Goal: Information Seeking & Learning: Learn about a topic

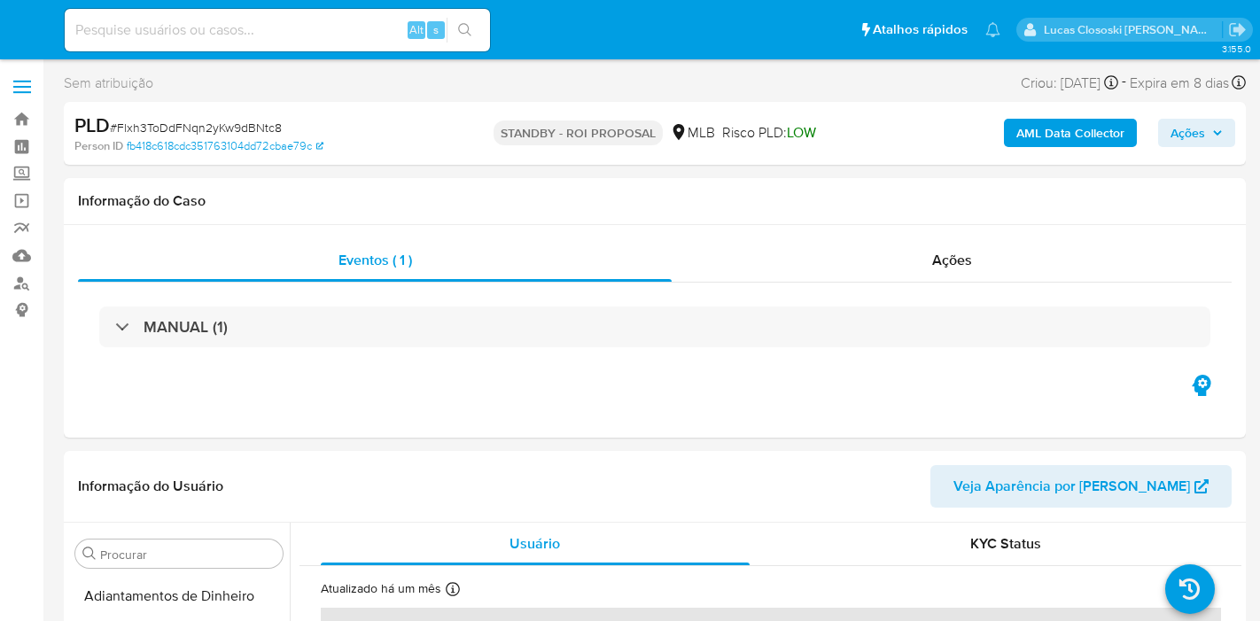
select select "10"
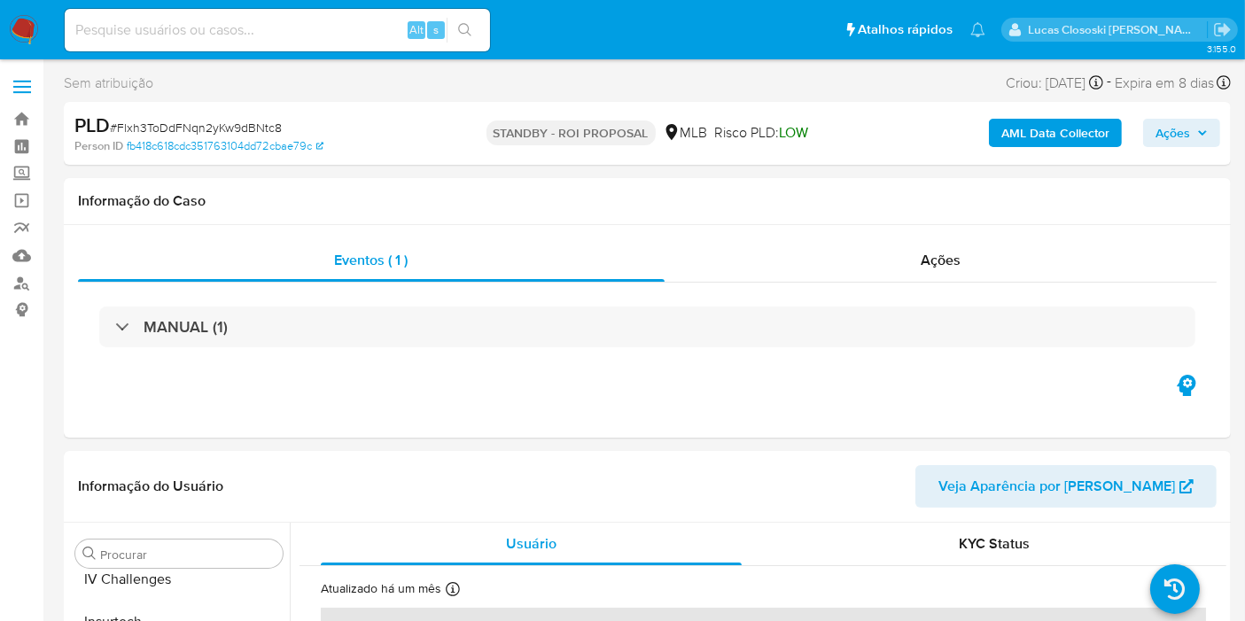
scroll to position [790, 0]
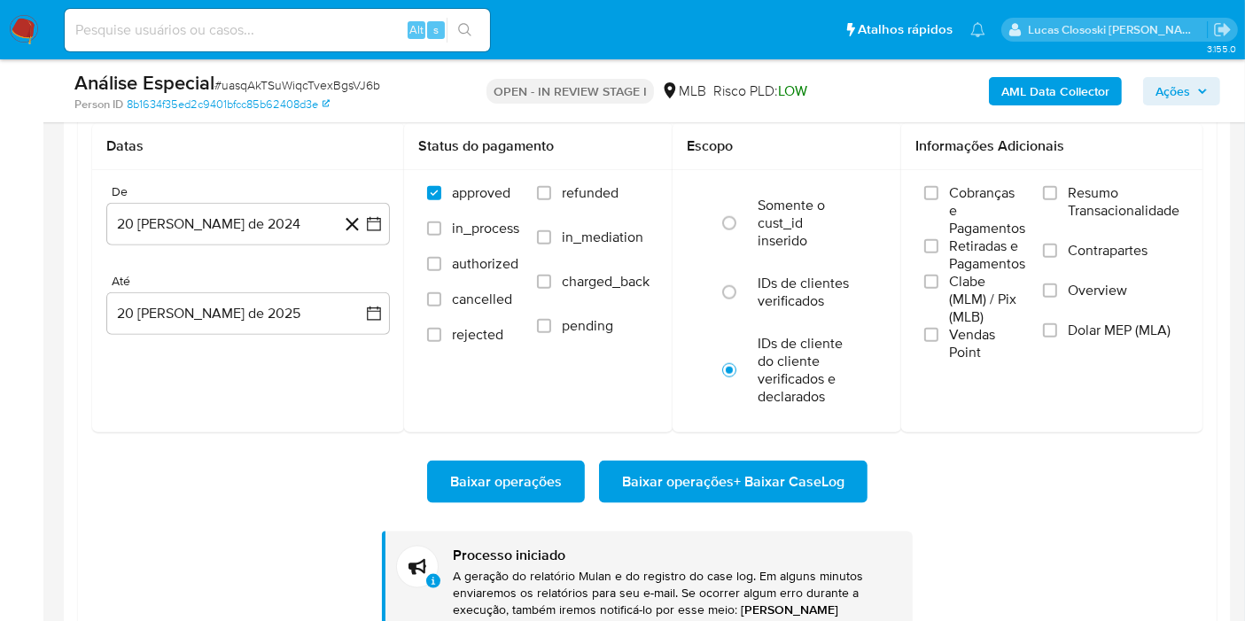
scroll to position [590, 0]
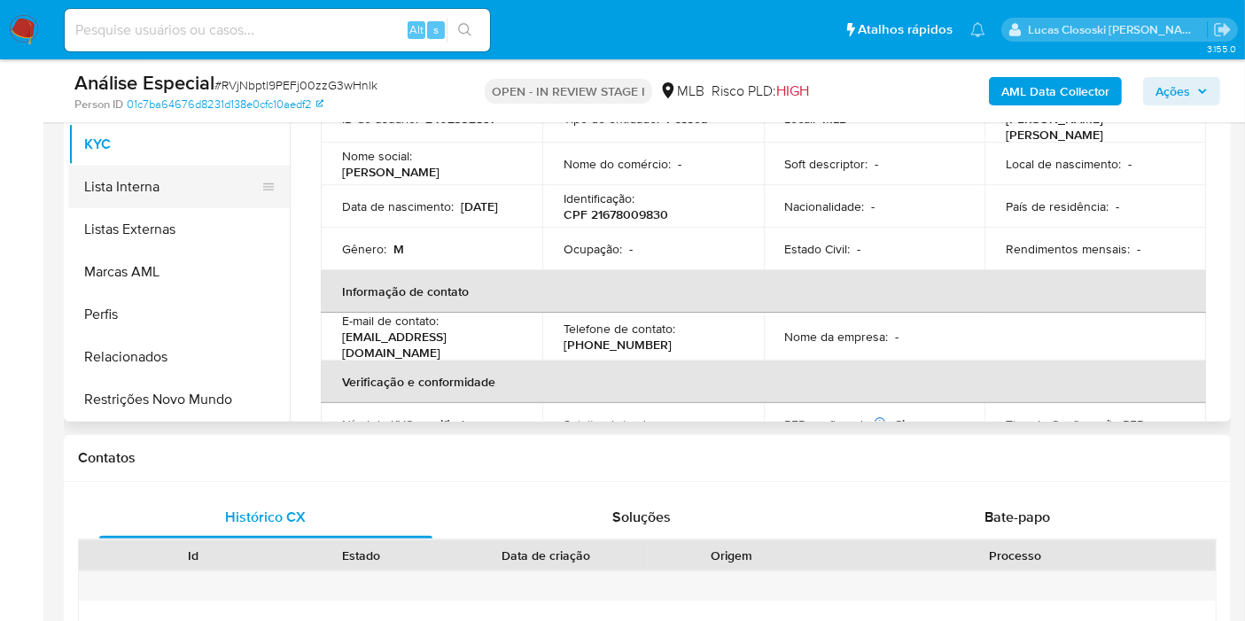
click at [127, 190] on button "Lista Interna" at bounding box center [171, 187] width 207 height 43
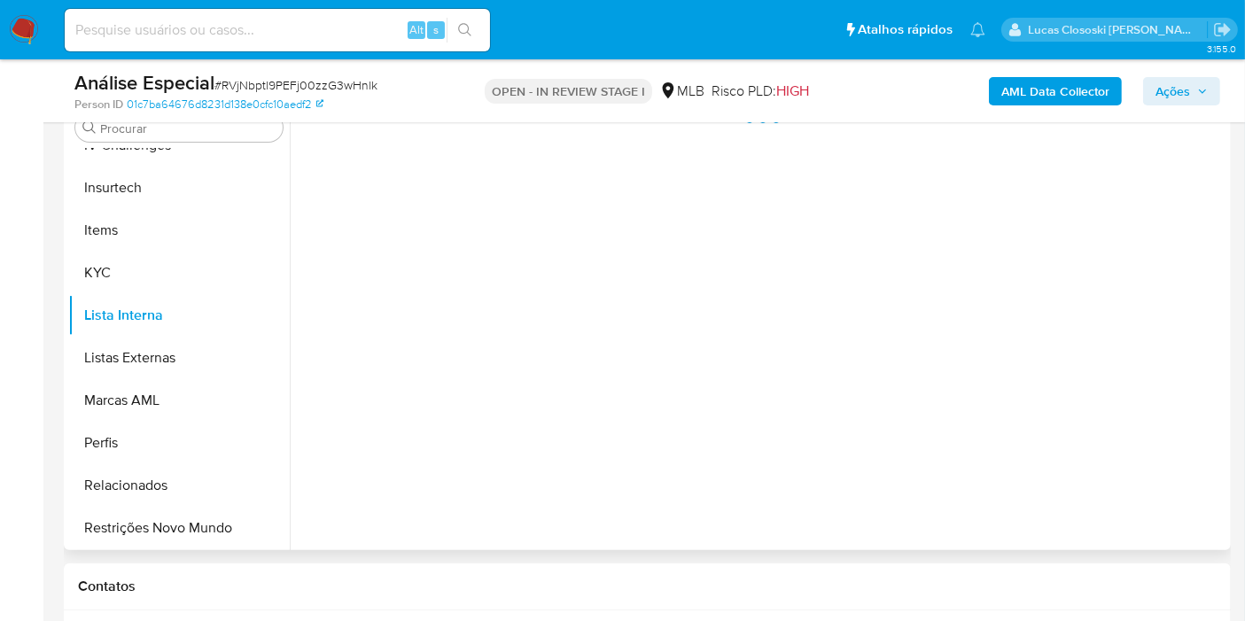
scroll to position [295, 0]
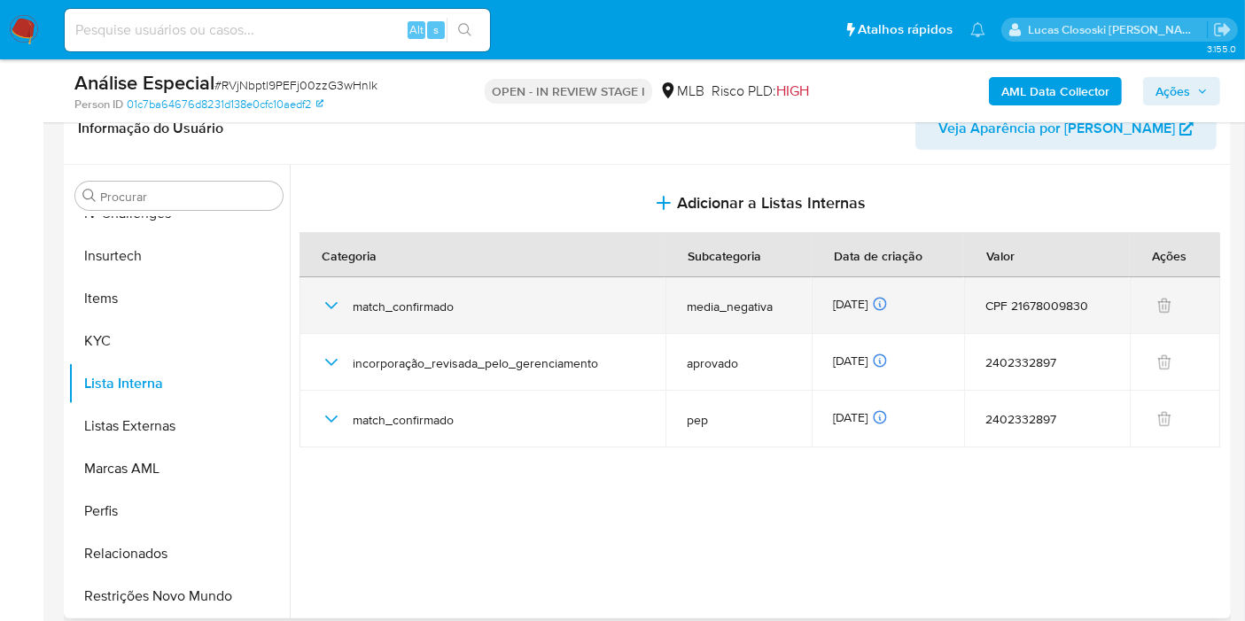
click at [319, 305] on td "match_confirmado" at bounding box center [482, 305] width 366 height 57
click at [332, 305] on icon "button" at bounding box center [331, 305] width 12 height 7
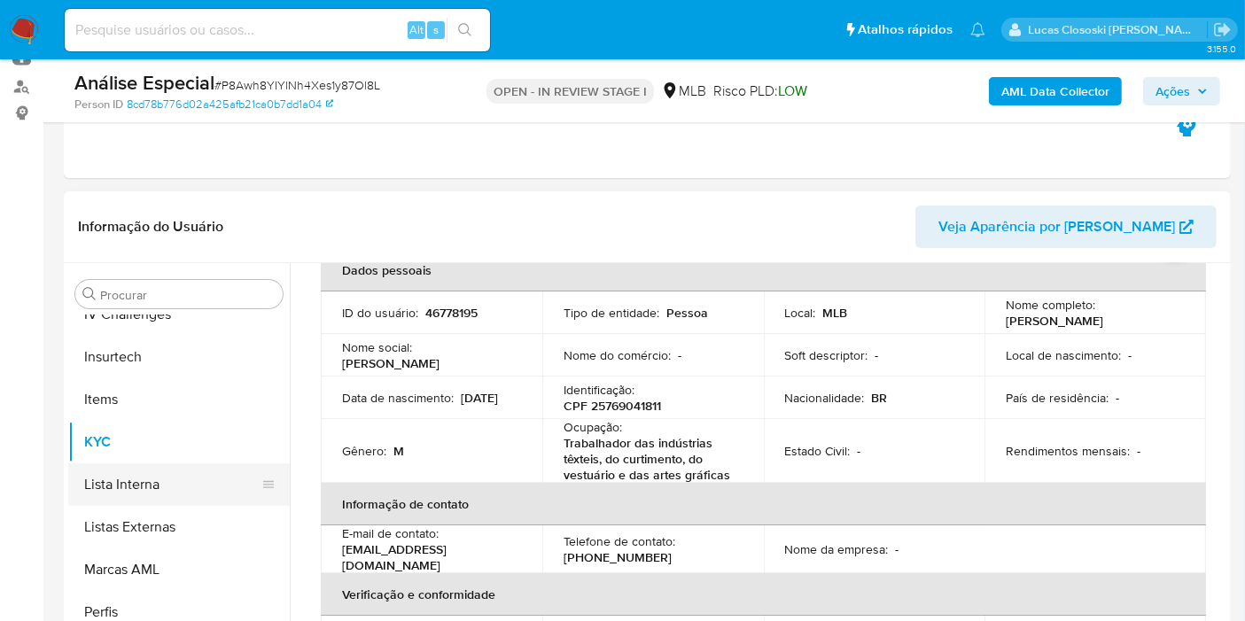
scroll to position [790, 0]
click at [182, 486] on button "Lista Interna" at bounding box center [171, 482] width 207 height 43
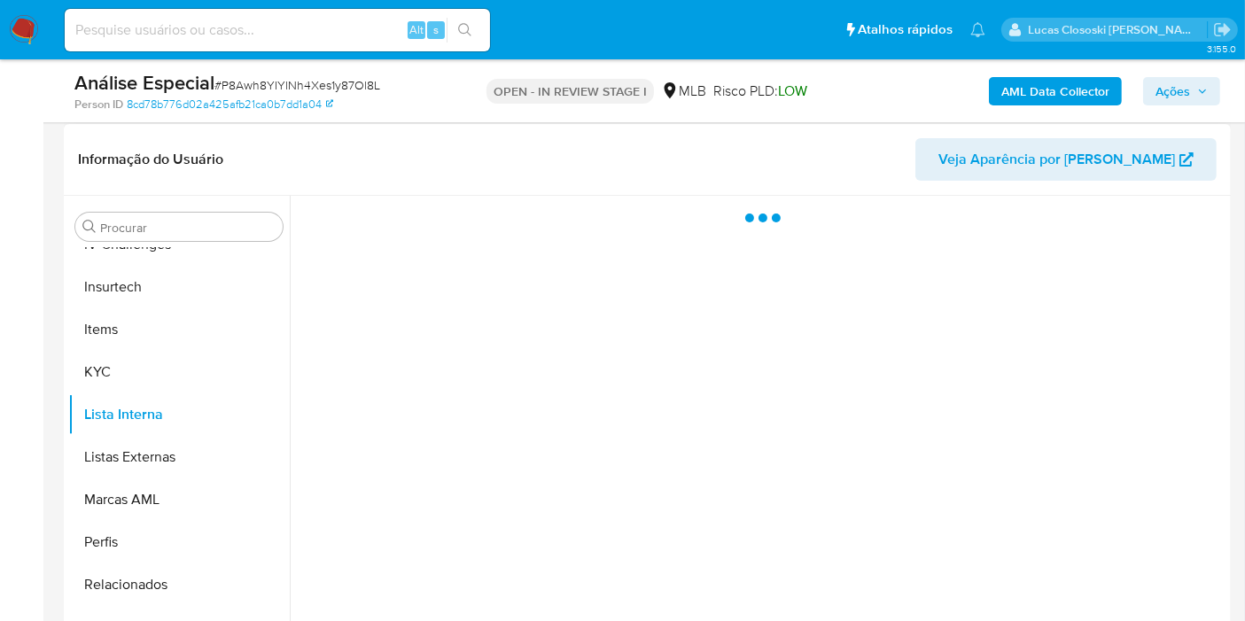
scroll to position [295, 0]
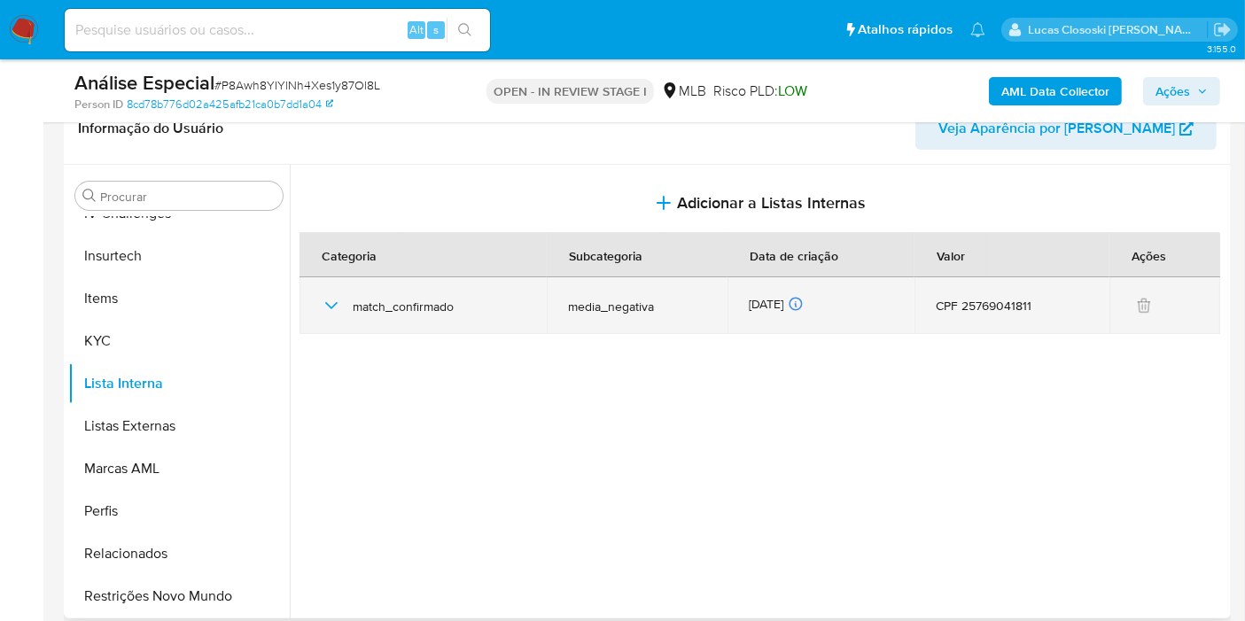
click at [335, 302] on icon "button" at bounding box center [331, 305] width 12 height 7
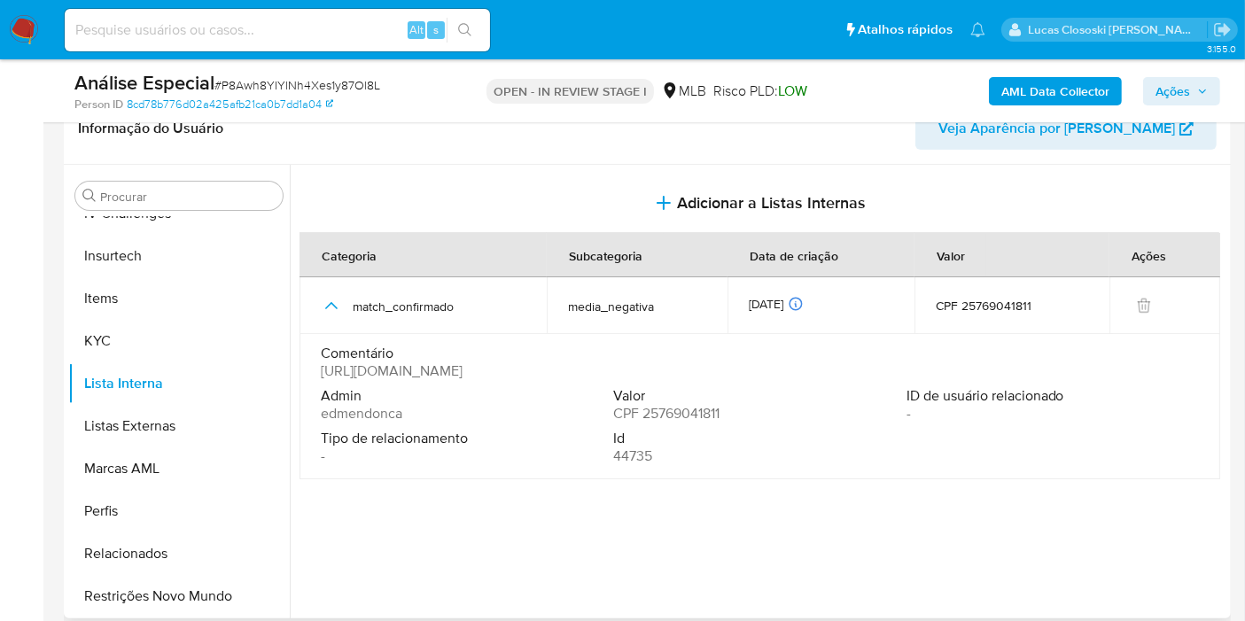
drag, startPoint x: 768, startPoint y: 370, endPoint x: 432, endPoint y: 373, distance: 335.8
click at [439, 373] on span "https://www.dtec-flex.com.br/dtecflex/LD/N20250814/N20250814018.htm" at bounding box center [392, 371] width 142 height 18
click at [425, 373] on span "https://www.dtec-flex.com.br/dtecflex/LD/N20250814/N20250814018.htm" at bounding box center [392, 371] width 142 height 18
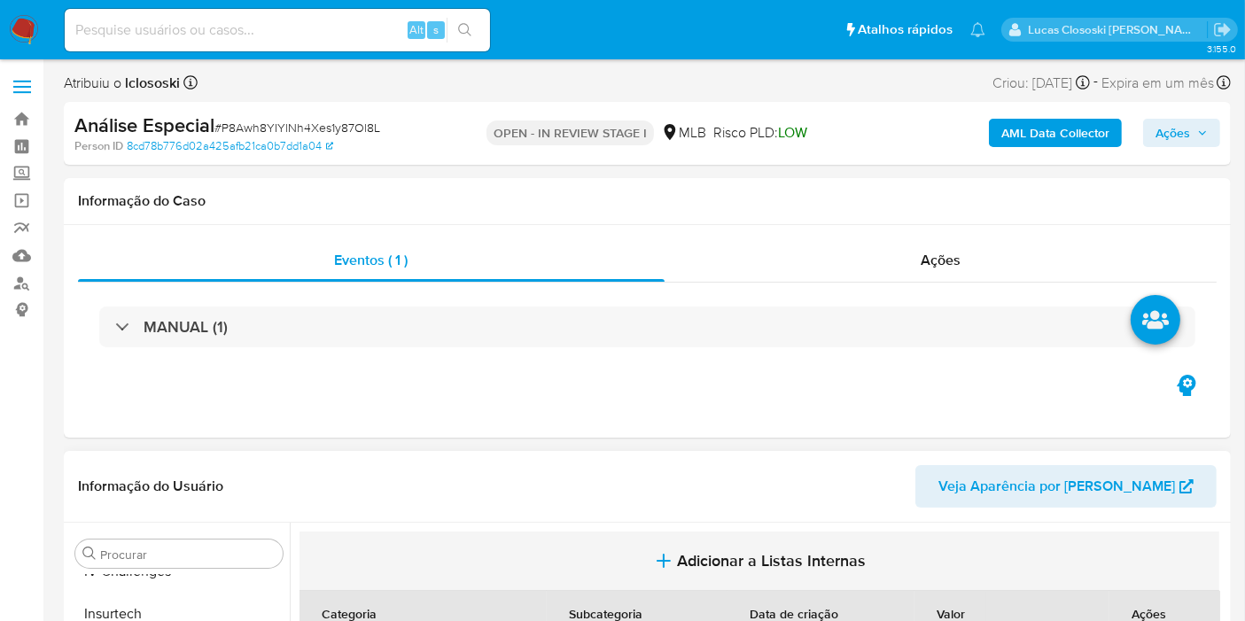
scroll to position [197, 0]
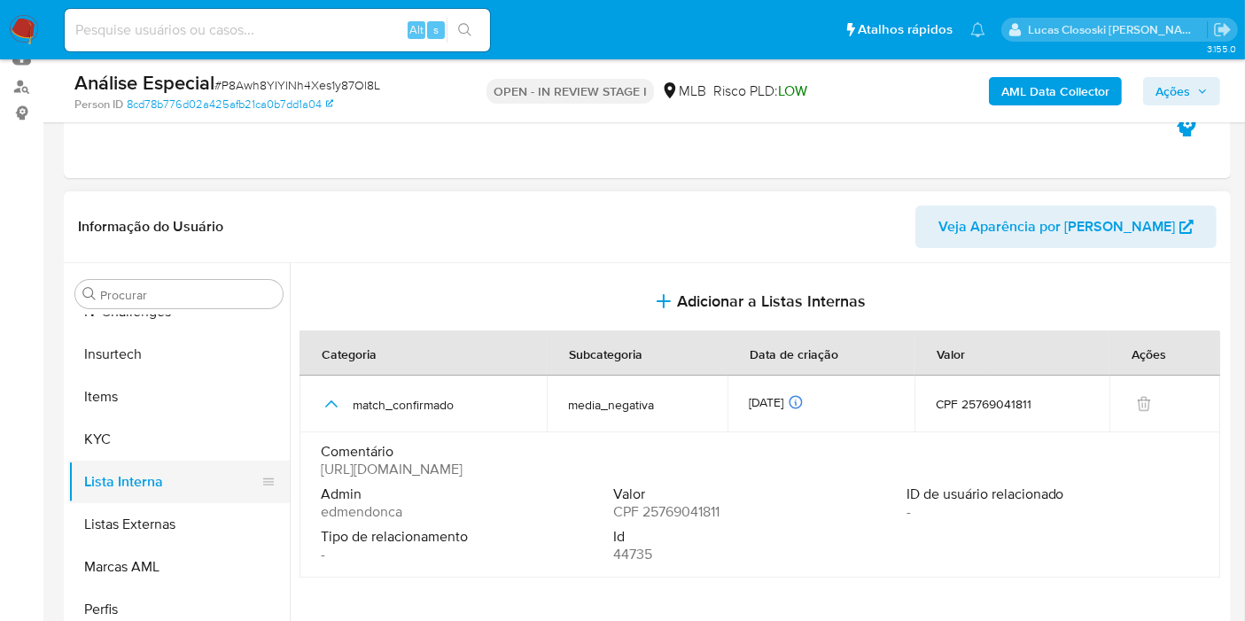
click at [118, 463] on button "Lista Interna" at bounding box center [171, 482] width 207 height 43
click at [112, 439] on button "KYC" at bounding box center [171, 439] width 207 height 43
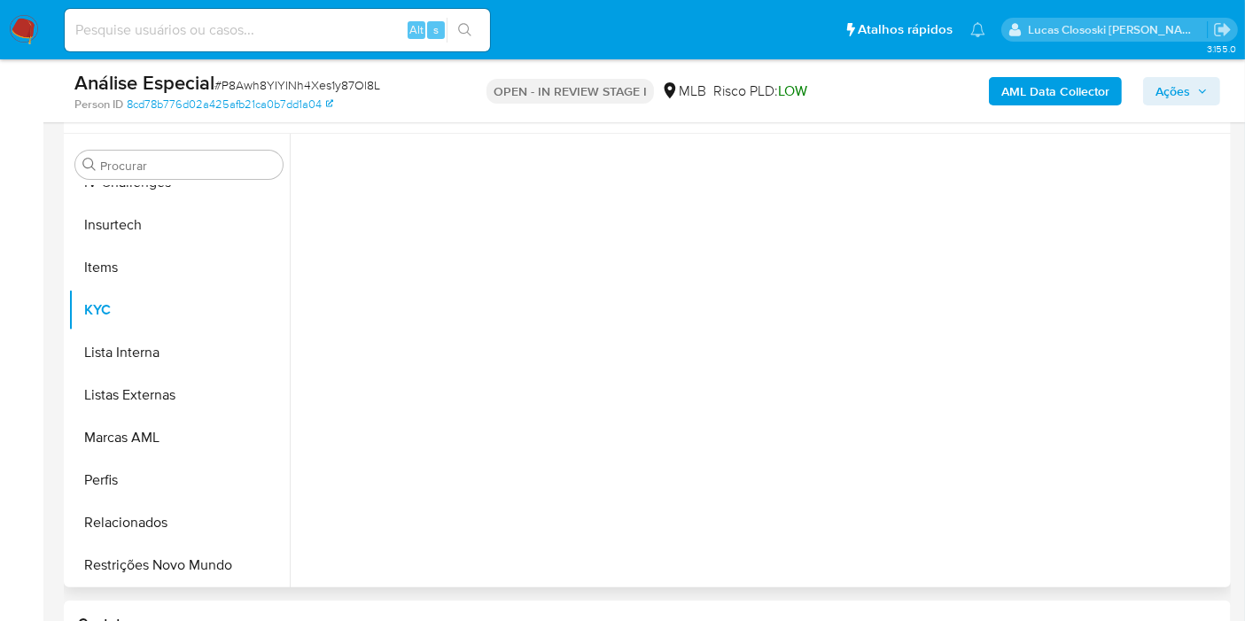
scroll to position [295, 0]
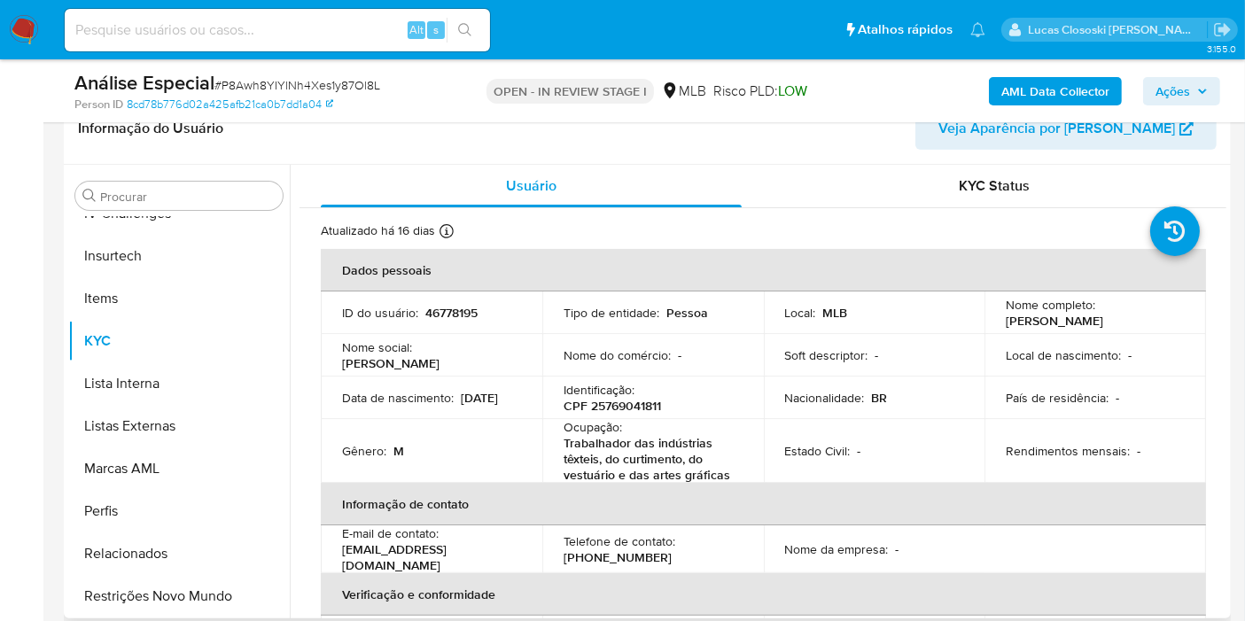
click at [618, 408] on p "CPF 25769041811" at bounding box center [612, 406] width 97 height 16
copy p "25769041811"
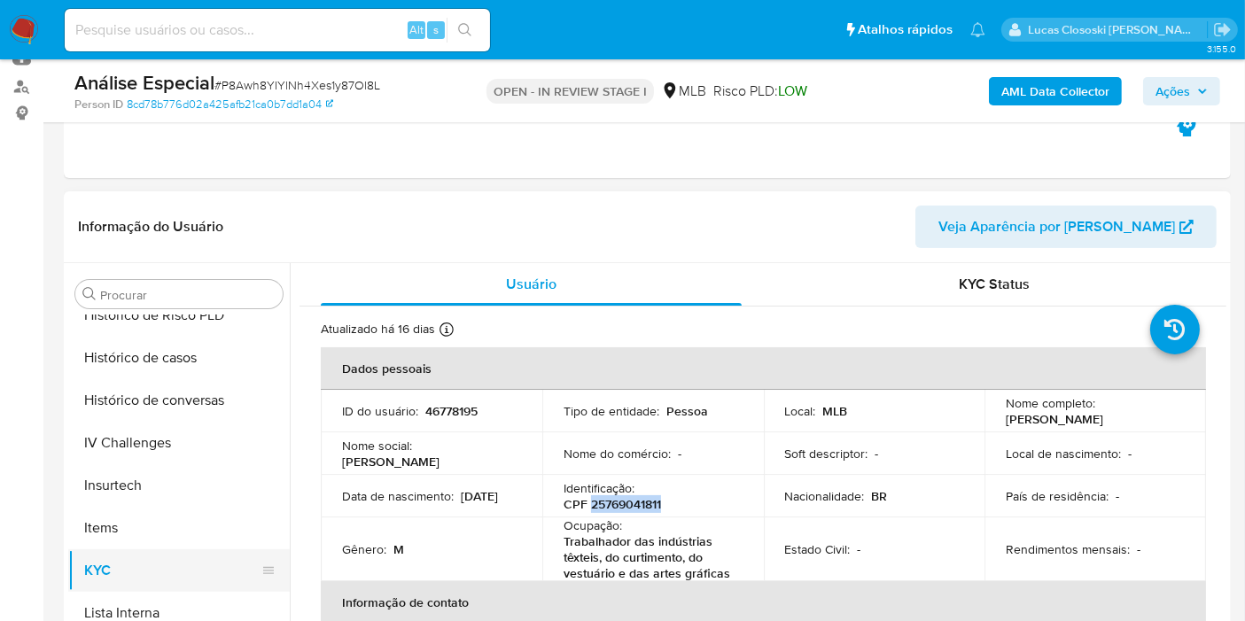
scroll to position [594, 0]
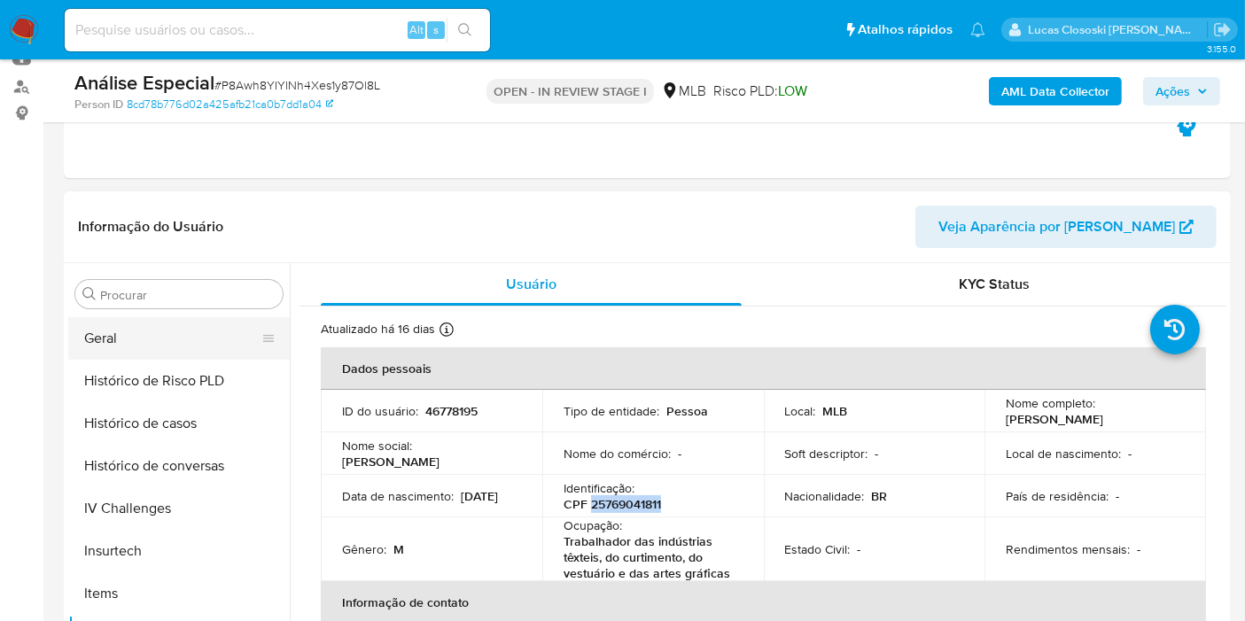
click at [115, 323] on button "Geral" at bounding box center [171, 338] width 207 height 43
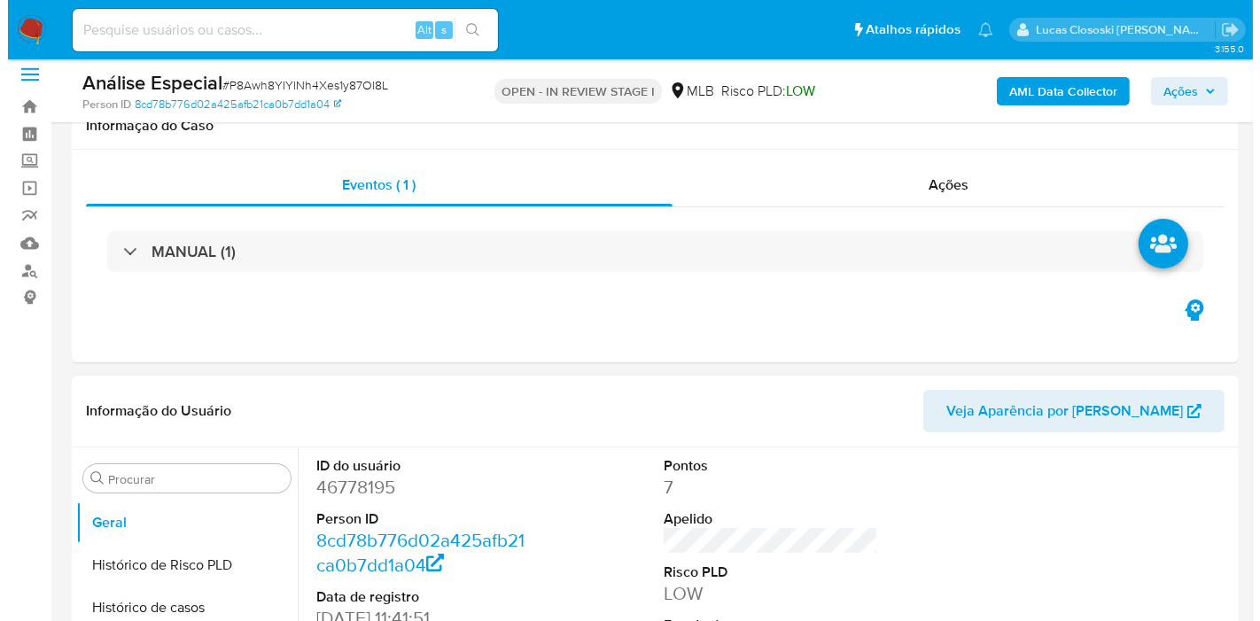
scroll to position [0, 0]
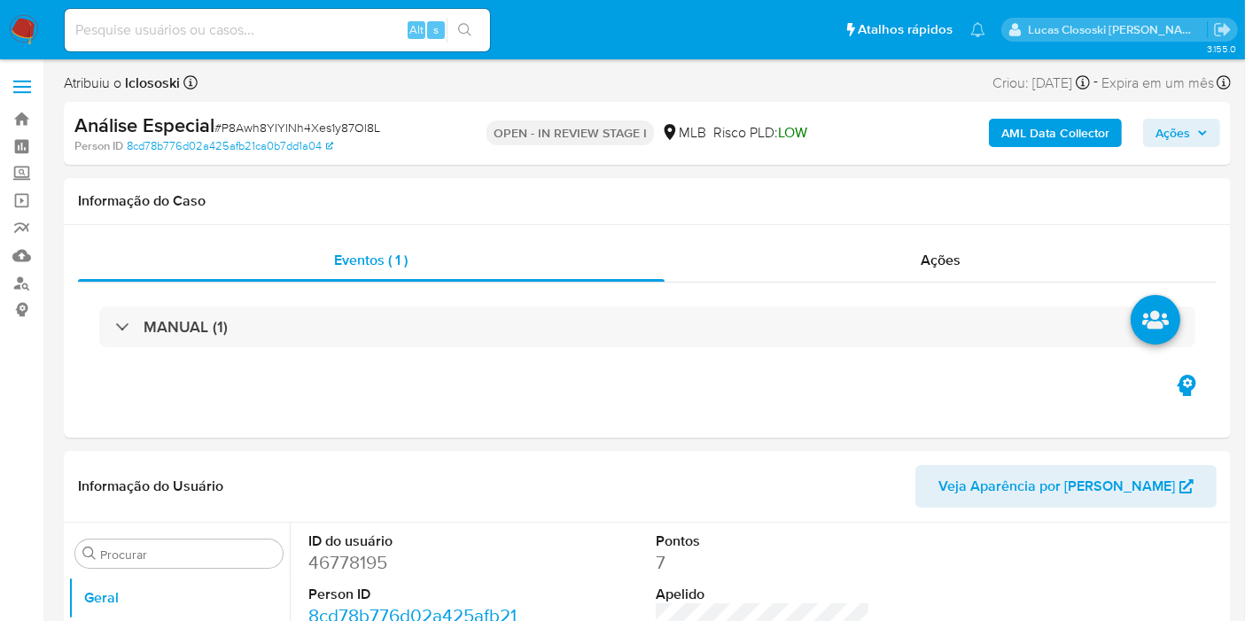
click at [1046, 132] on b "AML Data Collector" at bounding box center [1055, 133] width 108 height 28
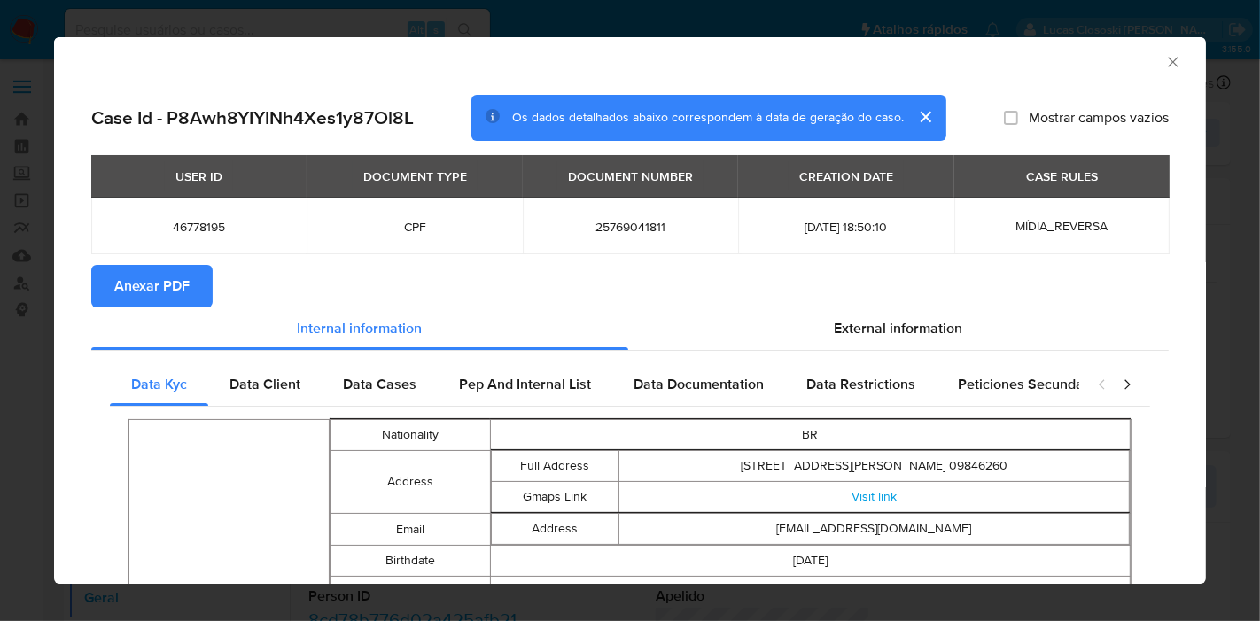
click at [190, 283] on button "Anexar PDF" at bounding box center [151, 286] width 121 height 43
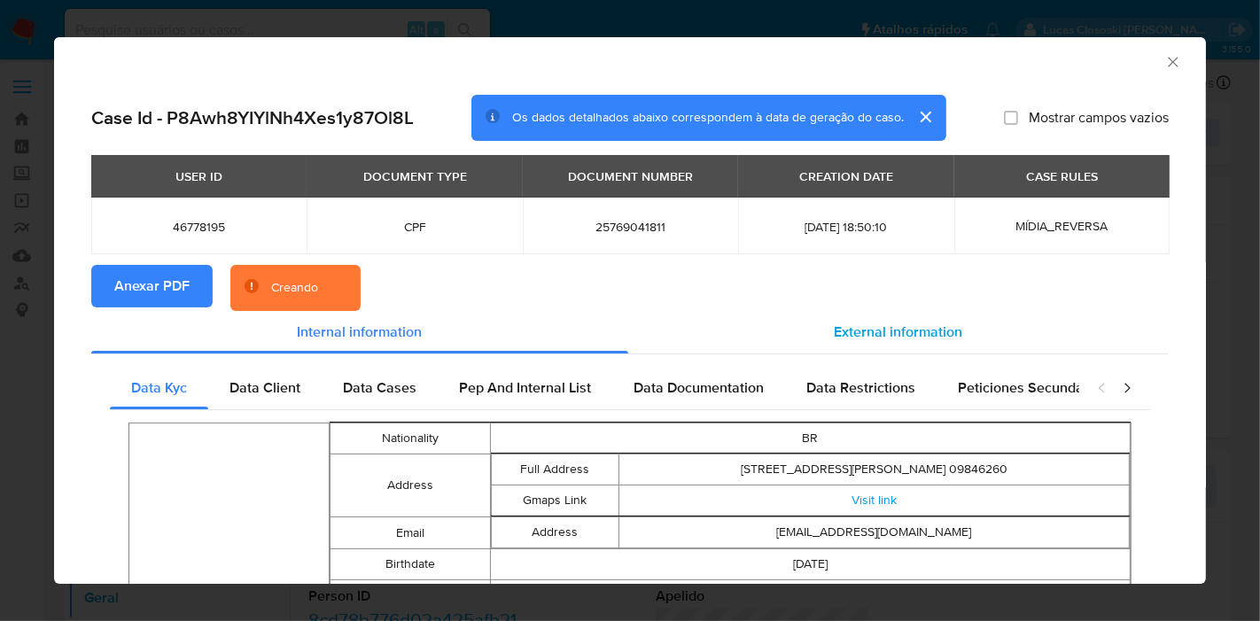
click at [818, 330] on div "External information" at bounding box center [898, 332] width 541 height 43
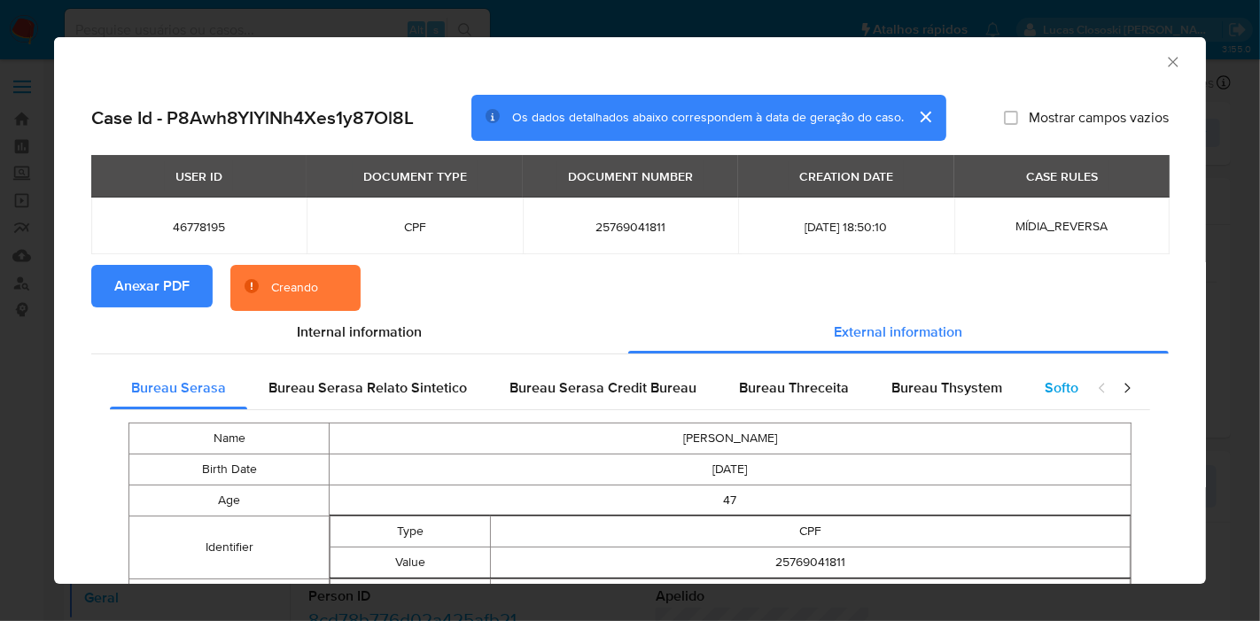
click at [1045, 386] on span "Softon" at bounding box center [1066, 387] width 42 height 20
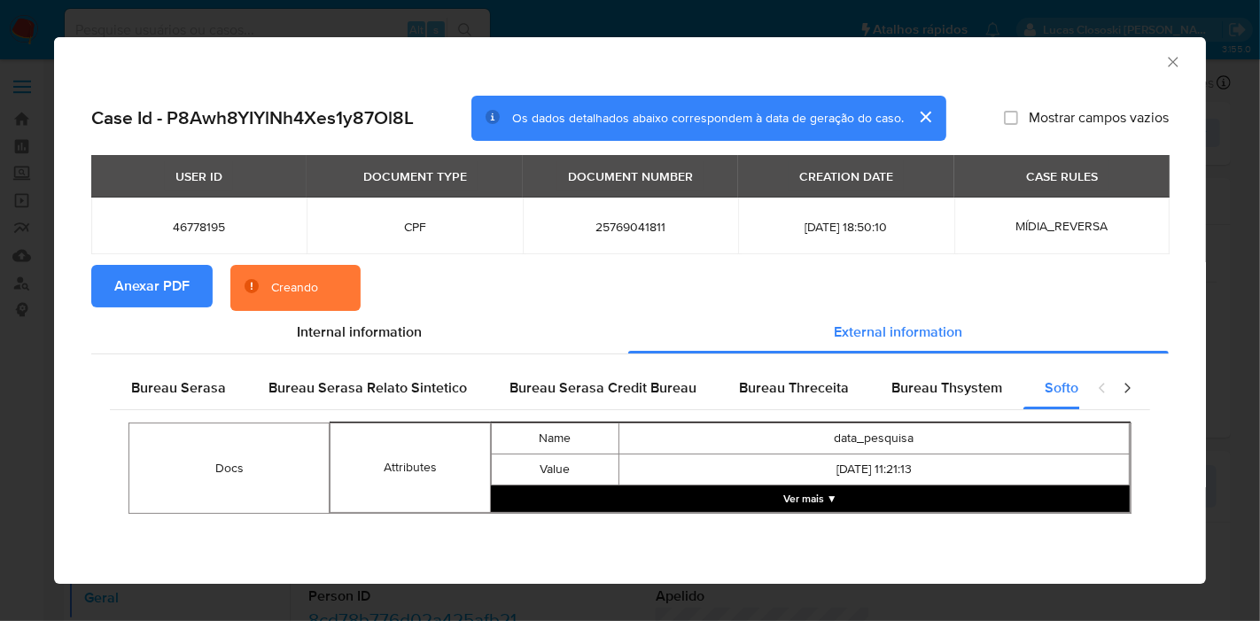
click at [801, 499] on button "Ver mais ▼" at bounding box center [810, 499] width 639 height 27
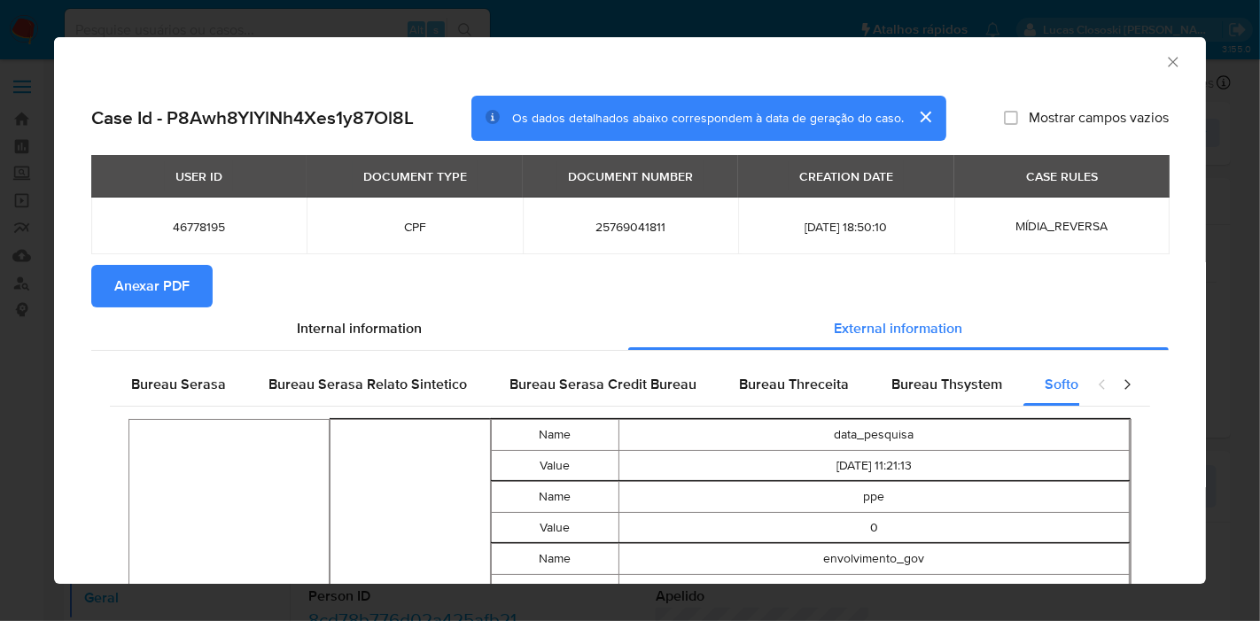
click at [1164, 68] on icon "Fechar a janela" at bounding box center [1173, 62] width 18 height 18
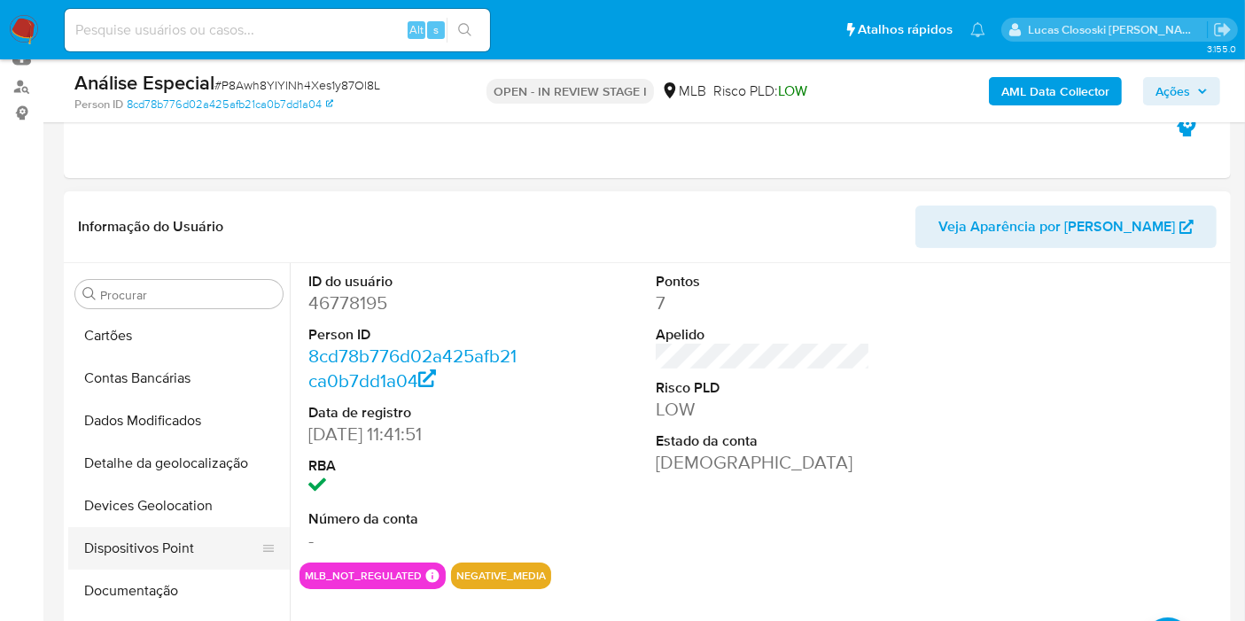
scroll to position [199, 0]
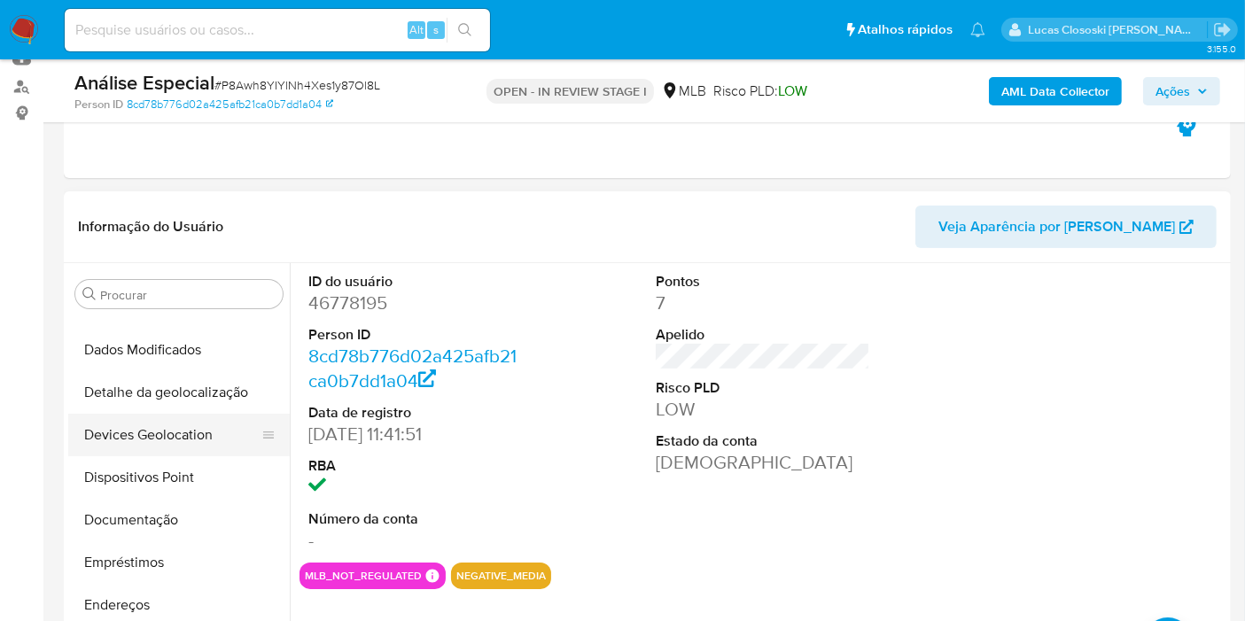
click at [144, 424] on button "Devices Geolocation" at bounding box center [171, 435] width 207 height 43
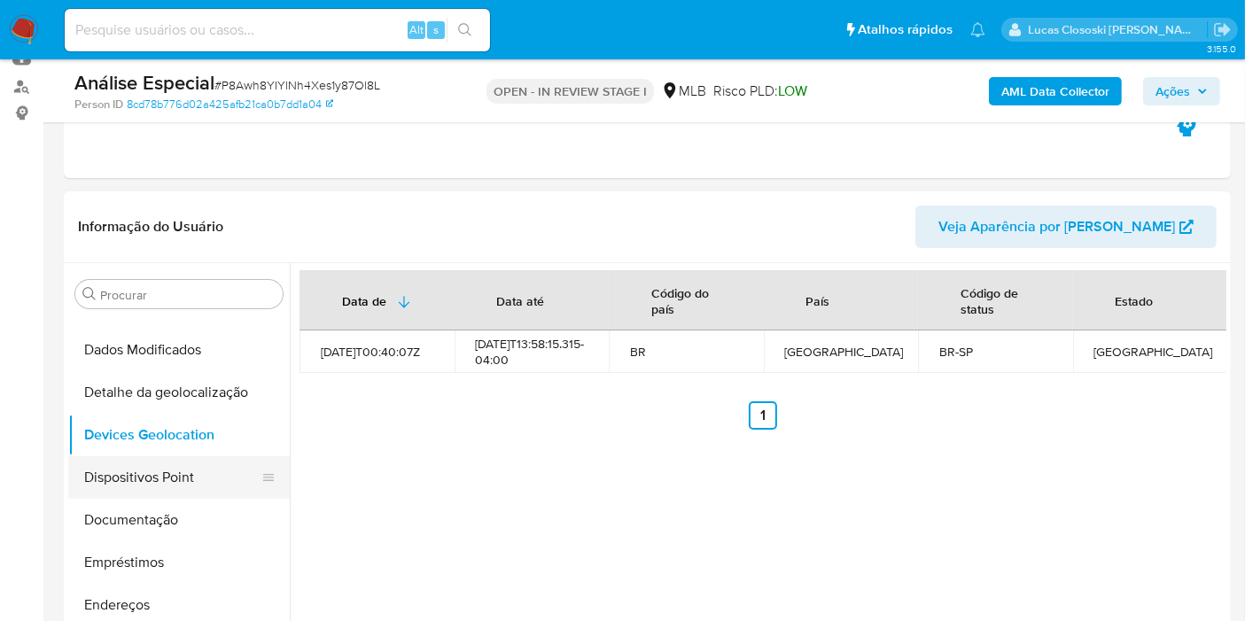
click at [191, 487] on button "Dispositivos Point" at bounding box center [171, 477] width 207 height 43
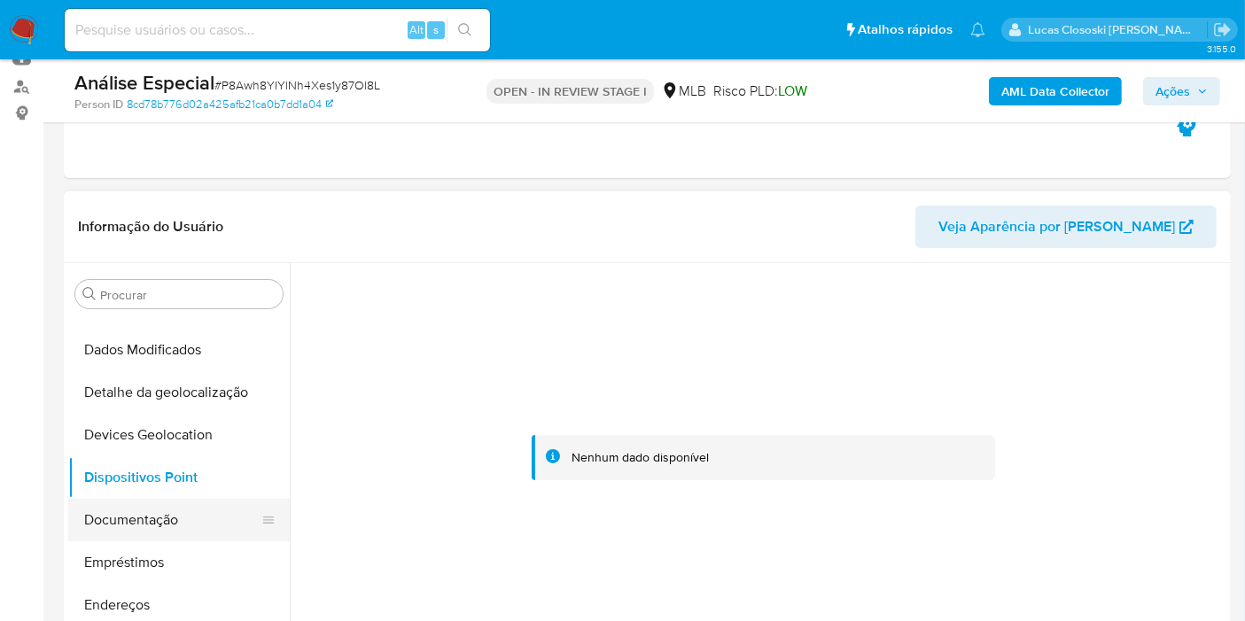
click at [163, 506] on button "Documentação" at bounding box center [171, 520] width 207 height 43
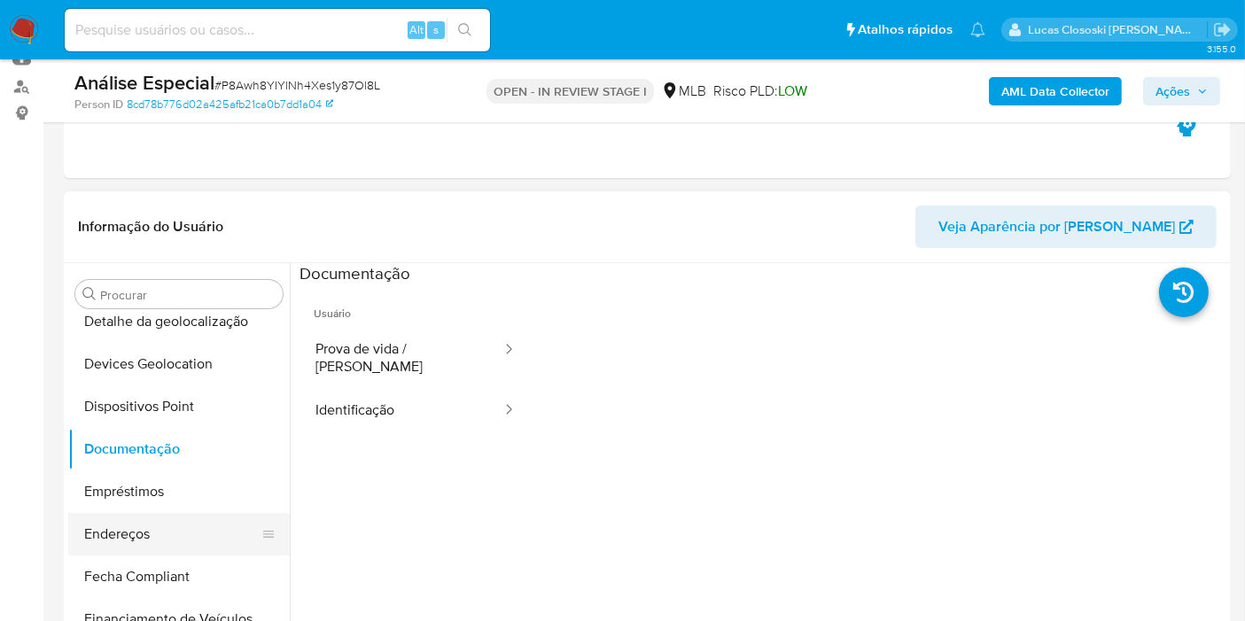
scroll to position [299, 0]
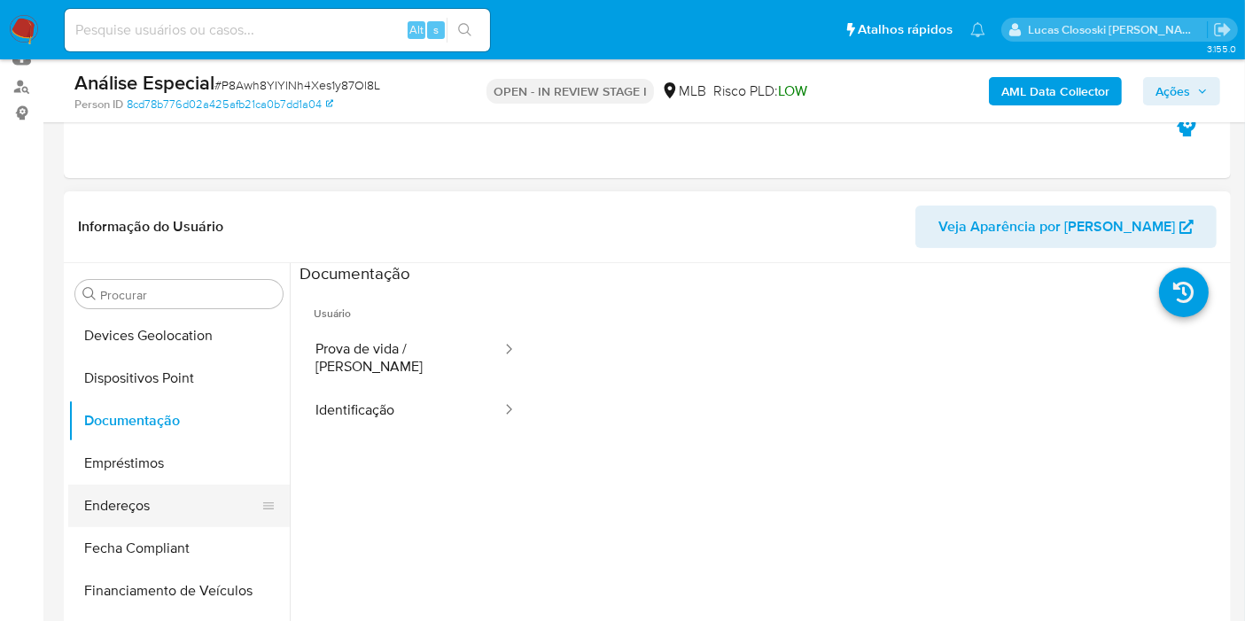
click at [164, 507] on button "Endereços" at bounding box center [171, 506] width 207 height 43
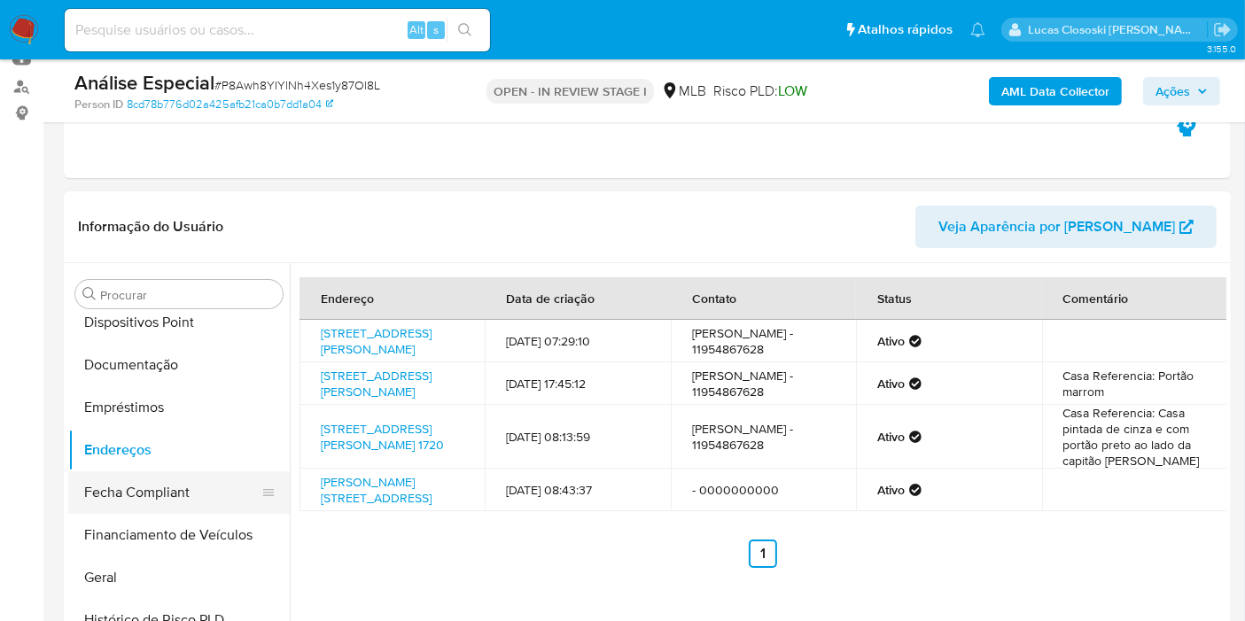
scroll to position [397, 0]
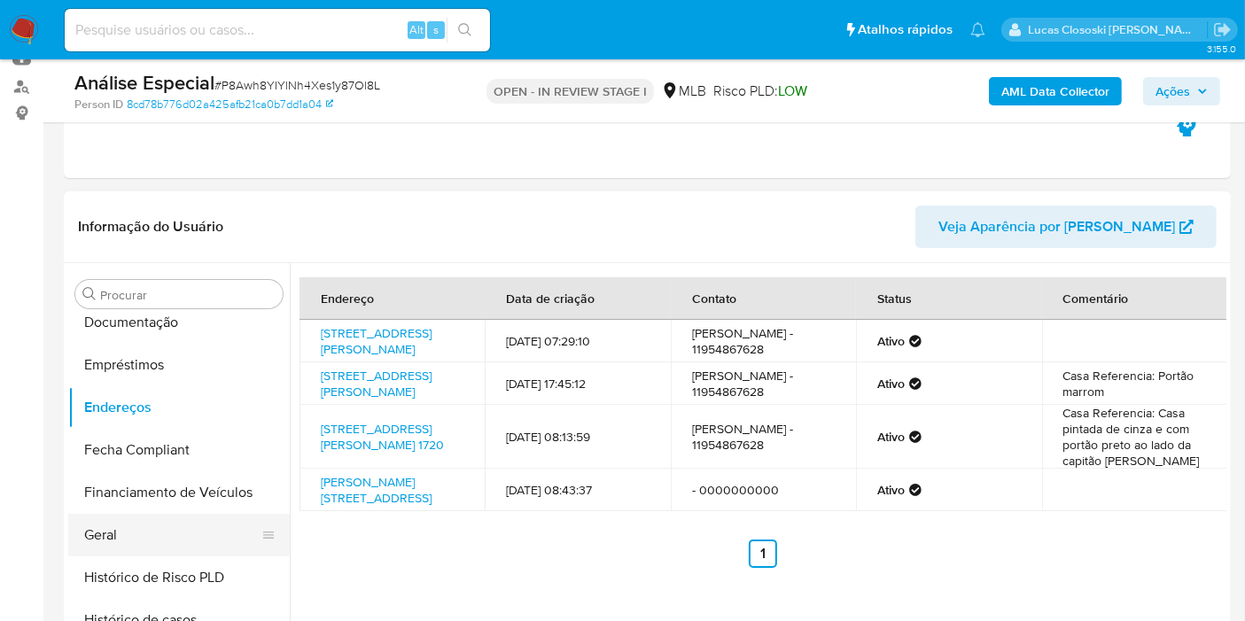
click at [123, 516] on button "Geral" at bounding box center [171, 535] width 207 height 43
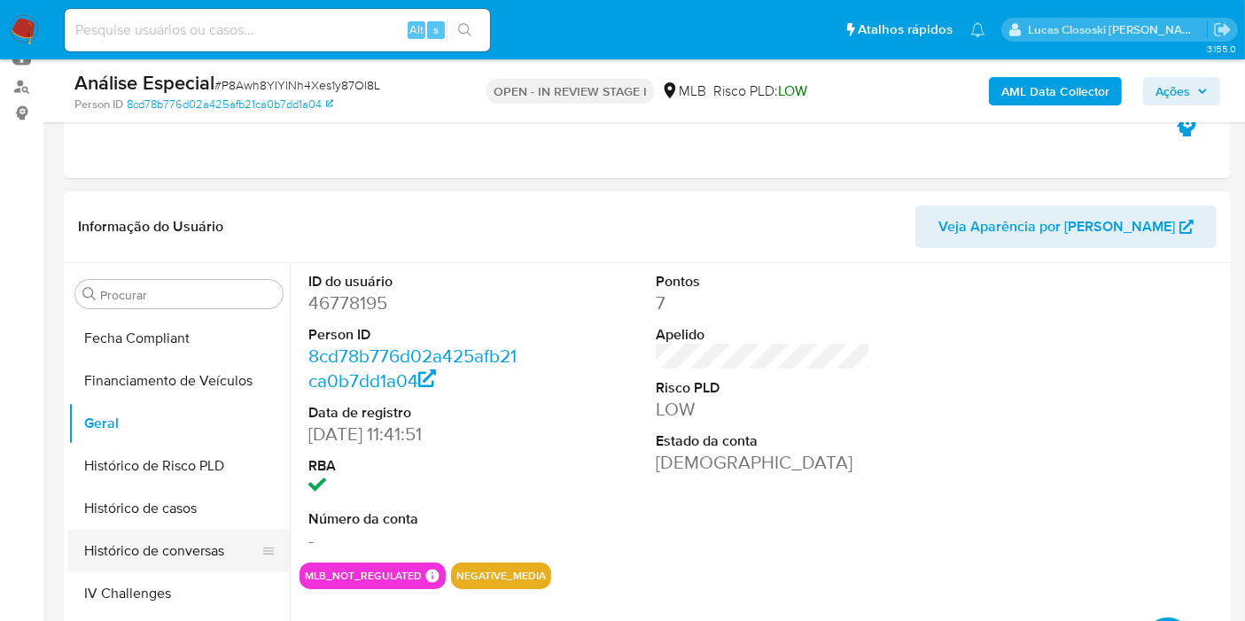
scroll to position [594, 0]
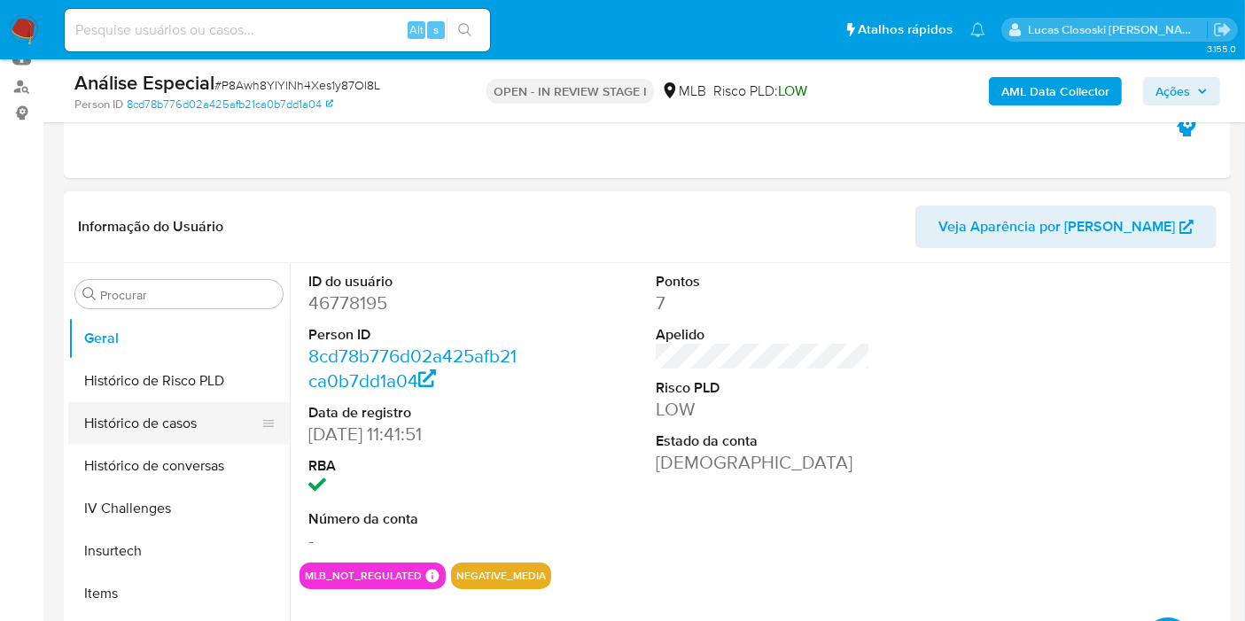
click at [150, 408] on button "Histórico de casos" at bounding box center [171, 423] width 207 height 43
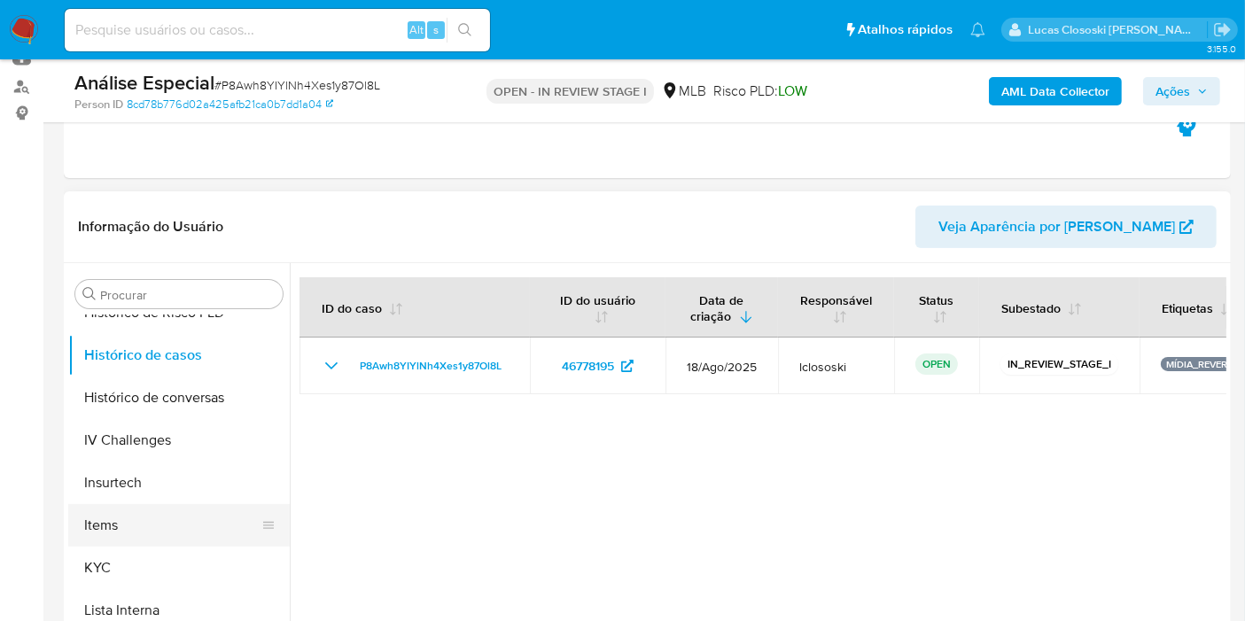
scroll to position [692, 0]
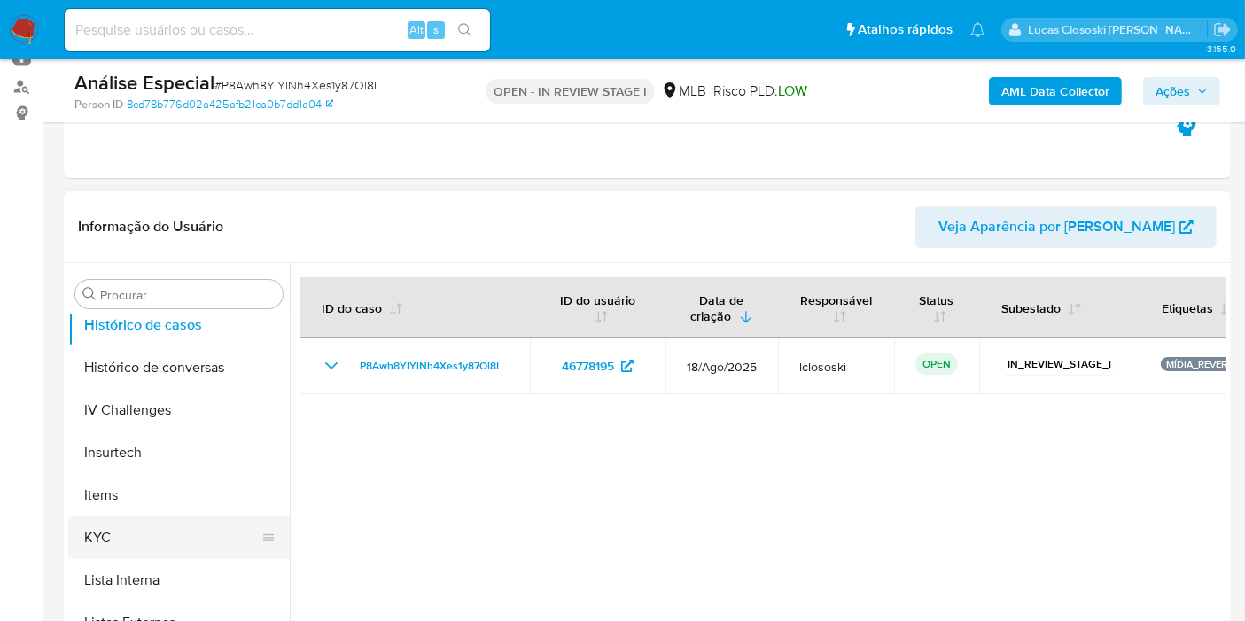
click at [135, 525] on button "KYC" at bounding box center [171, 538] width 207 height 43
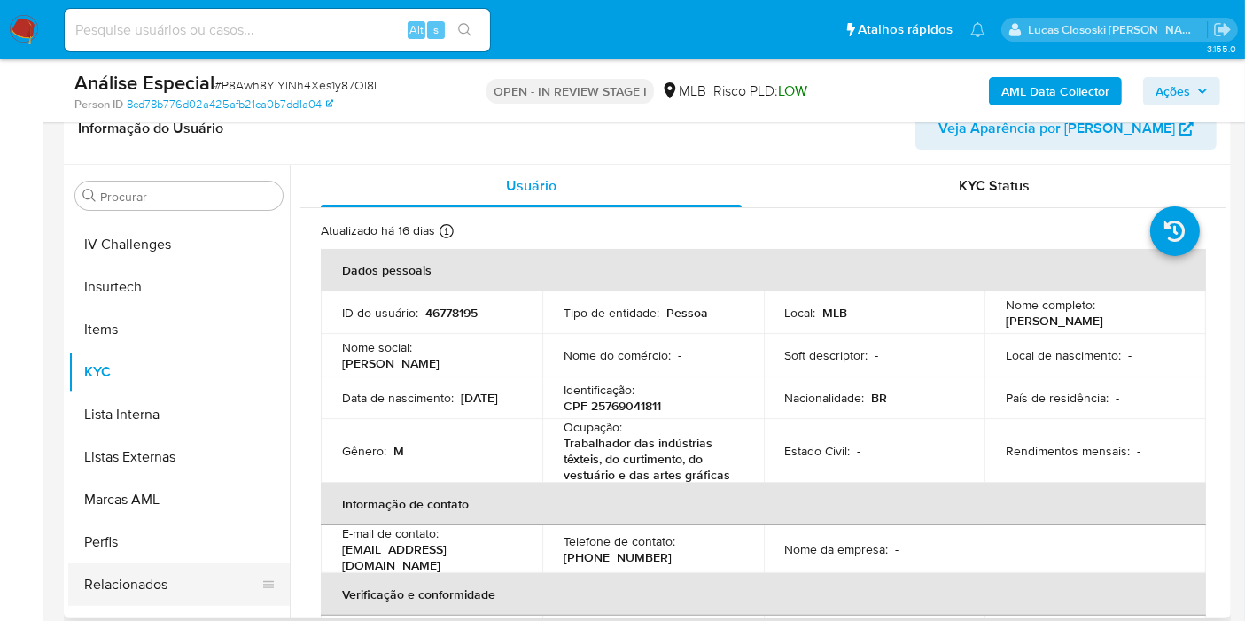
scroll to position [790, 0]
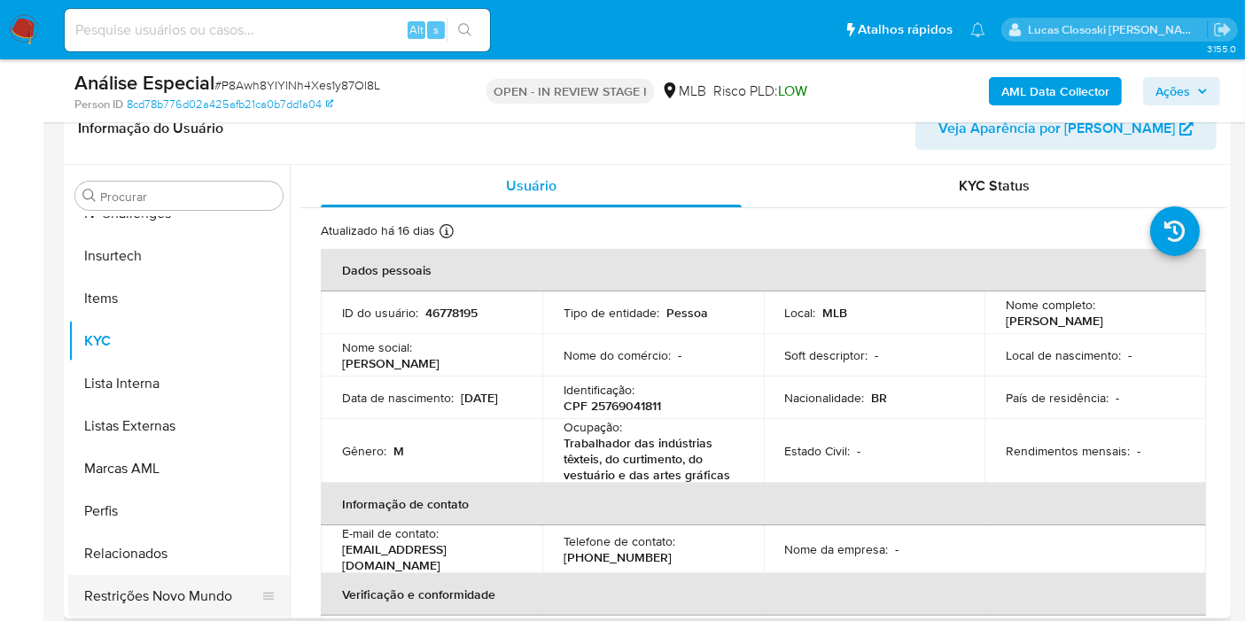
click at [161, 578] on button "Restrições Novo Mundo" at bounding box center [171, 596] width 207 height 43
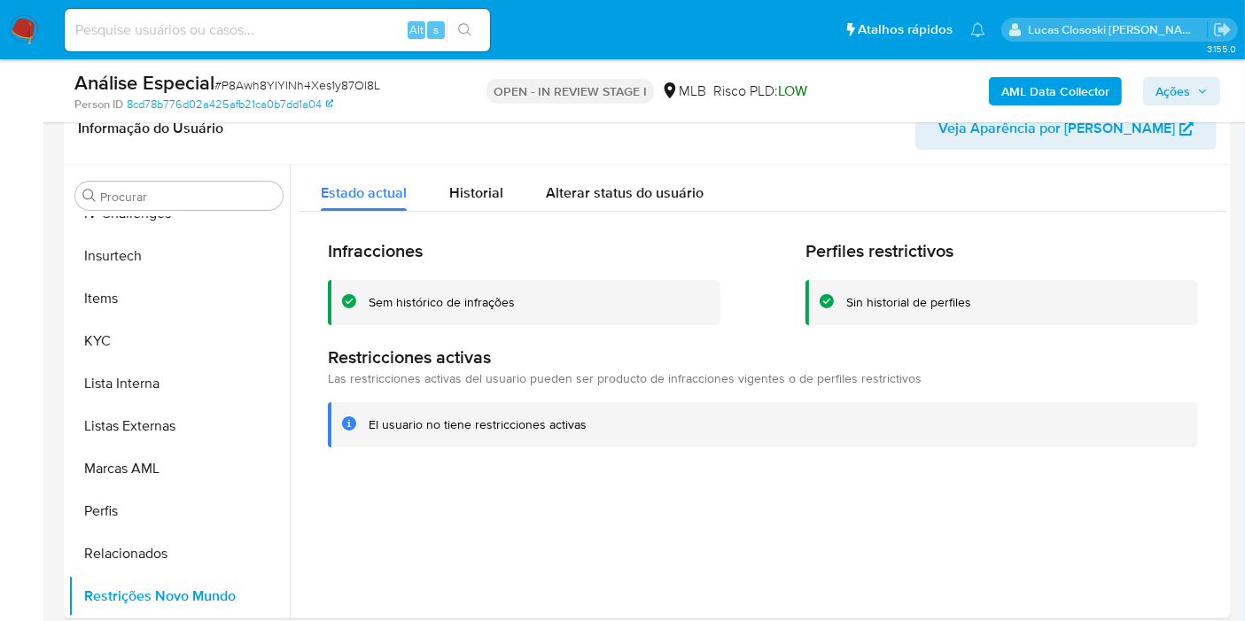
click at [288, 89] on span "# P8Awh8YIYlNh4Xes1y87Ol8L" at bounding box center [297, 85] width 166 height 18
copy span "P8Awh8YIYlNh4Xes1y87Ol8L"
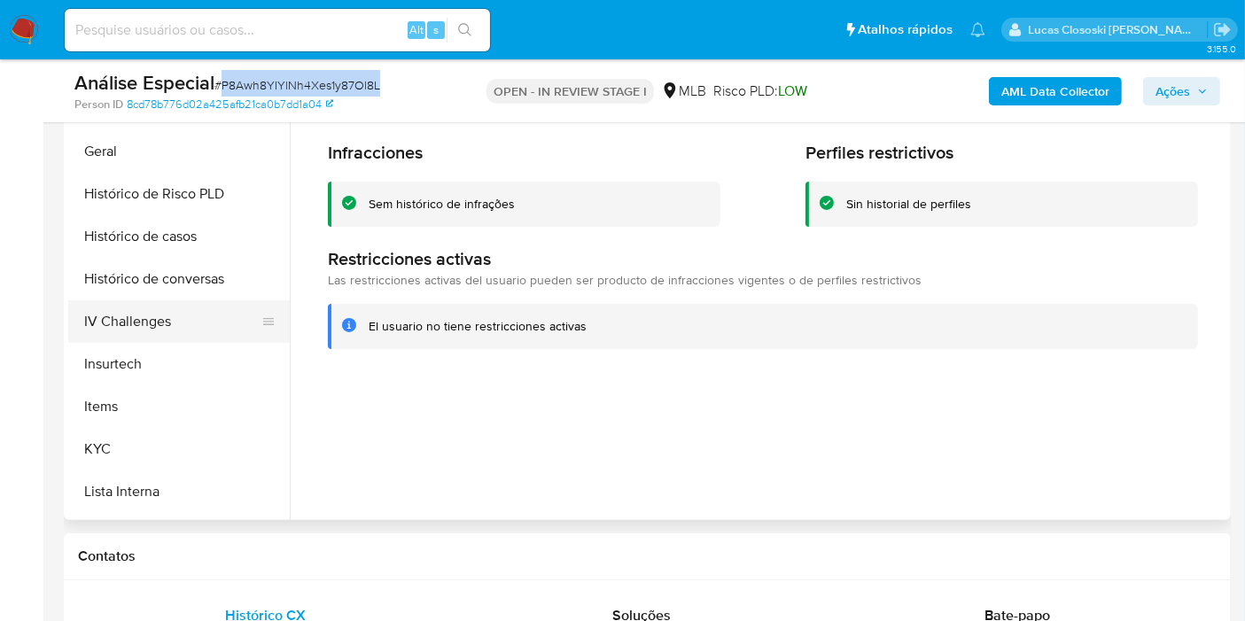
scroll to position [495, 0]
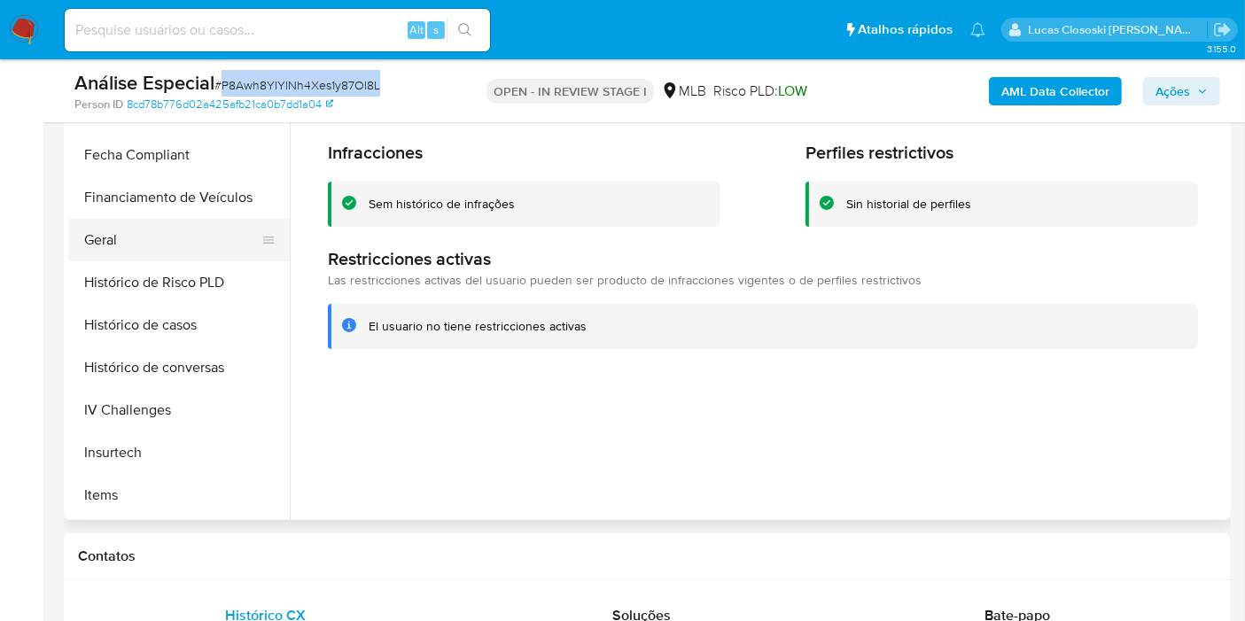
click at [104, 246] on button "Geral" at bounding box center [171, 240] width 207 height 43
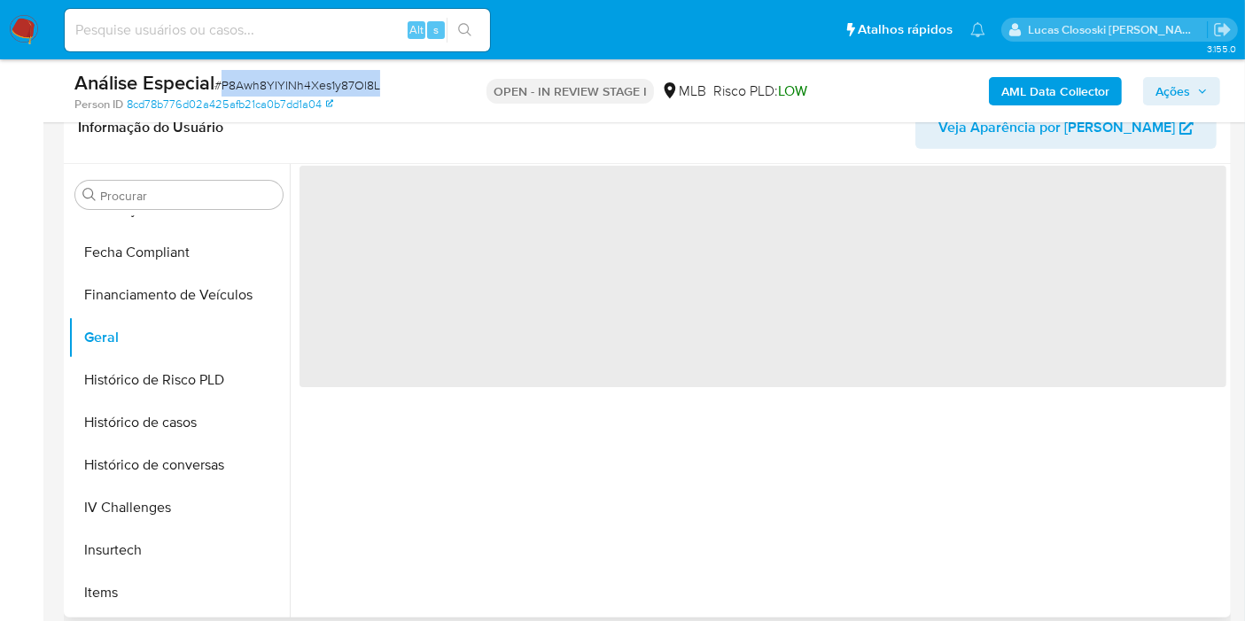
scroll to position [98, 0]
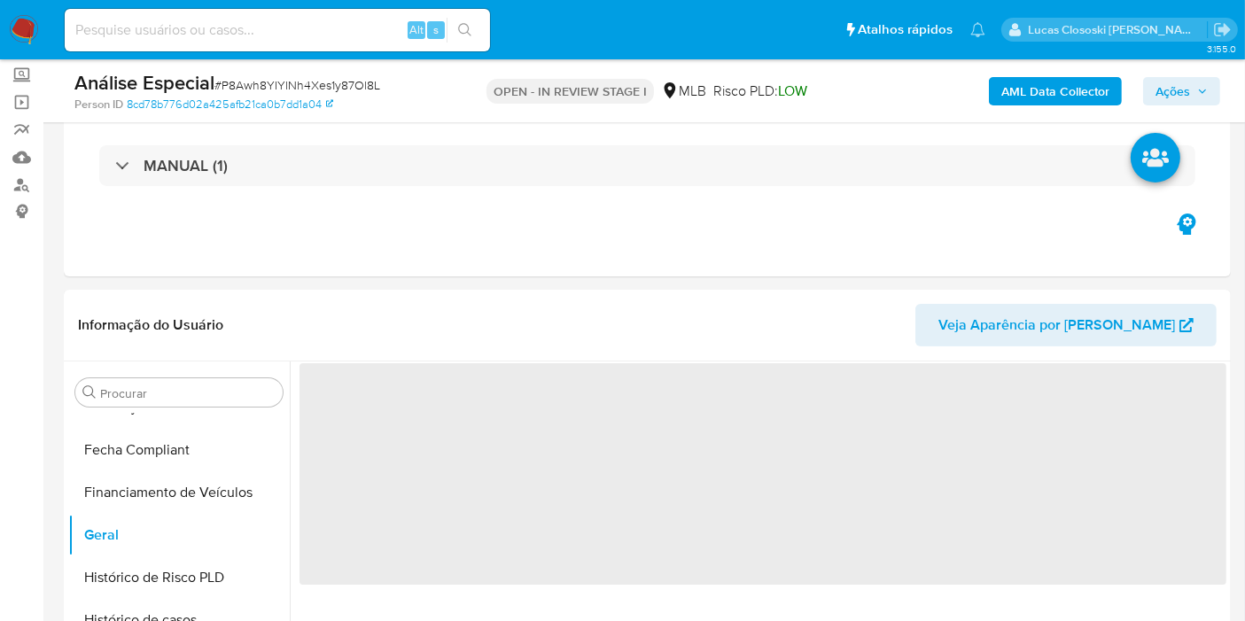
click at [473, 68] on div "Análise Especial # P8Awh8YIYlNh4Xes1y87Ol8L Person ID 8cd78b776d02a425afb21ca0b…" at bounding box center [647, 90] width 1167 height 63
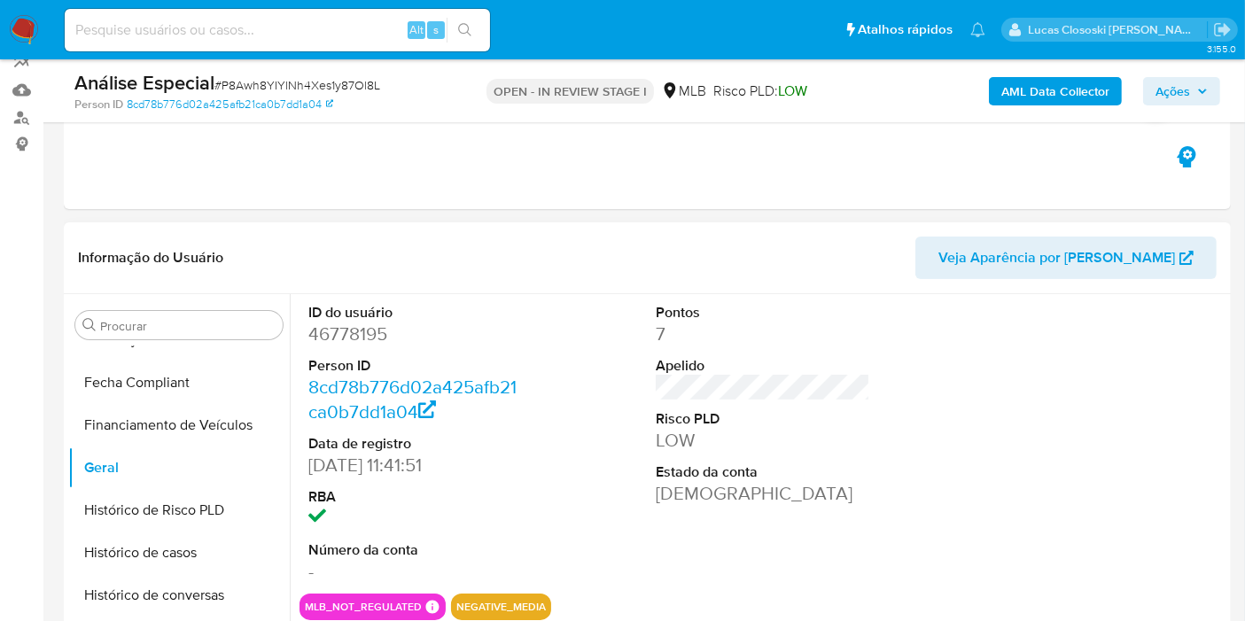
scroll to position [197, 0]
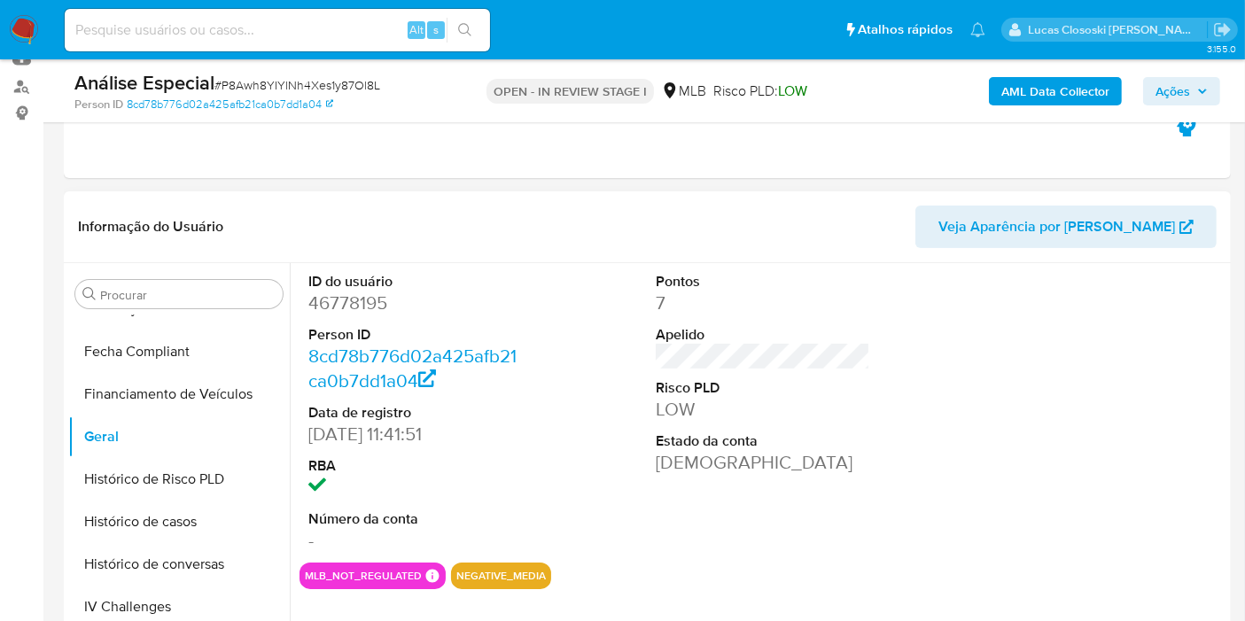
click at [365, 308] on dd "46778195" at bounding box center [415, 303] width 214 height 25
copy dd "46778195"
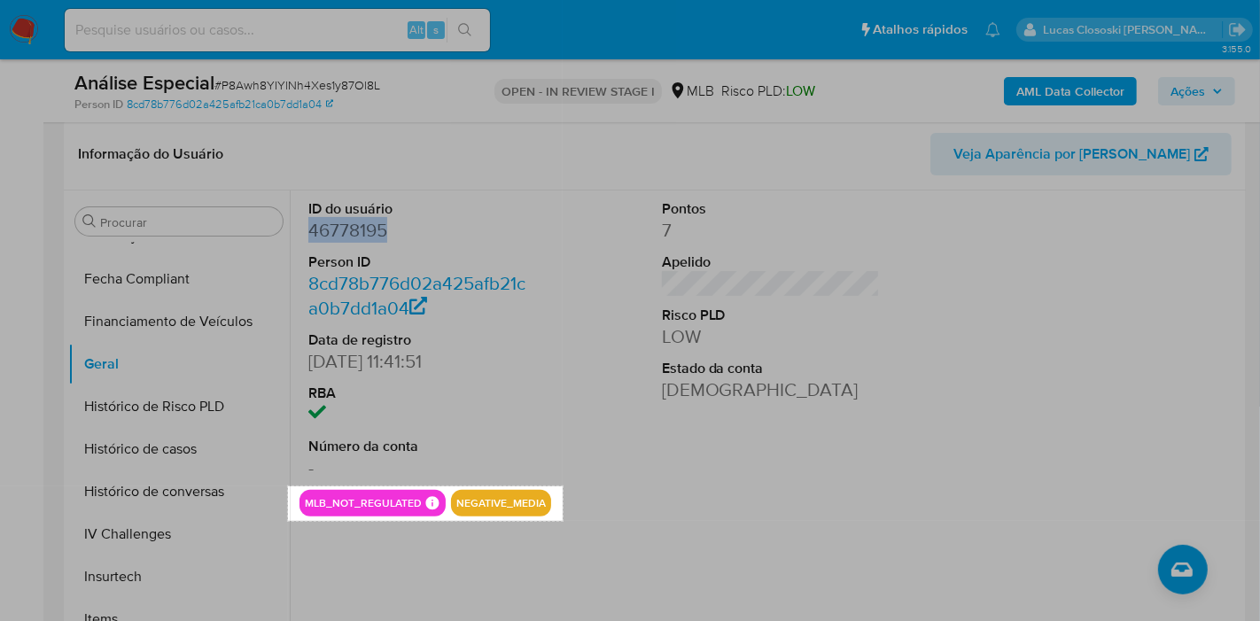
drag, startPoint x: 288, startPoint y: 486, endPoint x: 563, endPoint y: 521, distance: 276.8
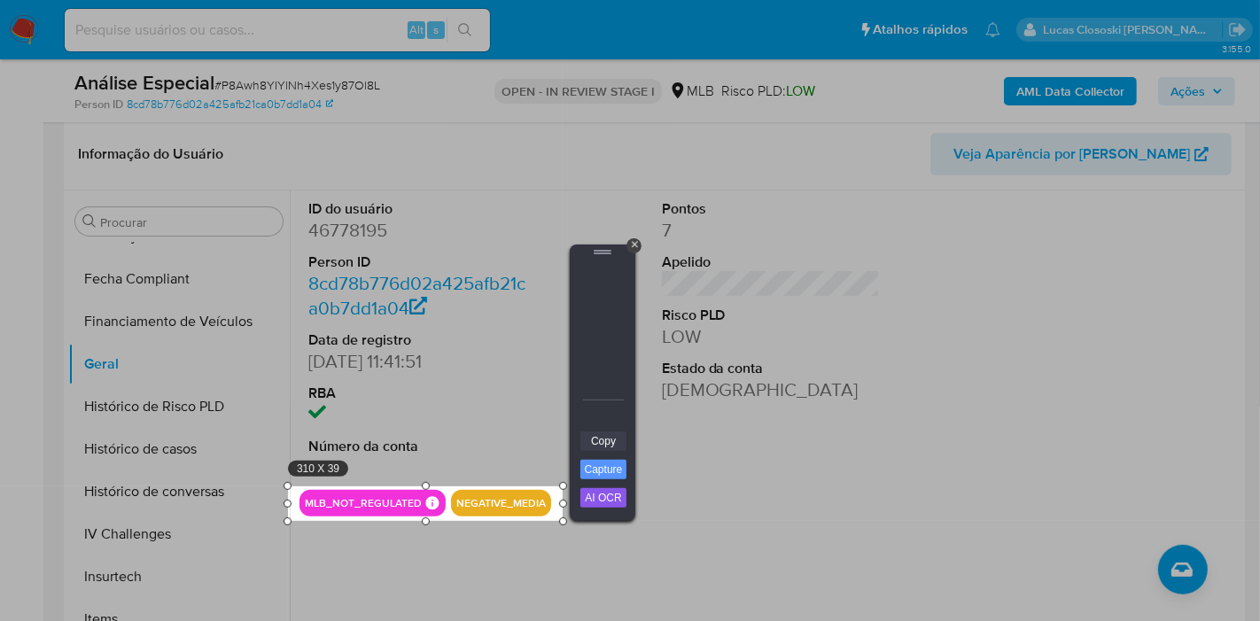
click at [608, 440] on link "Copy" at bounding box center [603, 441] width 46 height 19
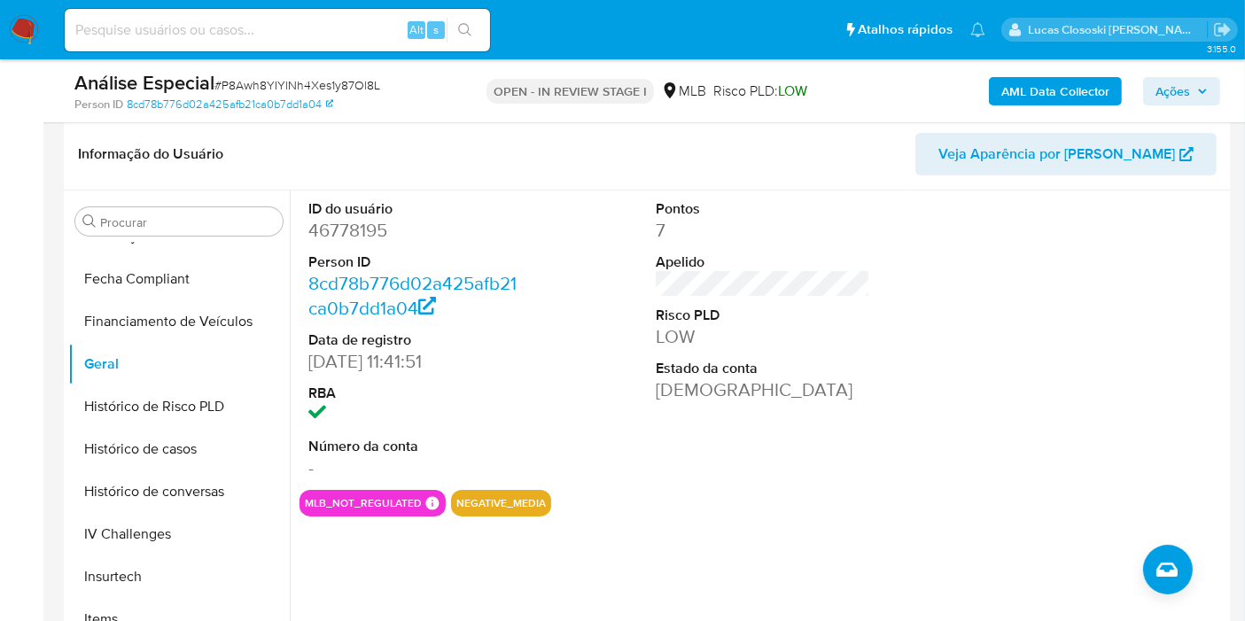
click at [1173, 77] on span "Ações" at bounding box center [1172, 91] width 35 height 28
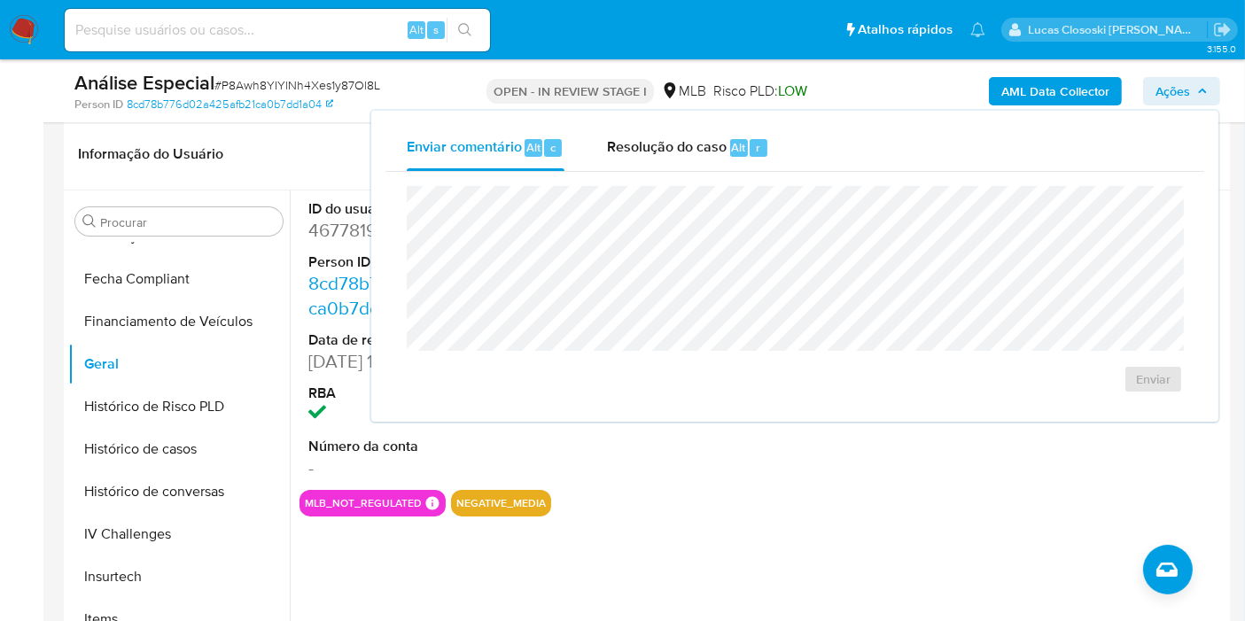
click at [814, 168] on div "Enviar comentário Alt c Resolução do caso Alt r" at bounding box center [794, 148] width 819 height 46
click at [734, 143] on span "Alt" at bounding box center [739, 147] width 14 height 17
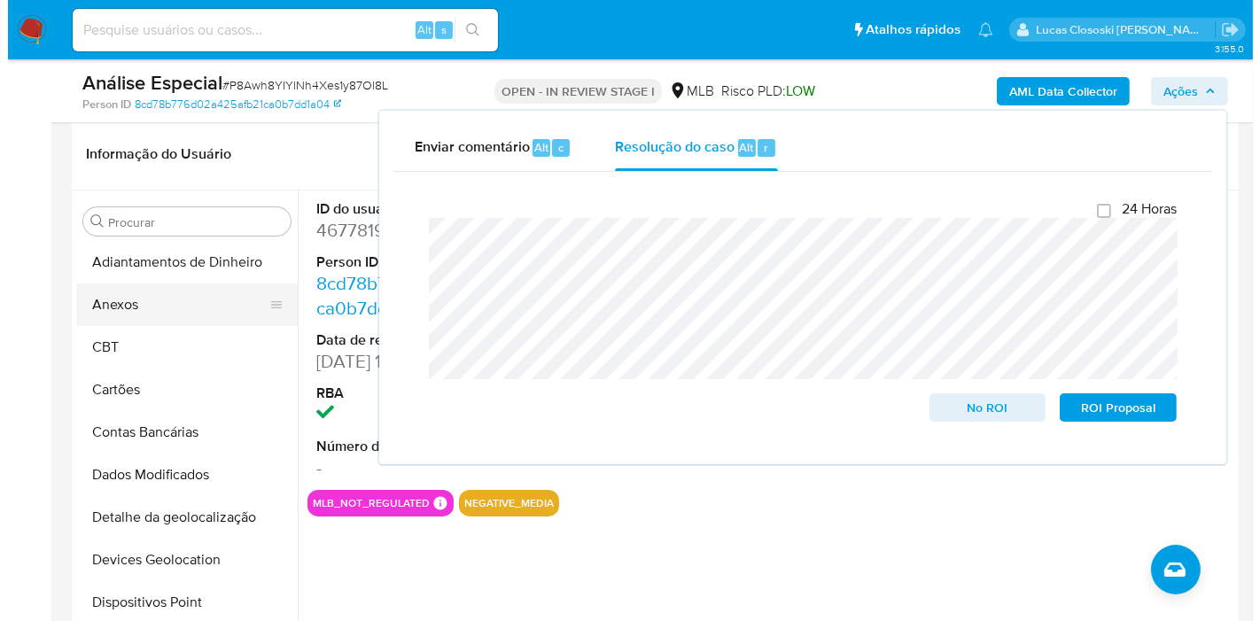
scroll to position [0, 0]
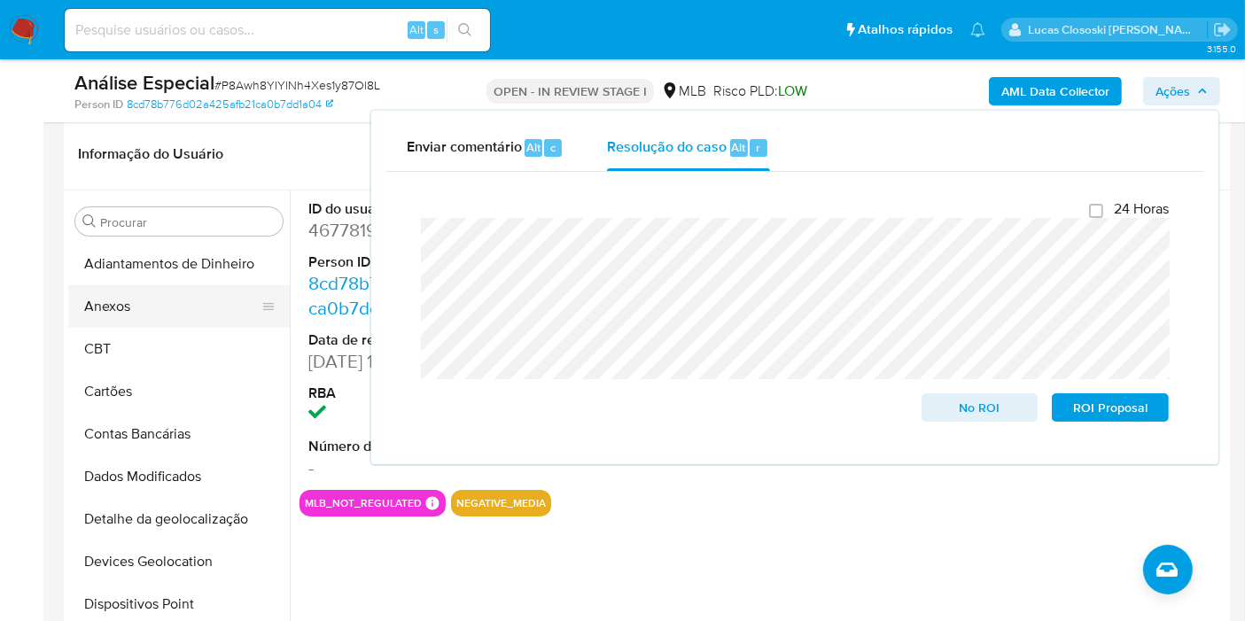
click at [123, 302] on button "Anexos" at bounding box center [171, 306] width 207 height 43
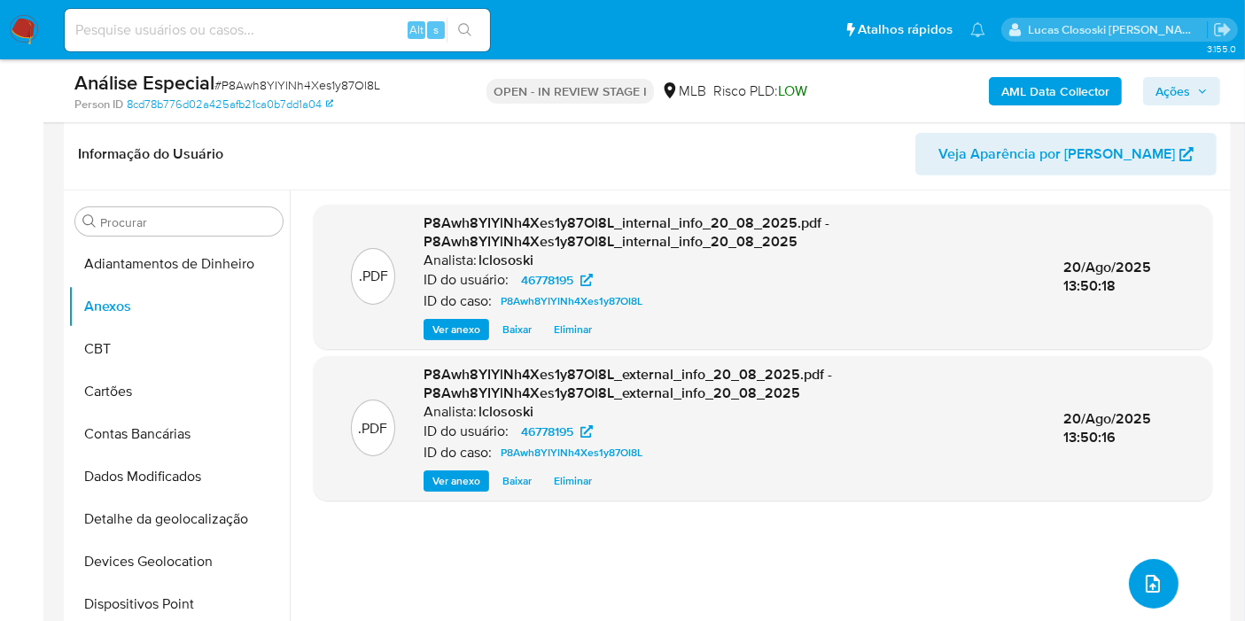
click at [1151, 564] on button "upload-file" at bounding box center [1154, 584] width 50 height 50
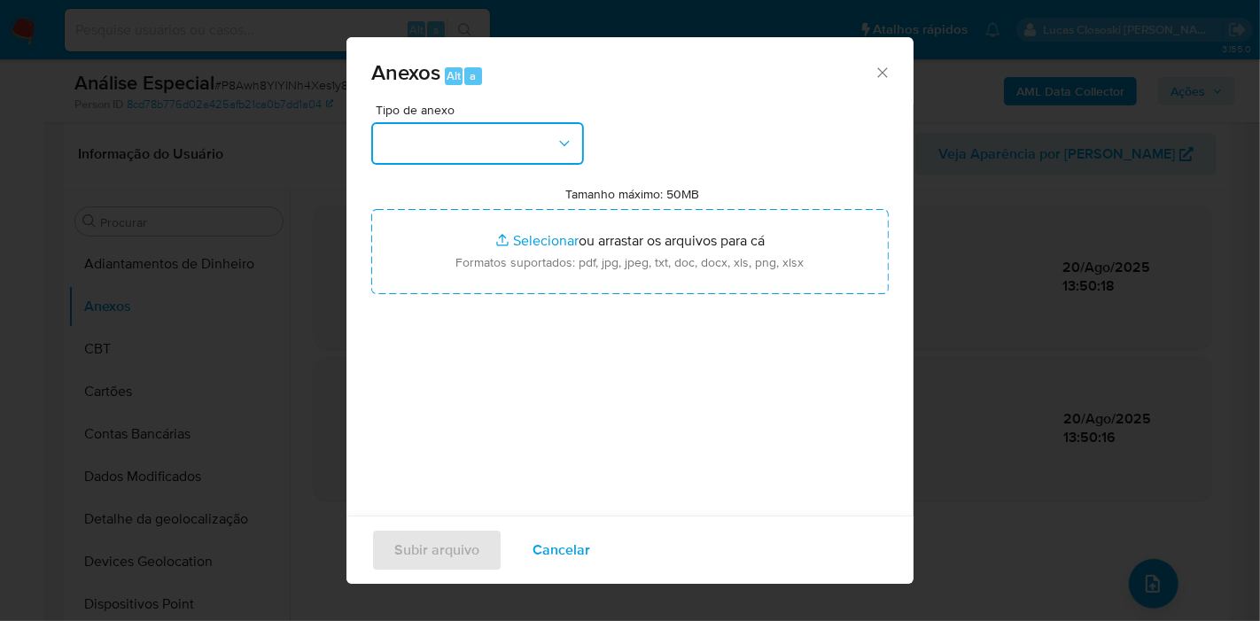
click at [522, 137] on button "button" at bounding box center [477, 143] width 213 height 43
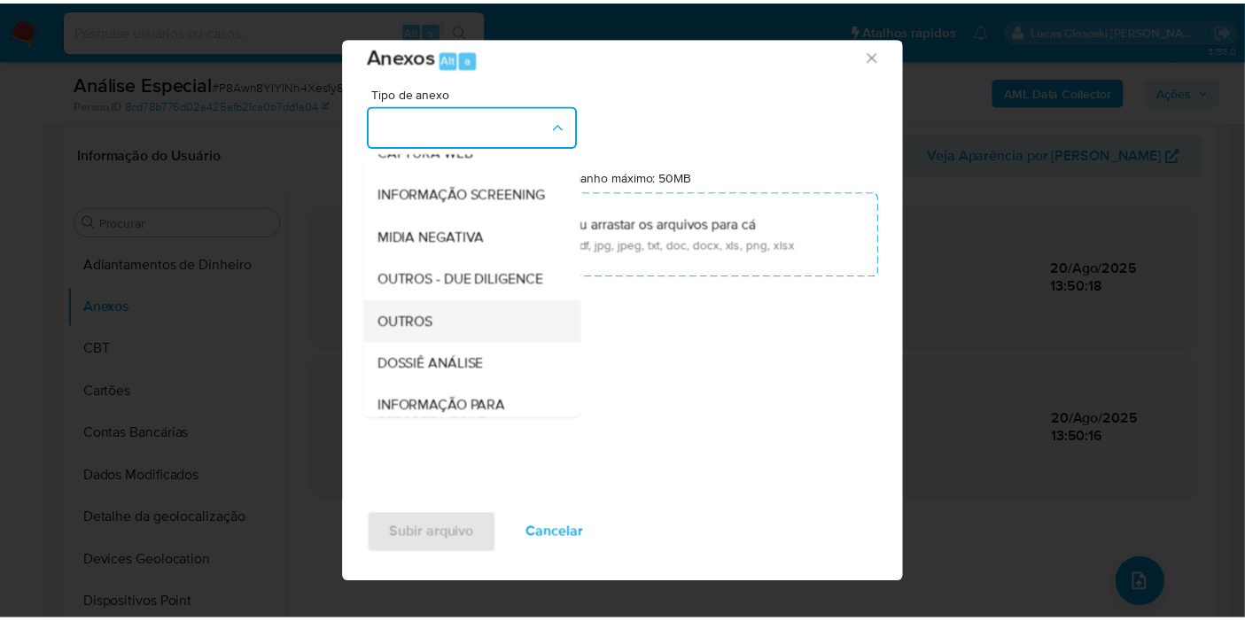
scroll to position [197, 0]
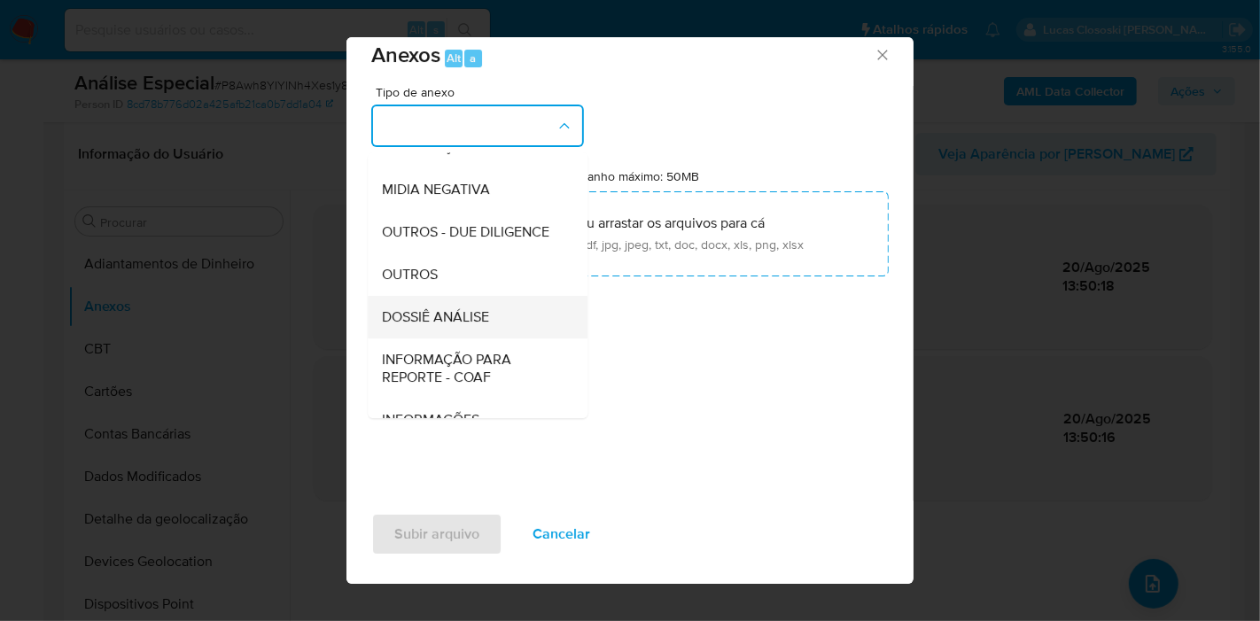
click at [475, 326] on span "DOSSIÊ ANÁLISE" at bounding box center [435, 317] width 107 height 18
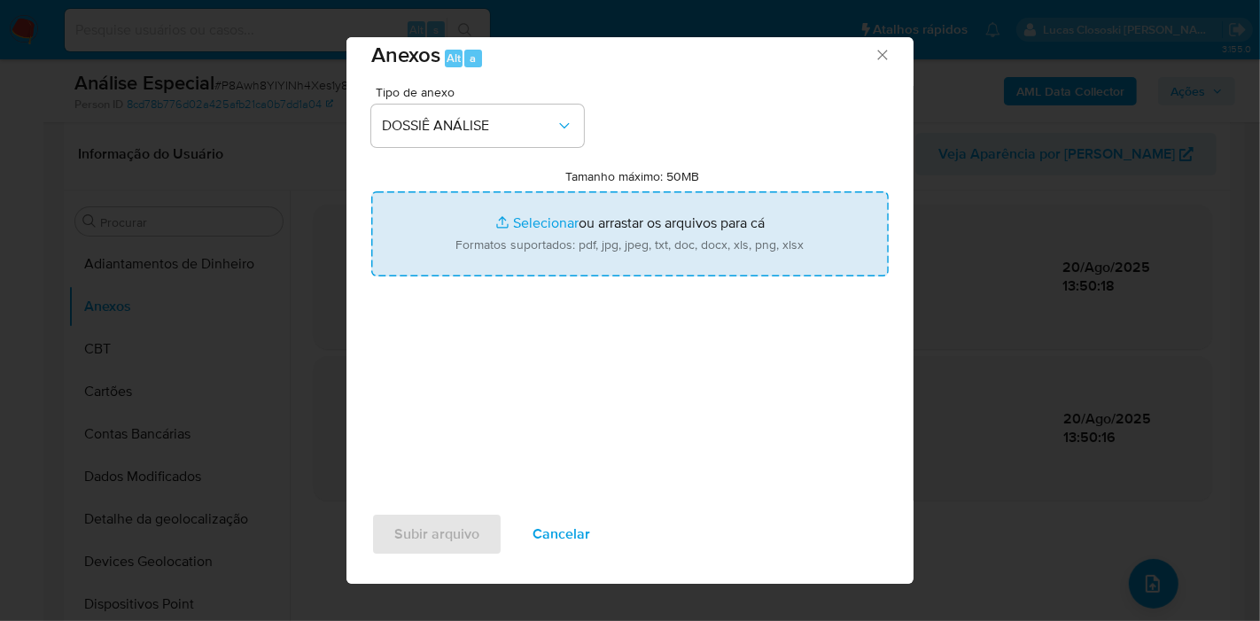
click at [521, 248] on input "Tamanho máximo: 50MB Selecionar arquivos" at bounding box center [629, 233] width 517 height 85
type input "C:\fakepath\SAR - XXXX - CPF 25769041811 - ANTONIO RENE DA SILVA CHAGAS.pdf"
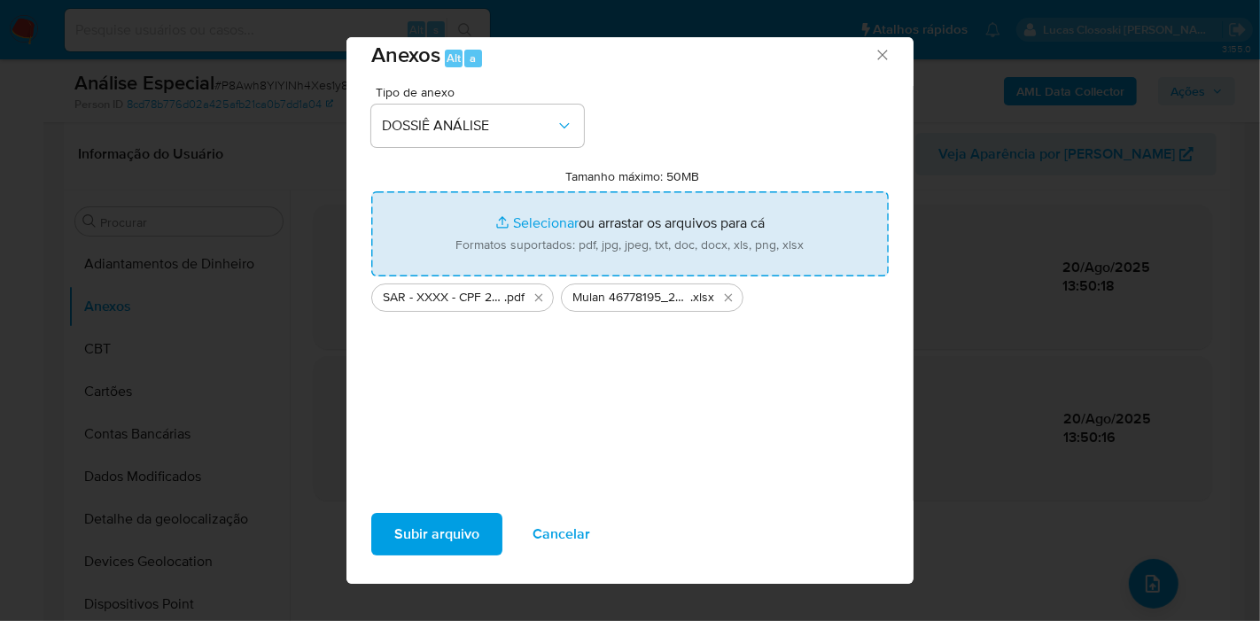
click at [468, 528] on span "Subir arquivo" at bounding box center [436, 534] width 85 height 39
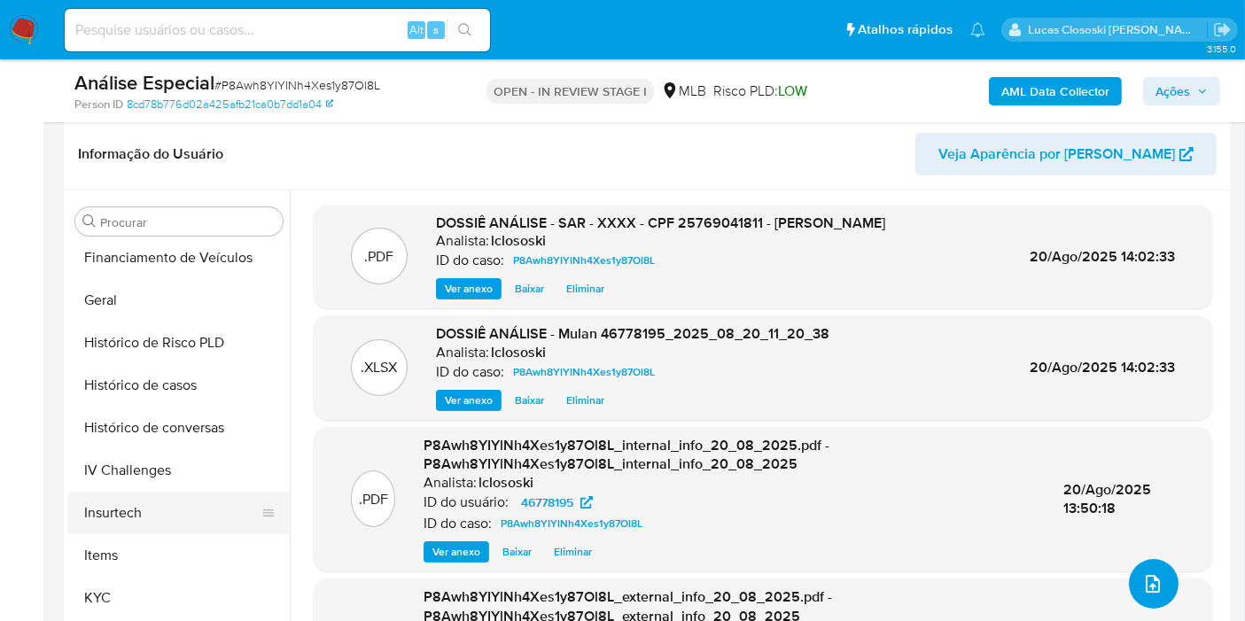
scroll to position [590, 0]
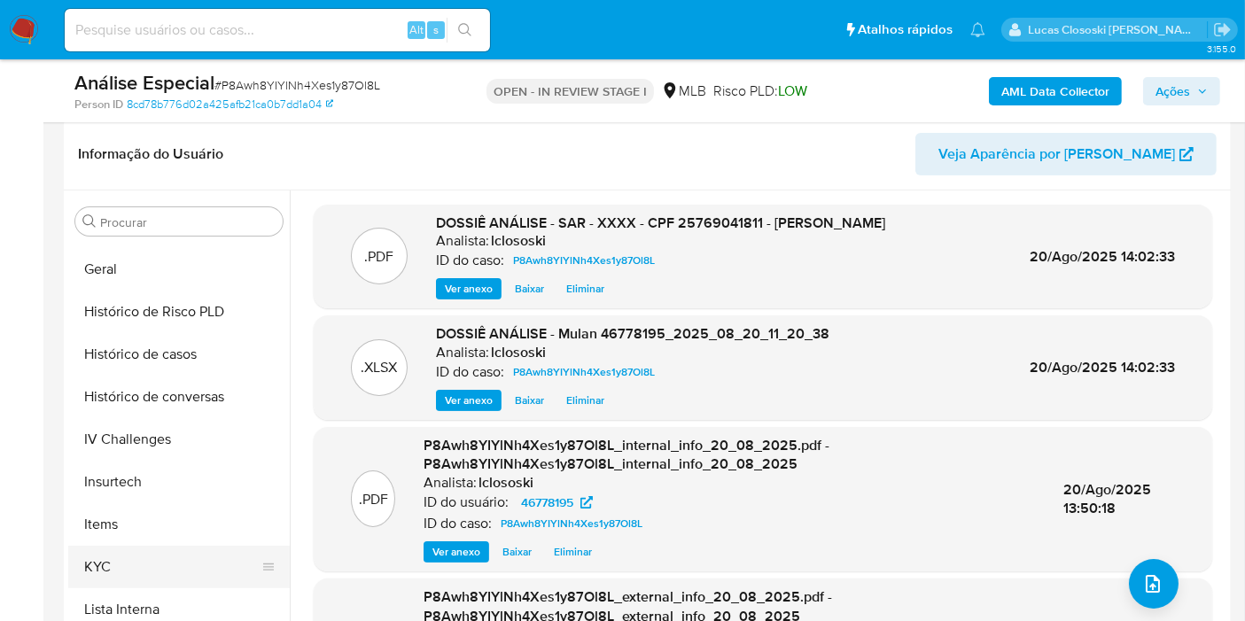
click at [145, 563] on button "KYC" at bounding box center [171, 567] width 207 height 43
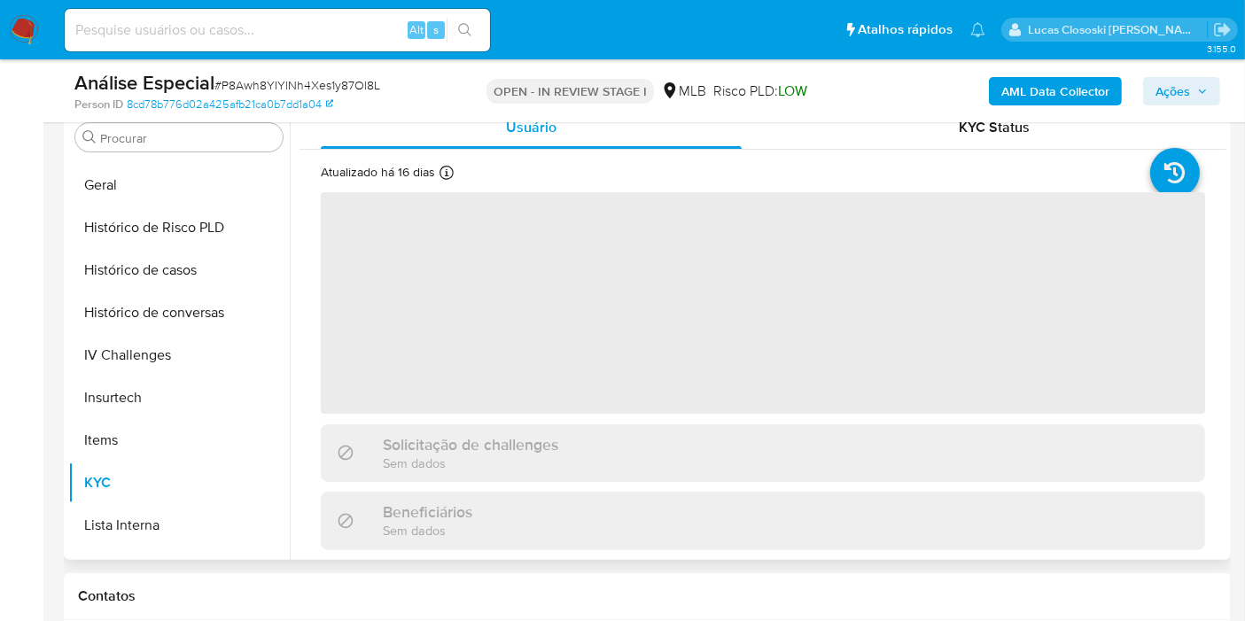
scroll to position [466, 0]
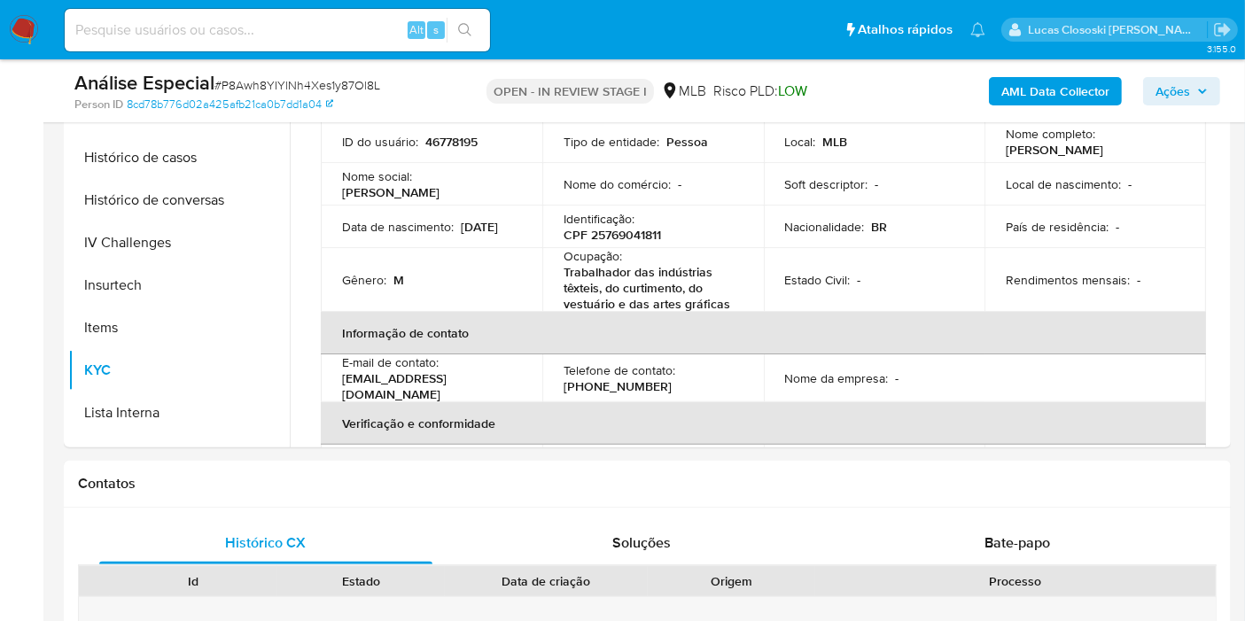
click at [1205, 91] on icon "button" at bounding box center [1202, 91] width 11 height 11
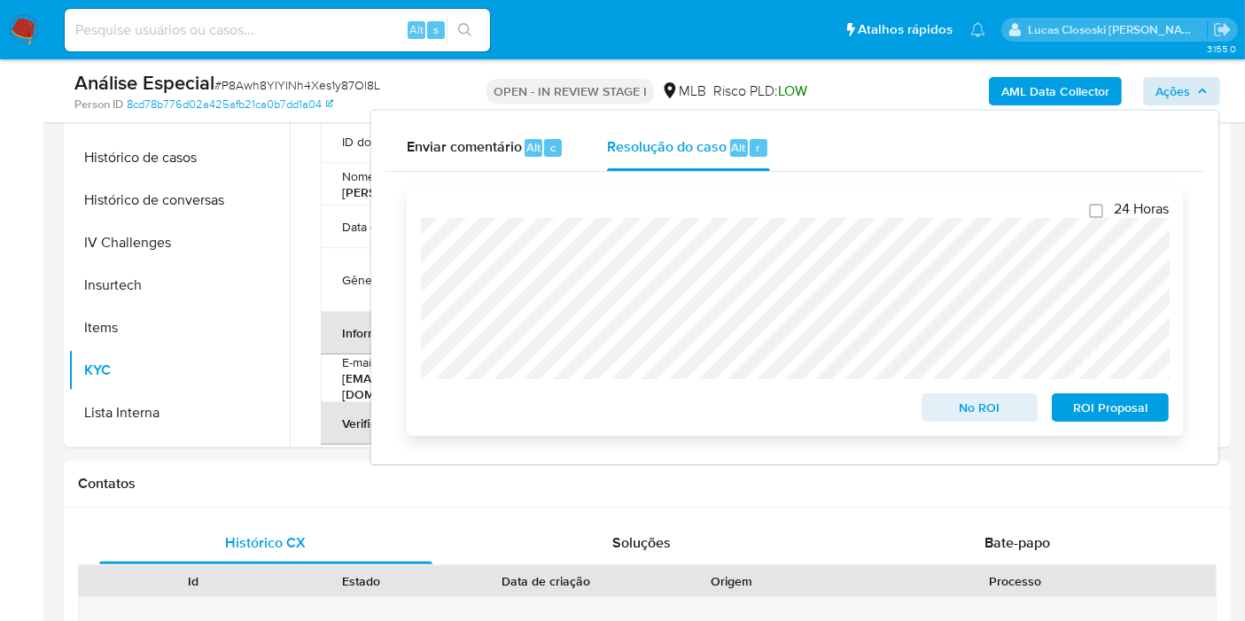
click at [1138, 416] on span "ROI Proposal" at bounding box center [1110, 407] width 92 height 25
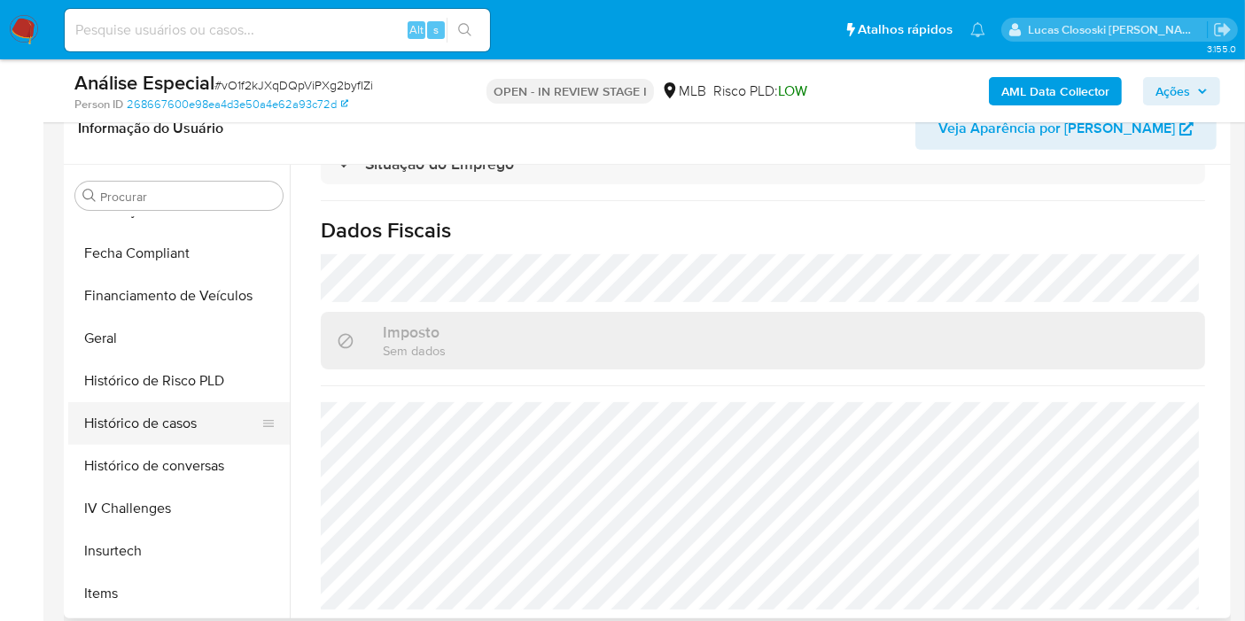
scroll to position [790, 0]
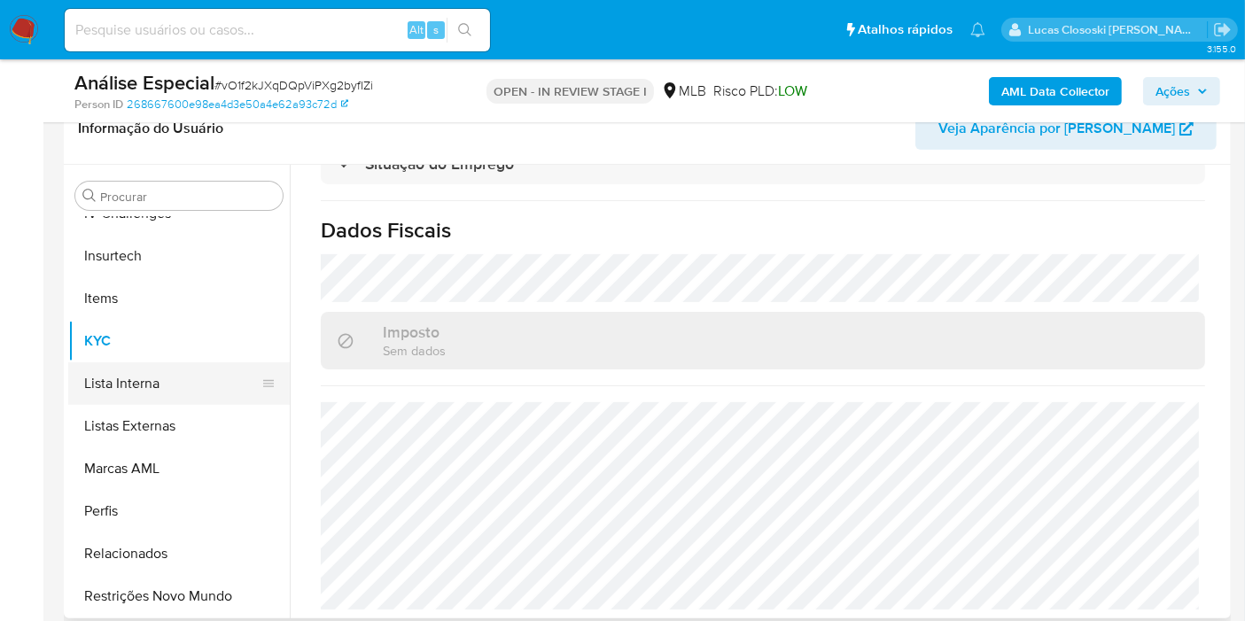
click at [172, 396] on button "Lista Interna" at bounding box center [171, 383] width 207 height 43
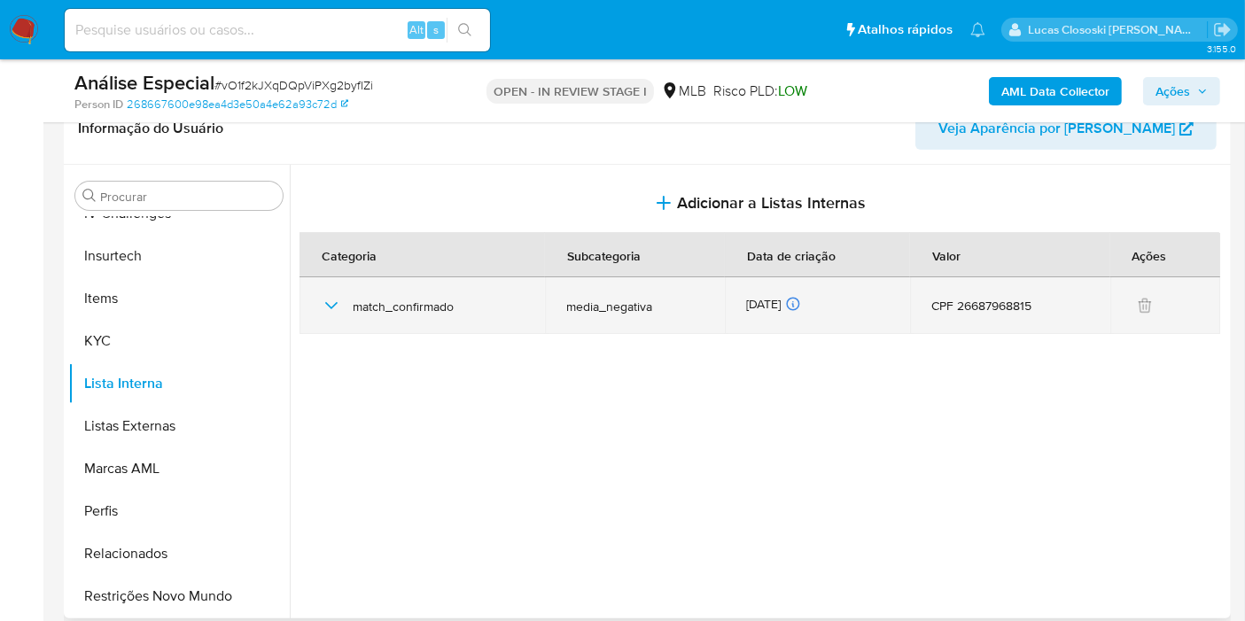
click at [329, 313] on icon "button" at bounding box center [331, 305] width 21 height 21
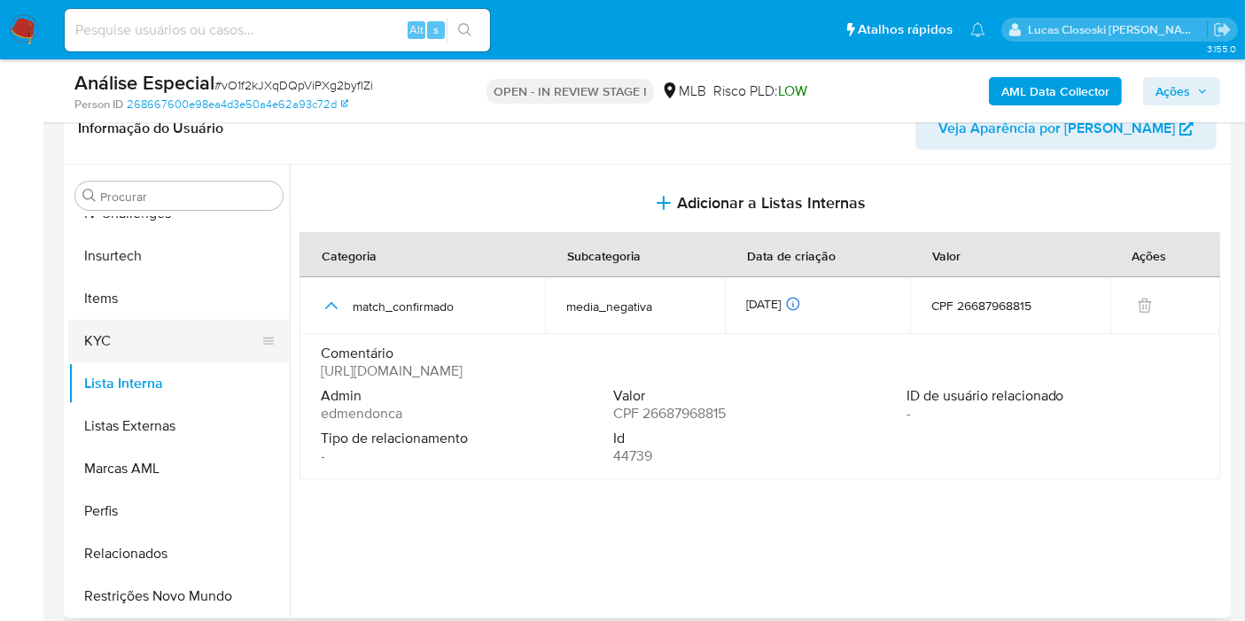
click at [168, 344] on button "KYC" at bounding box center [171, 341] width 207 height 43
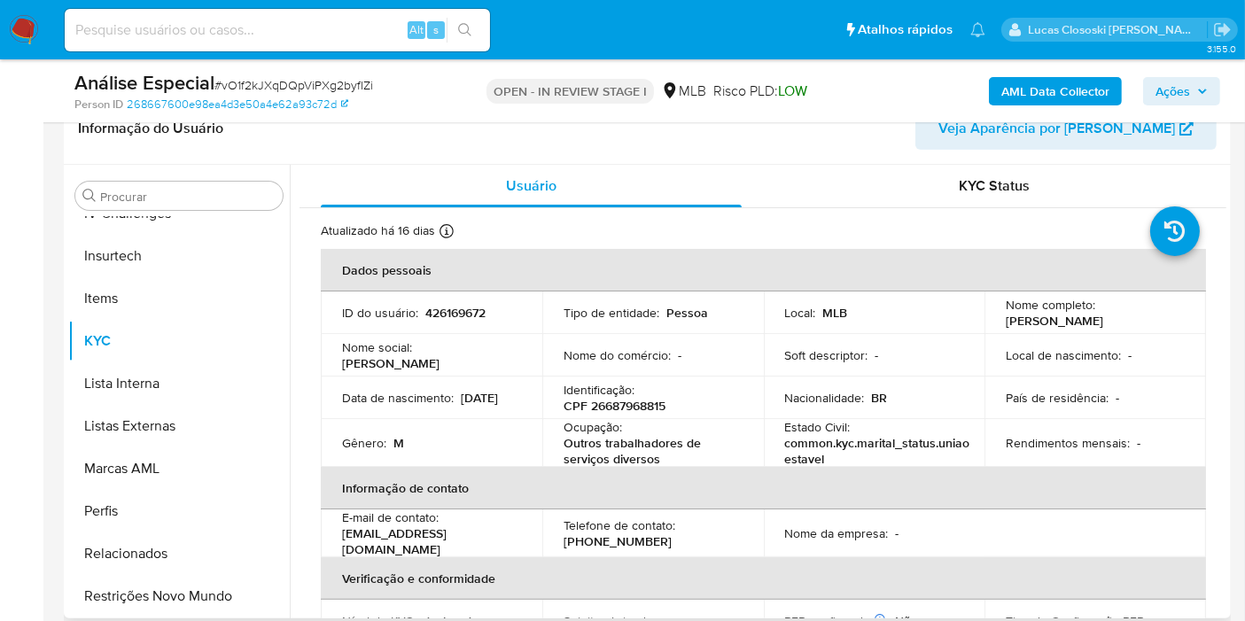
click at [635, 404] on p "CPF 26687968815" at bounding box center [615, 406] width 102 height 16
copy p "26687968815"
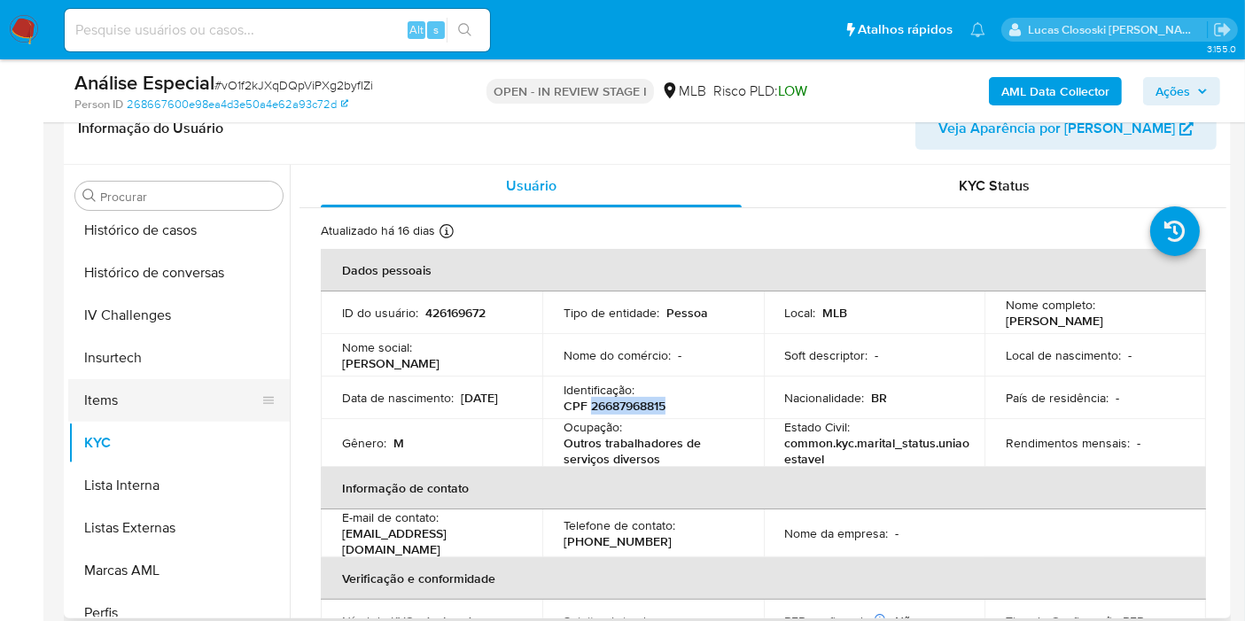
scroll to position [790, 0]
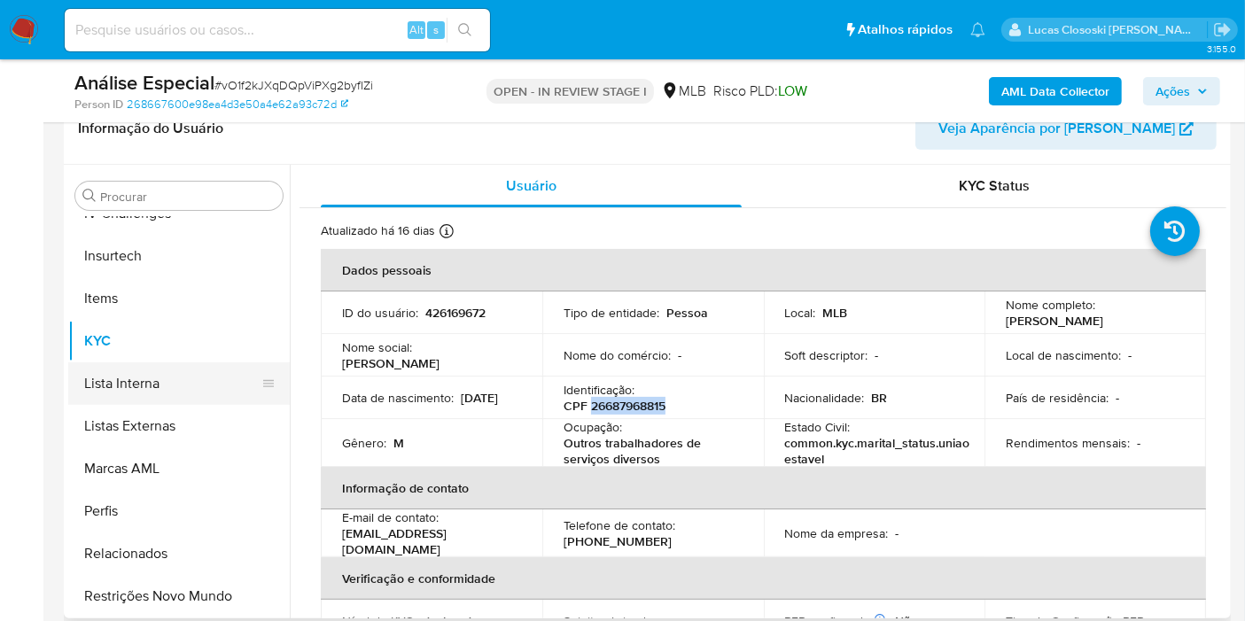
click at [167, 388] on button "Lista Interna" at bounding box center [171, 383] width 207 height 43
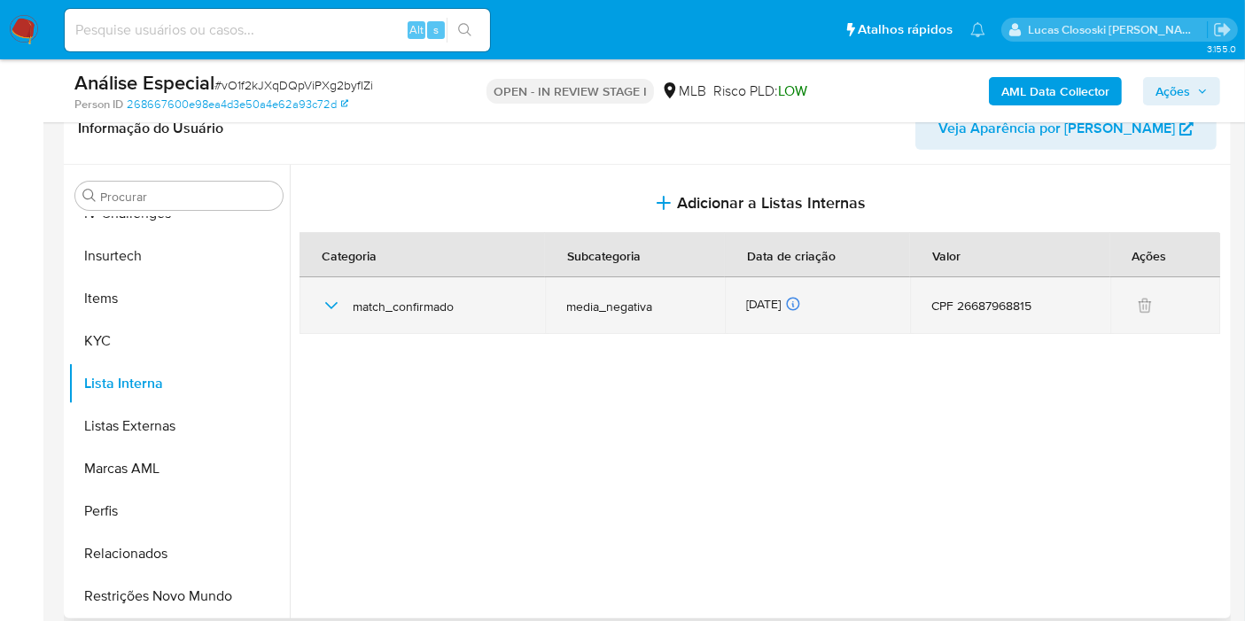
click at [337, 315] on icon "button" at bounding box center [331, 305] width 21 height 21
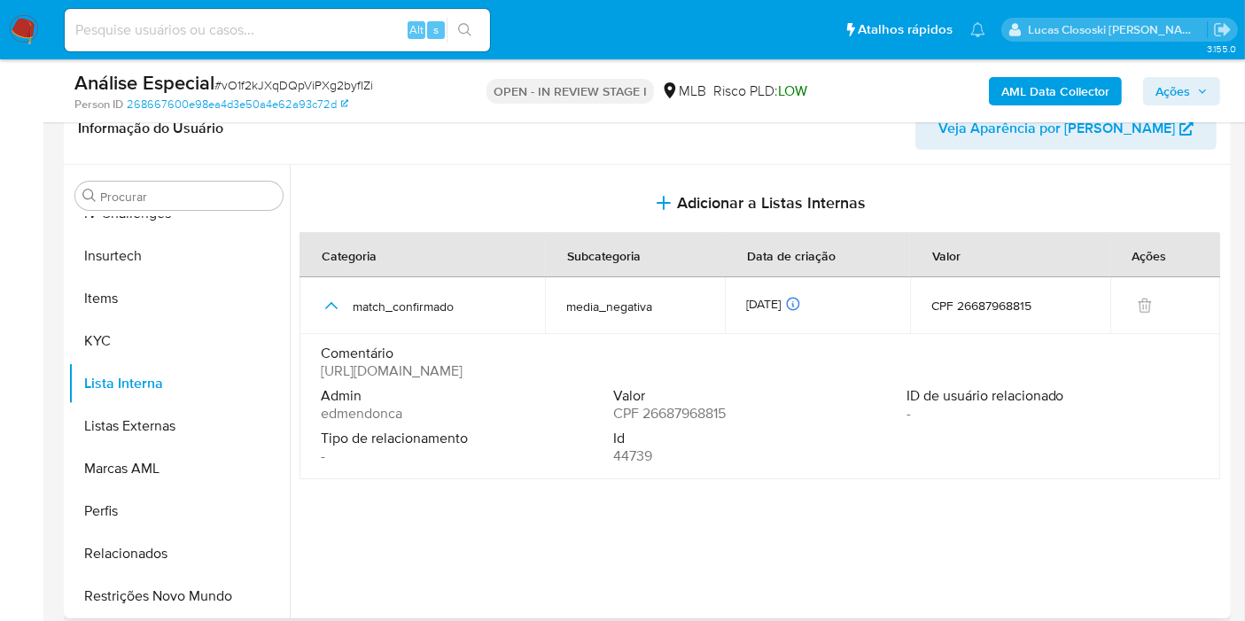
click at [408, 370] on span "[URL][DOMAIN_NAME]" at bounding box center [392, 371] width 142 height 18
click at [408, 370] on span "https://www.dtec-flex.com.br/dtecflex/LD/N20250814/N20250814018.htm" at bounding box center [392, 371] width 142 height 18
click at [152, 323] on button "KYC" at bounding box center [171, 341] width 207 height 43
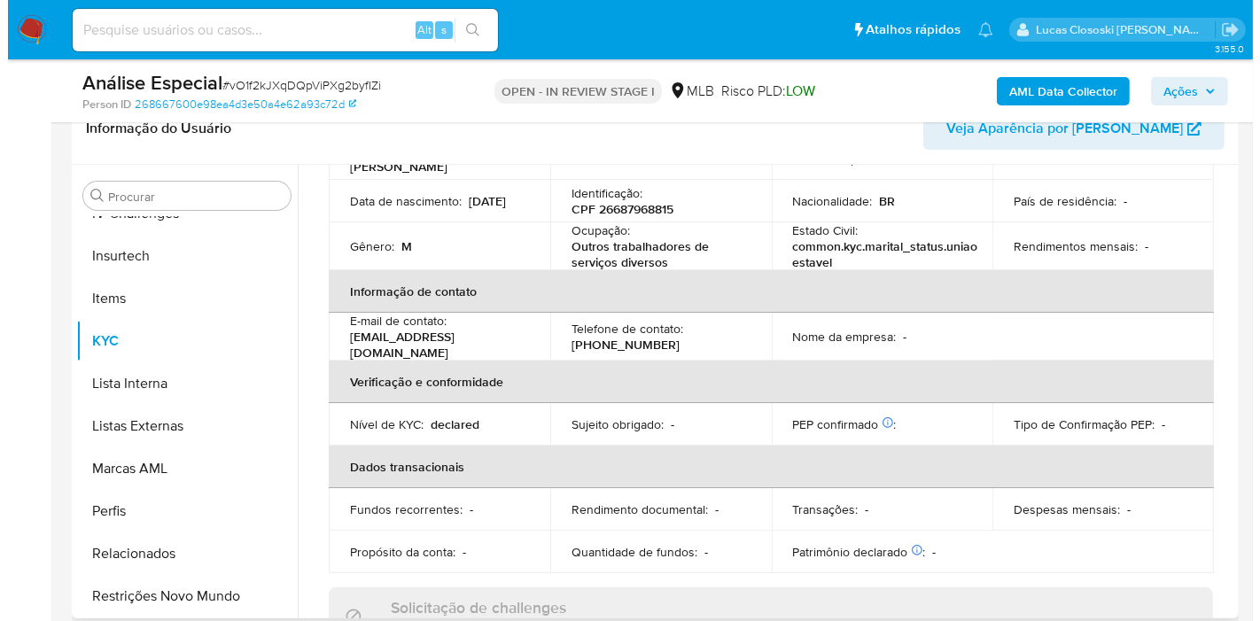
scroll to position [98, 0]
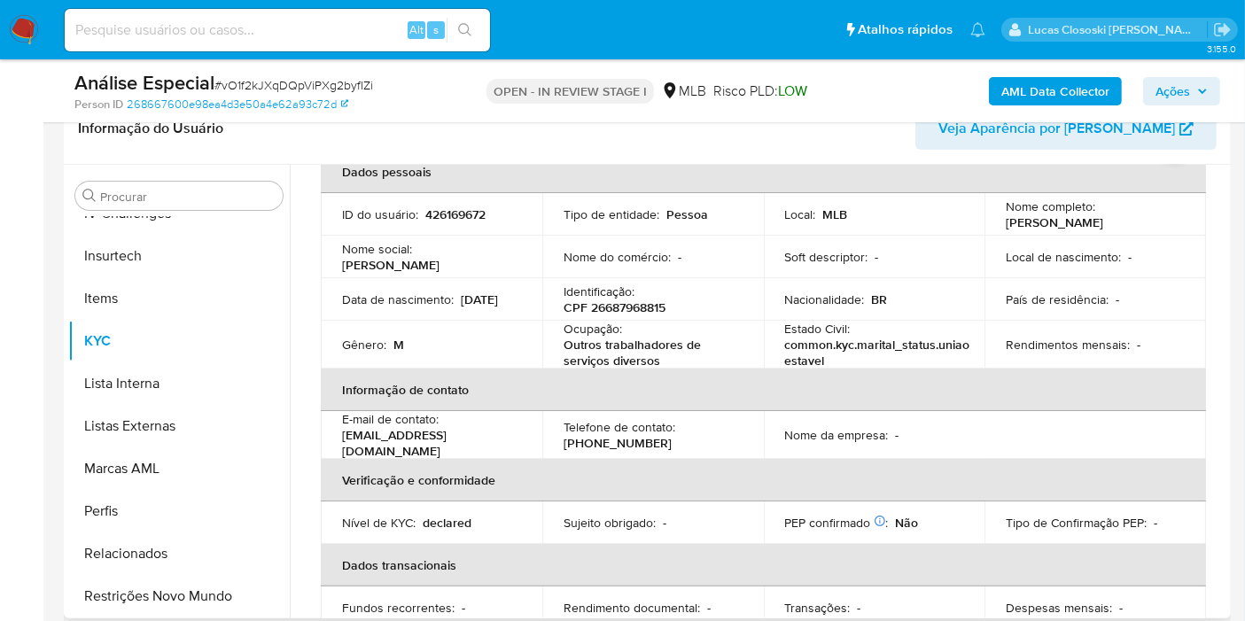
click at [656, 306] on p "CPF 26687968815" at bounding box center [615, 307] width 102 height 16
copy p "26687968815"
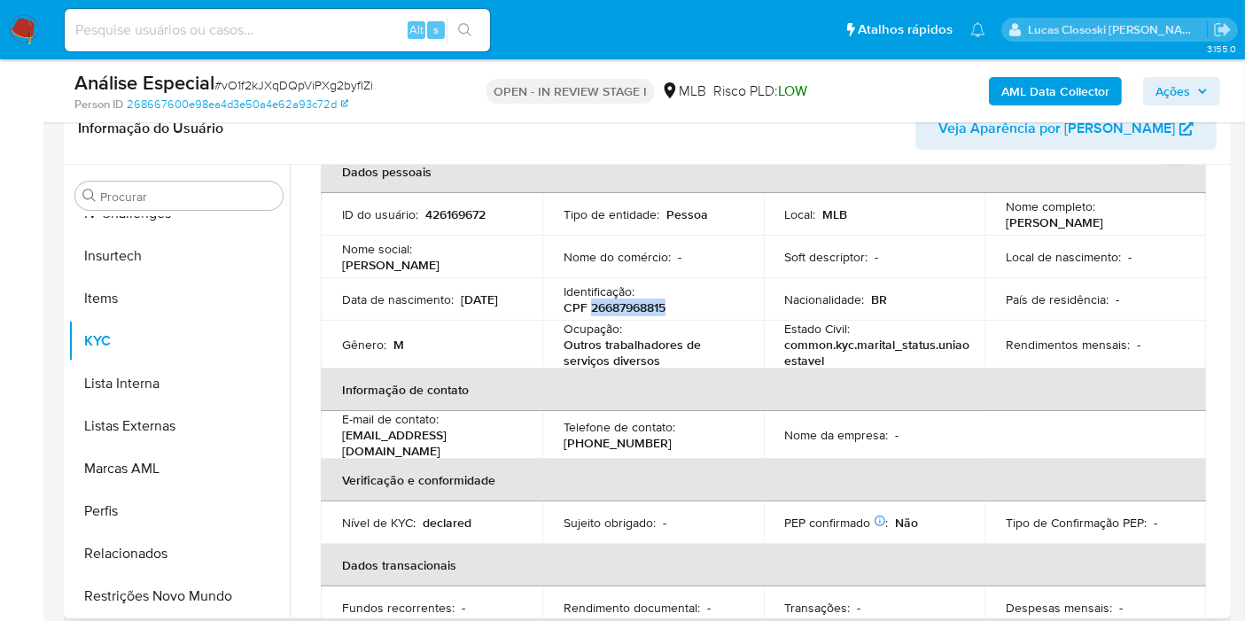
copy p "26687968815"
click at [1083, 78] on b "AML Data Collector" at bounding box center [1055, 91] width 108 height 28
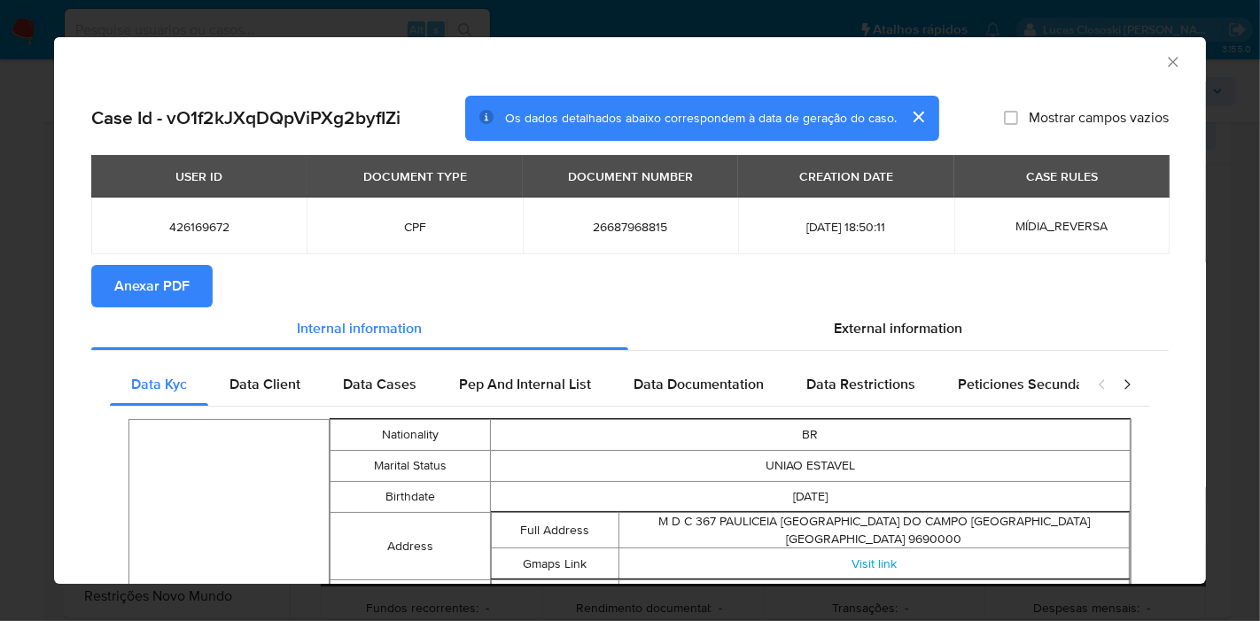
click at [110, 292] on button "Anexar PDF" at bounding box center [151, 286] width 121 height 43
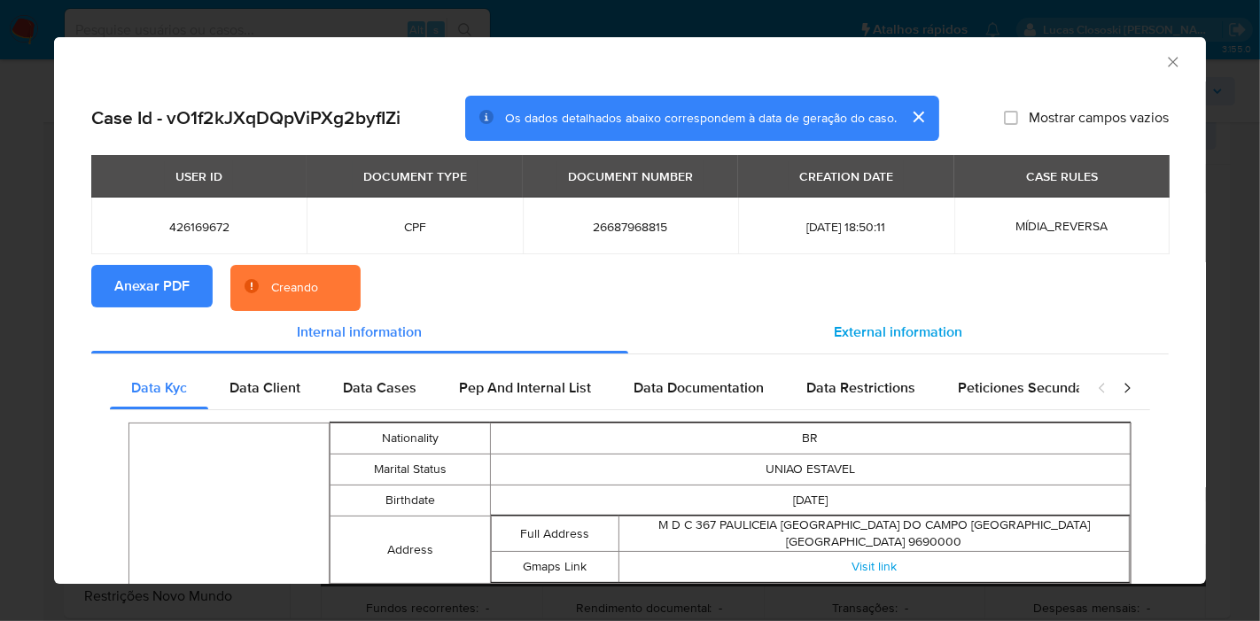
click at [929, 331] on span "External information" at bounding box center [899, 332] width 128 height 20
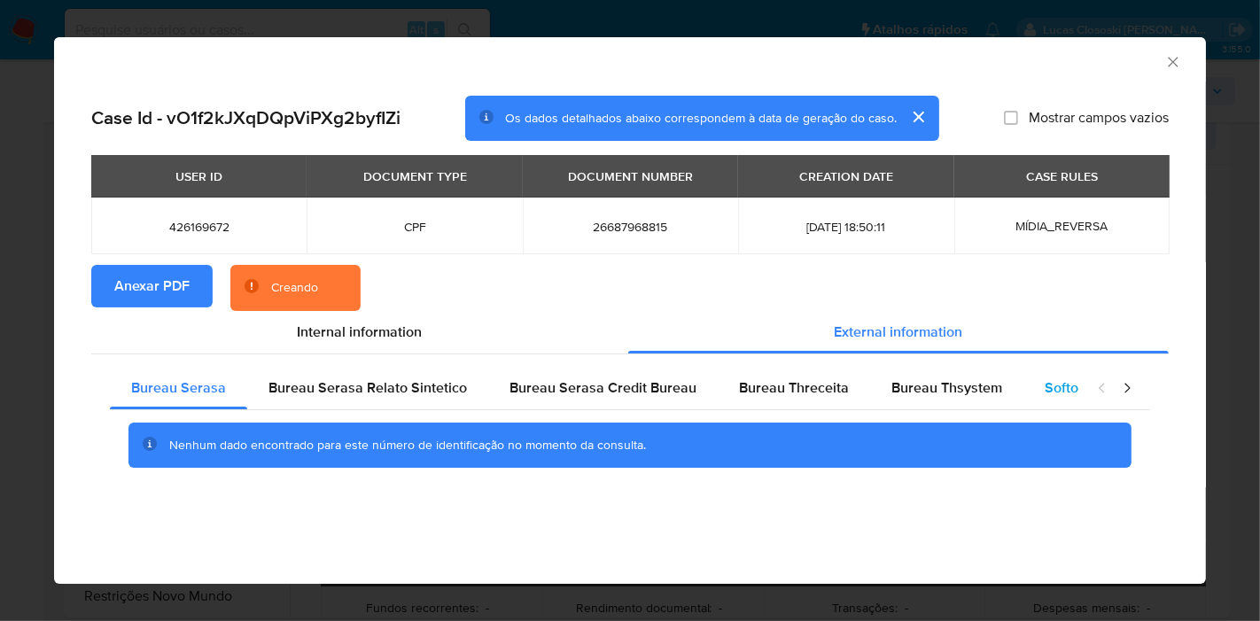
click at [1032, 385] on div "Softon" at bounding box center [1065, 388] width 84 height 43
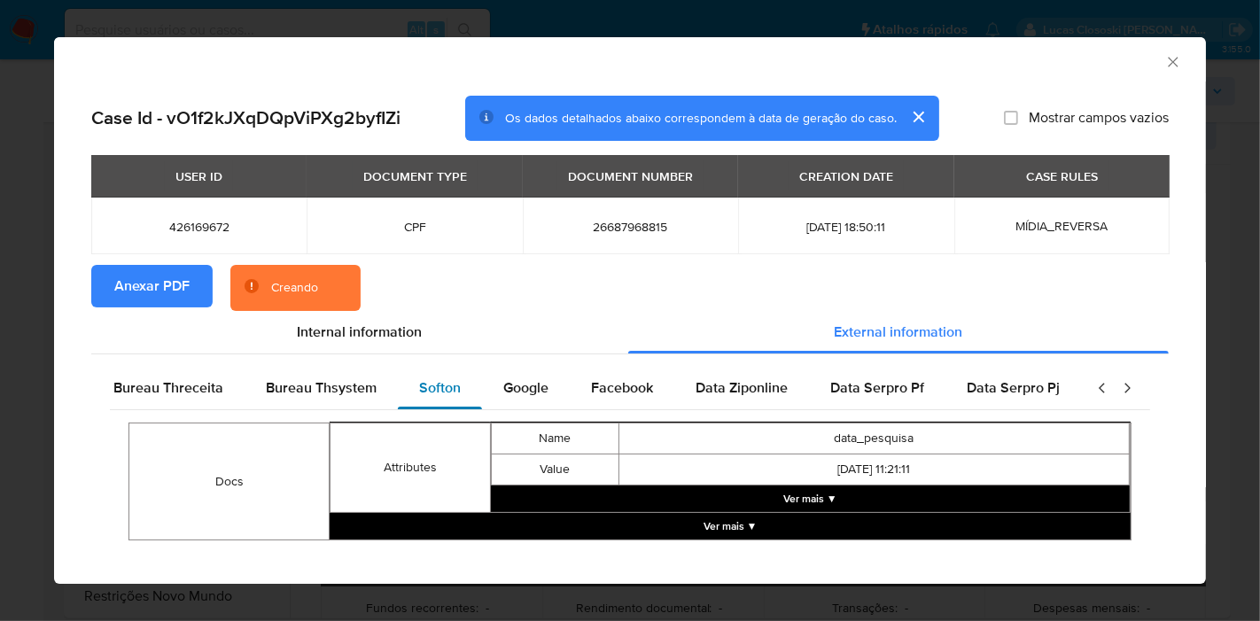
scroll to position [0, 630]
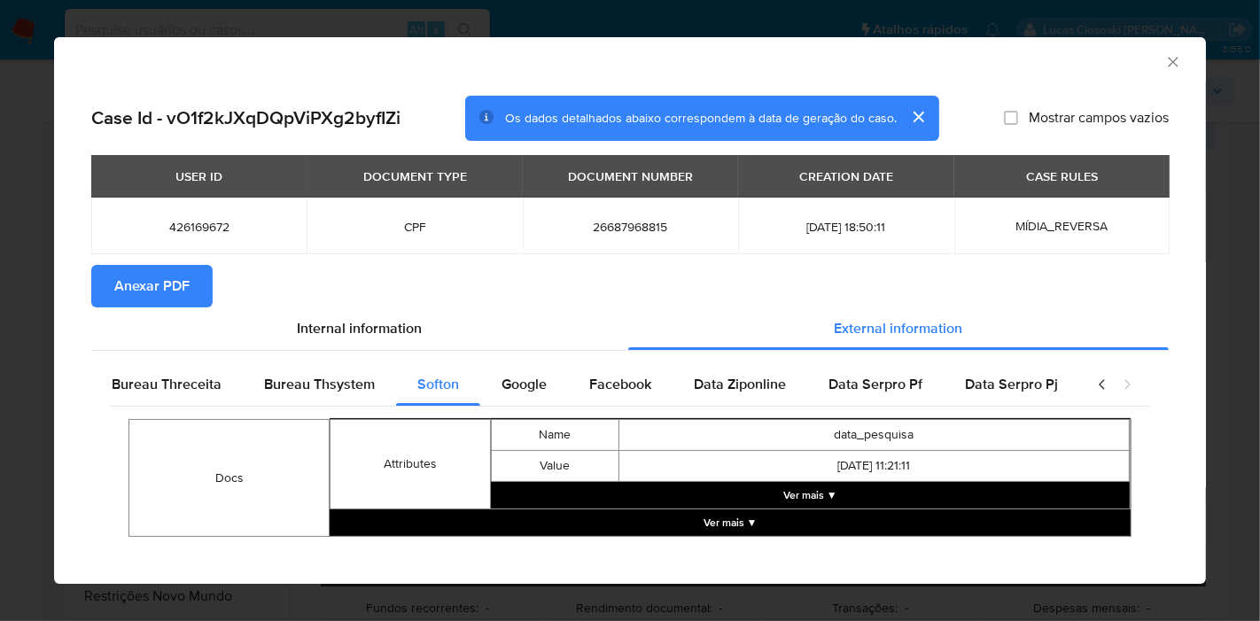
click at [794, 496] on button "Ver mais ▼" at bounding box center [810, 495] width 639 height 27
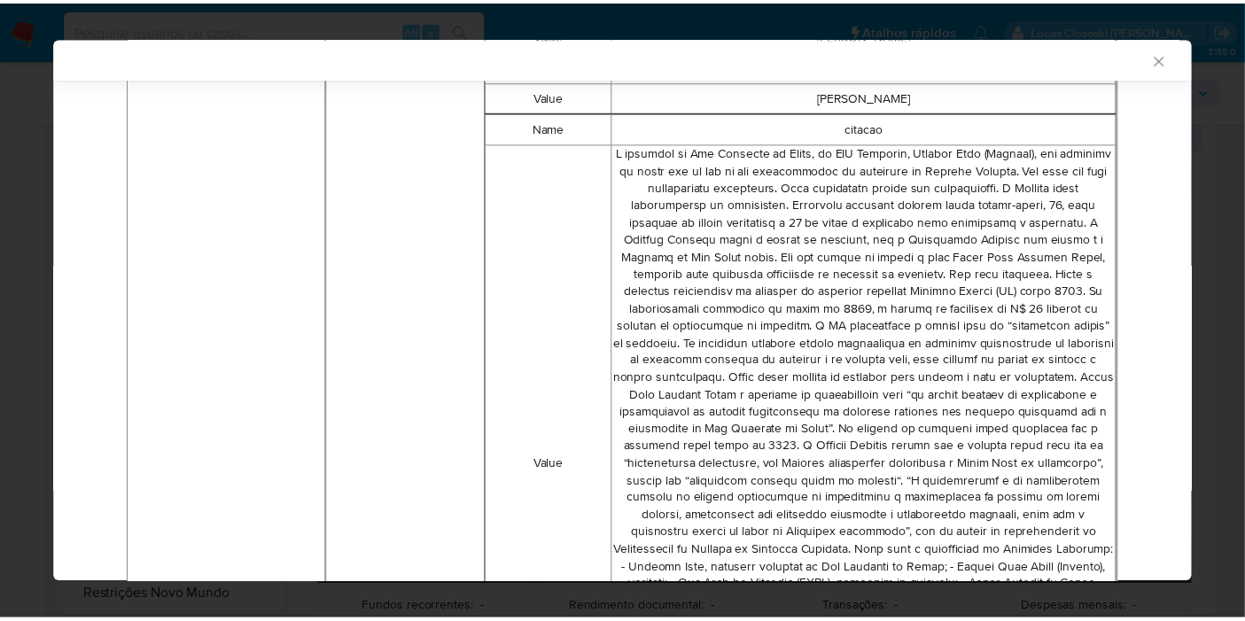
scroll to position [1079, 0]
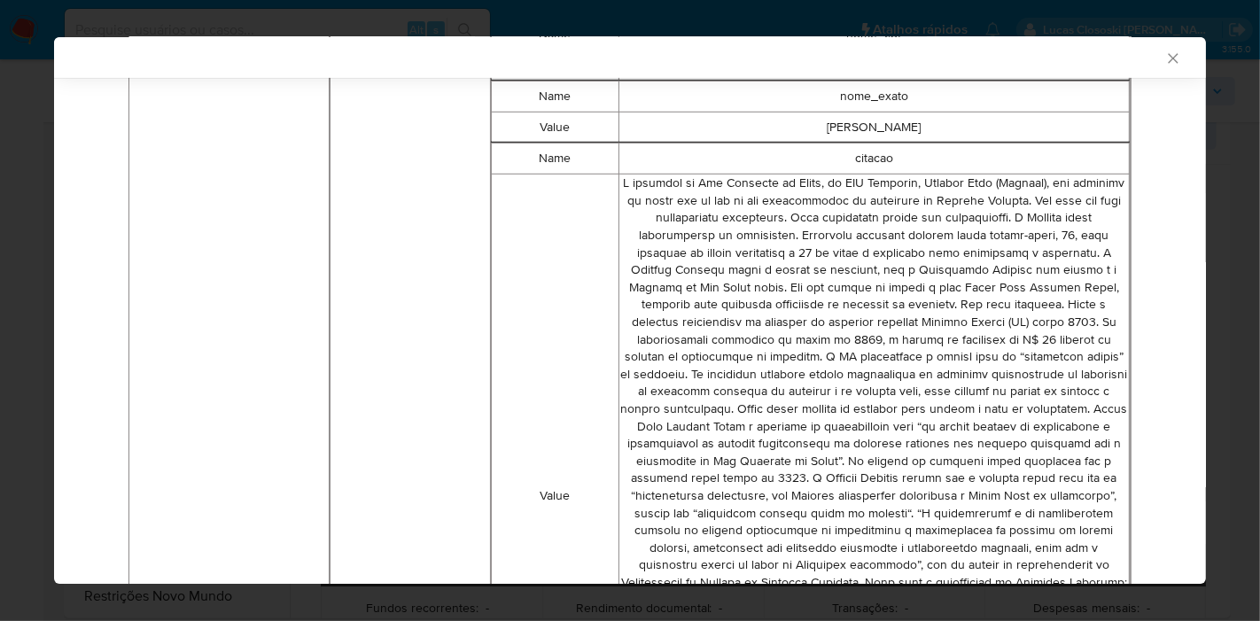
click at [1164, 53] on icon "Fechar a janela" at bounding box center [1173, 59] width 18 height 18
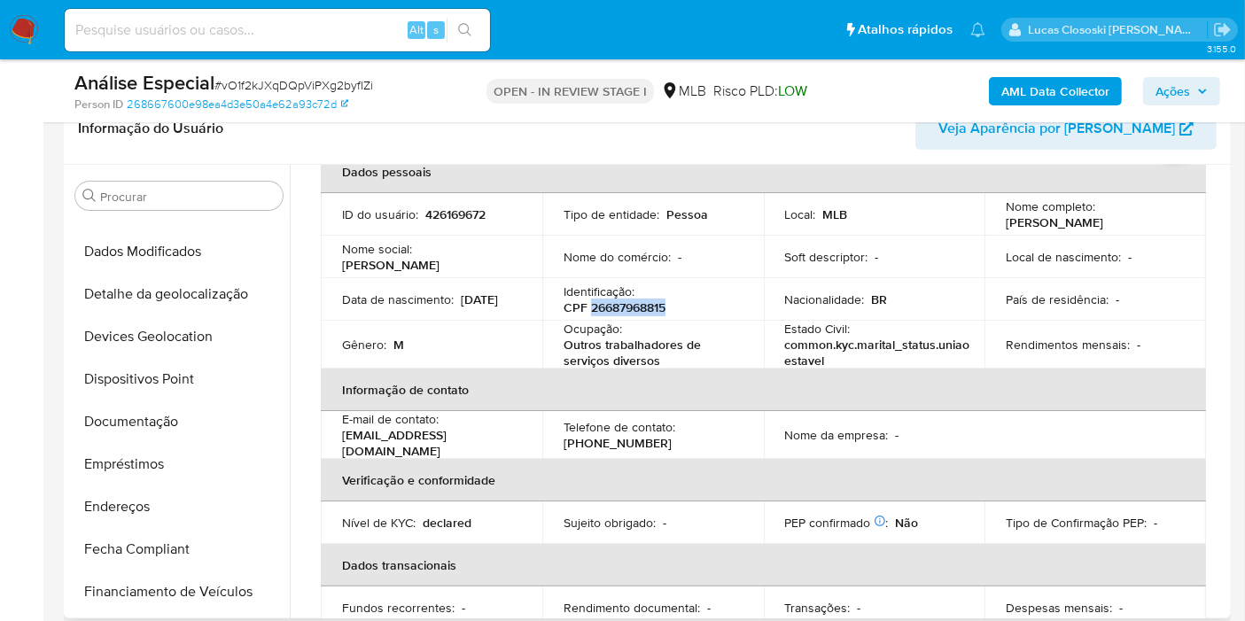
scroll to position [0, 0]
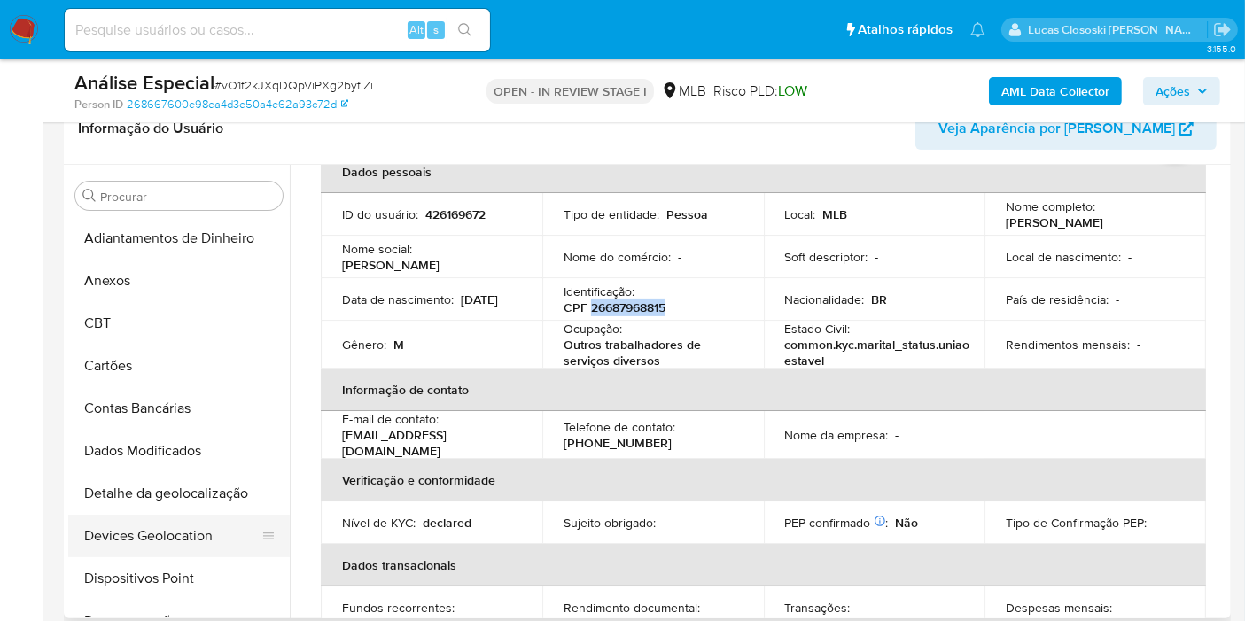
click at [195, 523] on button "Devices Geolocation" at bounding box center [171, 536] width 207 height 43
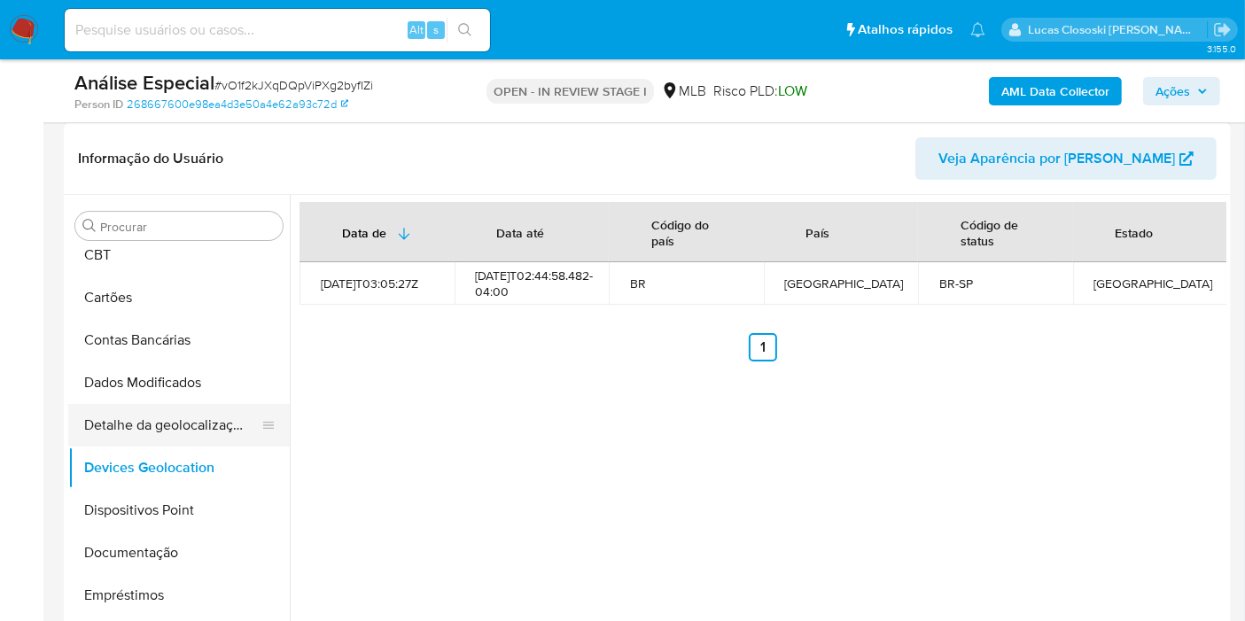
scroll to position [197, 0]
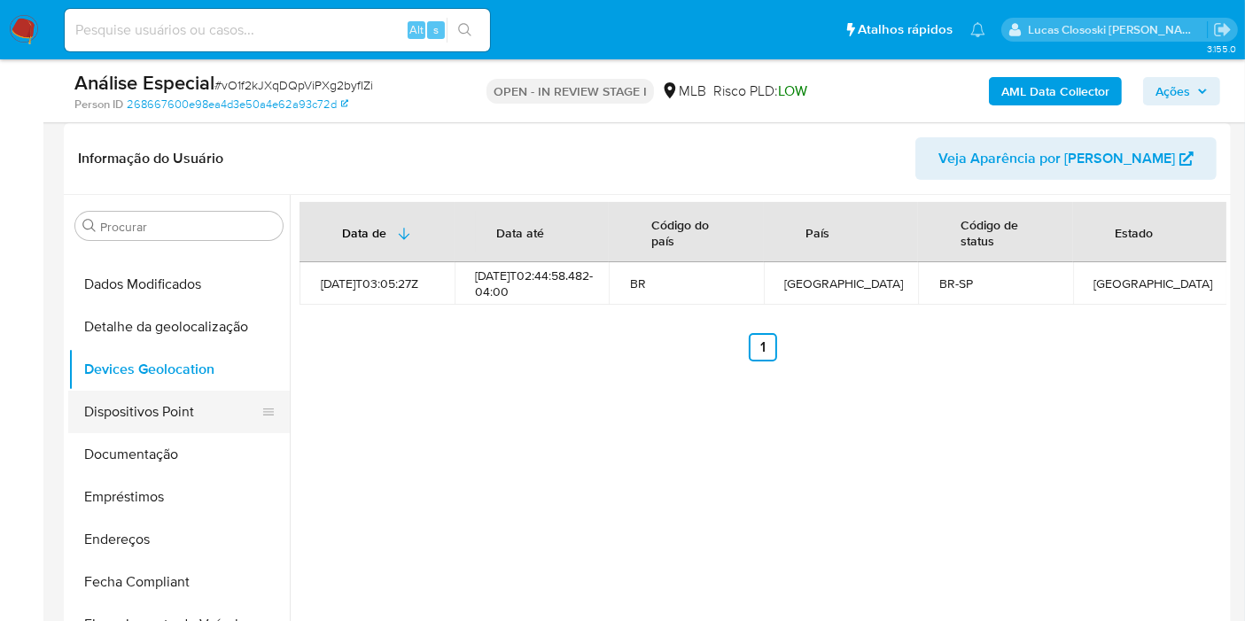
click at [157, 413] on button "Dispositivos Point" at bounding box center [171, 412] width 207 height 43
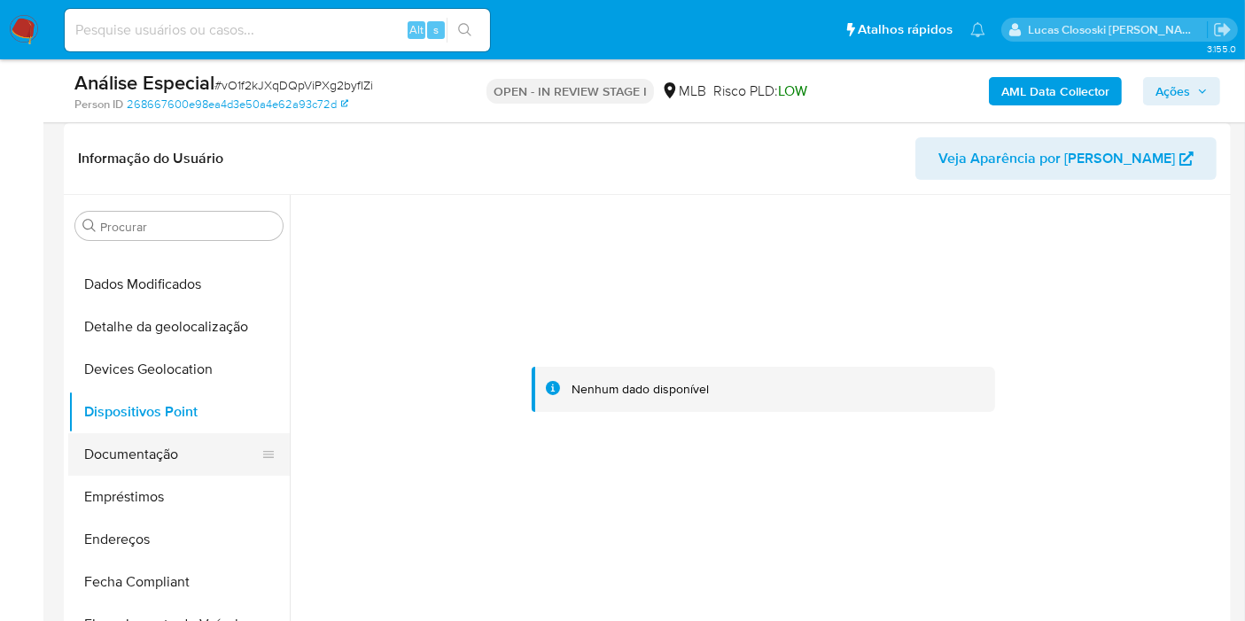
click at [184, 445] on button "Documentação" at bounding box center [171, 454] width 207 height 43
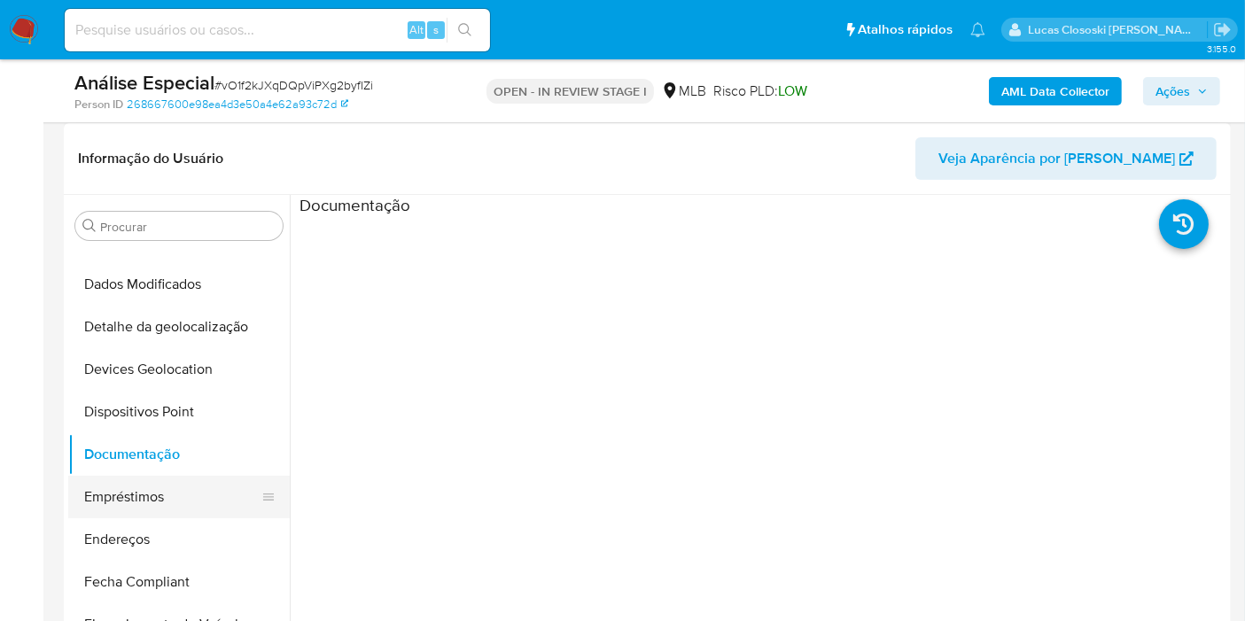
click at [145, 488] on button "Empréstimos" at bounding box center [171, 497] width 207 height 43
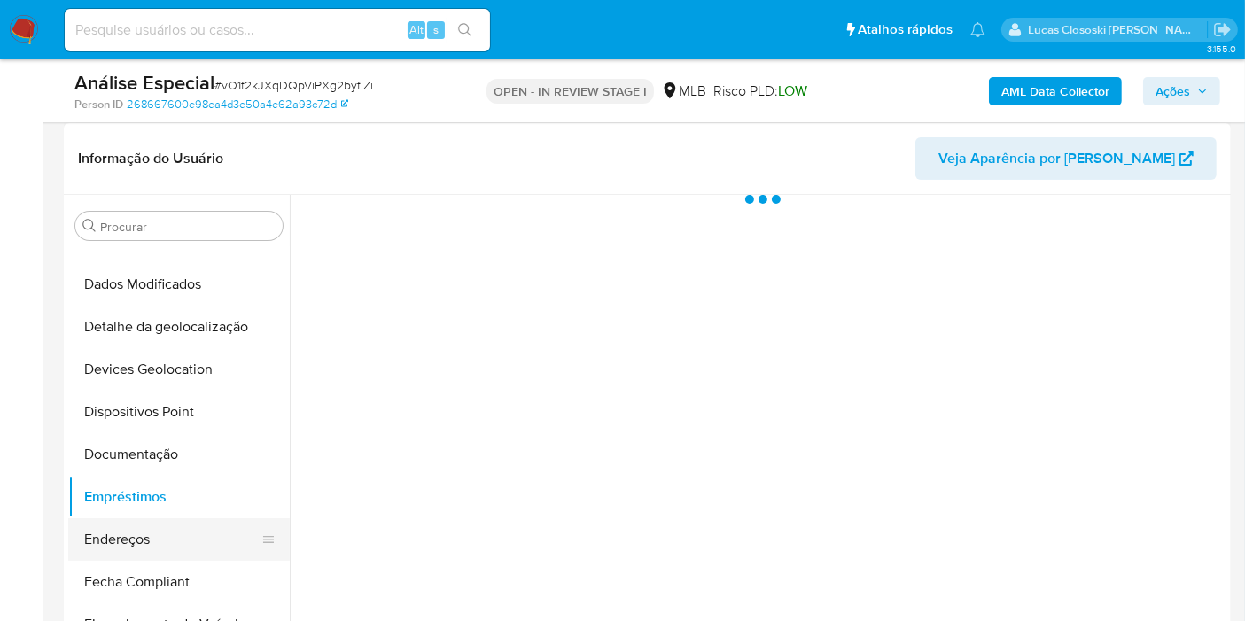
scroll to position [295, 0]
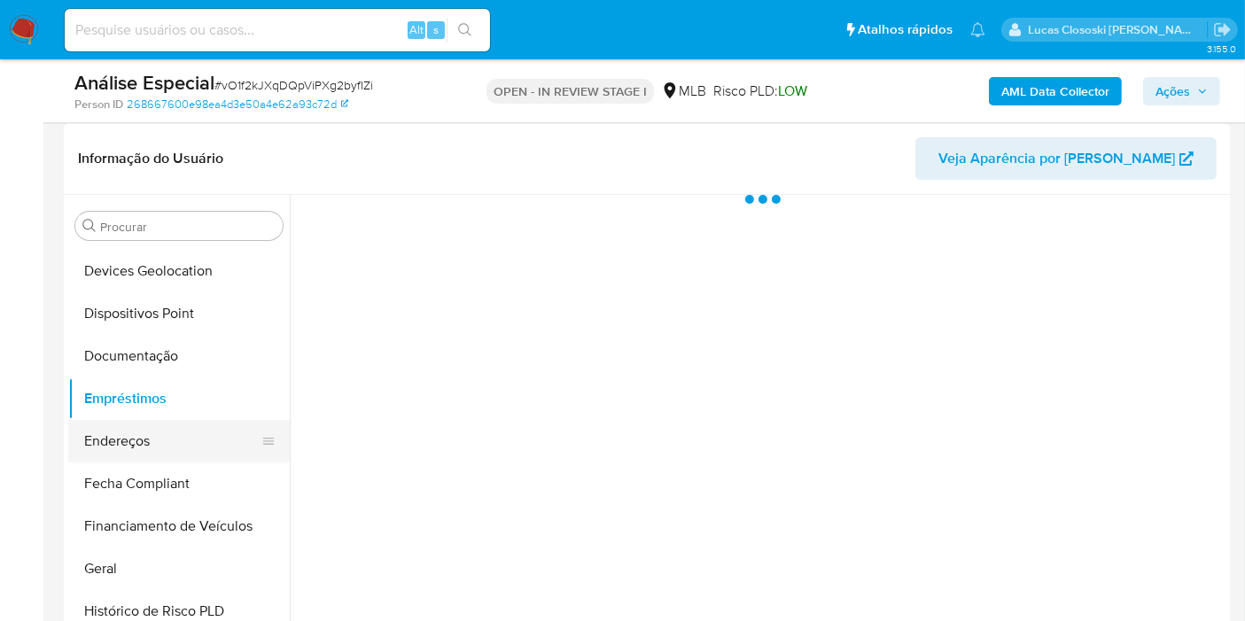
click at [144, 452] on button "Endereços" at bounding box center [171, 441] width 207 height 43
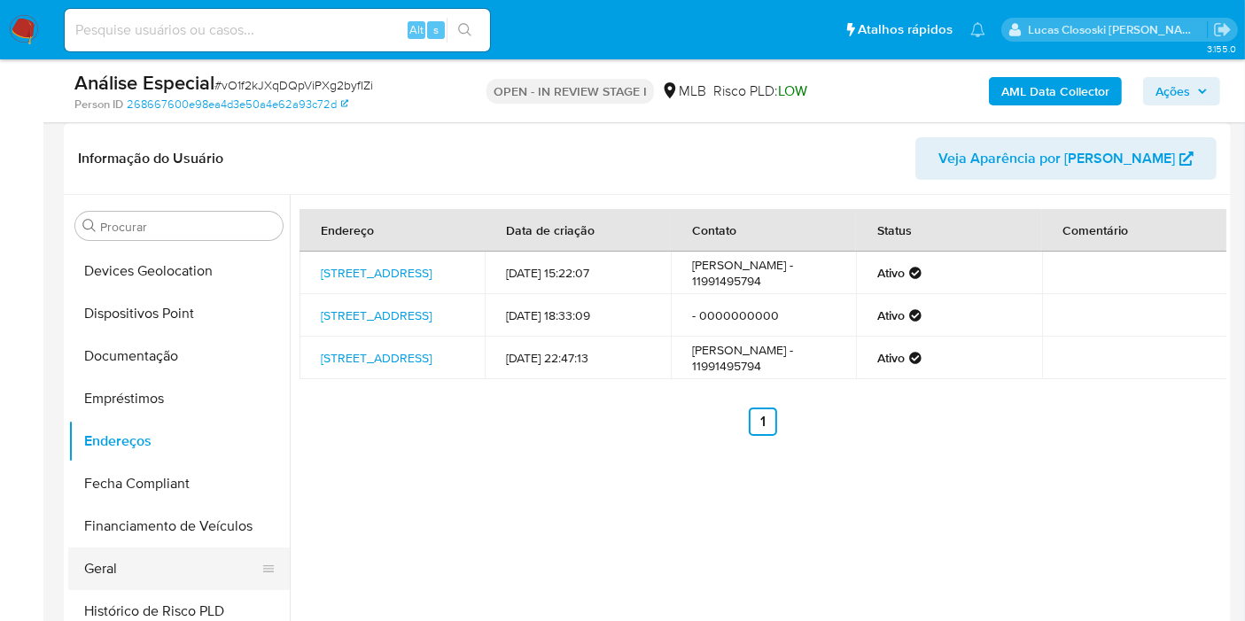
click at [185, 548] on button "Geral" at bounding box center [171, 569] width 207 height 43
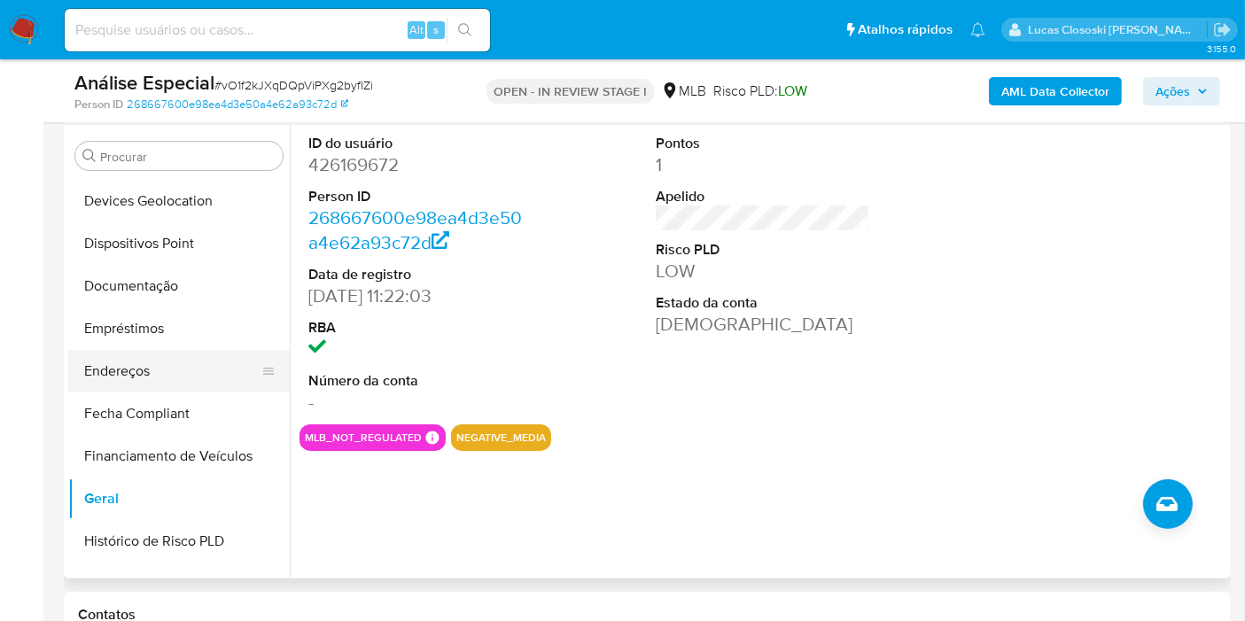
scroll to position [492, 0]
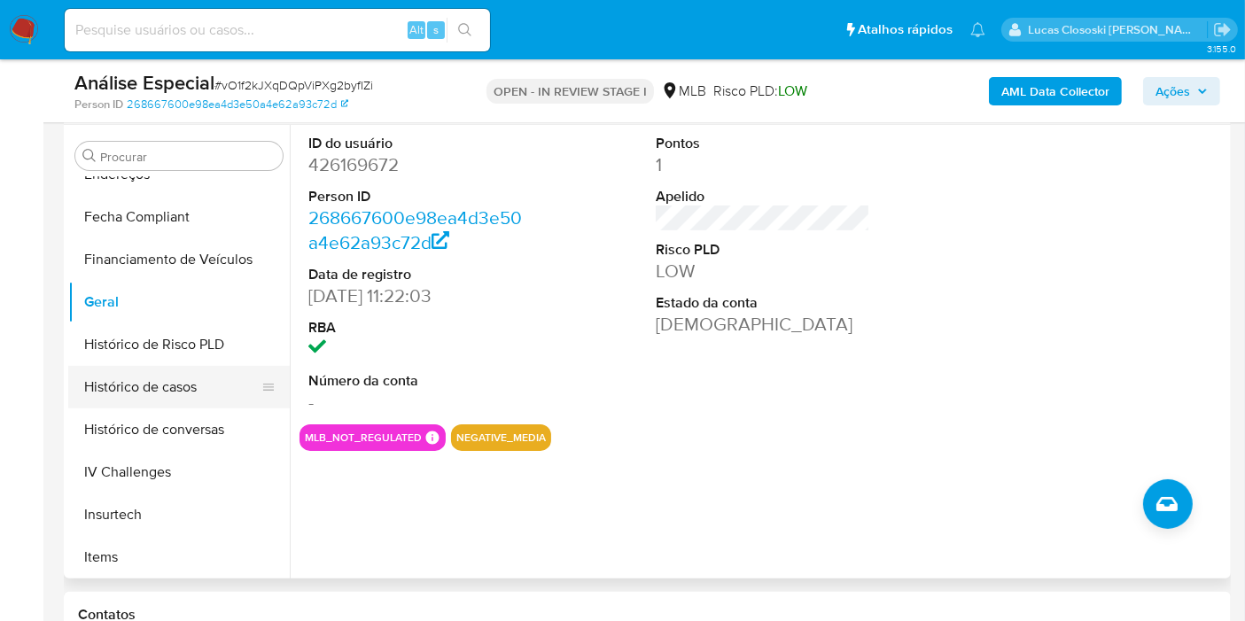
click at [139, 391] on button "Histórico de casos" at bounding box center [171, 387] width 207 height 43
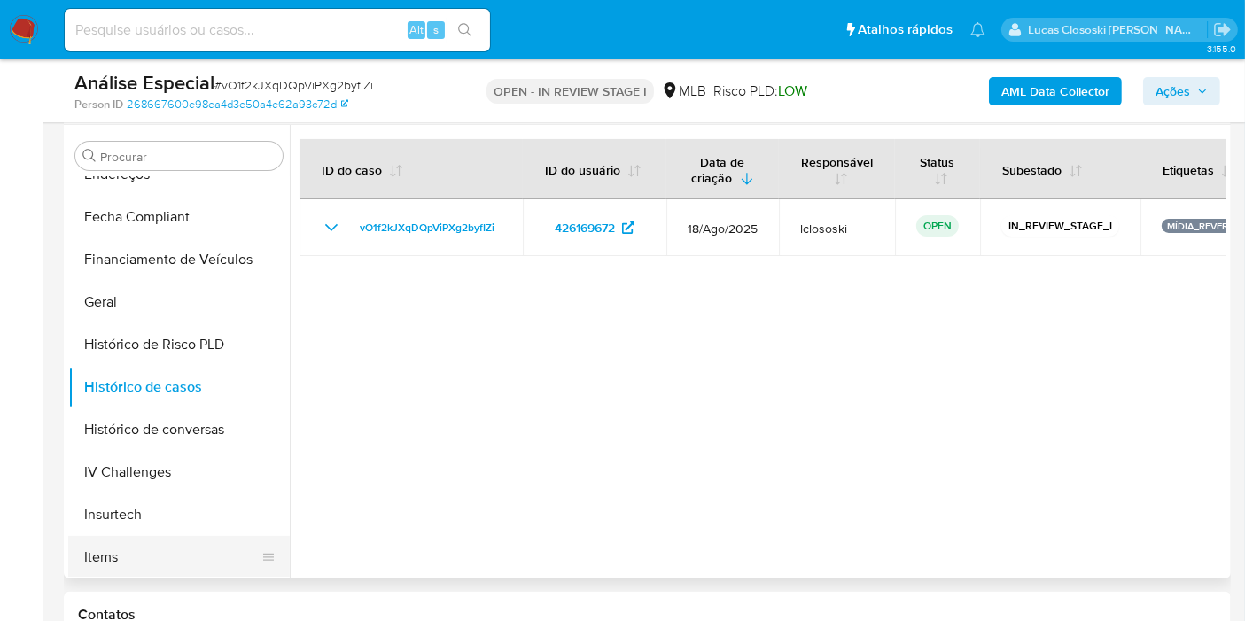
scroll to position [590, 0]
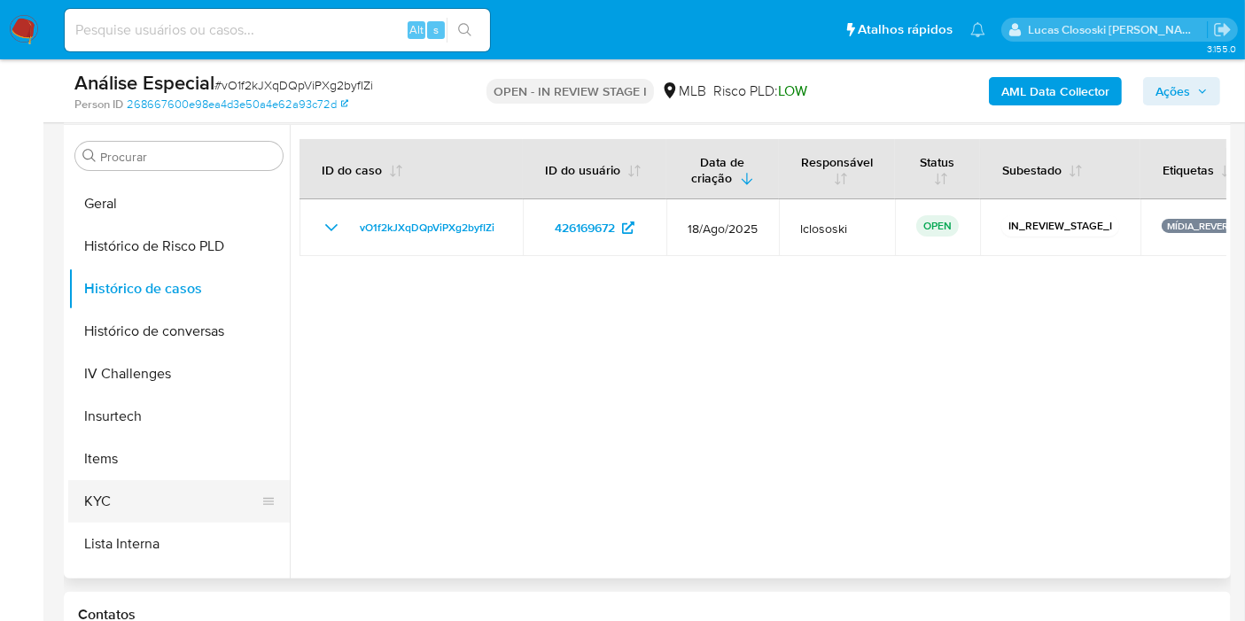
click at [126, 495] on button "KYC" at bounding box center [171, 501] width 207 height 43
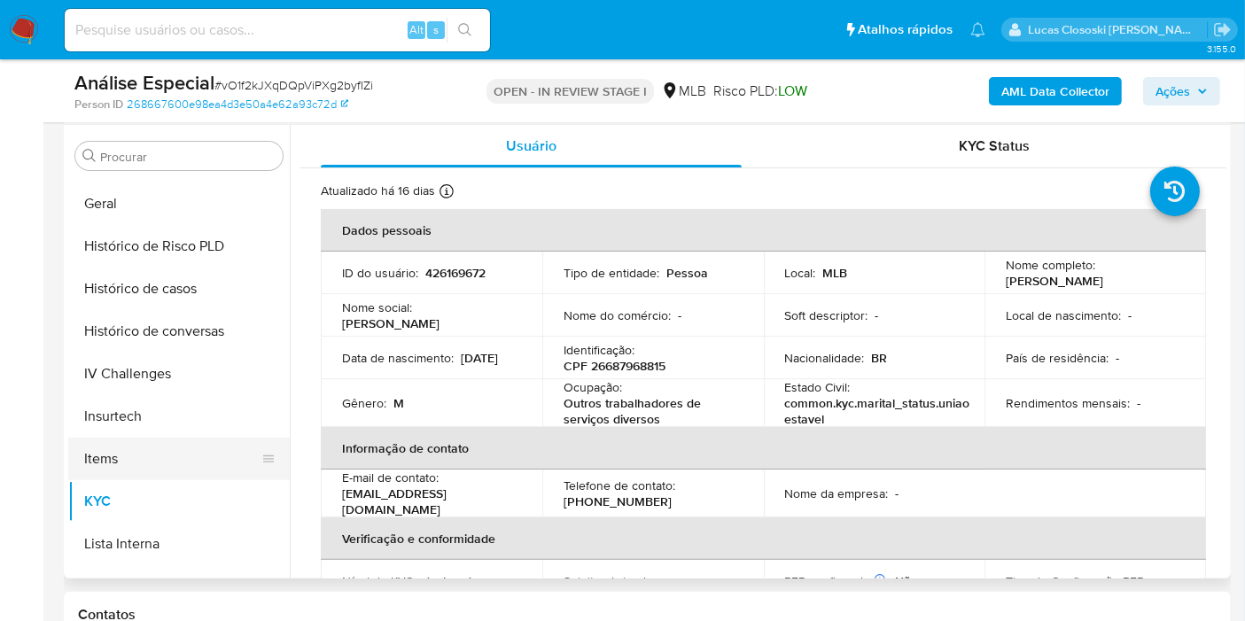
scroll to position [790, 0]
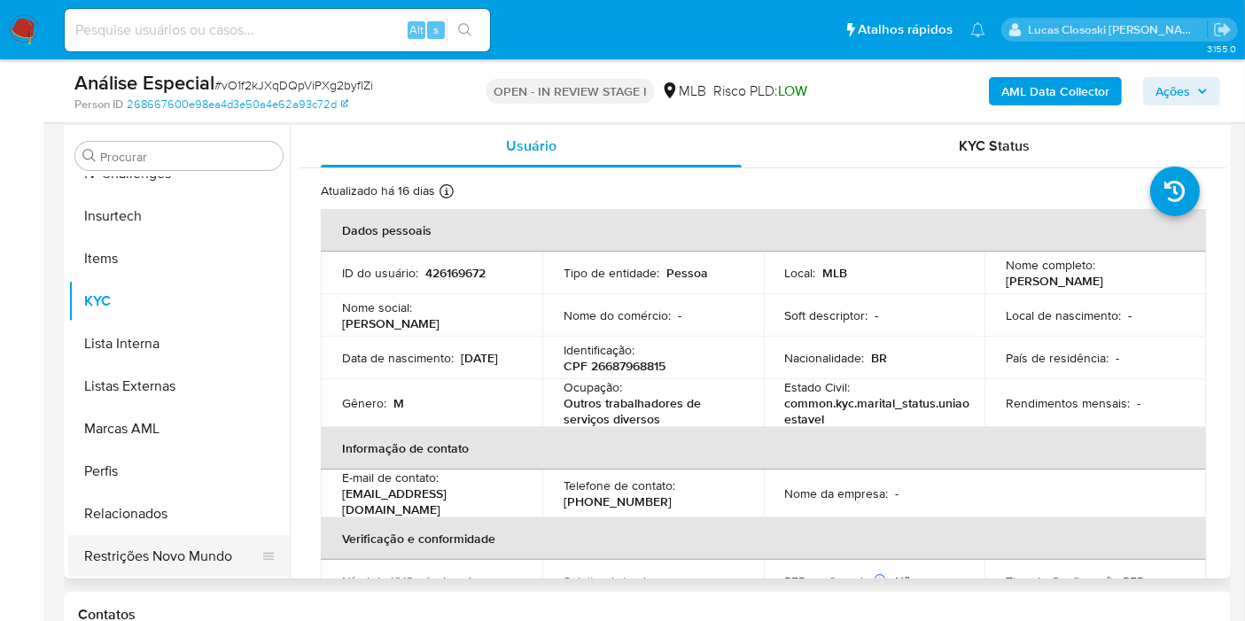
click at [179, 574] on button "Restrições Novo Mundo" at bounding box center [171, 556] width 207 height 43
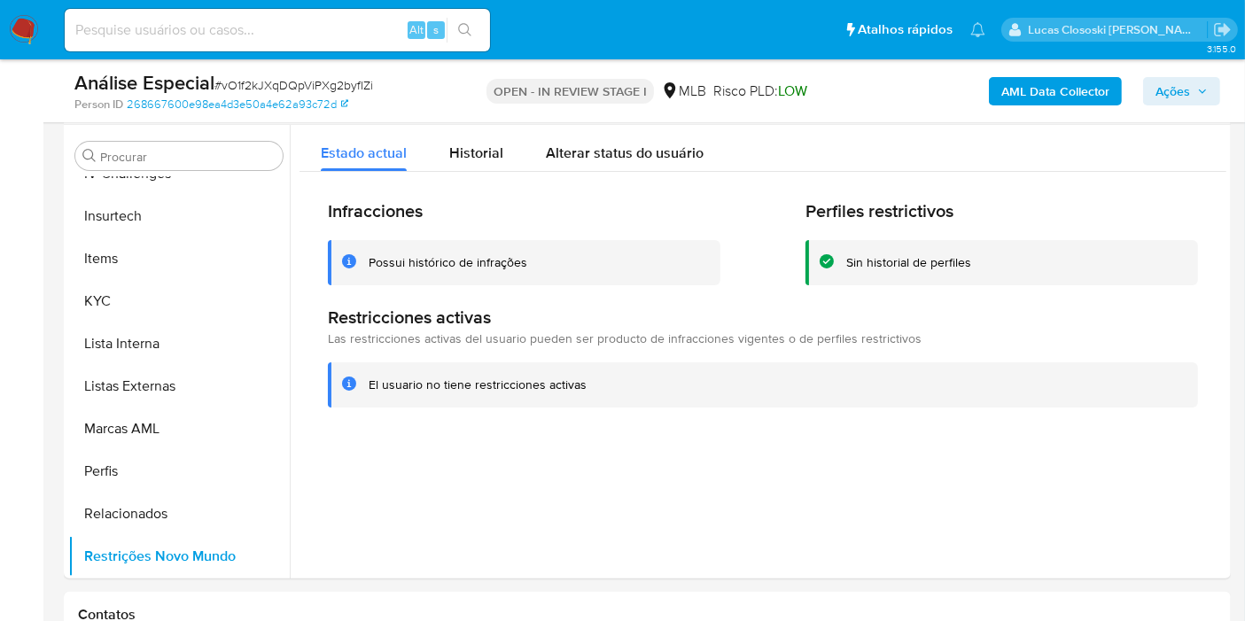
click at [253, 84] on span "# vO1f2kJXqDQpViPXg2byfIZi" at bounding box center [293, 85] width 159 height 18
copy span "vO1f2kJXqDQpViPXg2byfIZi"
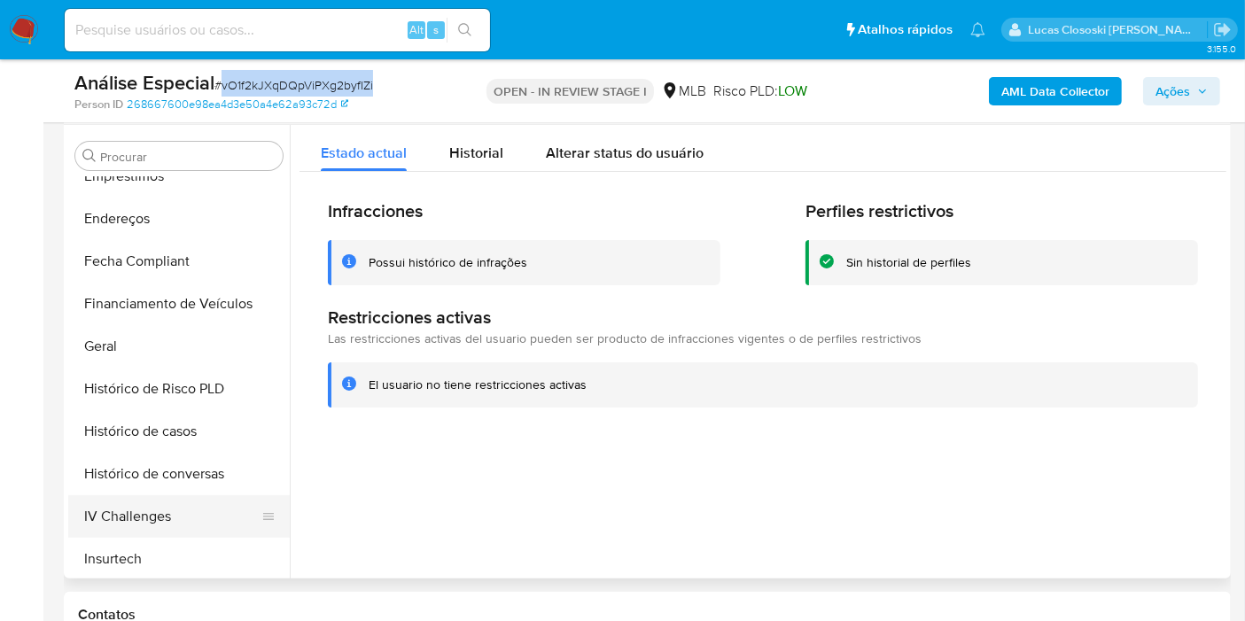
scroll to position [299, 0]
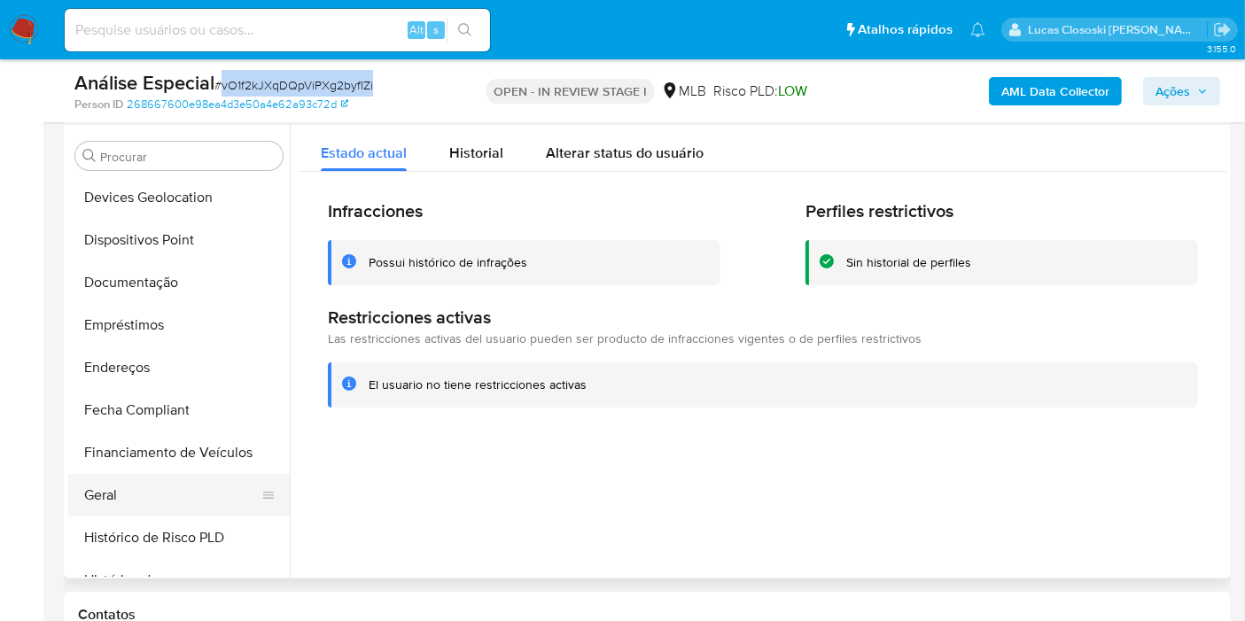
click at [116, 500] on button "Geral" at bounding box center [171, 495] width 207 height 43
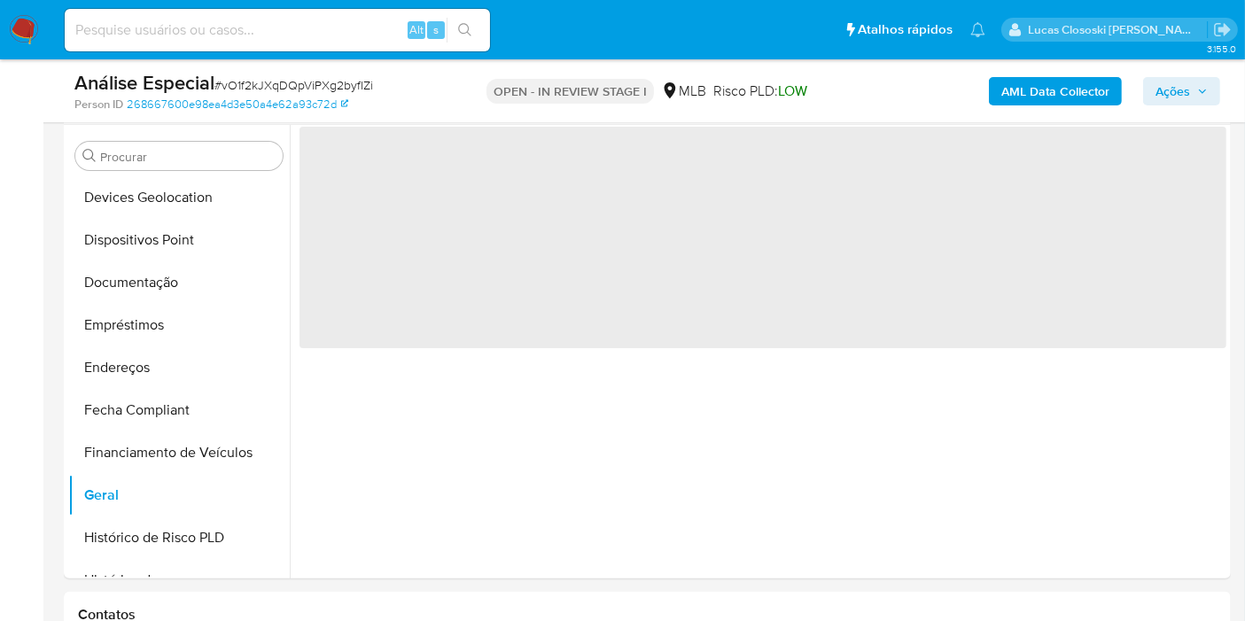
click at [400, 53] on div "Alt s" at bounding box center [277, 30] width 425 height 50
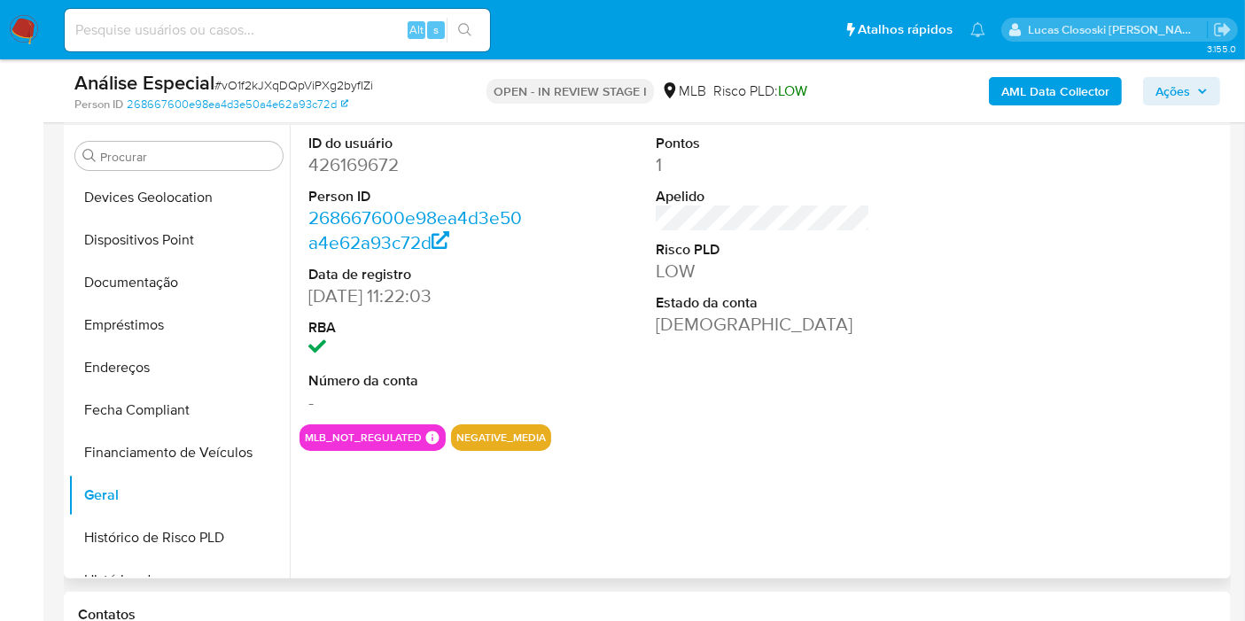
click at [361, 165] on dd "426169672" at bounding box center [415, 164] width 214 height 25
copy dd "426169672"
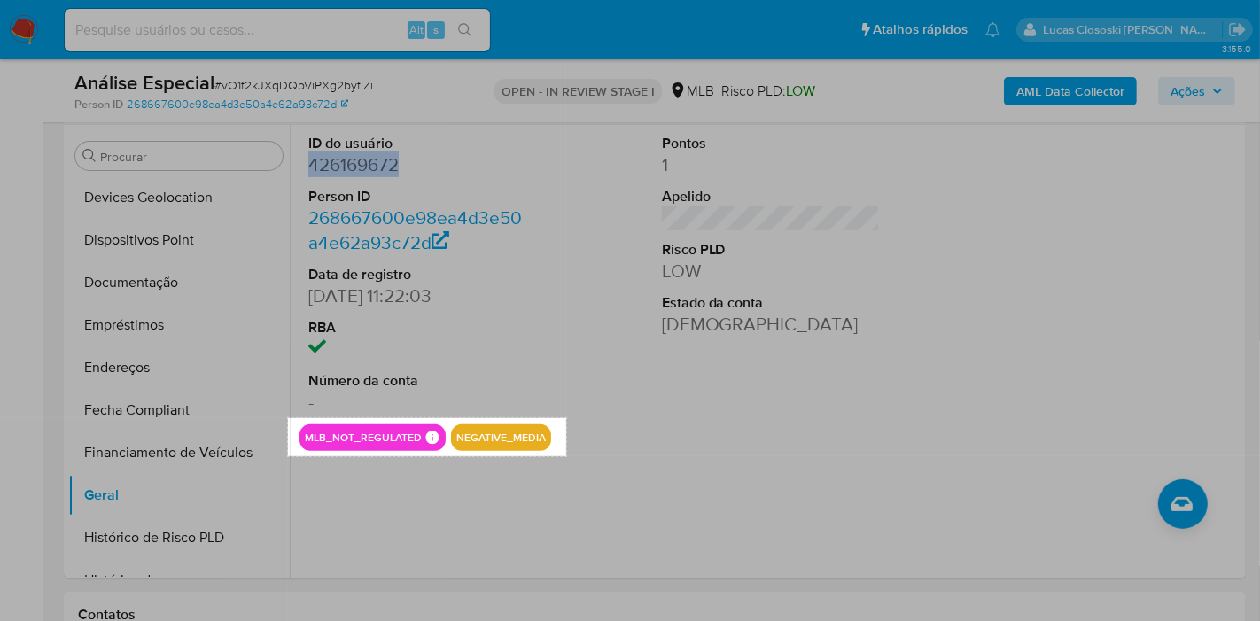
drag, startPoint x: 288, startPoint y: 417, endPoint x: 566, endPoint y: 456, distance: 280.9
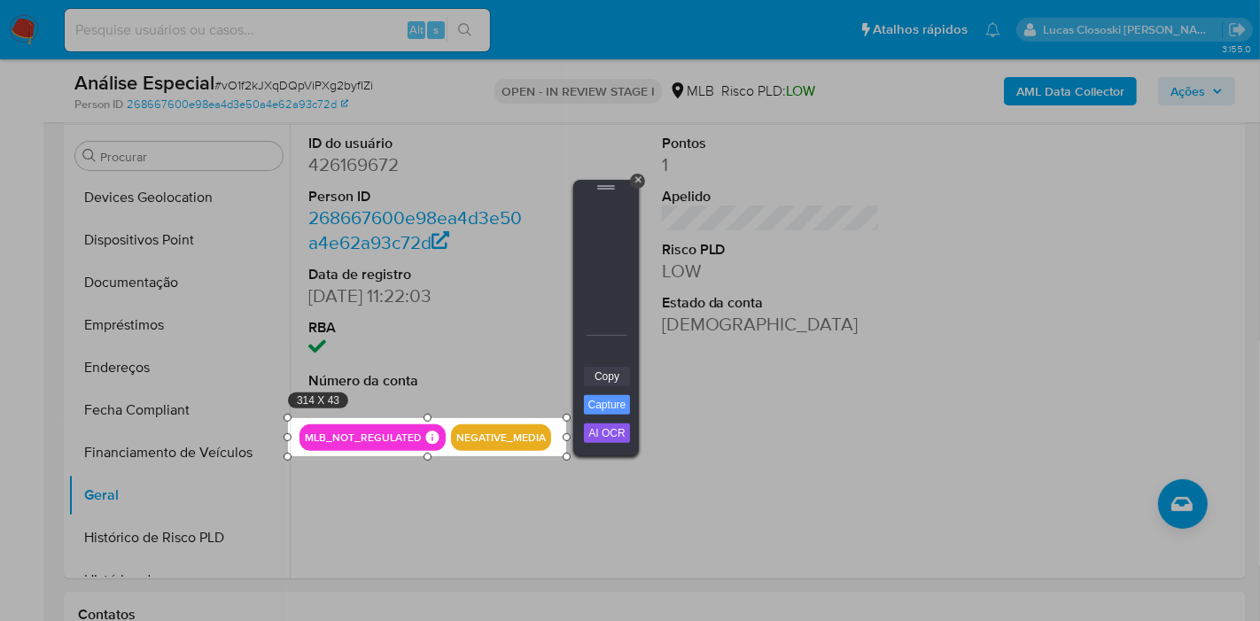
click at [612, 376] on link "Copy" at bounding box center [607, 376] width 46 height 19
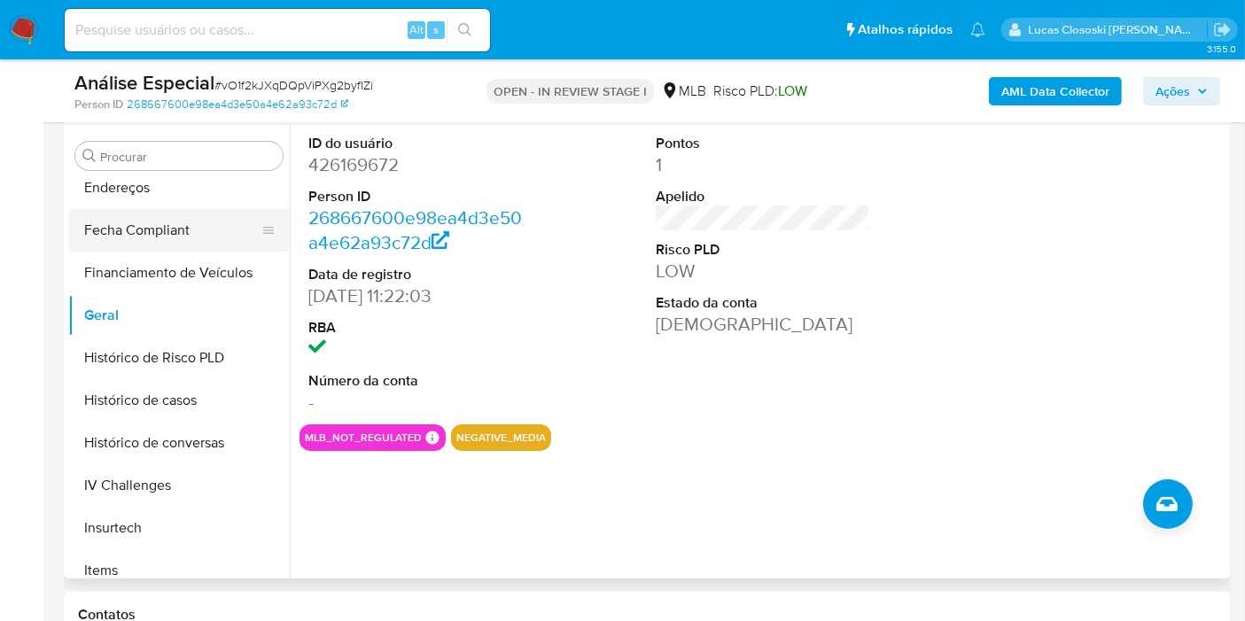
scroll to position [594, 0]
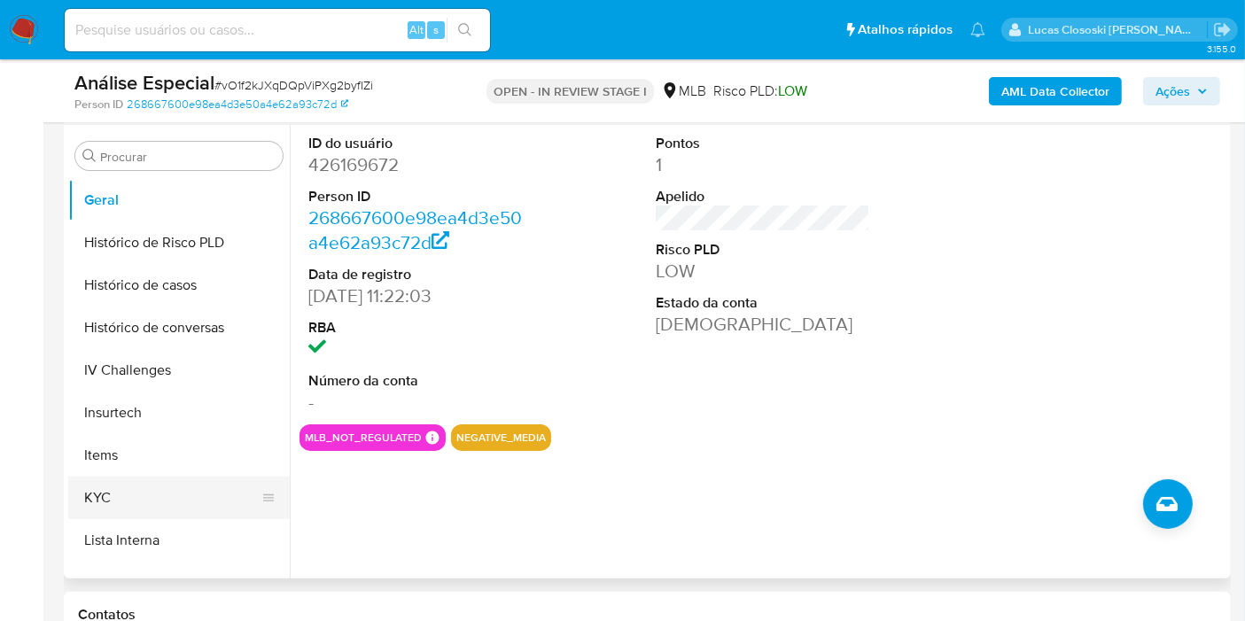
click at [133, 504] on button "KYC" at bounding box center [171, 498] width 207 height 43
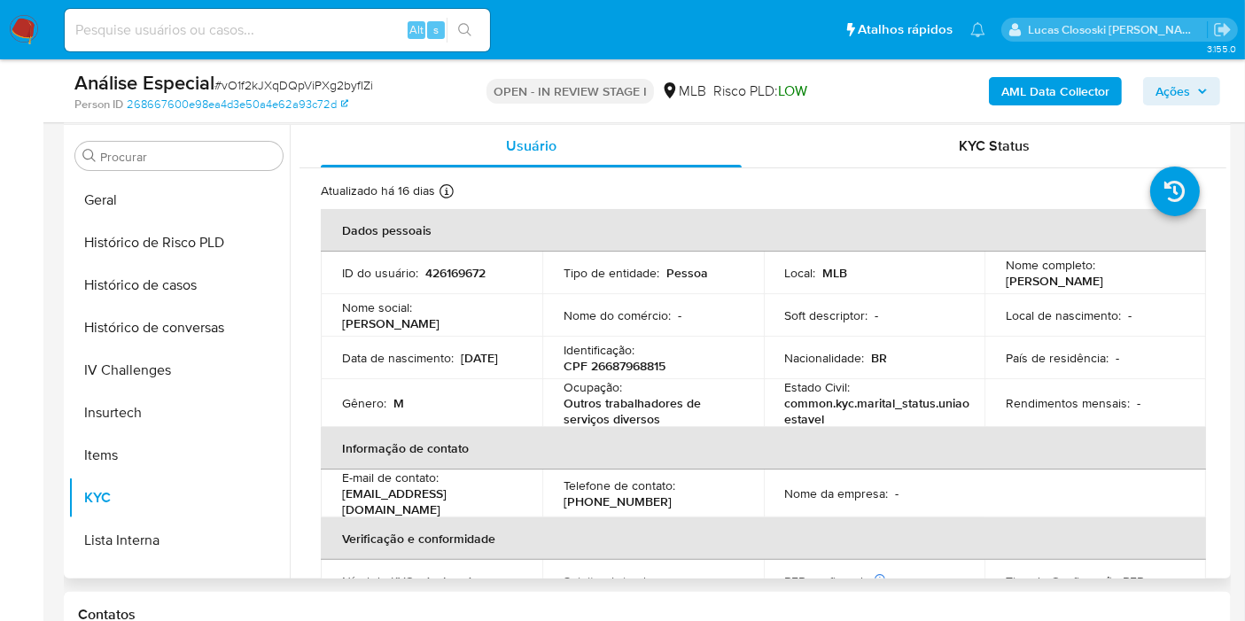
scroll to position [98, 0]
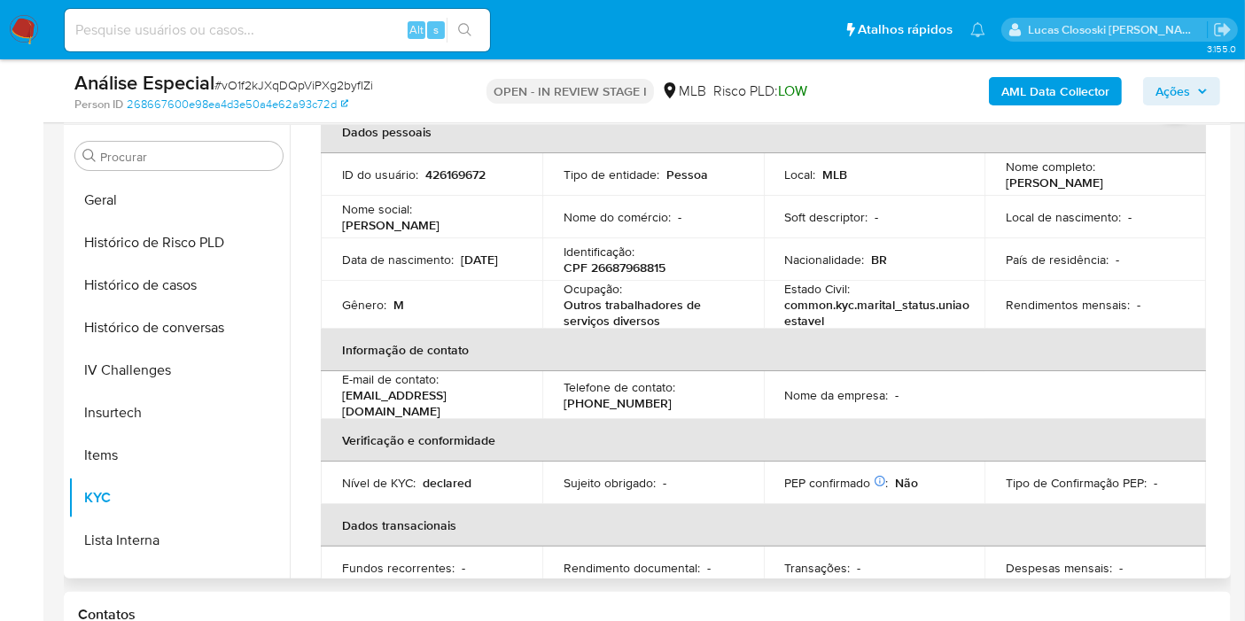
click at [638, 269] on p "CPF 26687968815" at bounding box center [615, 268] width 102 height 16
click at [635, 263] on p "CPF 26687968815" at bounding box center [615, 268] width 102 height 16
click at [599, 261] on p "CPF 26687968815" at bounding box center [615, 268] width 102 height 16
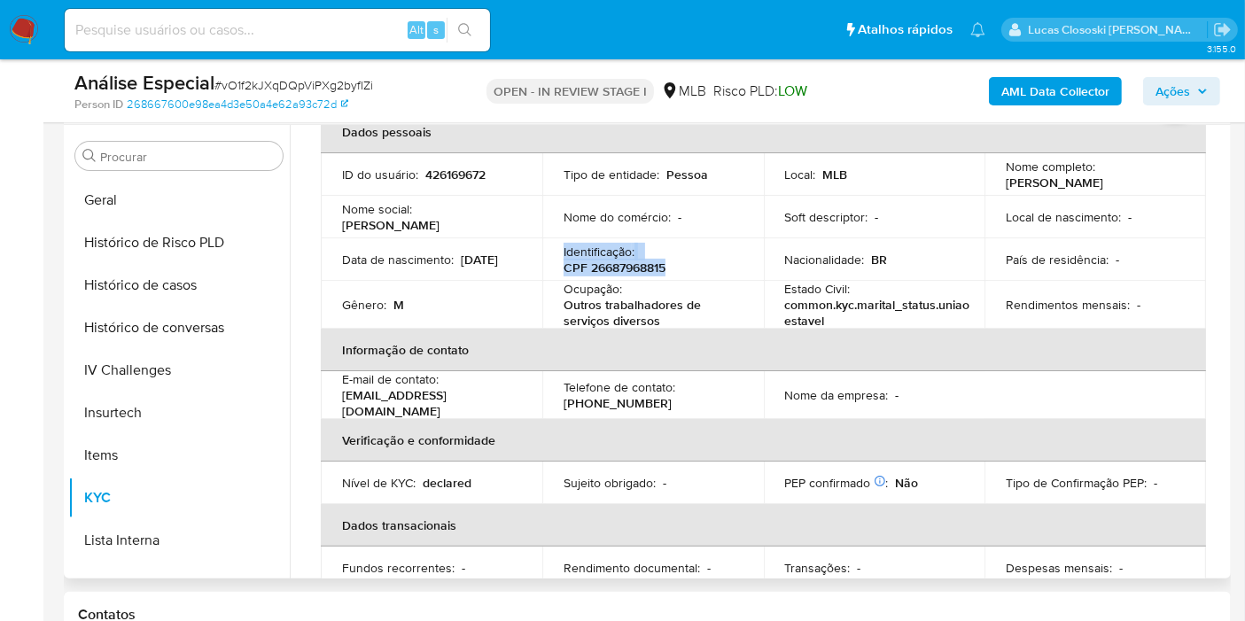
click at [606, 272] on p "CPF 26687968815" at bounding box center [615, 268] width 102 height 16
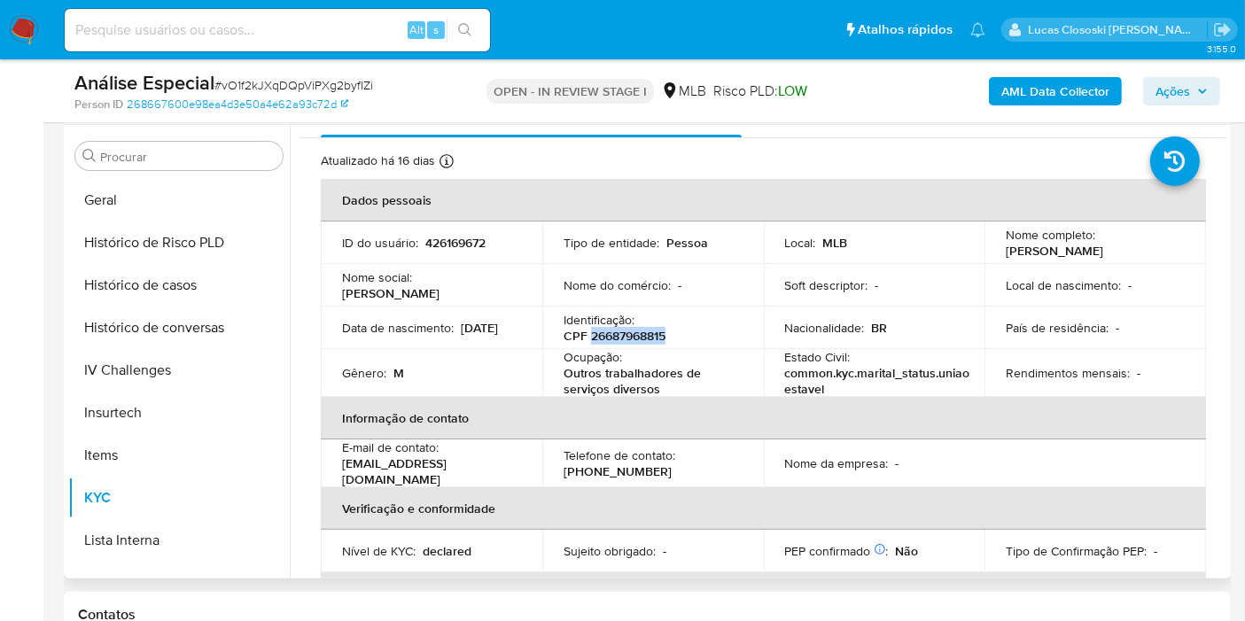
scroll to position [0, 0]
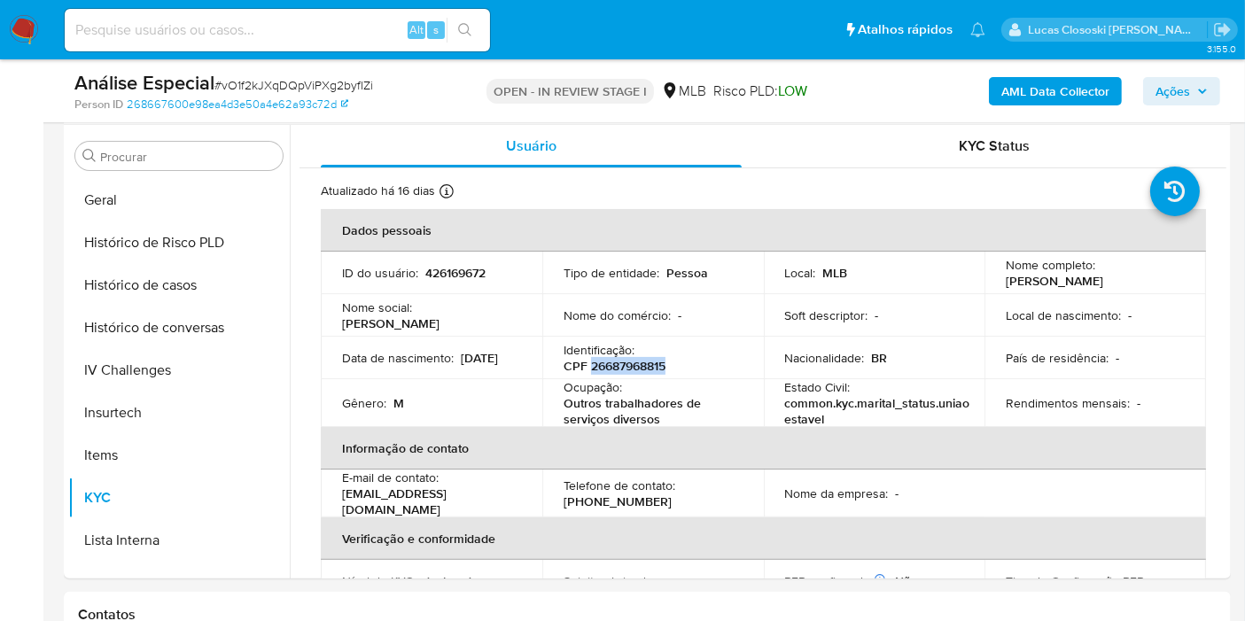
click at [1162, 70] on div "AML Data Collector Ações" at bounding box center [1031, 91] width 377 height 42
click at [1170, 86] on span "Ações" at bounding box center [1172, 91] width 35 height 28
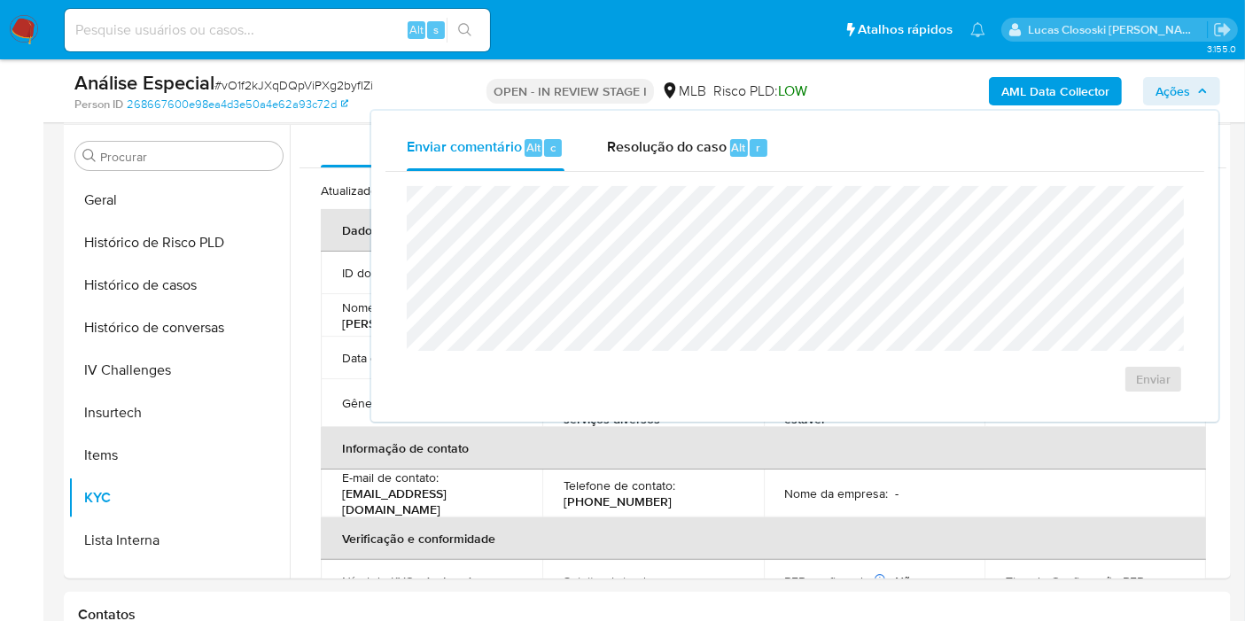
click at [850, 158] on div "Enviar comentário Alt c Resolução do caso Alt r" at bounding box center [794, 148] width 819 height 46
click at [696, 158] on div "Resolução do caso Alt r" at bounding box center [688, 148] width 162 height 46
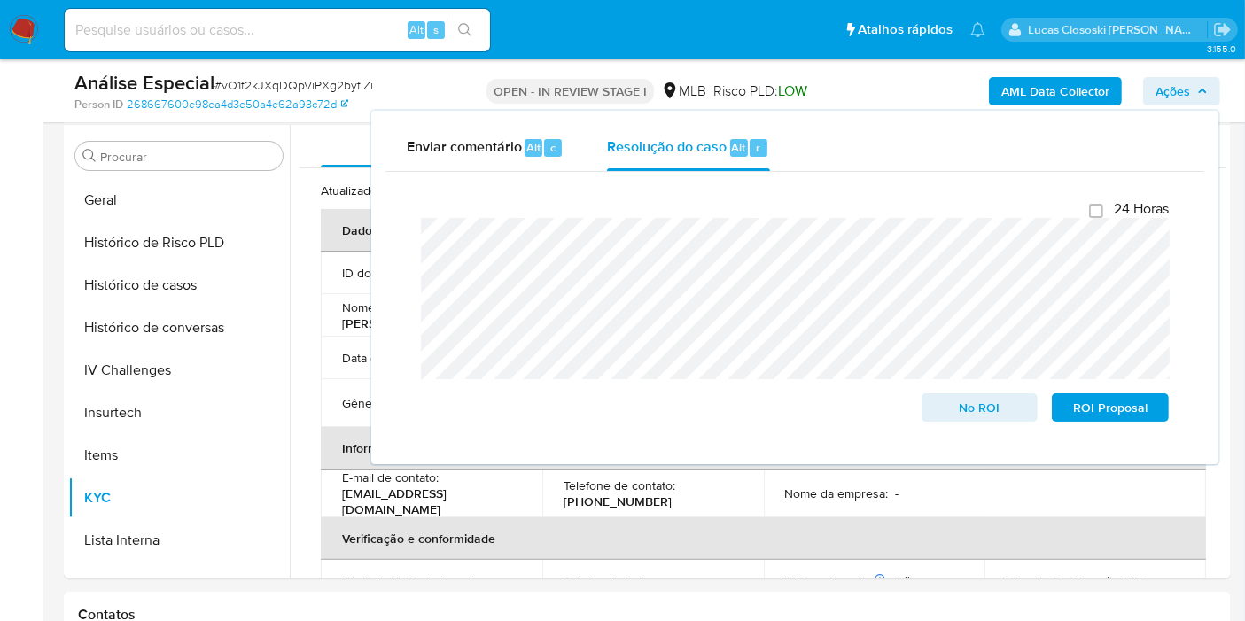
click at [1178, 106] on div "AML Data Collector Ações Enviar comentário Alt c Resolução do caso Alt r Fecham…" at bounding box center [1031, 91] width 377 height 42
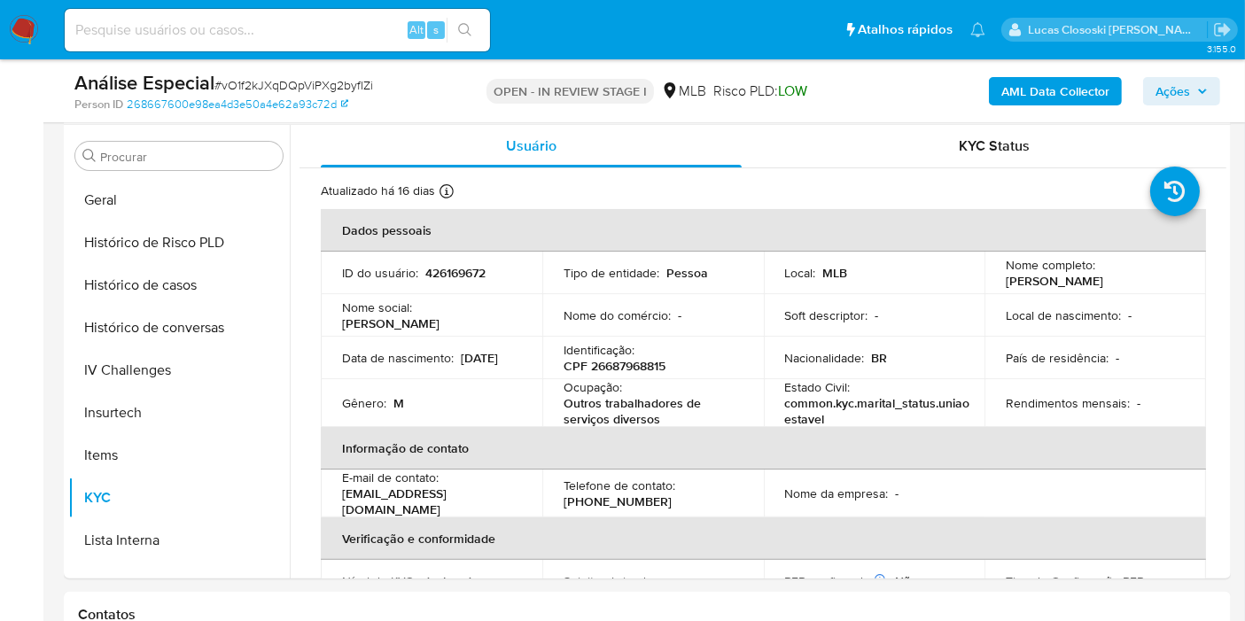
click at [1179, 92] on span "Ações" at bounding box center [1172, 91] width 35 height 28
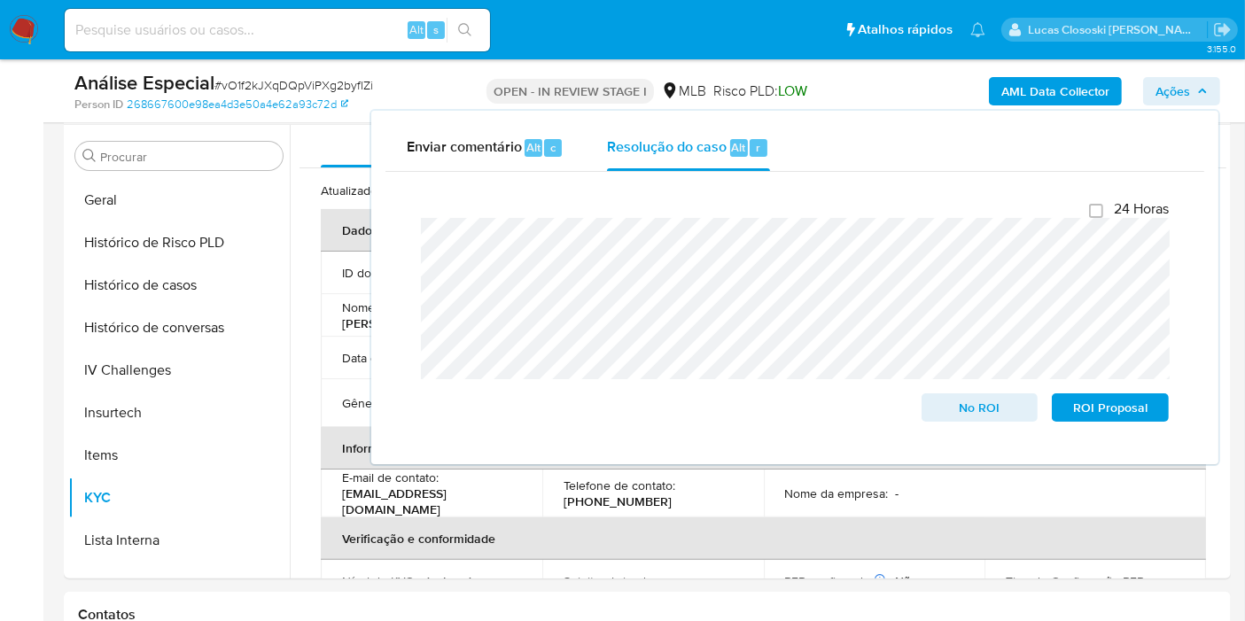
click at [1179, 92] on span "Ações" at bounding box center [1172, 91] width 35 height 28
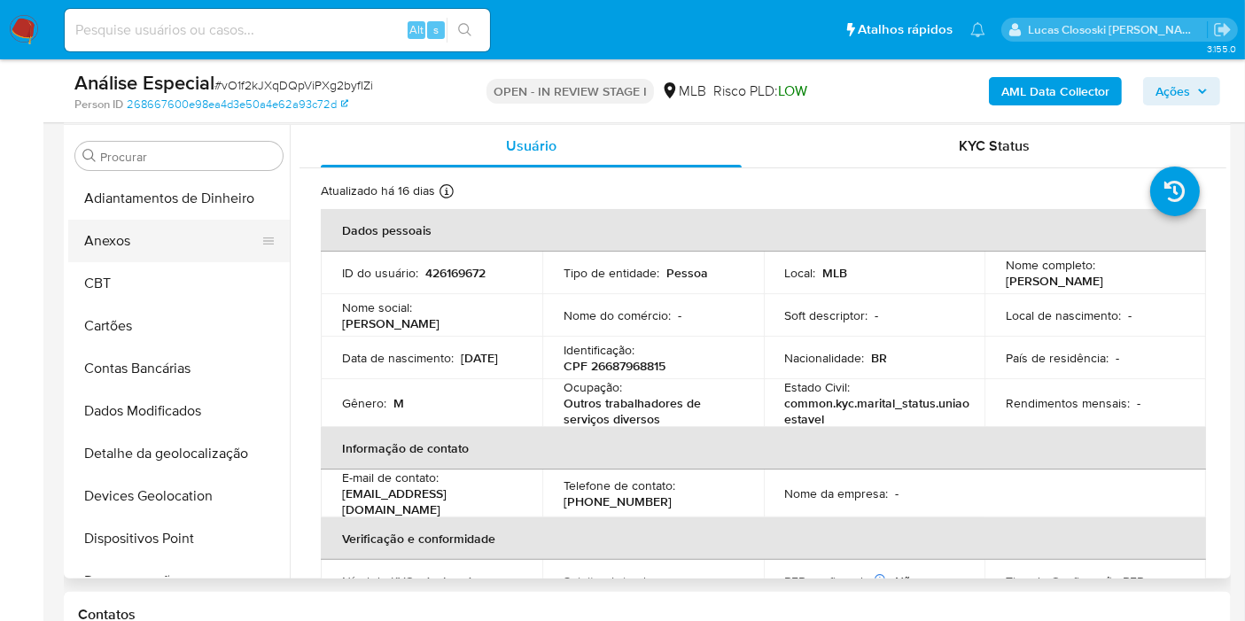
click at [114, 224] on button "Anexos" at bounding box center [171, 241] width 207 height 43
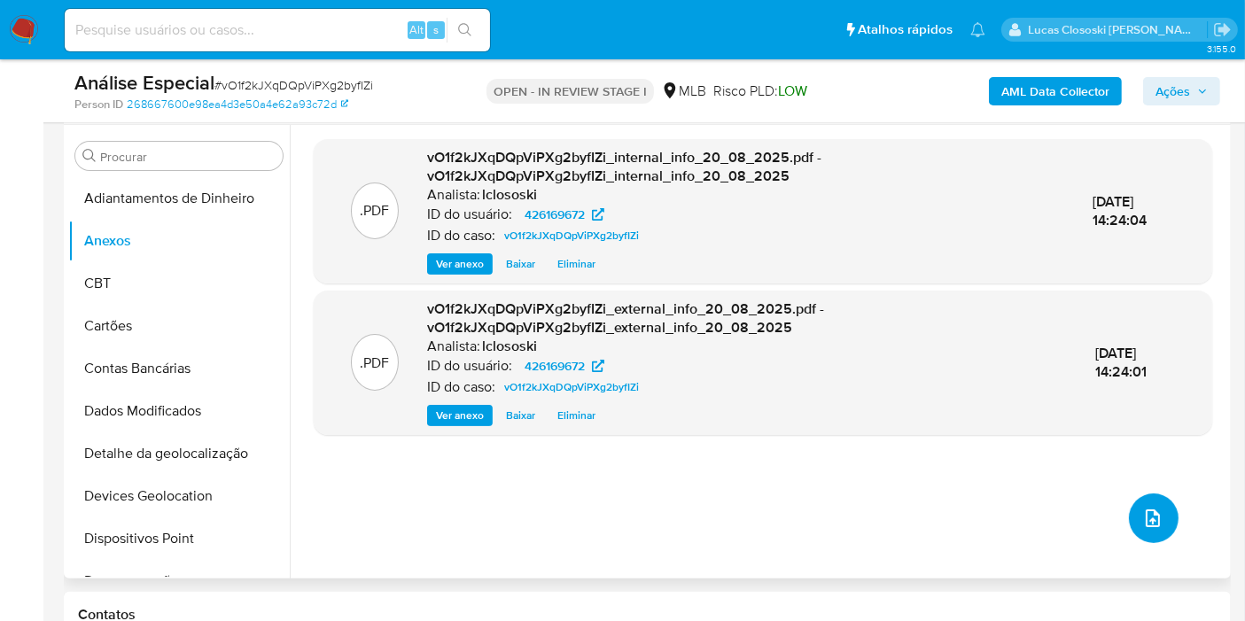
click at [1141, 500] on button "upload-file" at bounding box center [1154, 519] width 50 height 50
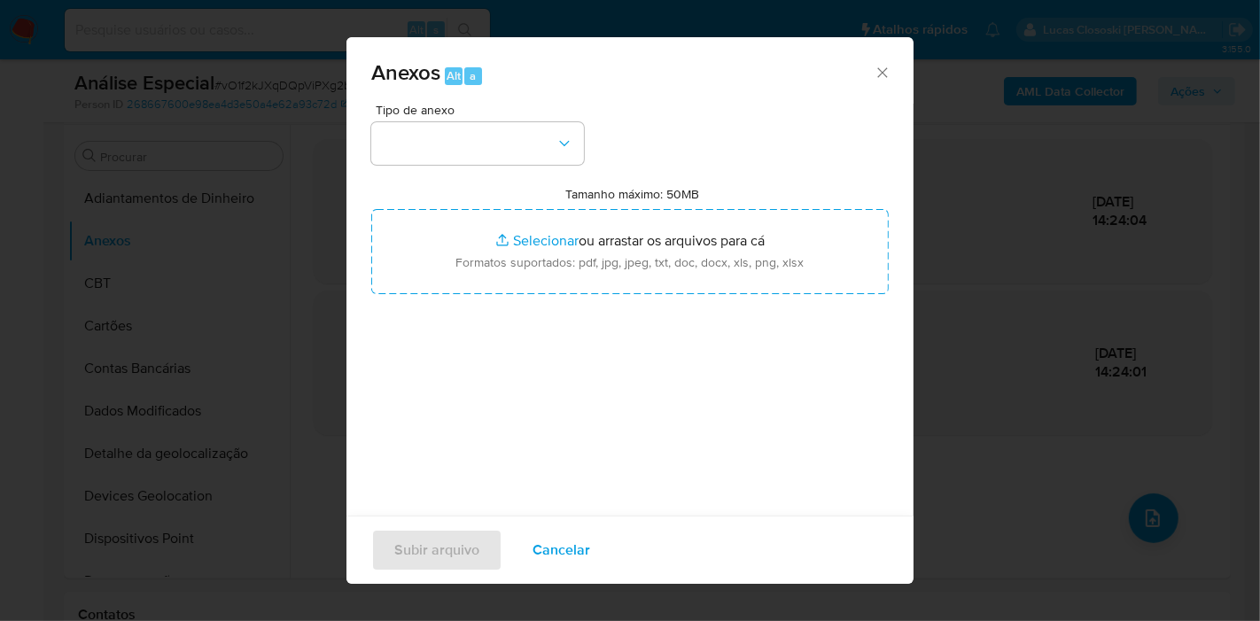
click at [511, 101] on div "Anexos Alt a" at bounding box center [629, 70] width 567 height 66
click at [511, 133] on button "button" at bounding box center [477, 143] width 213 height 43
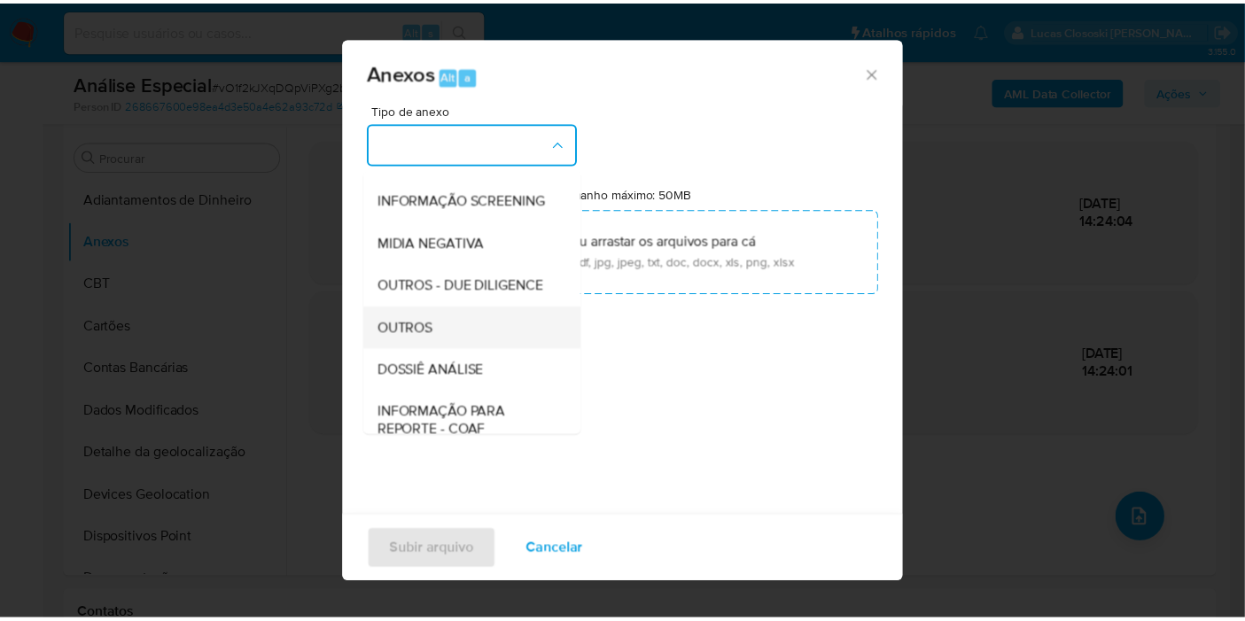
scroll to position [272, 0]
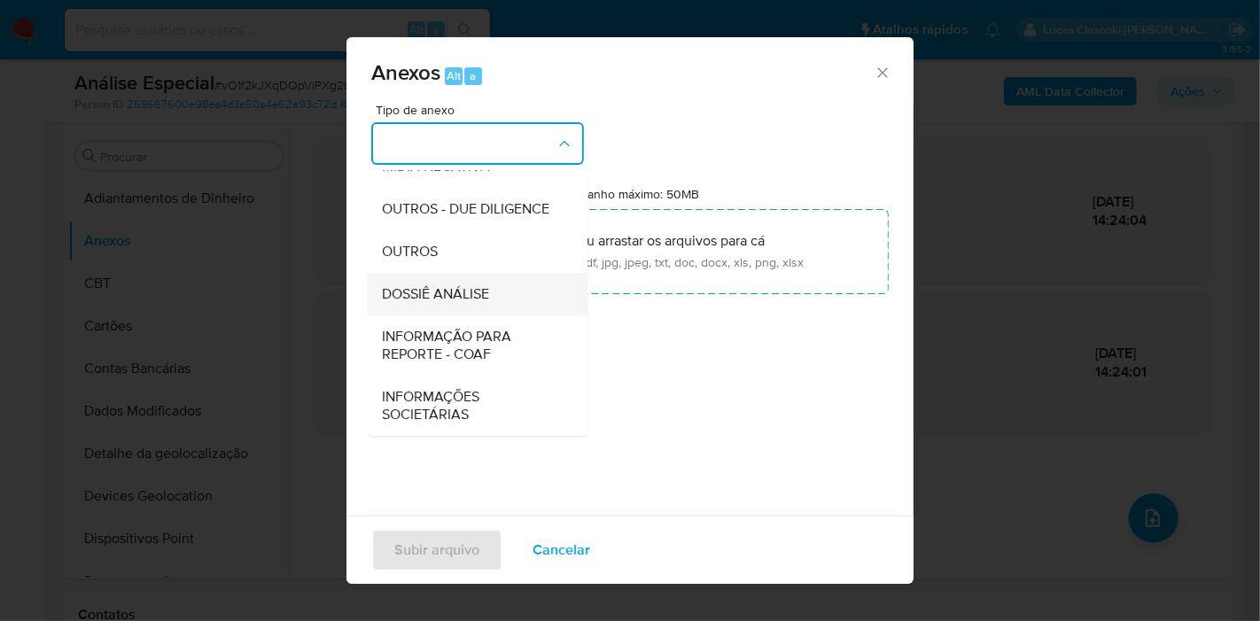
click at [506, 287] on div "DOSSIÊ ANÁLISE" at bounding box center [472, 294] width 181 height 43
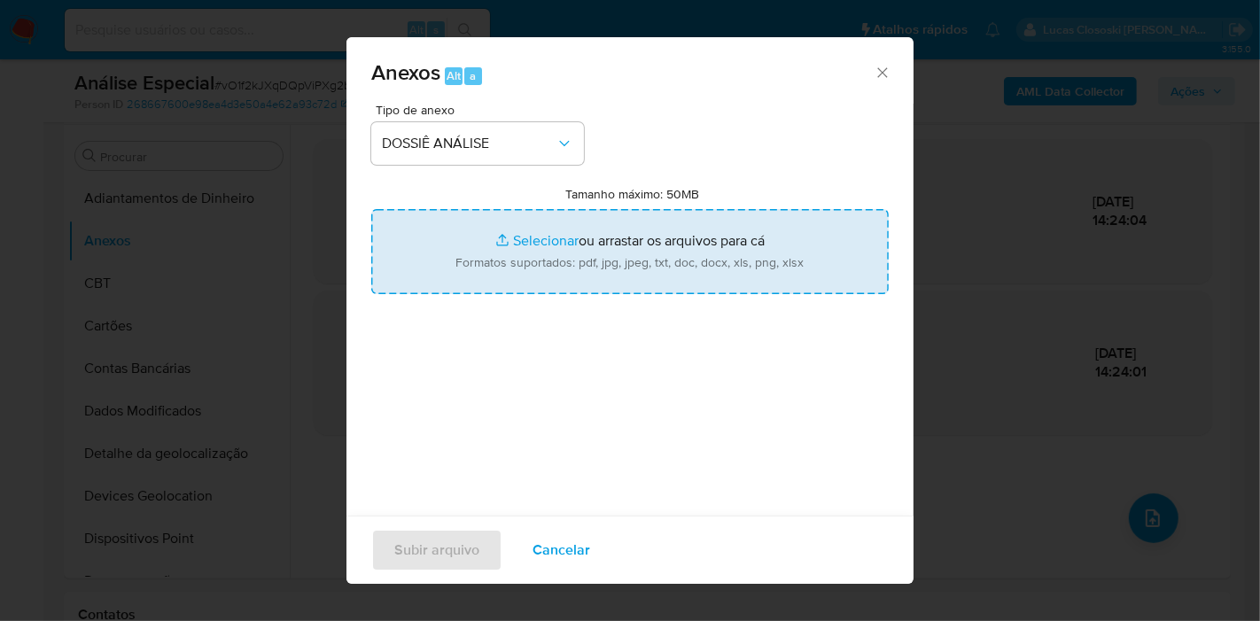
click at [506, 253] on input "Tamanho máximo: 50MB Selecionar arquivos" at bounding box center [629, 251] width 517 height 85
type input "C:\fakepath\SAR - XXXX - CPF 26687968815 - ARY JOSE DE OLIVEIRA.pdf"
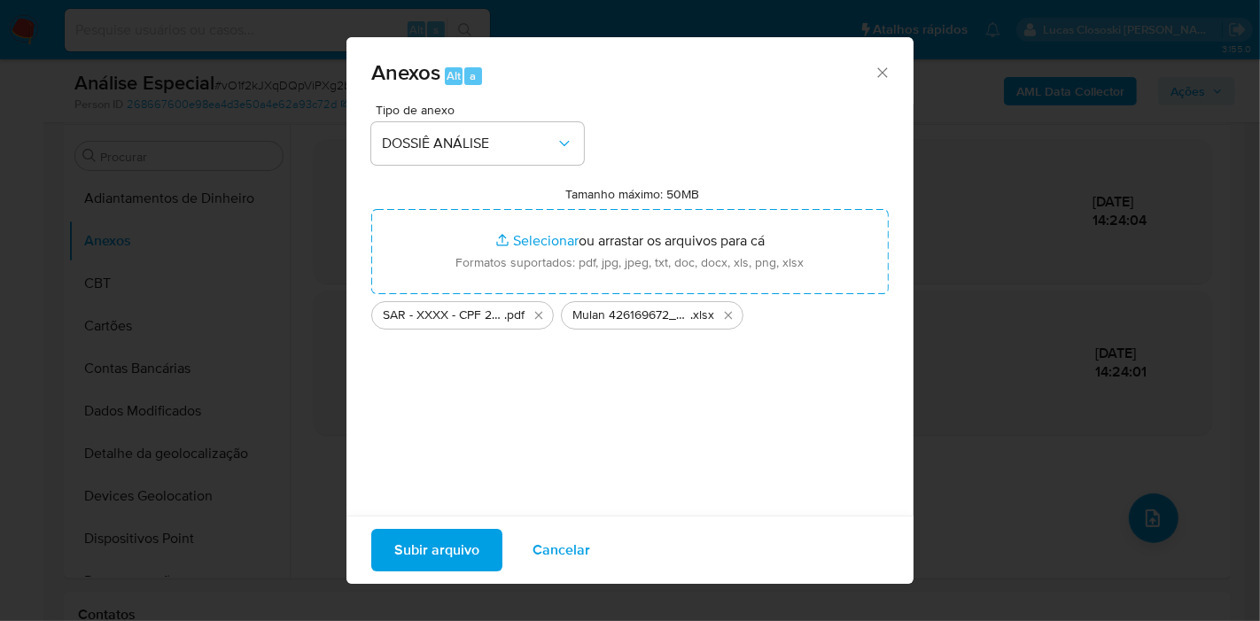
click at [454, 545] on span "Subir arquivo" at bounding box center [436, 550] width 85 height 39
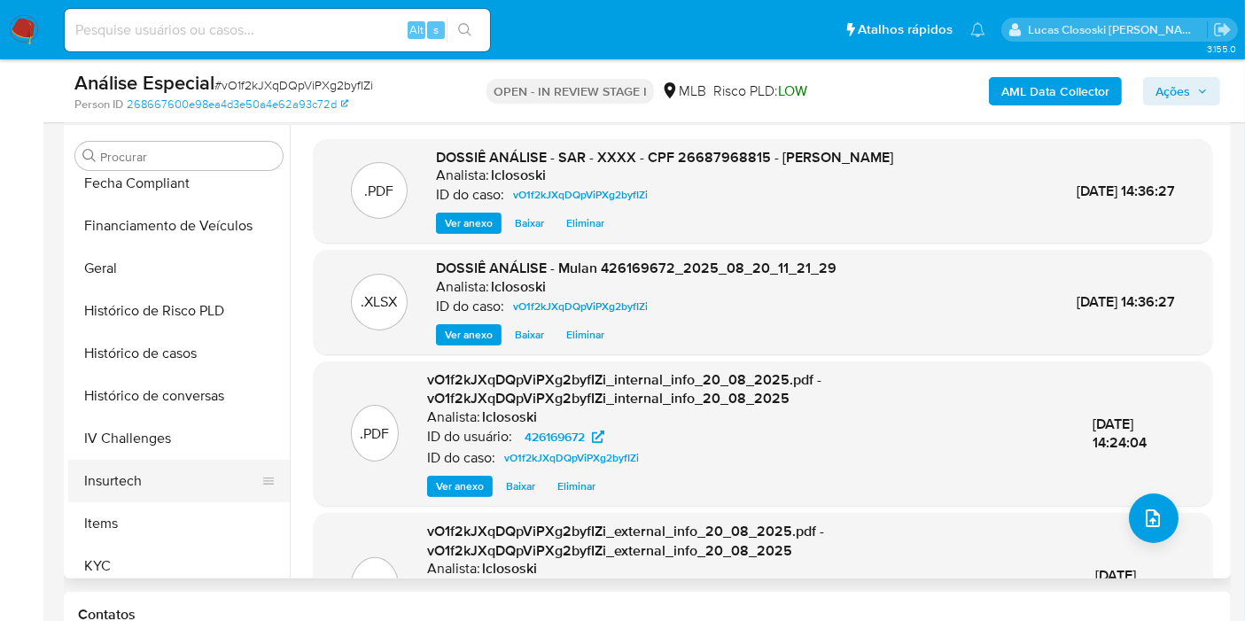
scroll to position [590, 0]
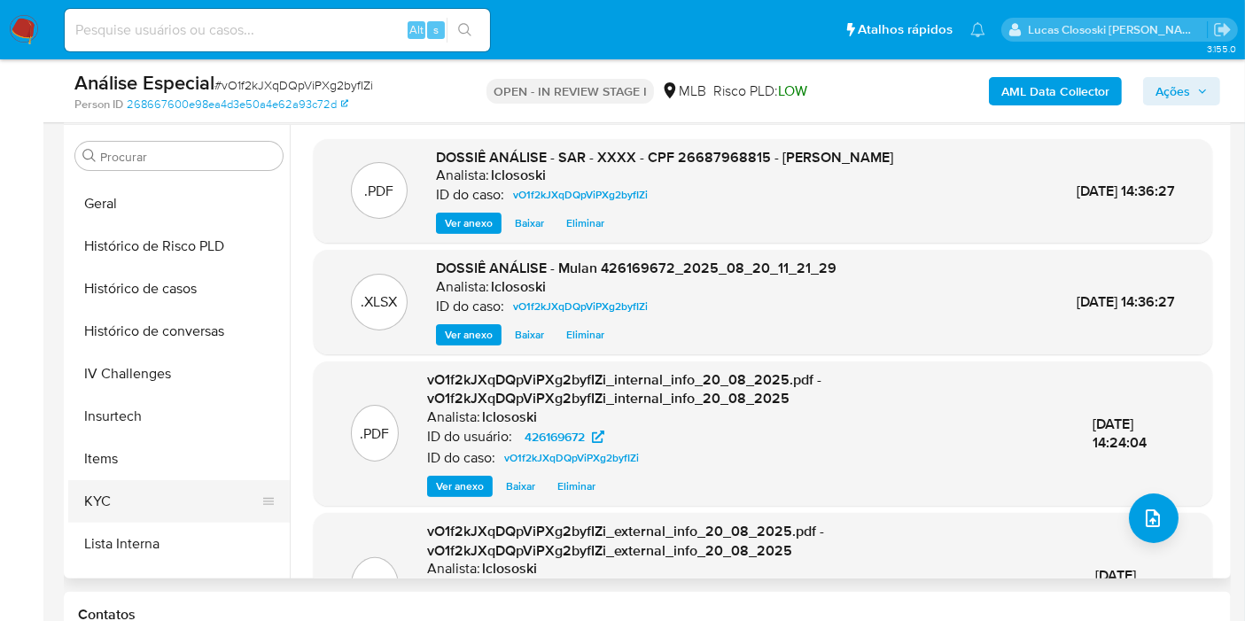
click at [116, 502] on button "KYC" at bounding box center [171, 501] width 207 height 43
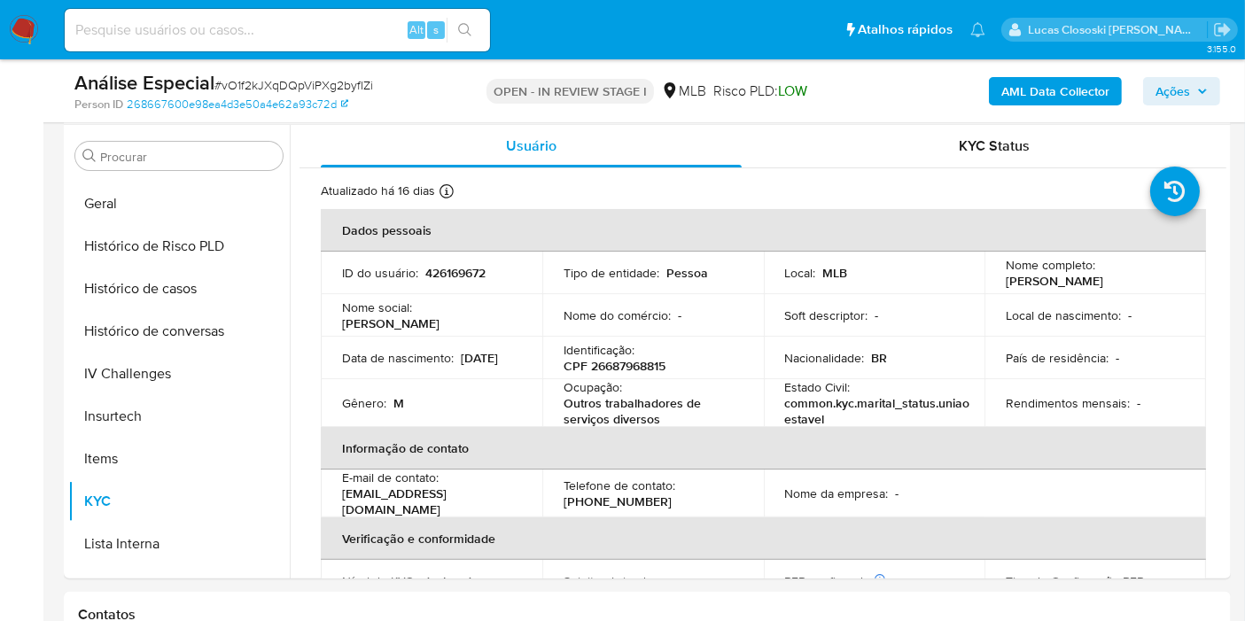
click at [1179, 84] on span "Ações" at bounding box center [1172, 91] width 35 height 28
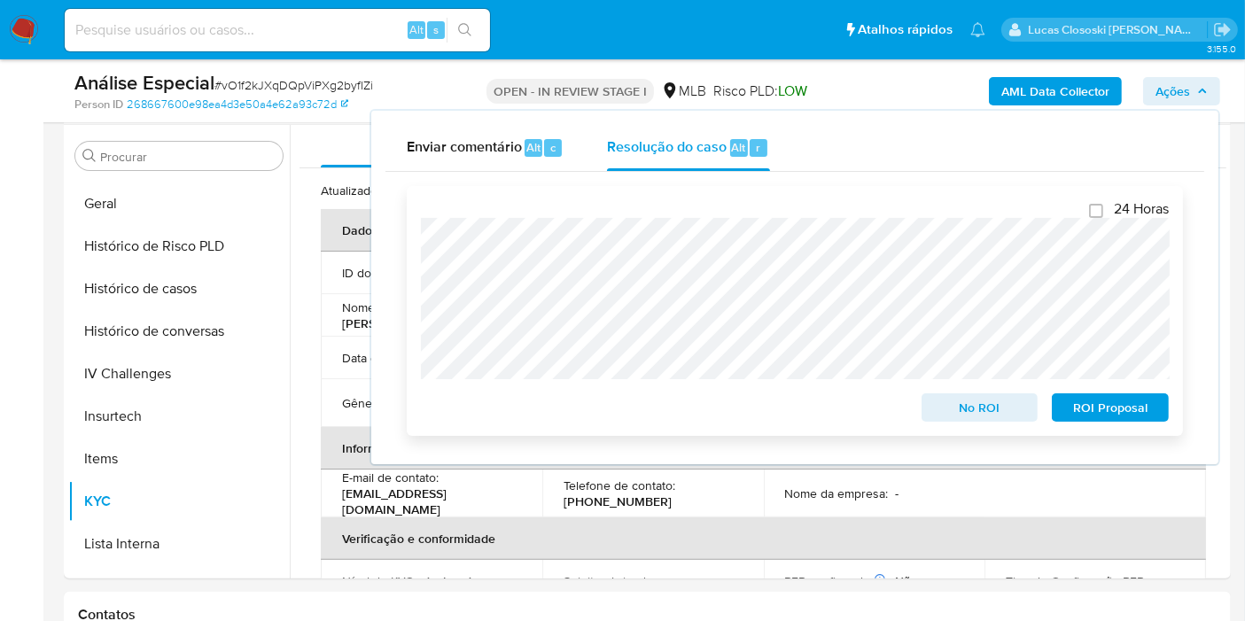
click at [1157, 403] on button "ROI Proposal" at bounding box center [1110, 407] width 117 height 28
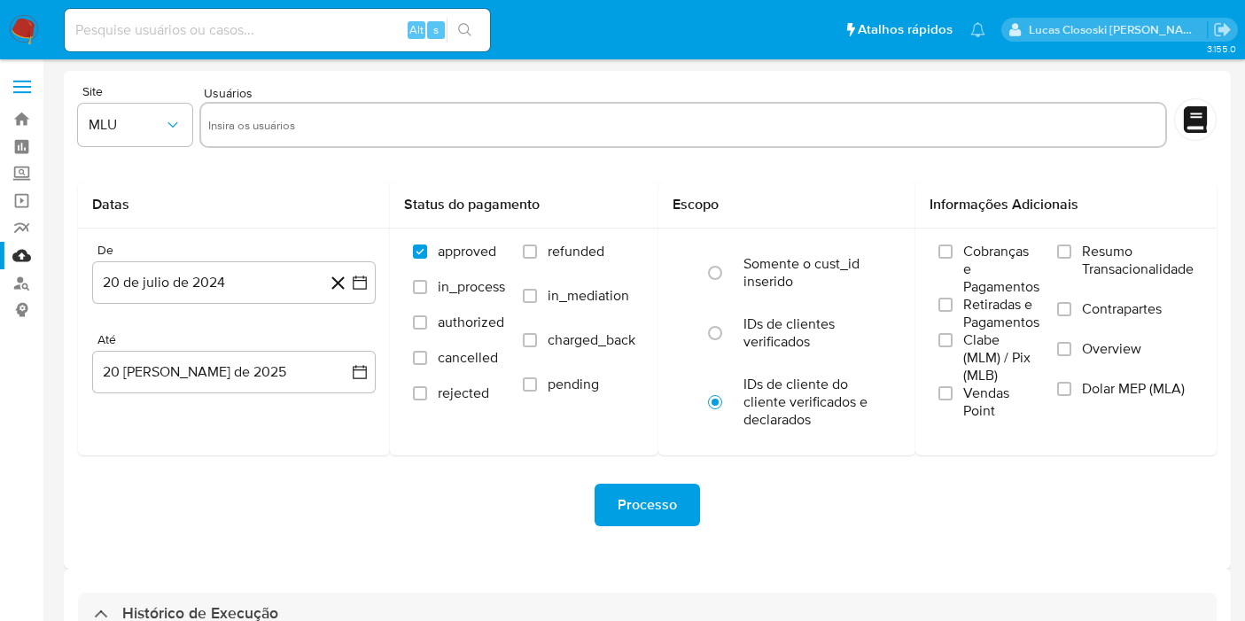
select select "10"
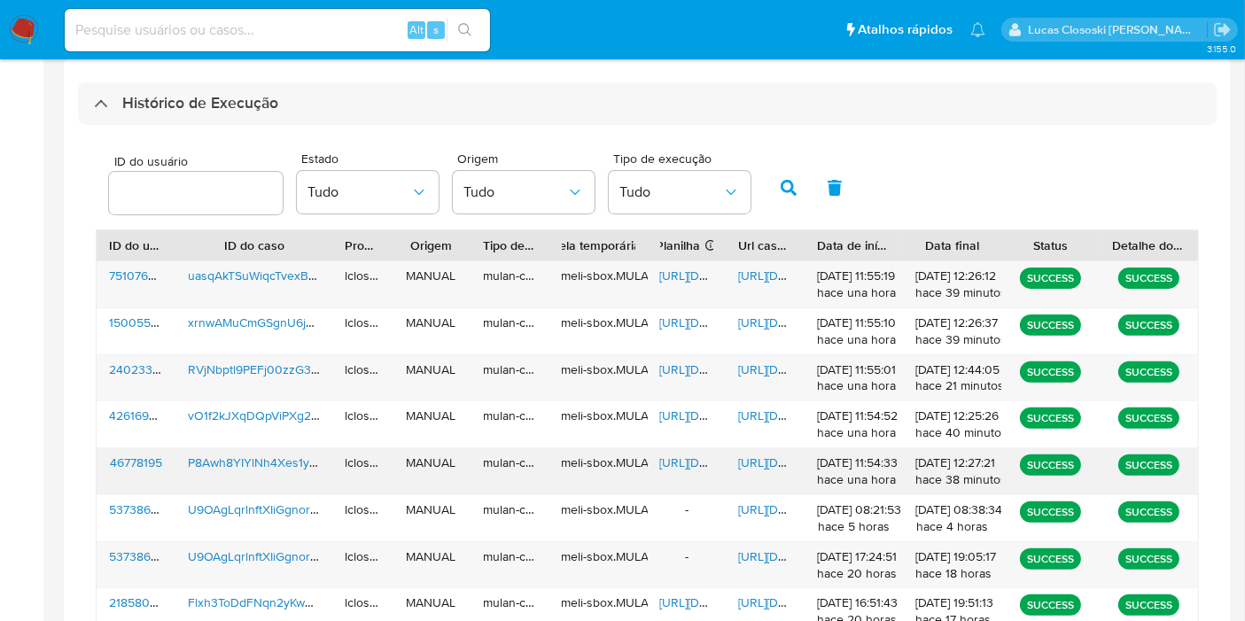
click at [696, 462] on span "[URL][DOMAIN_NAME]" at bounding box center [721, 463] width 122 height 18
click at [779, 456] on span "[URL][DOMAIN_NAME]" at bounding box center [799, 463] width 122 height 18
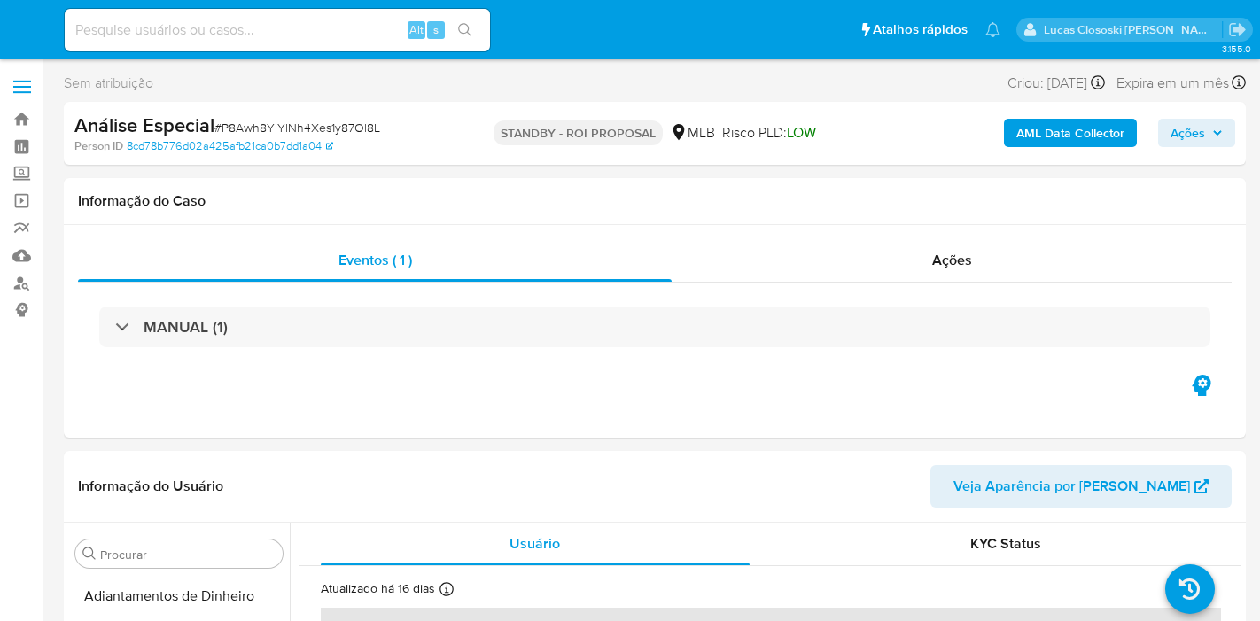
select select "10"
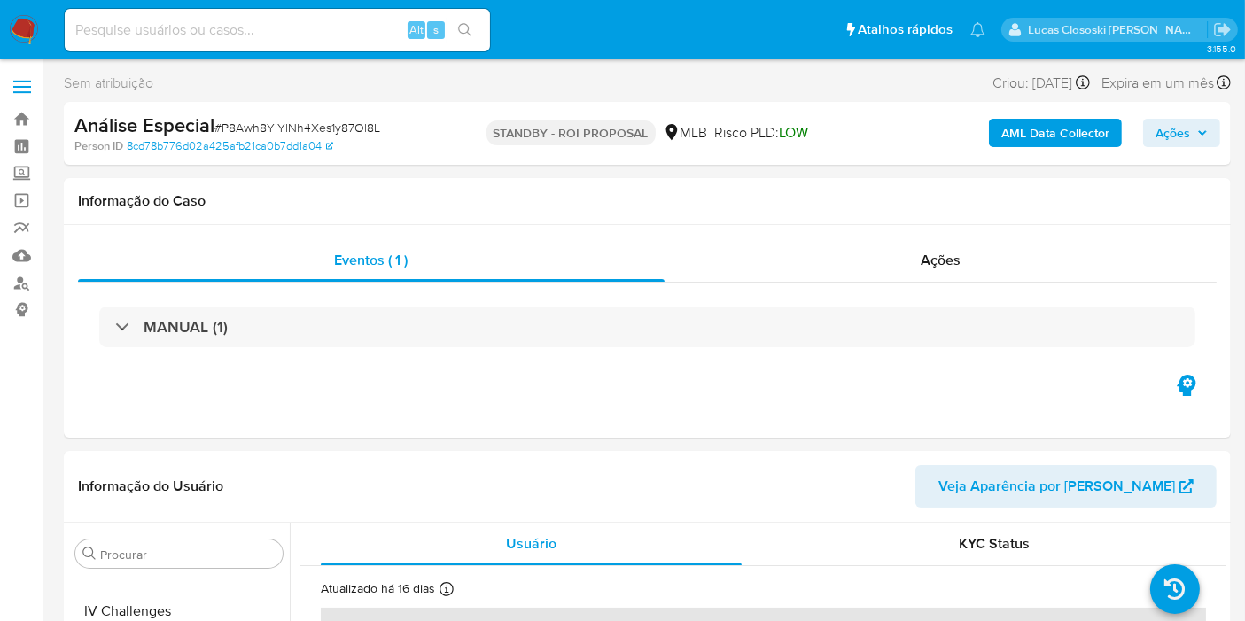
scroll to position [790, 0]
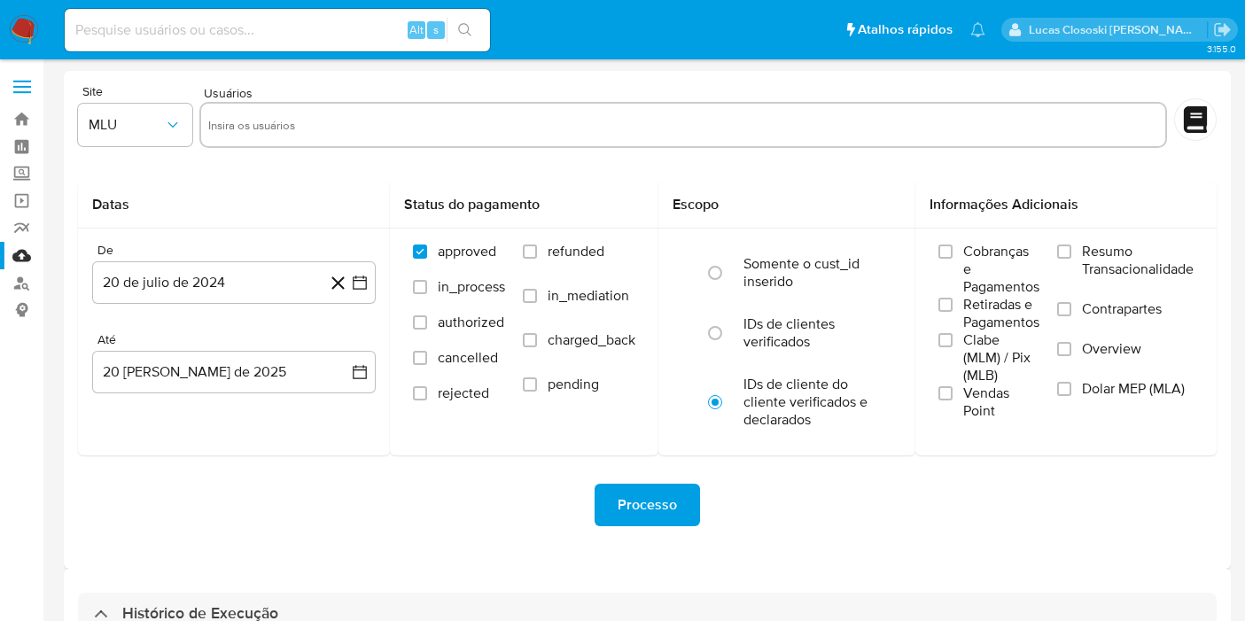
select select "10"
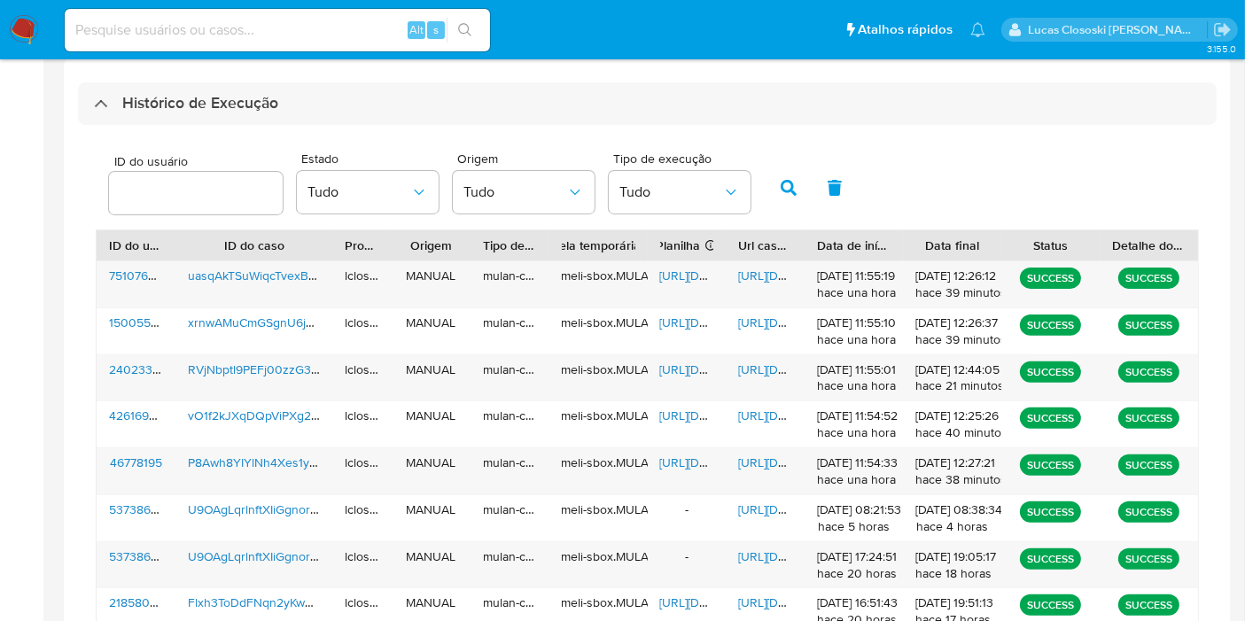
scroll to position [510, 0]
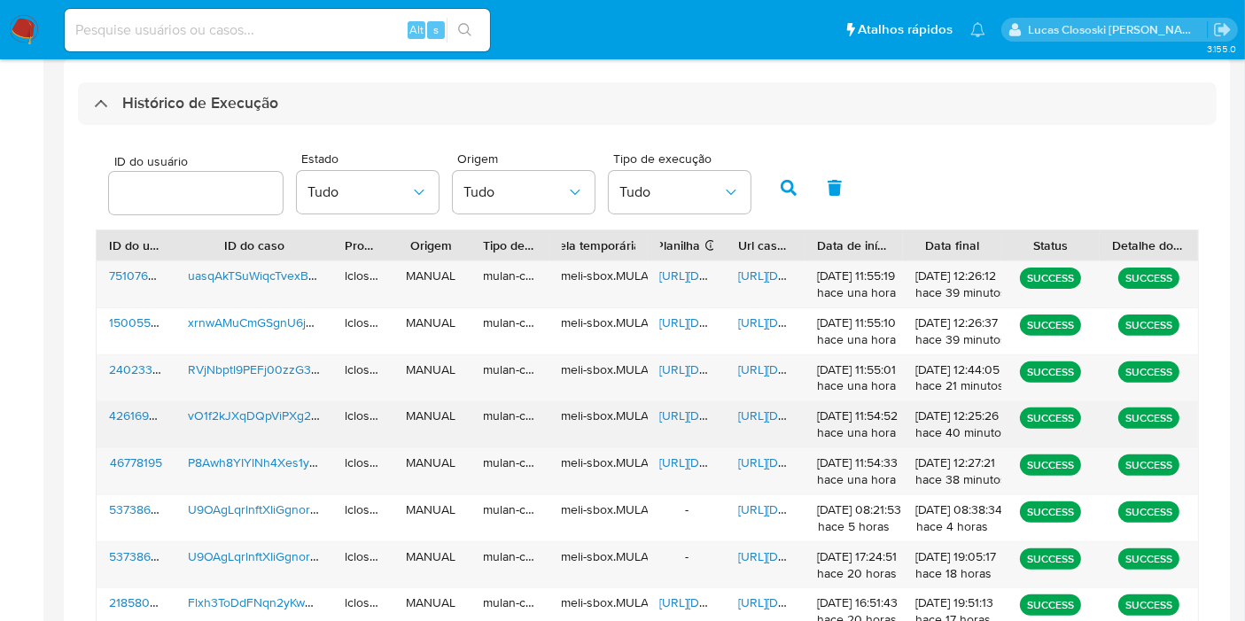
click at [763, 401] on div "[URL][DOMAIN_NAME]" at bounding box center [765, 424] width 79 height 46
click at [758, 418] on span "[URL][DOMAIN_NAME]" at bounding box center [799, 416] width 122 height 18
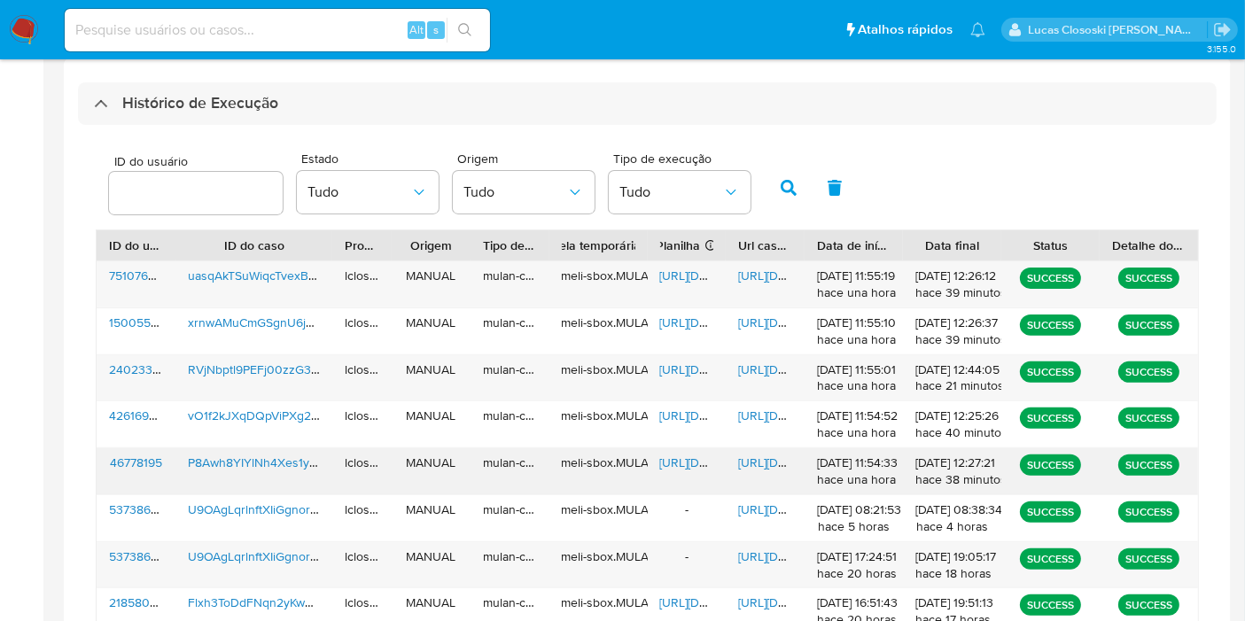
click at [253, 455] on span "P8Awh8YIYlNh4Xes1y87Ol8L" at bounding box center [268, 463] width 160 height 18
click at [681, 368] on span "https://docs.google.com/spreadsheets/d/1H7b6QkP25wXmuFuc6fOy6UJD1HxvClfvocGfzXd…" at bounding box center [721, 370] width 122 height 18
click at [762, 363] on span "https://docs.google.com/document/d/1RrGjIEJUR_F_1Z5eHTWdMrVHDC4Jd5nVGwiAr2udv3Q…" at bounding box center [799, 370] width 122 height 18
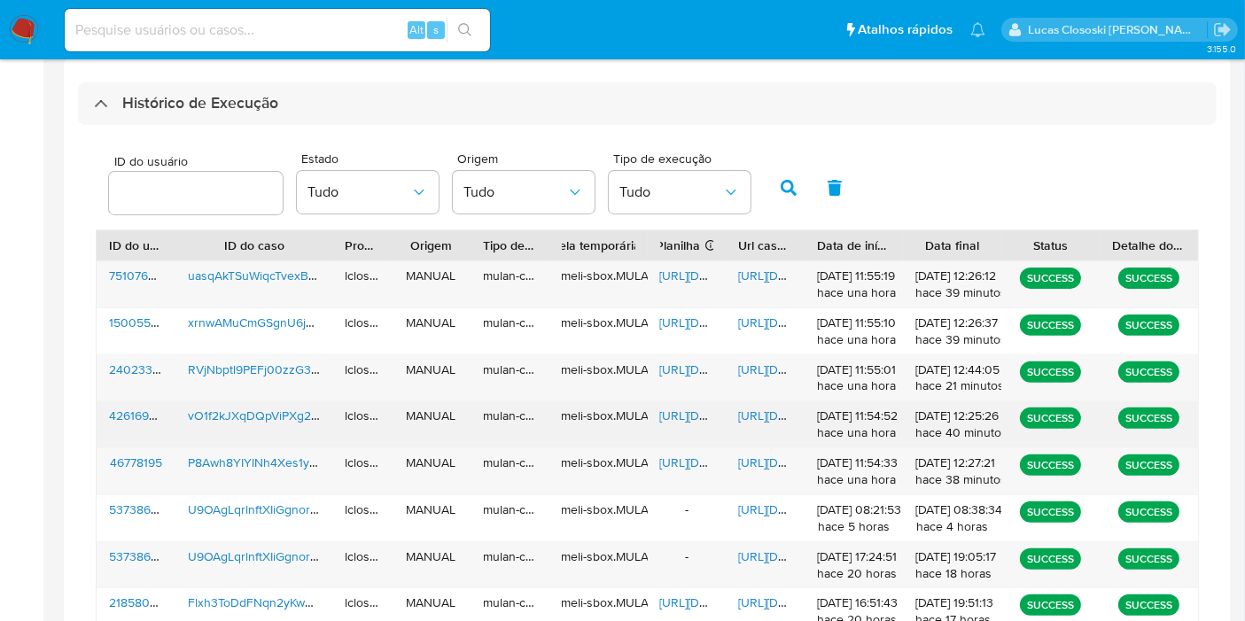
click at [195, 418] on span "vO1f2kJXqDQpViPXg2byfIZi" at bounding box center [264, 416] width 152 height 18
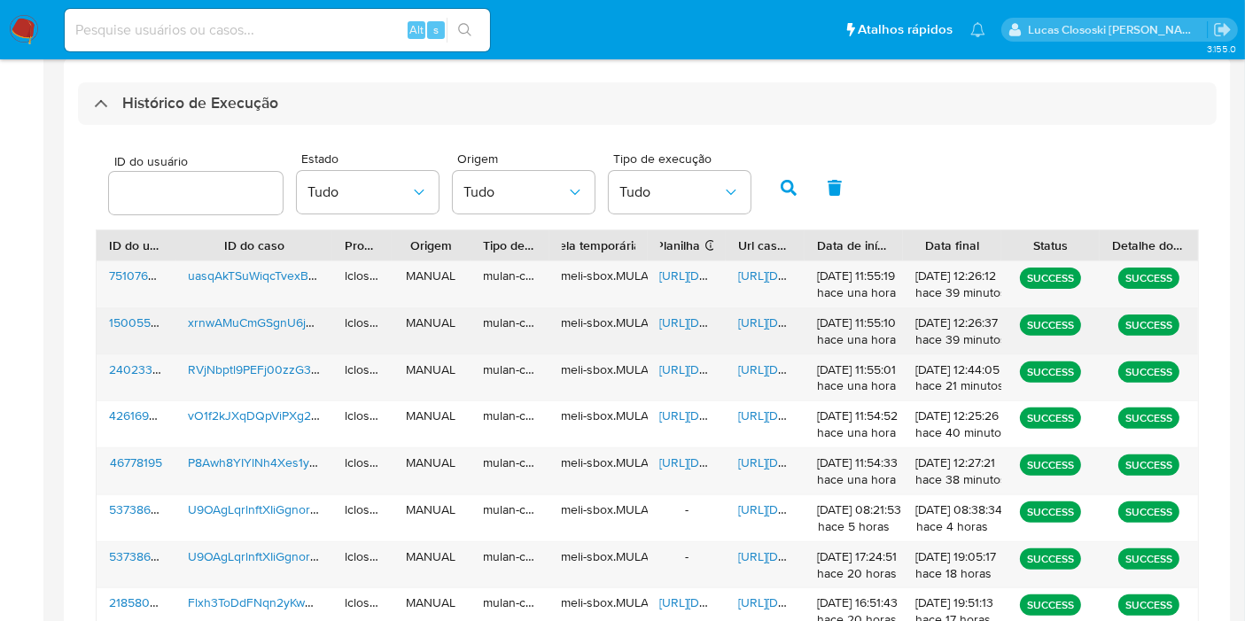
click at [681, 320] on span "https://docs.google.com/spreadsheets/d/1kqeiyDlbaoi09jp7lHjQCpEKXRpnQsDOOWKNpzK…" at bounding box center [721, 323] width 122 height 18
click at [786, 323] on span "https://docs.google.com/document/d/1lZoM5JUh0XDBfSS357hTPl8jOKEE6kSjm_lBybZkhww…" at bounding box center [799, 323] width 122 height 18
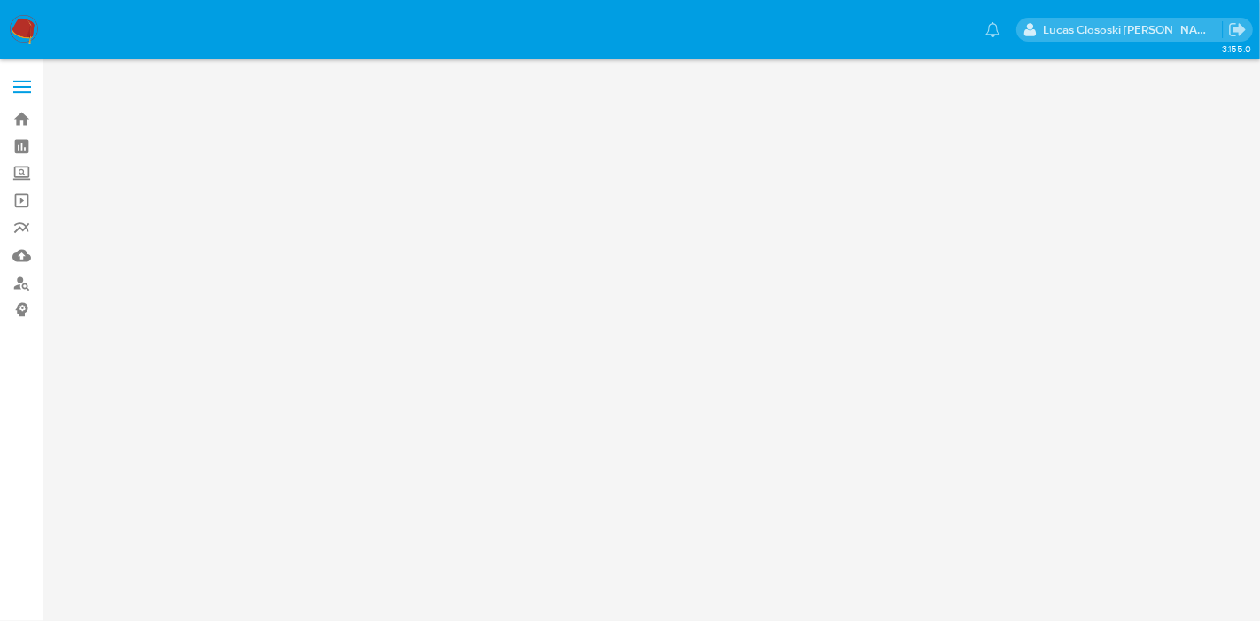
click at [499, 30] on ul "Pausado Ver notificaciones" at bounding box center [532, 29] width 953 height 44
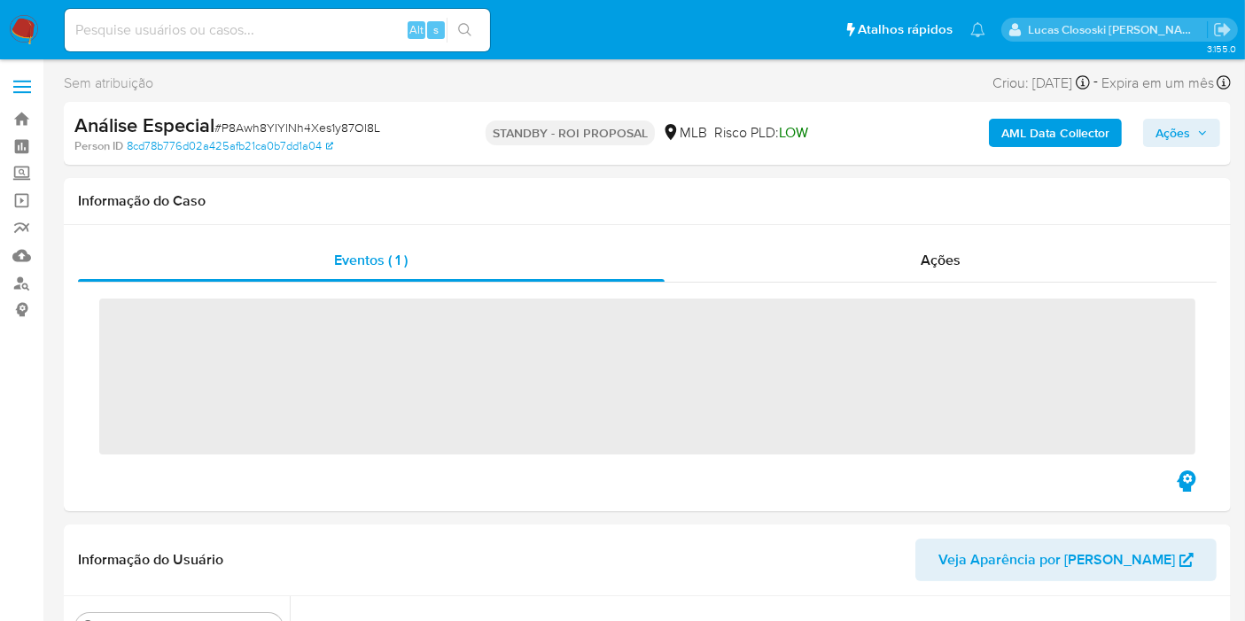
scroll to position [790, 0]
click at [886, 273] on div "Ações" at bounding box center [941, 260] width 553 height 43
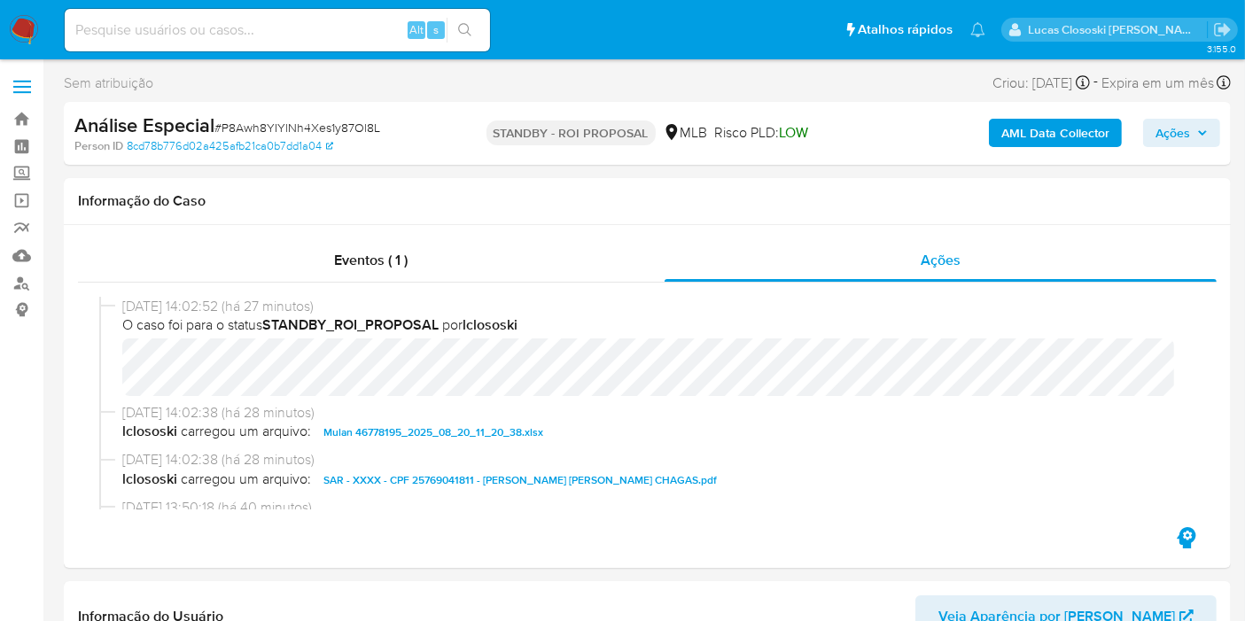
select select "10"
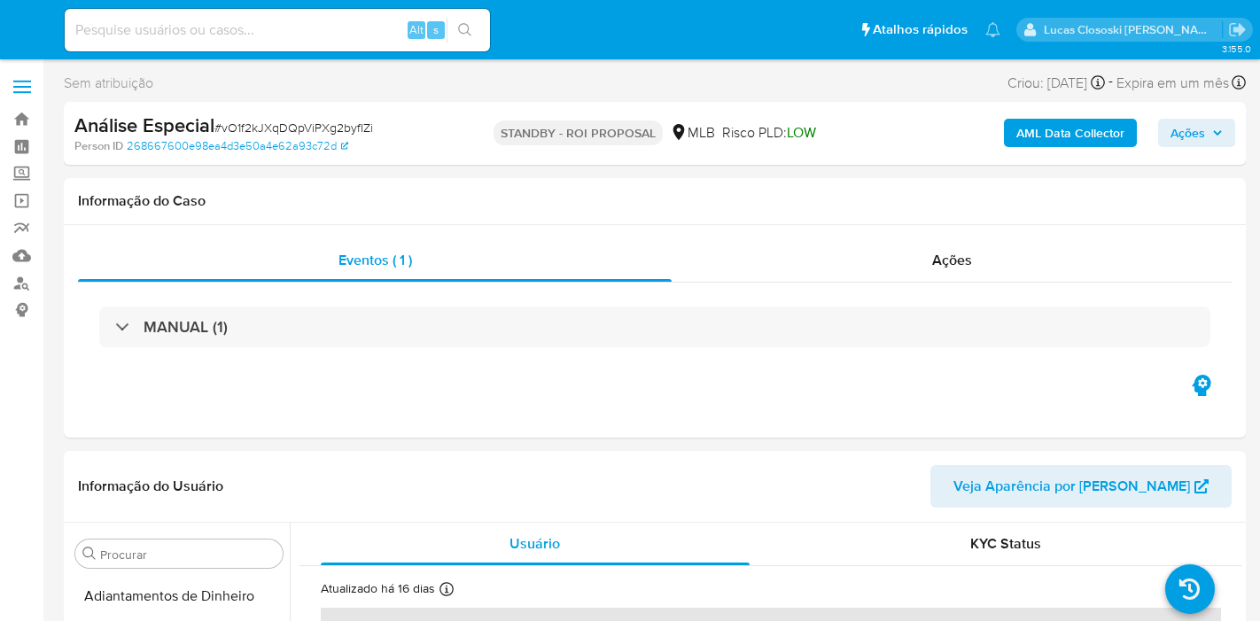
select select "10"
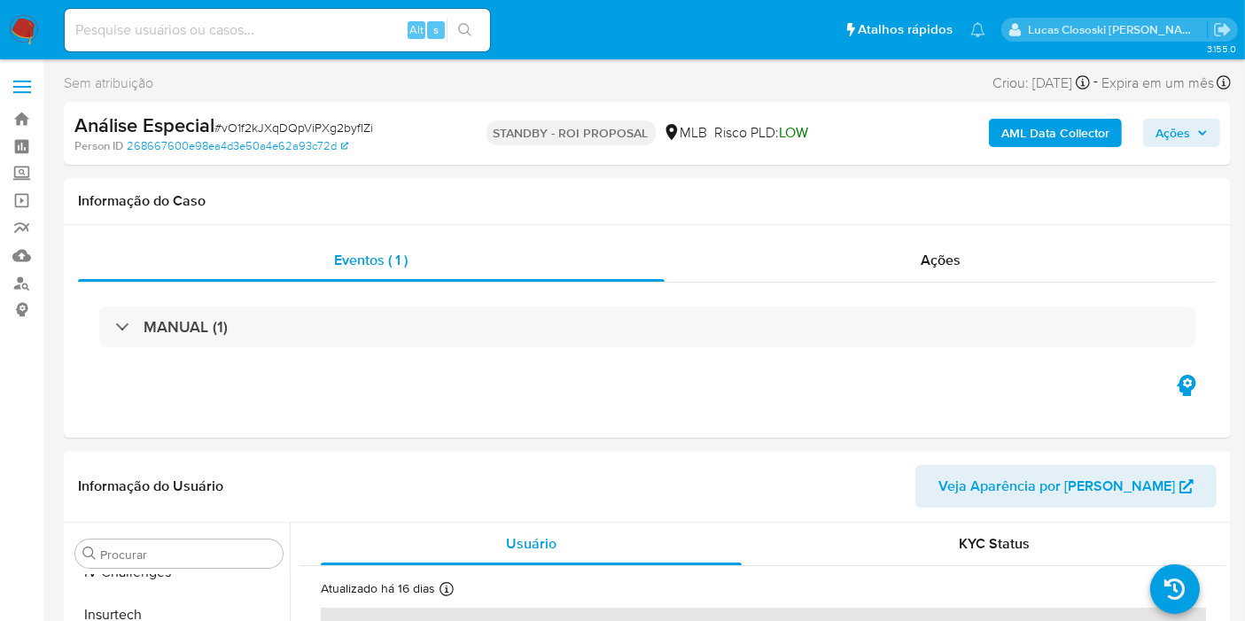
scroll to position [790, 0]
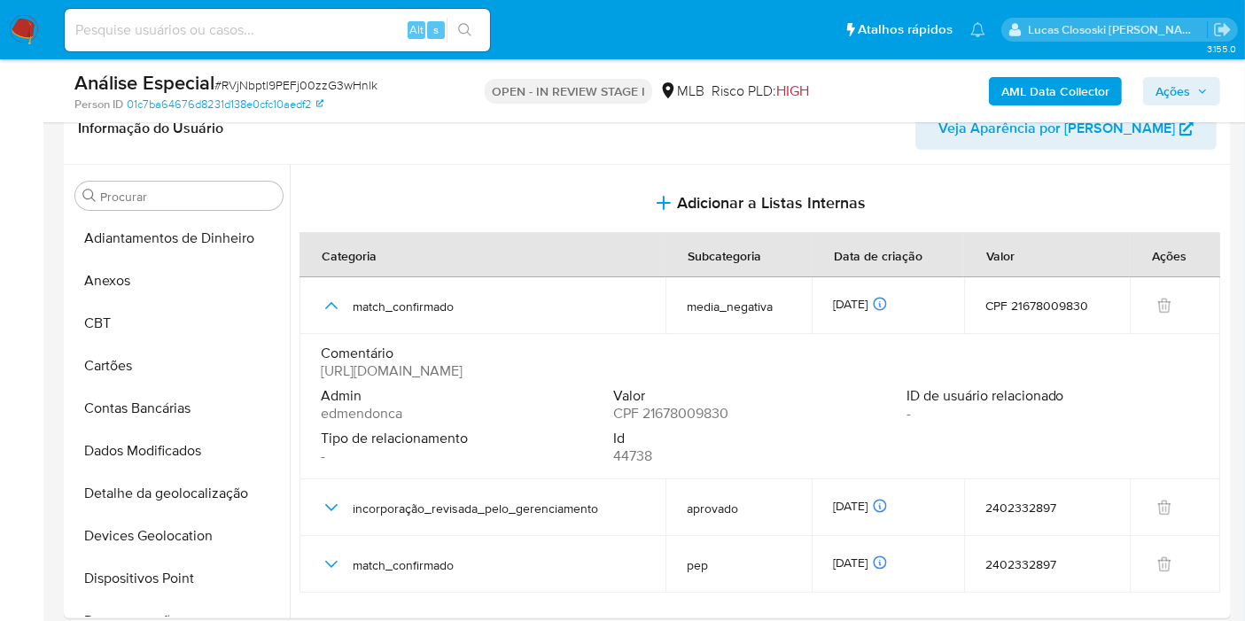
scroll to position [790, 0]
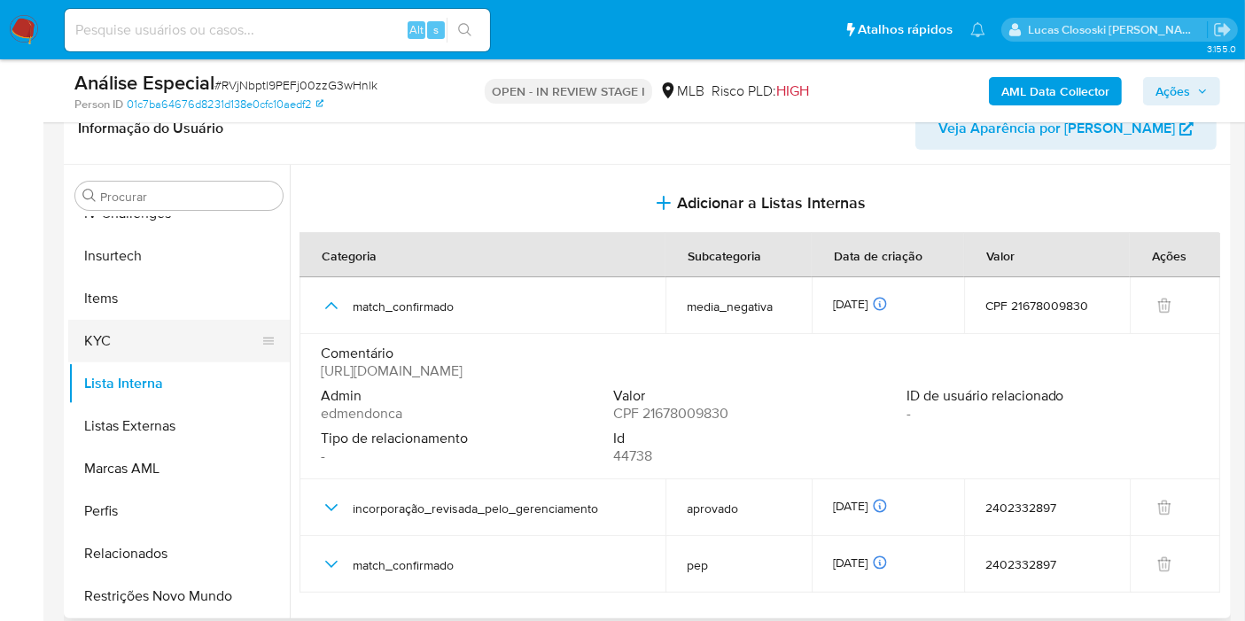
click at [101, 342] on button "KYC" at bounding box center [171, 341] width 207 height 43
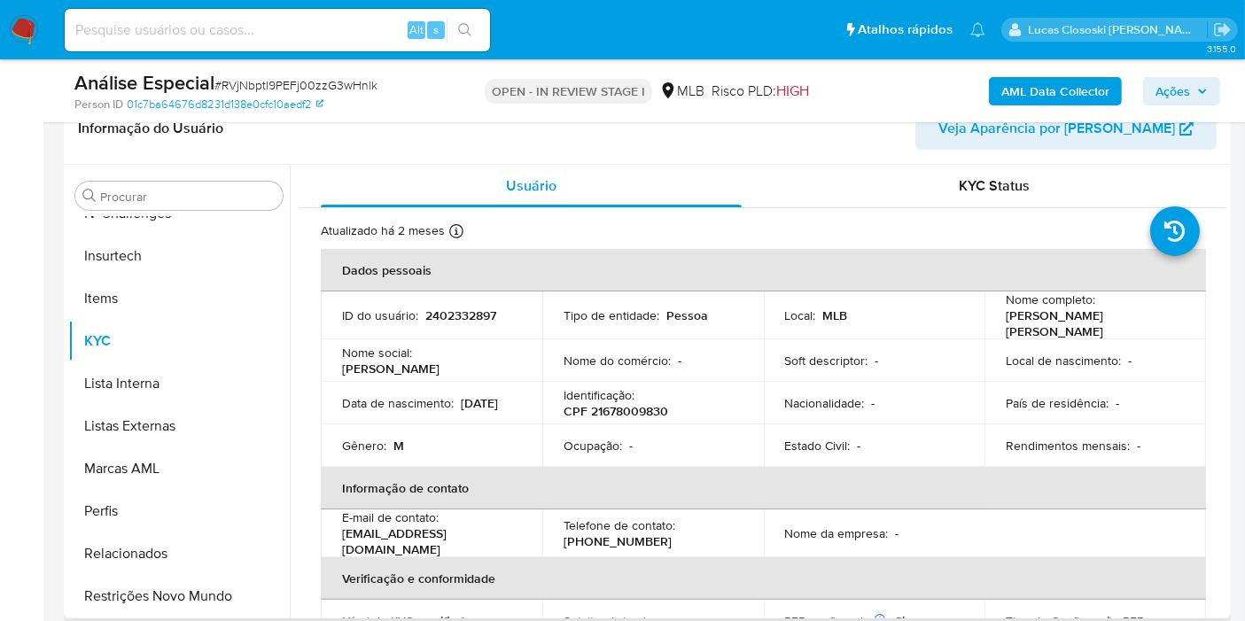
click at [614, 403] on p "CPF 21678009830" at bounding box center [616, 411] width 105 height 16
copy p "21678009830"
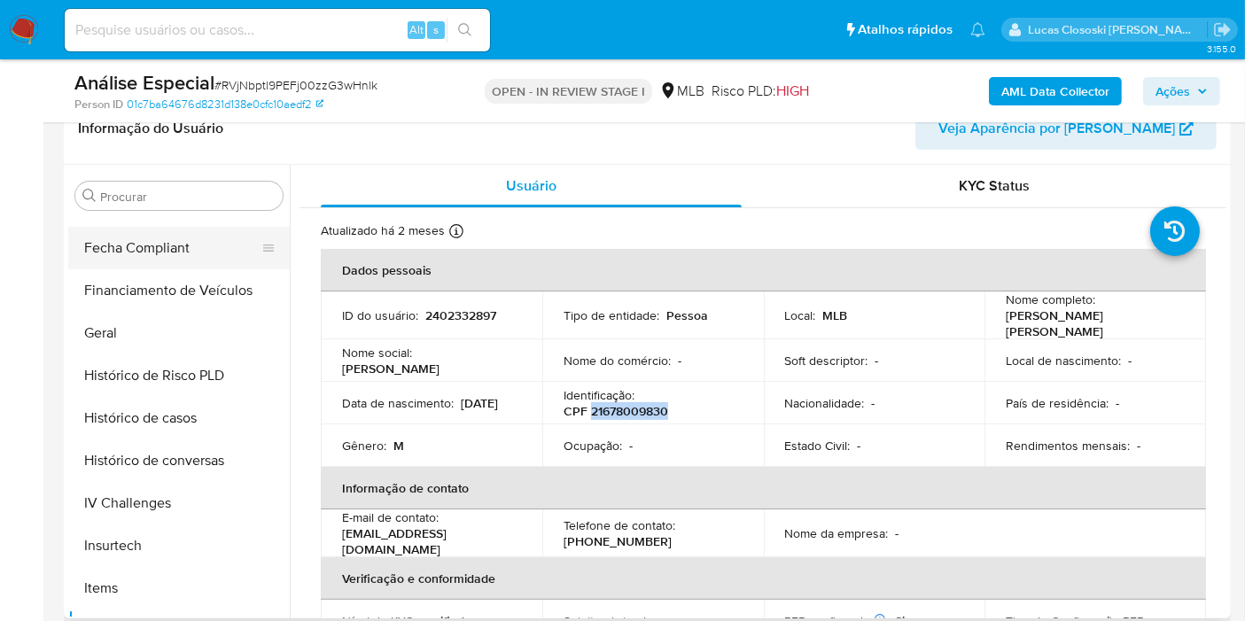
scroll to position [397, 0]
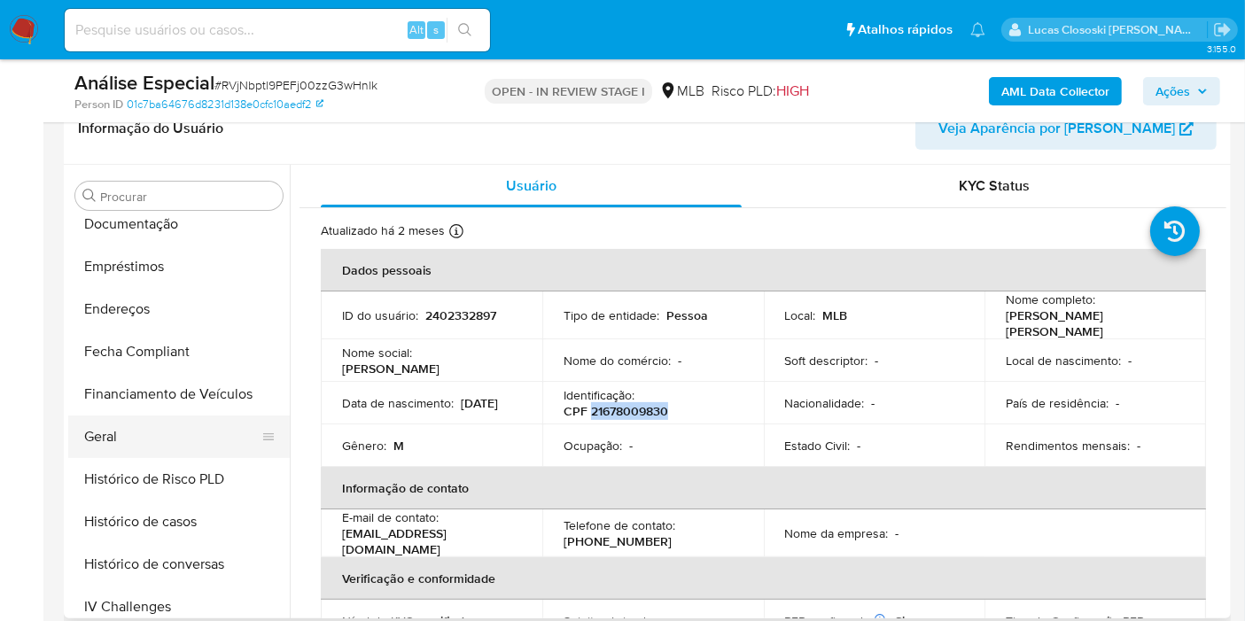
click at [126, 427] on button "Geral" at bounding box center [171, 437] width 207 height 43
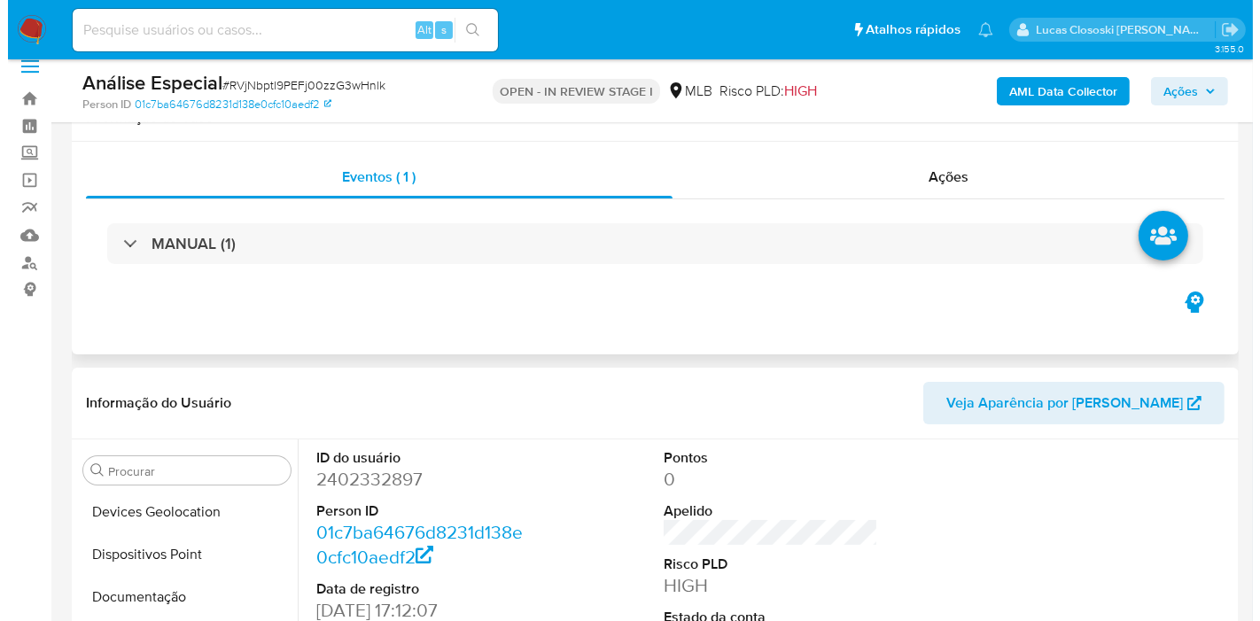
scroll to position [0, 0]
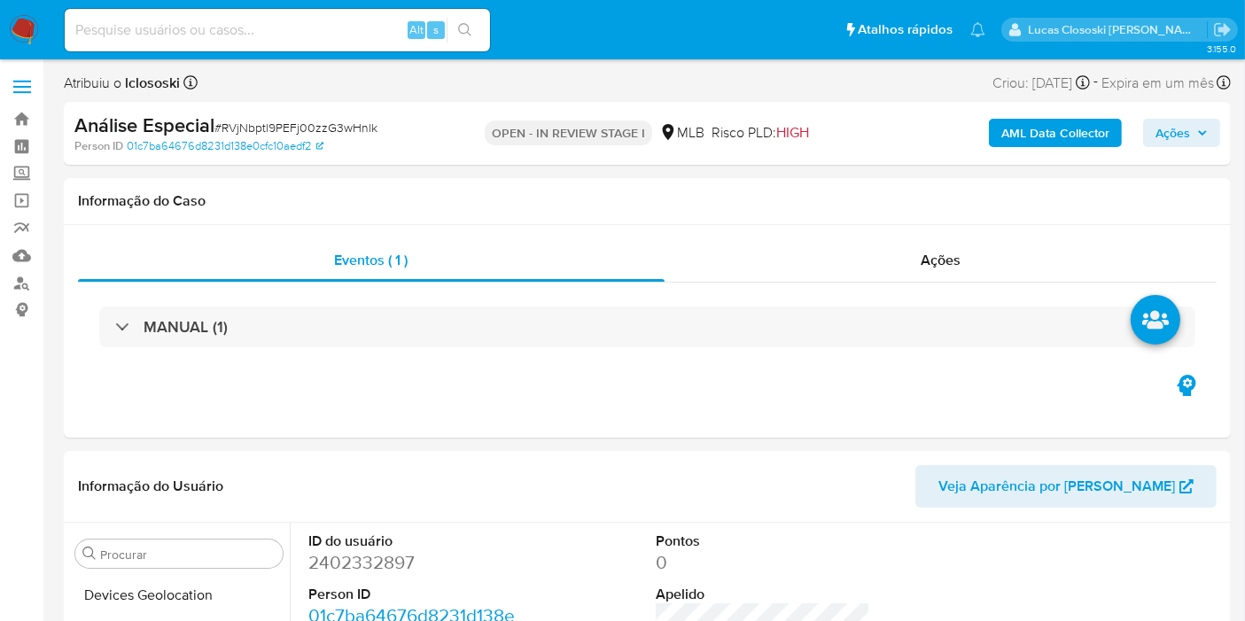
click at [1007, 151] on div "AML Data Collector Ações" at bounding box center [1031, 134] width 377 height 42
click at [1011, 125] on b "AML Data Collector" at bounding box center [1055, 133] width 108 height 28
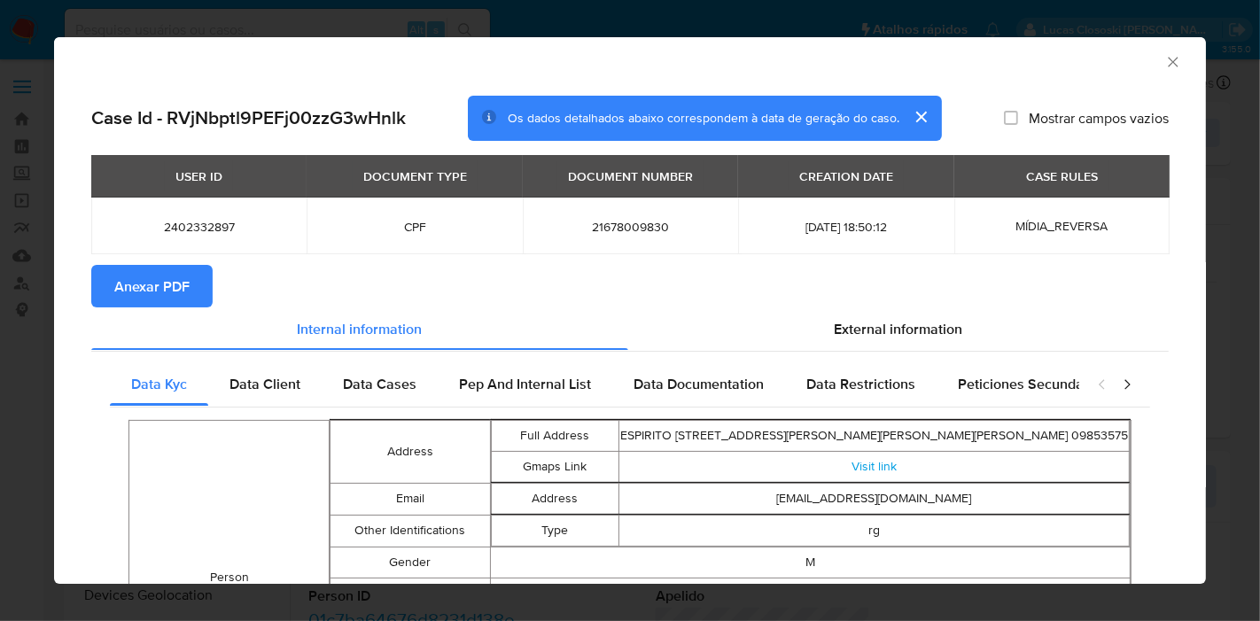
click at [175, 285] on span "Anexar PDF" at bounding box center [151, 286] width 75 height 39
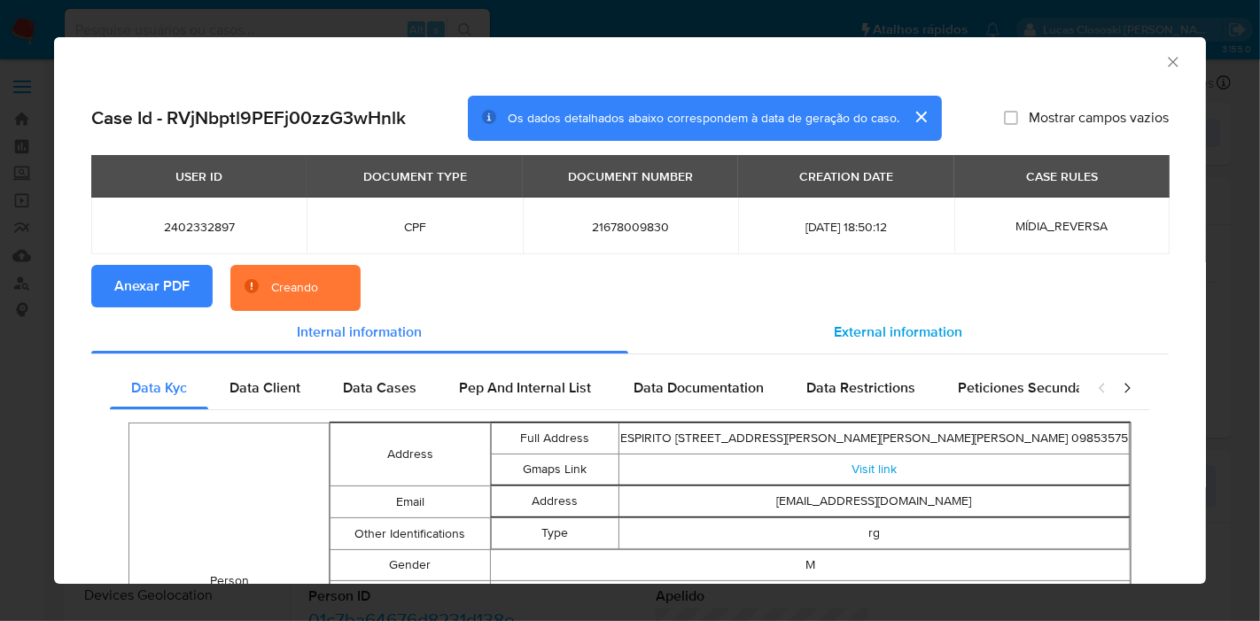
click at [901, 346] on div "External information" at bounding box center [898, 332] width 541 height 43
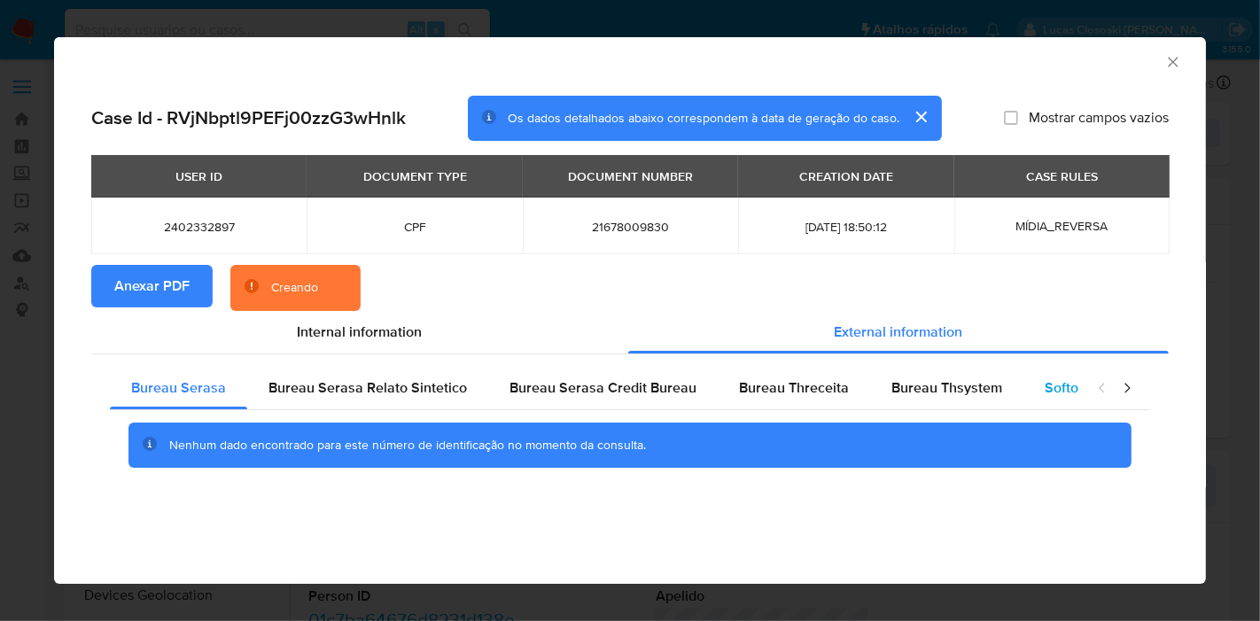
click at [1031, 377] on div "Softon" at bounding box center [1065, 388] width 84 height 43
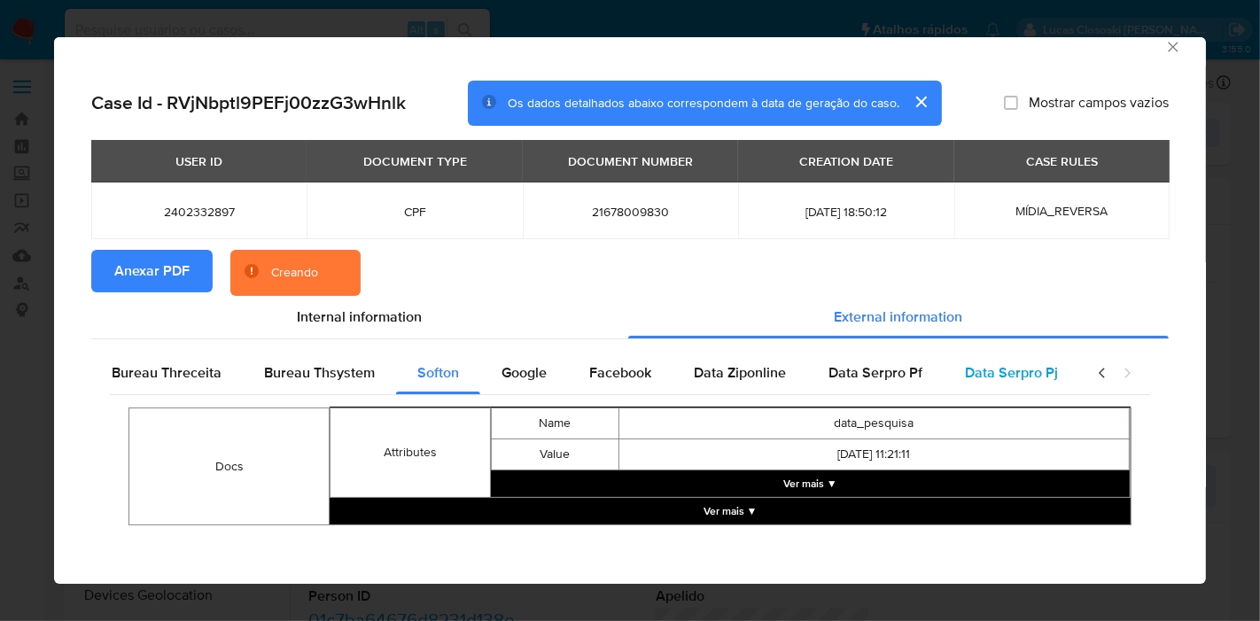
scroll to position [18, 0]
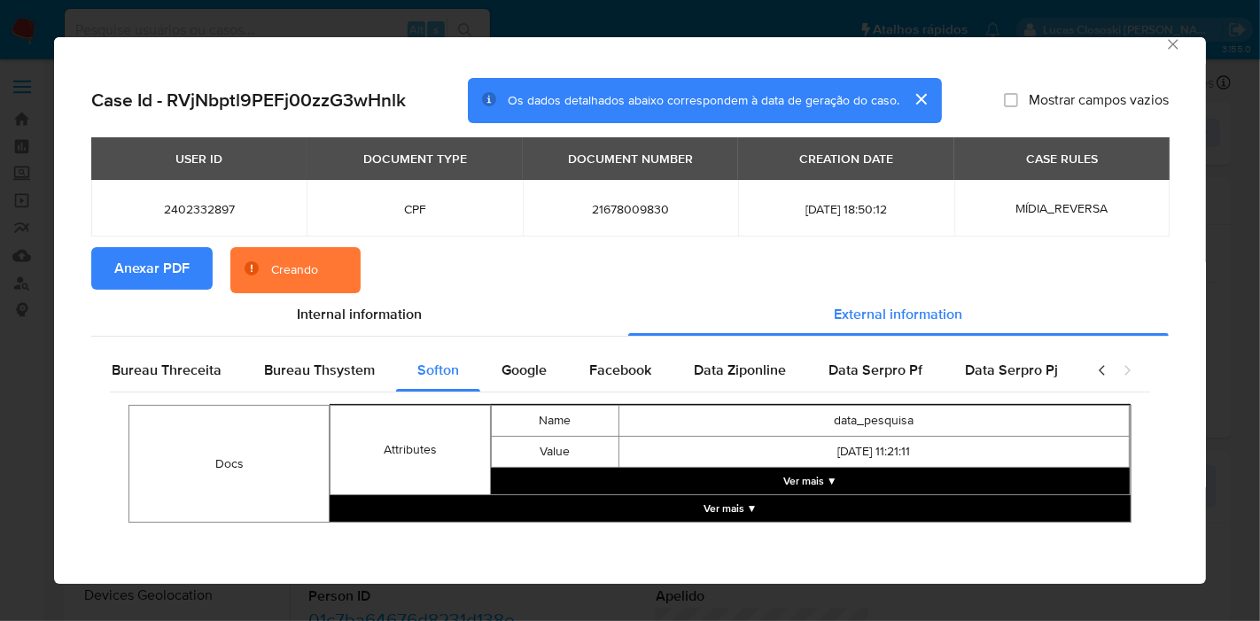
click at [820, 471] on button "Ver mais ▼" at bounding box center [810, 481] width 639 height 27
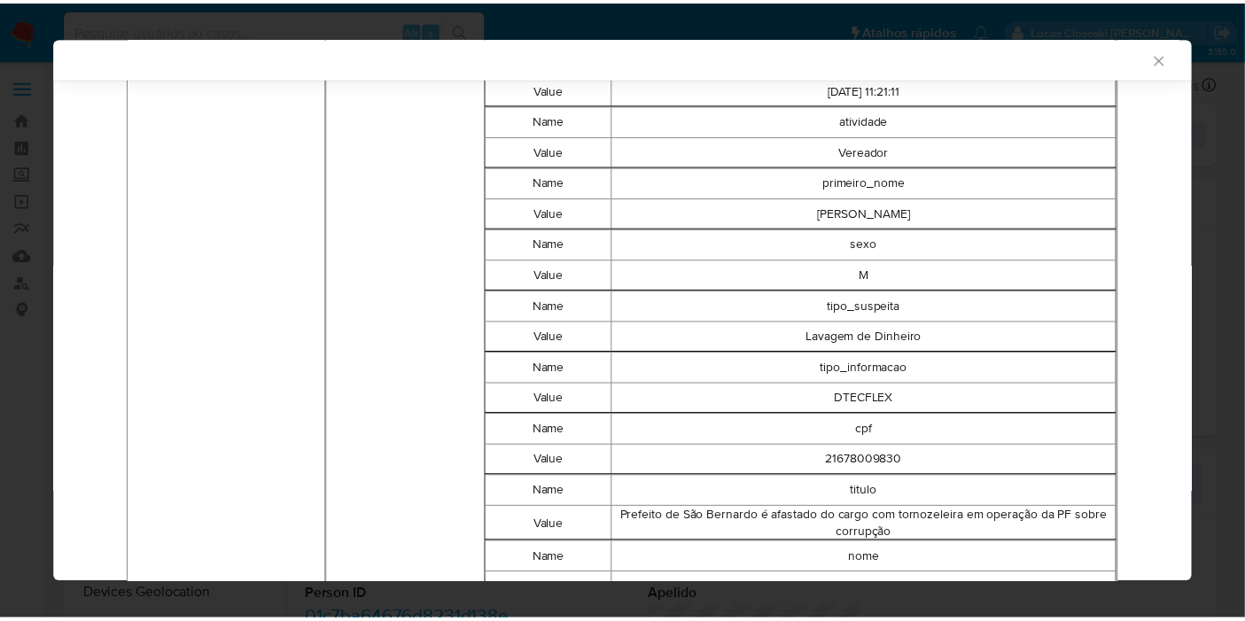
scroll to position [2275, 0]
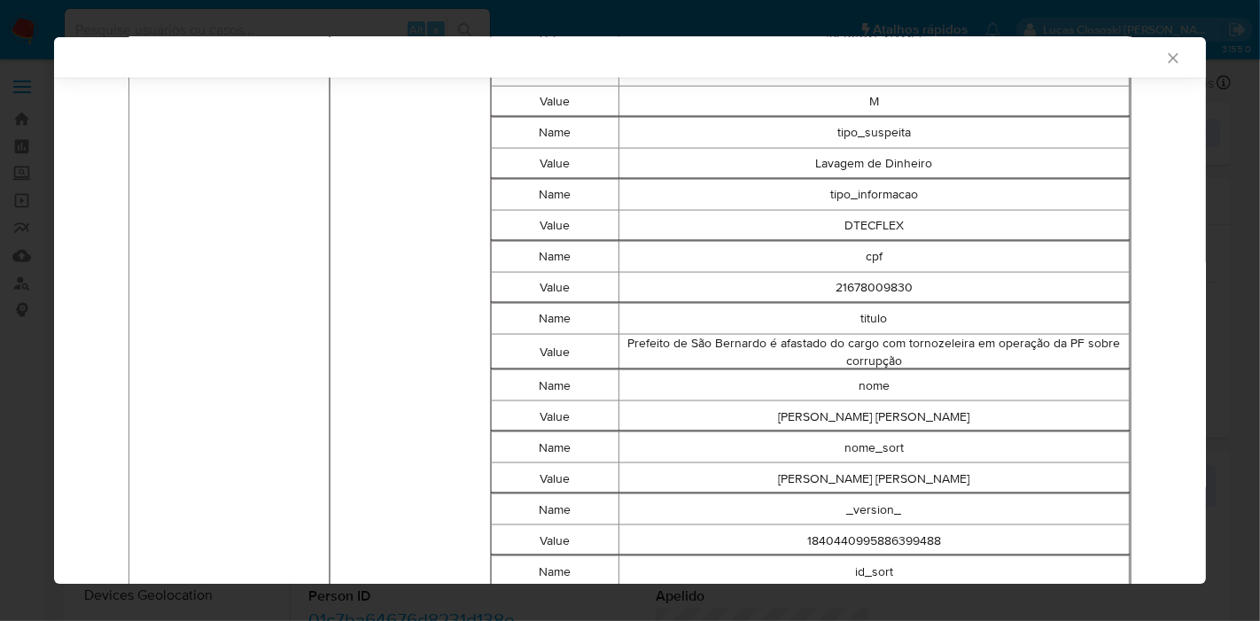
click at [1164, 58] on icon "Fechar a janela" at bounding box center [1173, 59] width 18 height 18
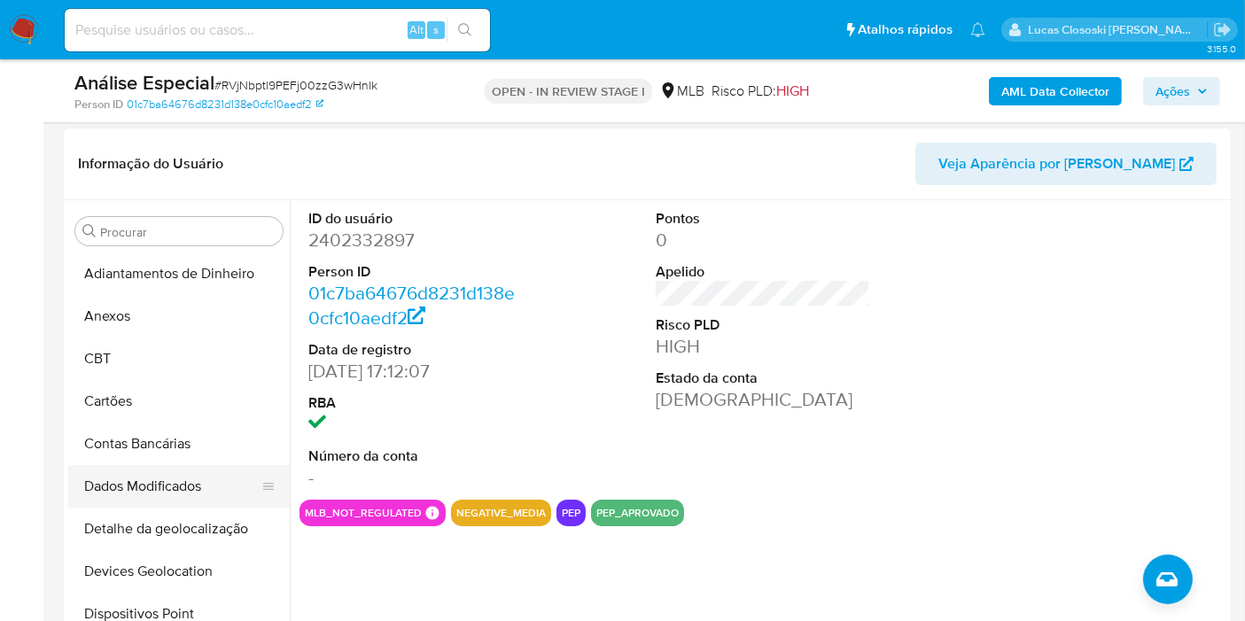
scroll to position [295, 0]
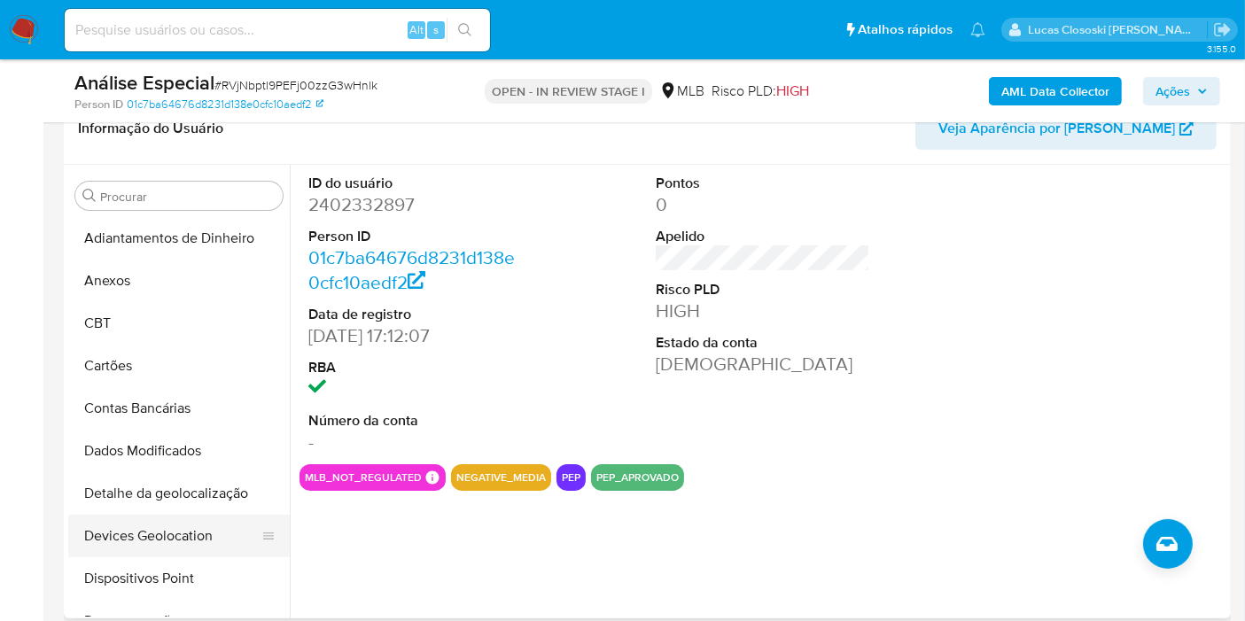
click at [181, 537] on button "Devices Geolocation" at bounding box center [171, 536] width 207 height 43
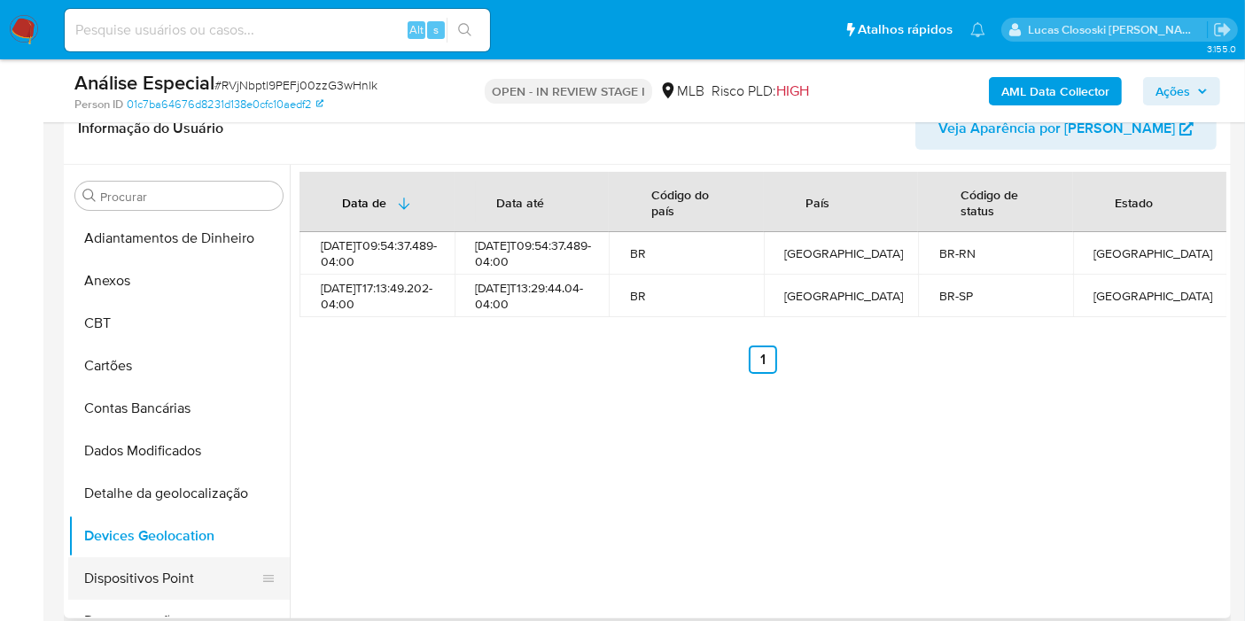
click at [159, 573] on button "Dispositivos Point" at bounding box center [171, 578] width 207 height 43
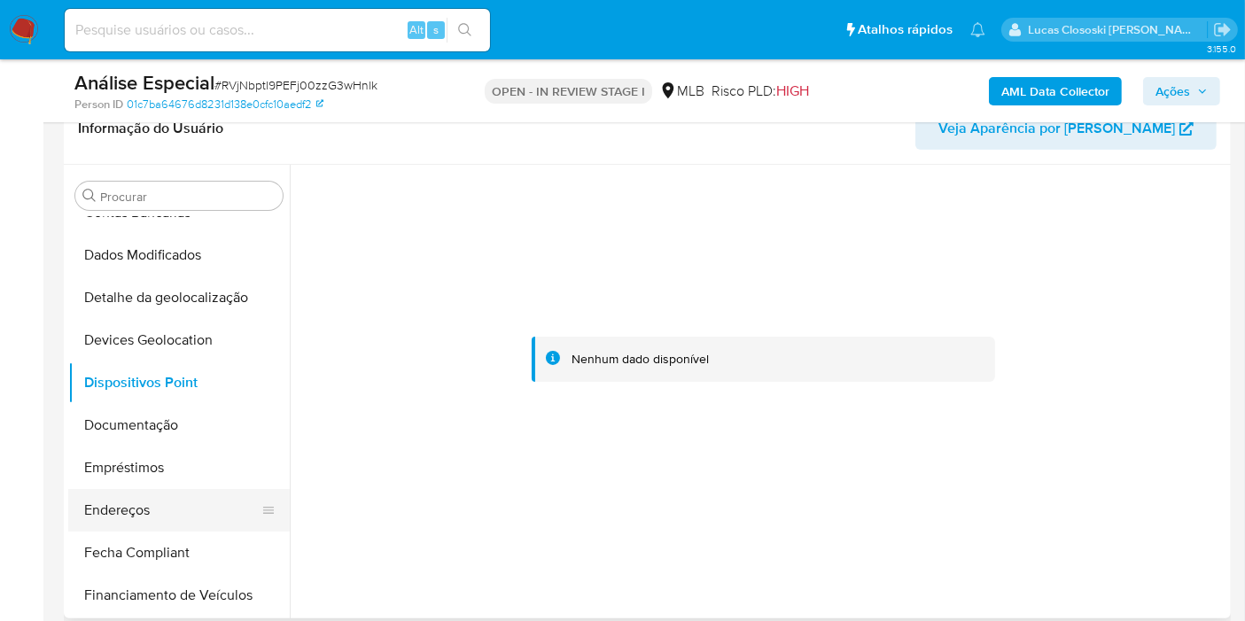
scroll to position [197, 0]
click at [157, 420] on button "Documentação" at bounding box center [171, 424] width 207 height 43
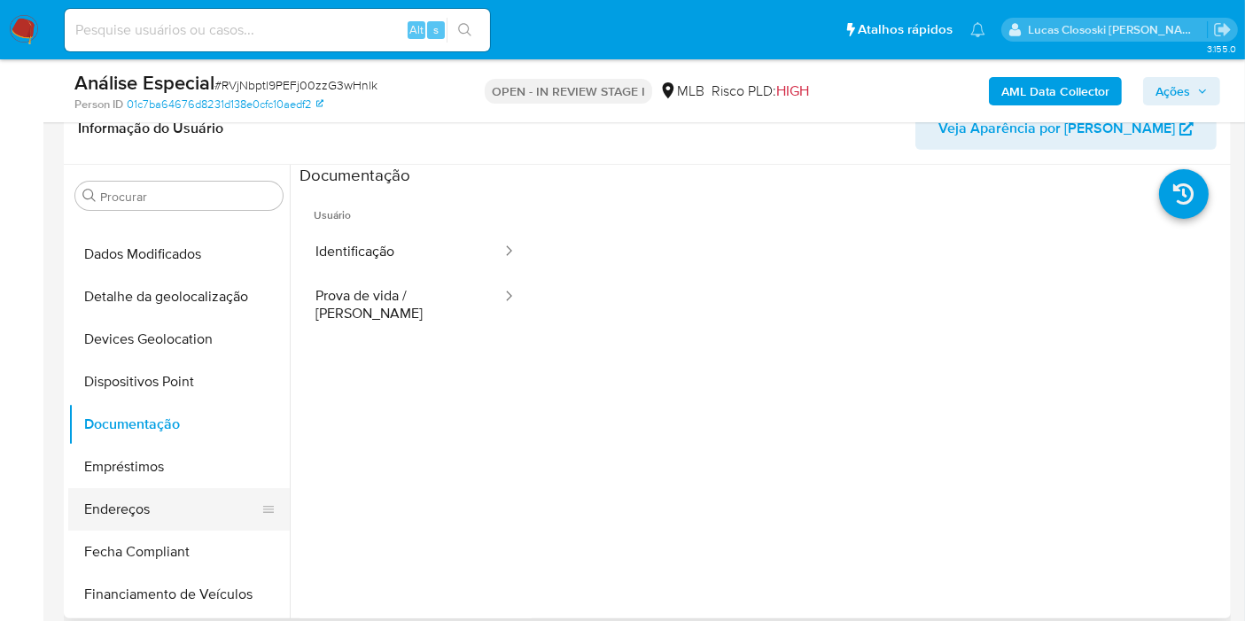
click at [128, 519] on button "Endereços" at bounding box center [171, 509] width 207 height 43
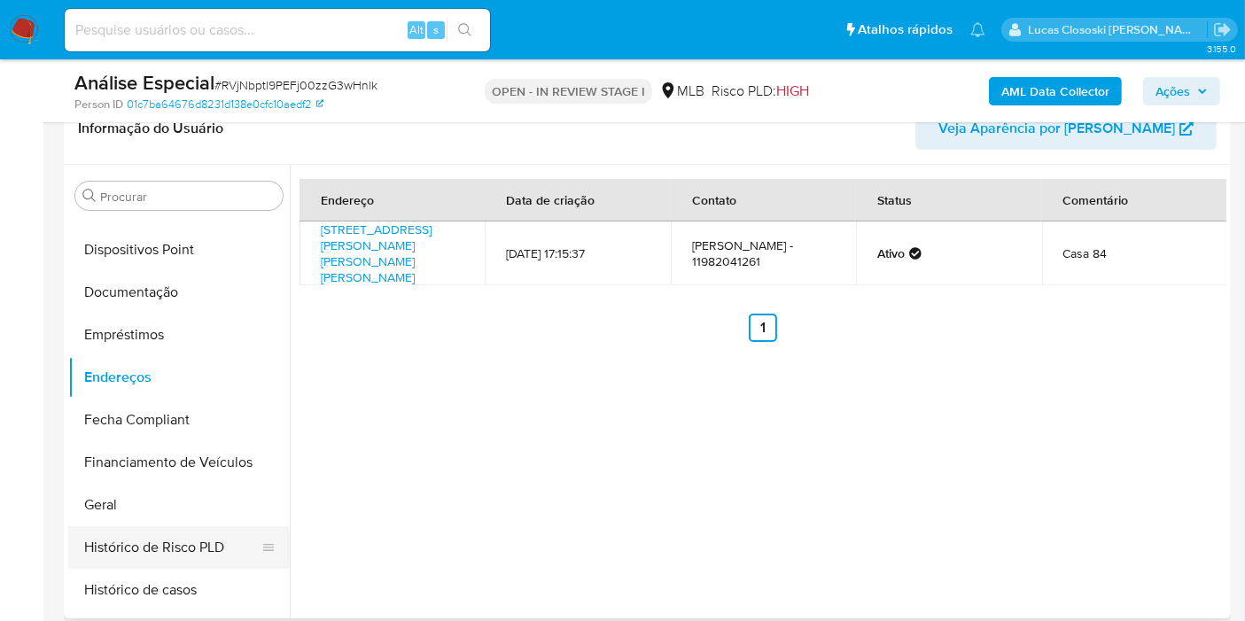
scroll to position [393, 0]
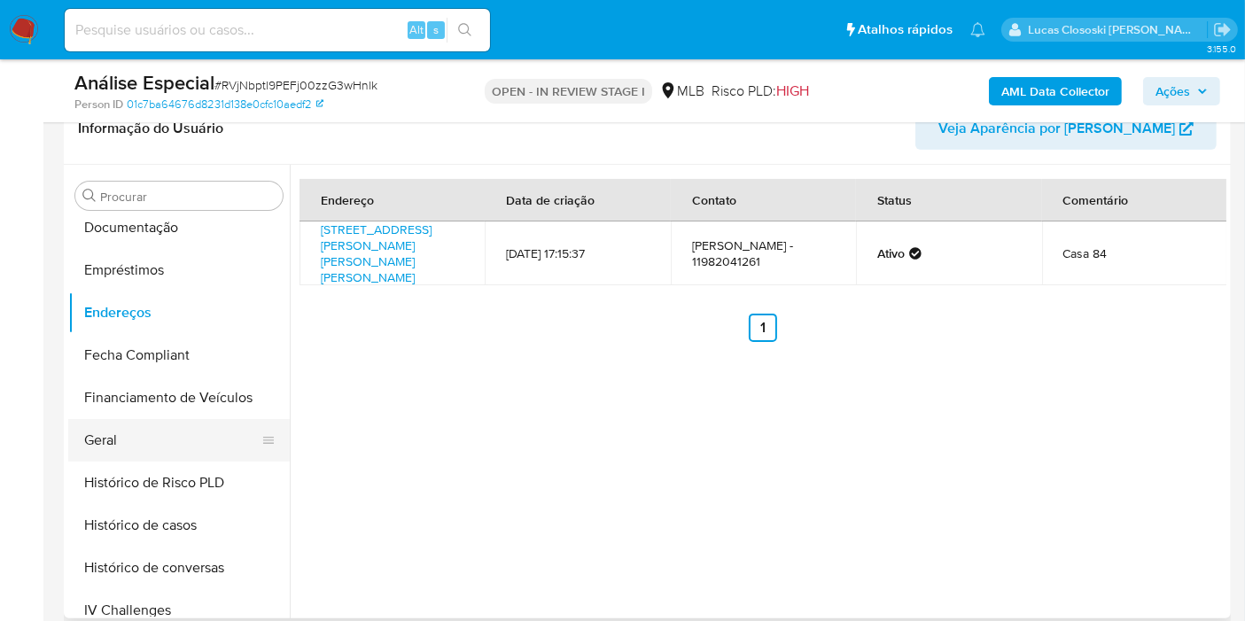
click at [142, 439] on button "Geral" at bounding box center [171, 440] width 207 height 43
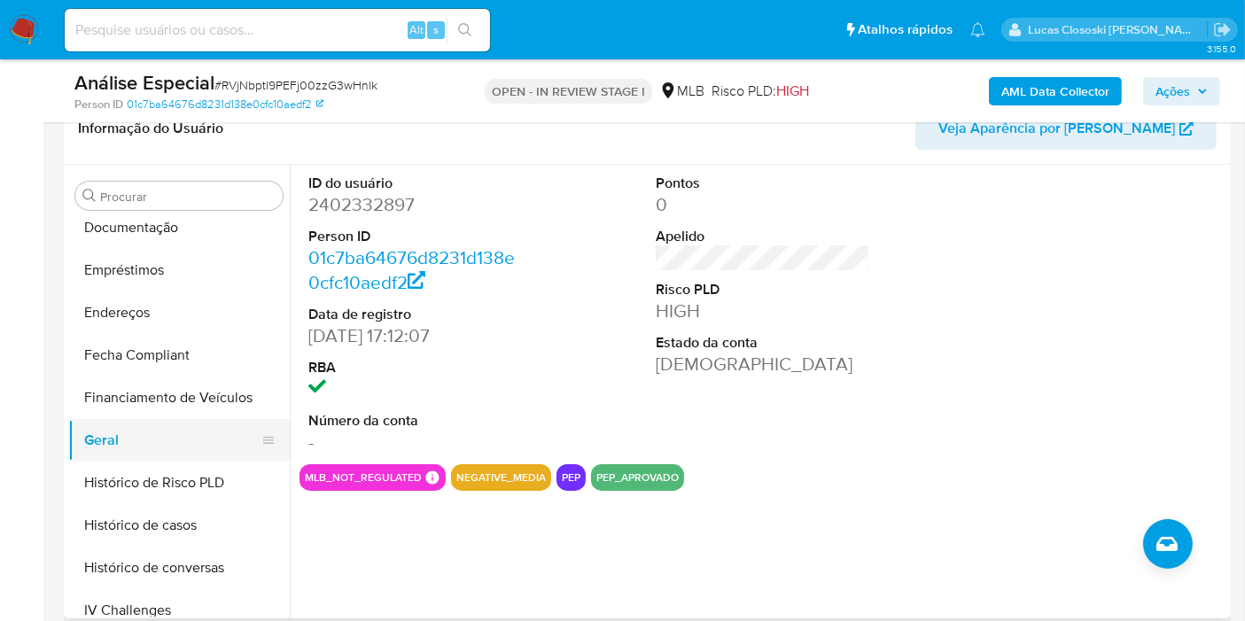
scroll to position [688, 0]
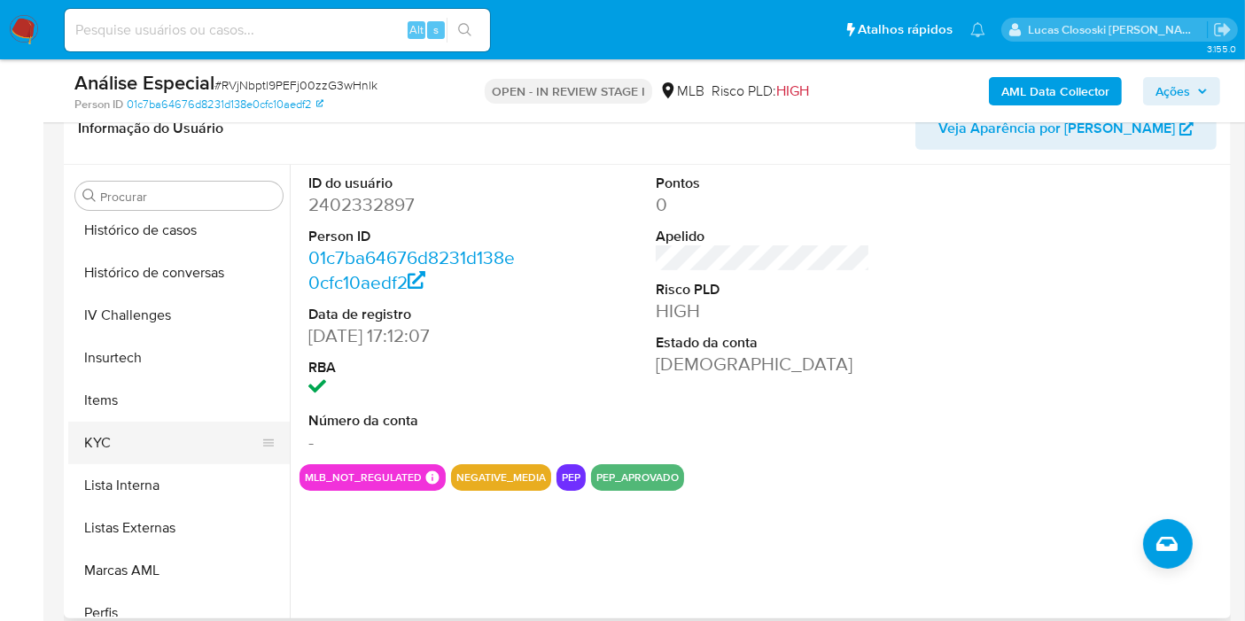
click at [157, 428] on button "KYC" at bounding box center [171, 443] width 207 height 43
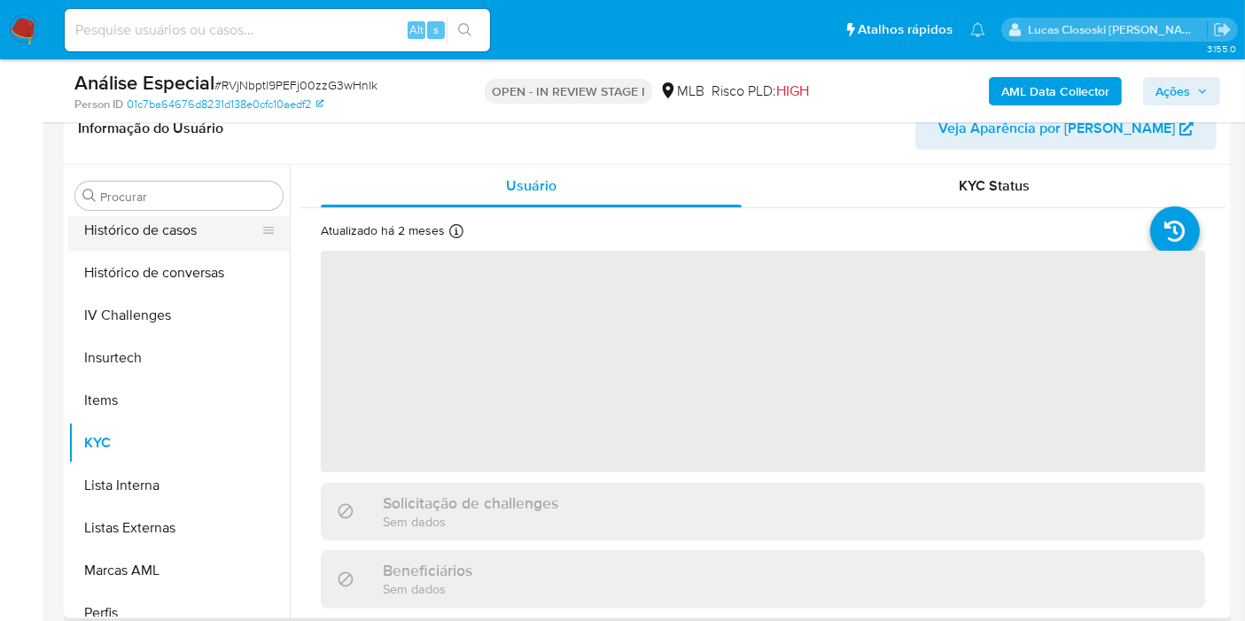
click at [178, 229] on button "Histórico de casos" at bounding box center [171, 230] width 207 height 43
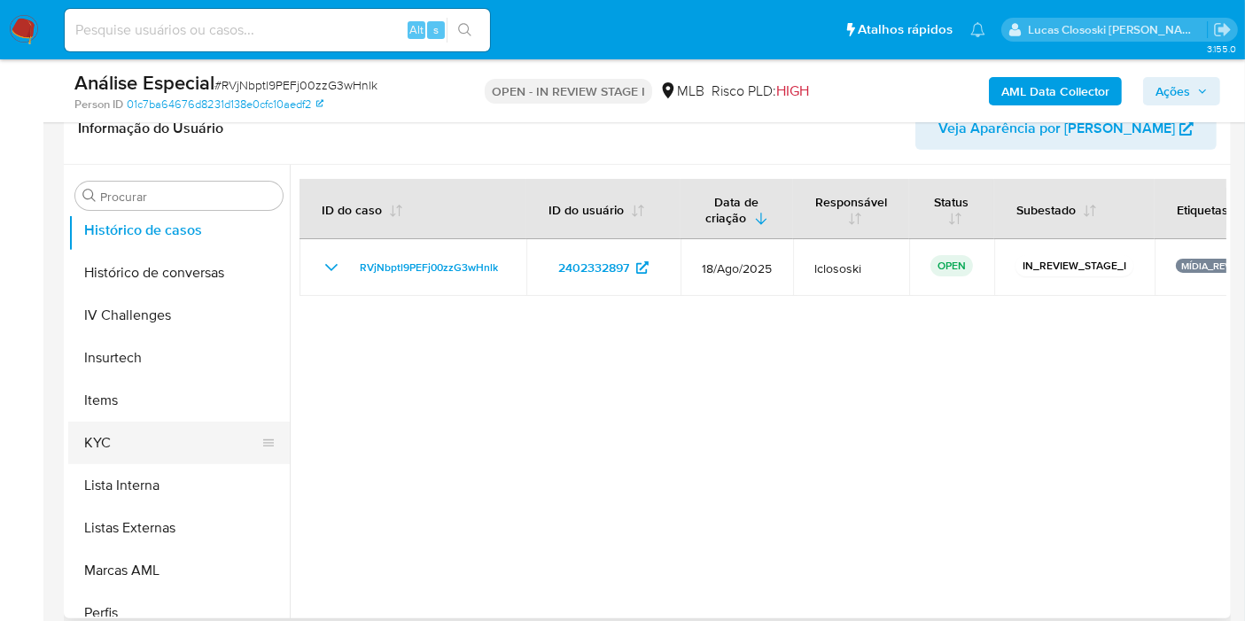
click at [152, 436] on button "KYC" at bounding box center [171, 443] width 207 height 43
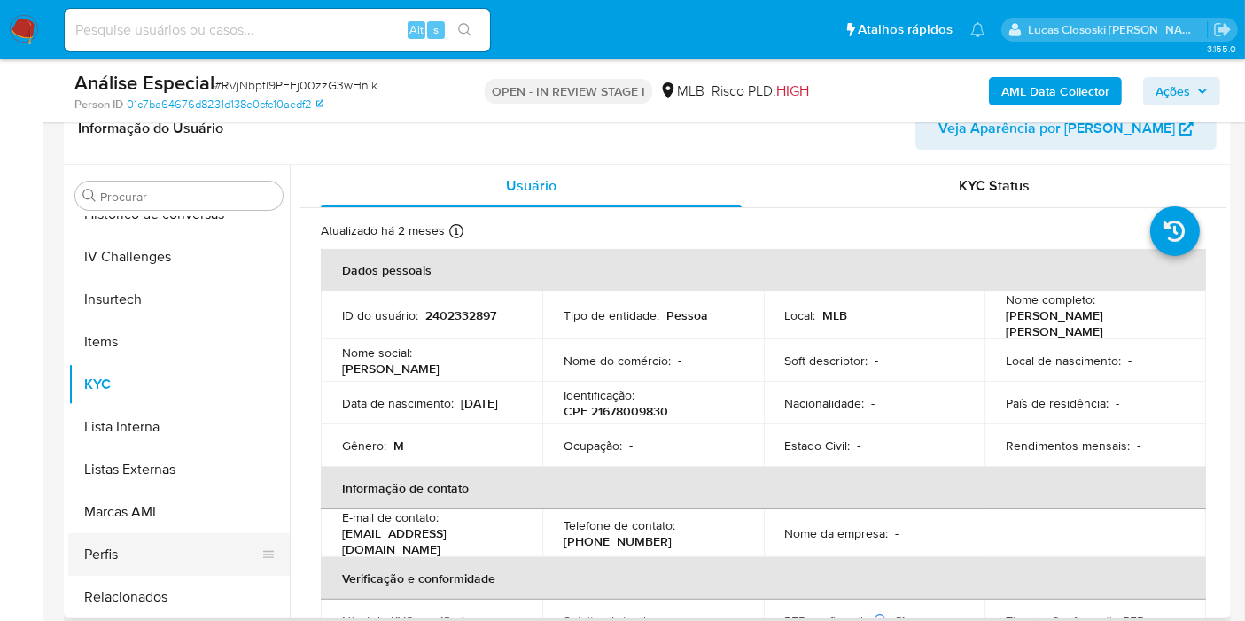
scroll to position [790, 0]
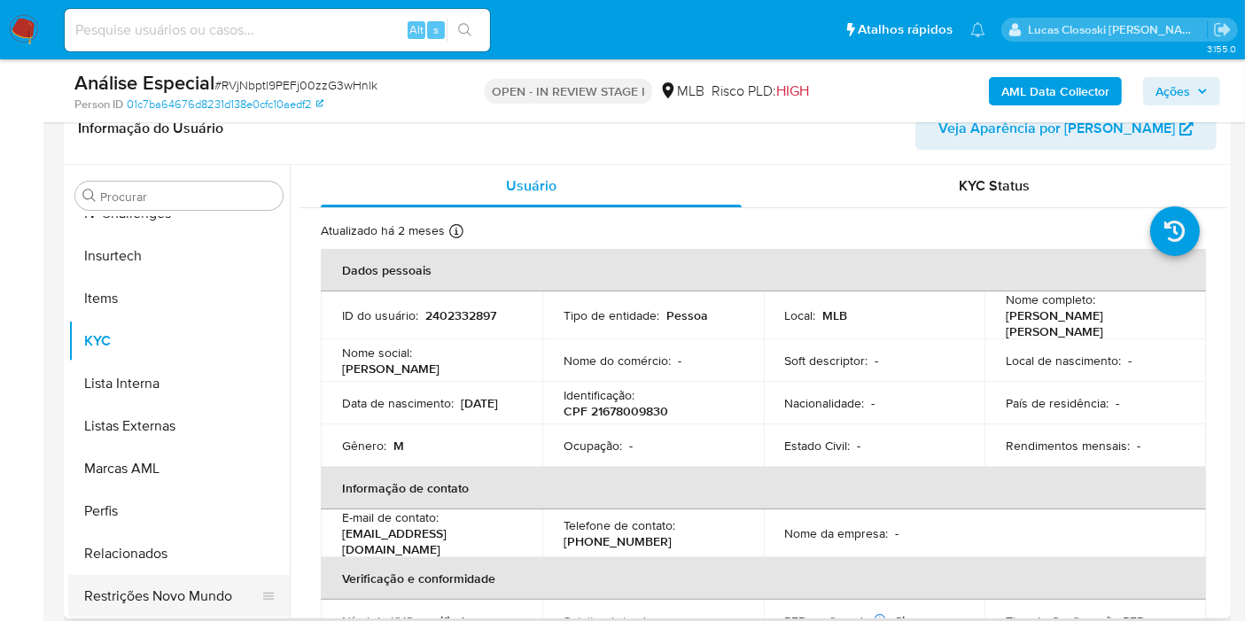
click at [180, 586] on button "Restrições Novo Mundo" at bounding box center [171, 596] width 207 height 43
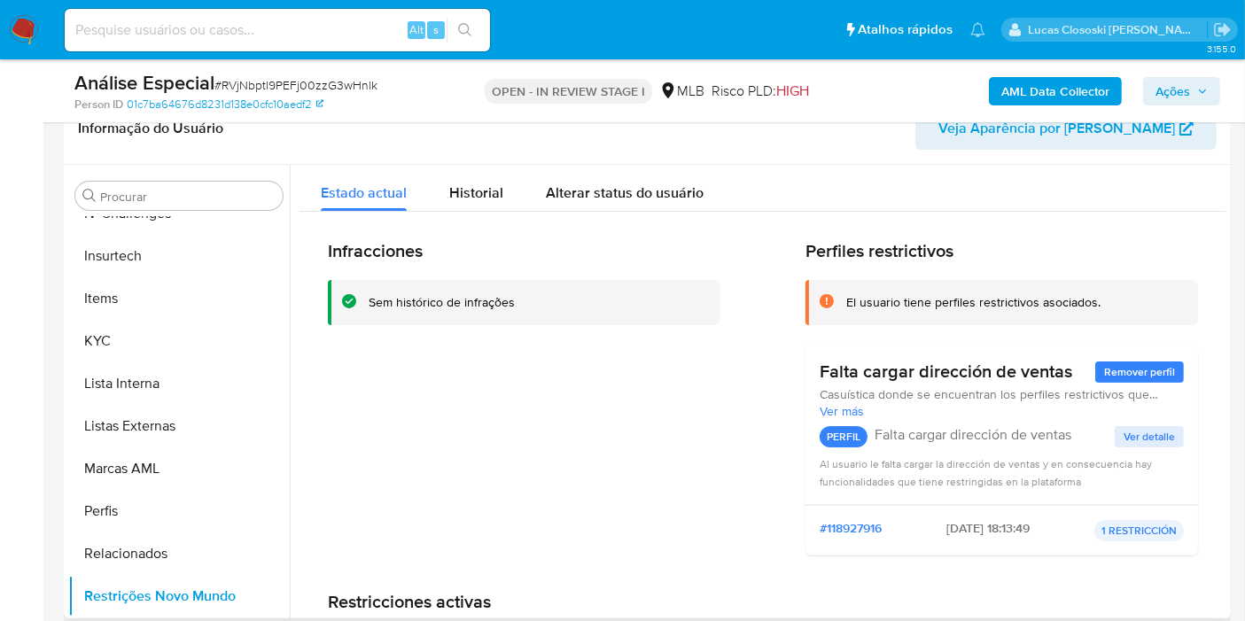
scroll to position [139, 0]
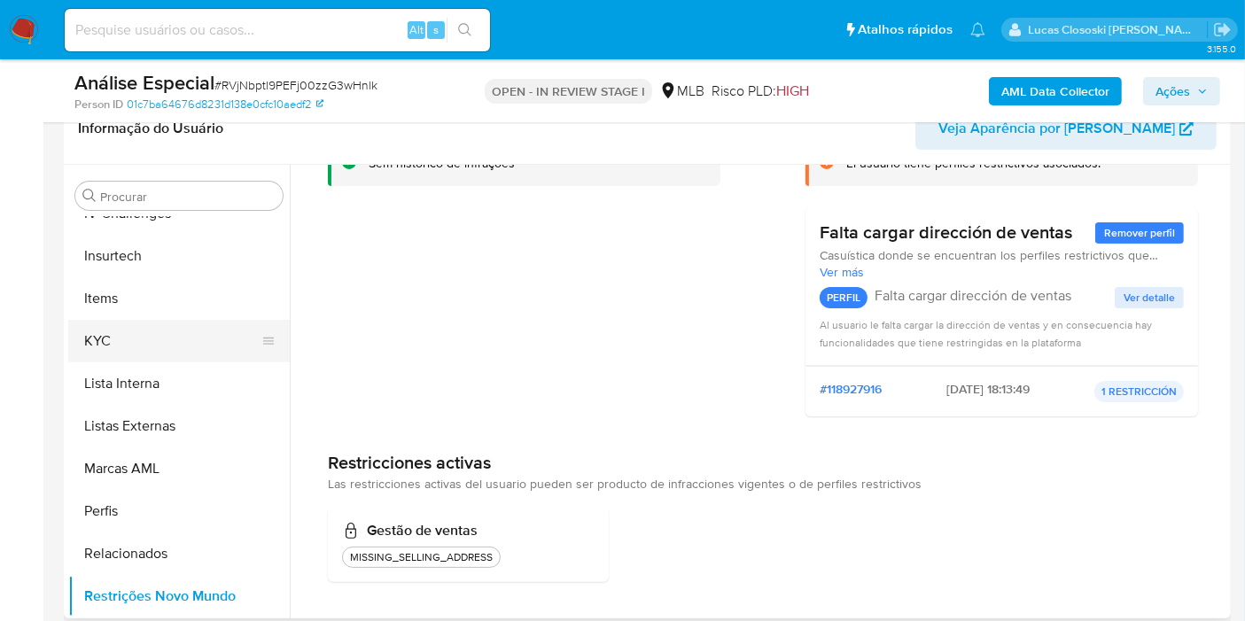
click at [214, 329] on button "KYC" at bounding box center [171, 341] width 207 height 43
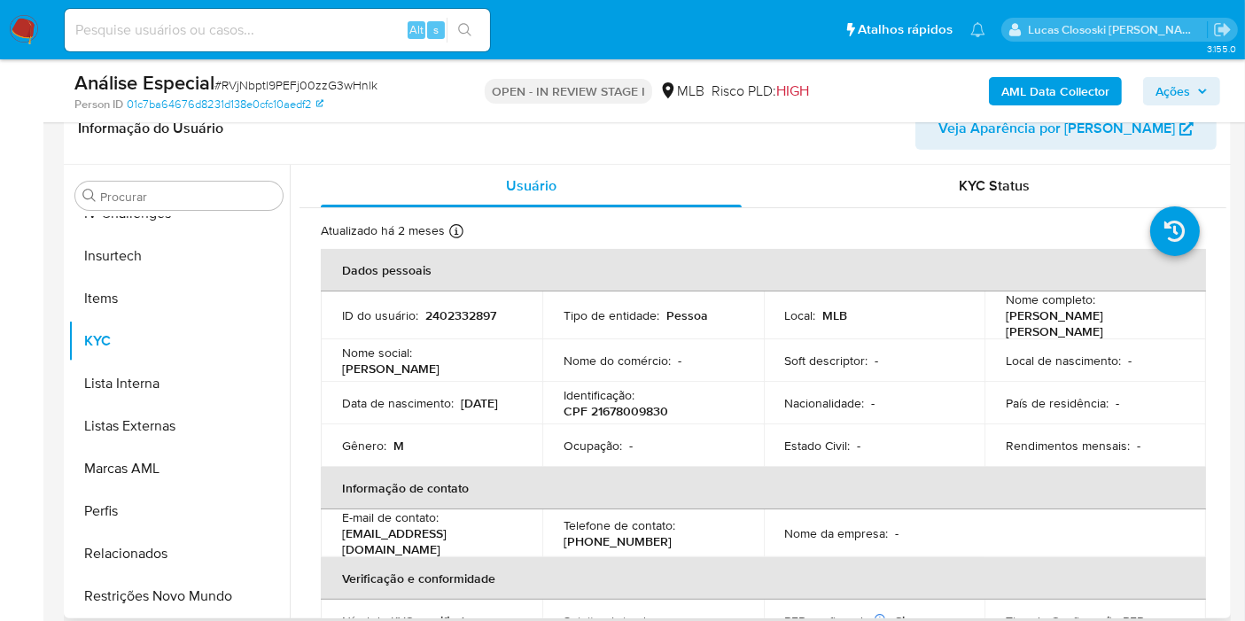
click at [591, 403] on p "CPF 21678009830" at bounding box center [616, 411] width 105 height 16
click at [609, 403] on p "CPF 21678009830" at bounding box center [616, 411] width 105 height 16
copy p "21678009830"
click at [340, 74] on div "Análise Especial # RVjNbptl9PEFj00zzG3wHnlk" at bounding box center [262, 83] width 376 height 27
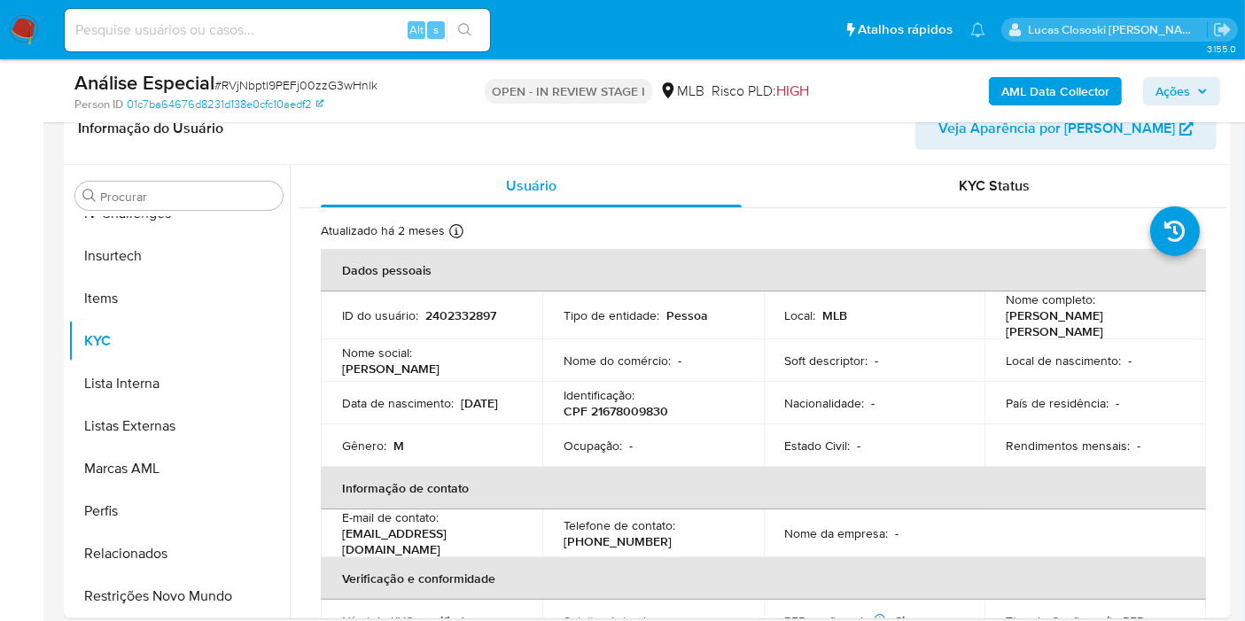
click at [340, 84] on span "# RVjNbptl9PEFj00zzG3wHnlk" at bounding box center [295, 85] width 163 height 18
copy span "RVjNbptl9PEFj00zzG3wHnlk"
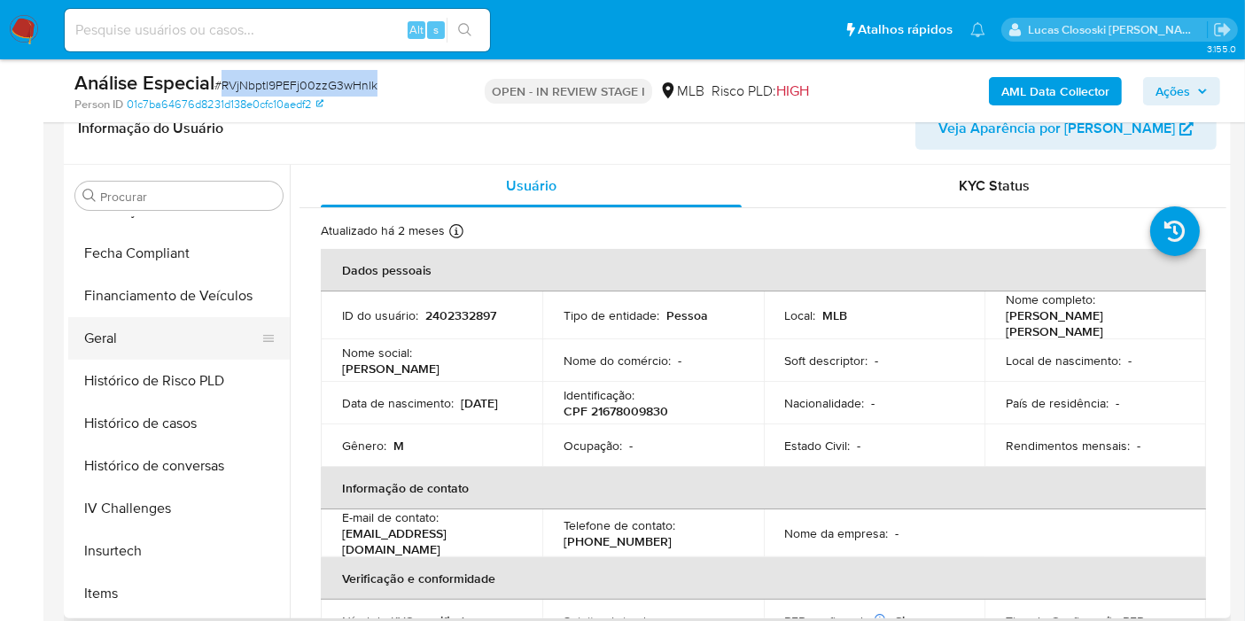
drag, startPoint x: 167, startPoint y: 338, endPoint x: 238, endPoint y: 320, distance: 73.1
click at [167, 337] on button "Geral" at bounding box center [171, 338] width 207 height 43
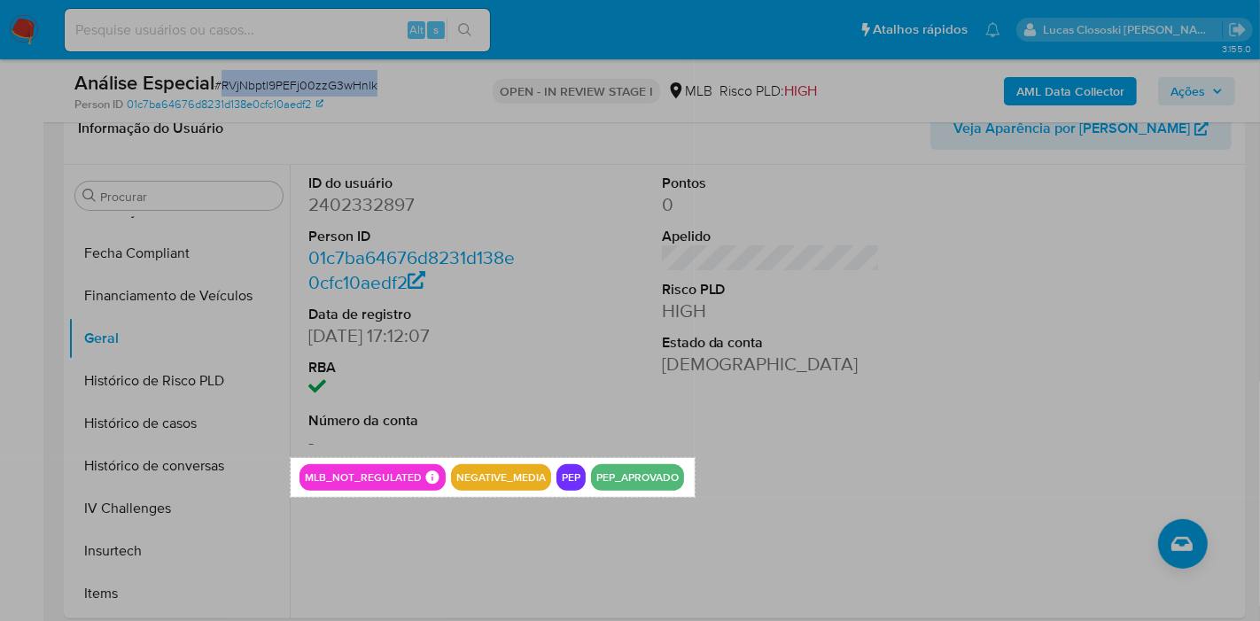
drag, startPoint x: 291, startPoint y: 457, endPoint x: 695, endPoint y: 496, distance: 405.9
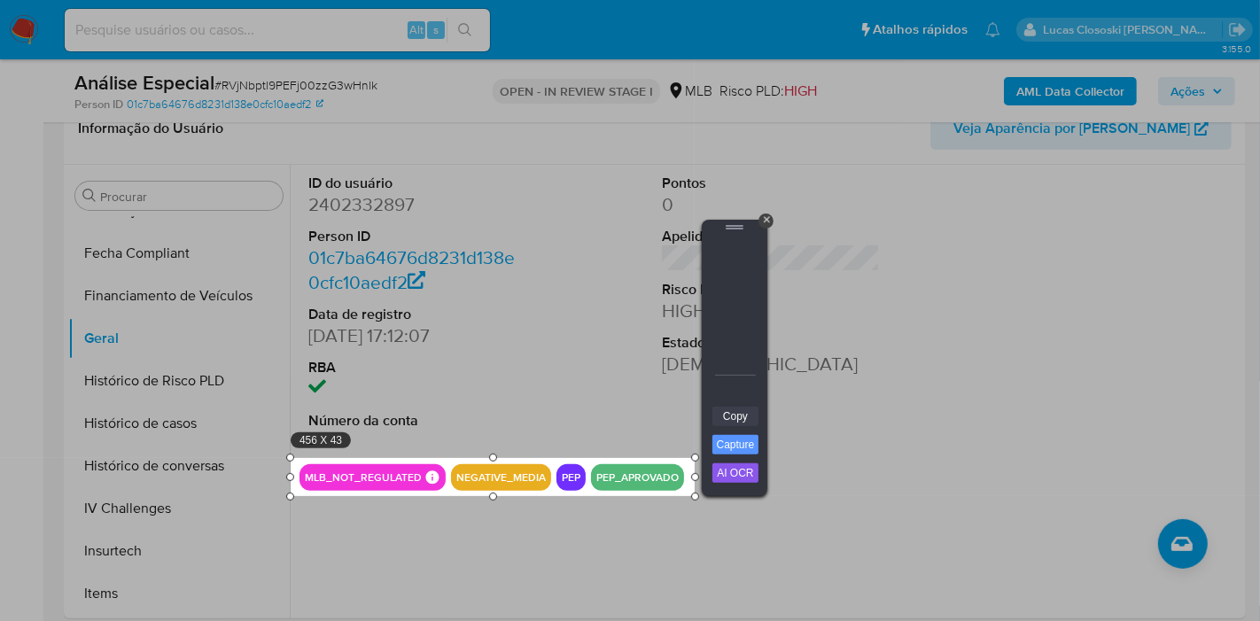
click at [740, 413] on link "Copy" at bounding box center [735, 416] width 46 height 19
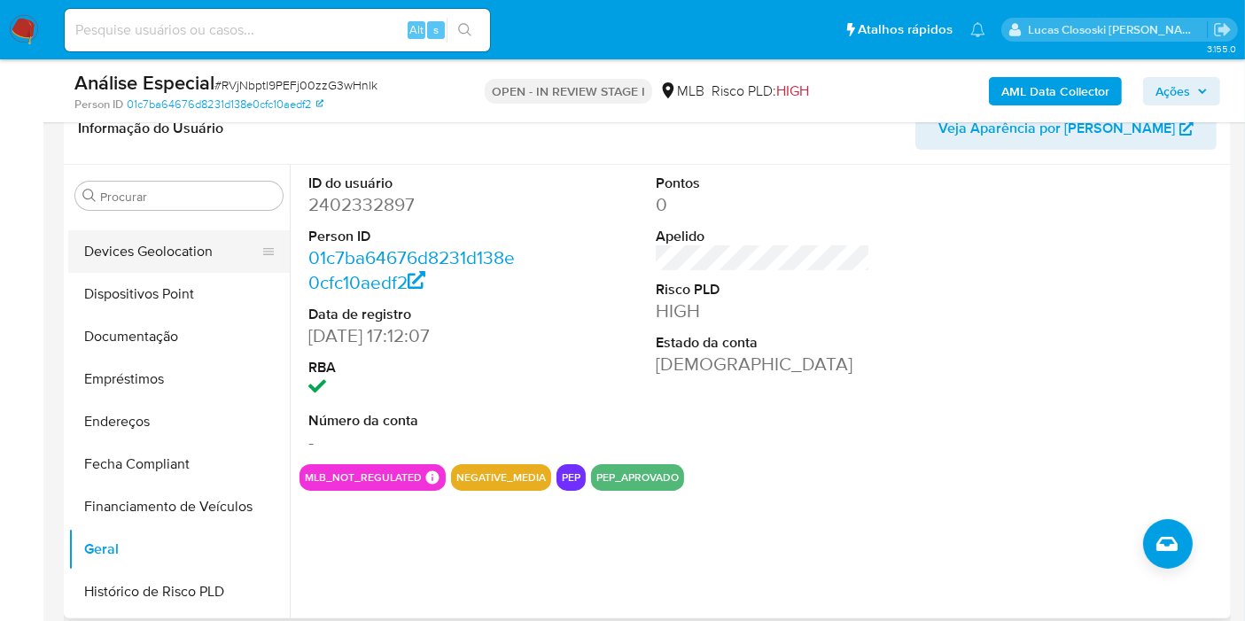
scroll to position [199, 0]
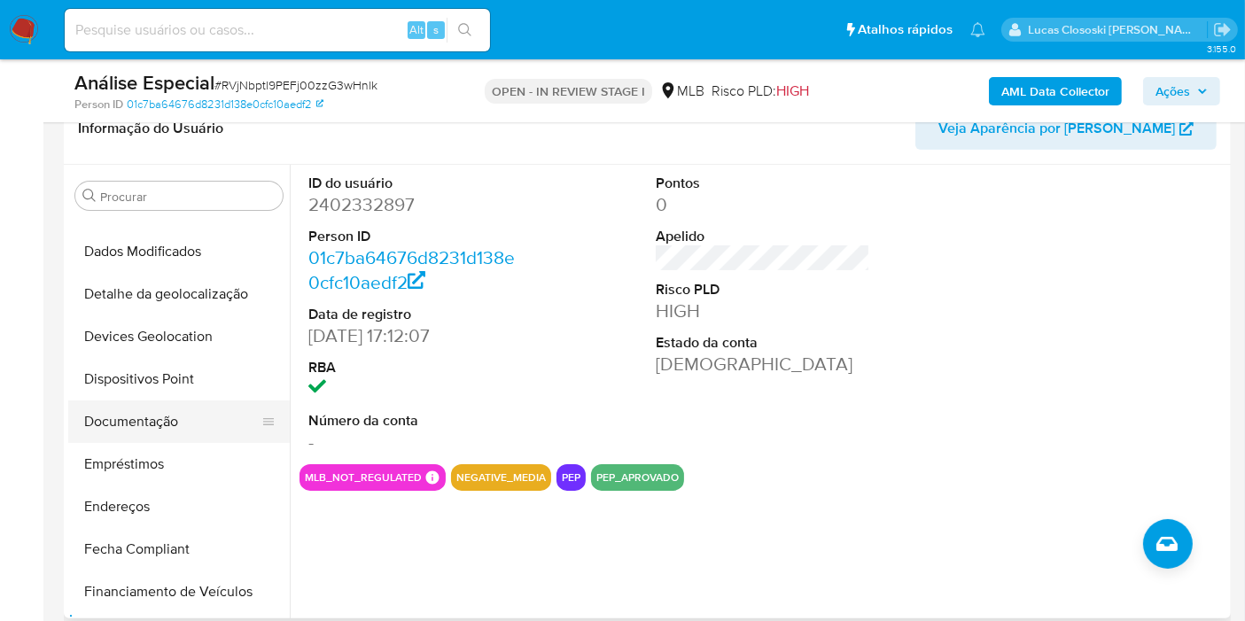
click at [144, 429] on button "Documentação" at bounding box center [171, 422] width 207 height 43
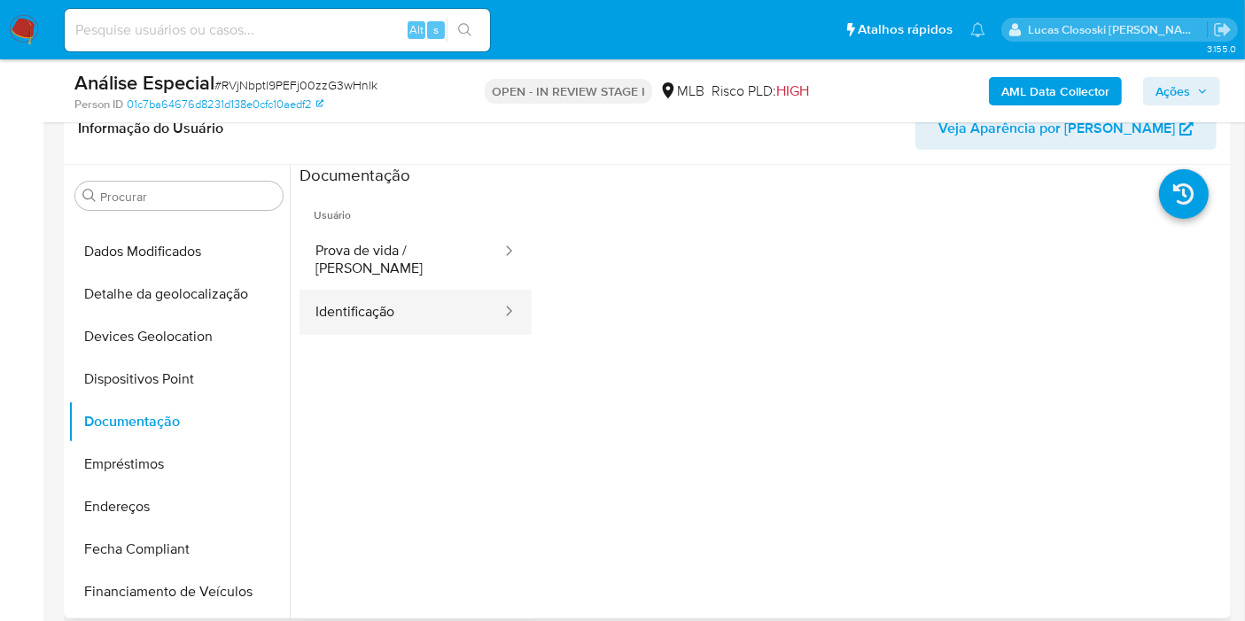
click at [364, 290] on button "Identificação" at bounding box center [401, 312] width 204 height 45
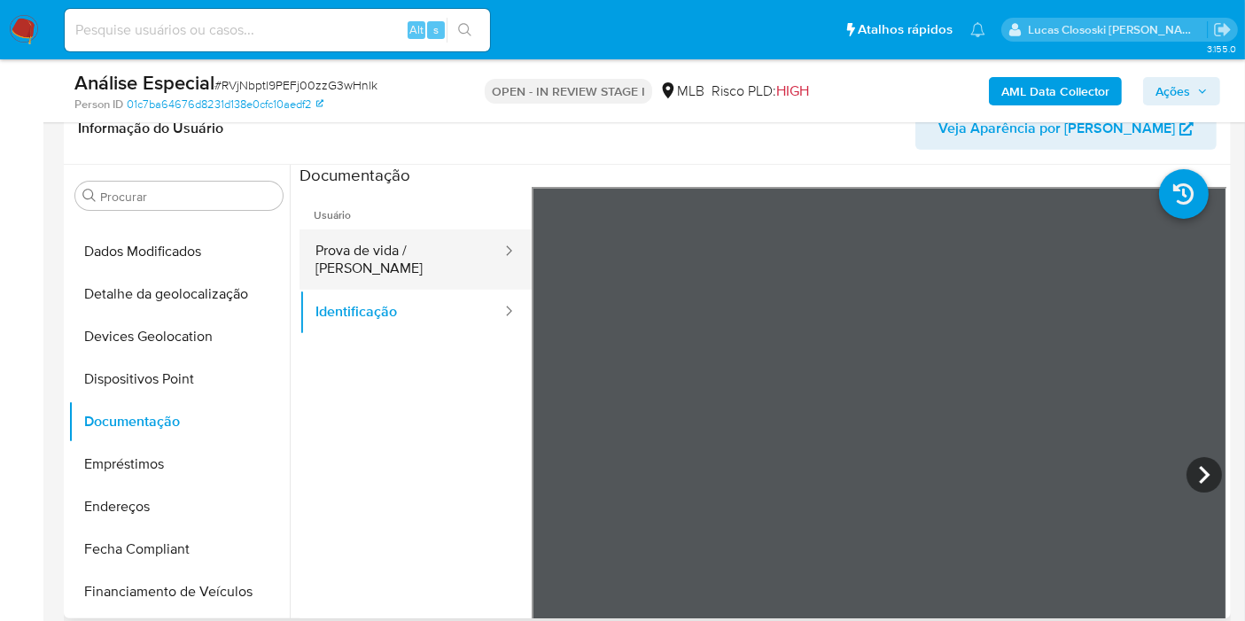
click at [343, 250] on button "Prova de vida / [PERSON_NAME]" at bounding box center [401, 259] width 204 height 60
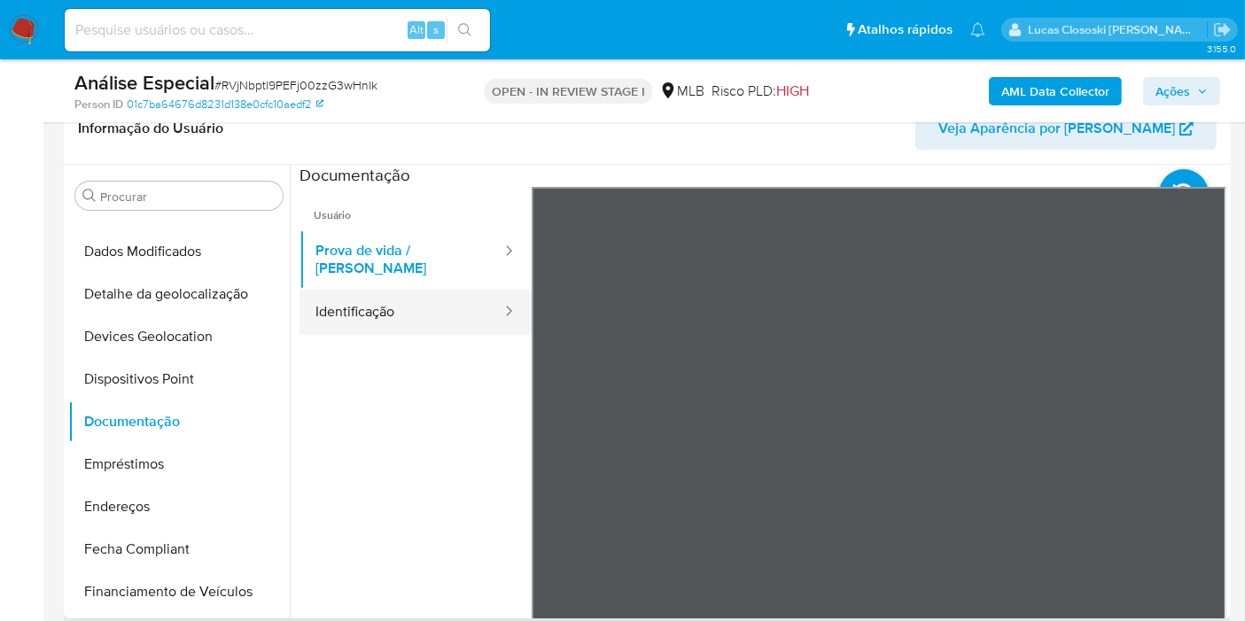
click at [354, 290] on button "Identificação" at bounding box center [401, 312] width 204 height 45
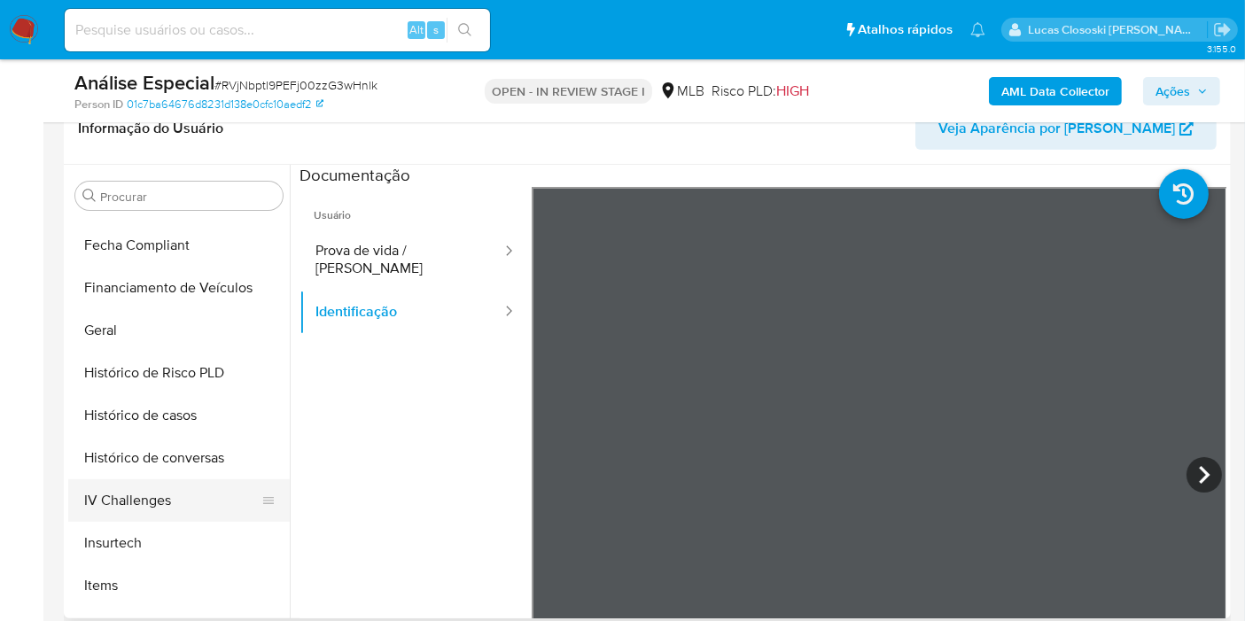
scroll to position [594, 0]
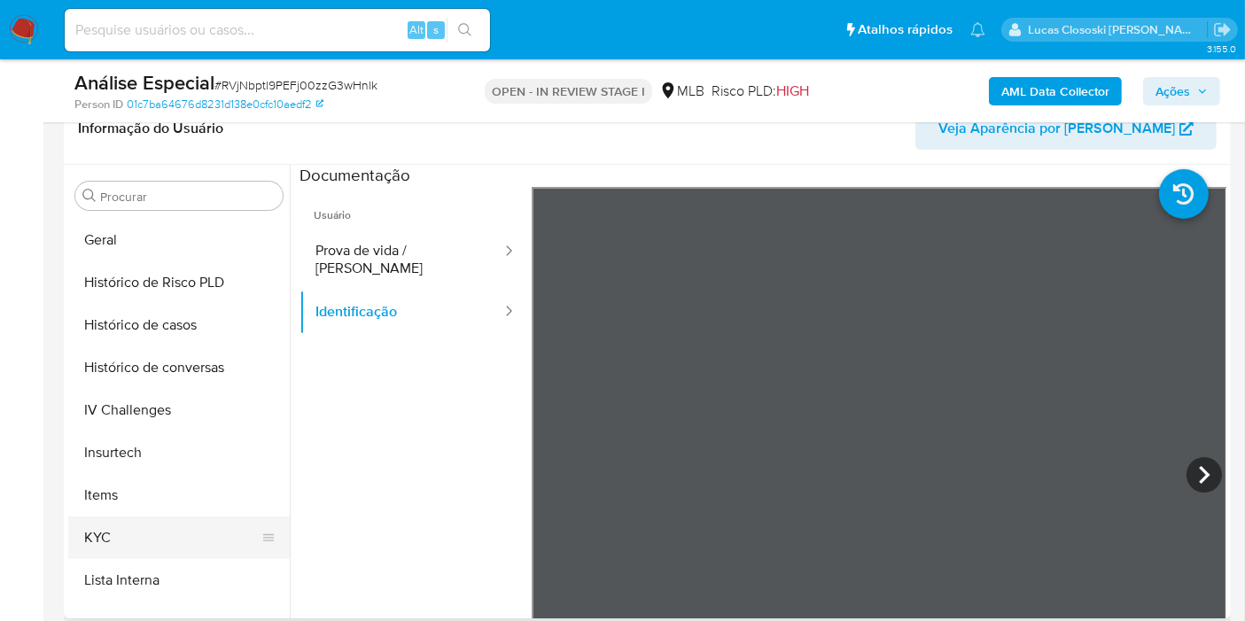
click at [121, 544] on button "KYC" at bounding box center [171, 538] width 207 height 43
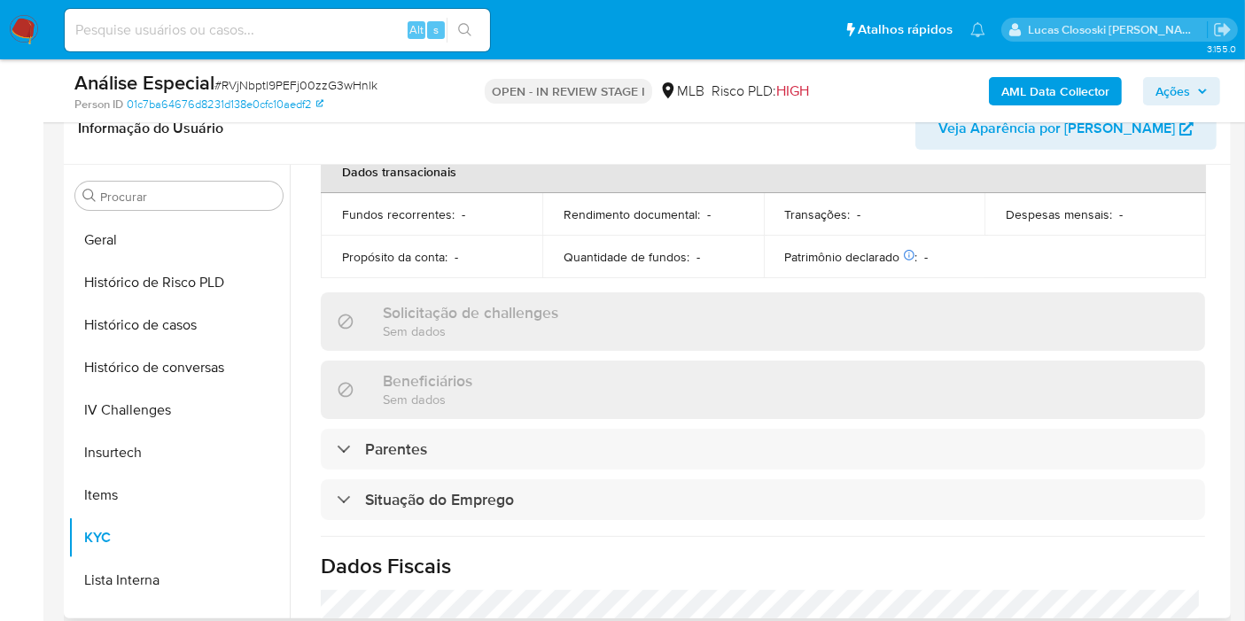
scroll to position [0, 0]
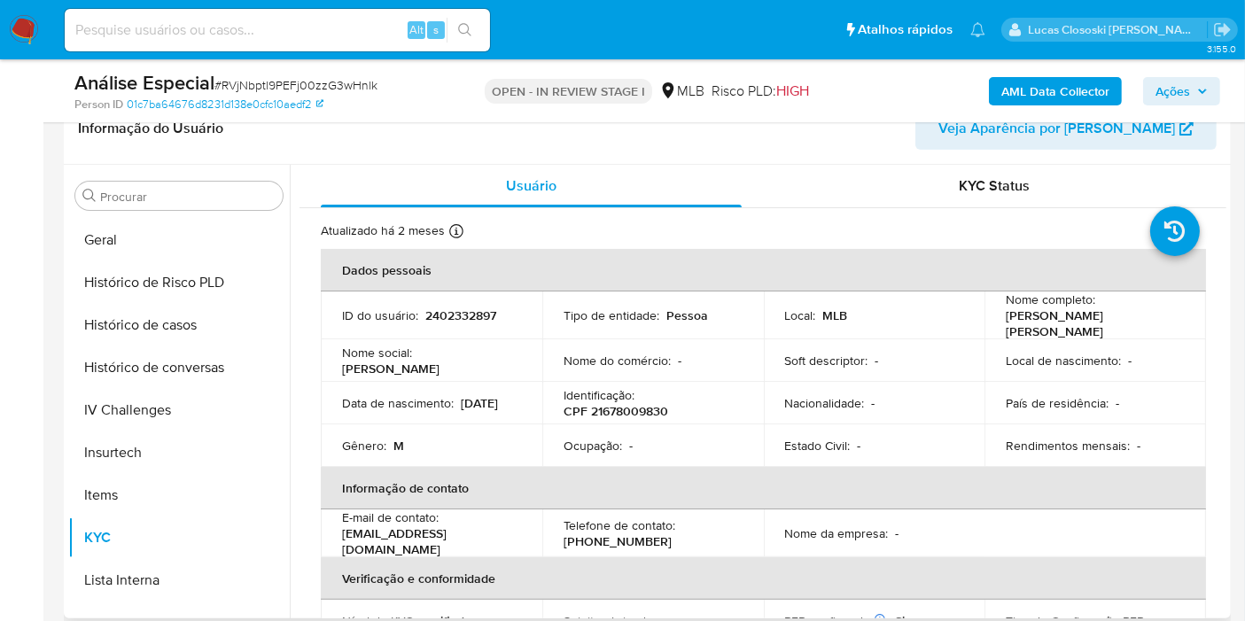
click at [634, 403] on p "CPF 21678009830" at bounding box center [616, 411] width 105 height 16
copy p "21678009830"
click at [1174, 88] on span "Ações" at bounding box center [1172, 91] width 35 height 28
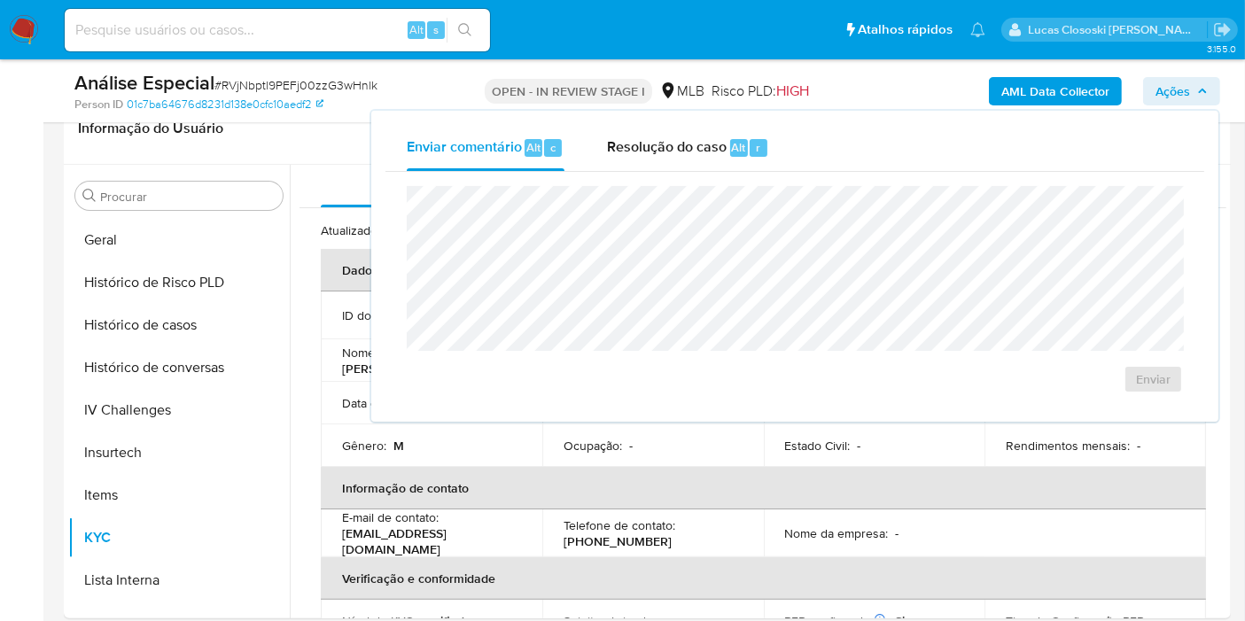
click at [718, 158] on div "Resolução do caso Alt r" at bounding box center [688, 148] width 162 height 46
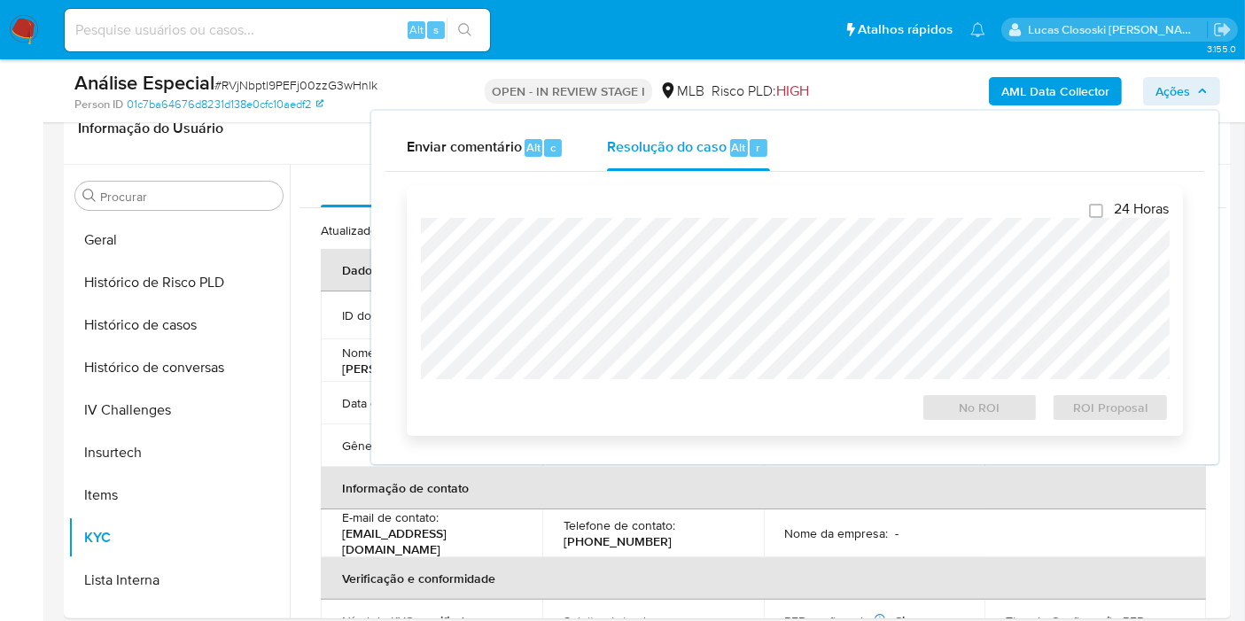
click at [723, 219] on div at bounding box center [795, 298] width 748 height 161
click at [1206, 97] on span "Ações" at bounding box center [1181, 91] width 52 height 25
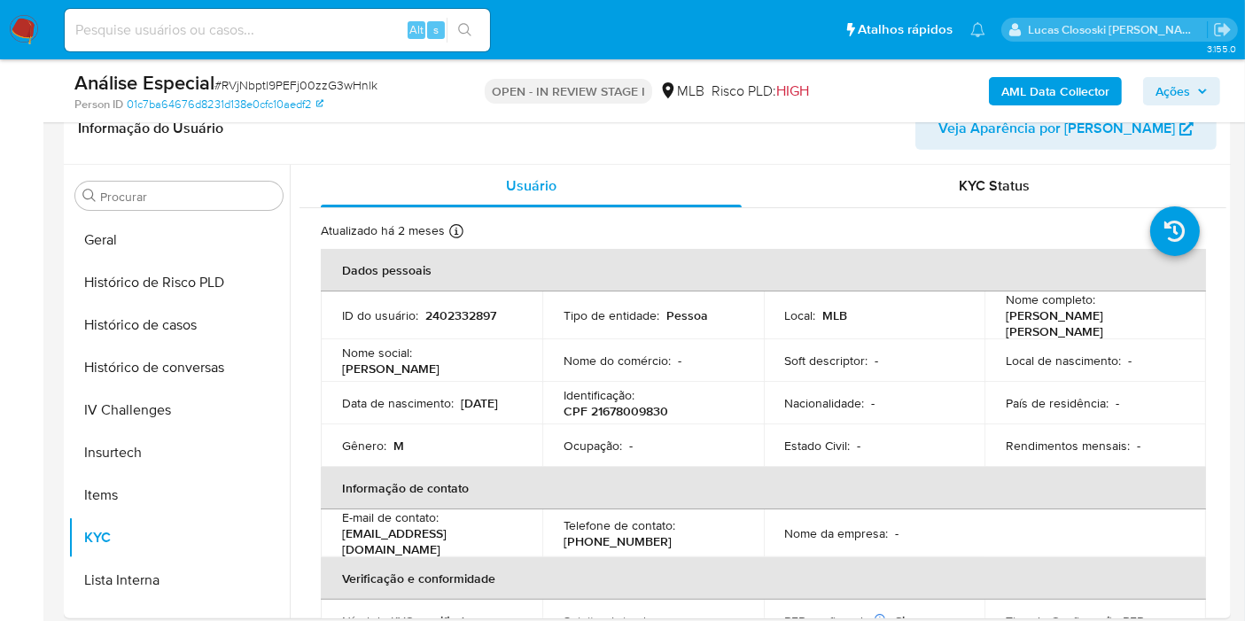
click at [1179, 102] on span "Ações" at bounding box center [1172, 91] width 35 height 28
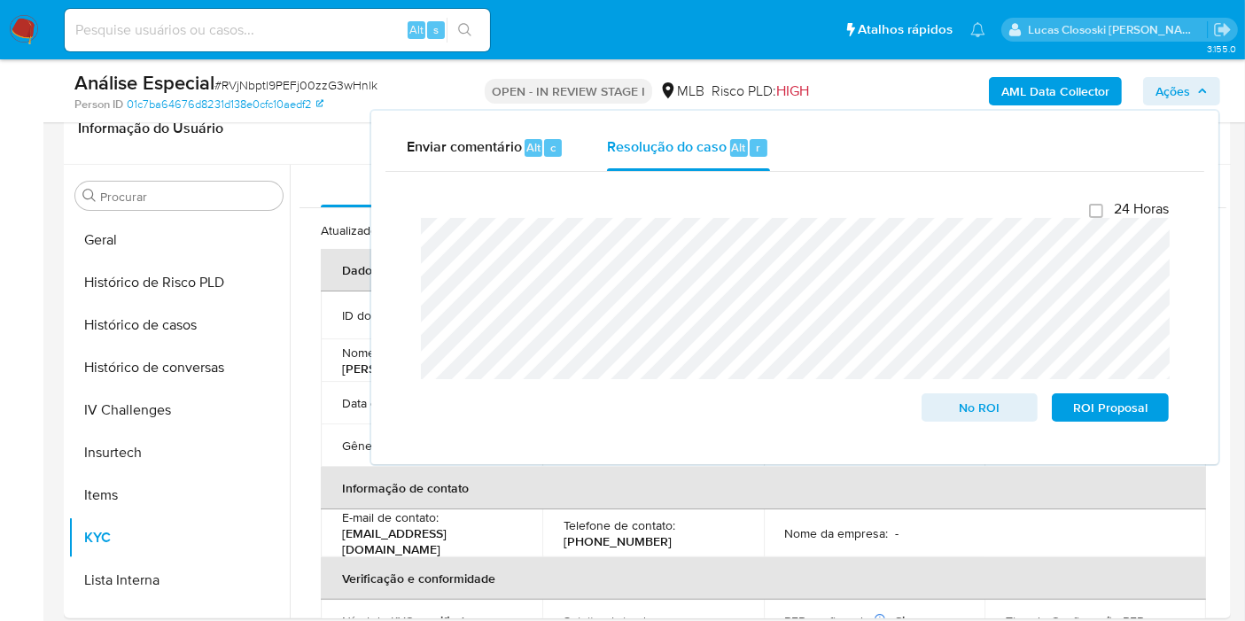
click at [1179, 102] on span "Ações" at bounding box center [1172, 91] width 35 height 28
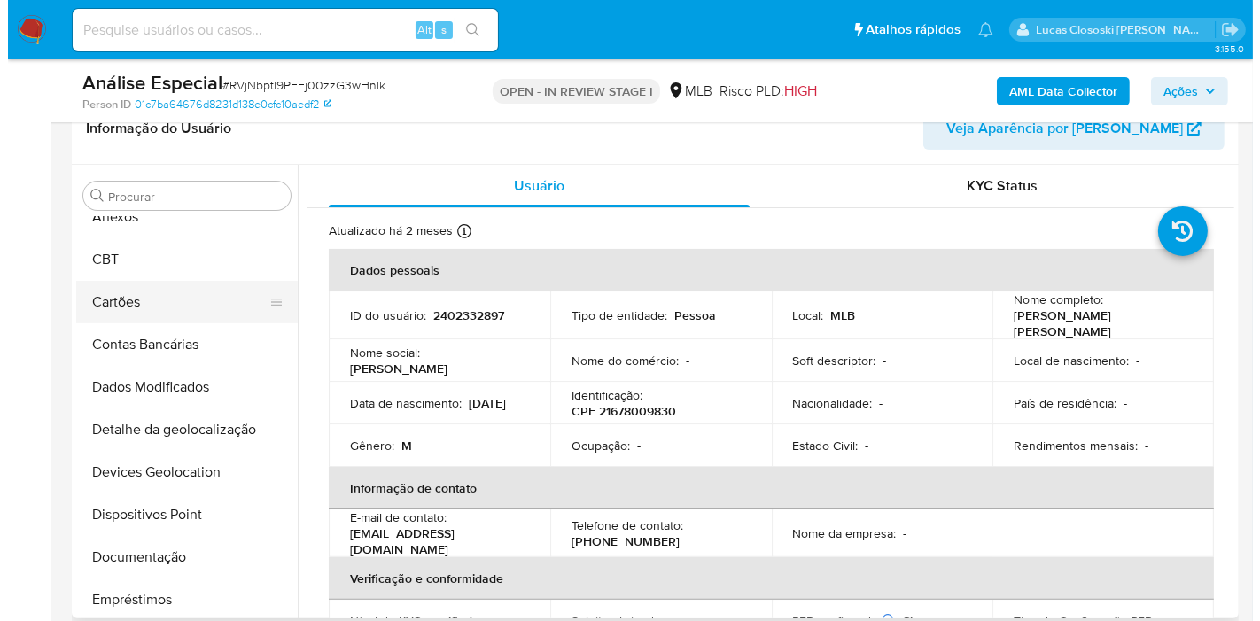
scroll to position [3, 0]
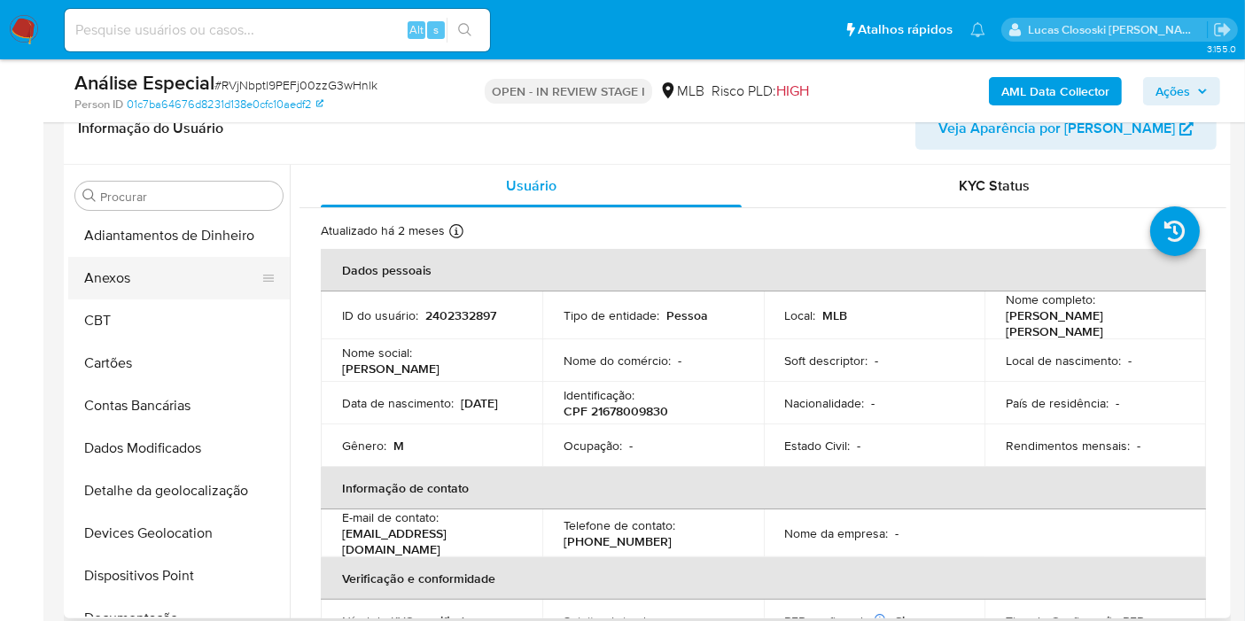
click at [129, 295] on button "Anexos" at bounding box center [171, 278] width 207 height 43
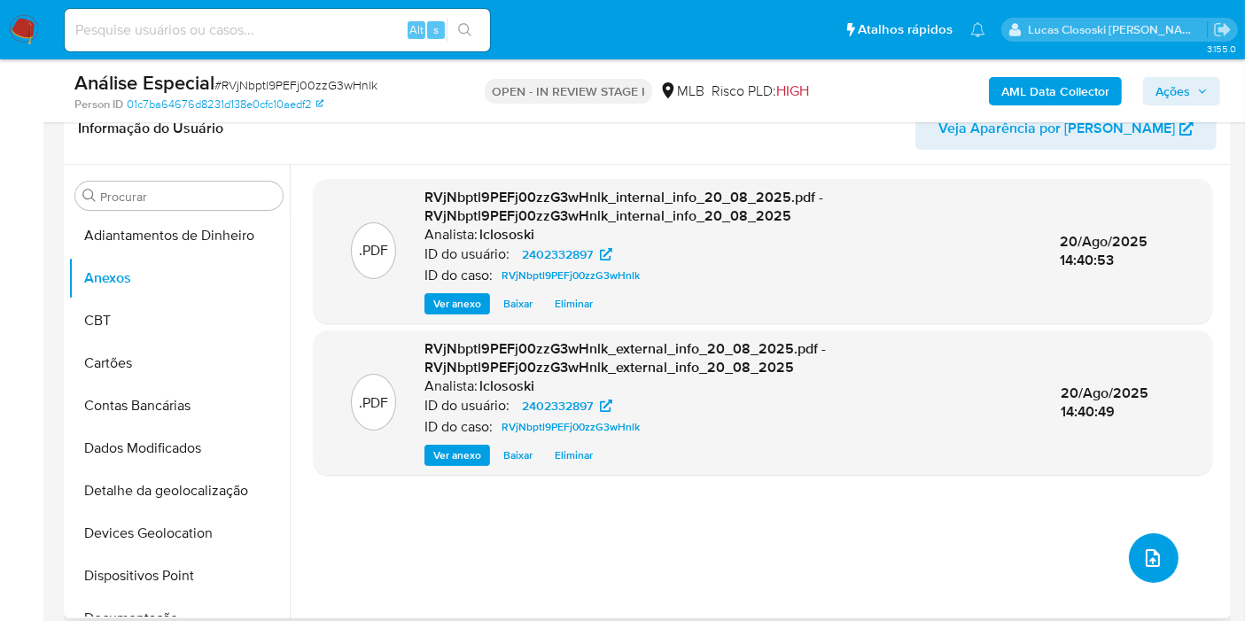
click at [1168, 561] on button "upload-file" at bounding box center [1154, 558] width 50 height 50
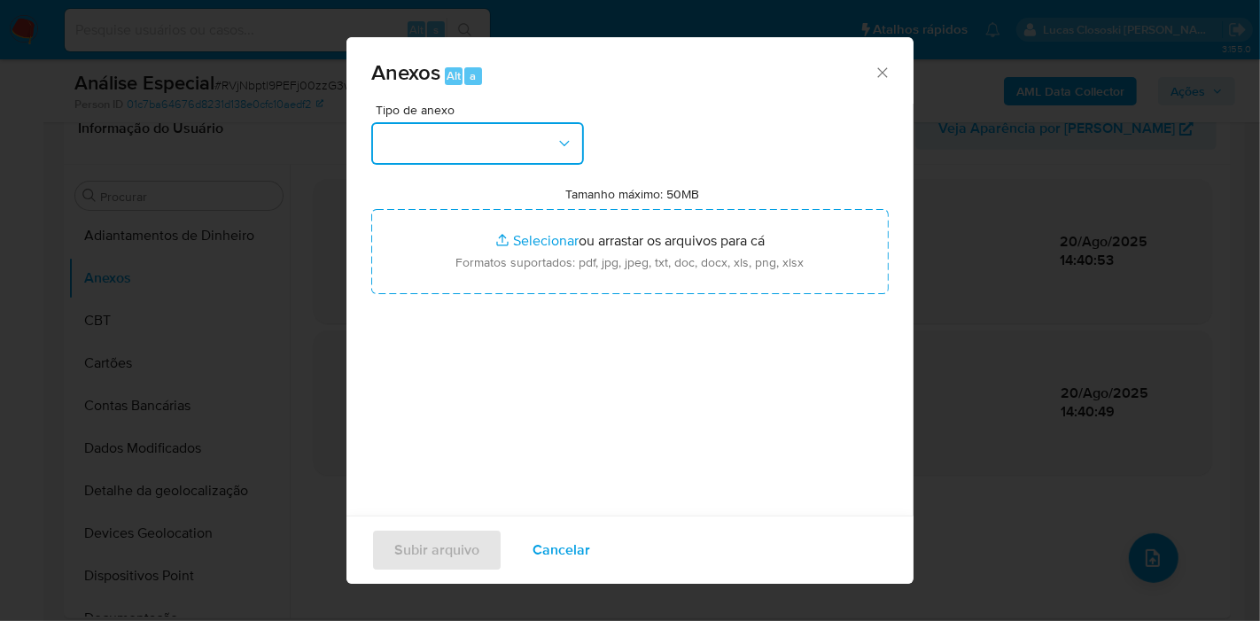
click at [477, 142] on button "button" at bounding box center [477, 143] width 213 height 43
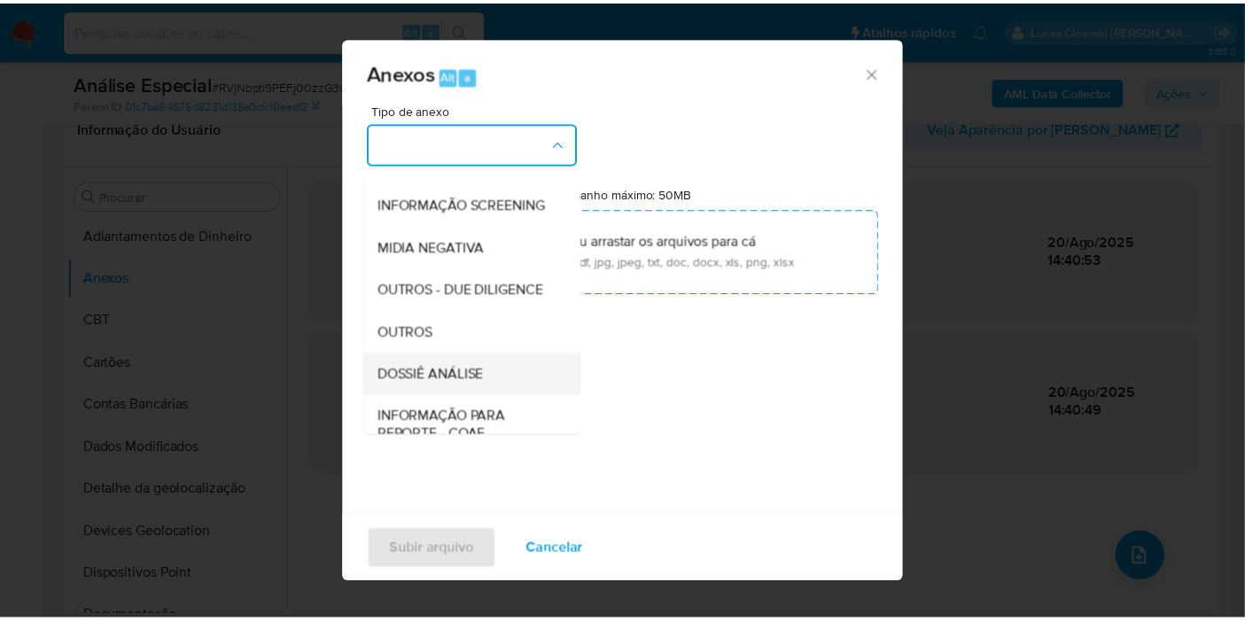
scroll to position [272, 0]
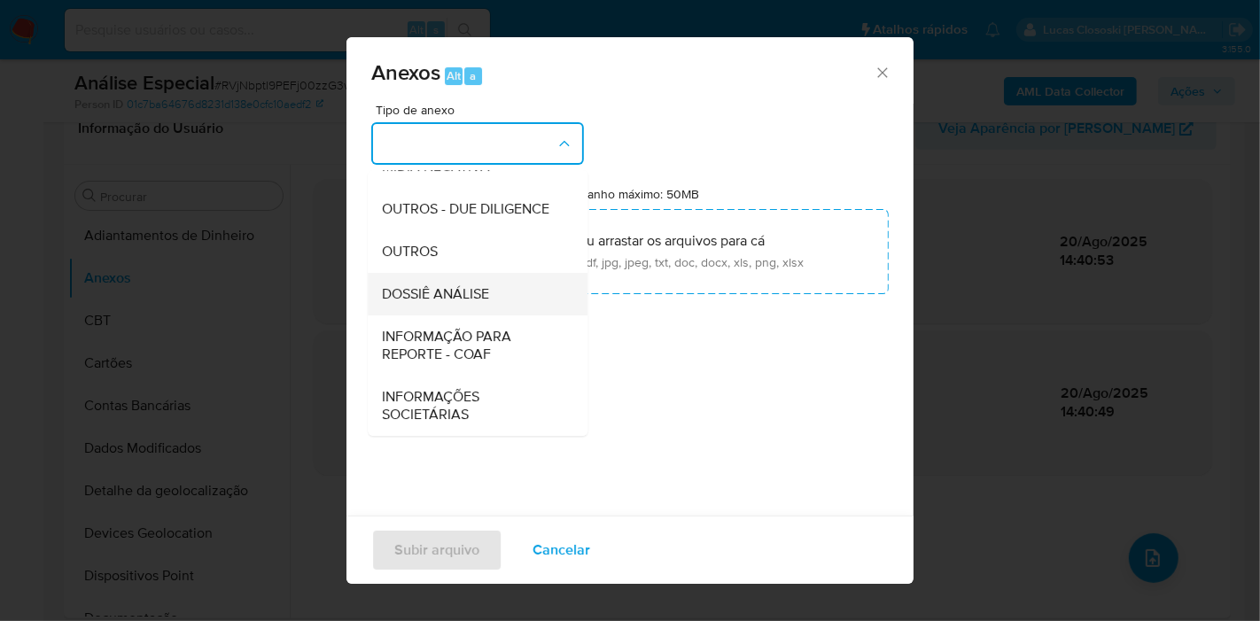
click at [480, 308] on div "DOSSIÊ ANÁLISE" at bounding box center [472, 294] width 181 height 43
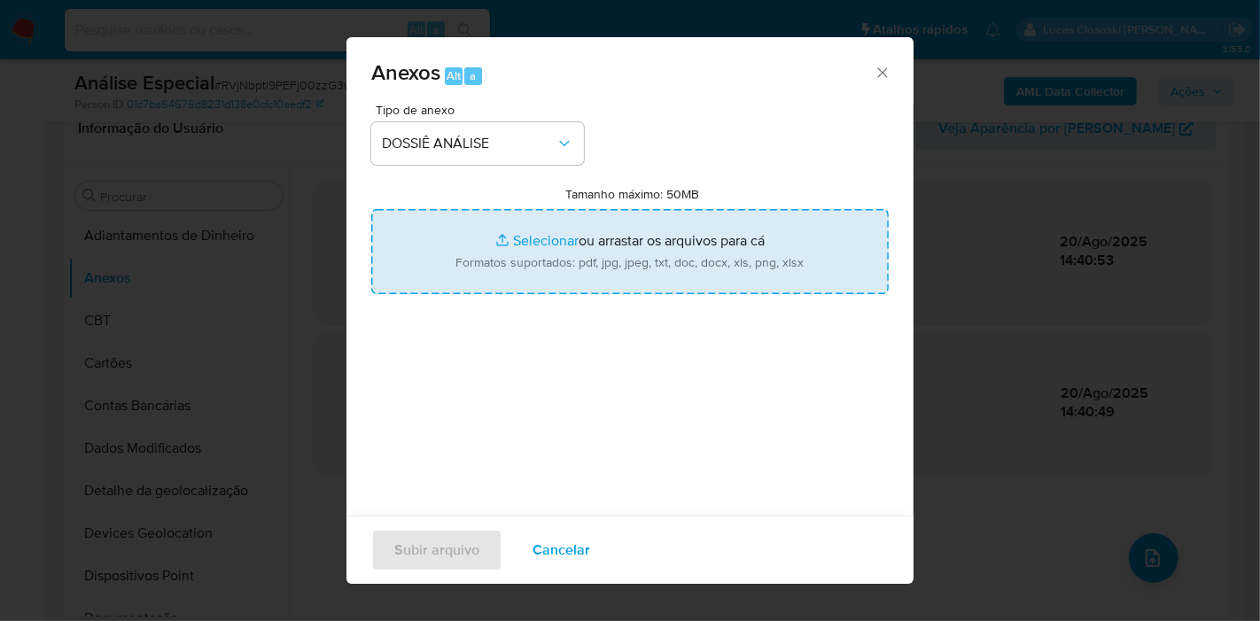
click at [501, 261] on input "Tamanho máximo: 50MB Selecionar arquivos" at bounding box center [629, 251] width 517 height 85
type input "C:\fakepath\SAR - XXXX - CPF 21678009830 - DANILO LIMA DE RAMOS.pdf"
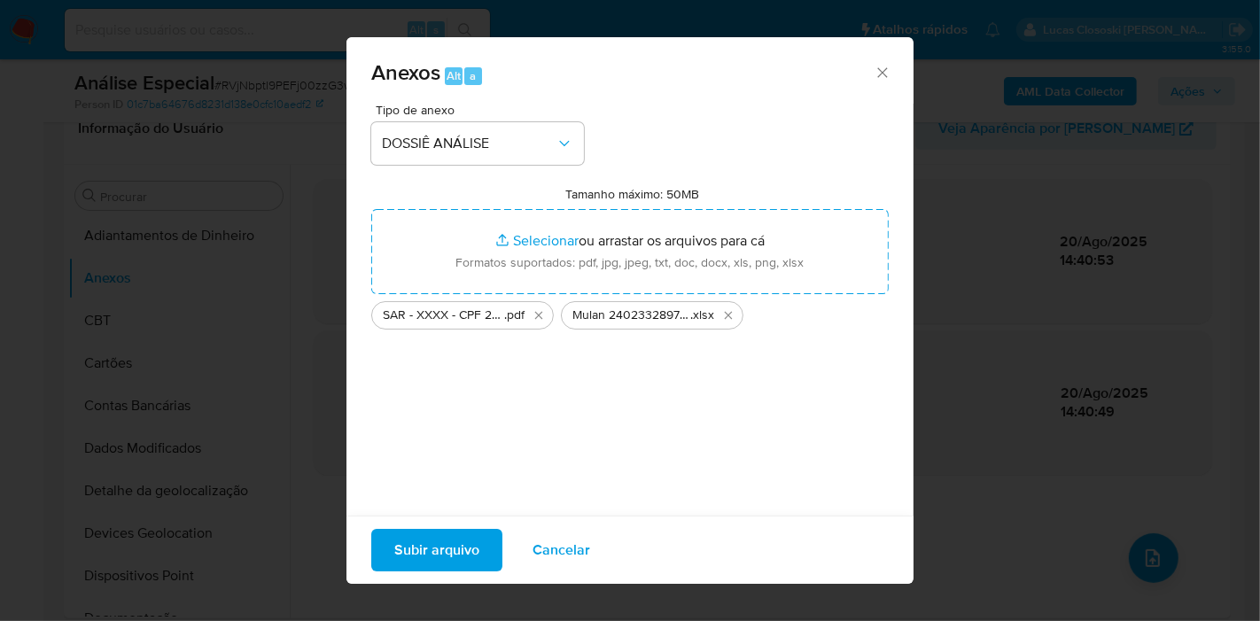
click at [400, 555] on span "Subir arquivo" at bounding box center [436, 550] width 85 height 39
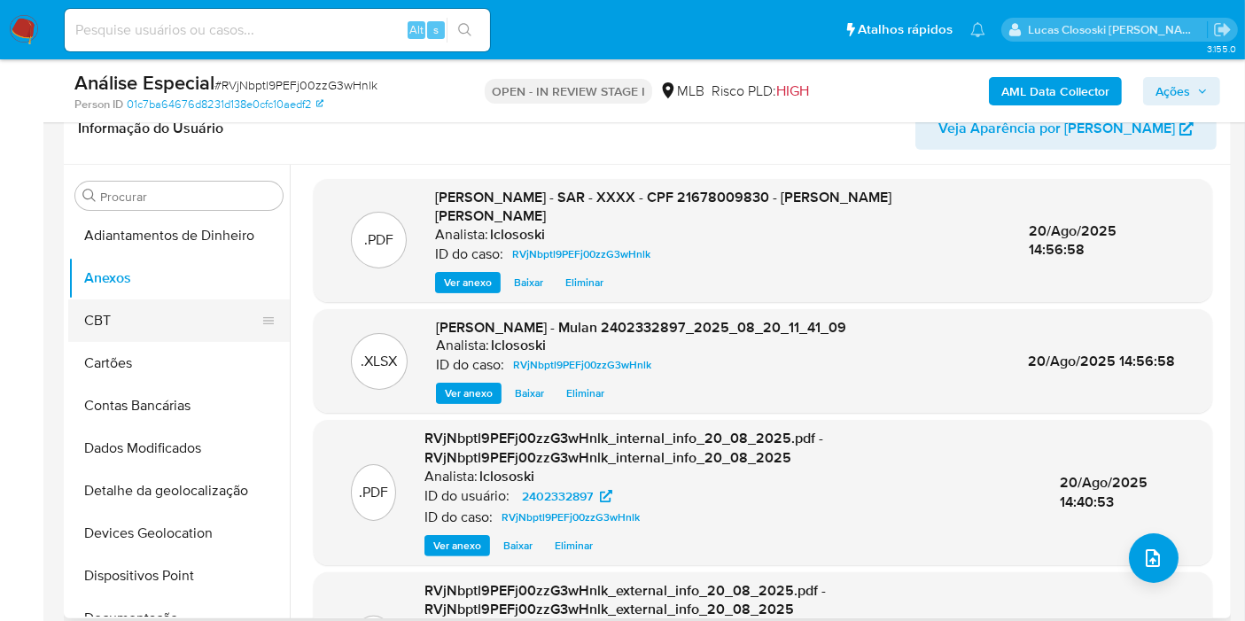
click at [136, 308] on button "CBT" at bounding box center [171, 320] width 207 height 43
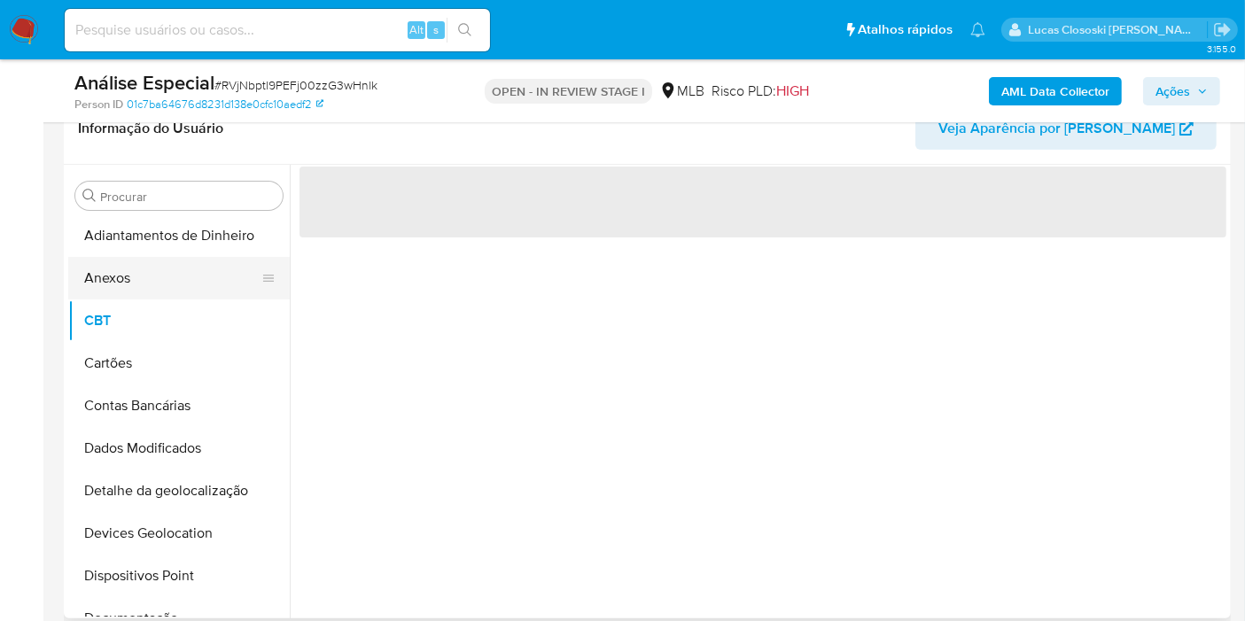
click at [121, 264] on button "Anexos" at bounding box center [171, 278] width 207 height 43
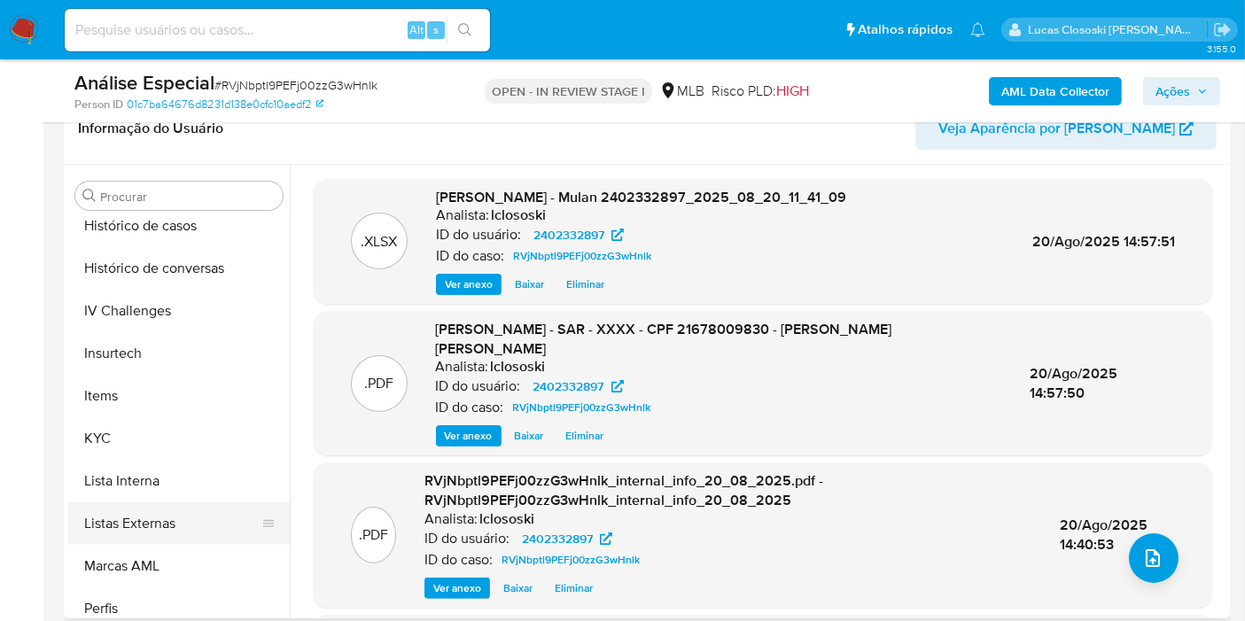
scroll to position [790, 0]
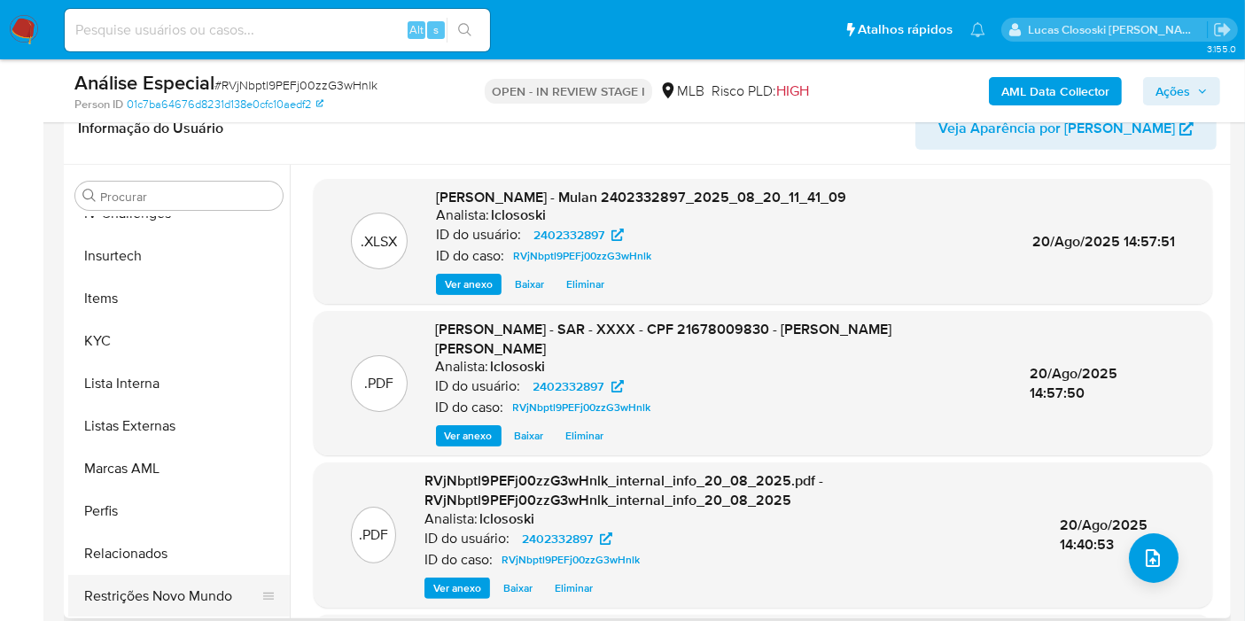
click at [157, 596] on button "Restrições Novo Mundo" at bounding box center [171, 596] width 207 height 43
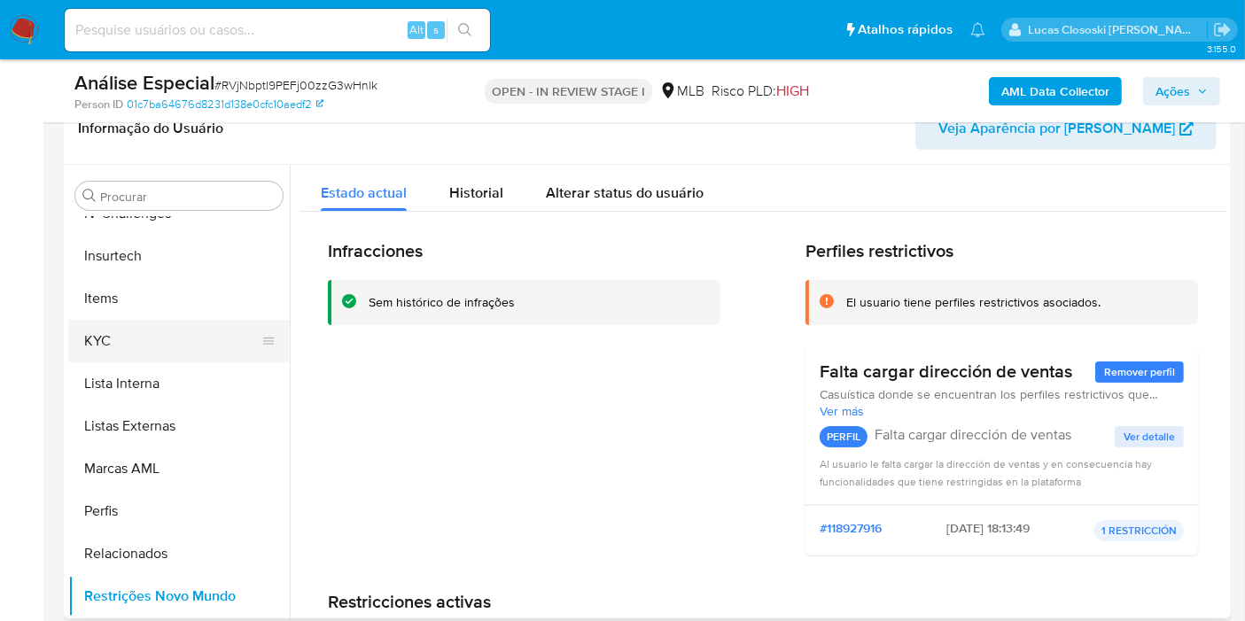
click at [146, 336] on button "KYC" at bounding box center [171, 341] width 207 height 43
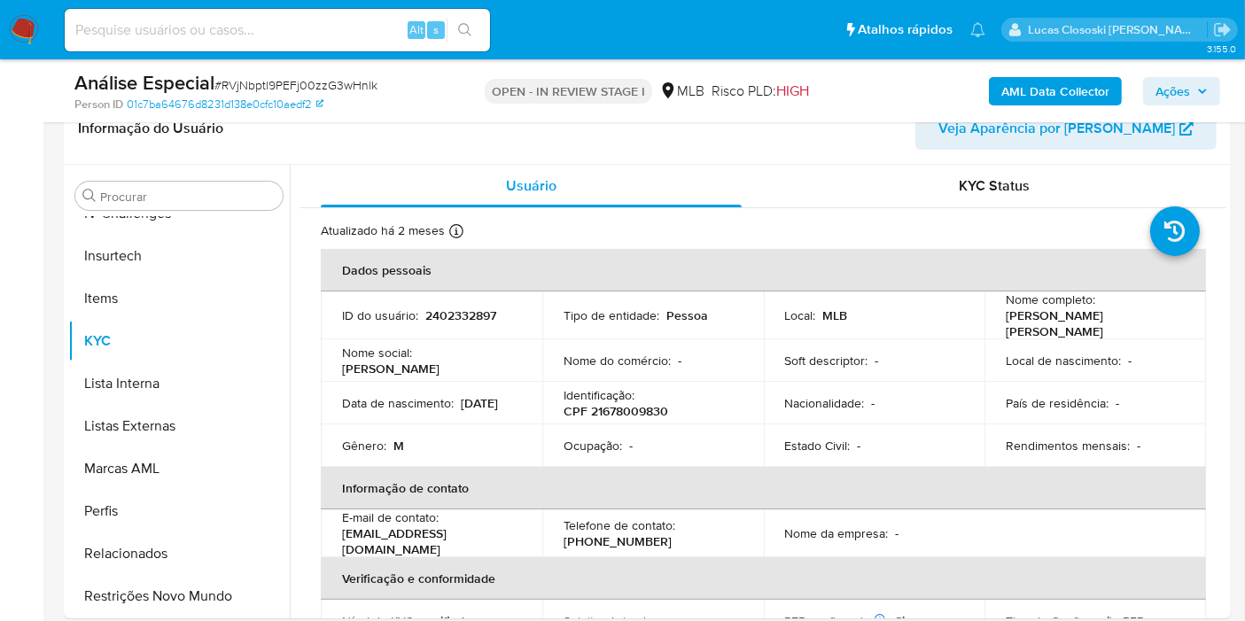
click at [1179, 98] on span "Ações" at bounding box center [1172, 91] width 35 height 28
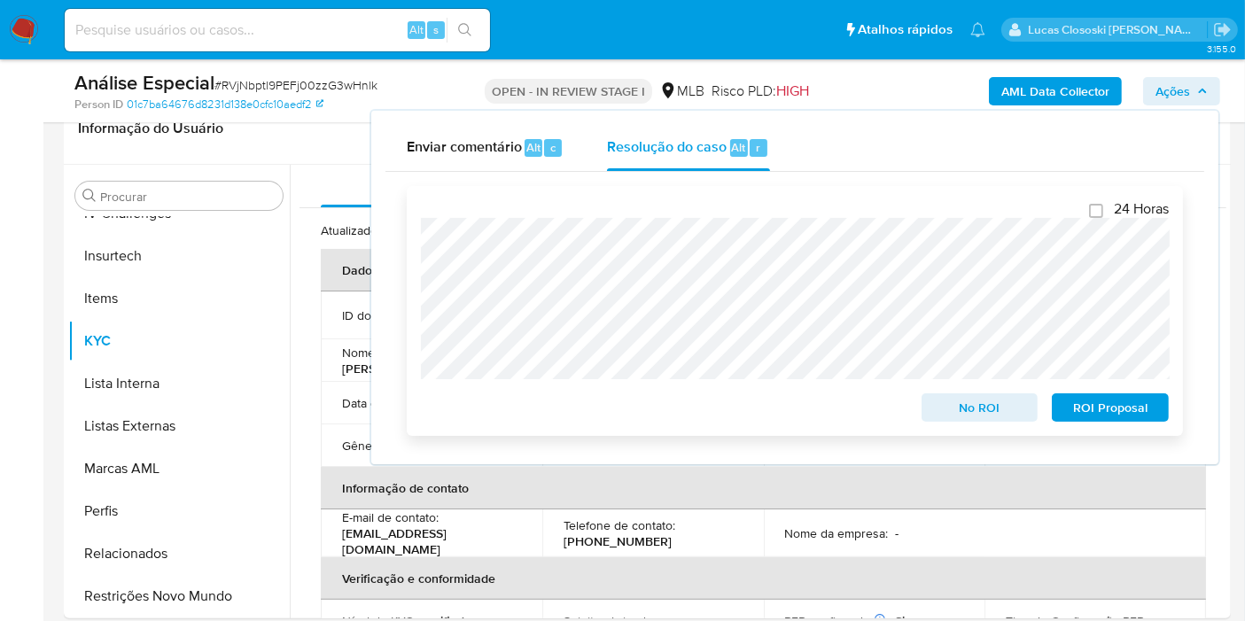
click at [1100, 407] on span "ROI Proposal" at bounding box center [1110, 407] width 92 height 25
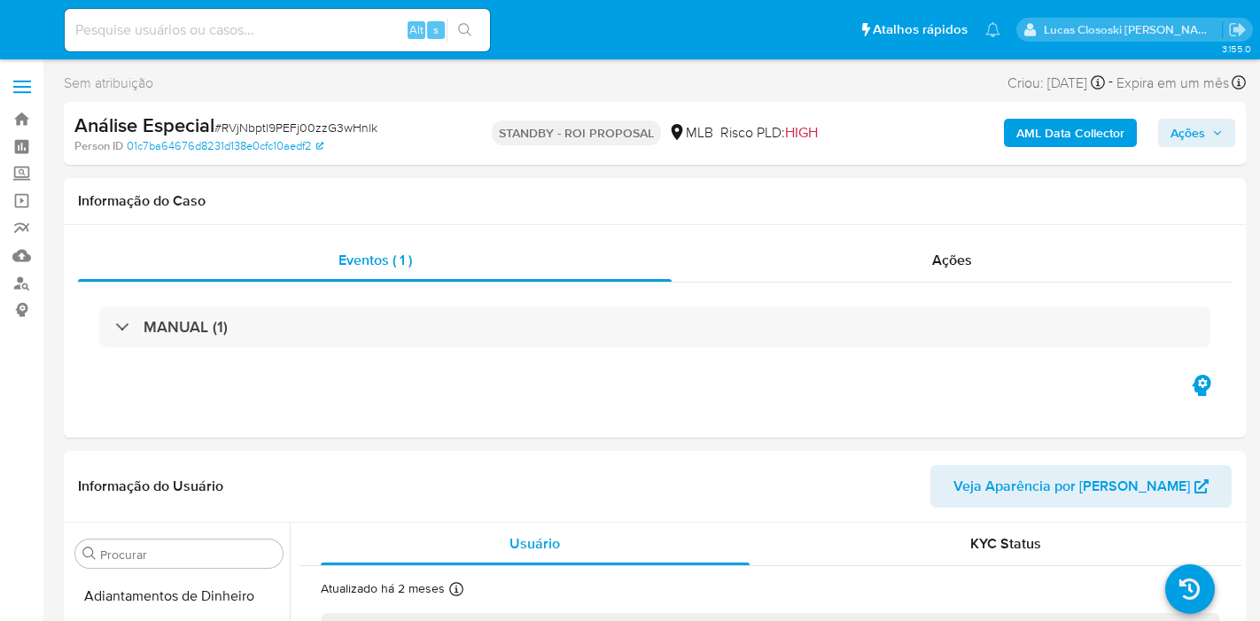
select select "10"
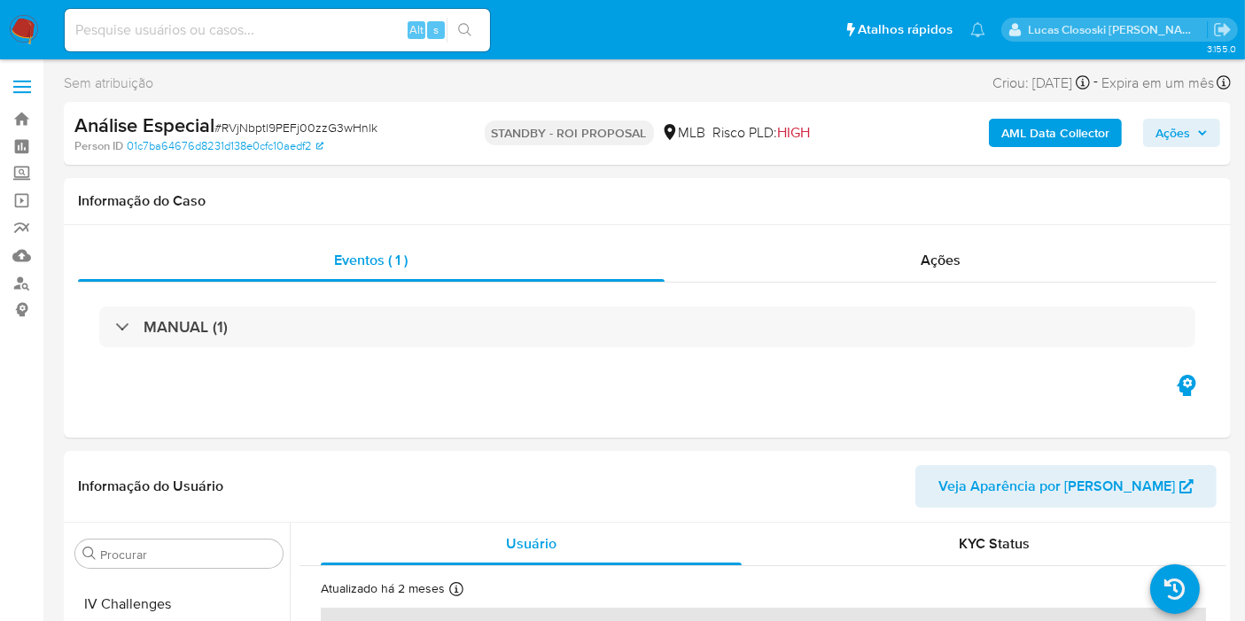
scroll to position [790, 0]
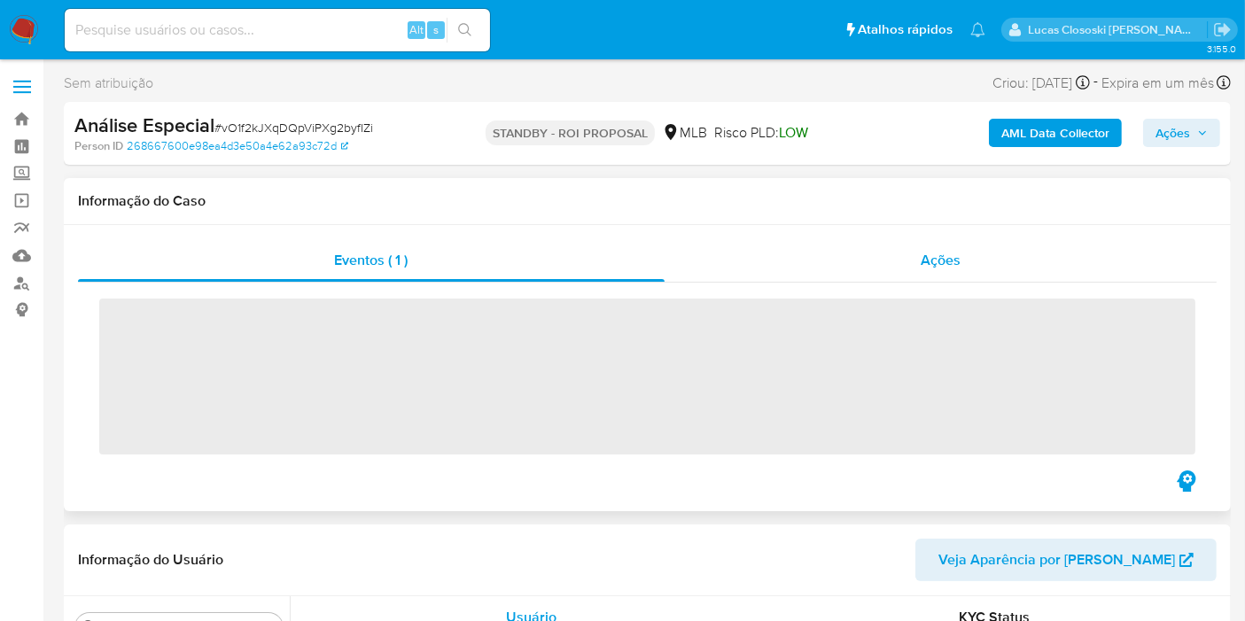
scroll to position [790, 0]
click at [873, 255] on div "Ações" at bounding box center [941, 260] width 553 height 43
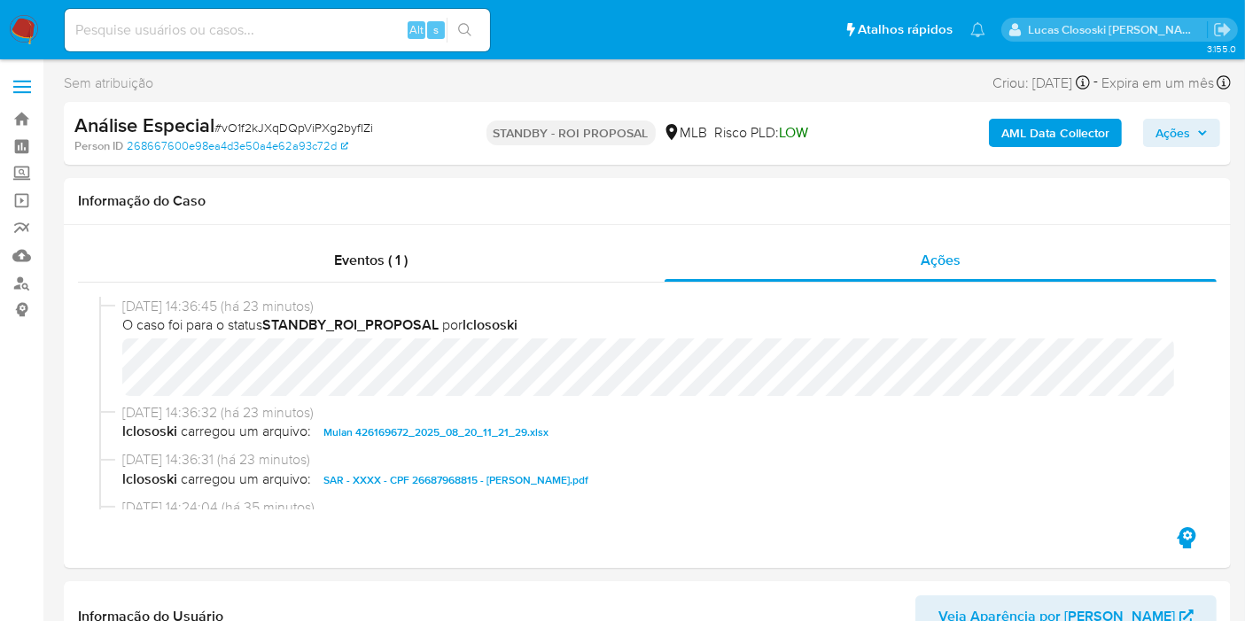
select select "10"
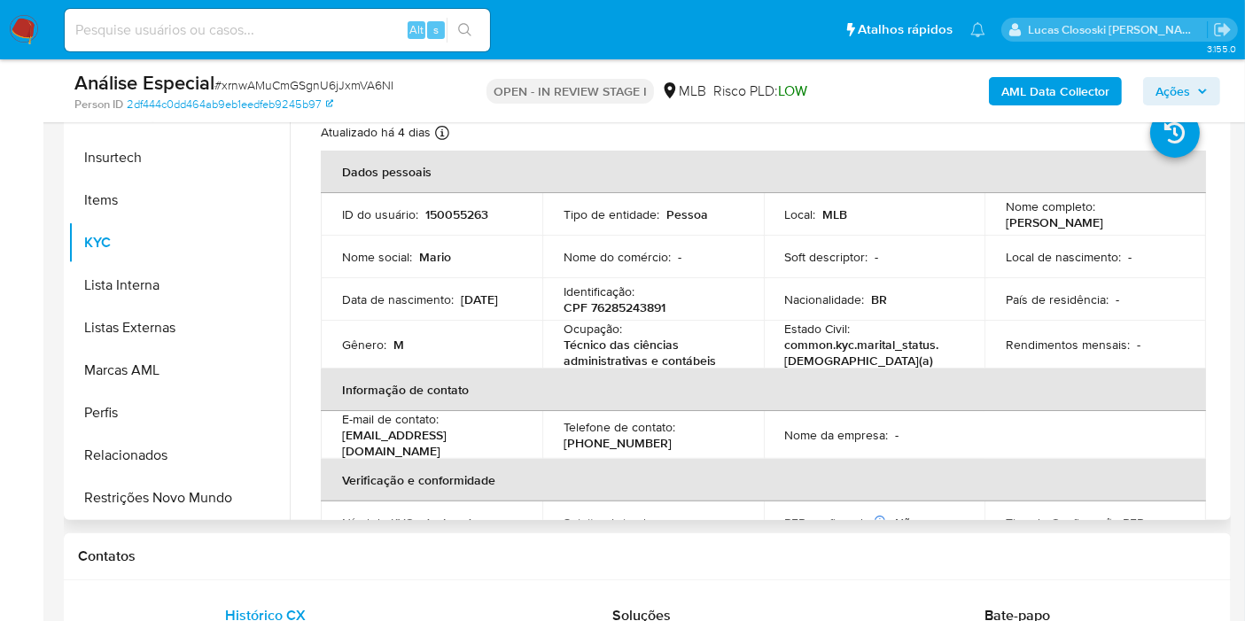
click at [627, 308] on p "CPF 76285243891" at bounding box center [615, 307] width 102 height 16
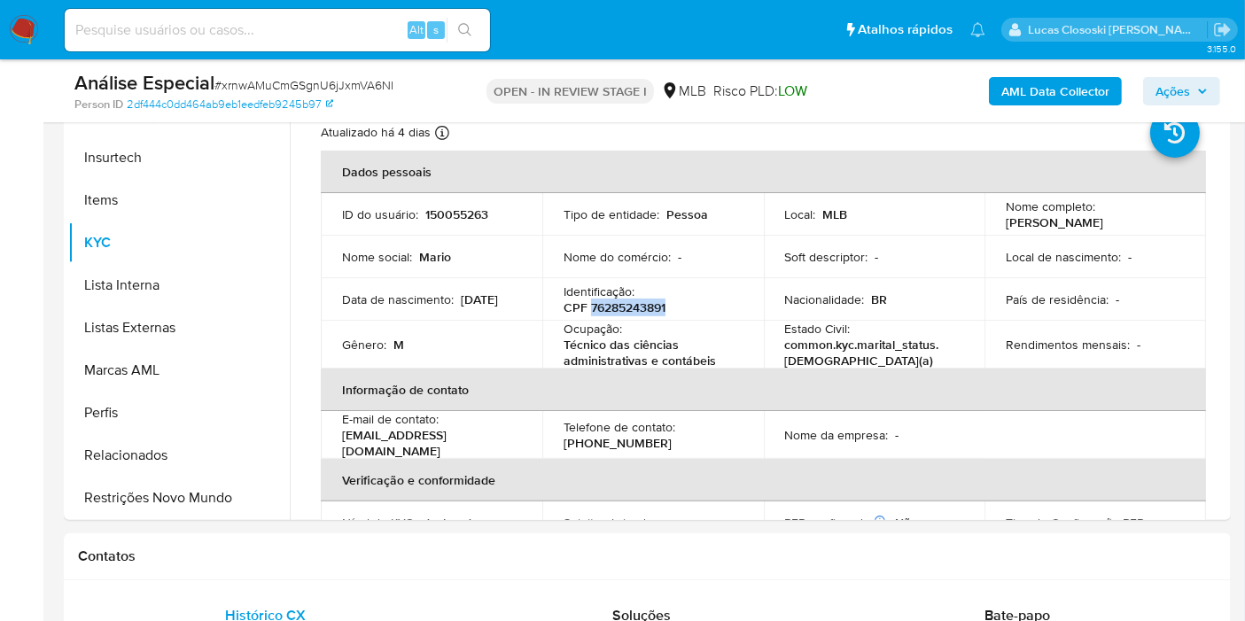
copy p "76285243891"
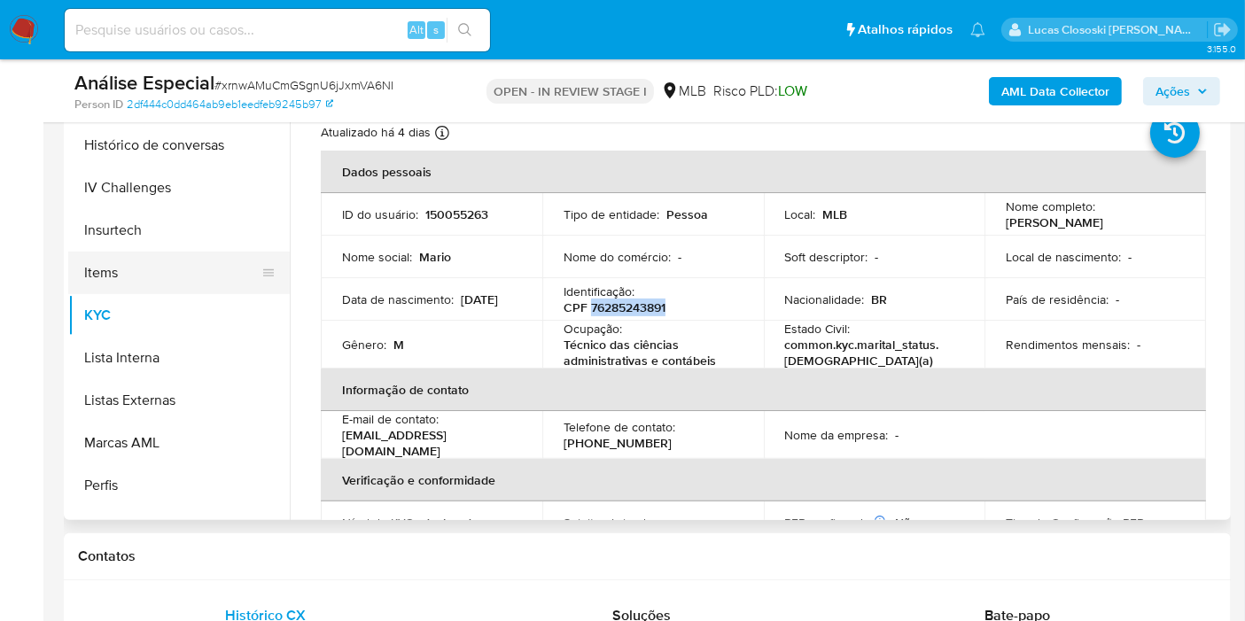
scroll to position [692, 0]
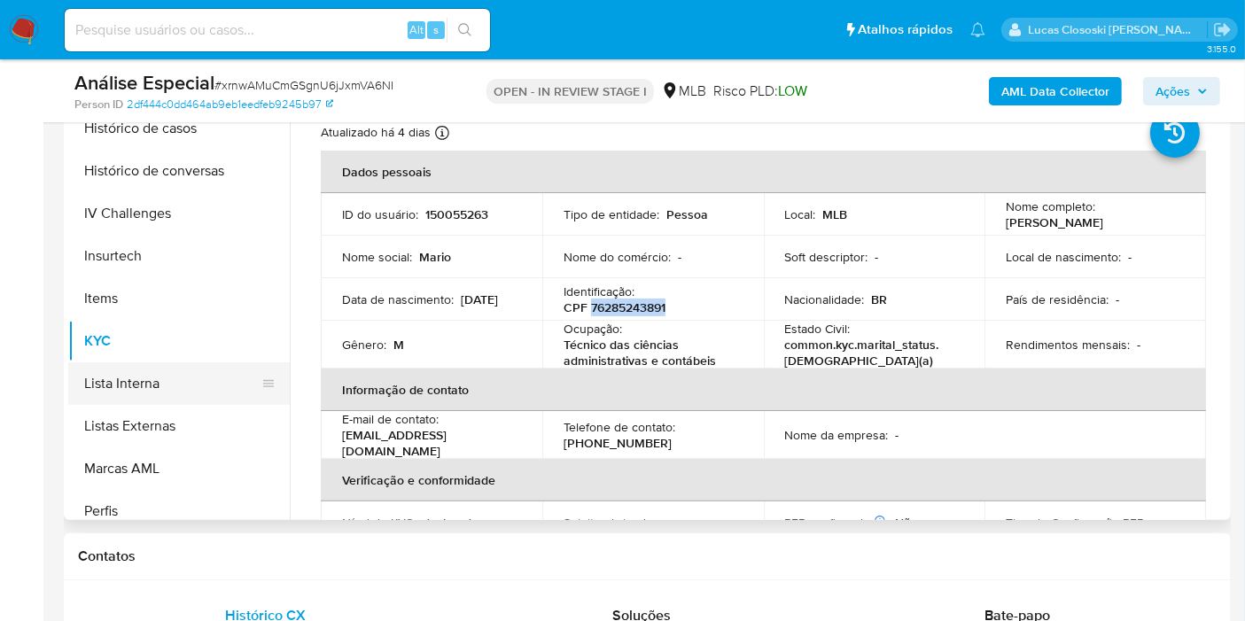
click at [162, 381] on button "Lista Interna" at bounding box center [171, 383] width 207 height 43
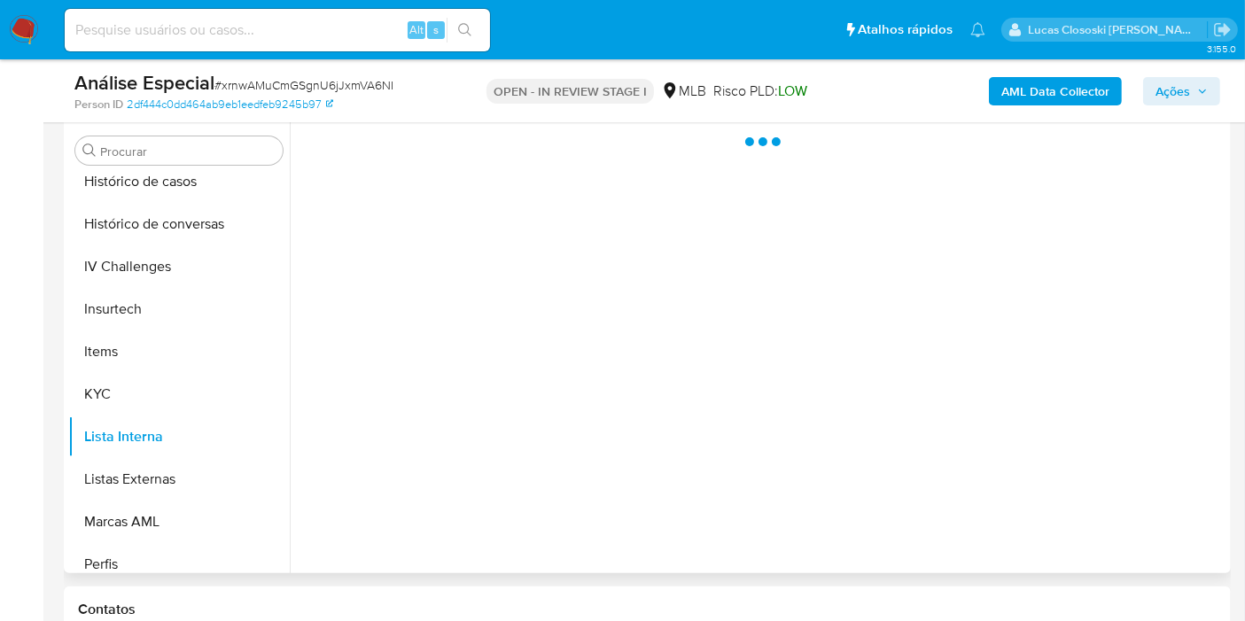
scroll to position [295, 0]
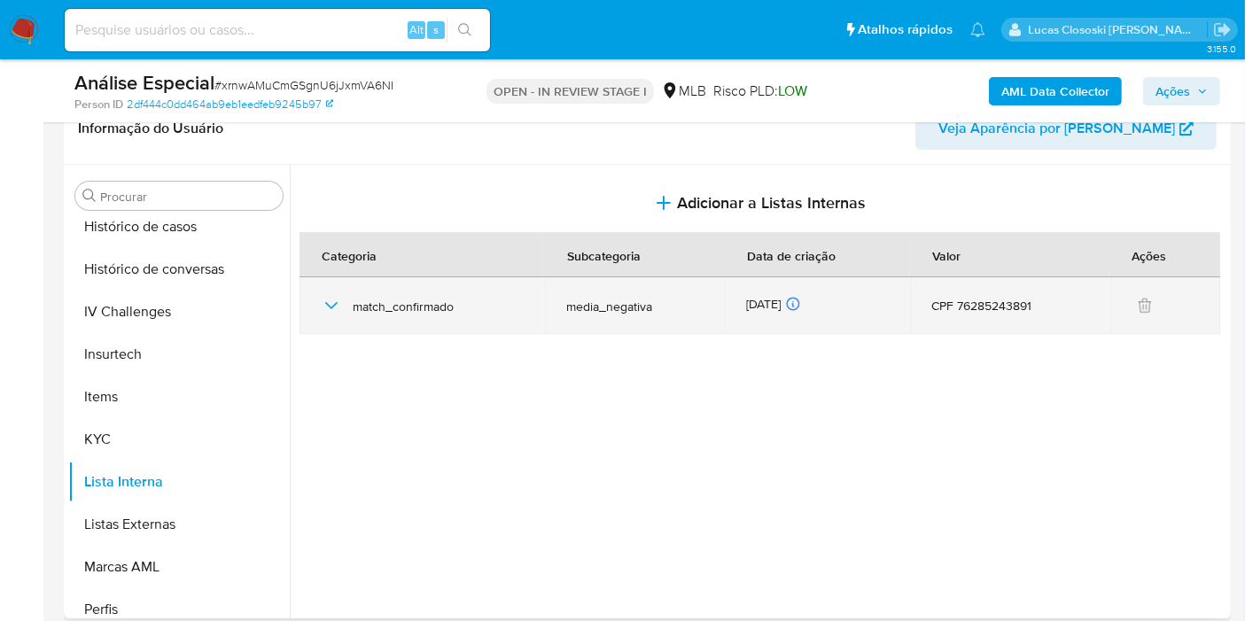
click at [325, 306] on icon "button" at bounding box center [331, 305] width 21 height 21
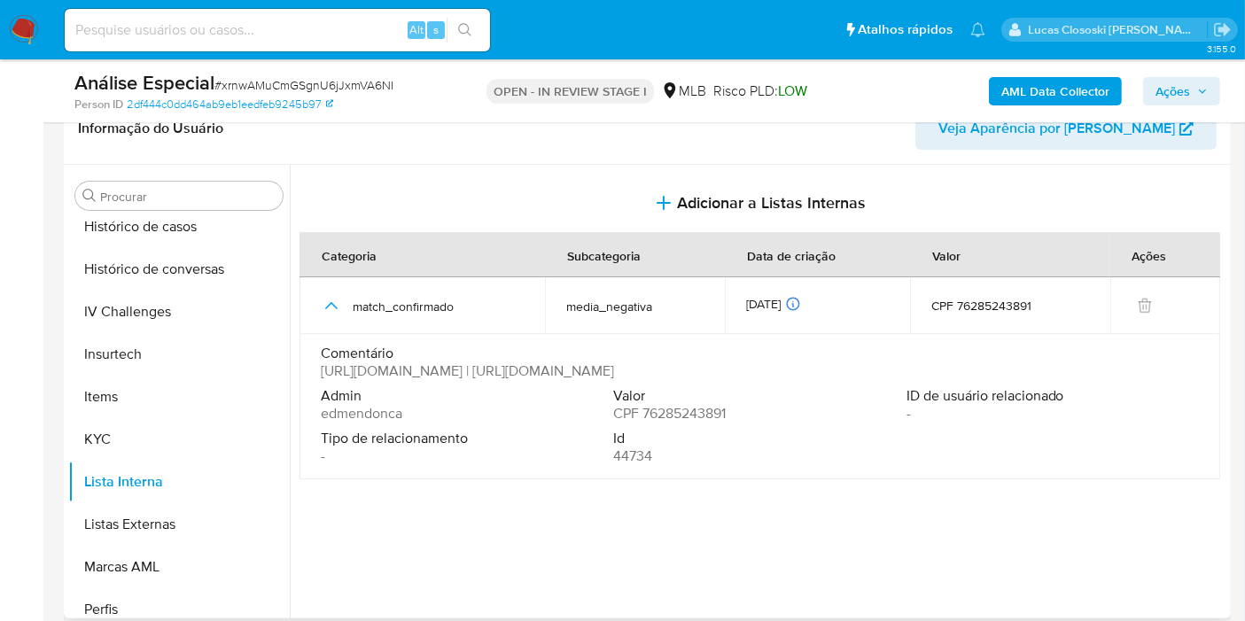
drag, startPoint x: 318, startPoint y: 373, endPoint x: 774, endPoint y: 375, distance: 455.4
click at [774, 375] on td "Comentário https://www.dtec-flex.com.br/dtecflex/LD/N20250815/N20250815013.htm …" at bounding box center [759, 406] width 921 height 145
drag, startPoint x: 786, startPoint y: 371, endPoint x: 683, endPoint y: 385, distance: 103.6
click at [614, 380] on span "https://www.dtec-flex.com.br/dtecflex/LD/N20250815/N20250815013.htm | https://w…" at bounding box center [467, 371] width 293 height 18
click at [389, 465] on div "Tipo de relacionamento -" at bounding box center [467, 447] width 292 height 35
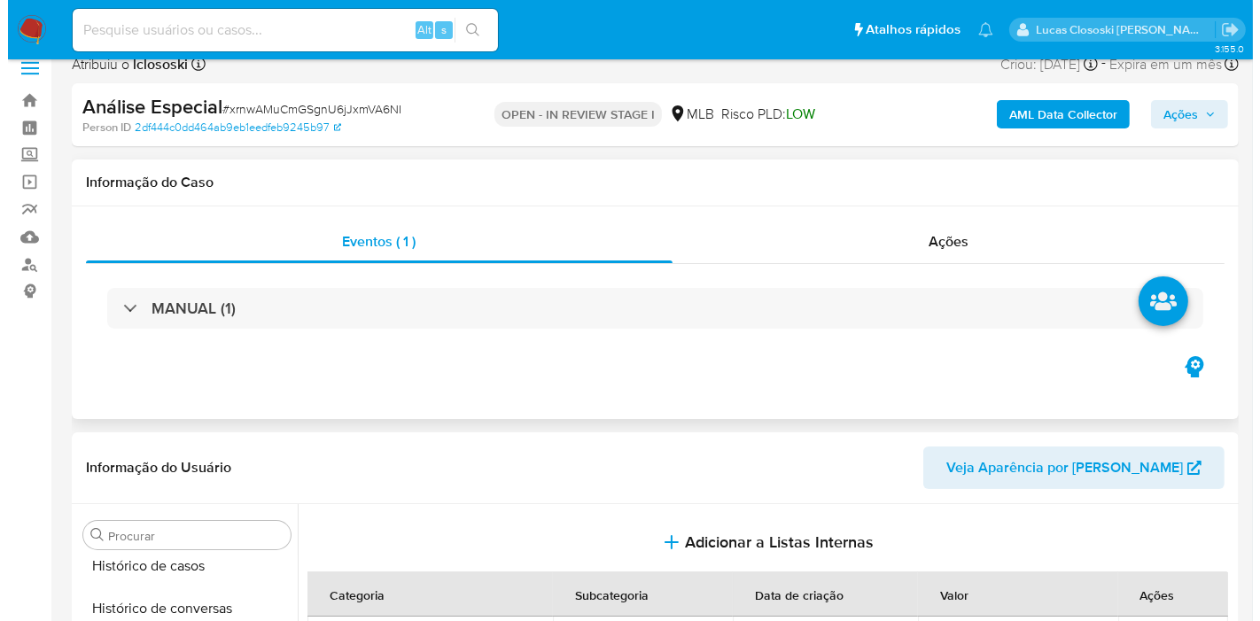
scroll to position [0, 0]
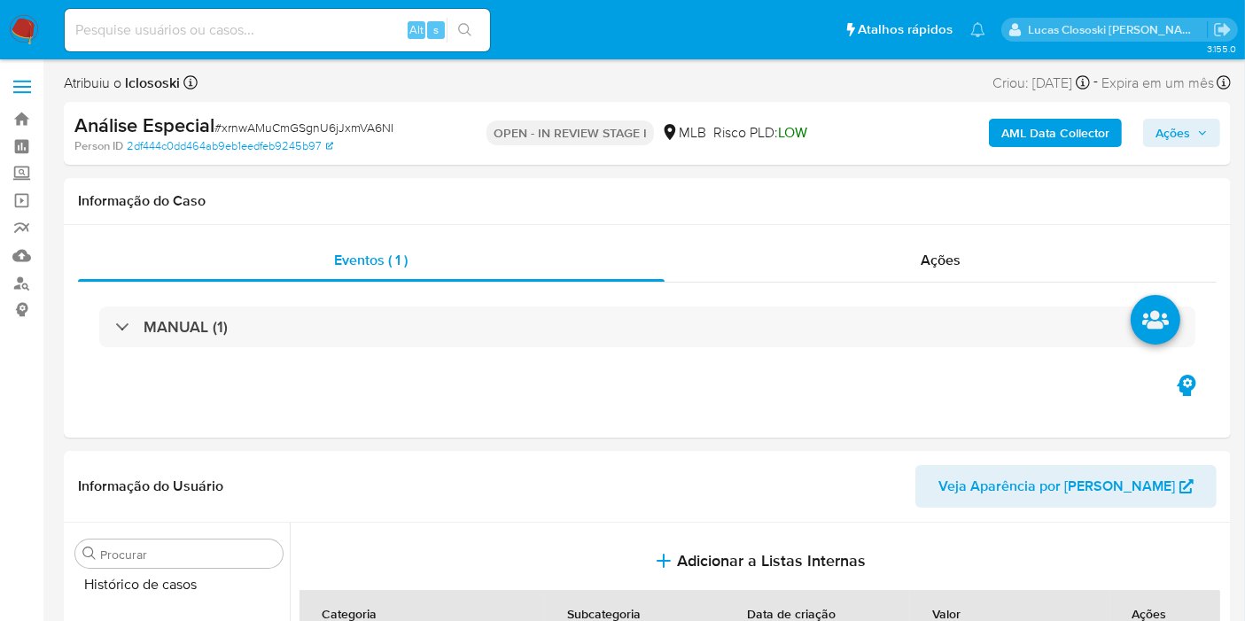
click at [1017, 133] on b "AML Data Collector" at bounding box center [1055, 133] width 108 height 28
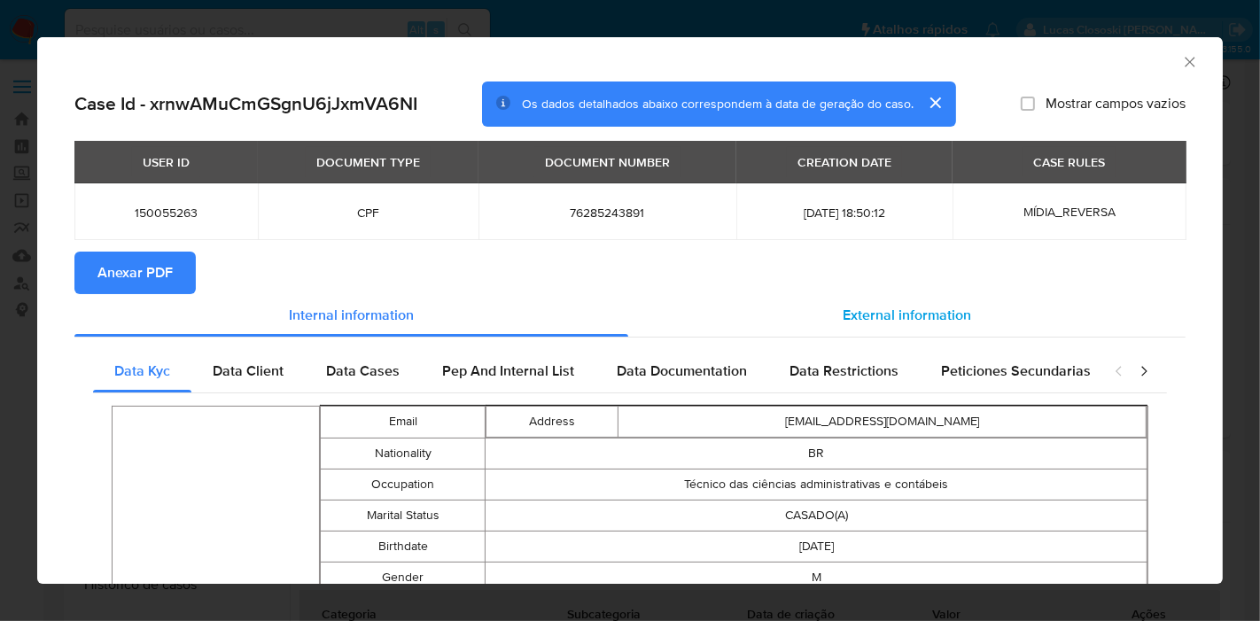
click at [968, 322] on div "External information" at bounding box center [906, 315] width 557 height 43
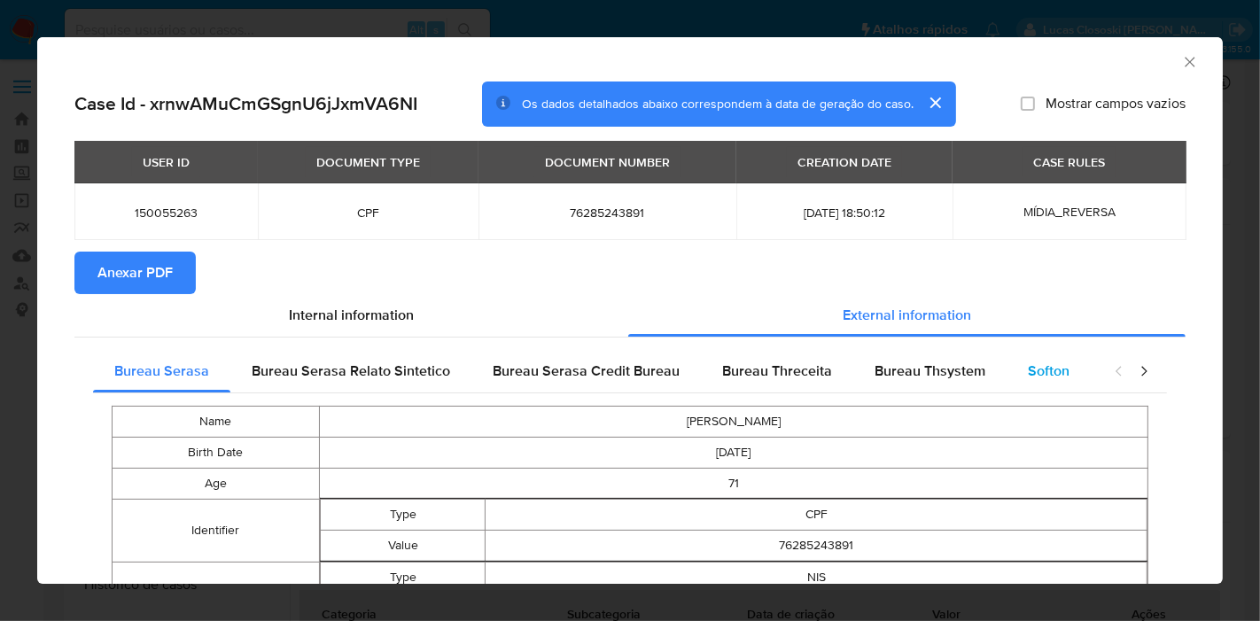
click at [1028, 361] on span "Softon" at bounding box center [1049, 371] width 42 height 20
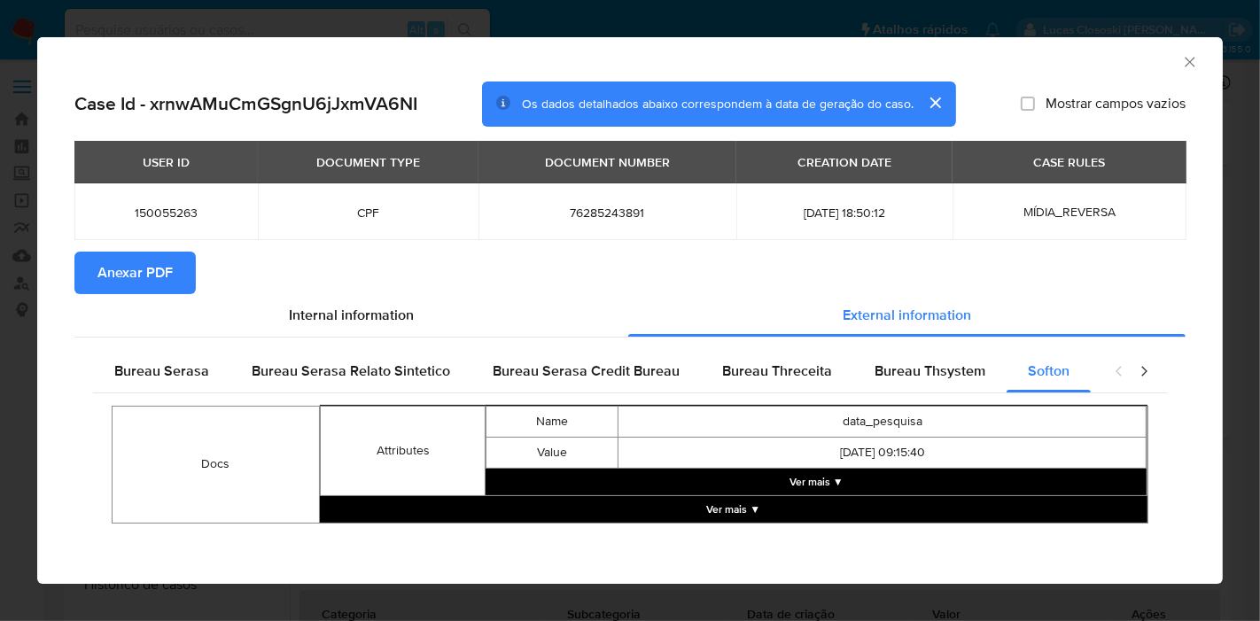
click at [869, 488] on button "Ver mais ▼" at bounding box center [816, 482] width 661 height 27
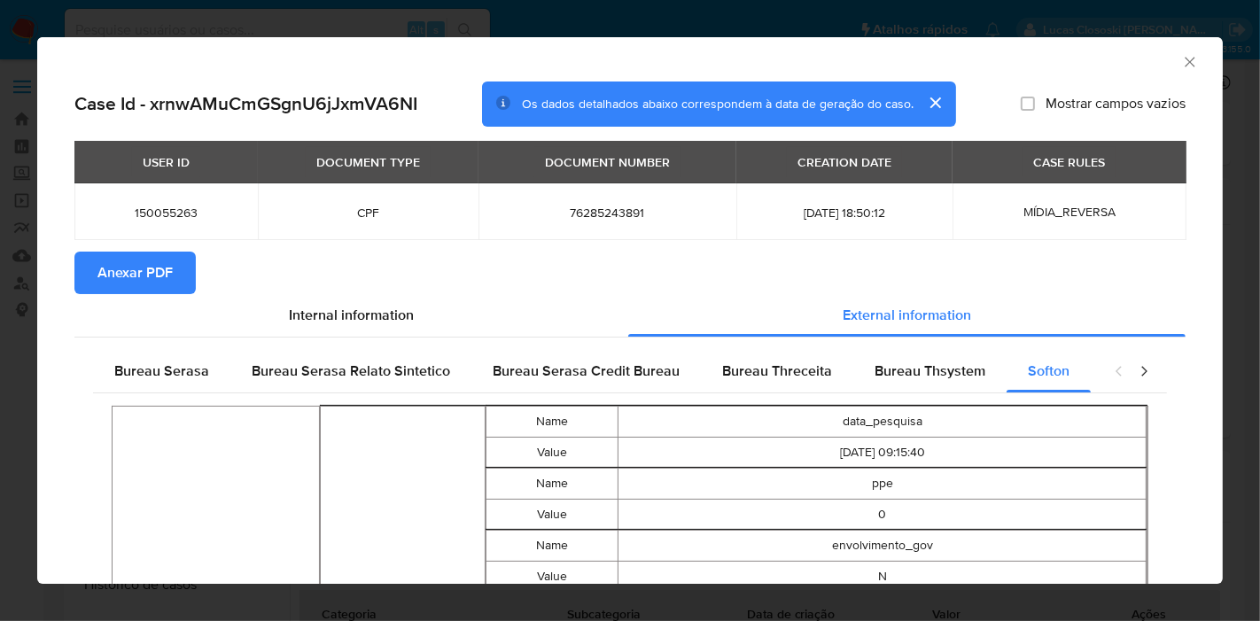
click at [1181, 66] on icon "Fechar a janela" at bounding box center [1190, 62] width 18 height 18
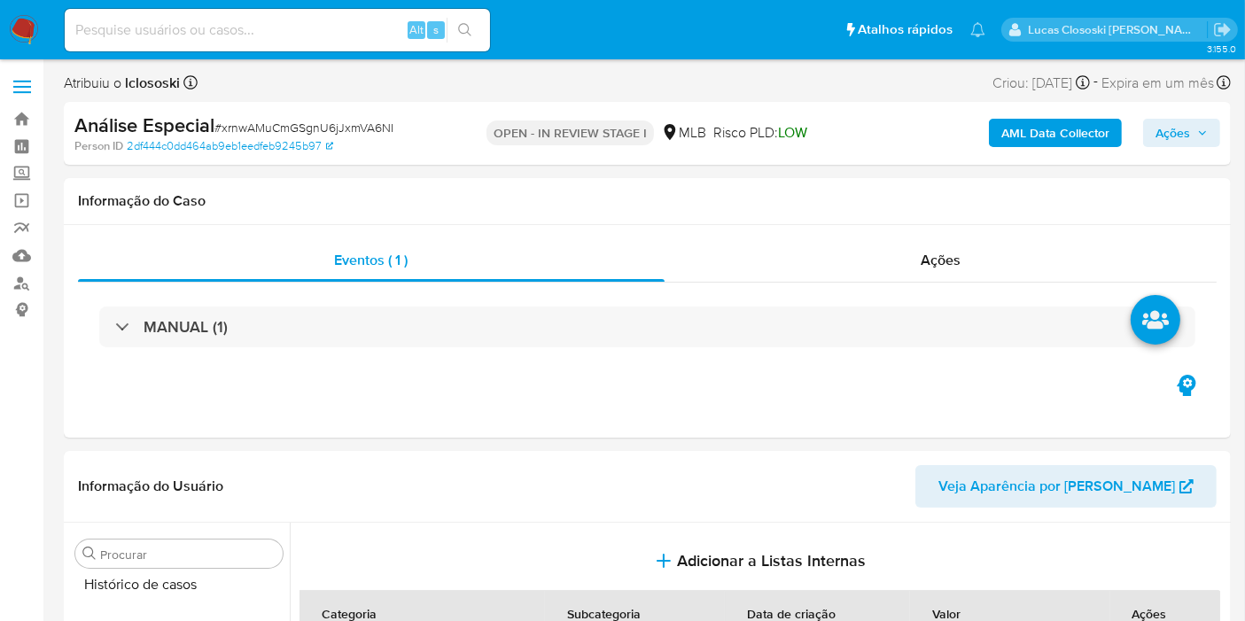
click at [997, 124] on button "AML Data Collector" at bounding box center [1055, 133] width 133 height 28
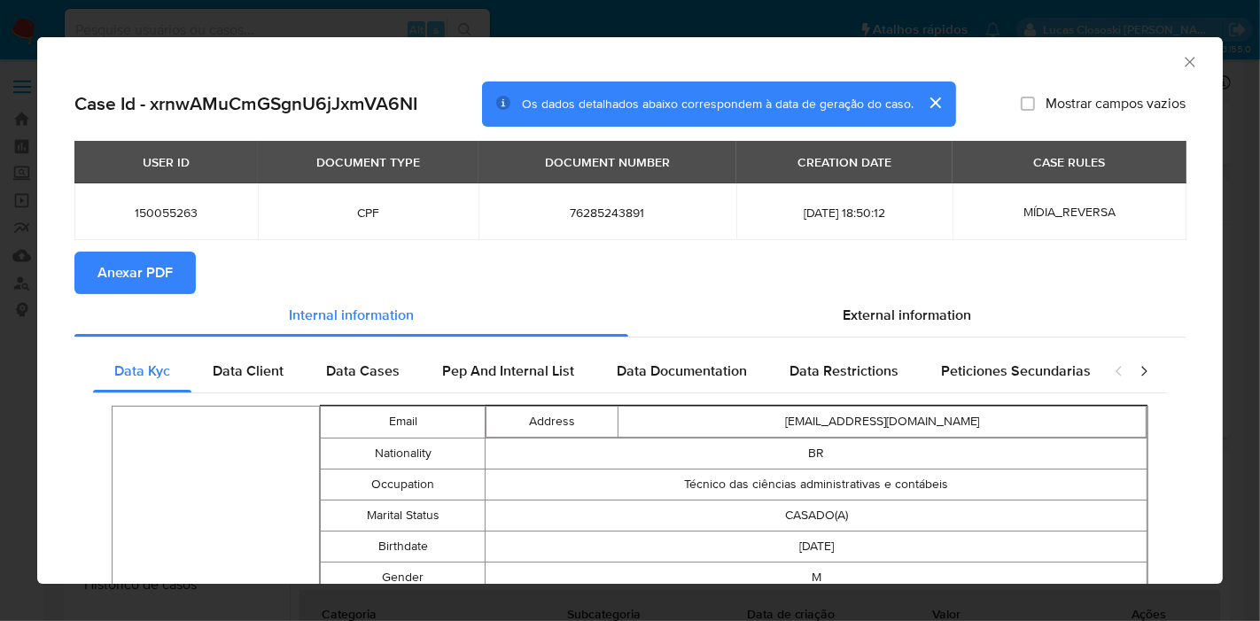
click at [178, 279] on button "Anexar PDF" at bounding box center [134, 273] width 121 height 43
click at [1182, 62] on icon "Fechar a janela" at bounding box center [1190, 62] width 18 height 18
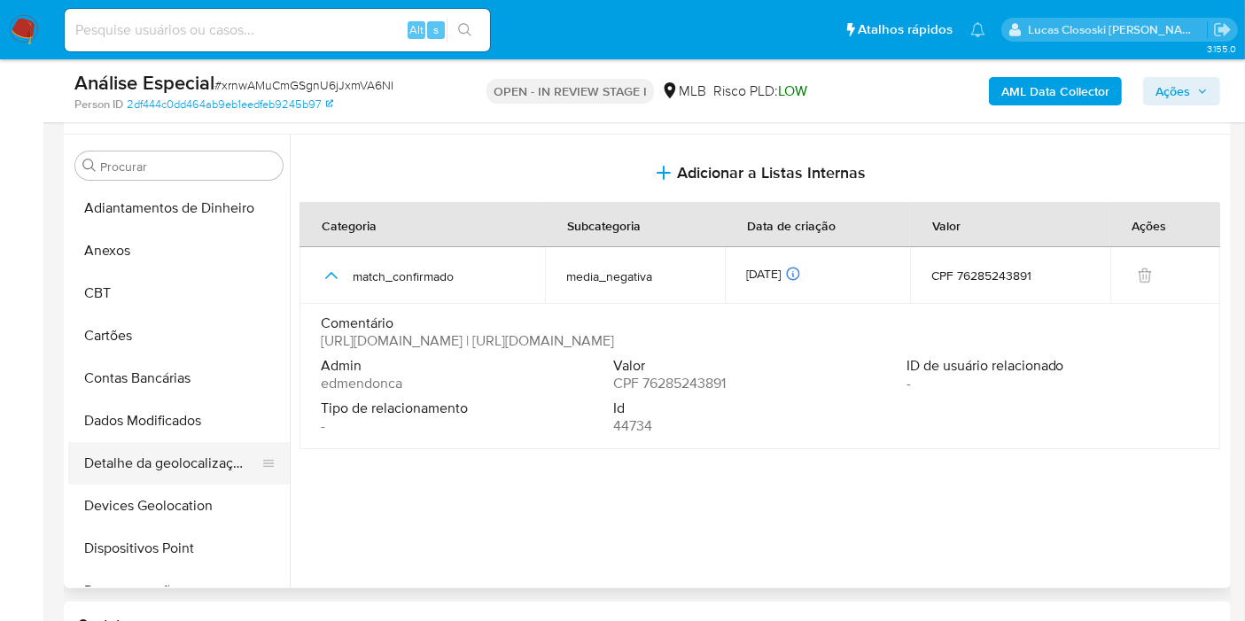
scroll to position [295, 0]
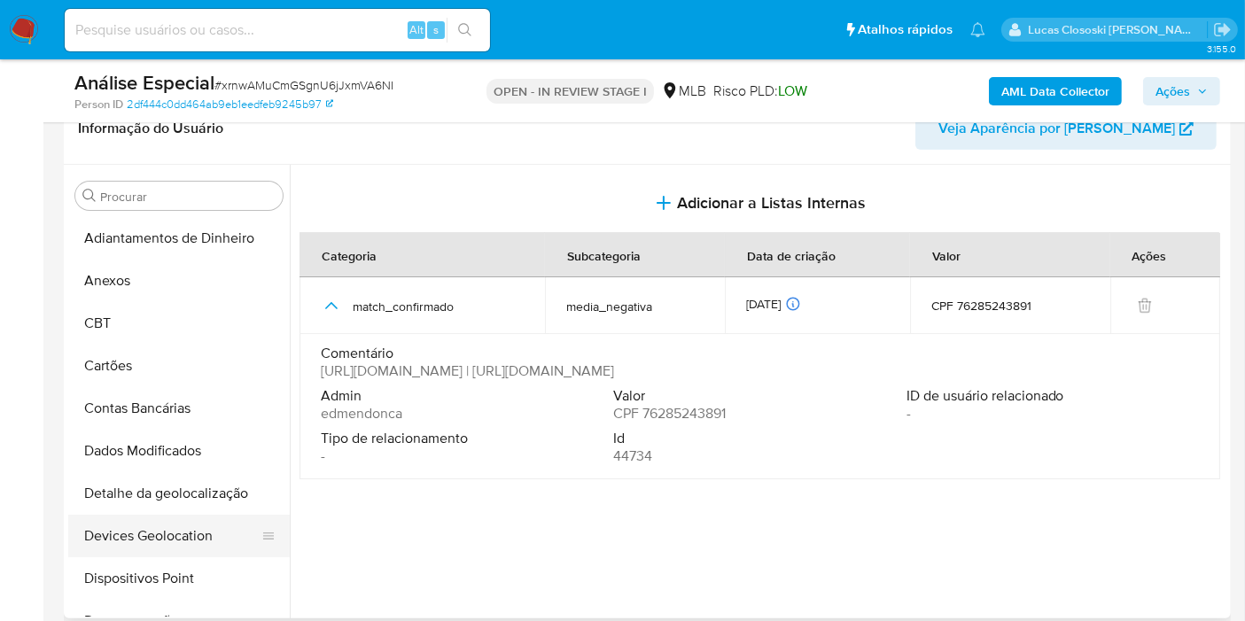
click at [194, 529] on button "Devices Geolocation" at bounding box center [171, 536] width 207 height 43
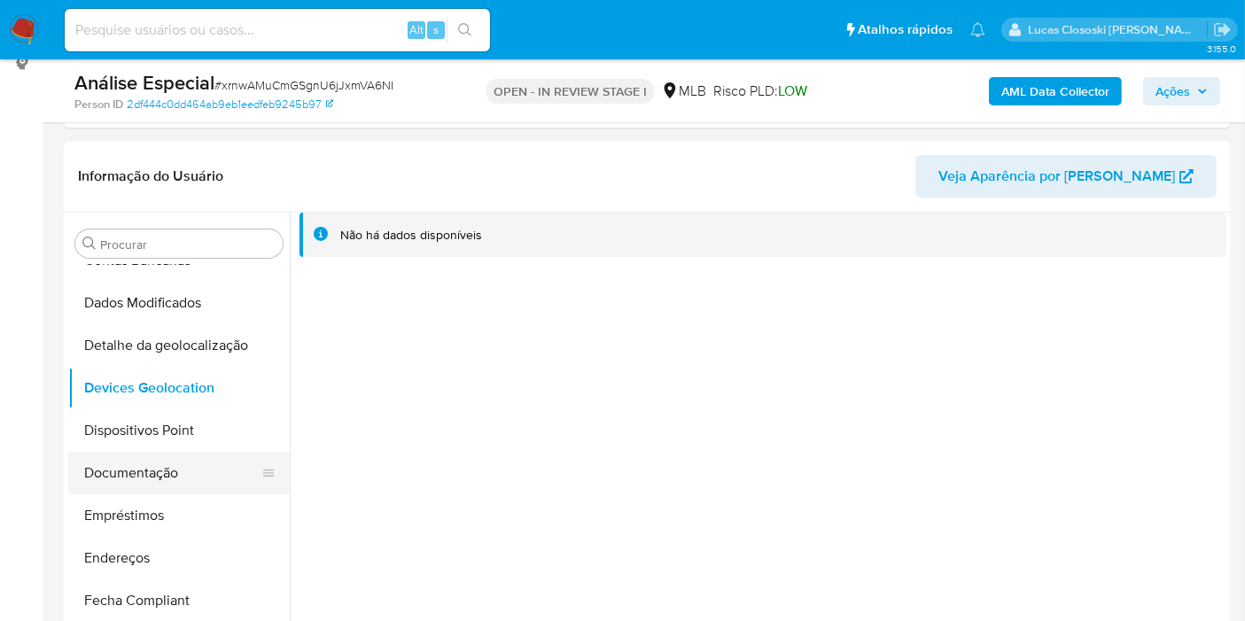
scroll to position [197, 0]
click at [145, 433] on button "Dispositivos Point" at bounding box center [171, 429] width 207 height 43
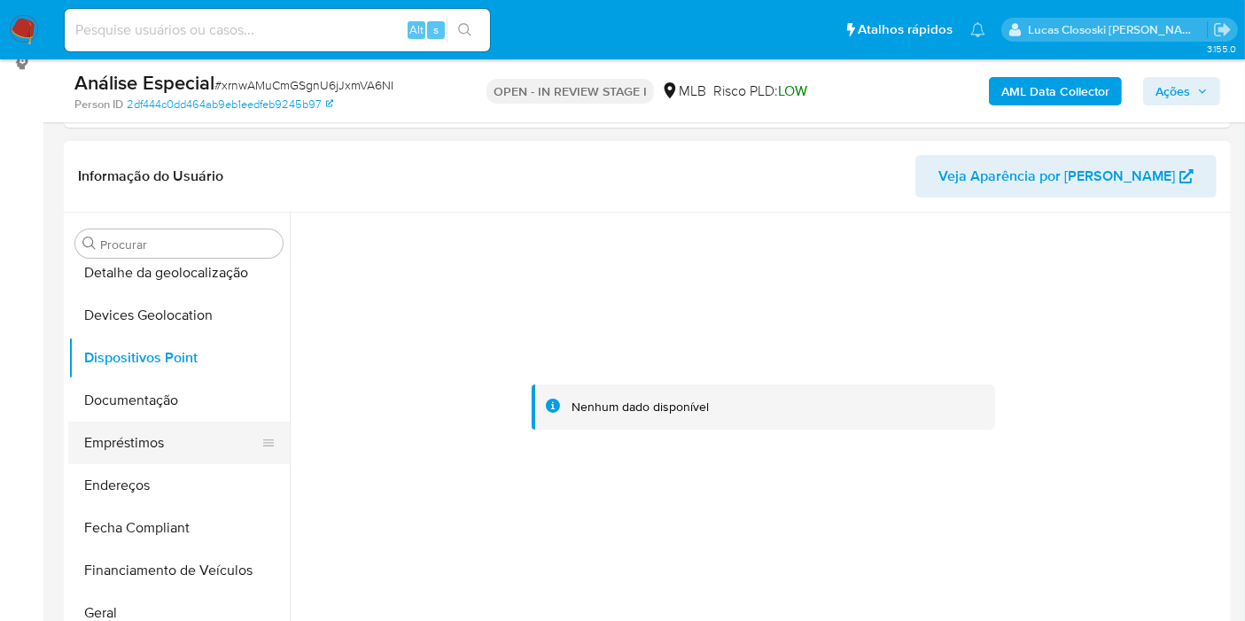
scroll to position [295, 0]
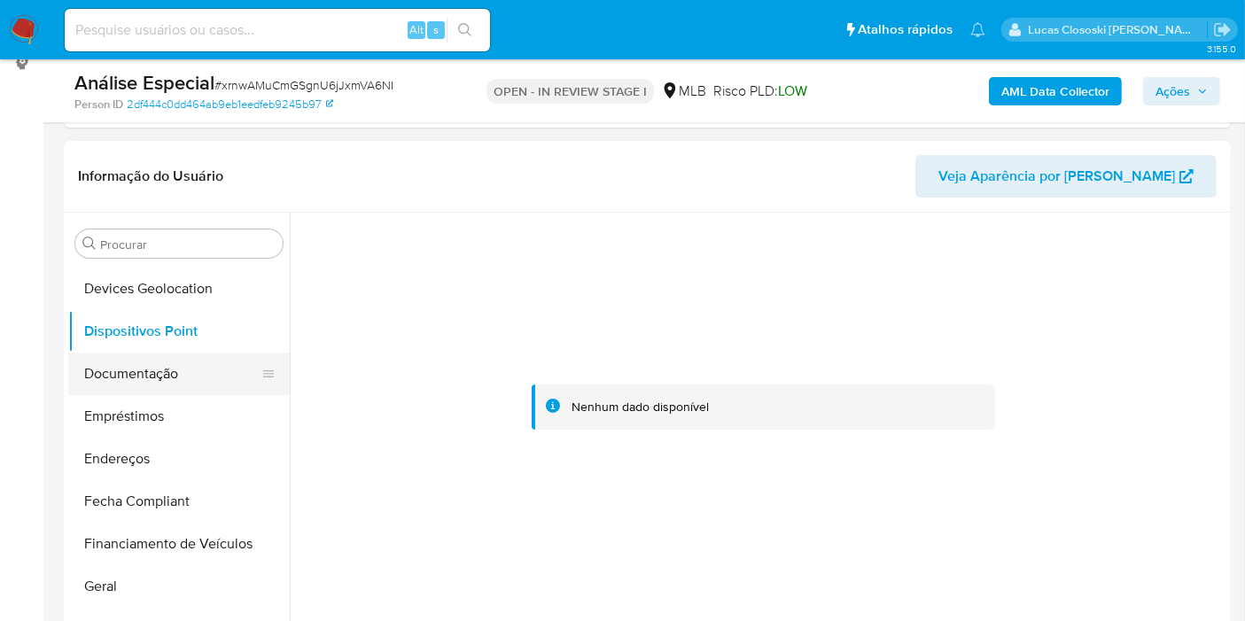
click at [150, 376] on button "Documentação" at bounding box center [171, 374] width 207 height 43
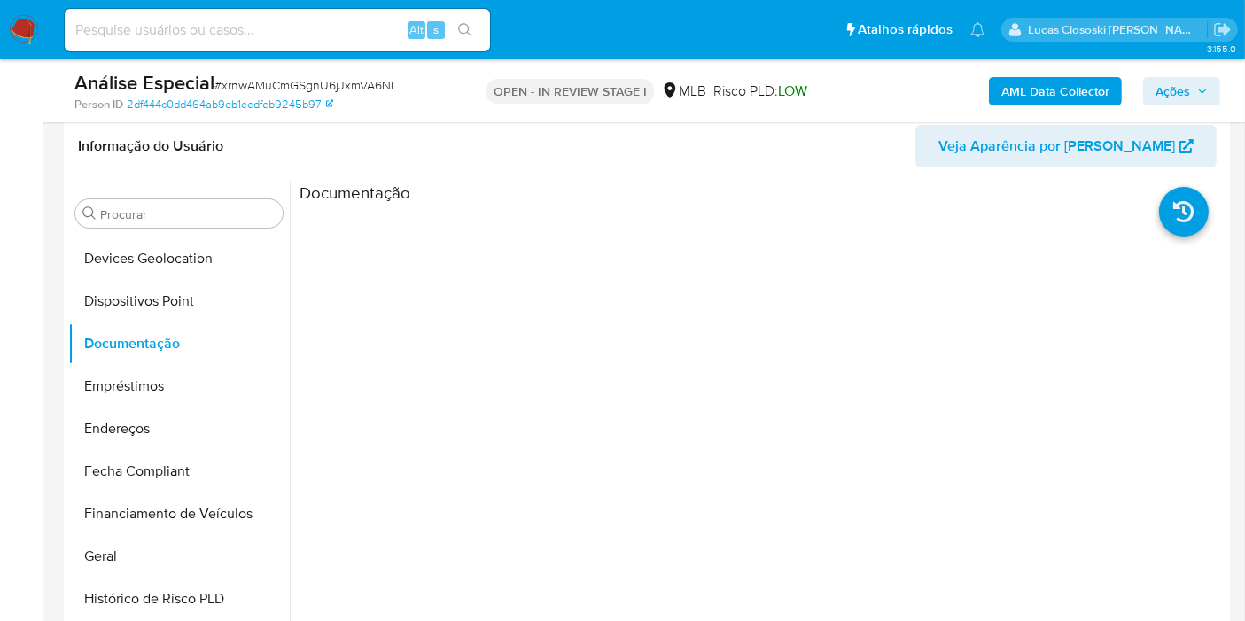
scroll to position [293, 0]
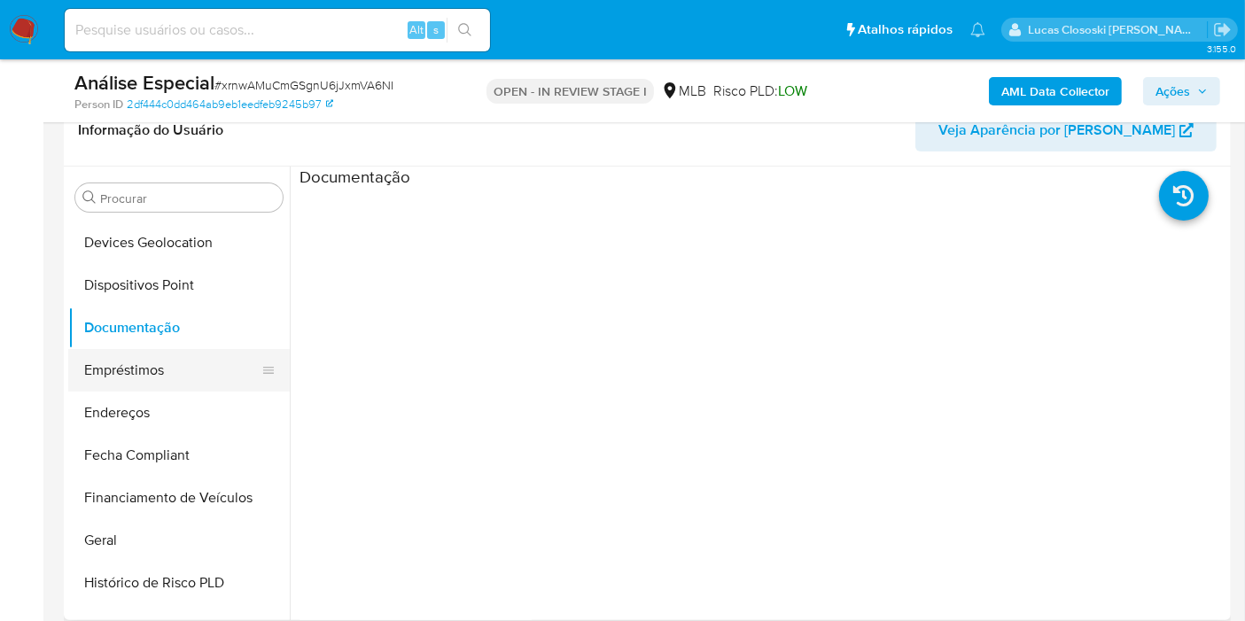
click at [136, 370] on button "Empréstimos" at bounding box center [171, 370] width 207 height 43
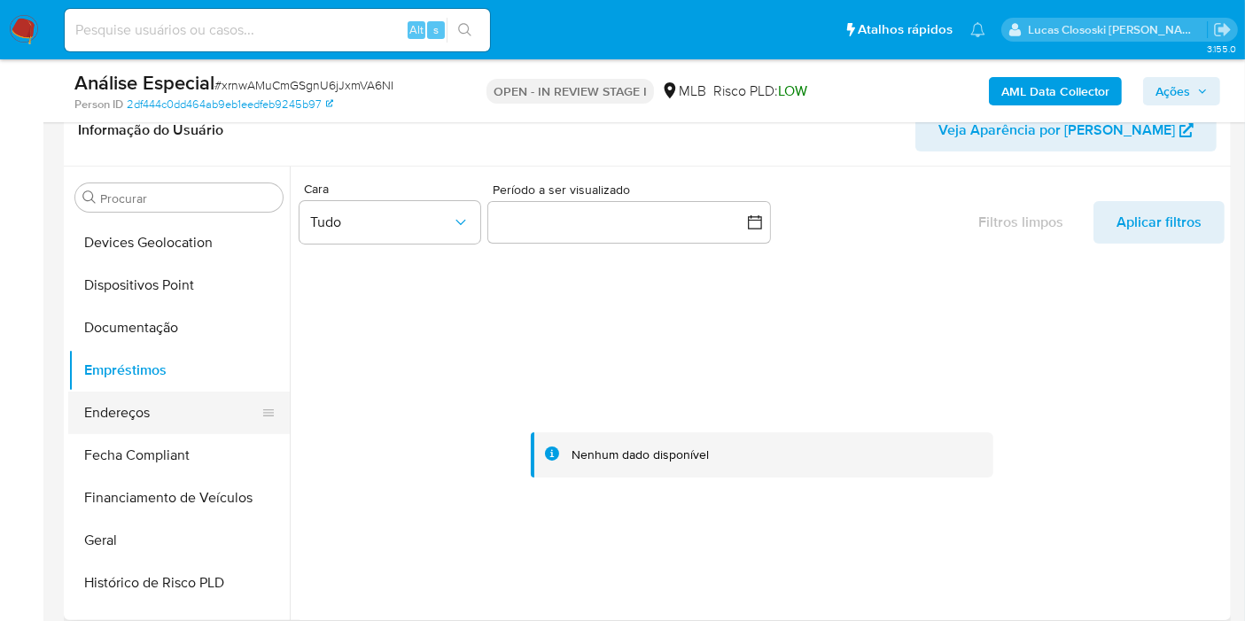
click at [153, 426] on button "Endereços" at bounding box center [171, 413] width 207 height 43
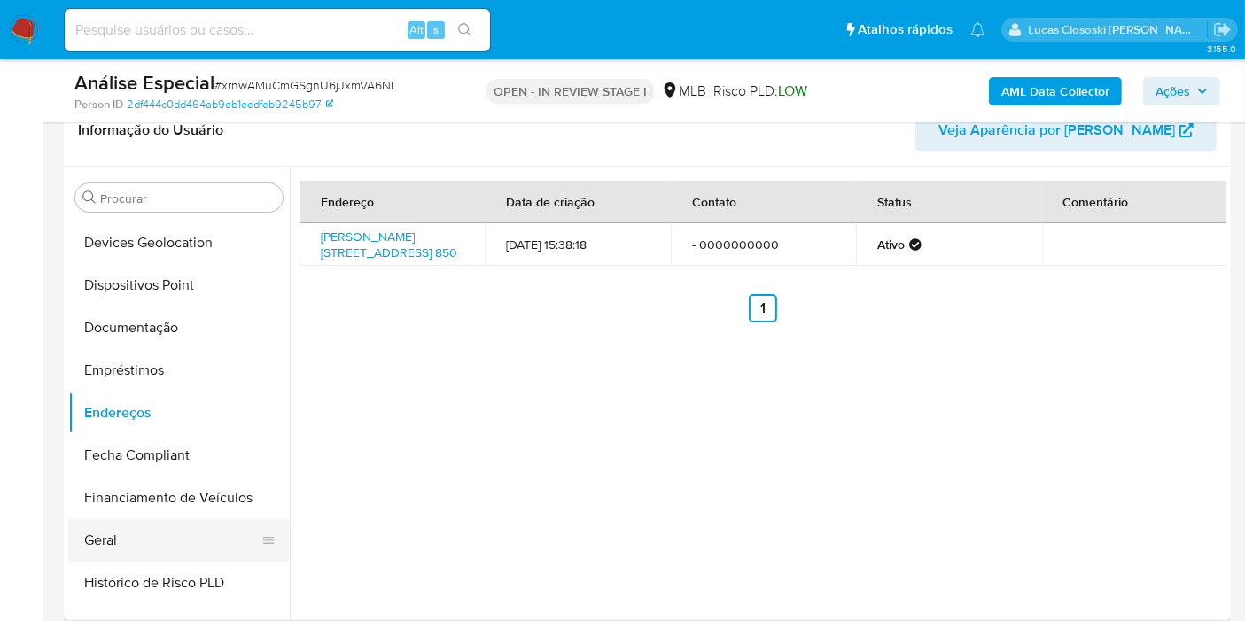
click at [127, 530] on button "Geral" at bounding box center [171, 540] width 207 height 43
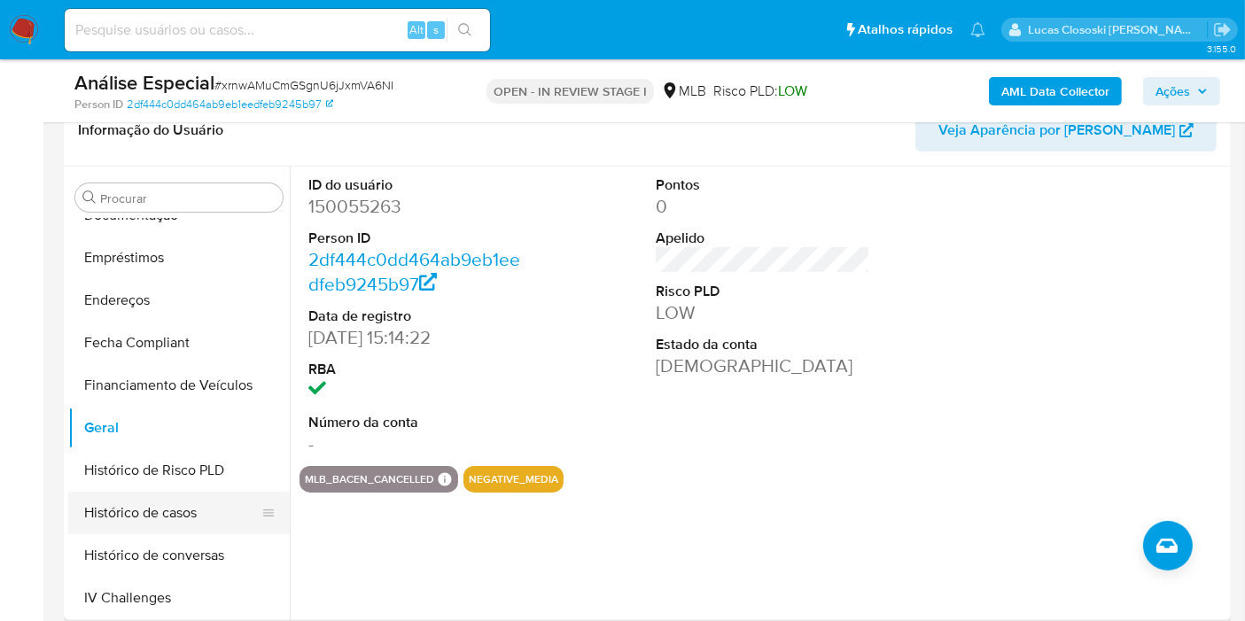
scroll to position [492, 0]
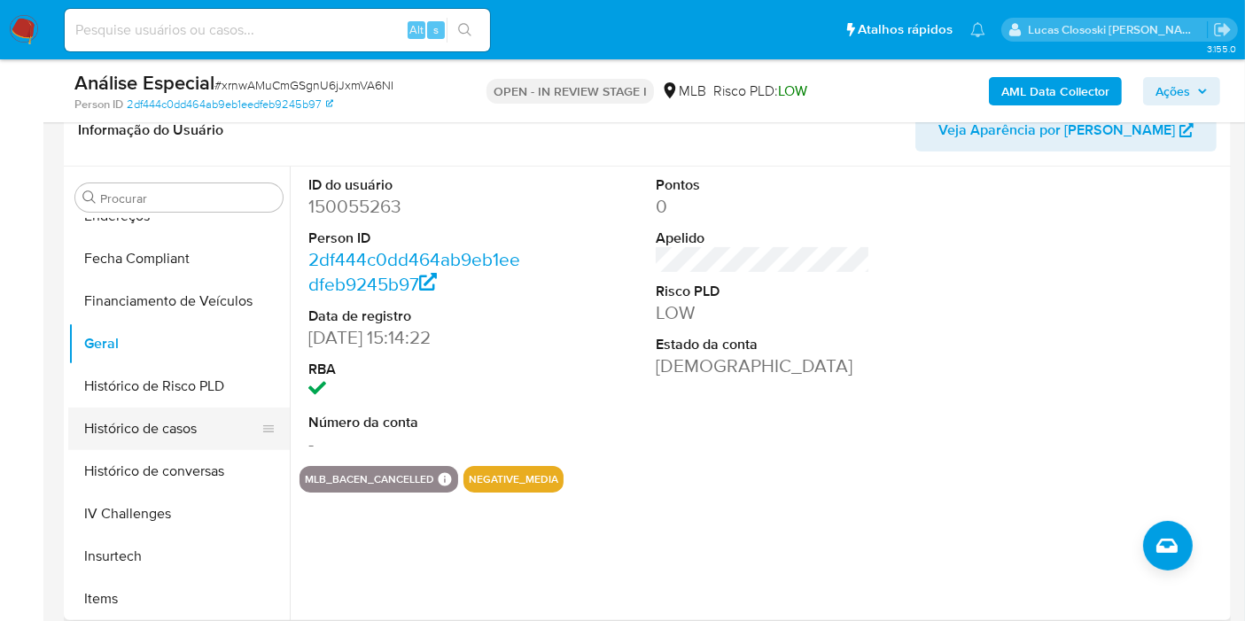
click at [156, 439] on button "Histórico de casos" at bounding box center [171, 429] width 207 height 43
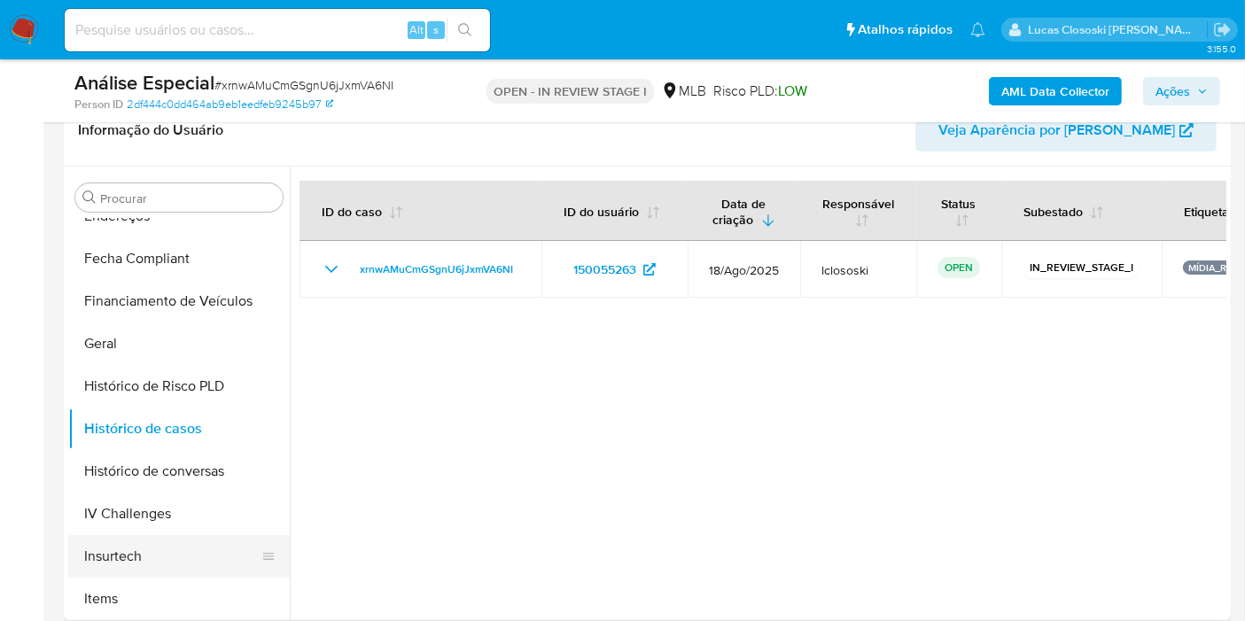
scroll to position [590, 0]
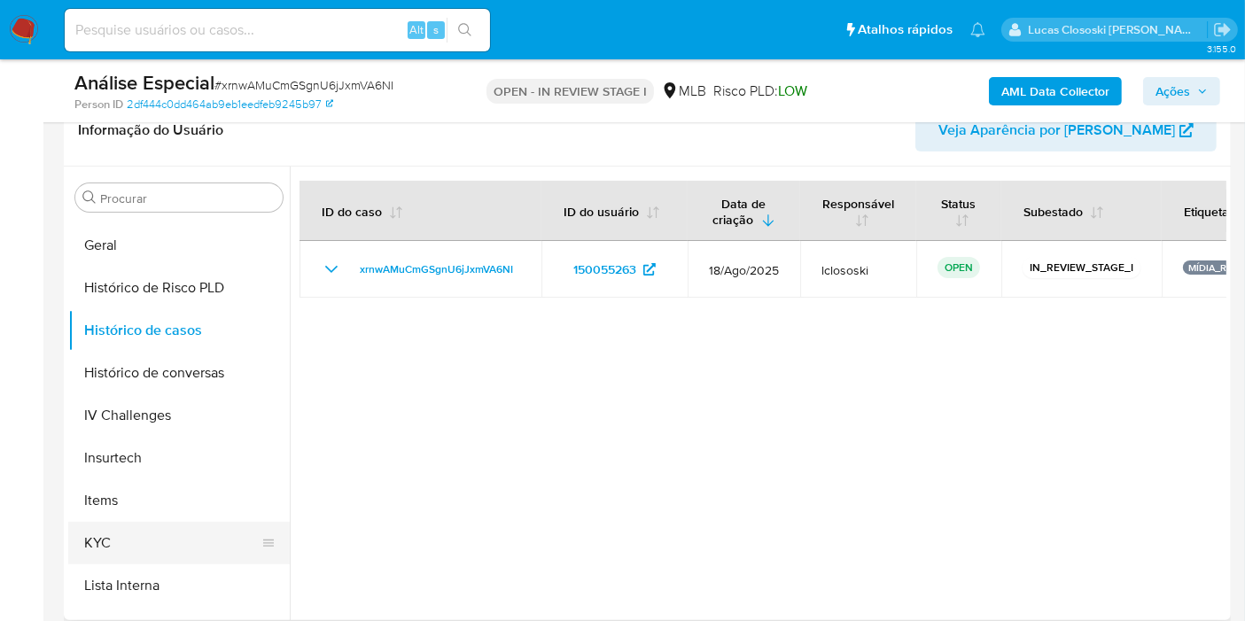
click at [136, 523] on button "KYC" at bounding box center [171, 543] width 207 height 43
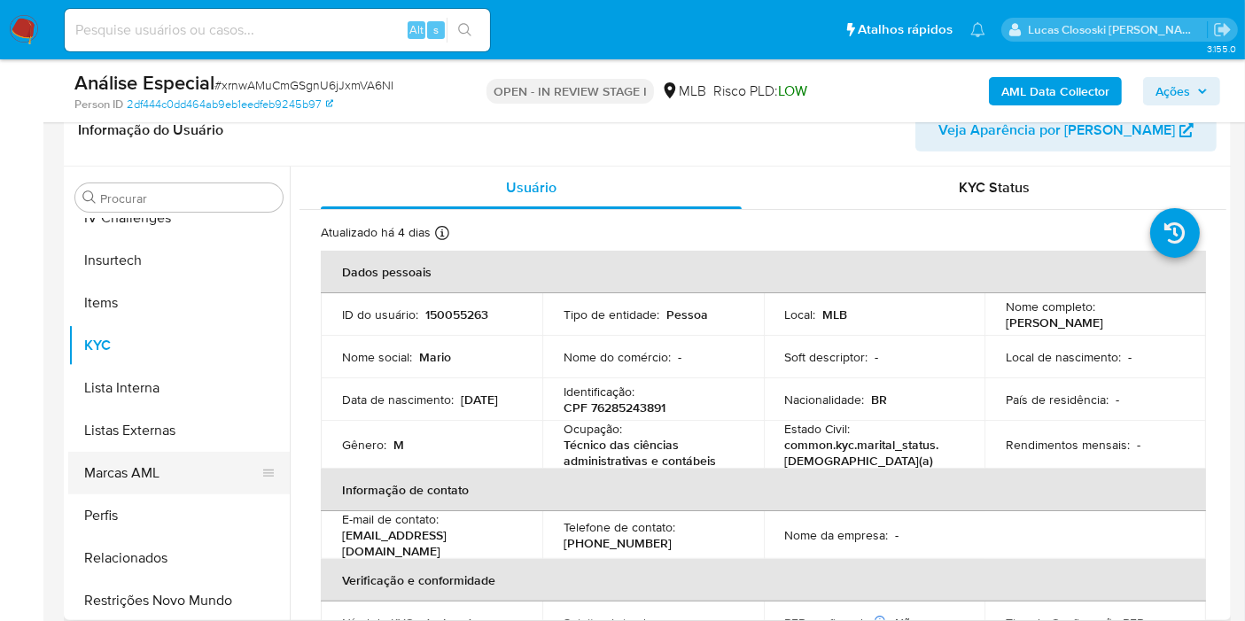
scroll to position [790, 0]
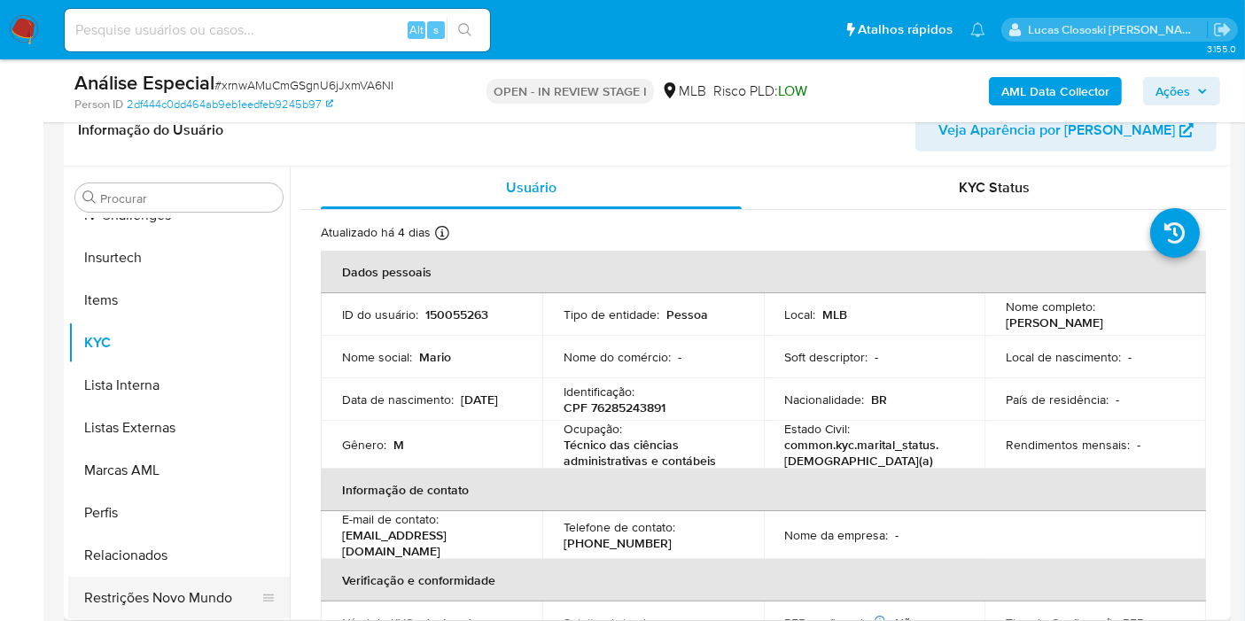
click at [208, 595] on button "Restrições Novo Mundo" at bounding box center [171, 598] width 207 height 43
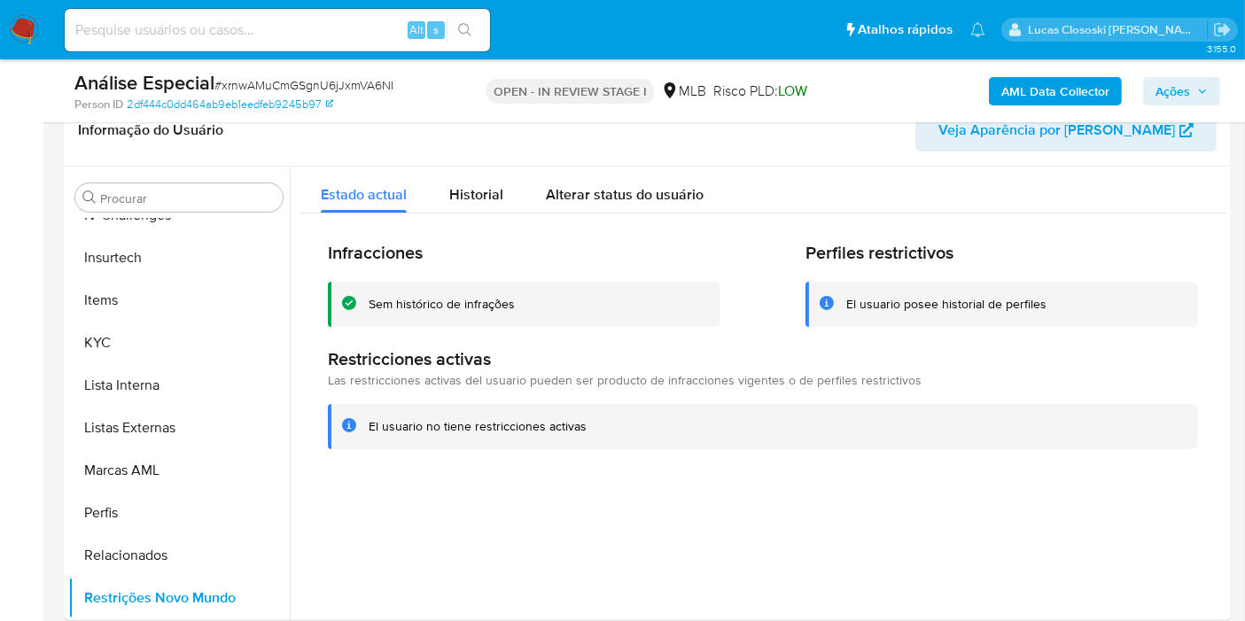
click at [332, 82] on span "# xrnwAMuCmGSgnU6jJxmVA6NI" at bounding box center [303, 85] width 179 height 18
copy span "xrnwAMuCmGSgnU6jJxmVA6NI"
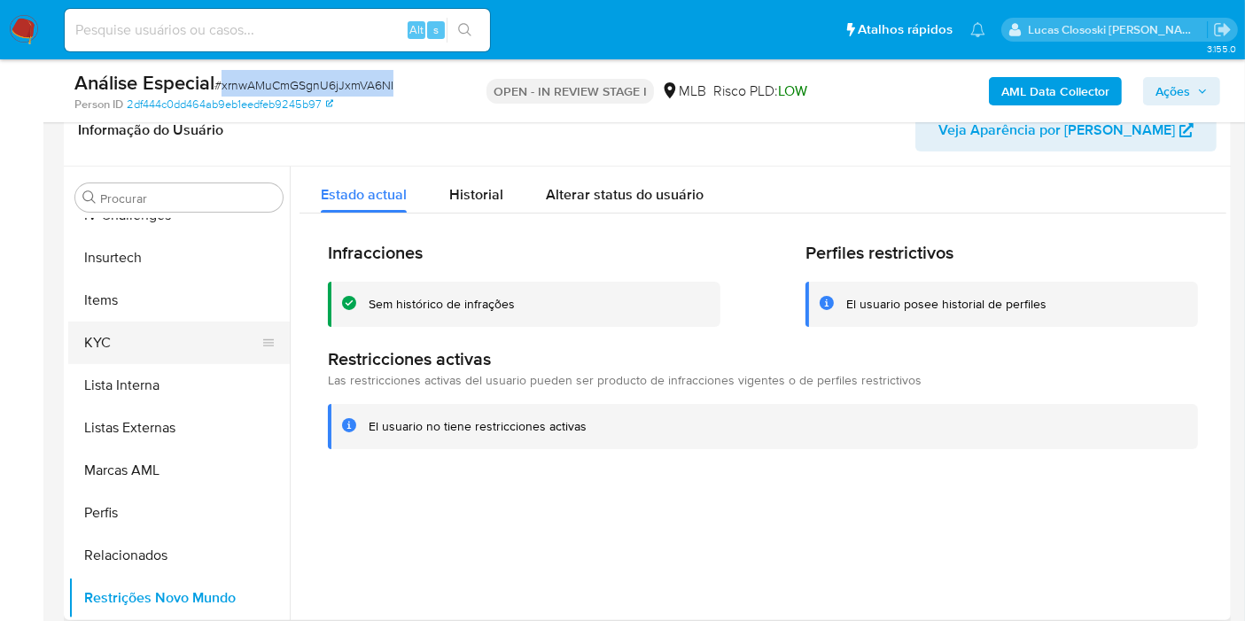
click at [128, 346] on button "KYC" at bounding box center [171, 343] width 207 height 43
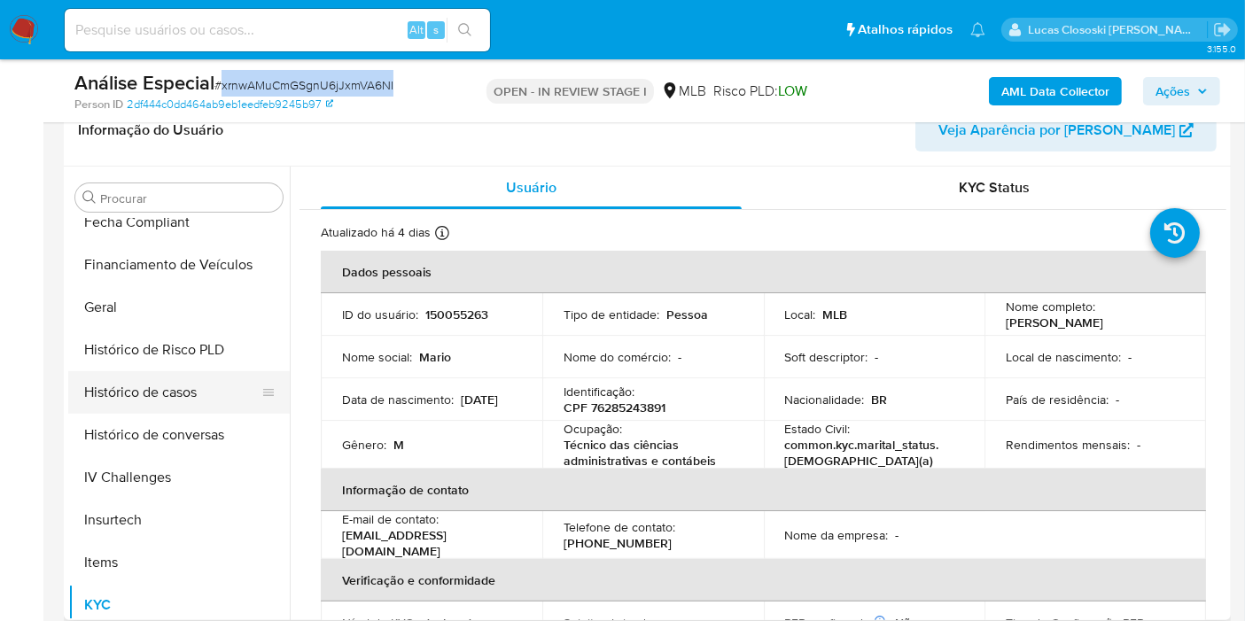
scroll to position [495, 0]
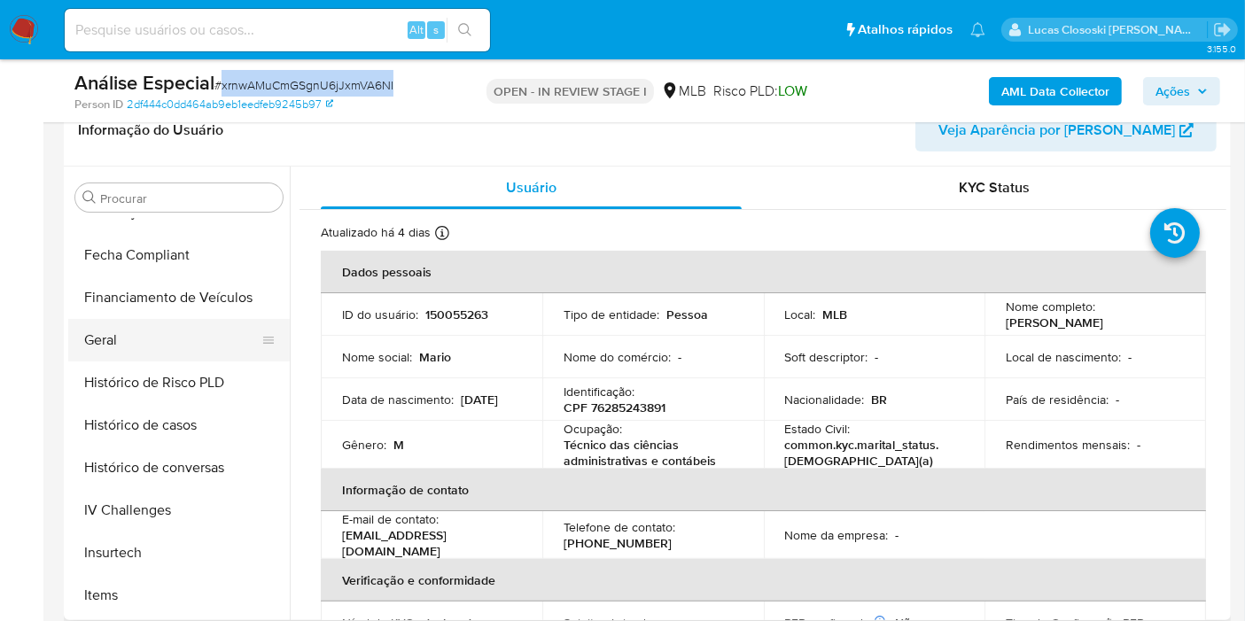
click at [99, 335] on button "Geral" at bounding box center [171, 340] width 207 height 43
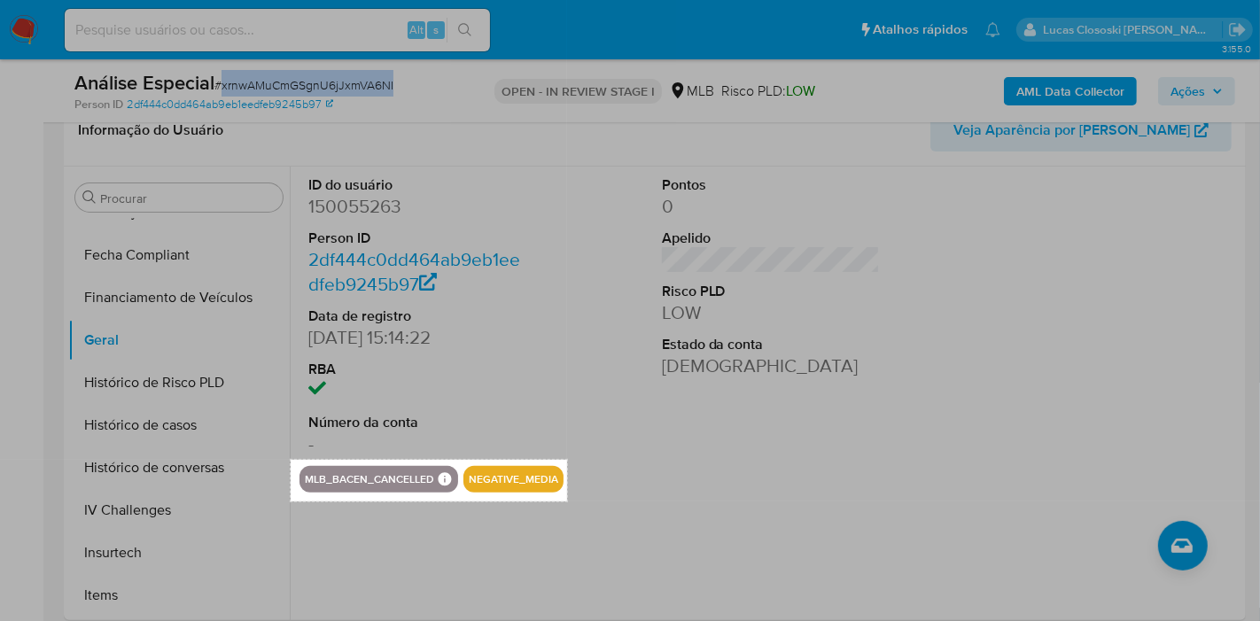
drag, startPoint x: 291, startPoint y: 460, endPoint x: 584, endPoint y: 502, distance: 296.2
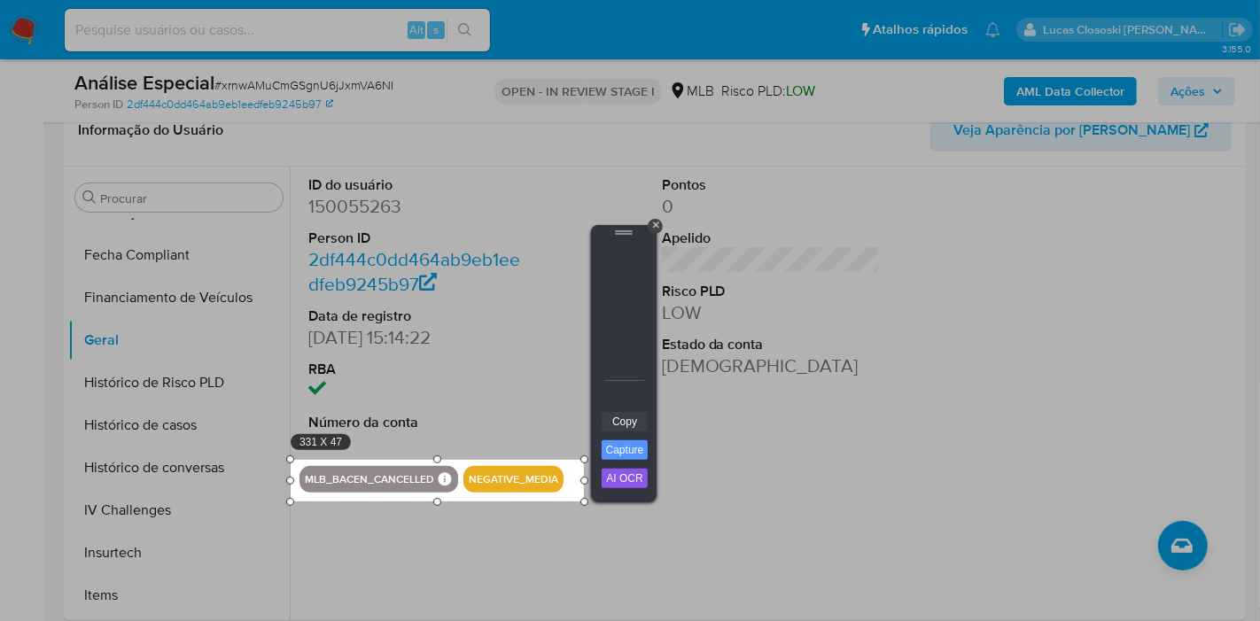
click at [638, 421] on link "Copy" at bounding box center [625, 421] width 46 height 19
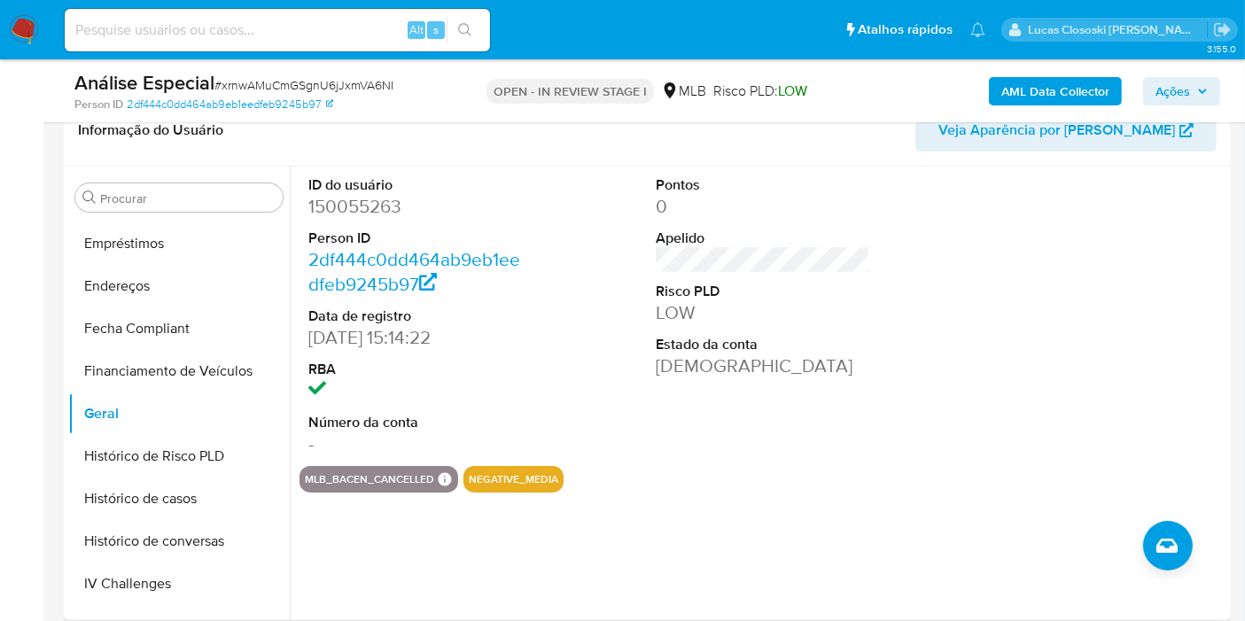
scroll to position [199, 0]
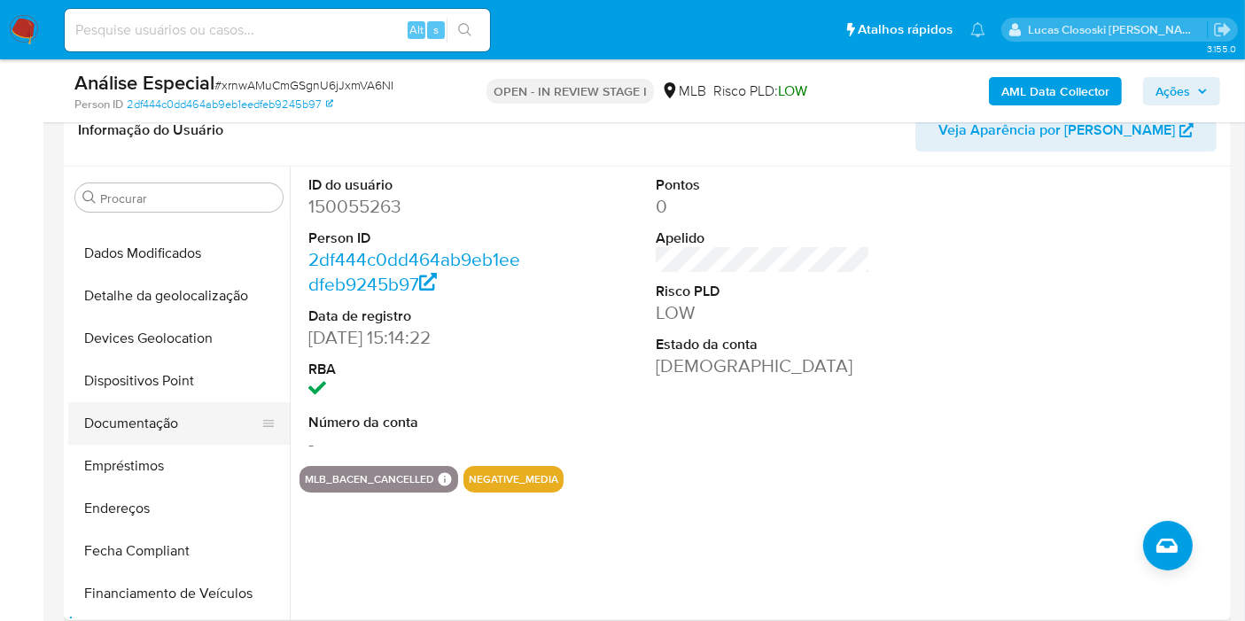
click at [159, 416] on button "Documentação" at bounding box center [171, 423] width 207 height 43
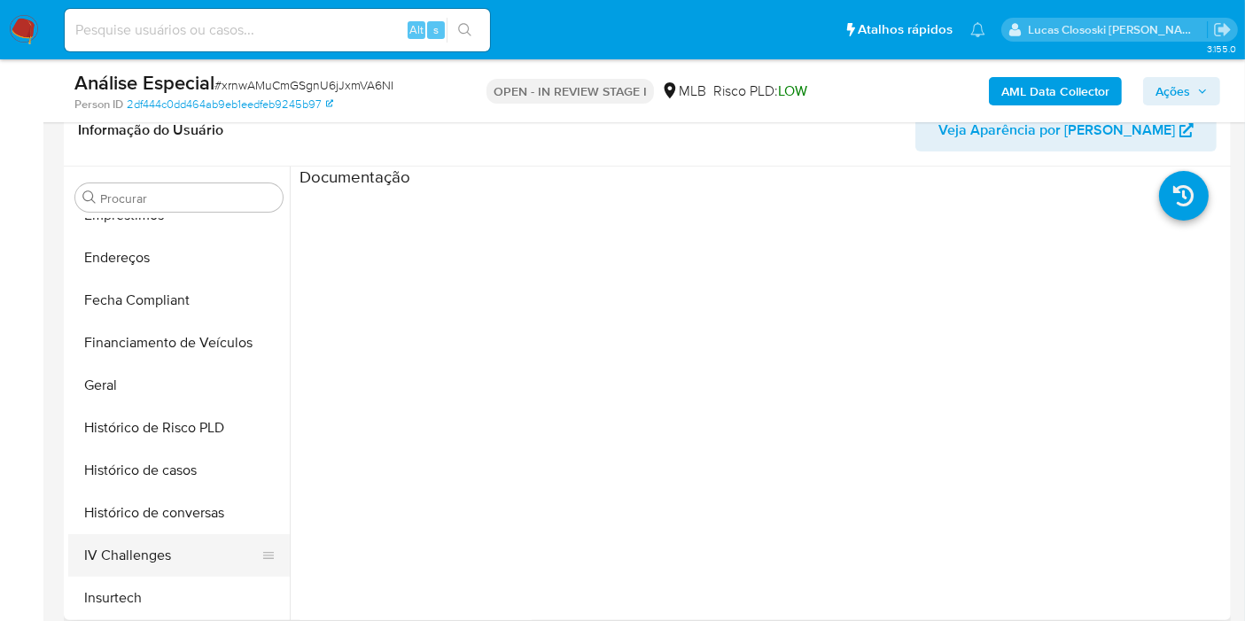
scroll to position [593, 0]
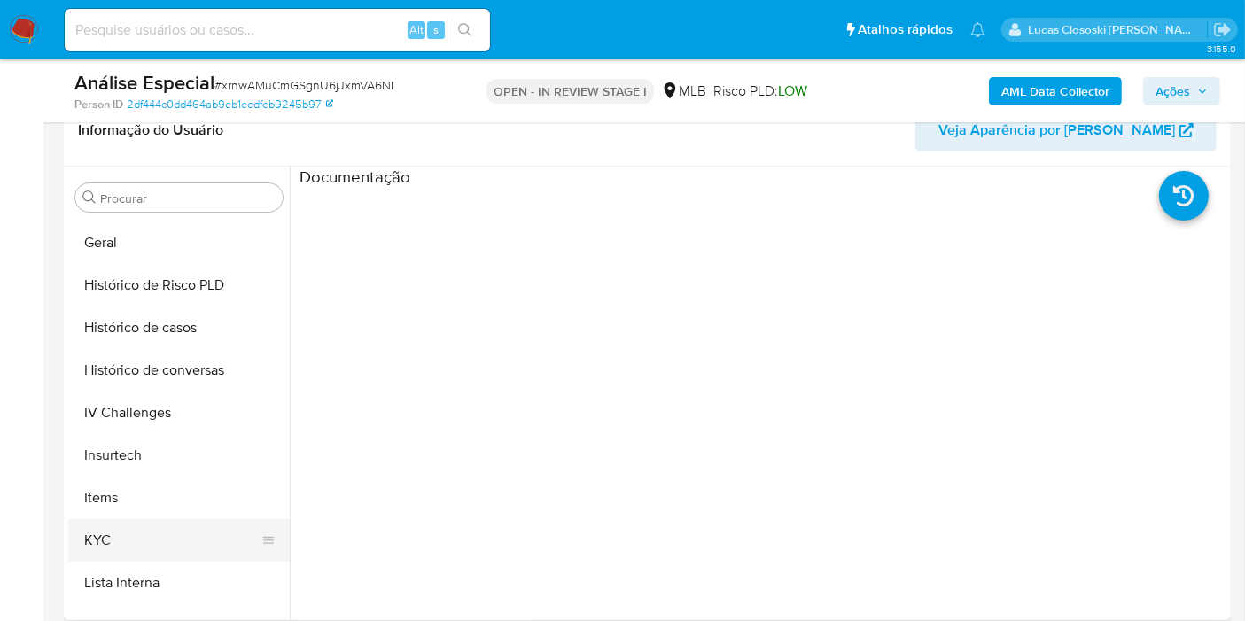
click at [136, 535] on button "KYC" at bounding box center [171, 540] width 207 height 43
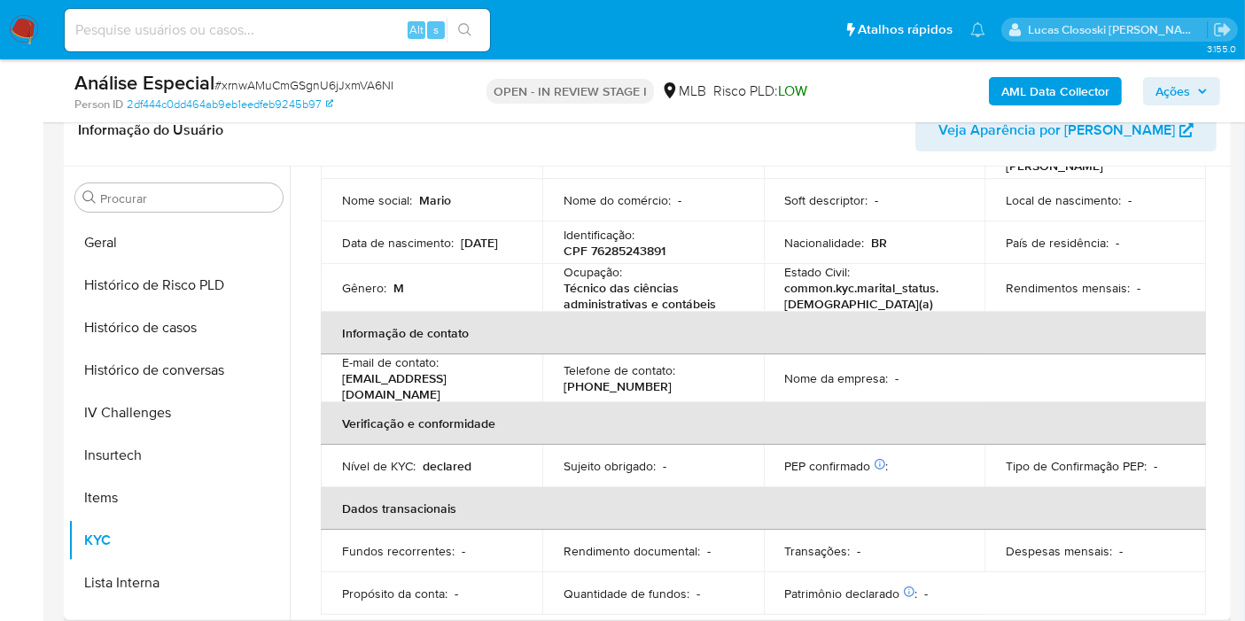
scroll to position [98, 0]
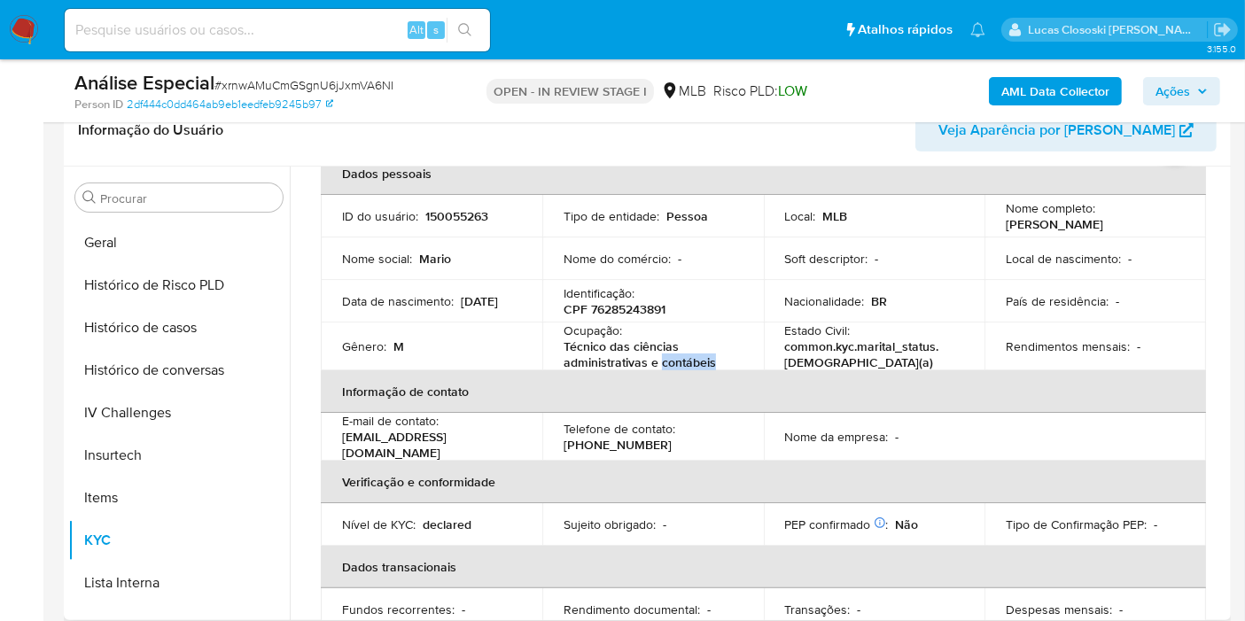
drag, startPoint x: 717, startPoint y: 363, endPoint x: 601, endPoint y: 354, distance: 116.4
click at [635, 355] on p "Técnico das ciências administrativas e contábeis" at bounding box center [650, 354] width 172 height 32
drag, startPoint x: 569, startPoint y: 353, endPoint x: 559, endPoint y: 352, distance: 9.8
click at [559, 352] on td "Ocupação : Técnico das ciências administrativas e contábeis" at bounding box center [653, 347] width 222 height 48
drag, startPoint x: 567, startPoint y: 347, endPoint x: 726, endPoint y: 361, distance: 159.2
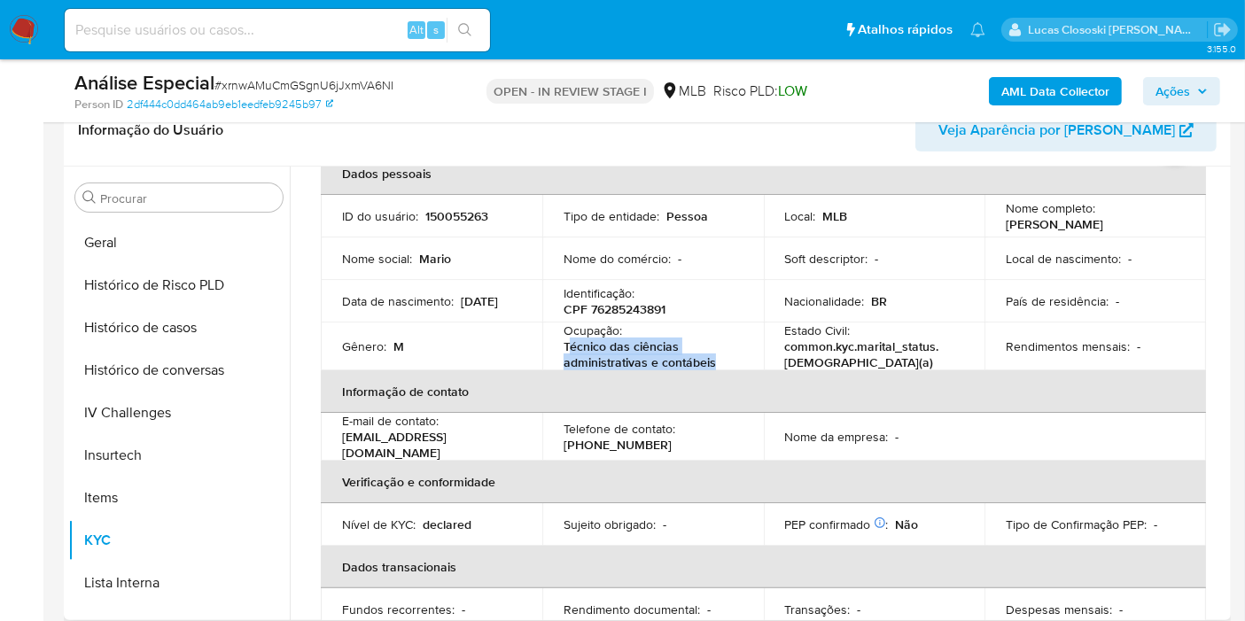
click at [726, 361] on p "Técnico das ciências administrativas e contábeis" at bounding box center [650, 354] width 172 height 32
copy p "écnico das ciências administrativas e contábeis"
click at [639, 297] on div "Identificação : CPF 76285243891" at bounding box center [653, 301] width 179 height 32
click at [630, 307] on p "CPF 76285243891" at bounding box center [615, 309] width 102 height 16
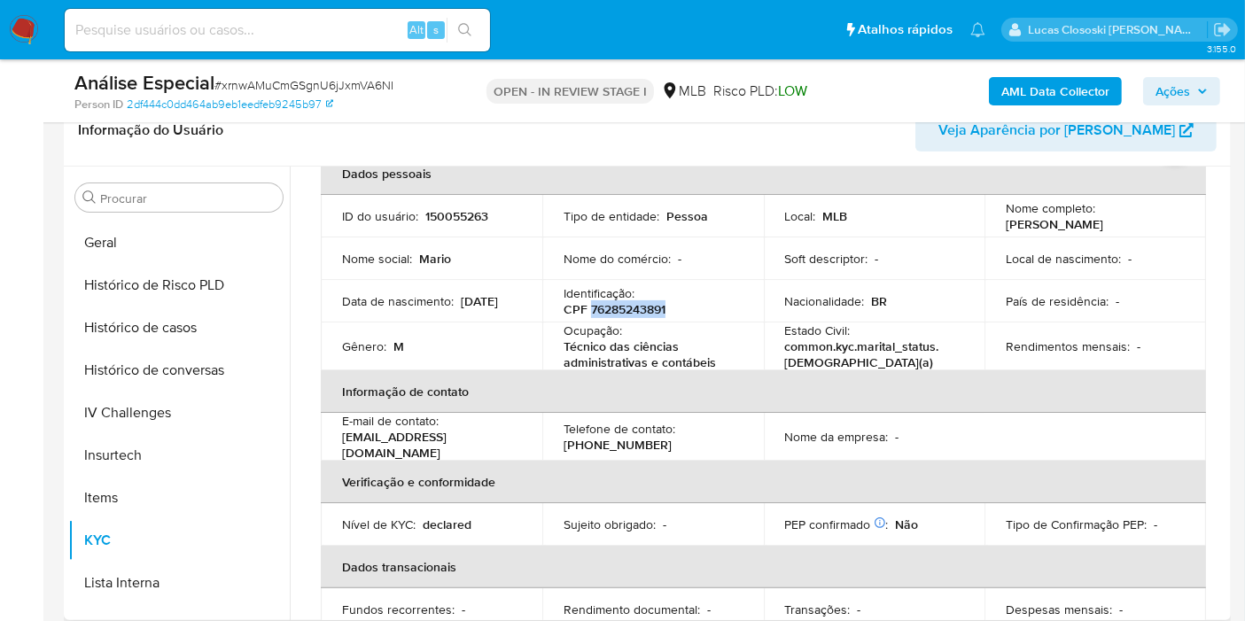
click at [630, 307] on p "CPF 76285243891" at bounding box center [615, 309] width 102 height 16
copy p "76285243891"
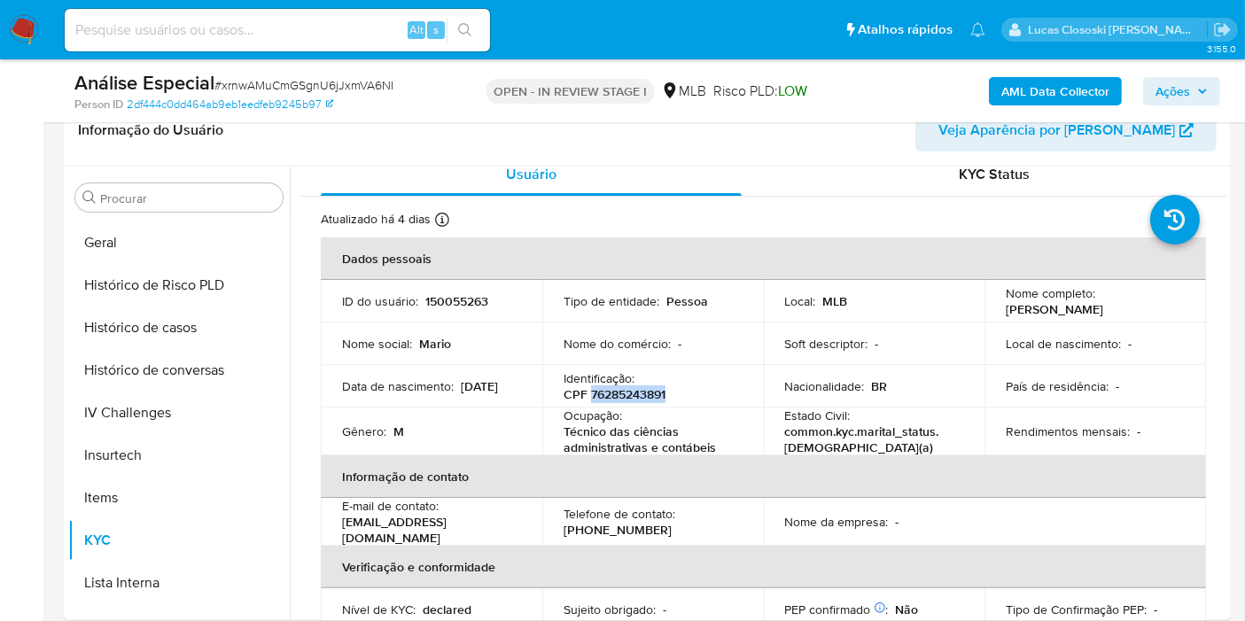
scroll to position [0, 0]
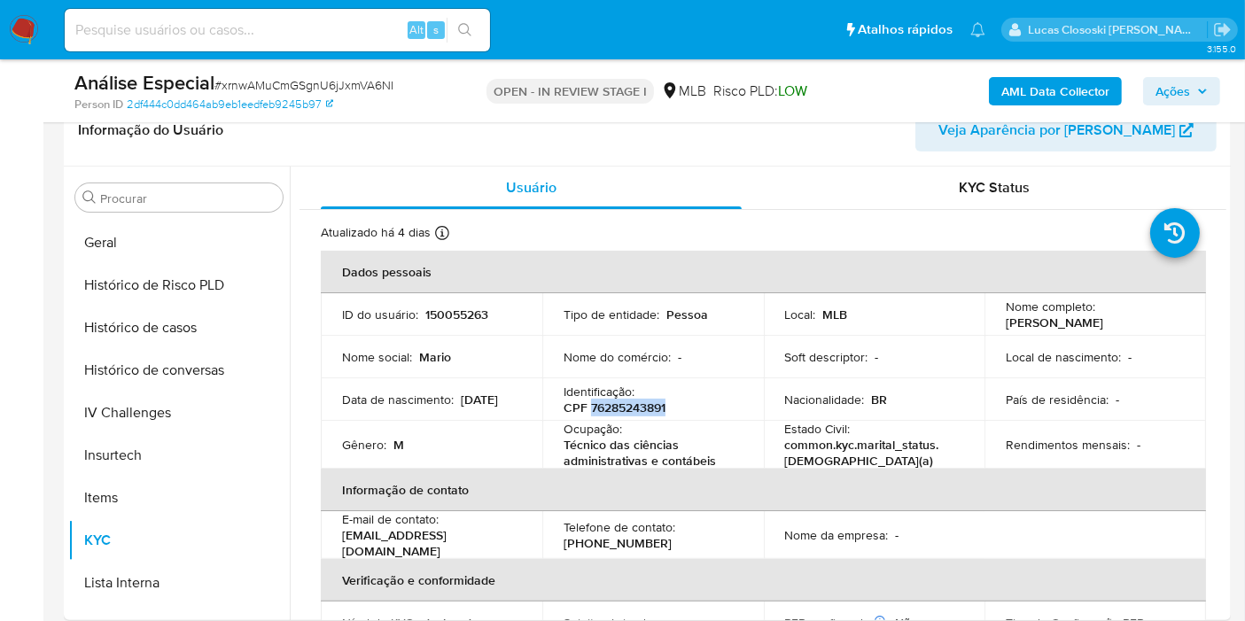
click at [1180, 97] on span "Ações" at bounding box center [1172, 91] width 35 height 28
drag, startPoint x: 1180, startPoint y: 97, endPoint x: 1143, endPoint y: 105, distance: 37.9
click at [1180, 97] on span "Ações" at bounding box center [1172, 91] width 35 height 28
click at [1220, 84] on div "Análise Especial # xrnwAMuCmGSgnU6jJxmVA6NI Person ID 2df444c0dd464ab9eb1eedfeb…" at bounding box center [647, 90] width 1167 height 63
drag, startPoint x: 1192, startPoint y: 84, endPoint x: 1068, endPoint y: 107, distance: 126.2
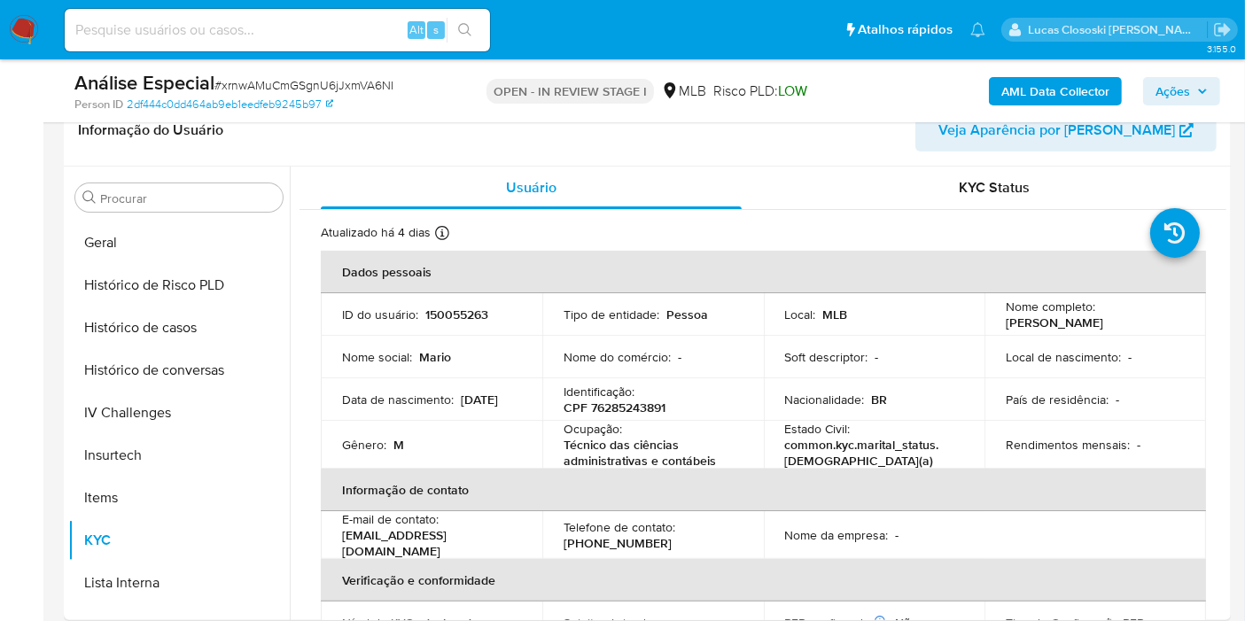
click at [1192, 84] on span "Ações" at bounding box center [1181, 91] width 52 height 25
click at [1185, 80] on span "Ações" at bounding box center [1172, 91] width 35 height 28
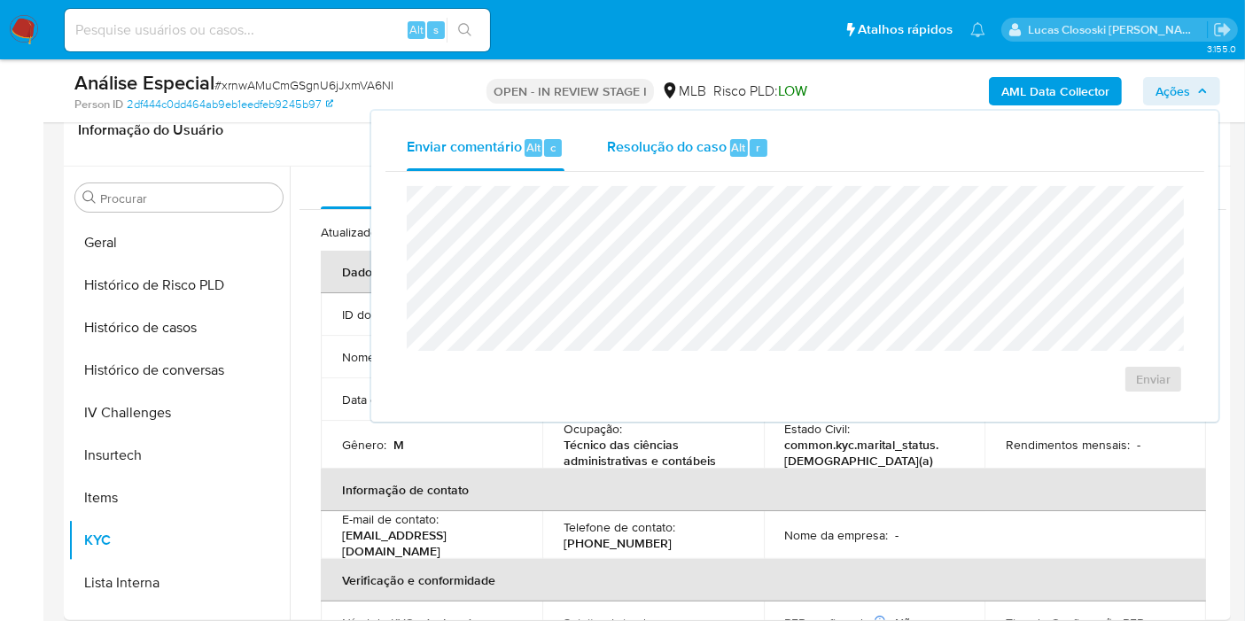
click at [643, 144] on span "Resolução do caso" at bounding box center [667, 146] width 120 height 20
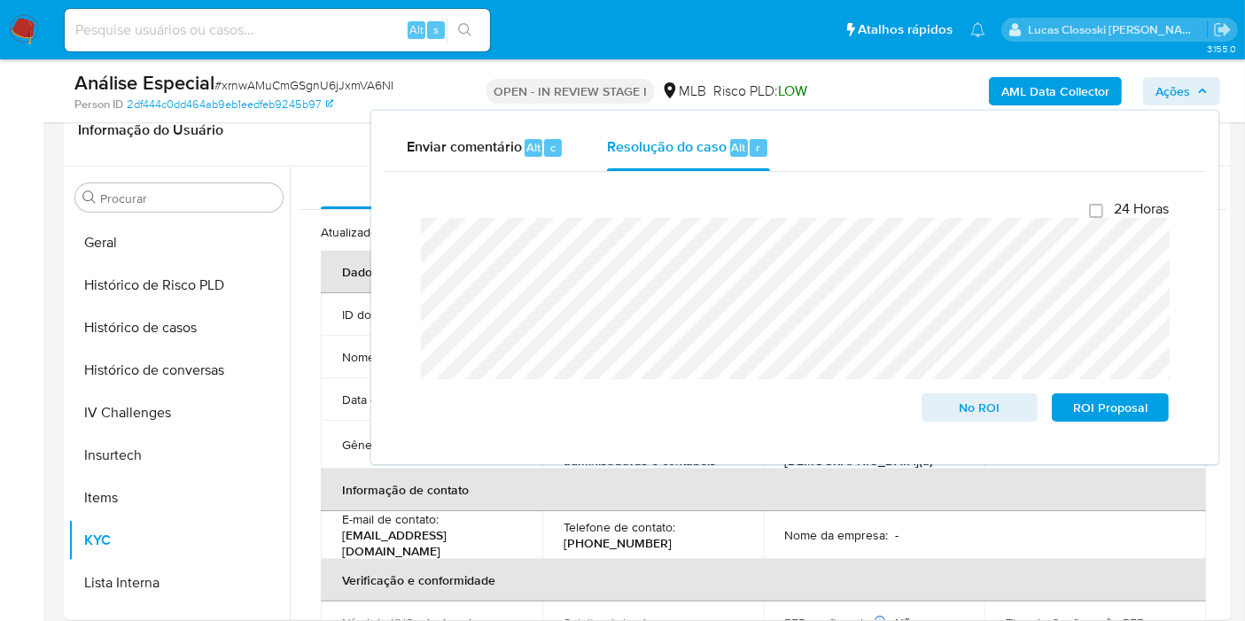
click at [1179, 93] on span "Ações" at bounding box center [1172, 91] width 35 height 28
click at [1186, 107] on div "AML Data Collector Ações Enviar comentário Alt c Resolução do caso Alt r Fecham…" at bounding box center [1031, 91] width 377 height 42
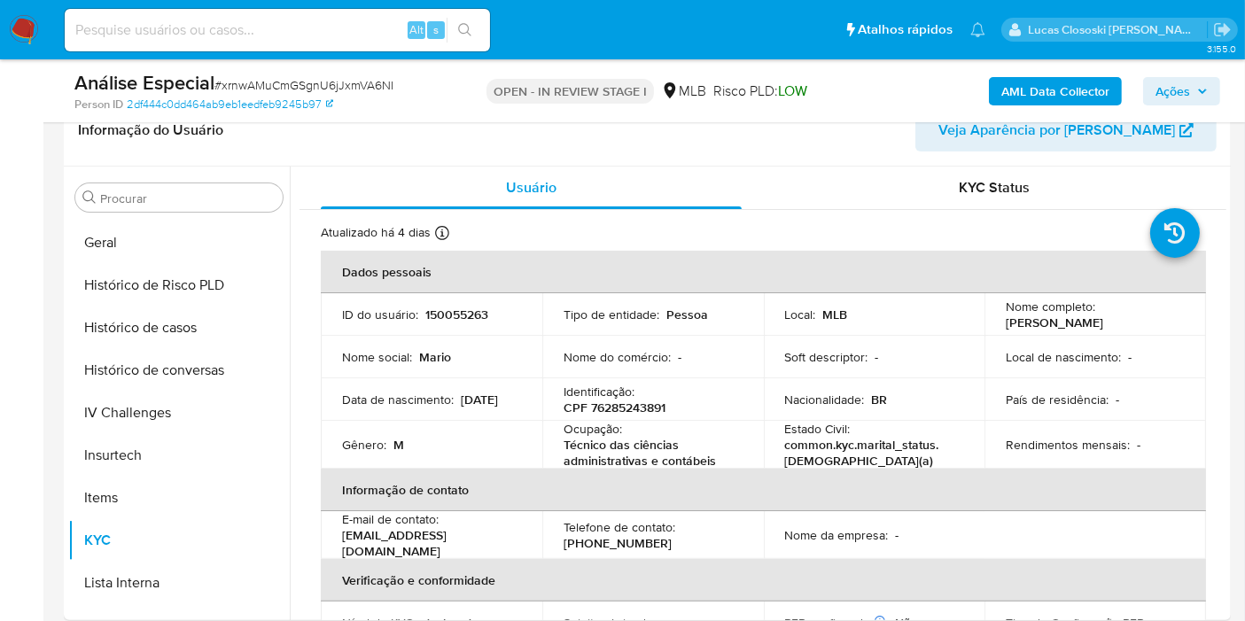
click at [1186, 97] on span "Ações" at bounding box center [1172, 91] width 35 height 28
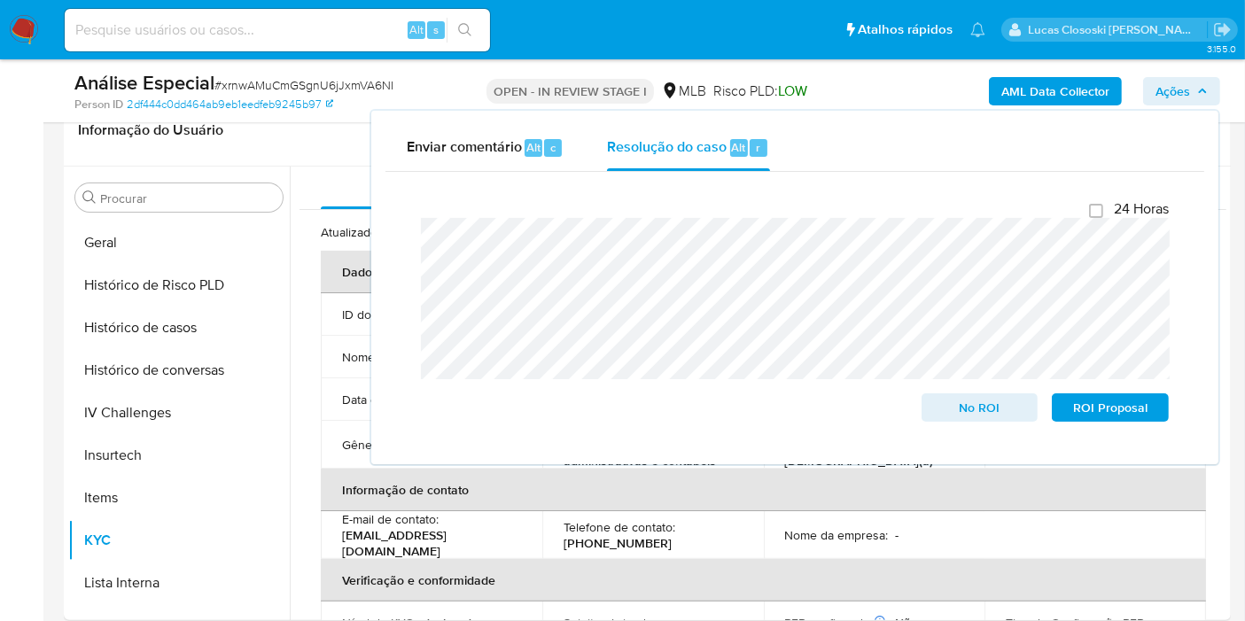
click at [1186, 97] on span "Ações" at bounding box center [1172, 91] width 35 height 28
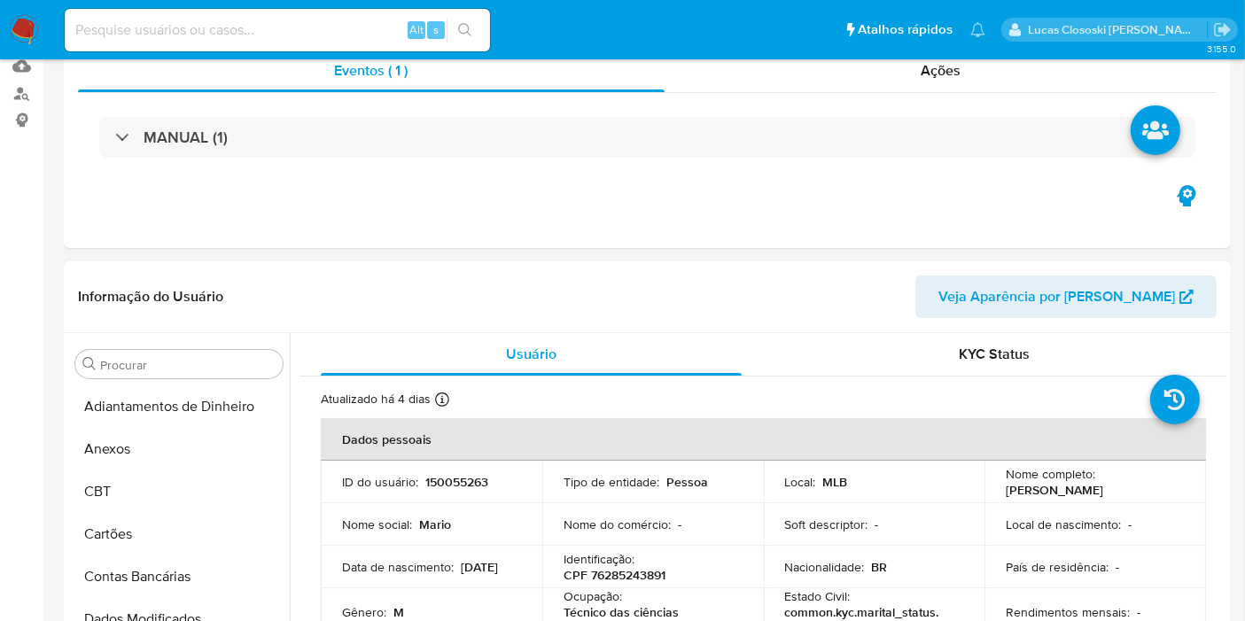
scroll to position [393, 0]
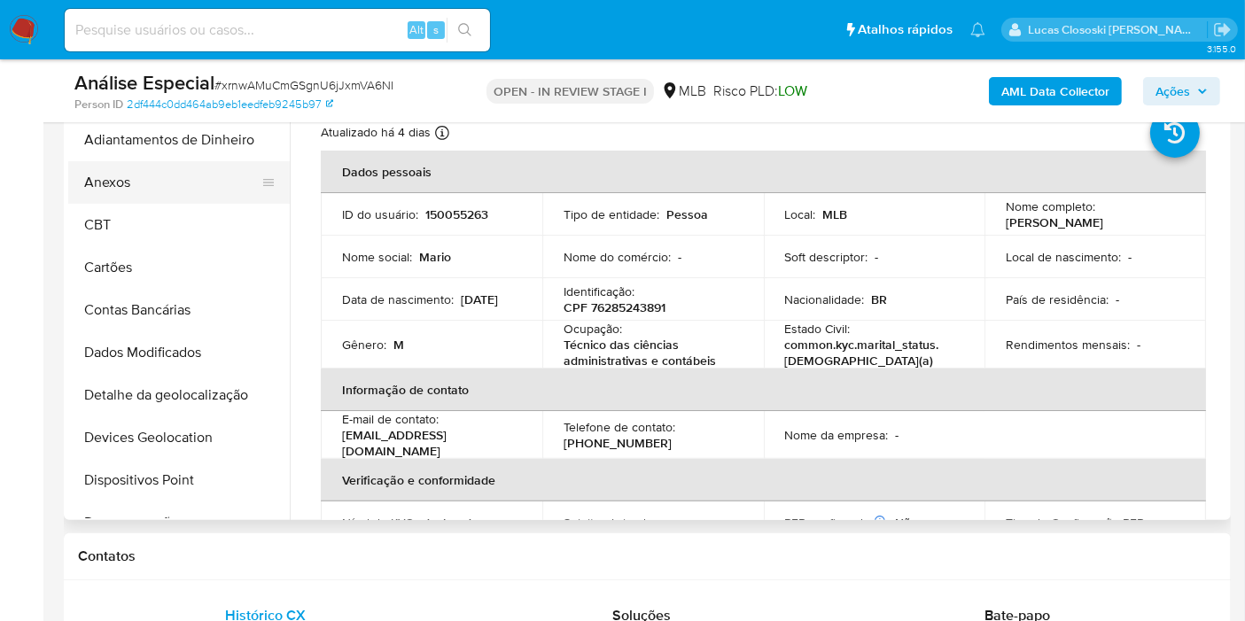
click at [96, 178] on button "Anexos" at bounding box center [171, 182] width 207 height 43
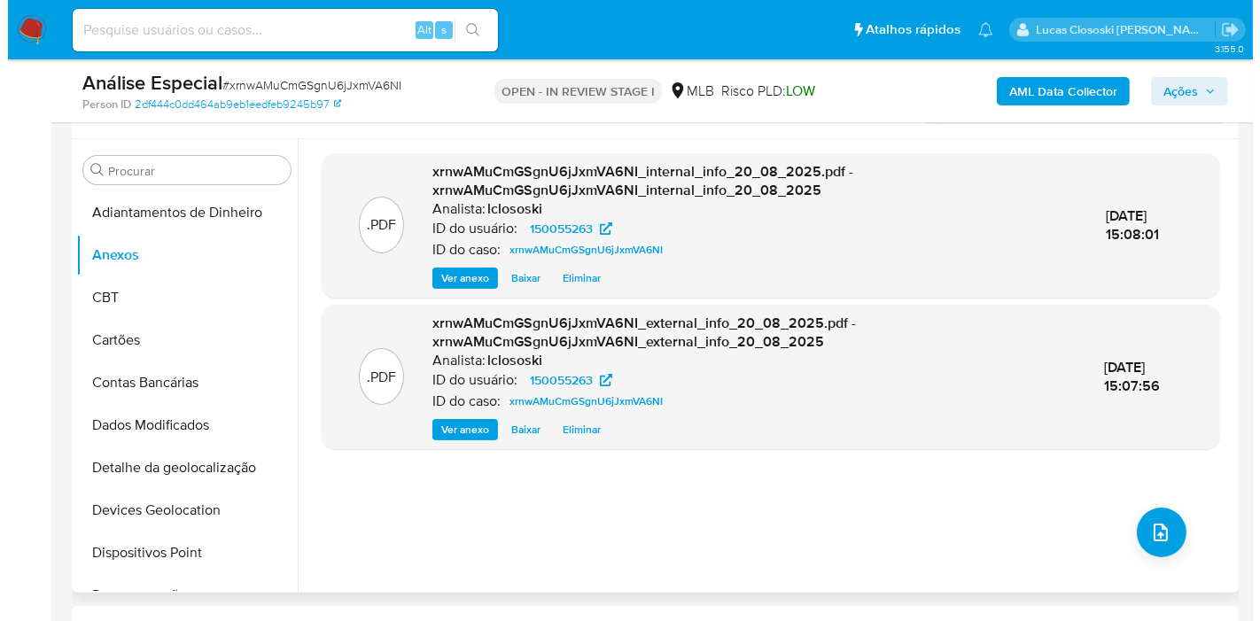
scroll to position [295, 0]
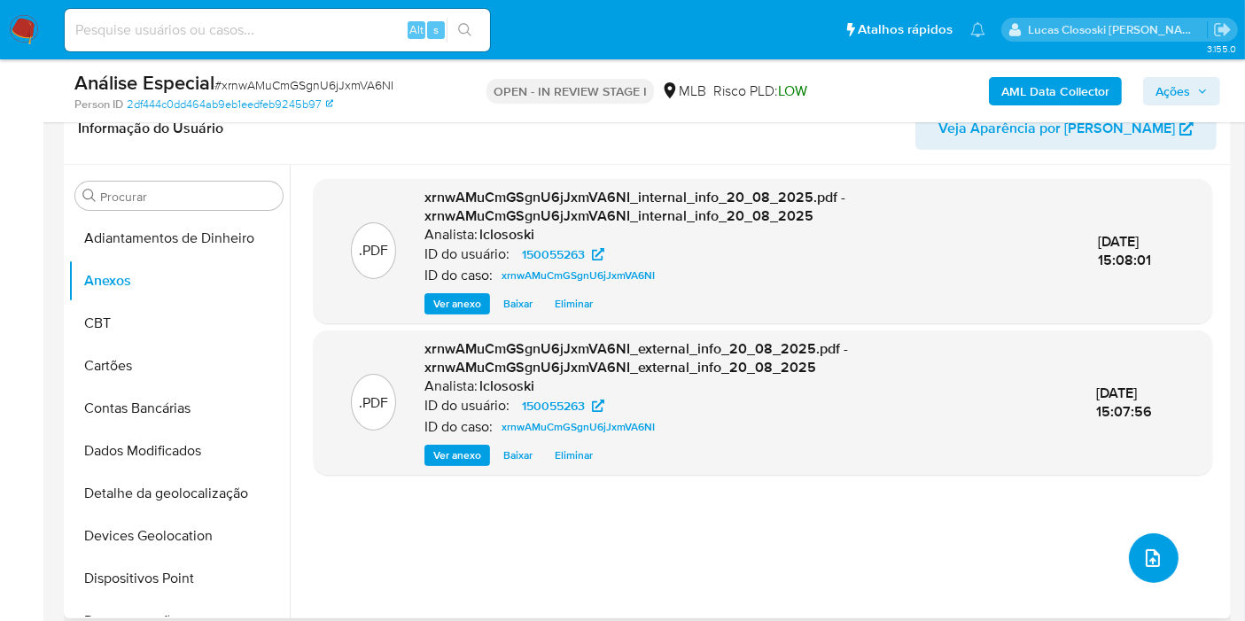
click at [1147, 563] on icon "upload-file" at bounding box center [1152, 558] width 21 height 21
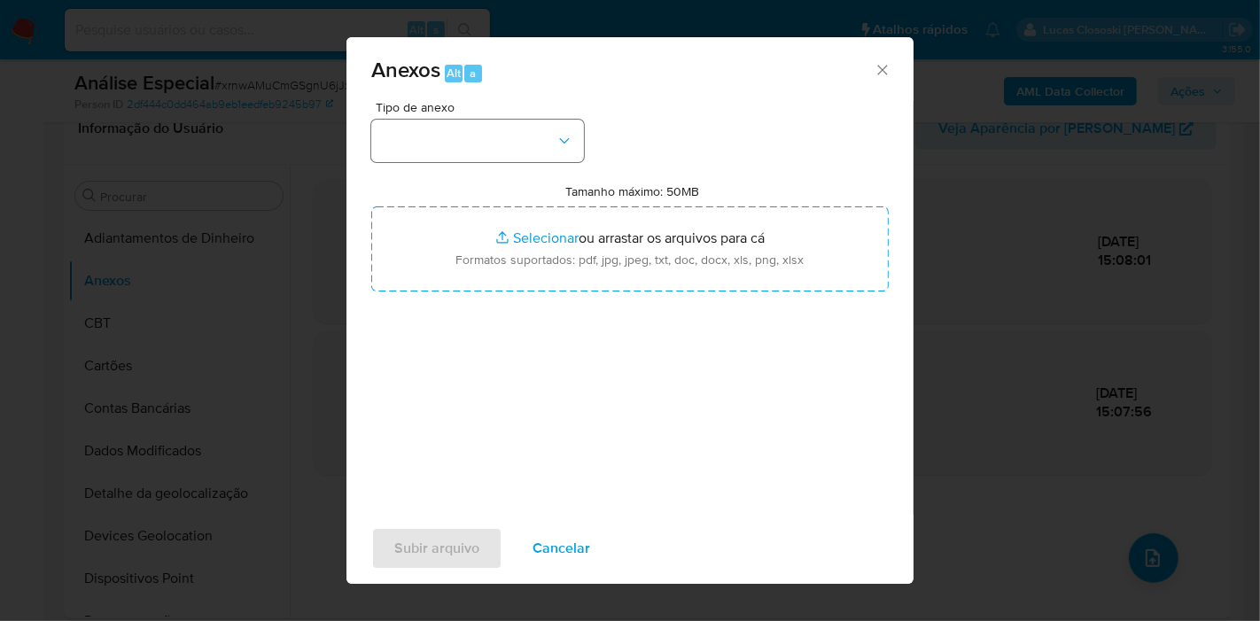
scroll to position [0, 0]
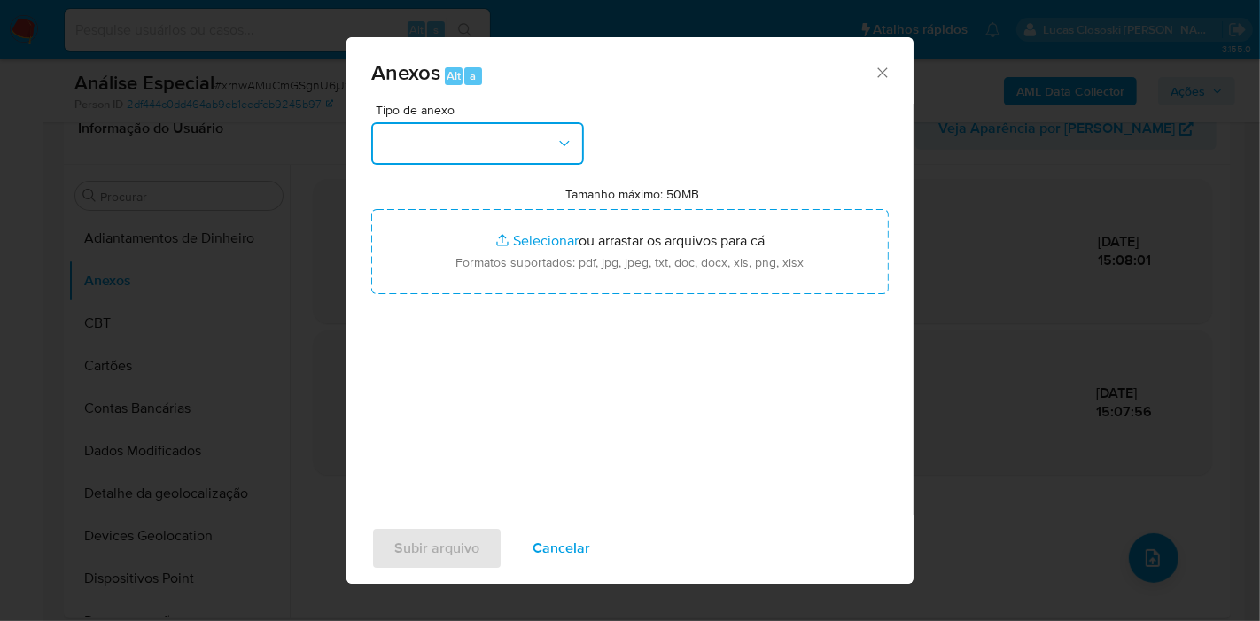
click at [517, 144] on button "button" at bounding box center [477, 143] width 213 height 43
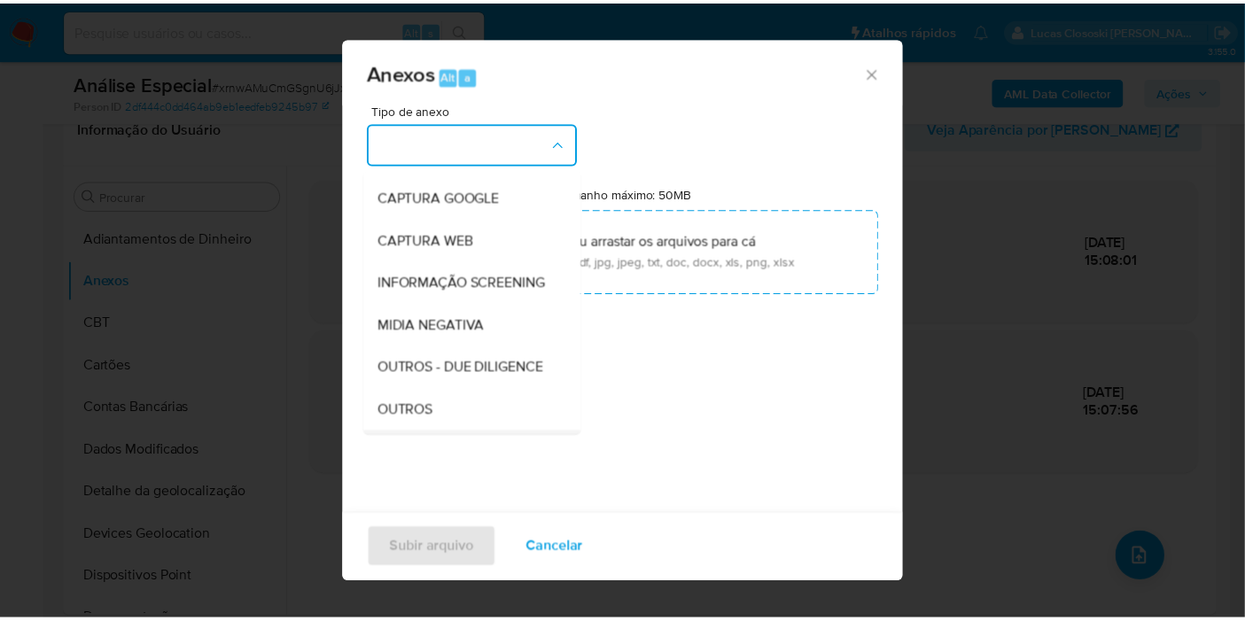
scroll to position [272, 0]
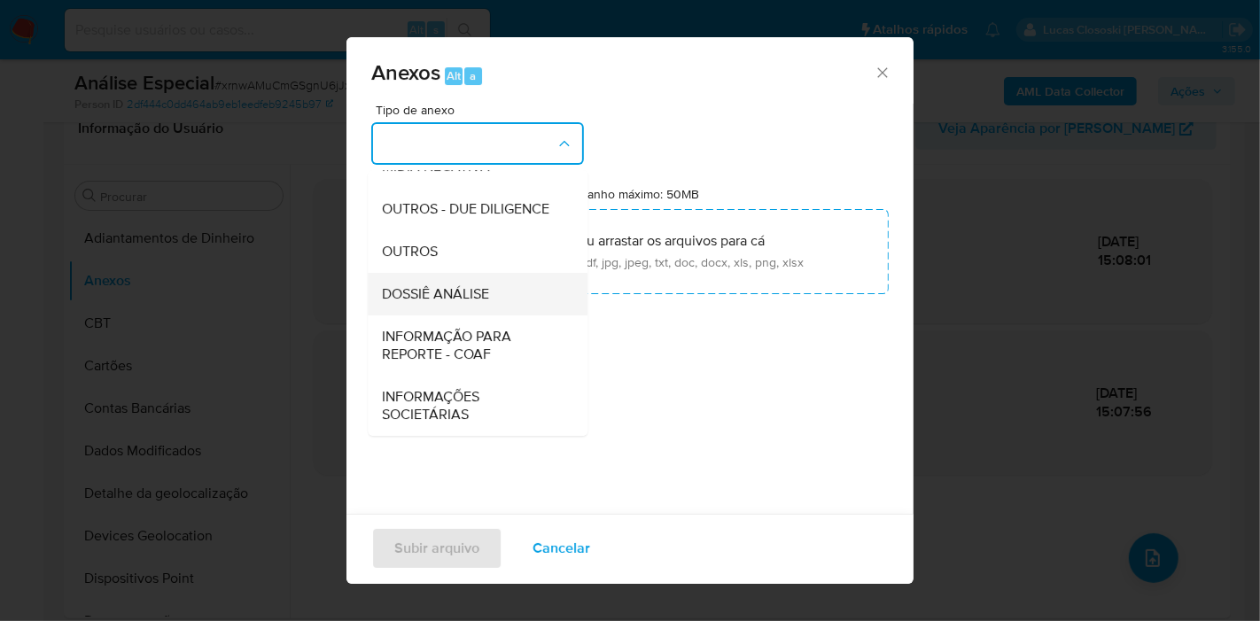
click at [475, 287] on span "DOSSIÊ ANÁLISE" at bounding box center [435, 294] width 107 height 18
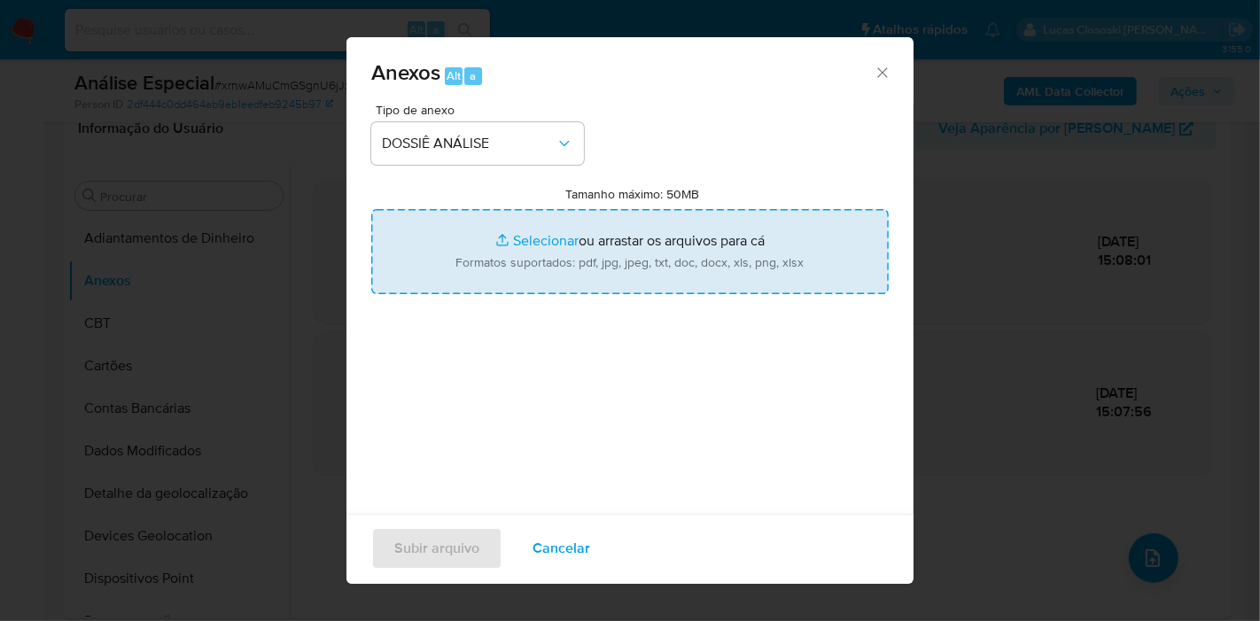
click at [478, 261] on input "Tamanho máximo: 50MB Selecionar arquivos" at bounding box center [629, 251] width 517 height 85
type input "C:\fakepath\SAR - XXXX - CPF 76285243891 - MARIO OTAVIO GOMES.pdf"
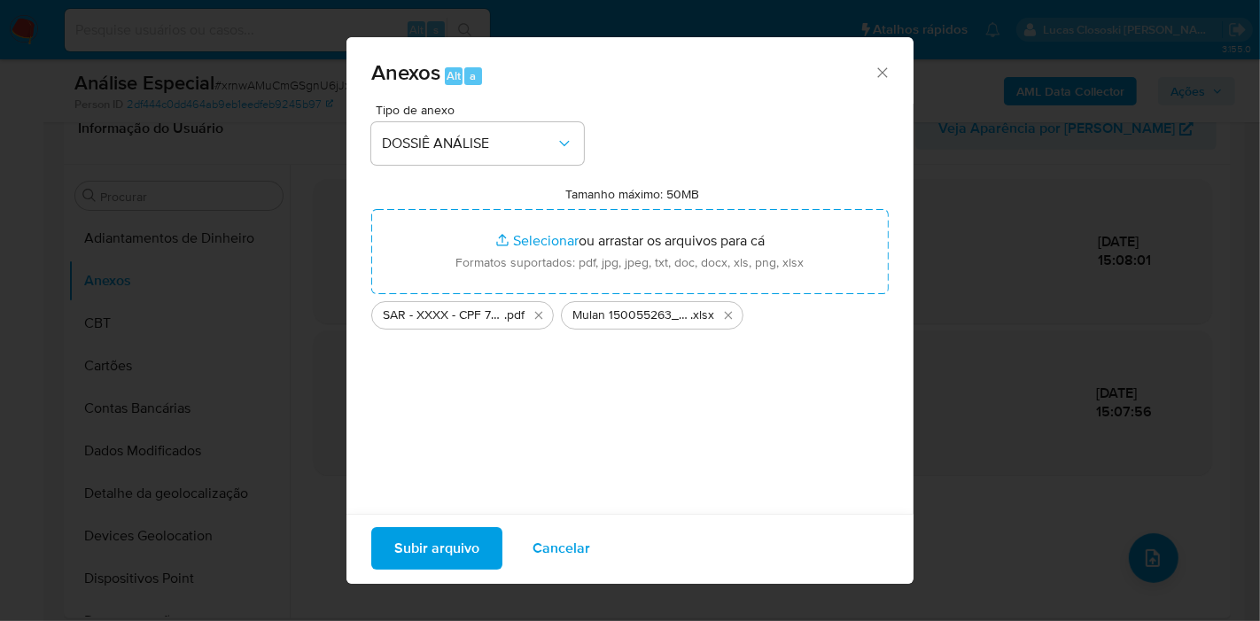
click at [450, 537] on span "Subir arquivo" at bounding box center [436, 548] width 85 height 39
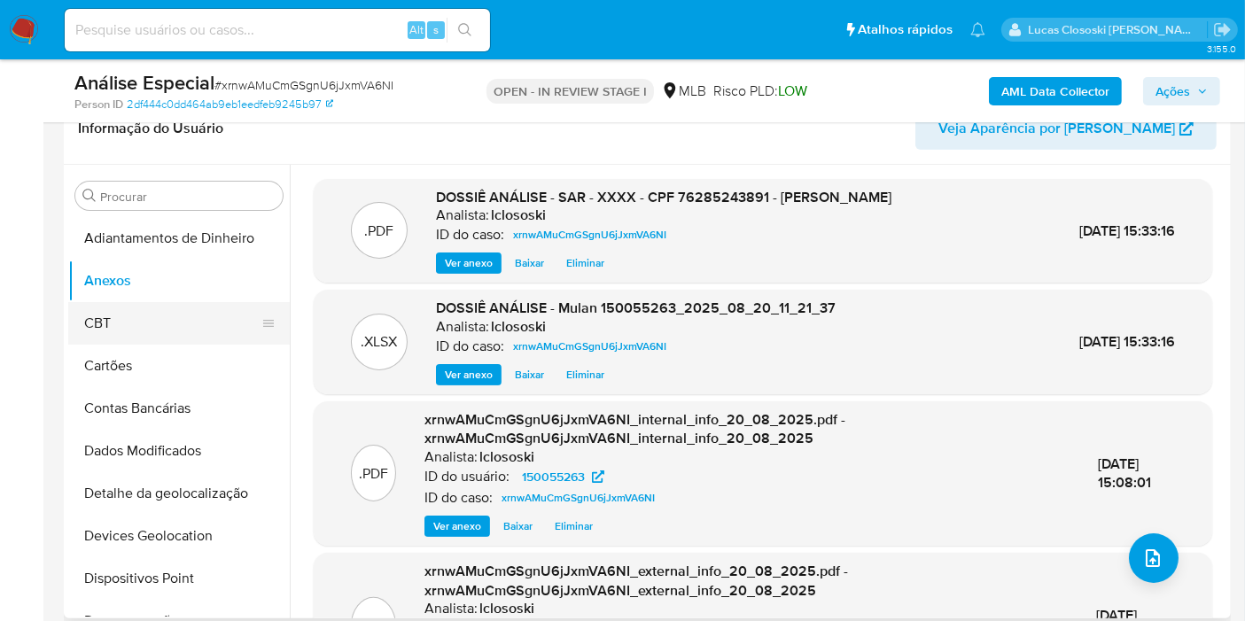
click at [128, 323] on button "CBT" at bounding box center [171, 323] width 207 height 43
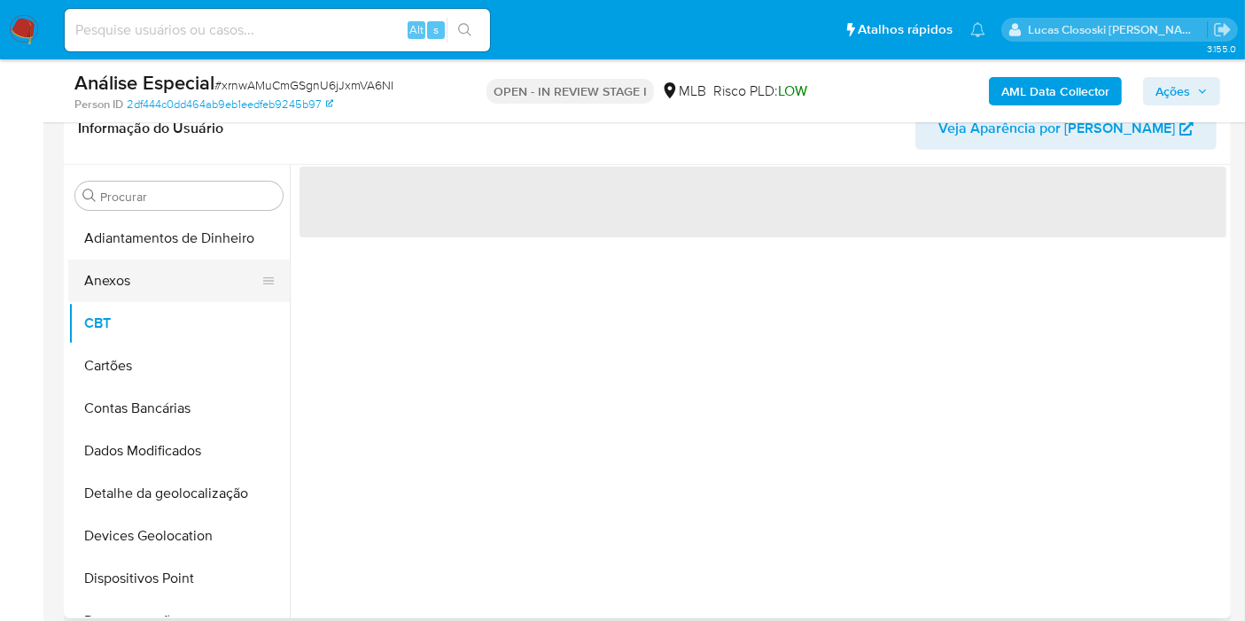
click at [114, 292] on button "Anexos" at bounding box center [171, 281] width 207 height 43
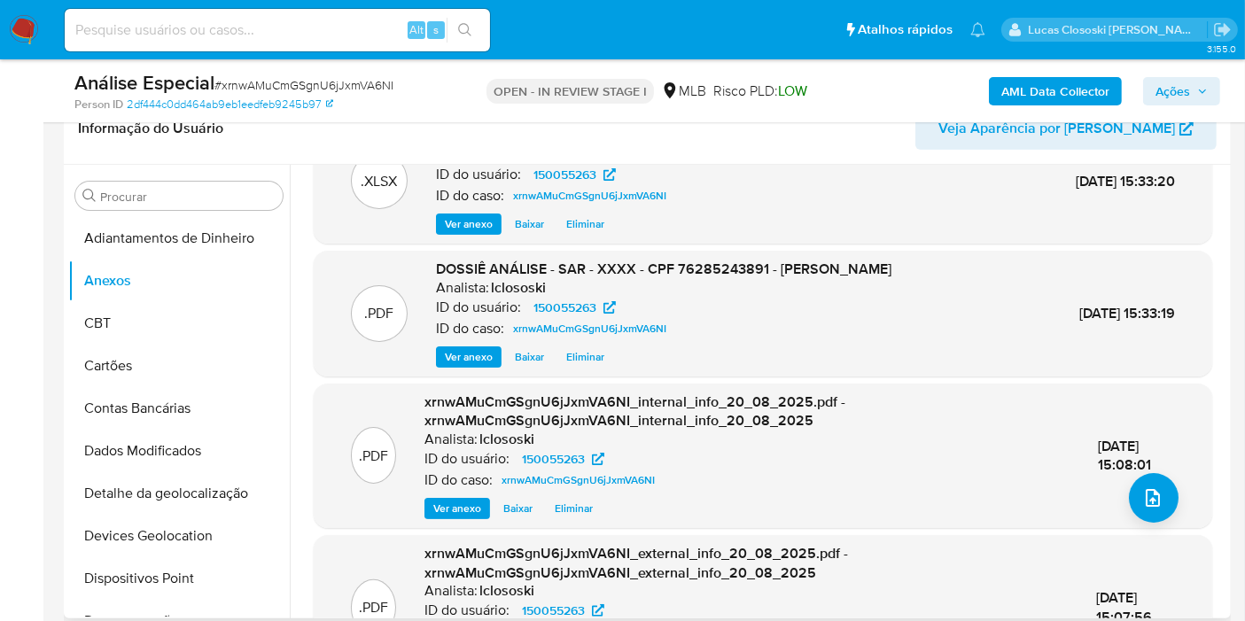
scroll to position [0, 0]
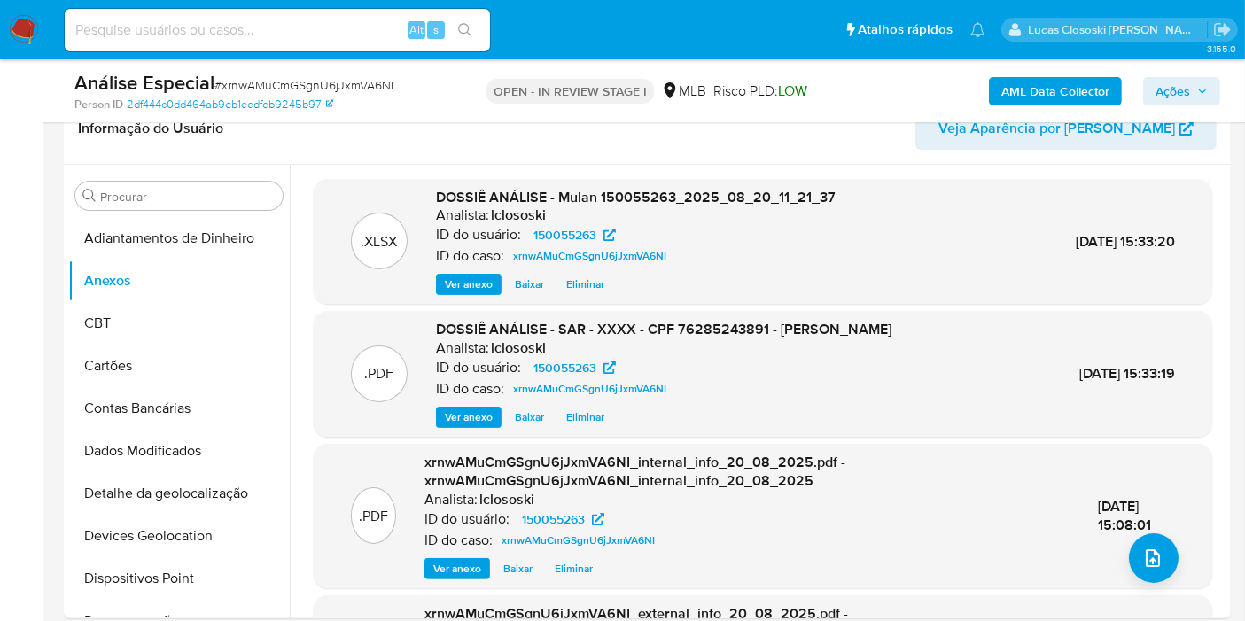
click at [1171, 78] on span "Ações" at bounding box center [1172, 91] width 35 height 28
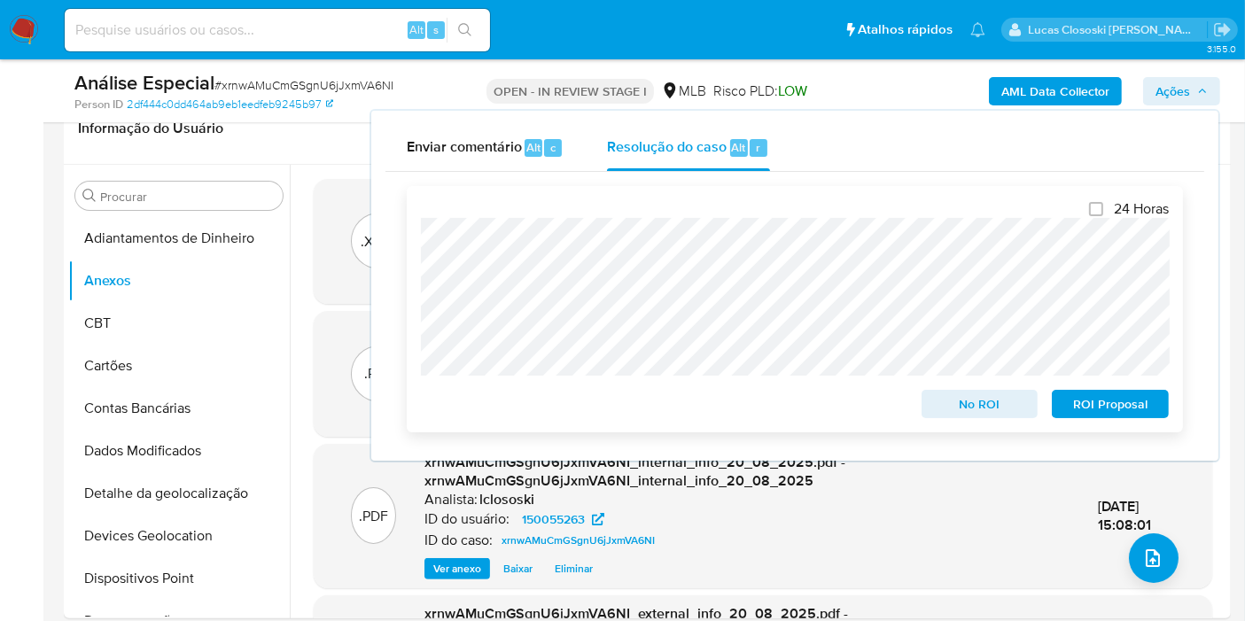
click at [1156, 399] on span "ROI Proposal" at bounding box center [1110, 404] width 92 height 25
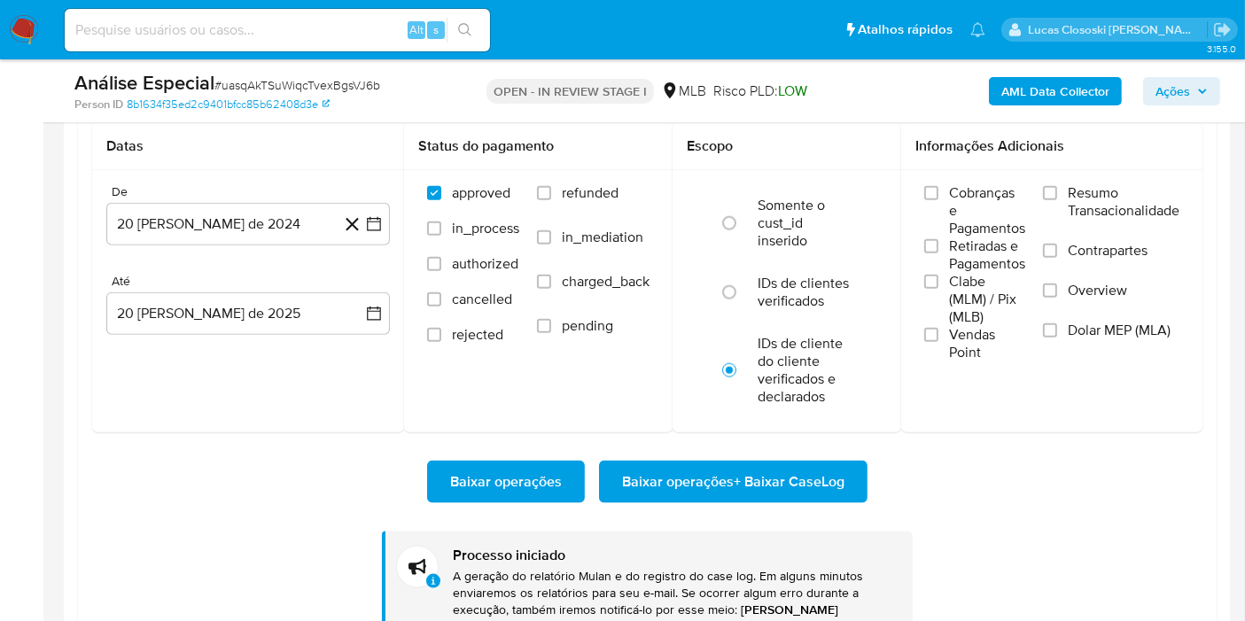
scroll to position [590, 0]
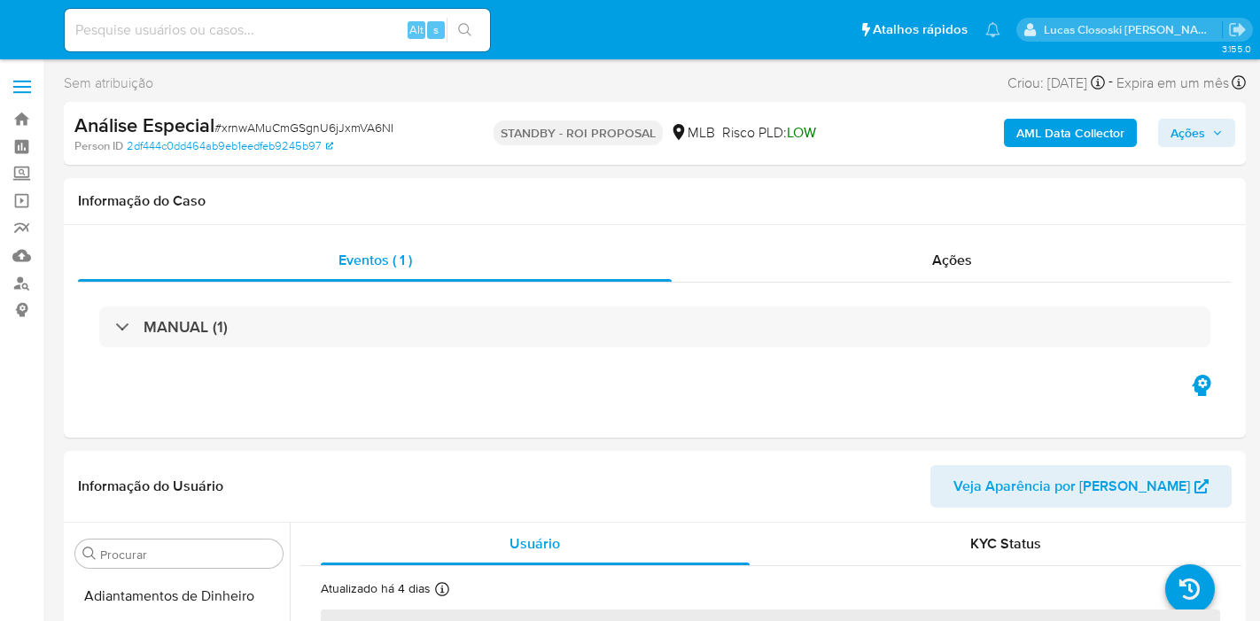
select select "10"
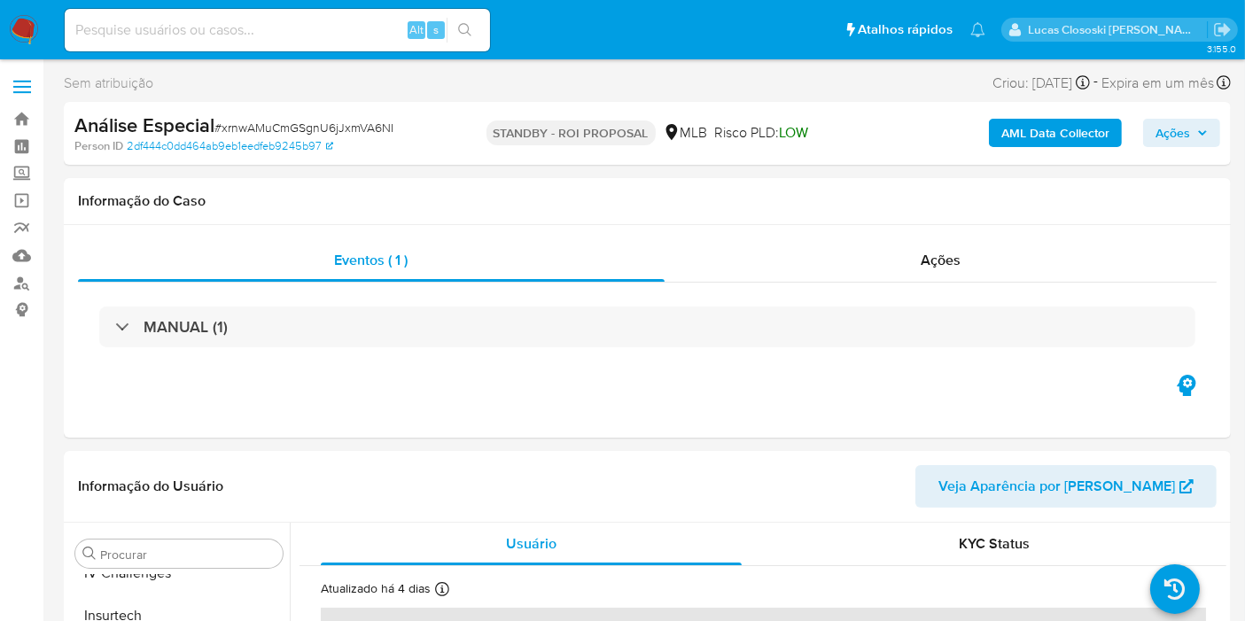
scroll to position [790, 0]
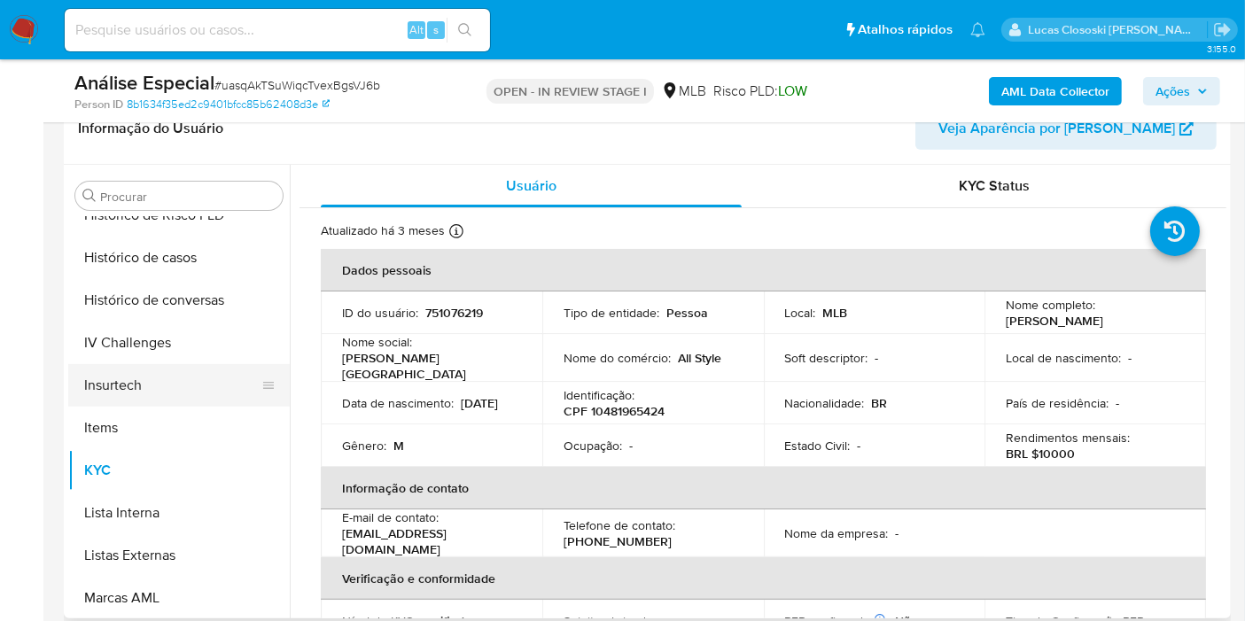
scroll to position [692, 0]
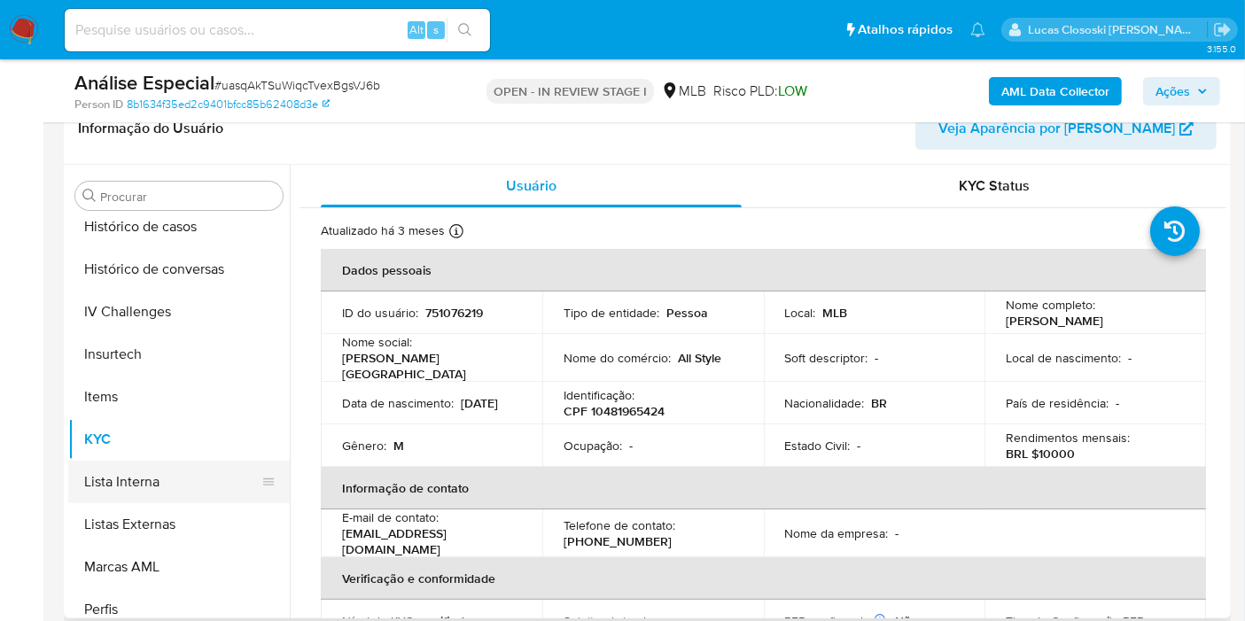
click at [148, 471] on button "Lista Interna" at bounding box center [171, 482] width 207 height 43
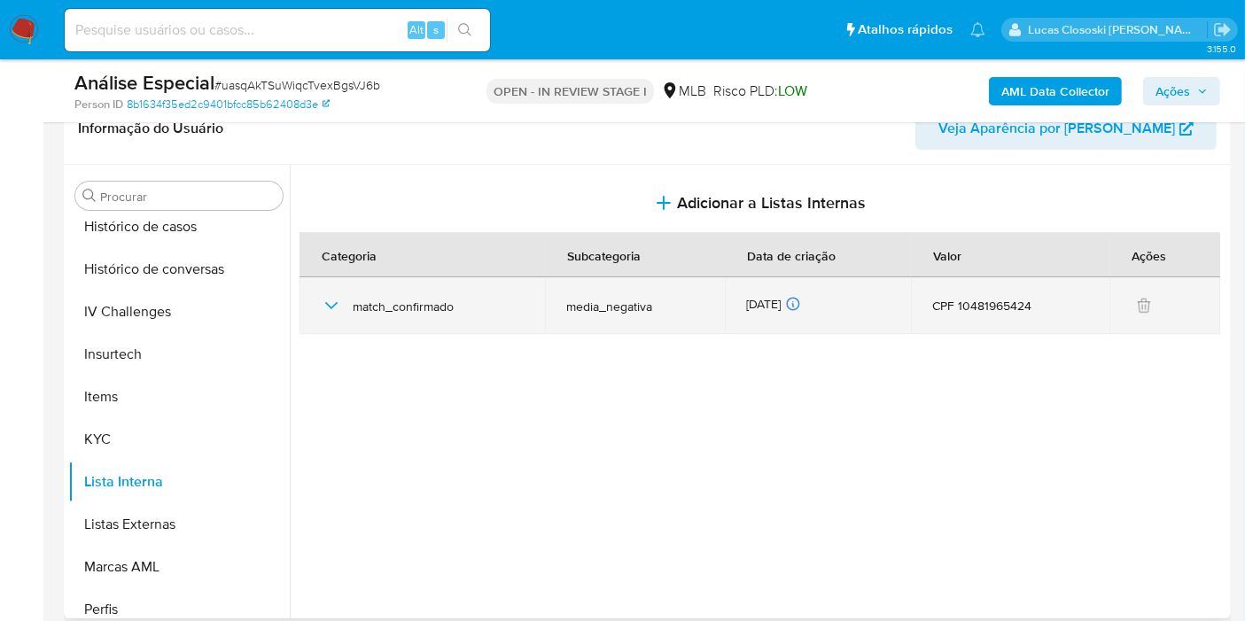
click at [337, 308] on icon "button" at bounding box center [331, 305] width 21 height 21
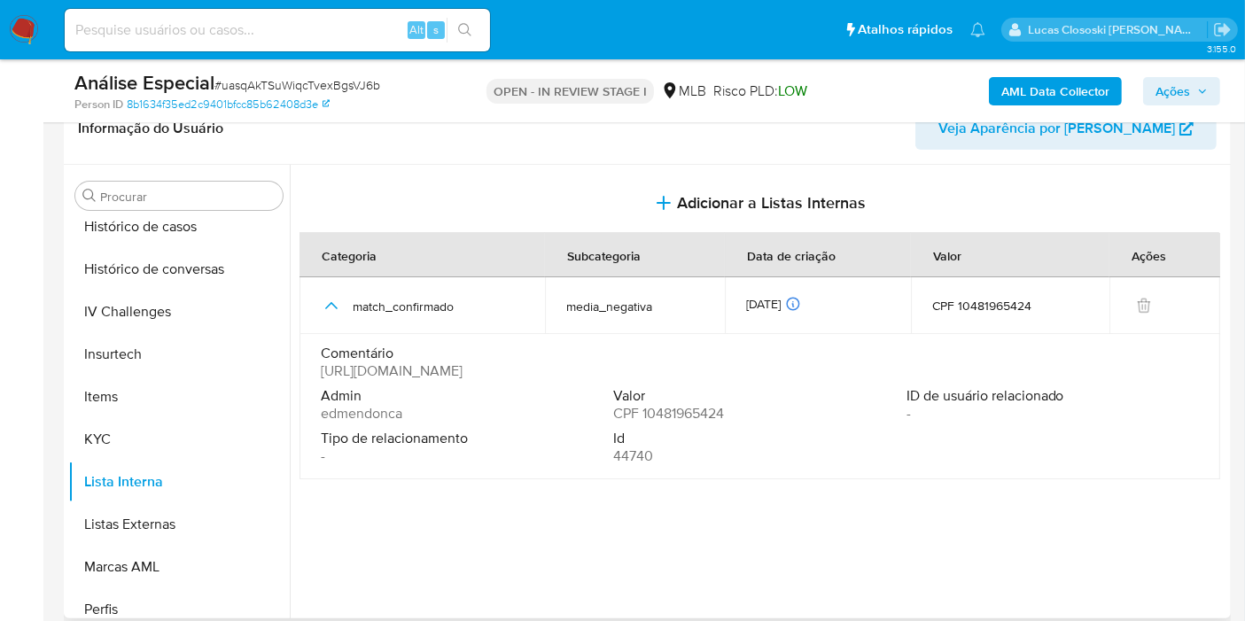
click at [463, 368] on span "[URL][DOMAIN_NAME]" at bounding box center [392, 371] width 142 height 18
click at [109, 410] on button "Items" at bounding box center [171, 397] width 207 height 43
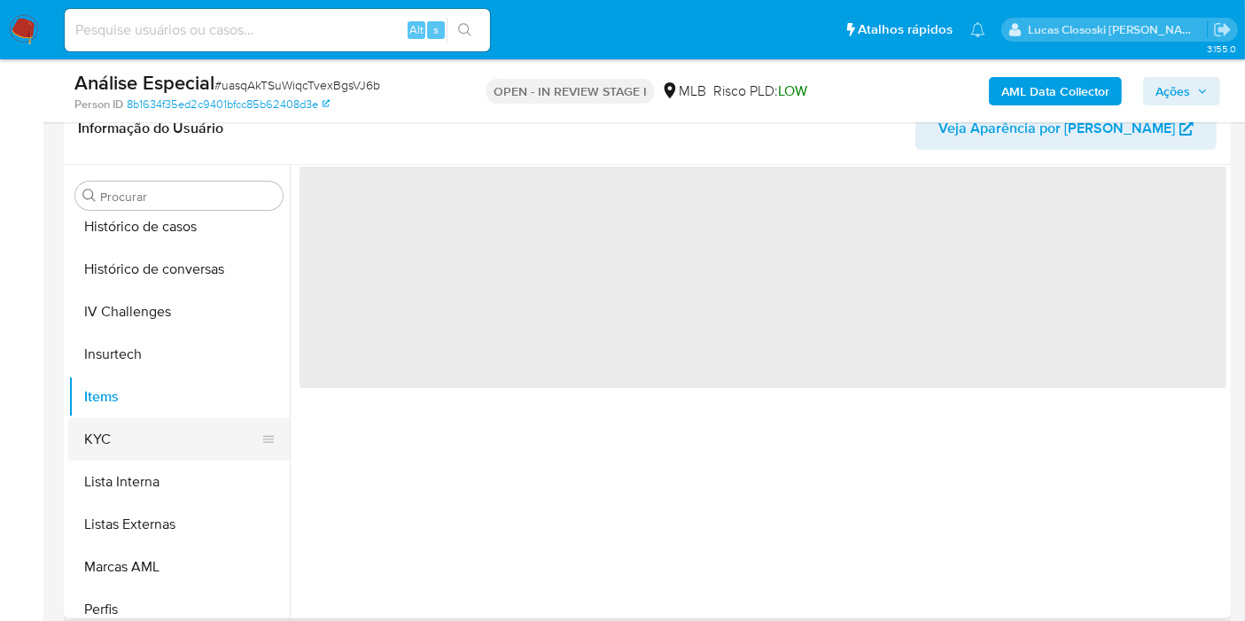
click at [110, 424] on button "KYC" at bounding box center [171, 439] width 207 height 43
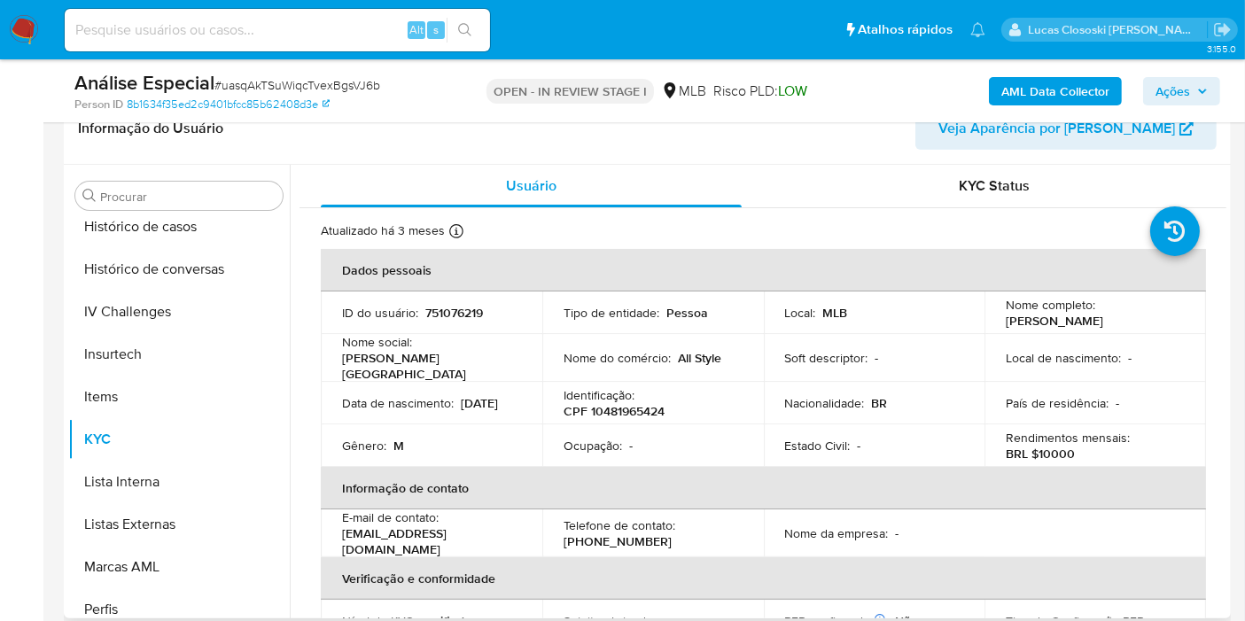
click at [600, 411] on p "CPF 10481965424" at bounding box center [614, 411] width 101 height 16
copy p "10481965424"
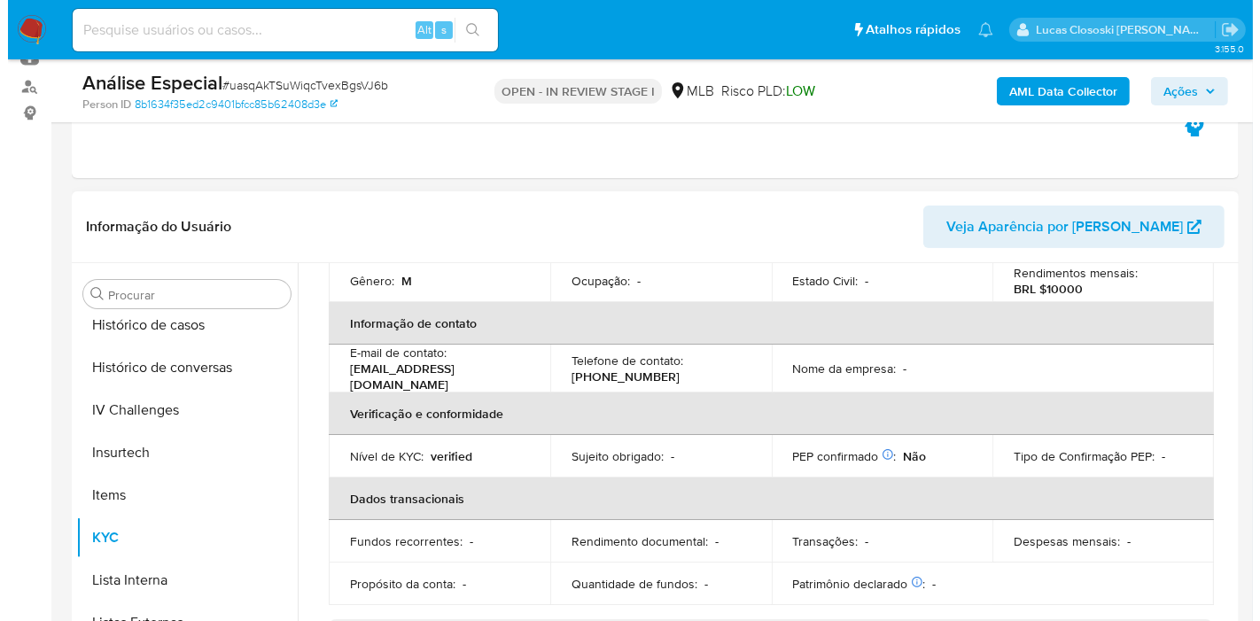
scroll to position [98, 0]
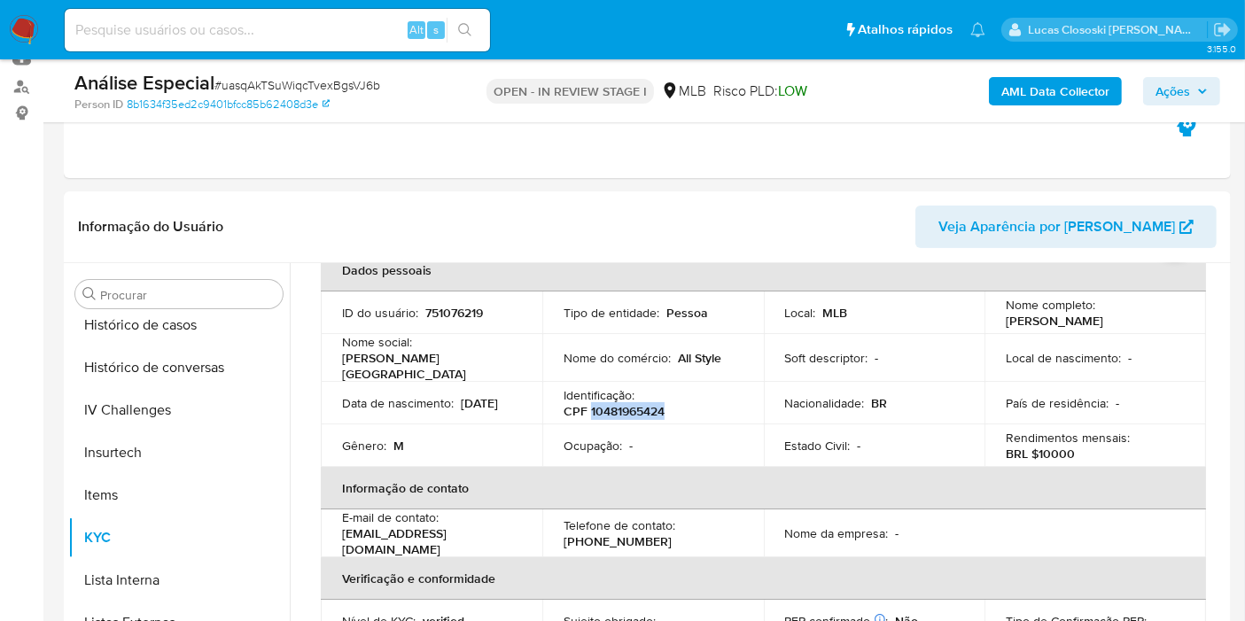
click at [1004, 92] on b "AML Data Collector" at bounding box center [1055, 91] width 108 height 28
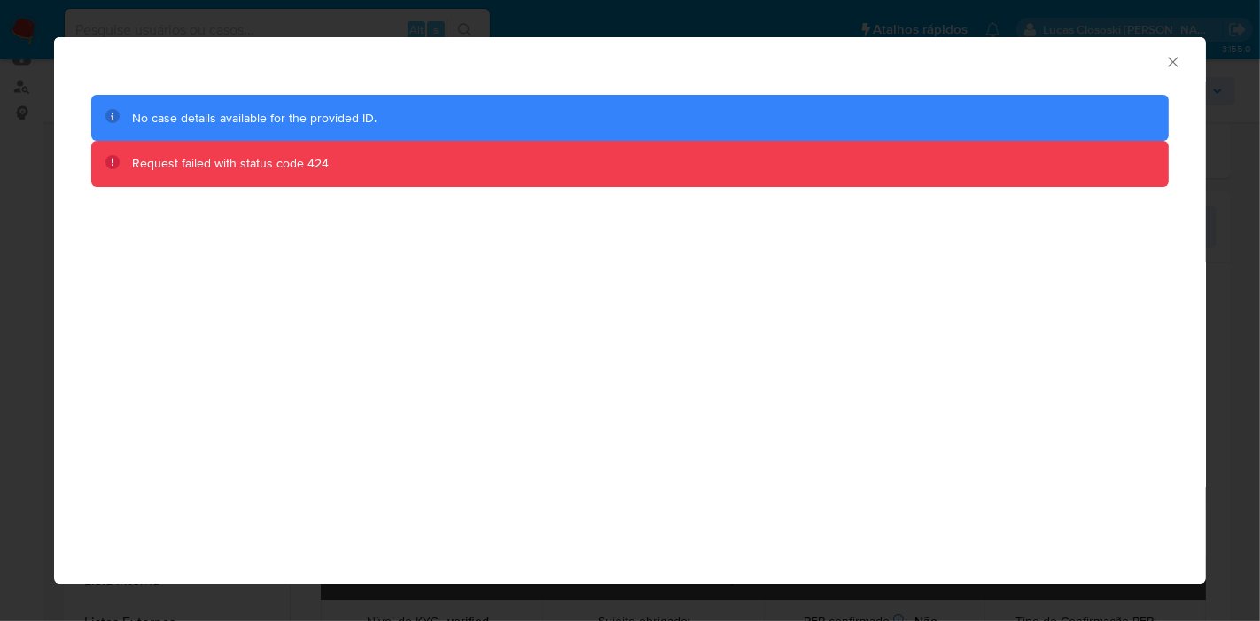
click at [1164, 59] on icon "Fechar a janela" at bounding box center [1173, 62] width 18 height 18
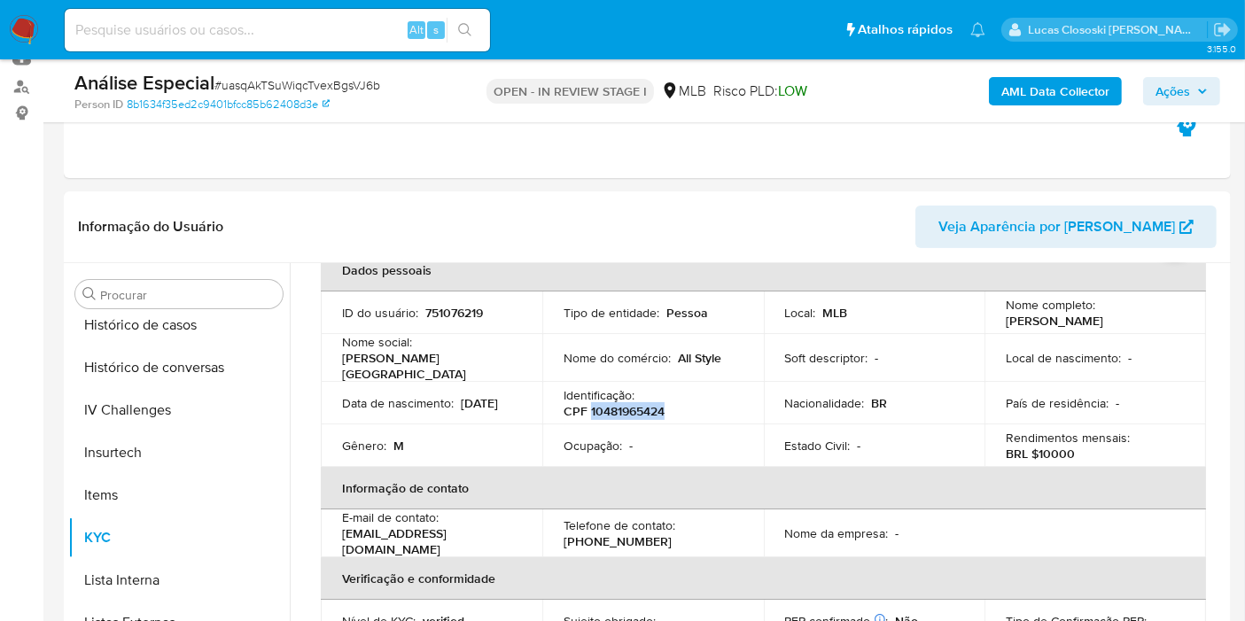
click at [1051, 82] on b "AML Data Collector" at bounding box center [1055, 91] width 108 height 28
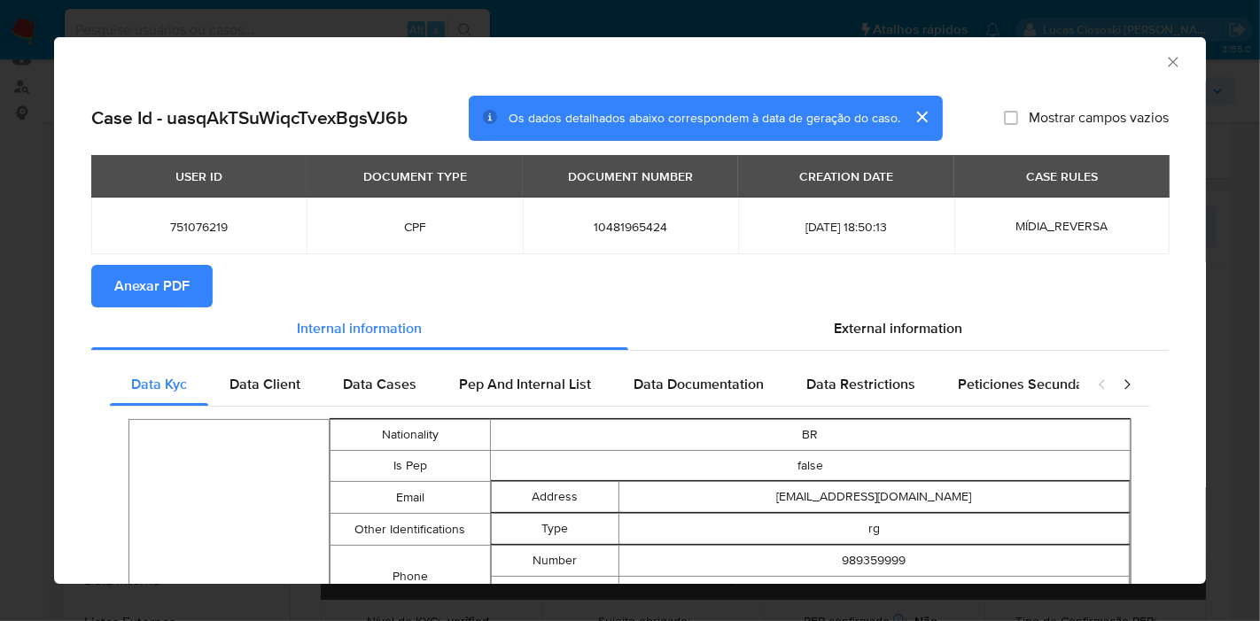
click at [132, 276] on span "Anexar PDF" at bounding box center [151, 286] width 75 height 39
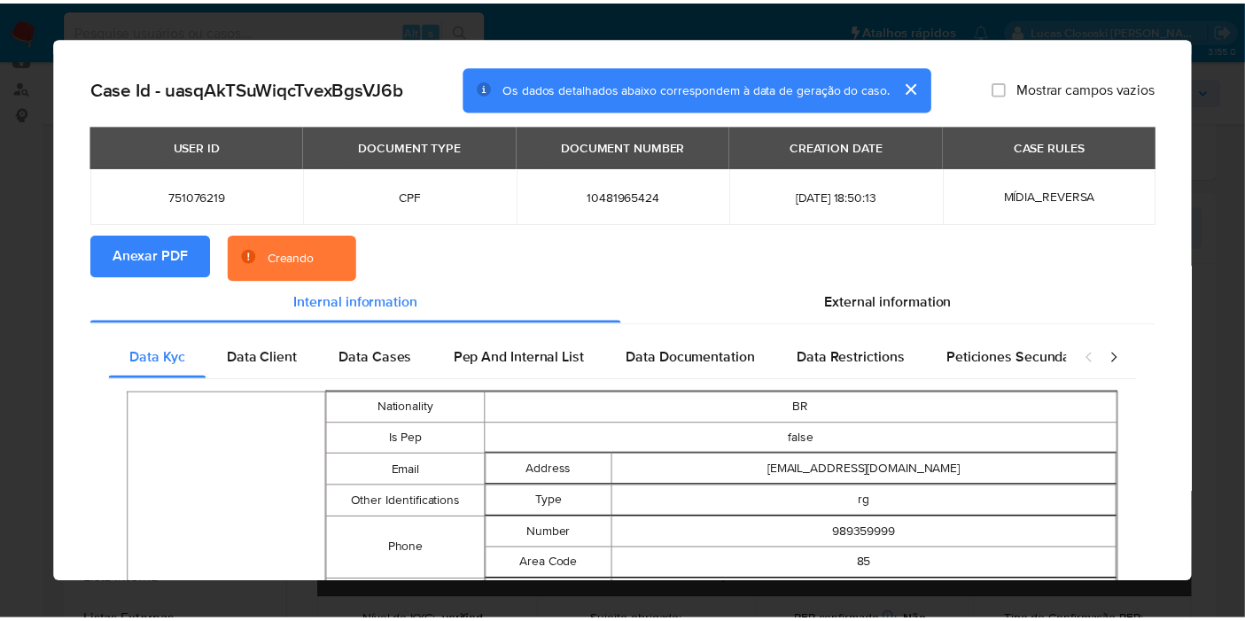
scroll to position [0, 0]
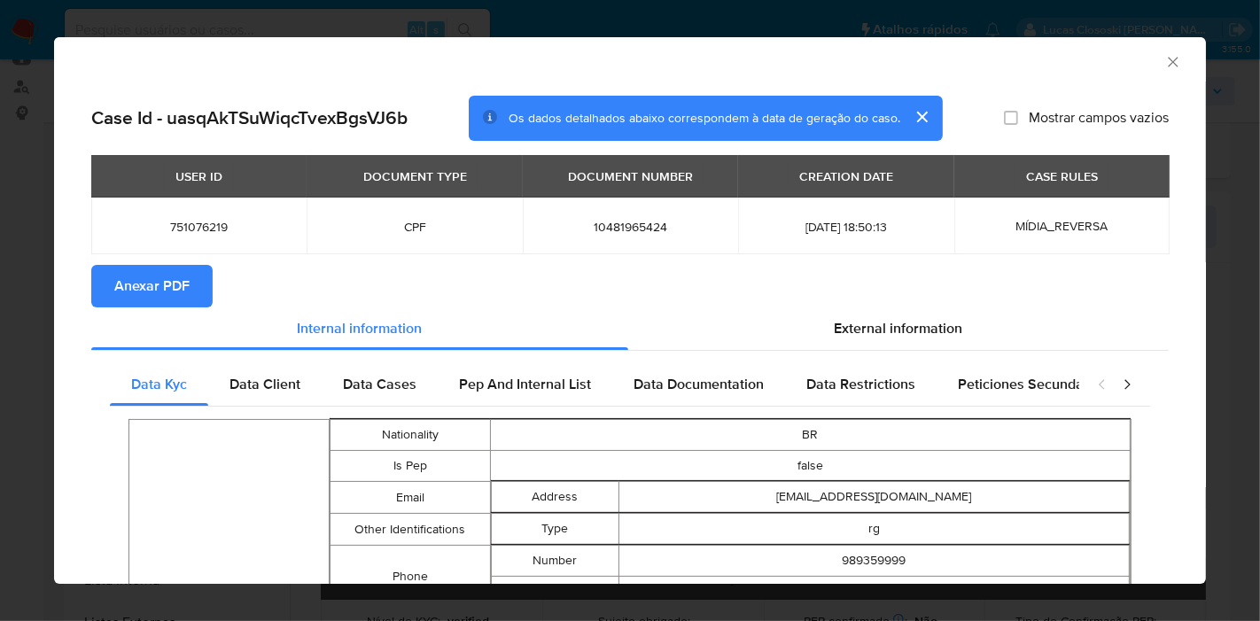
click at [1164, 64] on icon "Fechar a janela" at bounding box center [1173, 62] width 18 height 18
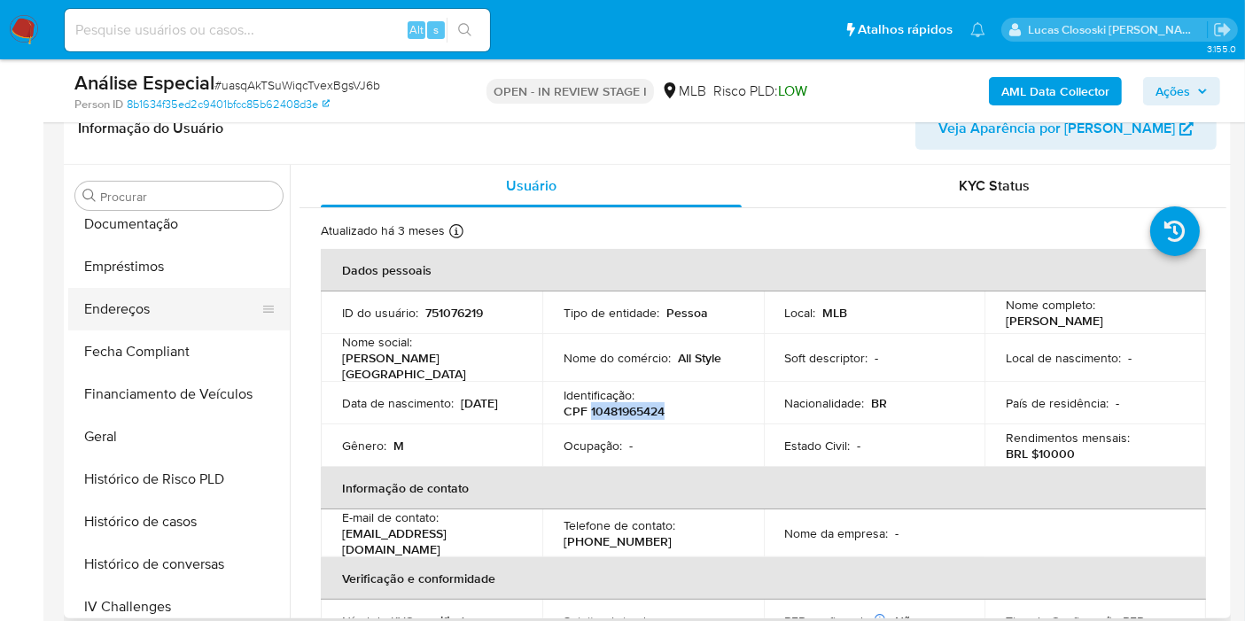
scroll to position [101, 0]
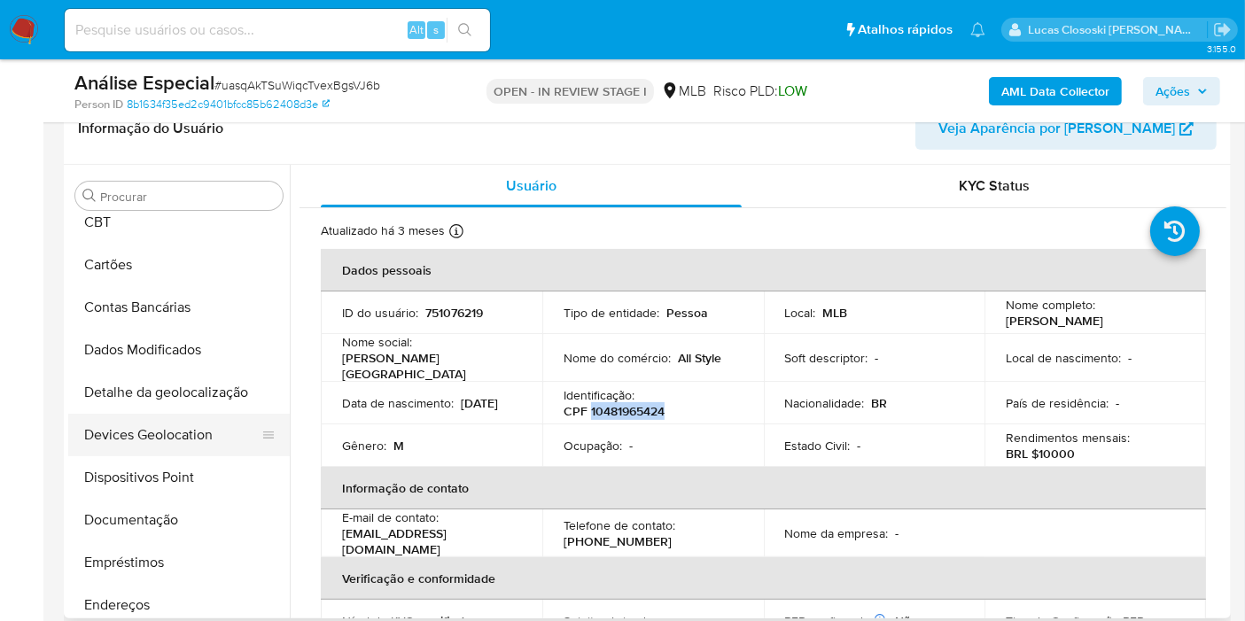
click at [177, 447] on button "Devices Geolocation" at bounding box center [171, 435] width 207 height 43
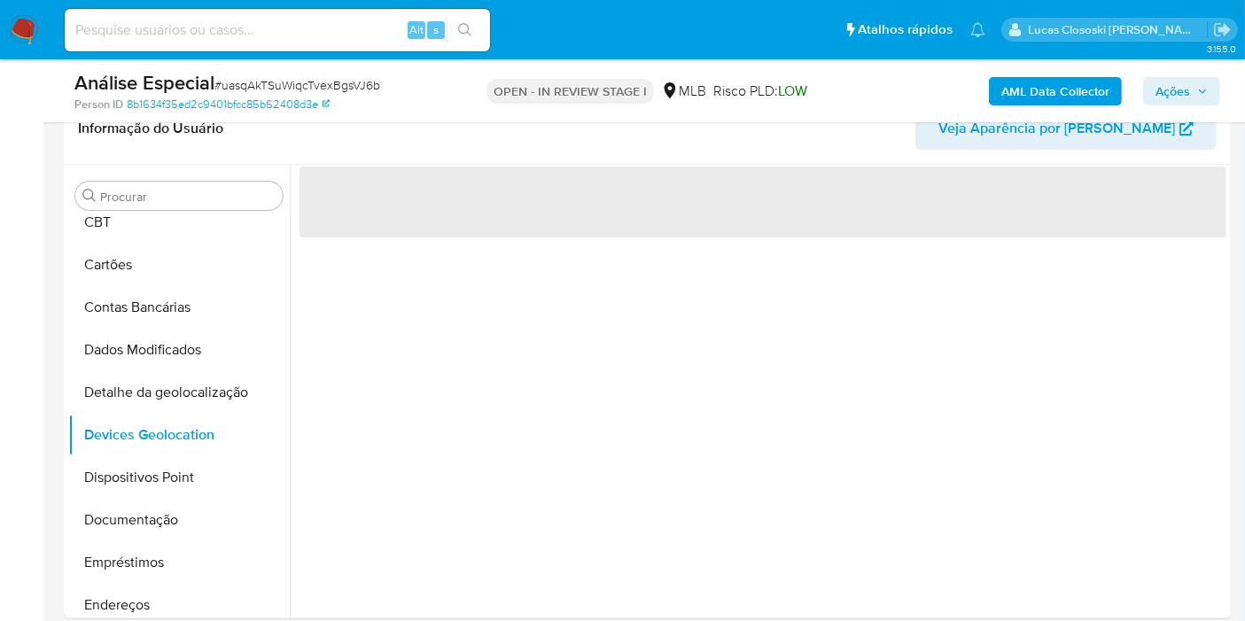
scroll to position [308, 0]
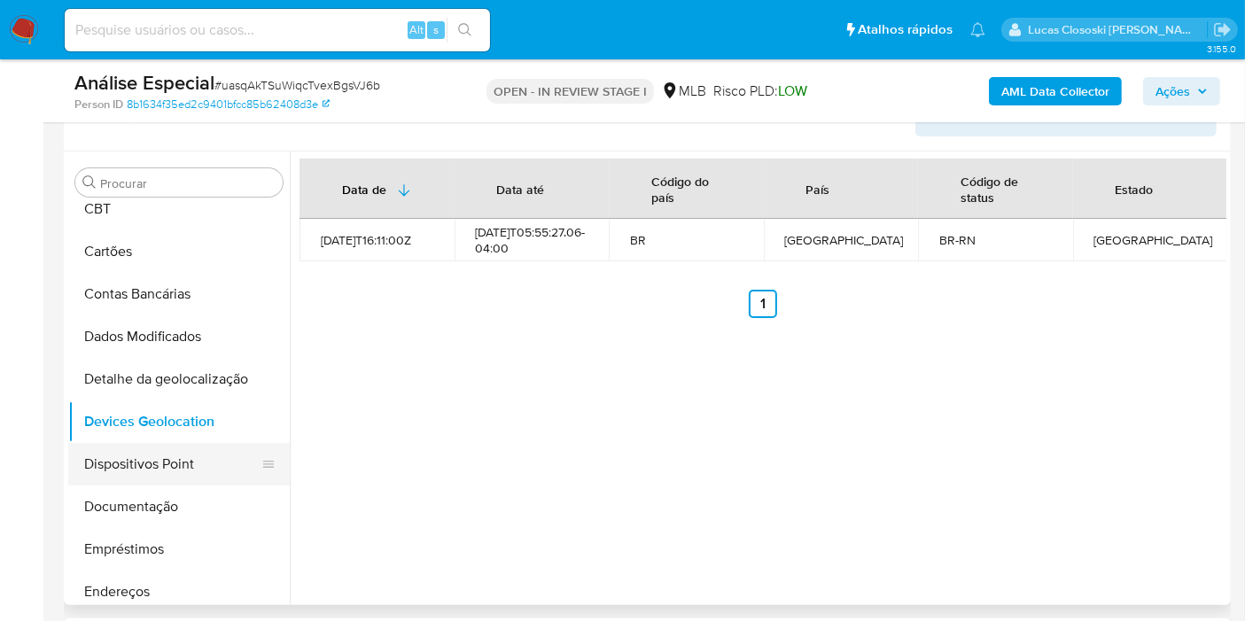
click at [177, 450] on button "Dispositivos Point" at bounding box center [171, 464] width 207 height 43
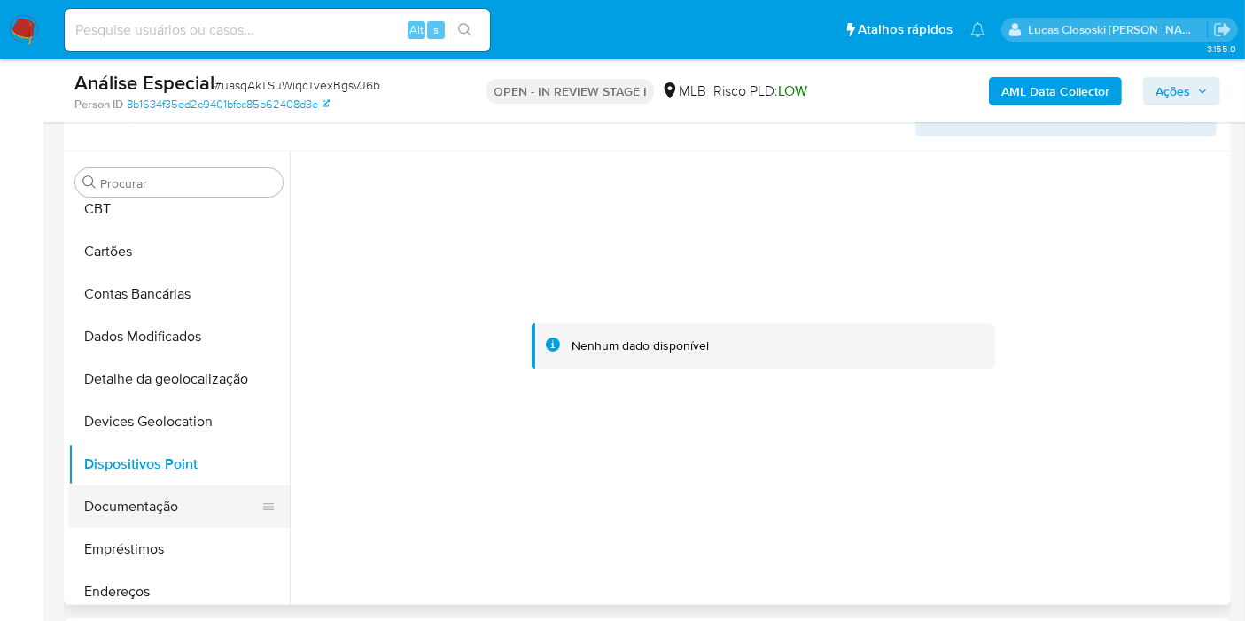
click at [142, 515] on button "Documentação" at bounding box center [171, 507] width 207 height 43
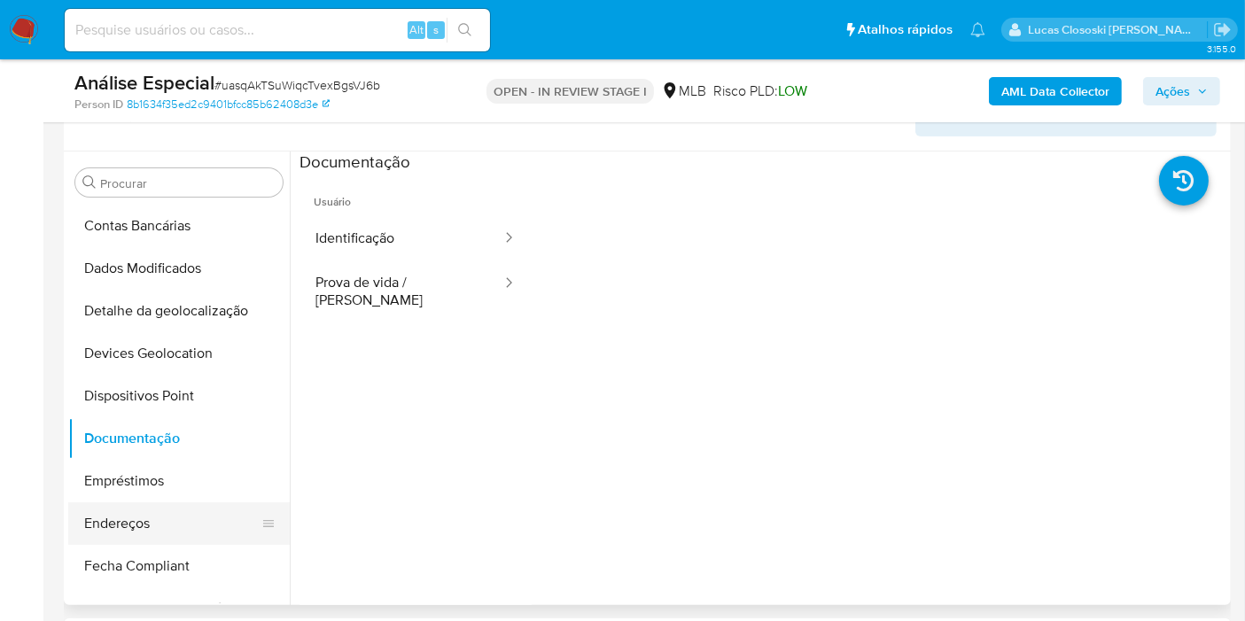
scroll to position [199, 0]
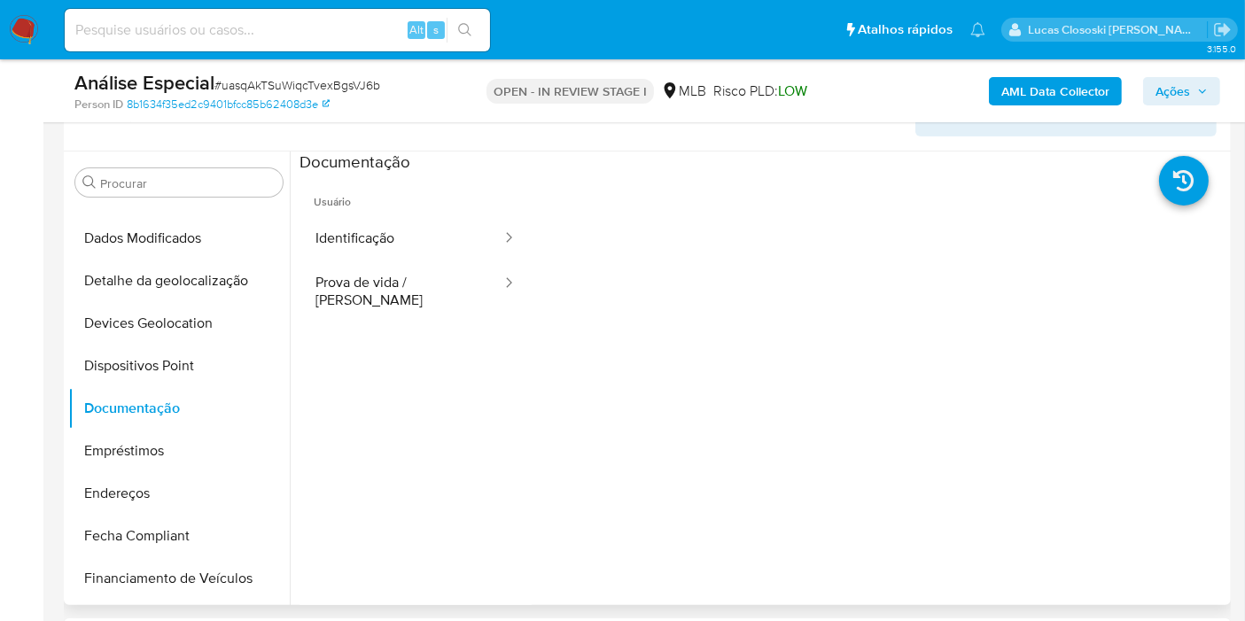
drag, startPoint x: 141, startPoint y: 497, endPoint x: 463, endPoint y: 122, distance: 493.9
click at [141, 497] on button "Endereços" at bounding box center [179, 493] width 222 height 43
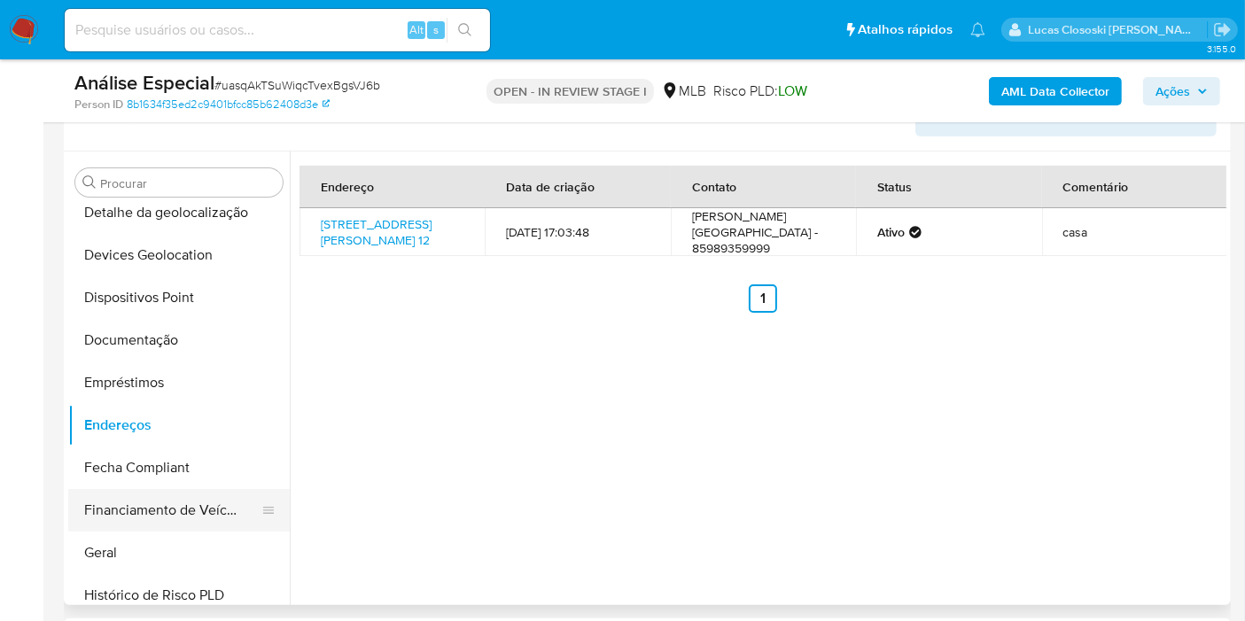
scroll to position [299, 0]
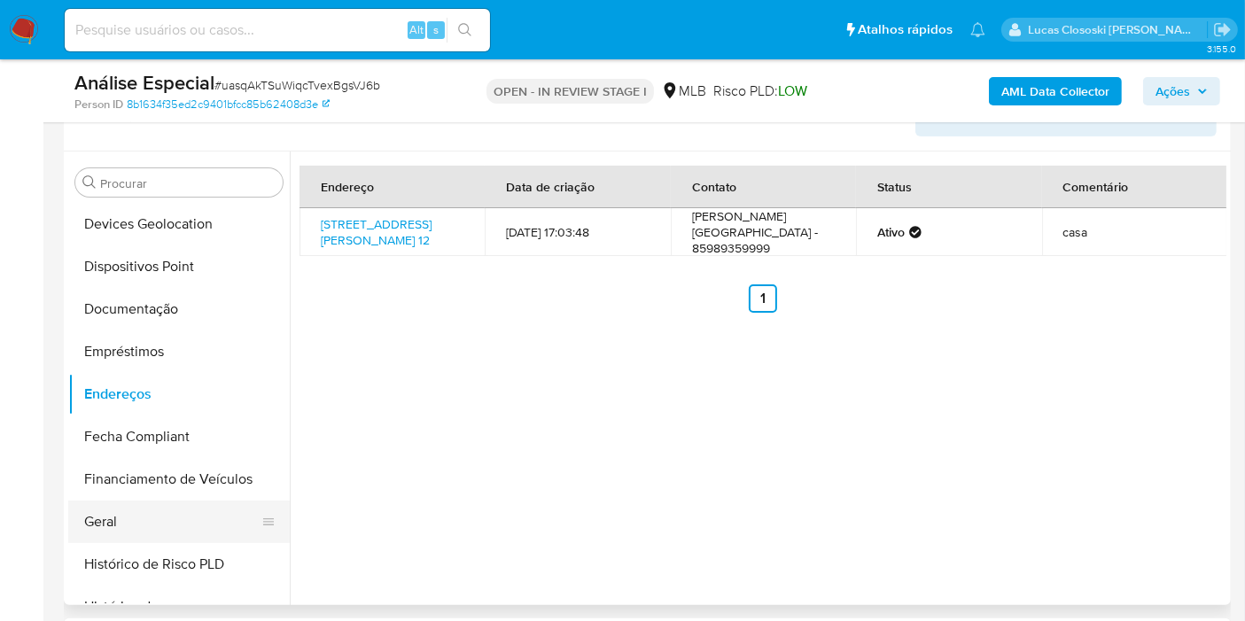
click at [125, 502] on button "Geral" at bounding box center [171, 522] width 207 height 43
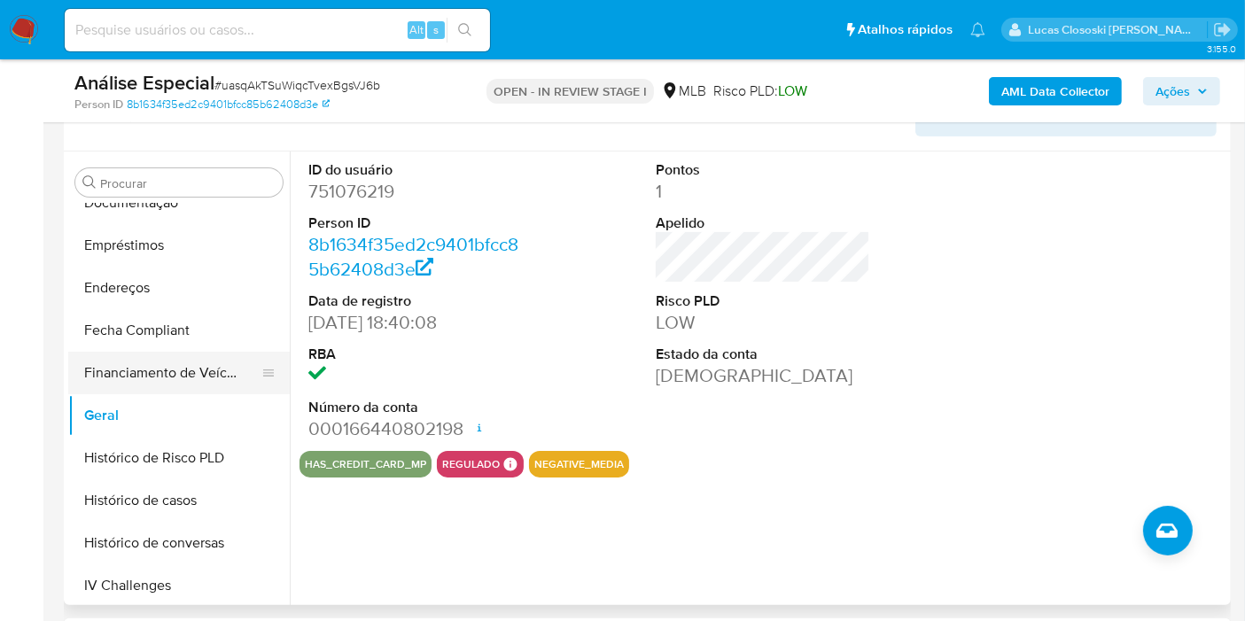
scroll to position [594, 0]
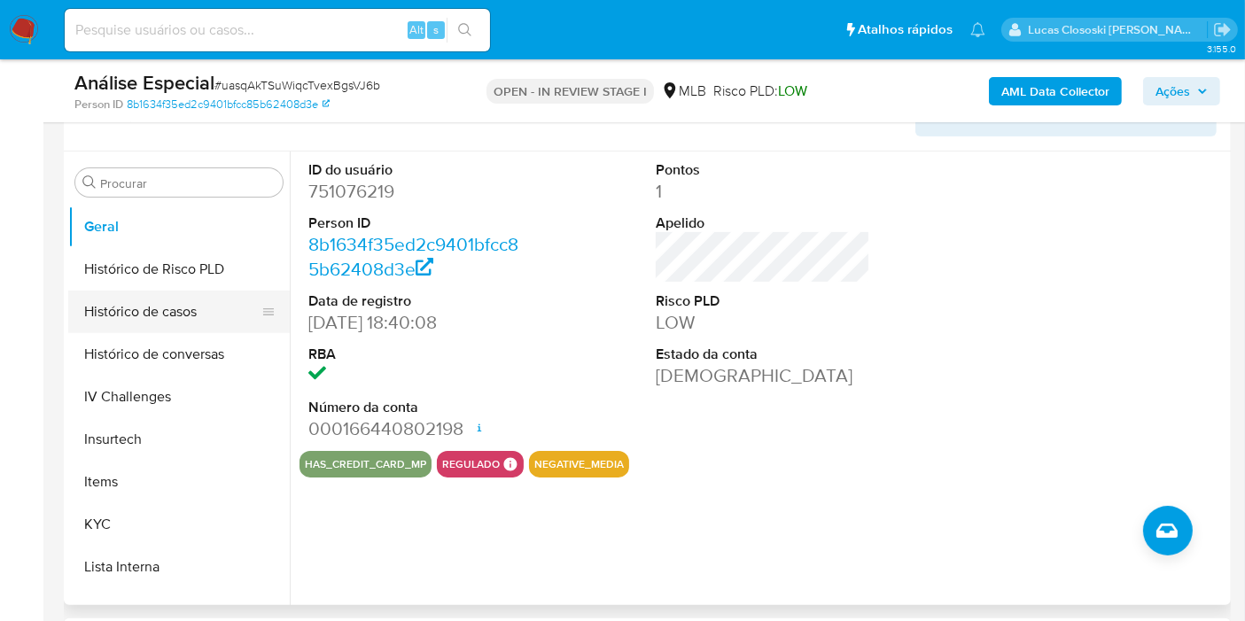
click at [149, 309] on button "Histórico de casos" at bounding box center [171, 312] width 207 height 43
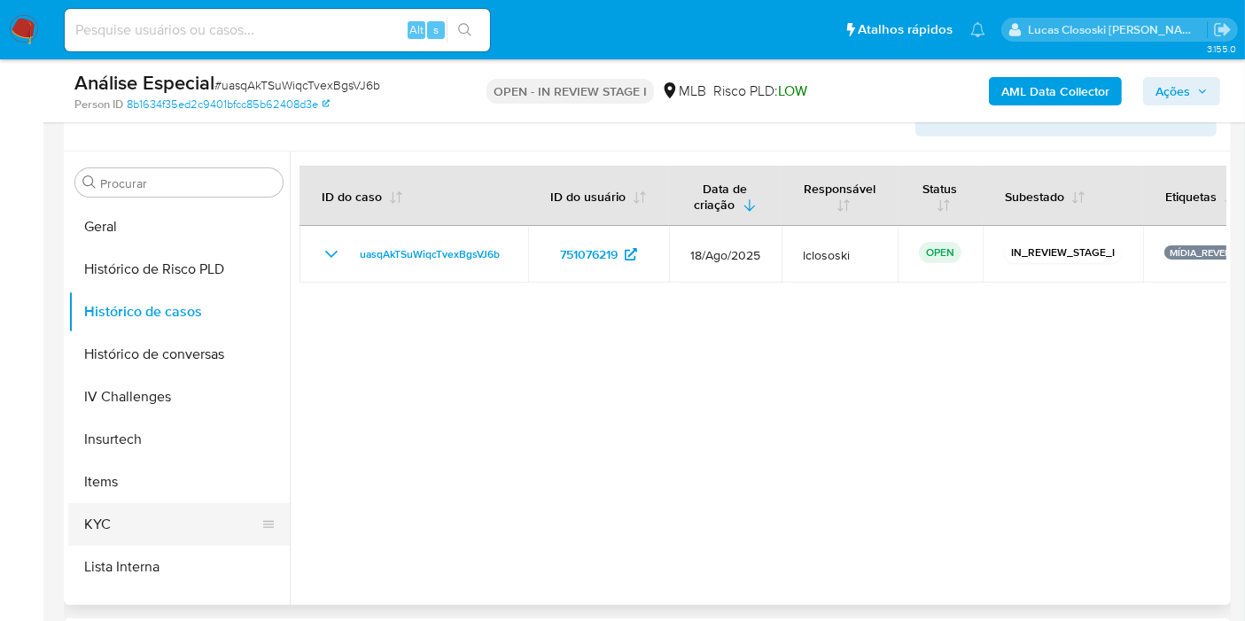
click at [120, 520] on button "KYC" at bounding box center [171, 524] width 207 height 43
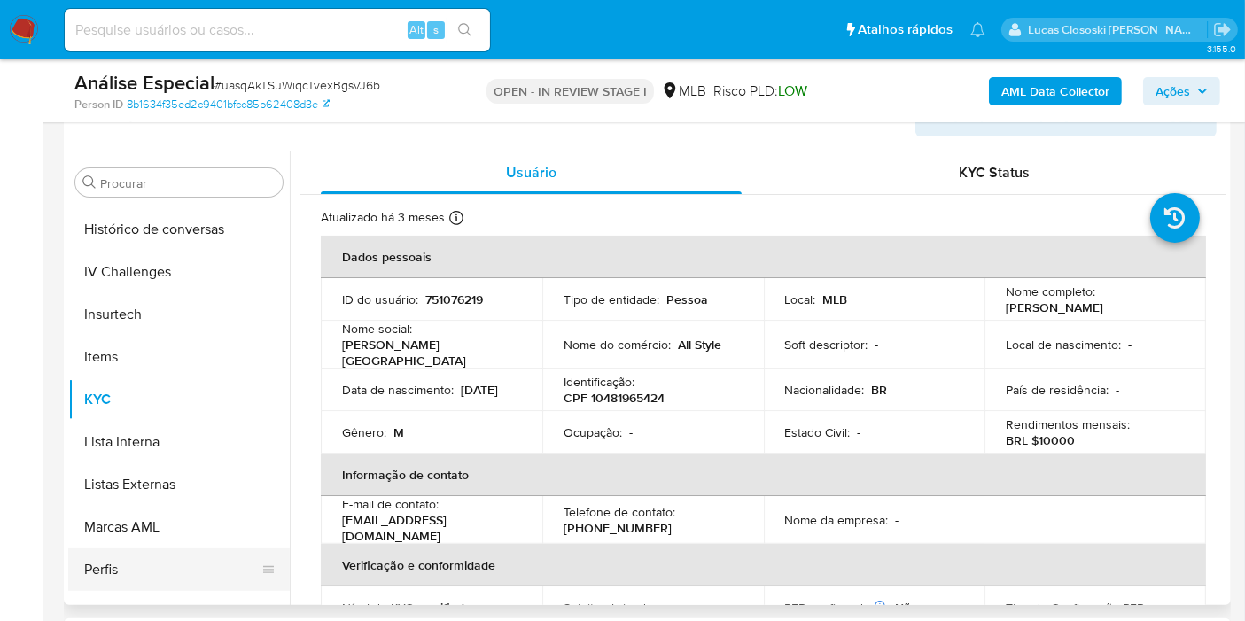
scroll to position [790, 0]
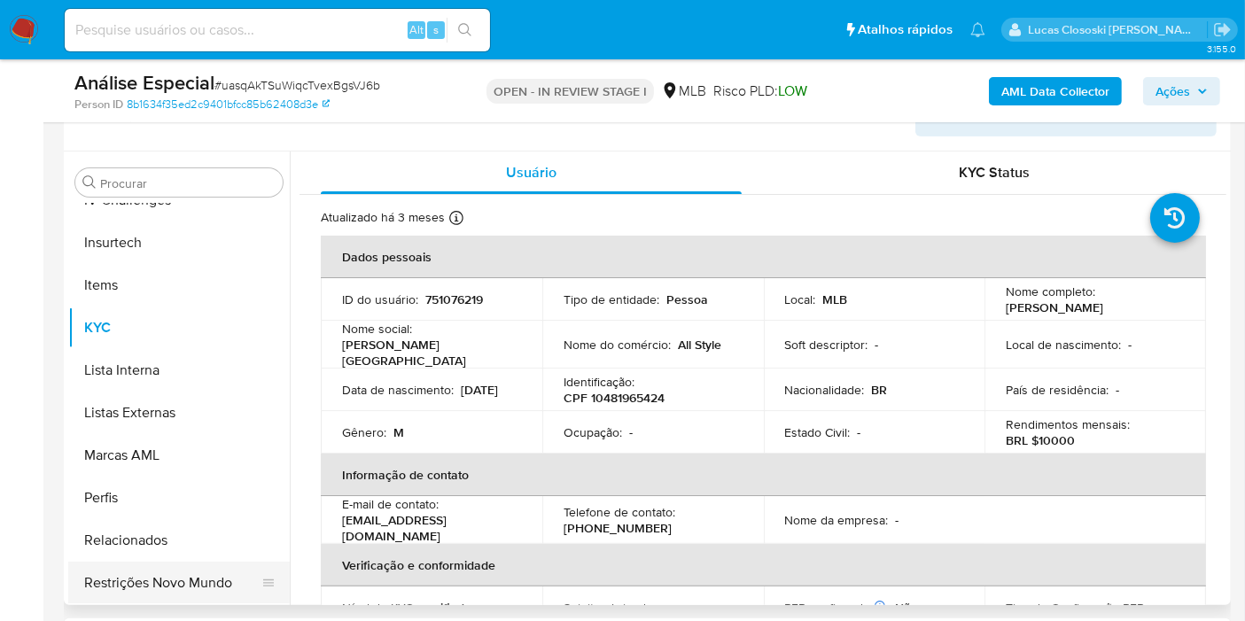
click at [208, 568] on button "Restrições Novo Mundo" at bounding box center [171, 583] width 207 height 43
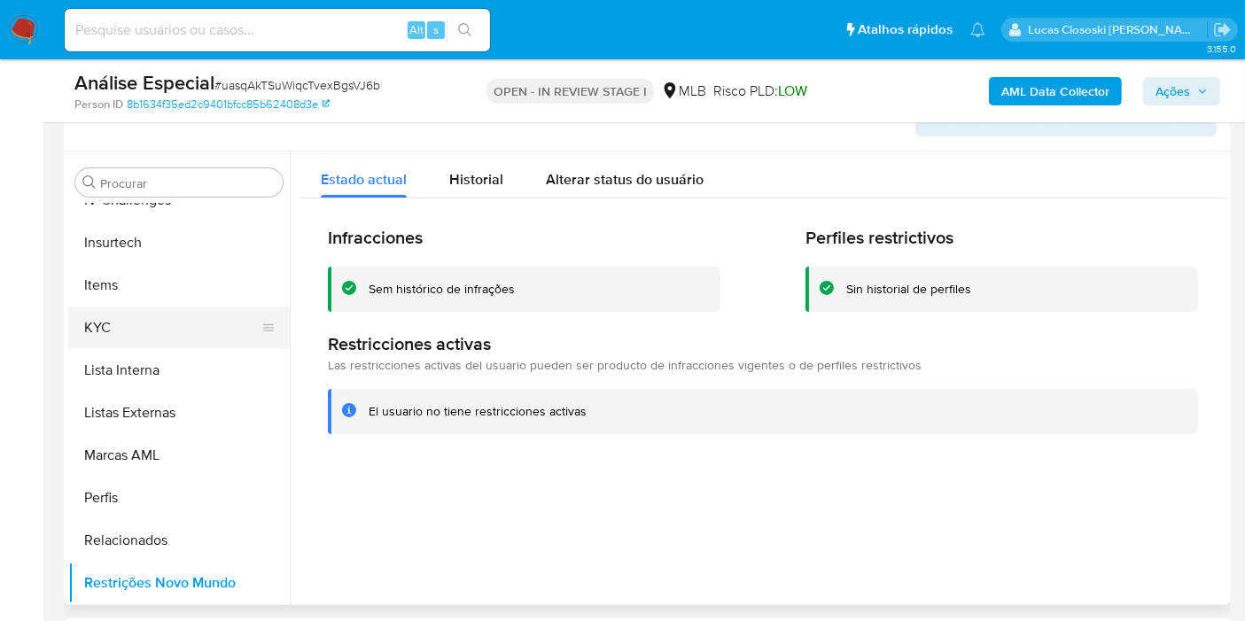
click at [134, 310] on button "KYC" at bounding box center [171, 328] width 207 height 43
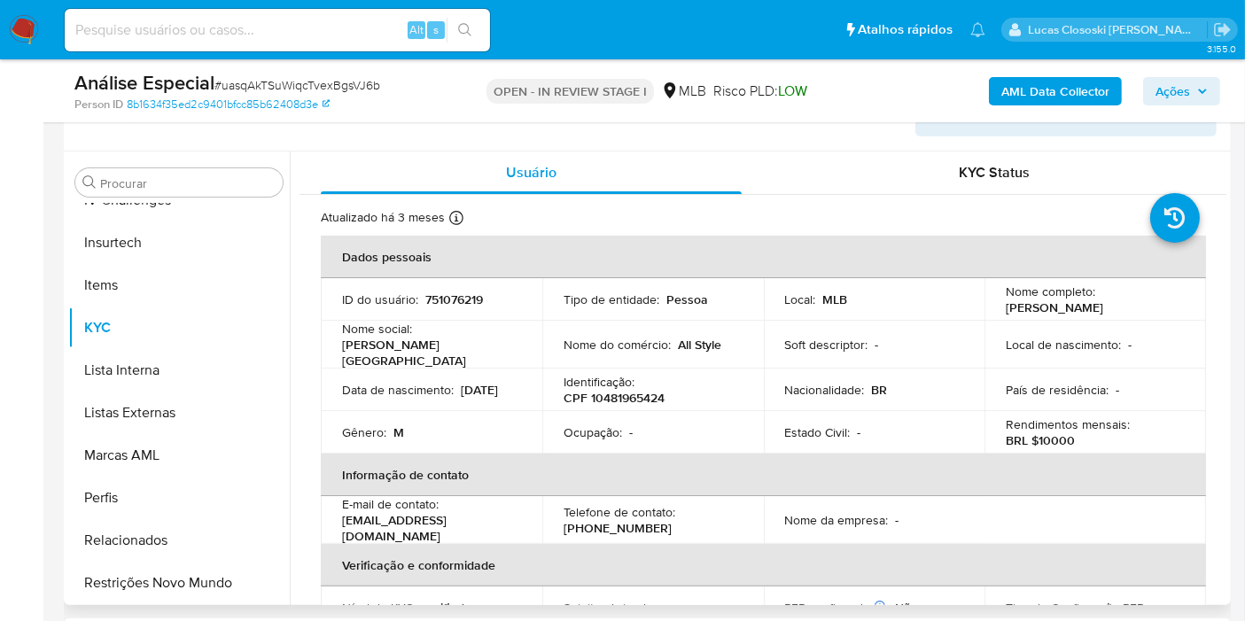
click at [627, 393] on p "CPF 10481965424" at bounding box center [614, 398] width 101 height 16
copy p "10481965424"
click at [271, 80] on span "# uasqAkTSuWiqcTvexBgsVJ6b" at bounding box center [297, 85] width 166 height 18
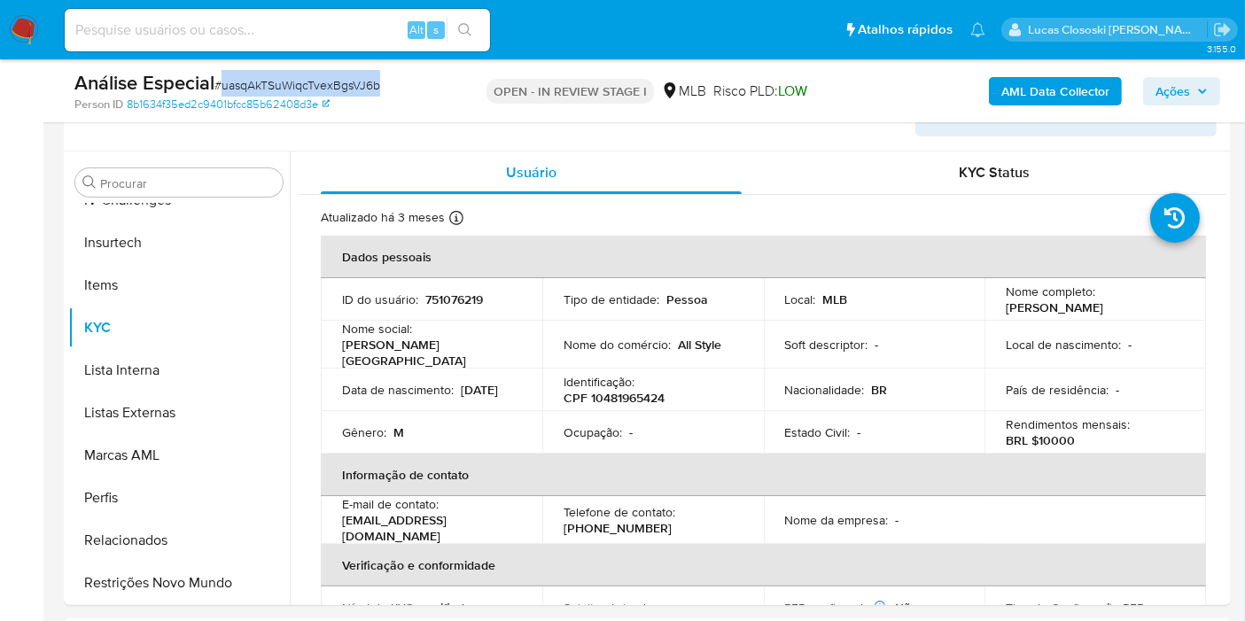
copy span "uasqAkTSuWiqcTvexBgsVJ6b"
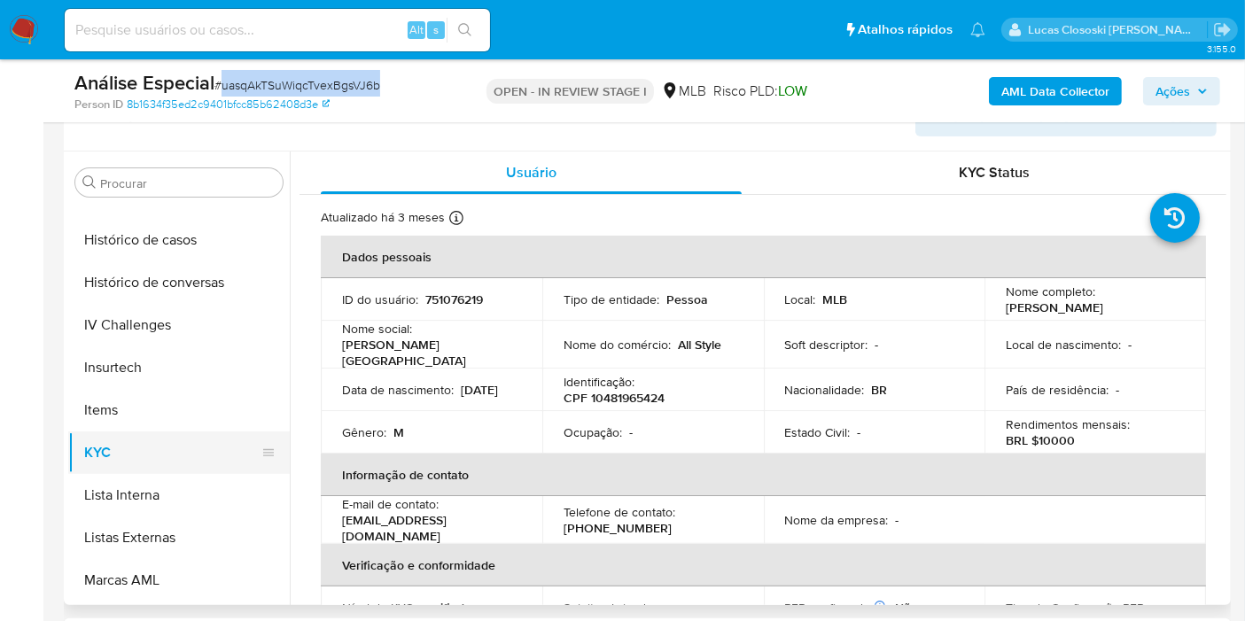
scroll to position [594, 0]
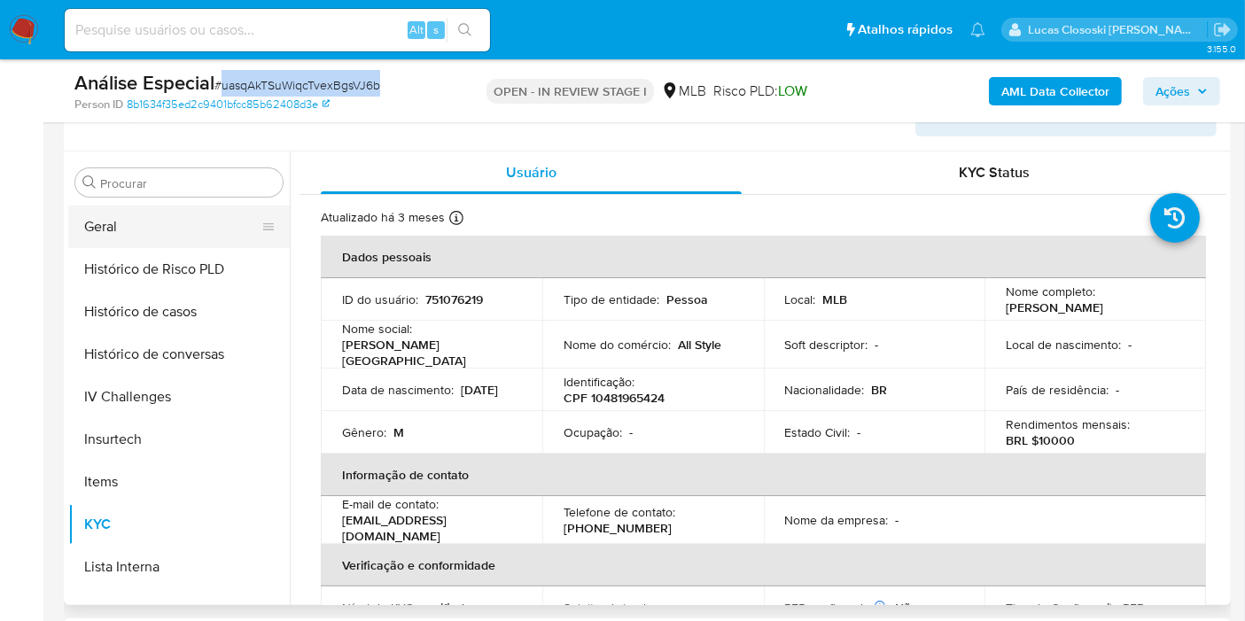
click at [126, 229] on button "Geral" at bounding box center [171, 227] width 207 height 43
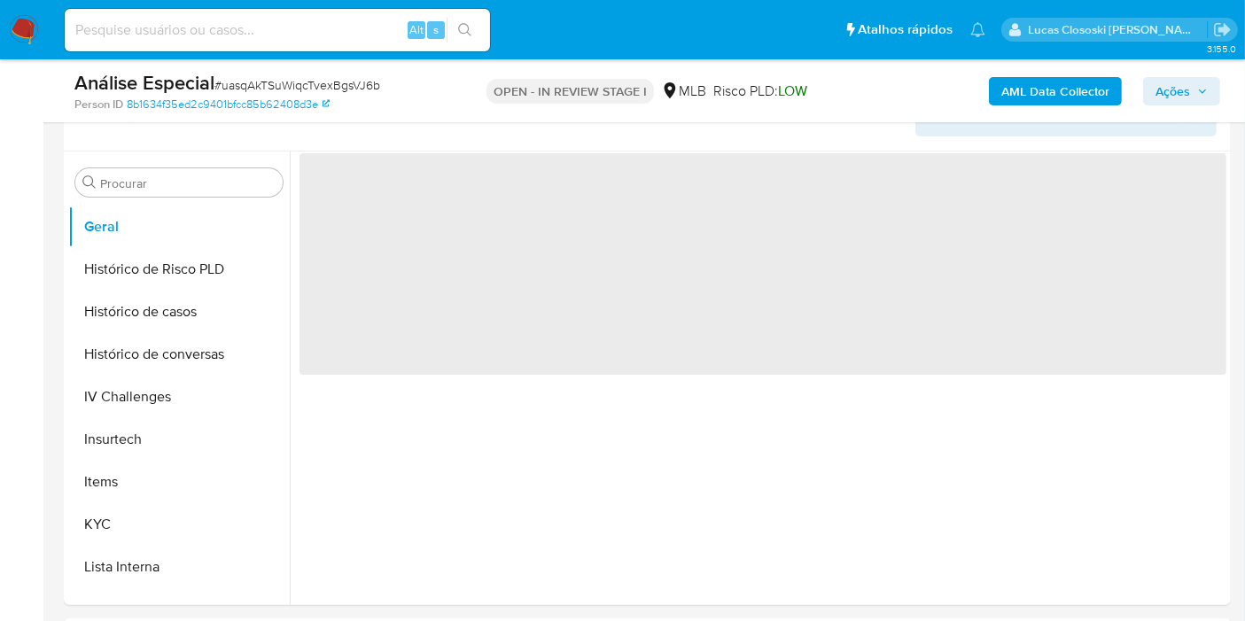
click at [426, 101] on div "Person ID 8b1634f35ed2c9401bfcc85b62408d3e" at bounding box center [262, 105] width 377 height 16
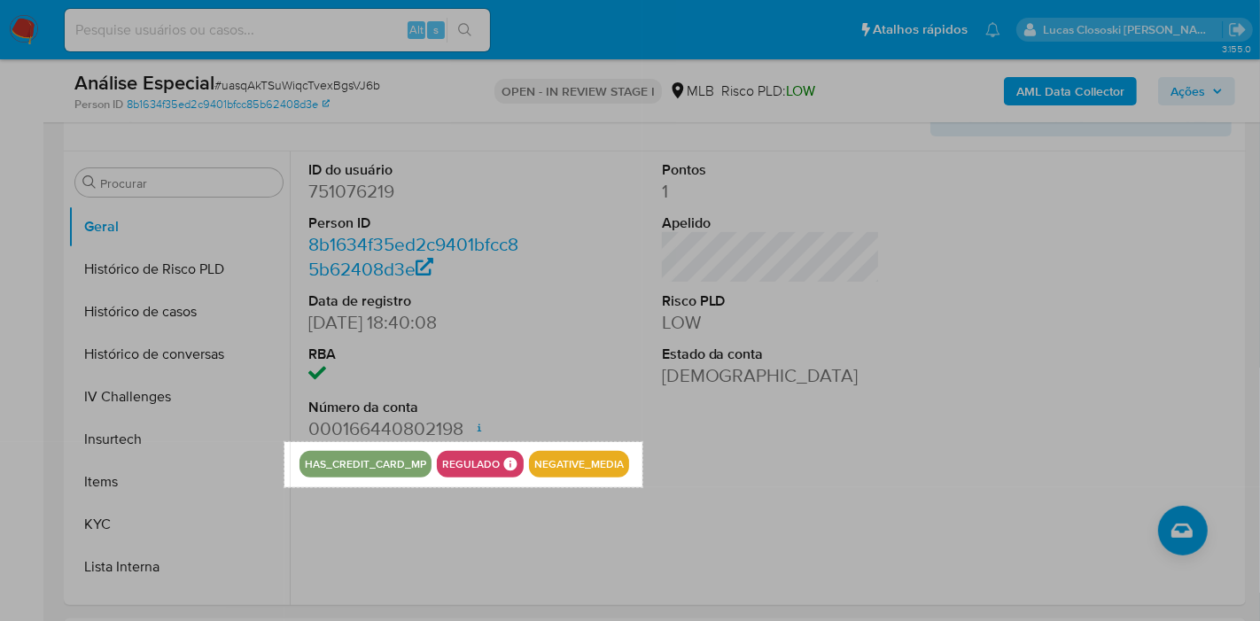
drag, startPoint x: 284, startPoint y: 441, endPoint x: 642, endPoint y: 487, distance: 360.9
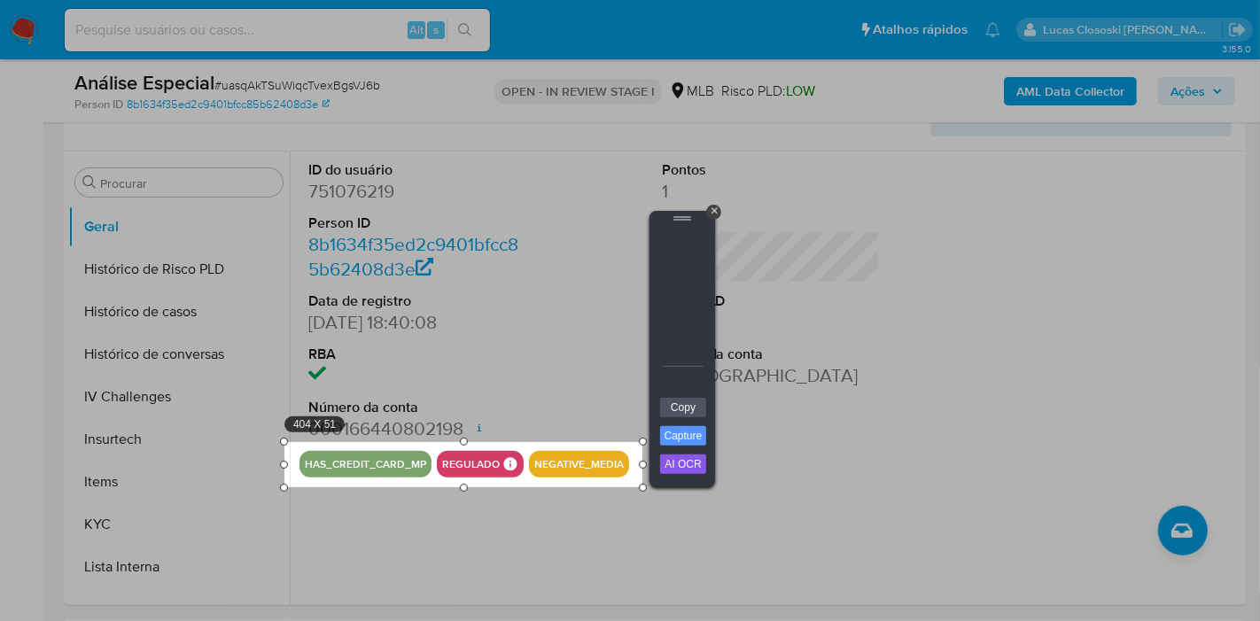
click at [711, 412] on div "+ Copy Capture AI OCR + Transform Images to Editable Text in Seconds! Instantly…" at bounding box center [682, 349] width 66 height 276
click at [696, 408] on link "Copy" at bounding box center [683, 407] width 46 height 19
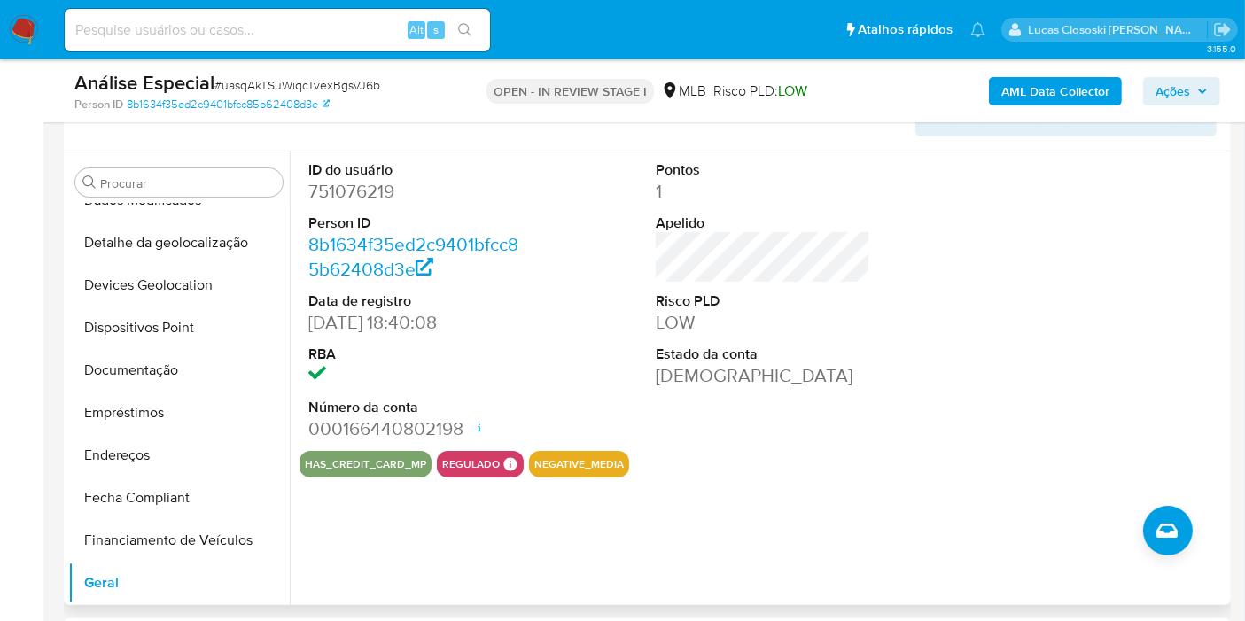
scroll to position [101, 0]
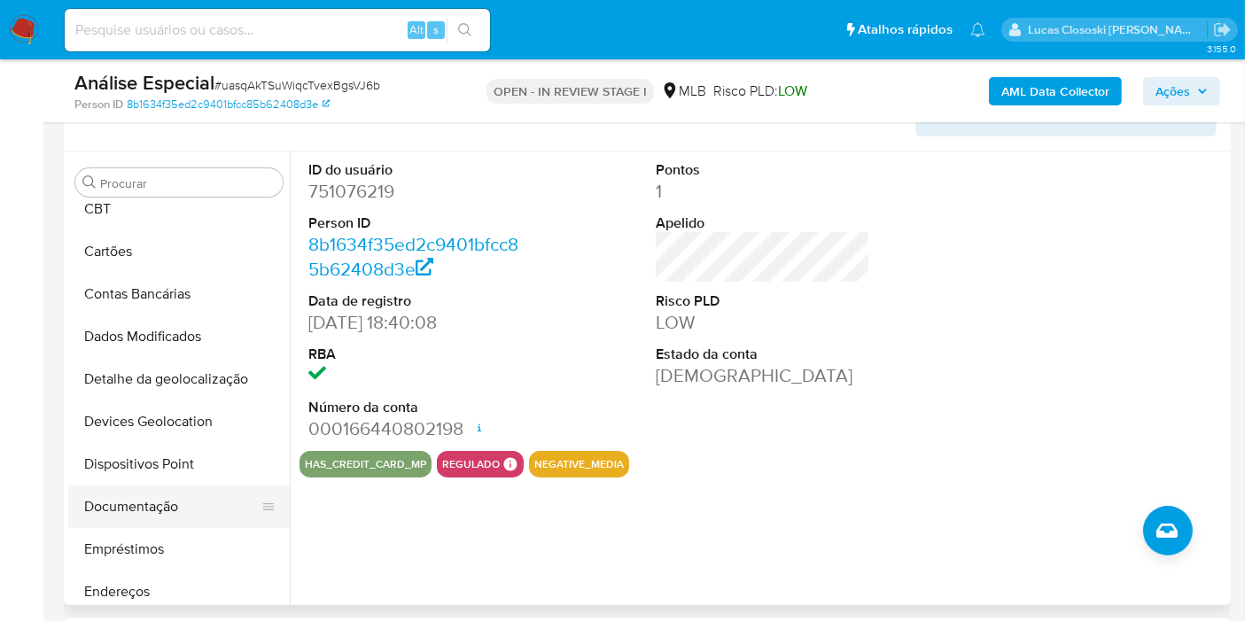
click at [161, 499] on button "Documentação" at bounding box center [171, 507] width 207 height 43
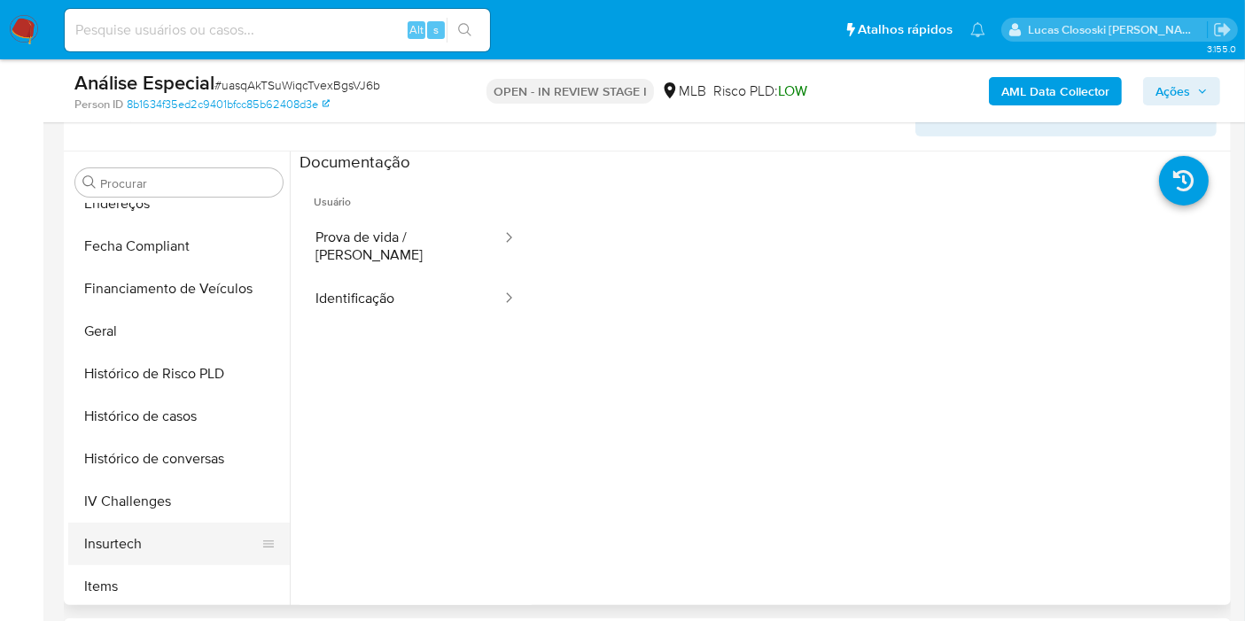
scroll to position [594, 0]
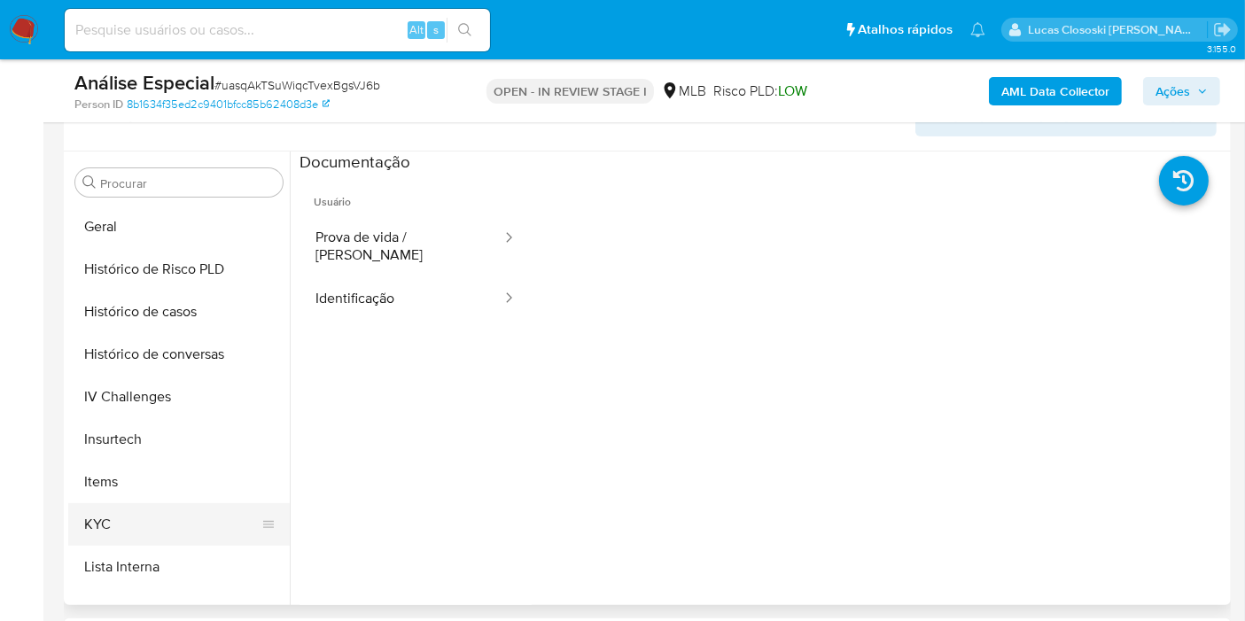
click at [140, 507] on button "KYC" at bounding box center [171, 524] width 207 height 43
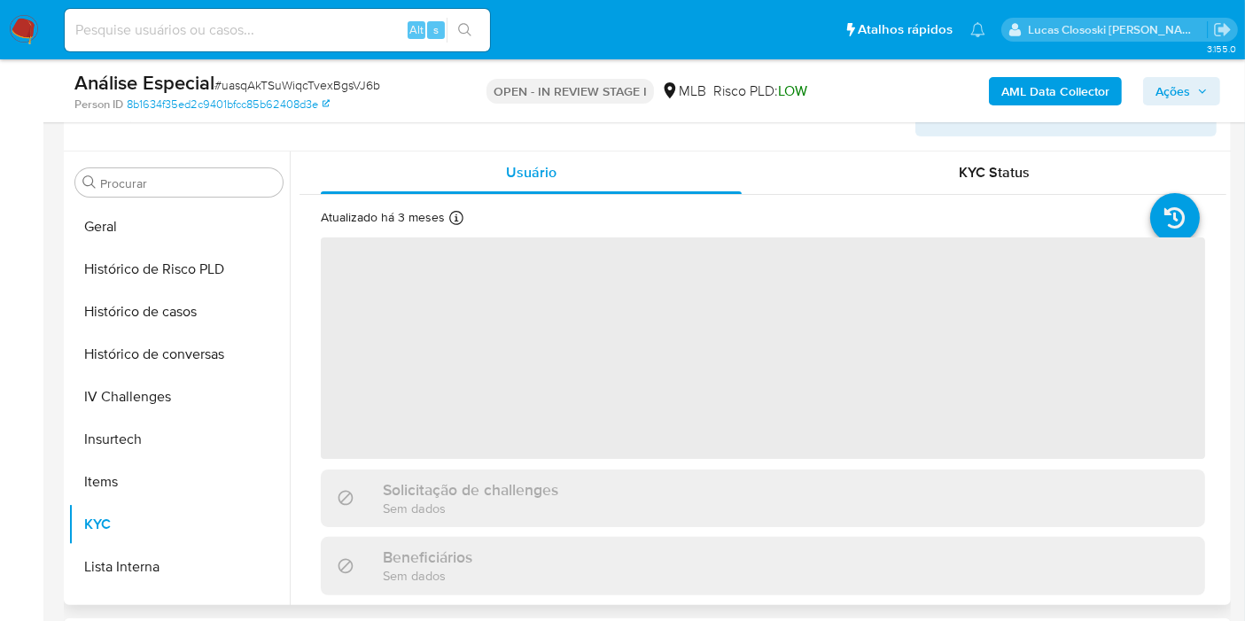
scroll to position [98, 0]
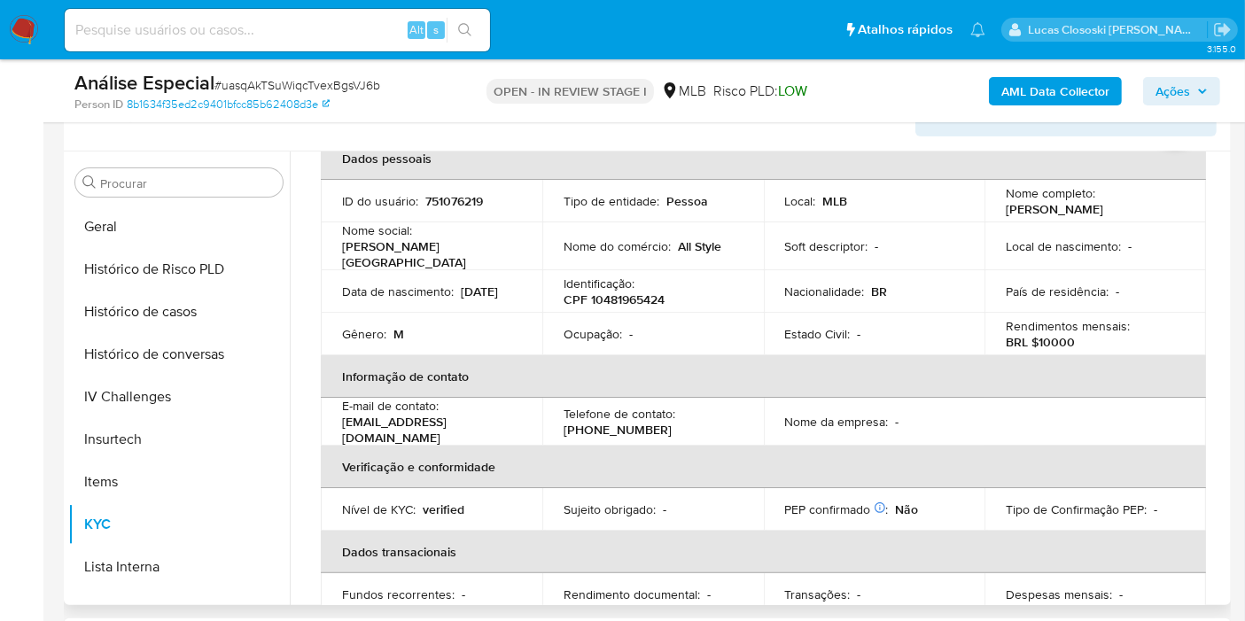
click at [1190, 95] on span "Ações" at bounding box center [1172, 91] width 35 height 28
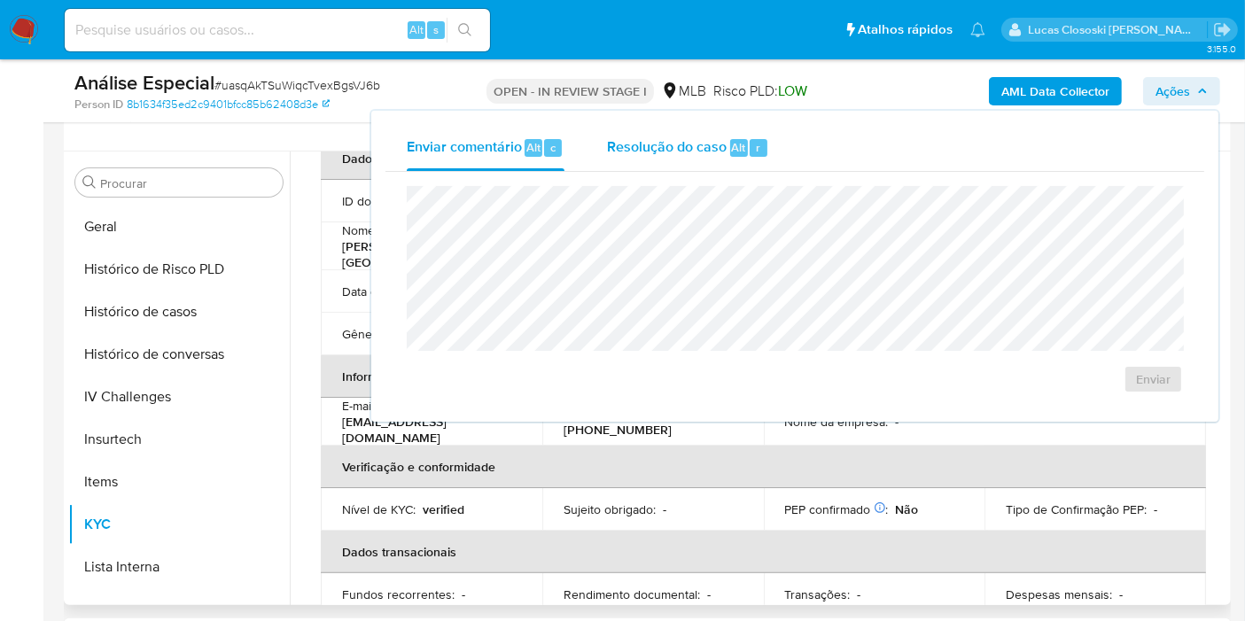
click at [668, 150] on span "Resolução do caso" at bounding box center [667, 146] width 120 height 20
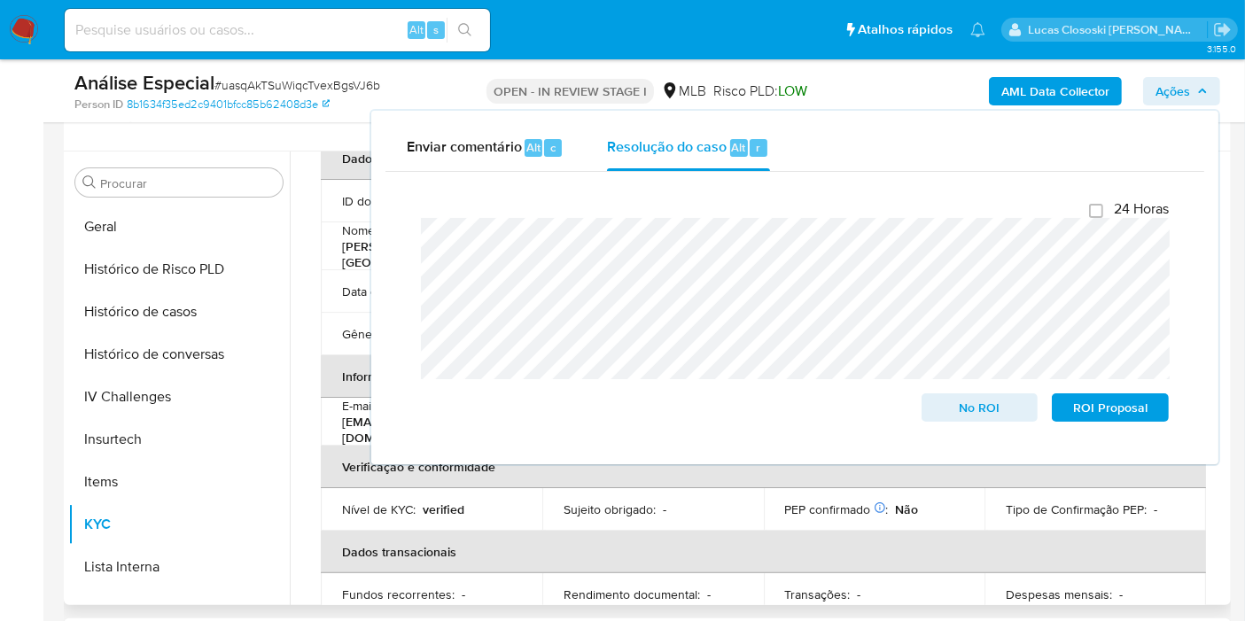
click at [1200, 81] on span "Ações" at bounding box center [1181, 91] width 52 height 25
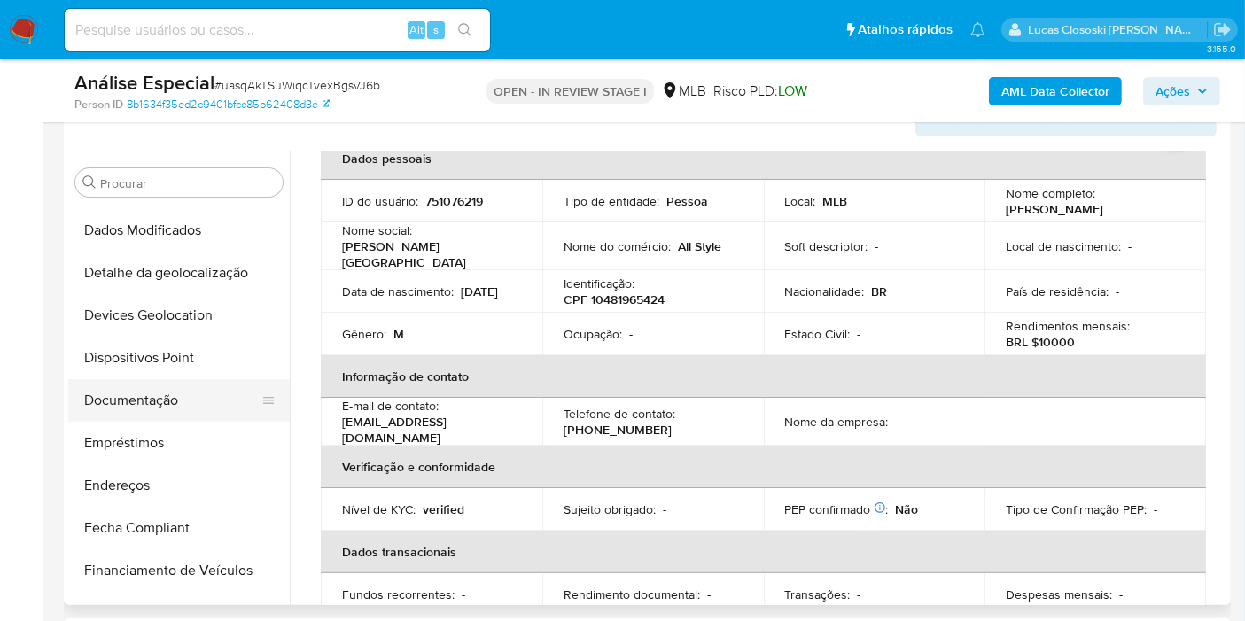
scroll to position [0, 0]
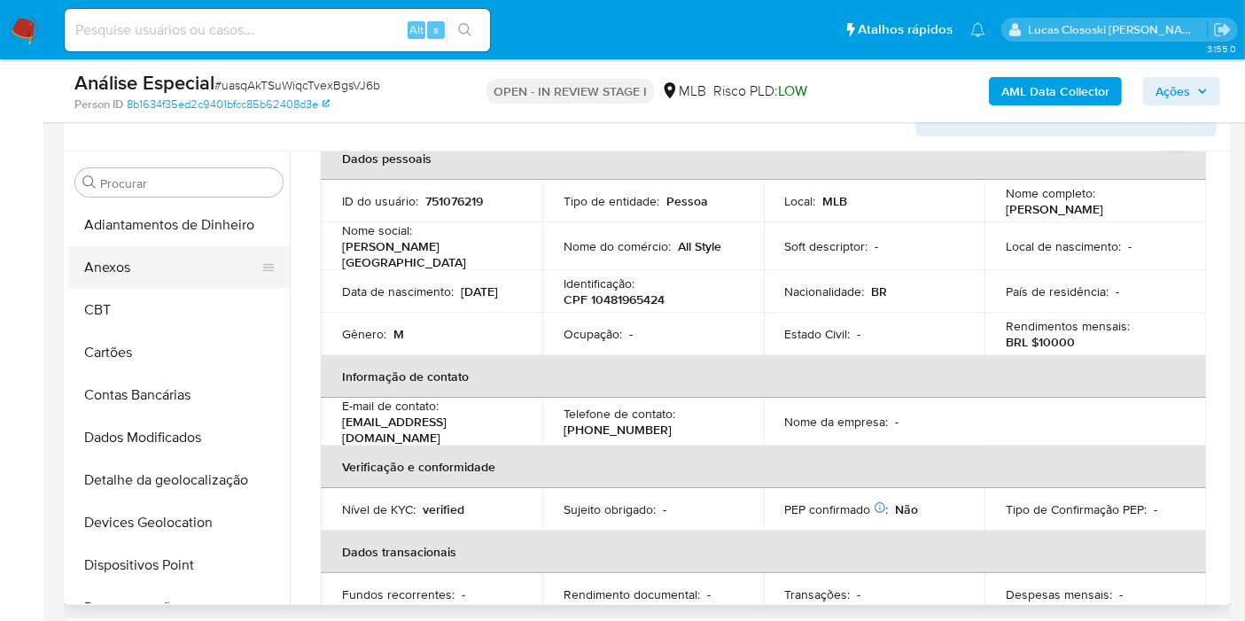
click at [132, 267] on button "Anexos" at bounding box center [171, 267] width 207 height 43
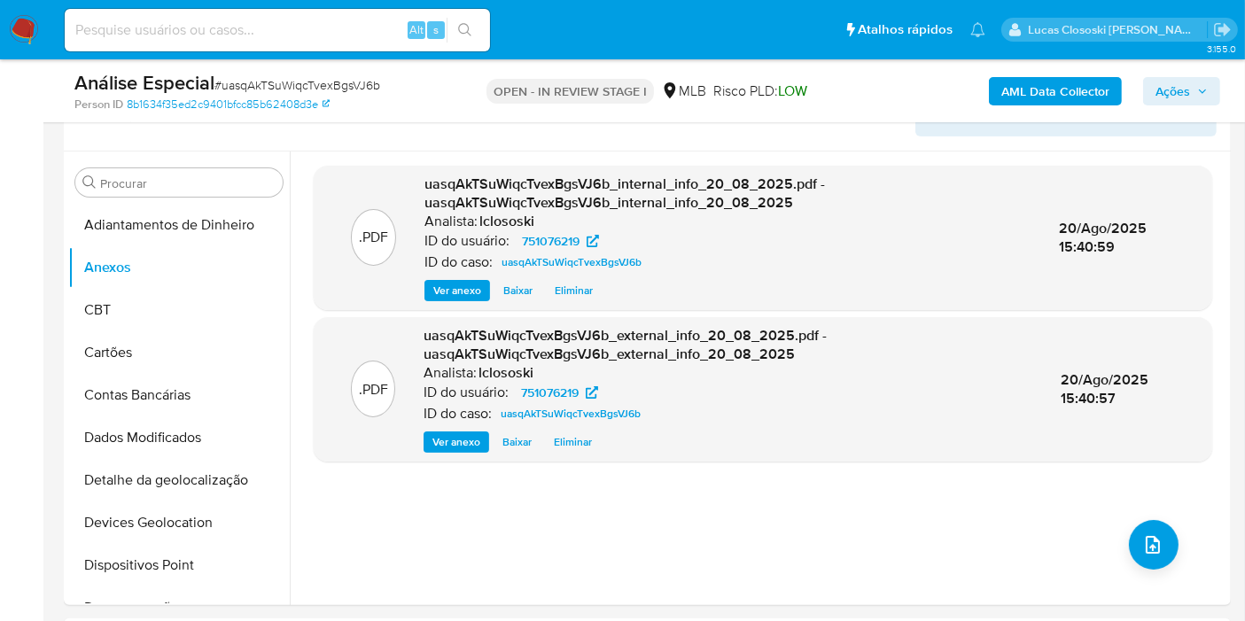
click at [1194, 99] on span "Ações" at bounding box center [1181, 91] width 52 height 25
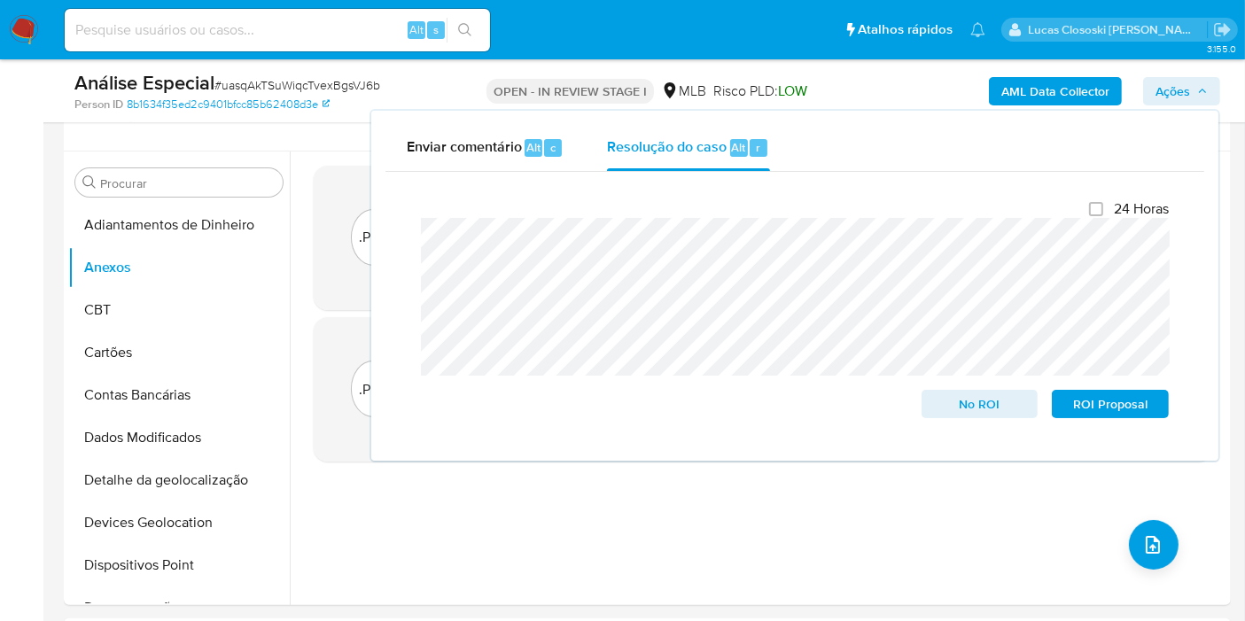
click at [1173, 89] on span "Ações" at bounding box center [1172, 91] width 35 height 28
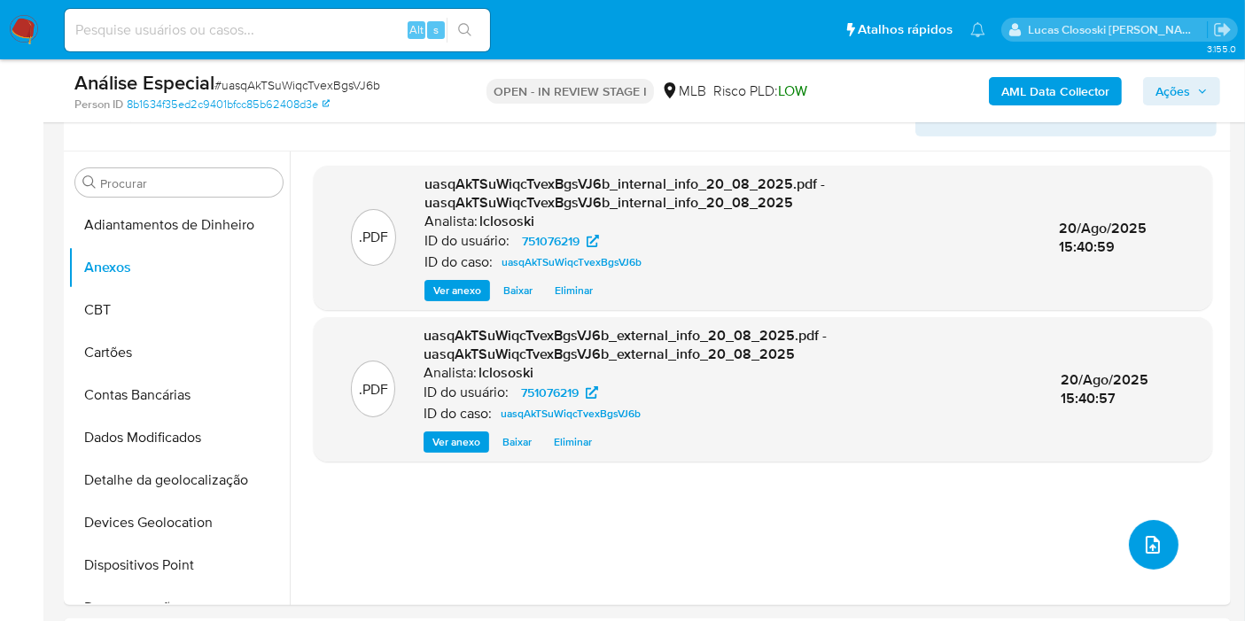
click at [1146, 545] on icon "upload-file" at bounding box center [1153, 545] width 14 height 18
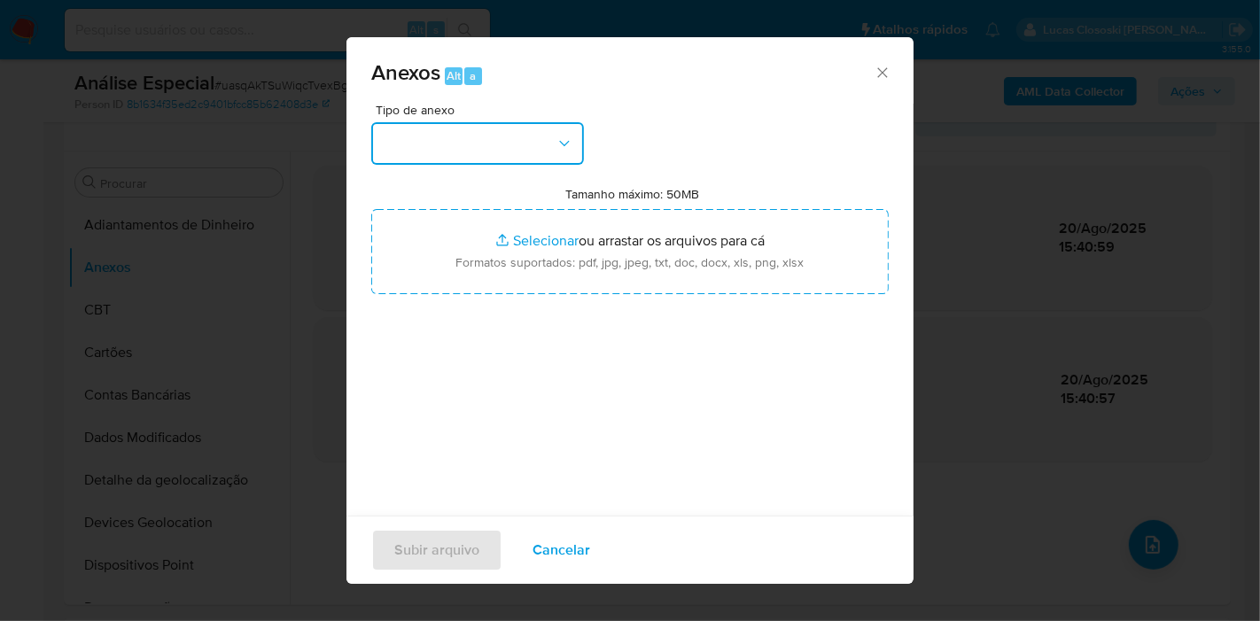
click at [519, 152] on button "button" at bounding box center [477, 143] width 213 height 43
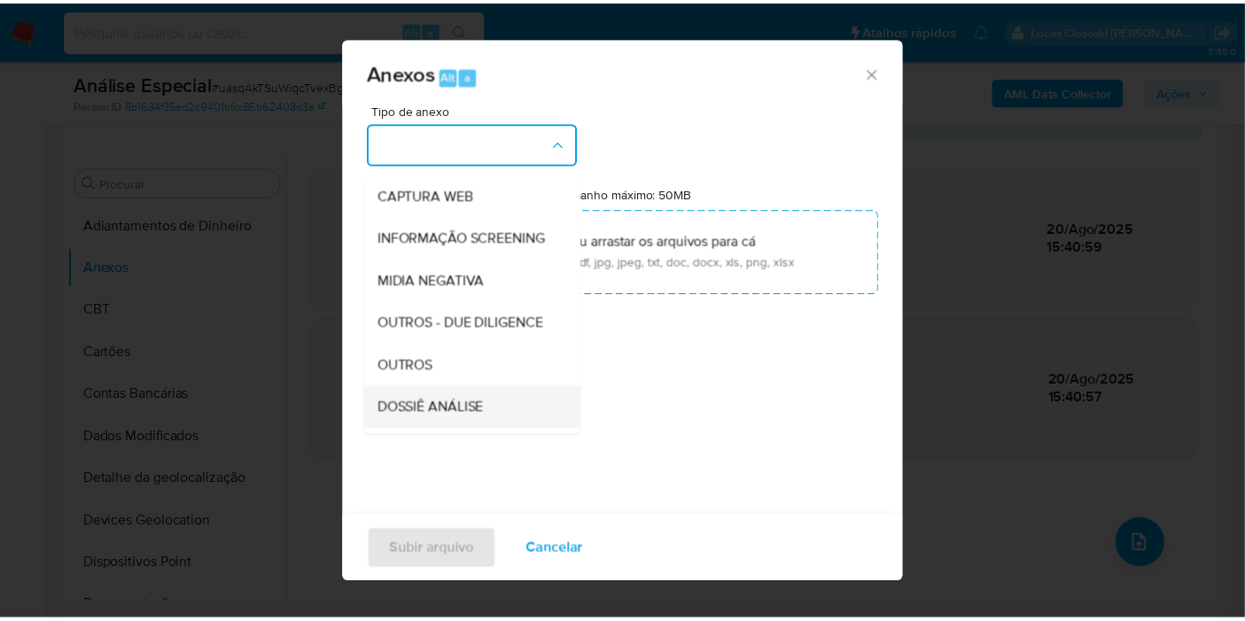
scroll to position [272, 0]
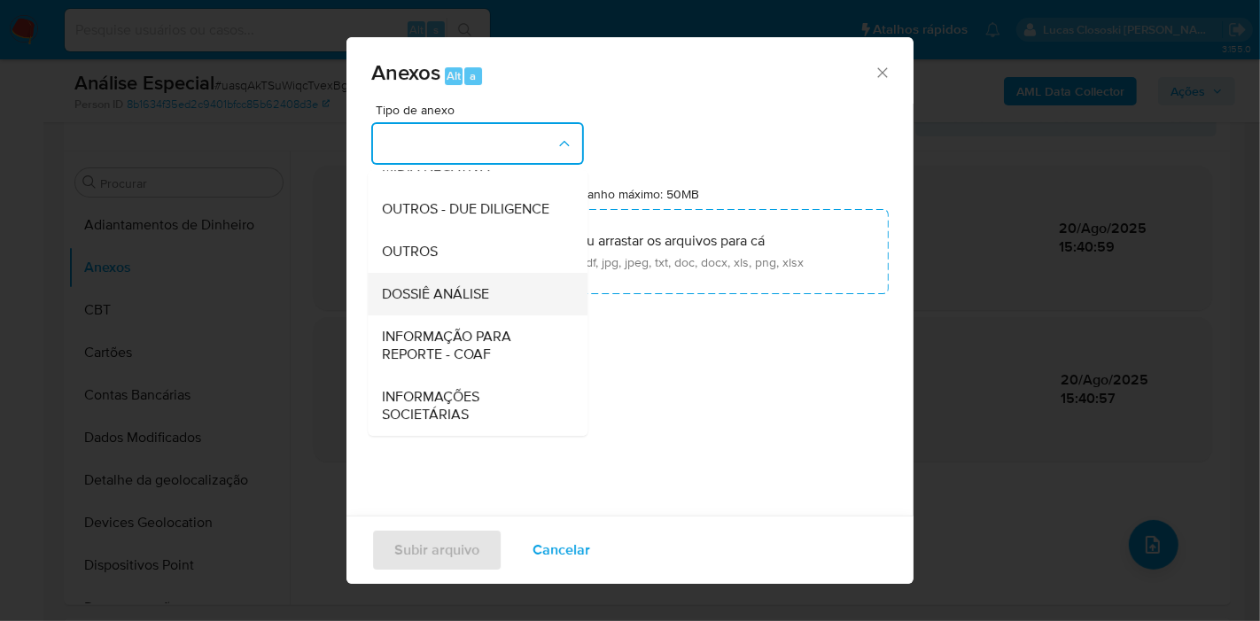
click at [447, 307] on div "DOSSIÊ ANÁLISE" at bounding box center [472, 294] width 181 height 43
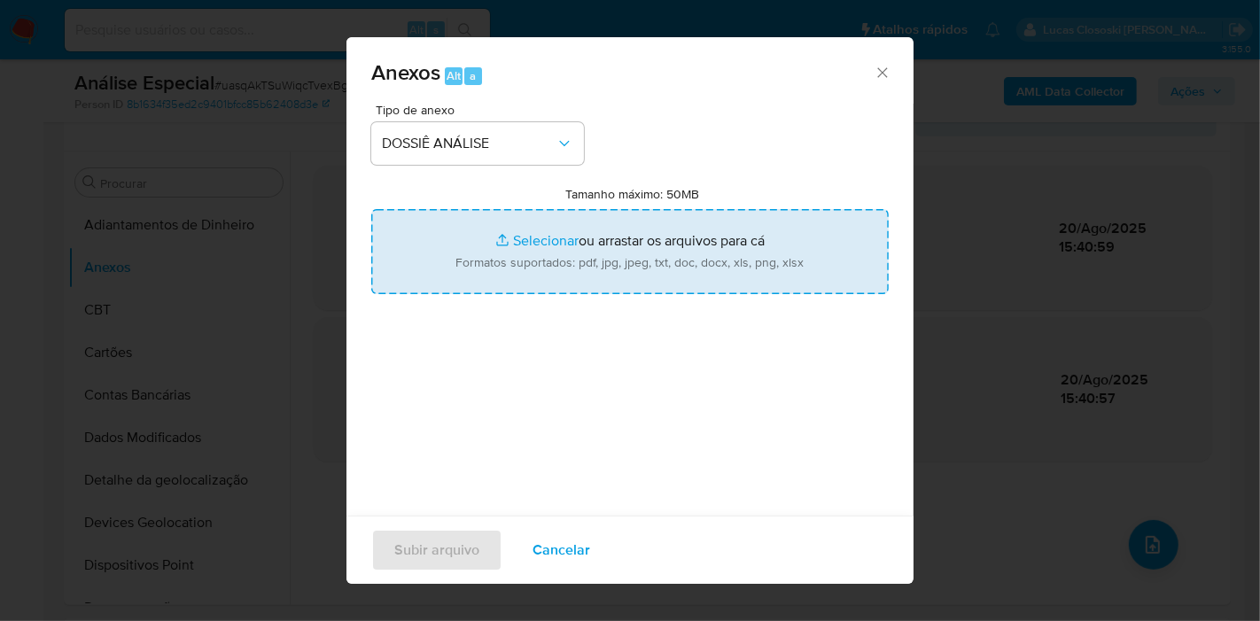
click at [533, 262] on input "Tamanho máximo: 50MB Selecionar arquivos" at bounding box center [629, 251] width 517 height 85
type input "C:\fakepath\SAR - XXXX - CPF 10481965424 - PAULO IRAN MOREIRA JUNIOR.pdf"
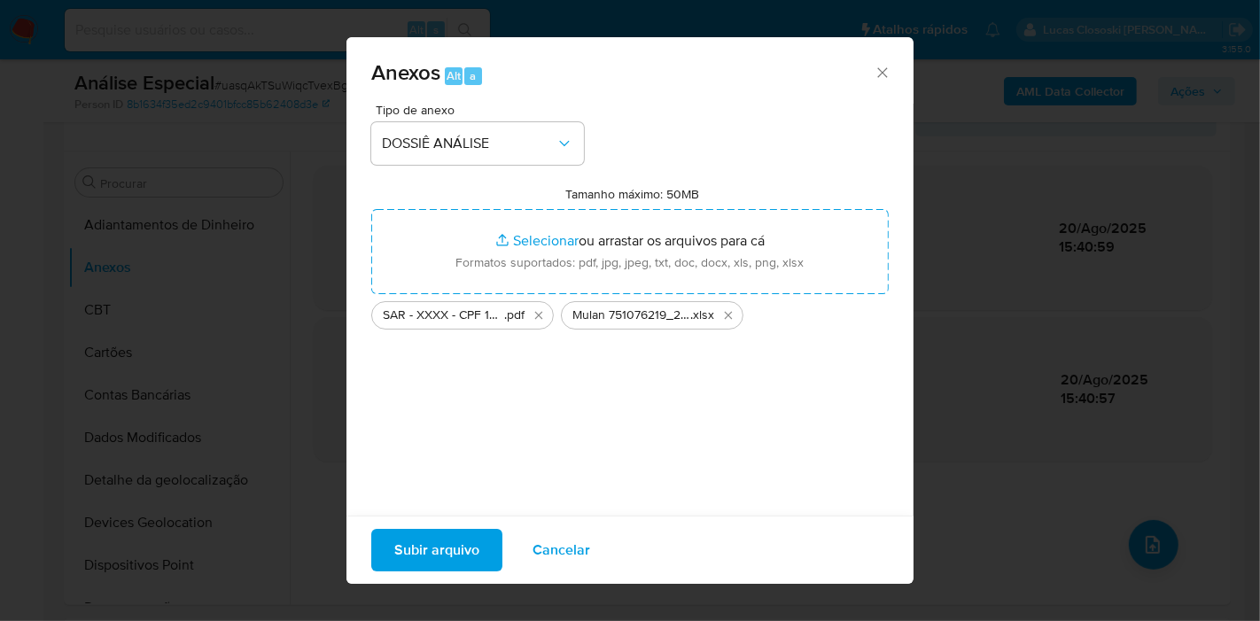
click at [435, 556] on span "Subir arquivo" at bounding box center [436, 550] width 85 height 39
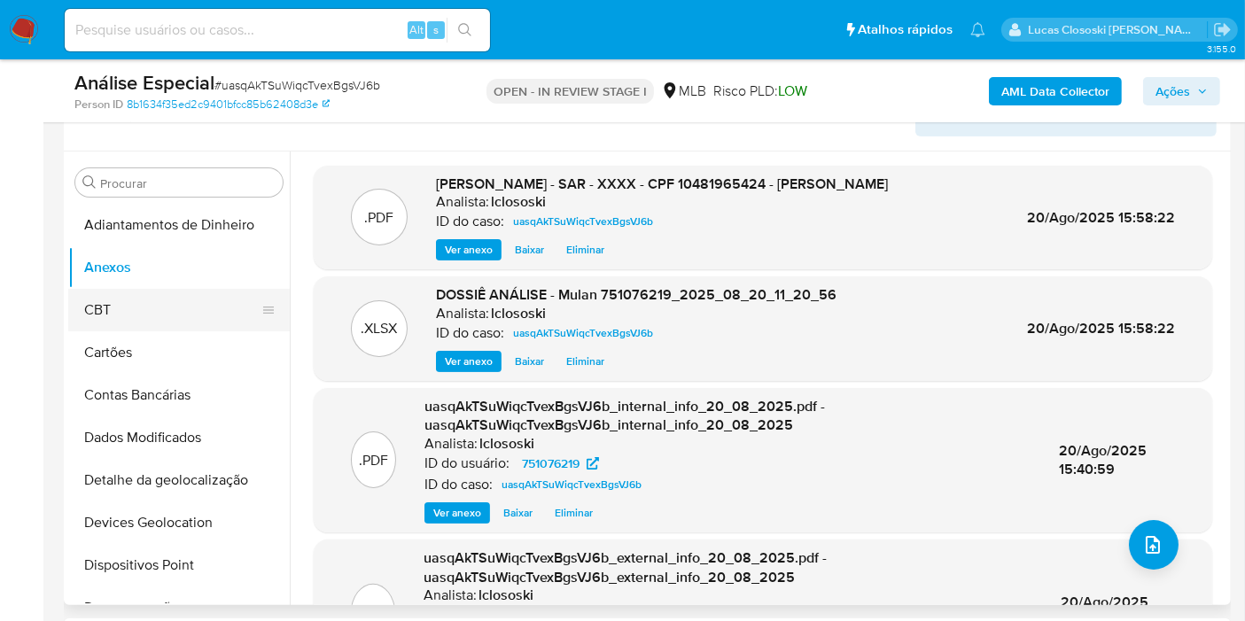
click at [125, 295] on button "CBT" at bounding box center [171, 310] width 207 height 43
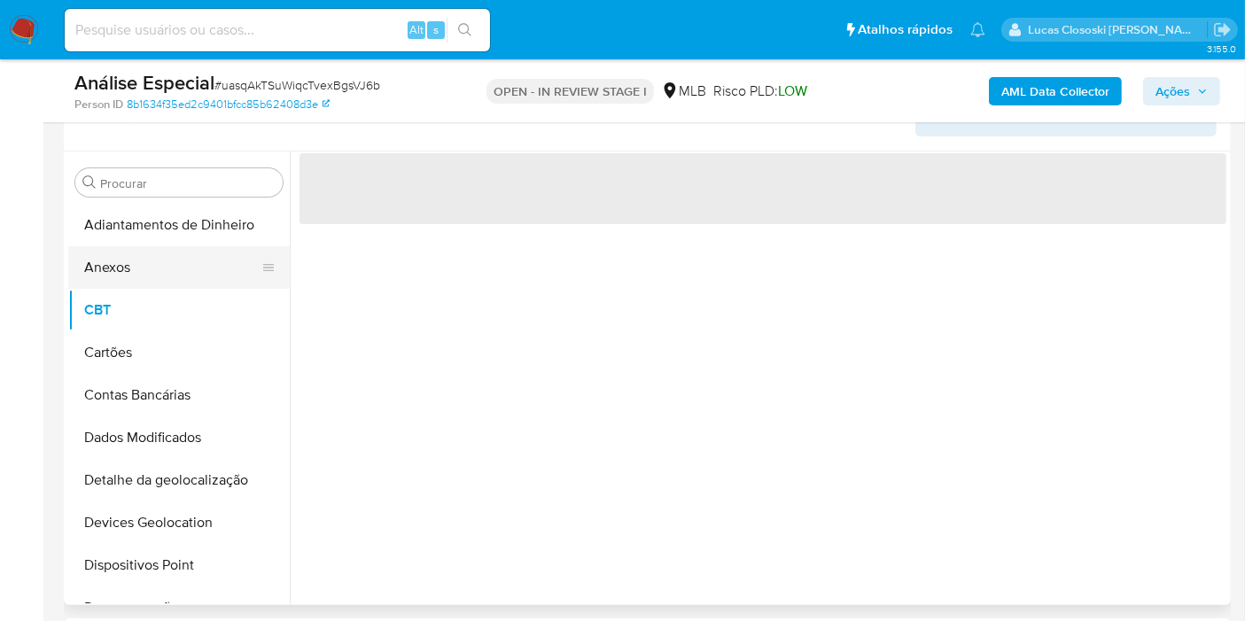
click at [119, 268] on button "Anexos" at bounding box center [171, 267] width 207 height 43
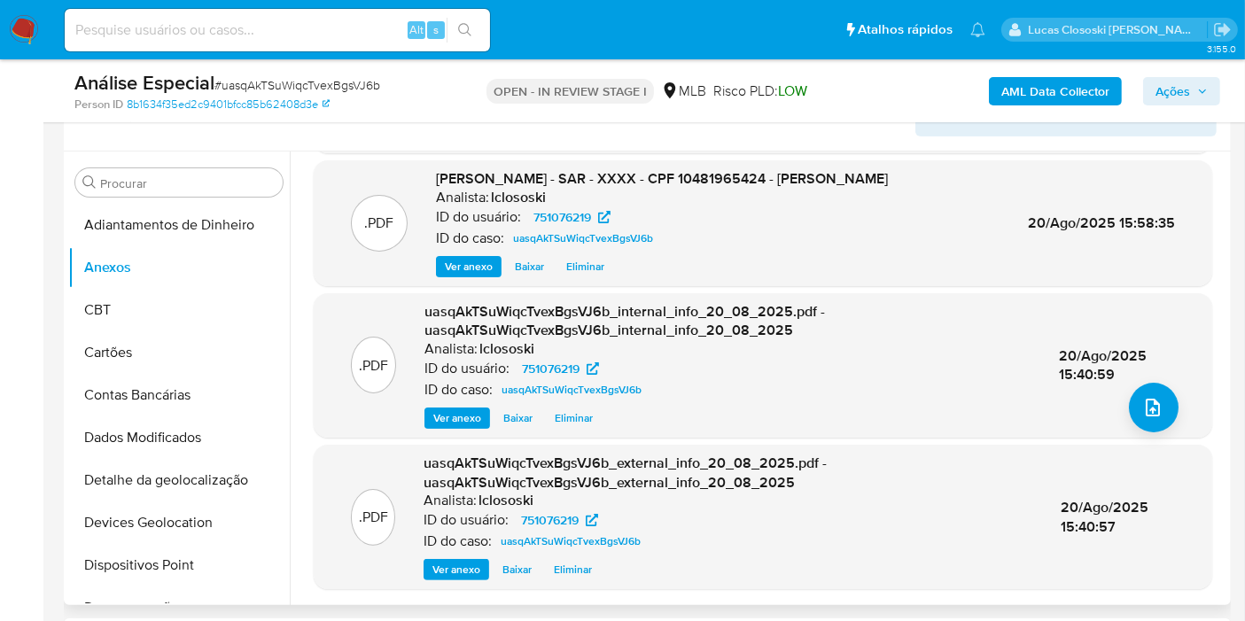
scroll to position [39, 0]
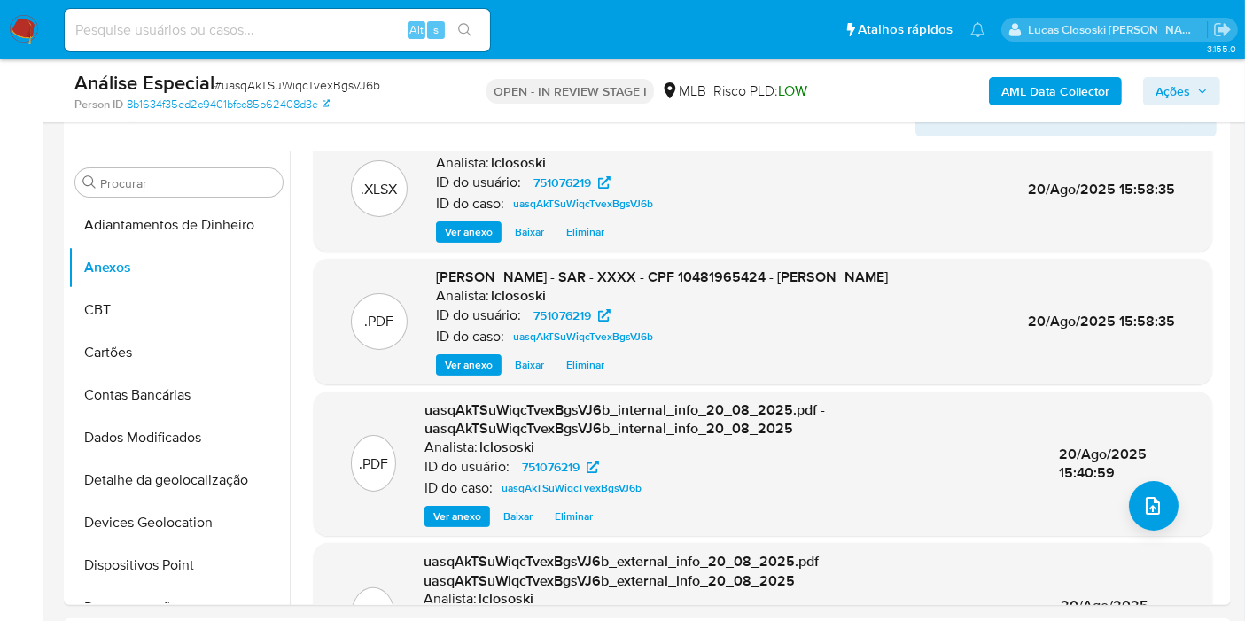
click at [1161, 84] on span "Ações" at bounding box center [1172, 91] width 35 height 28
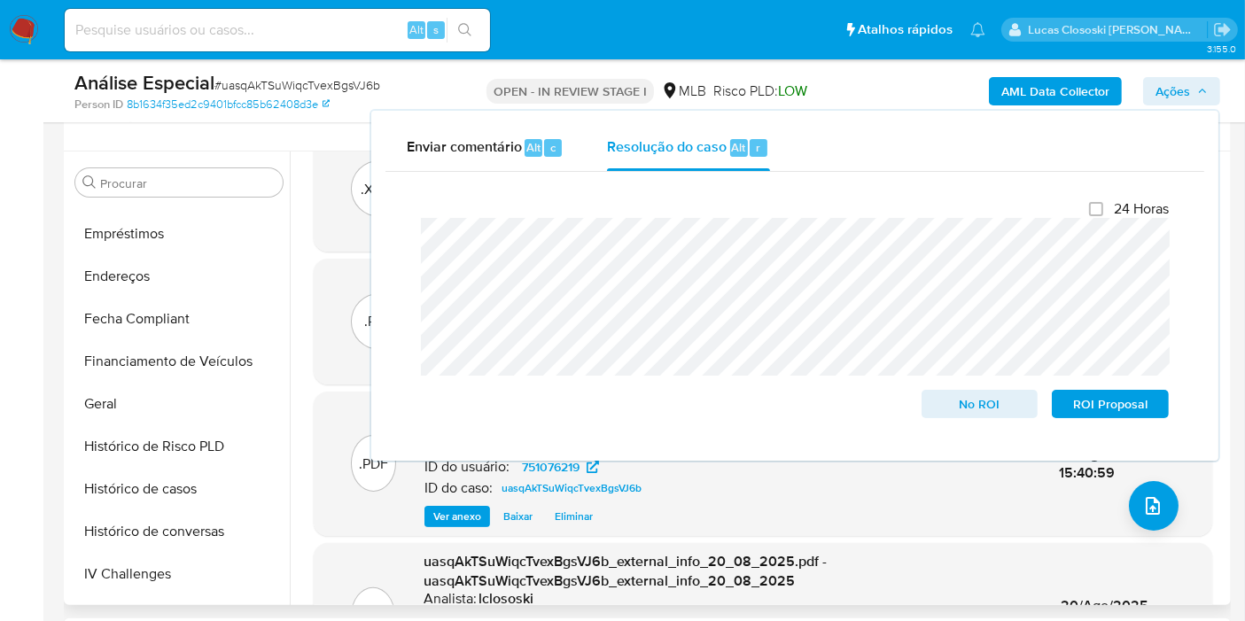
scroll to position [590, 0]
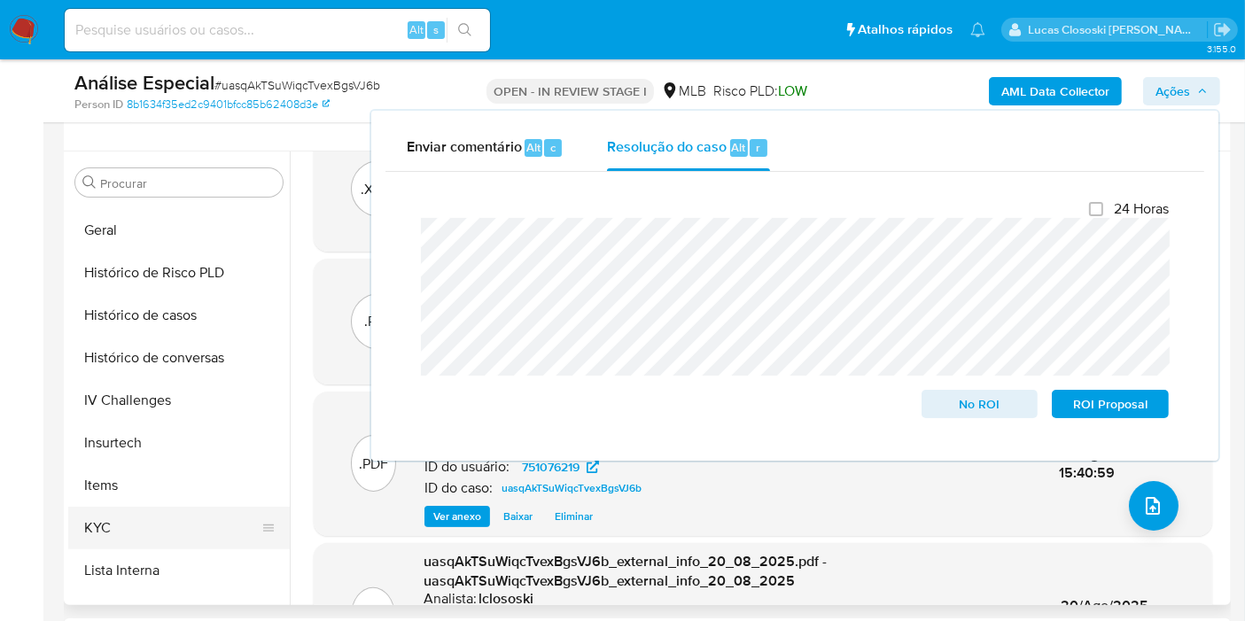
click at [137, 523] on button "KYC" at bounding box center [171, 528] width 207 height 43
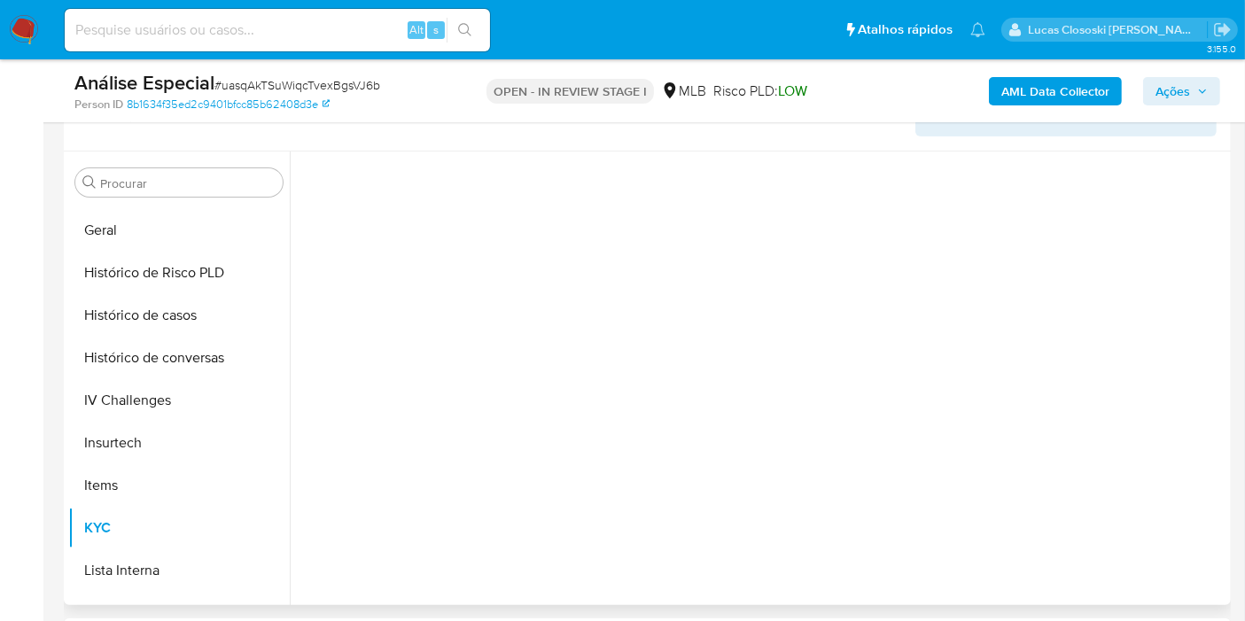
scroll to position [0, 0]
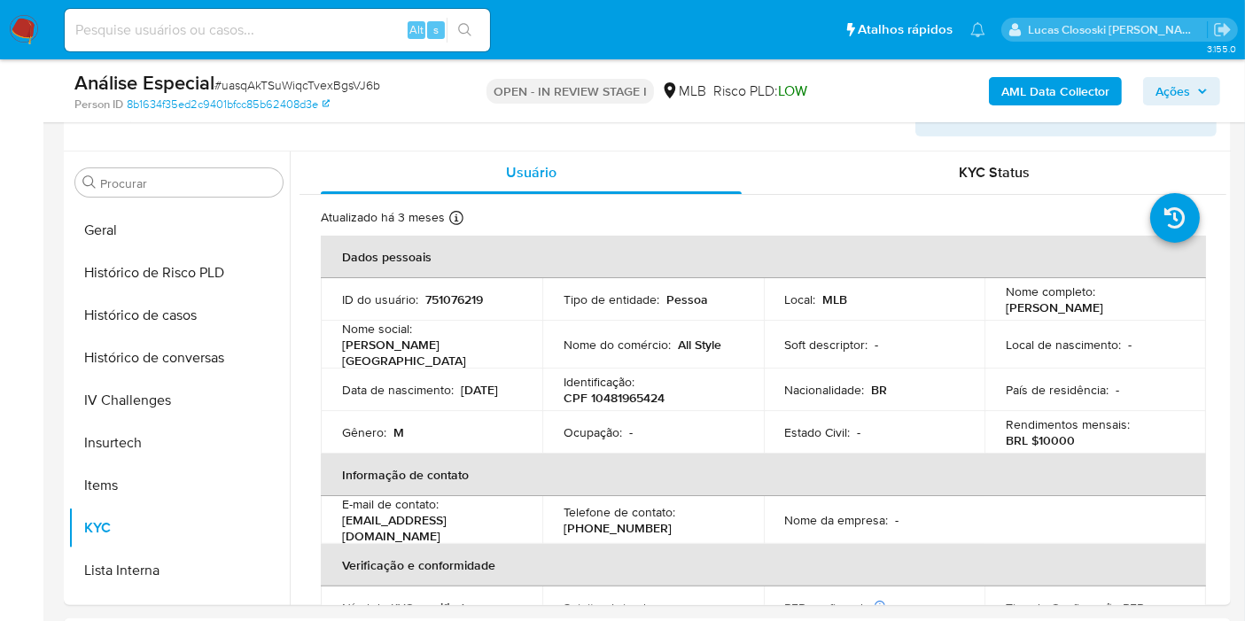
click at [1205, 91] on icon "button" at bounding box center [1202, 91] width 7 height 4
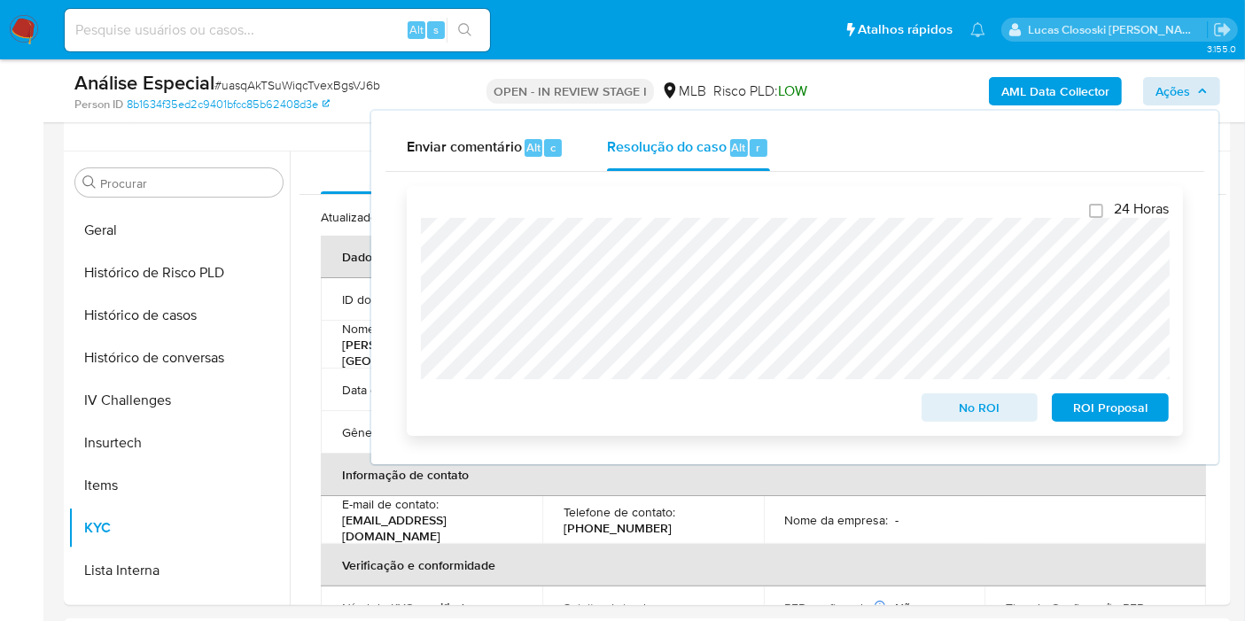
click at [1159, 399] on button "ROI Proposal" at bounding box center [1110, 407] width 117 height 28
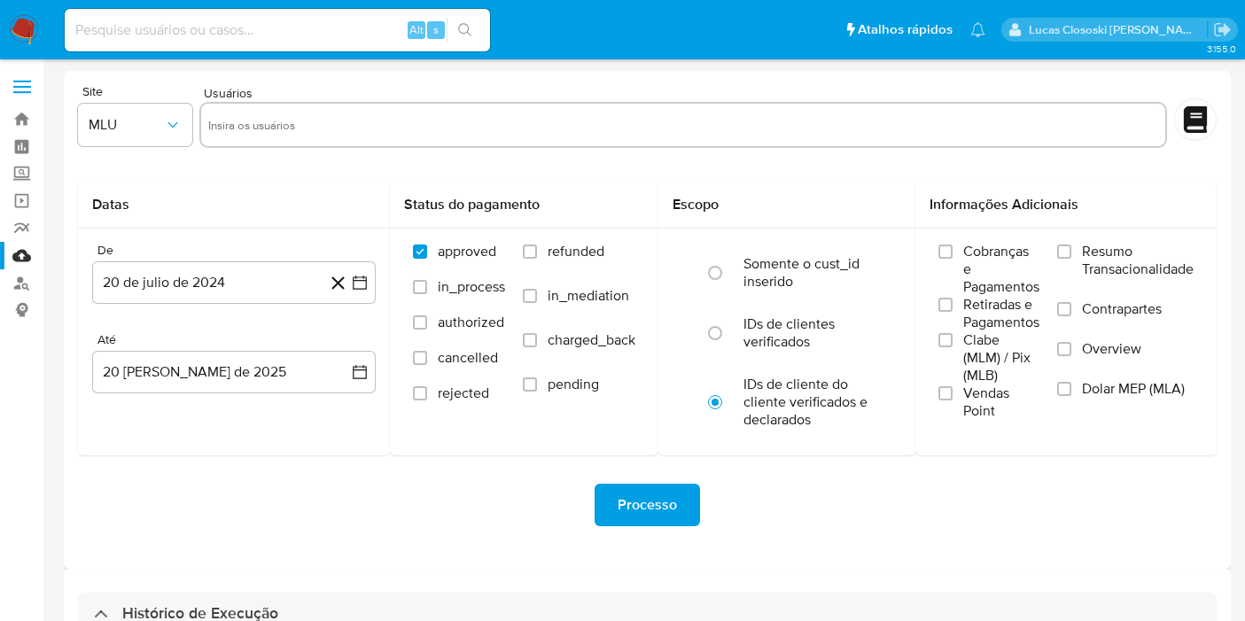
select select "10"
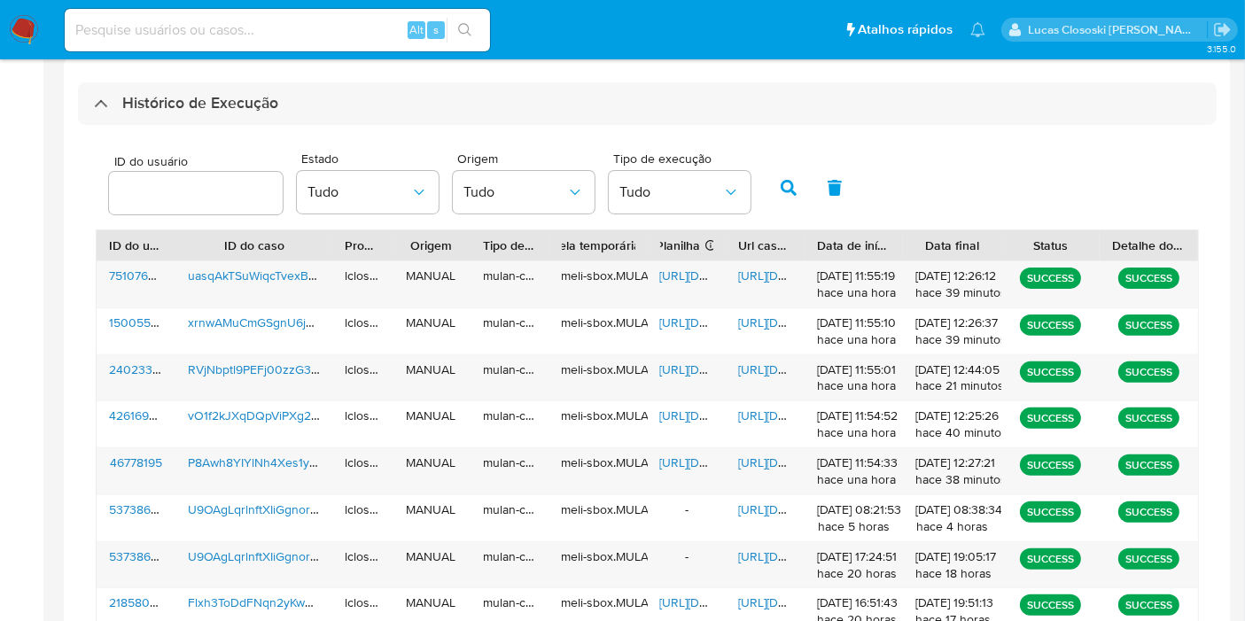
scroll to position [510, 0]
click at [751, 268] on span "[URL][DOMAIN_NAME]" at bounding box center [799, 276] width 122 height 18
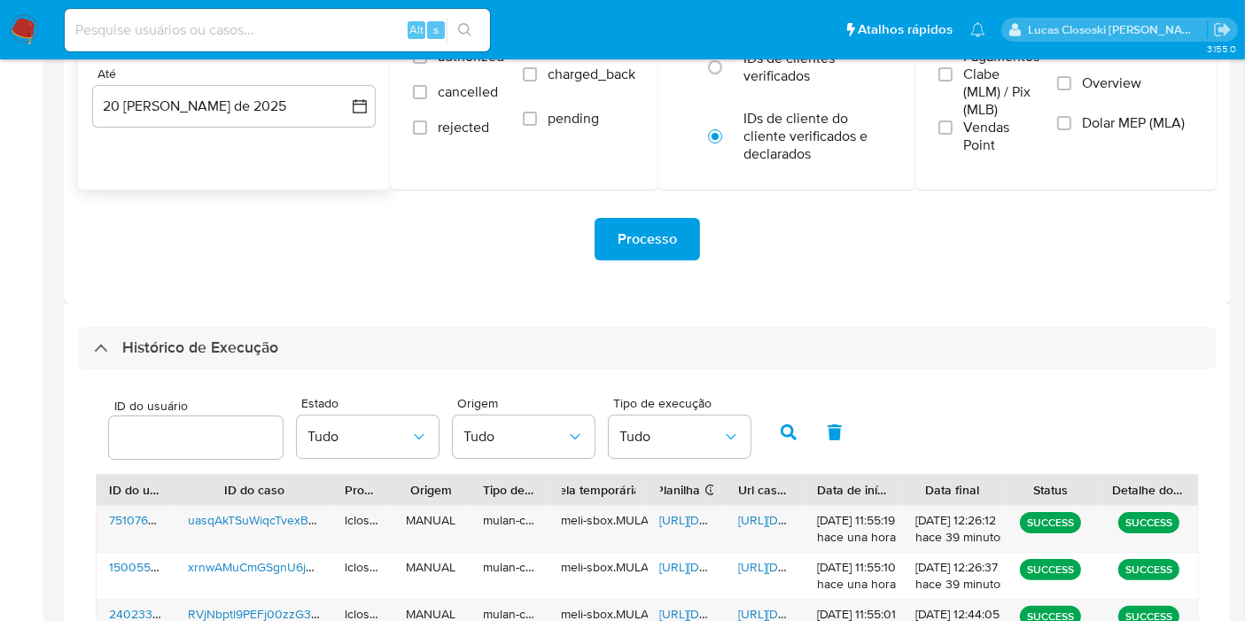
scroll to position [18, 0]
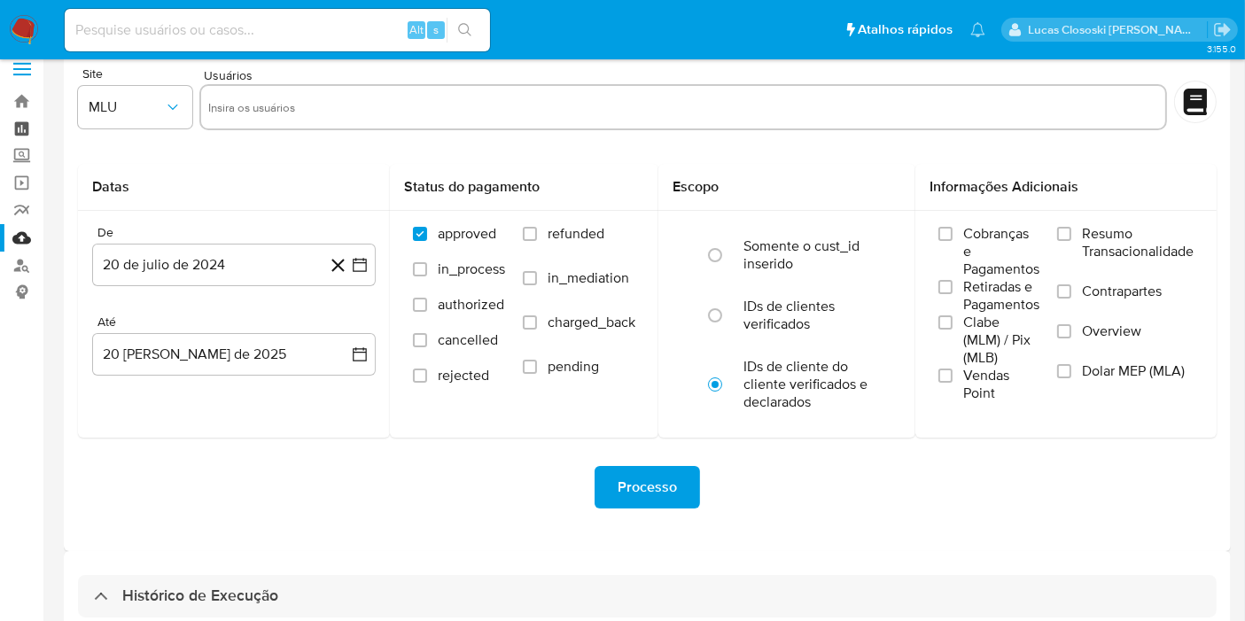
click at [14, 122] on link "Painel" at bounding box center [105, 128] width 211 height 27
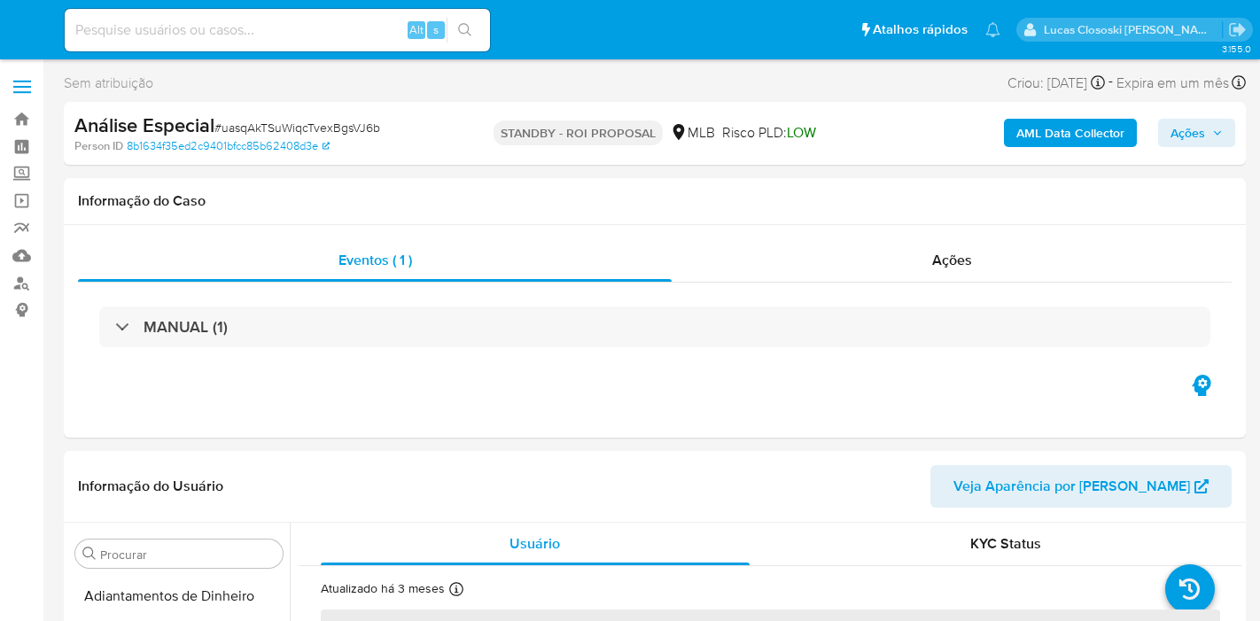
select select "10"
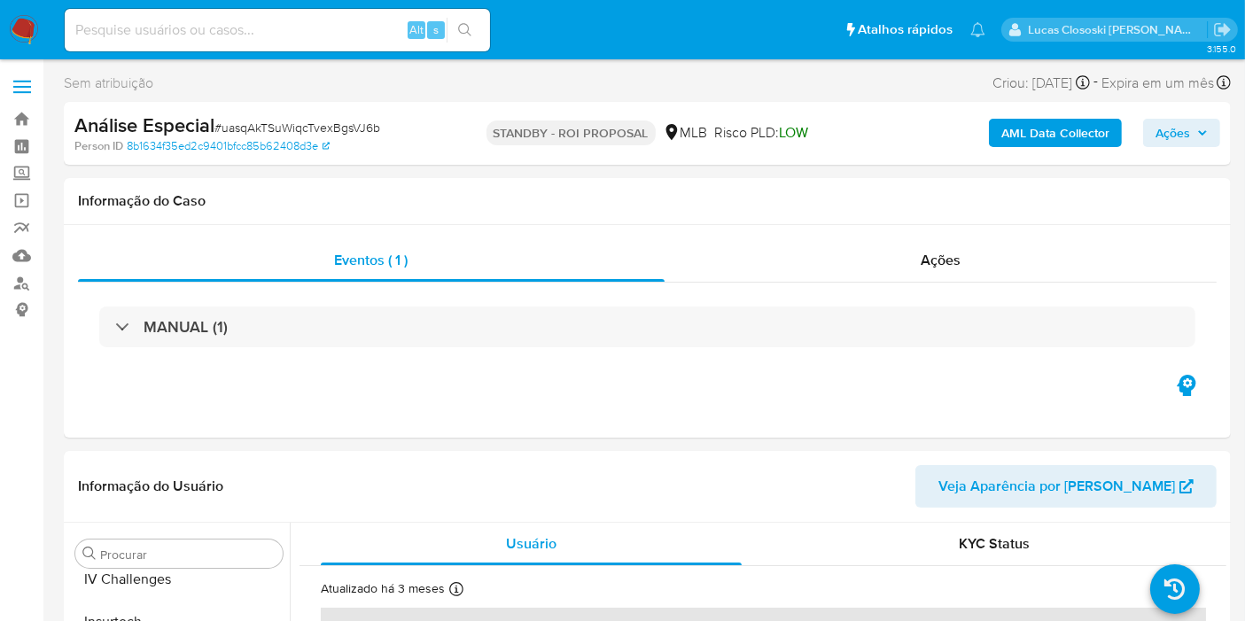
scroll to position [790, 0]
click at [33, 19] on img at bounding box center [24, 30] width 30 height 30
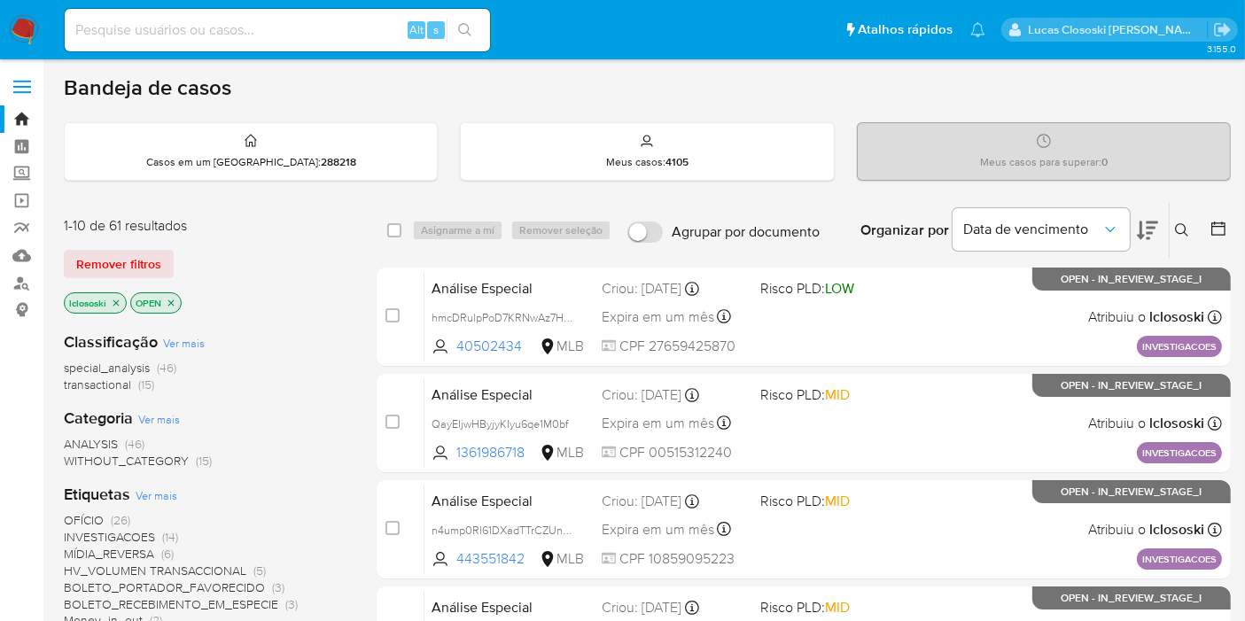
click at [1154, 229] on icon at bounding box center [1147, 230] width 21 height 21
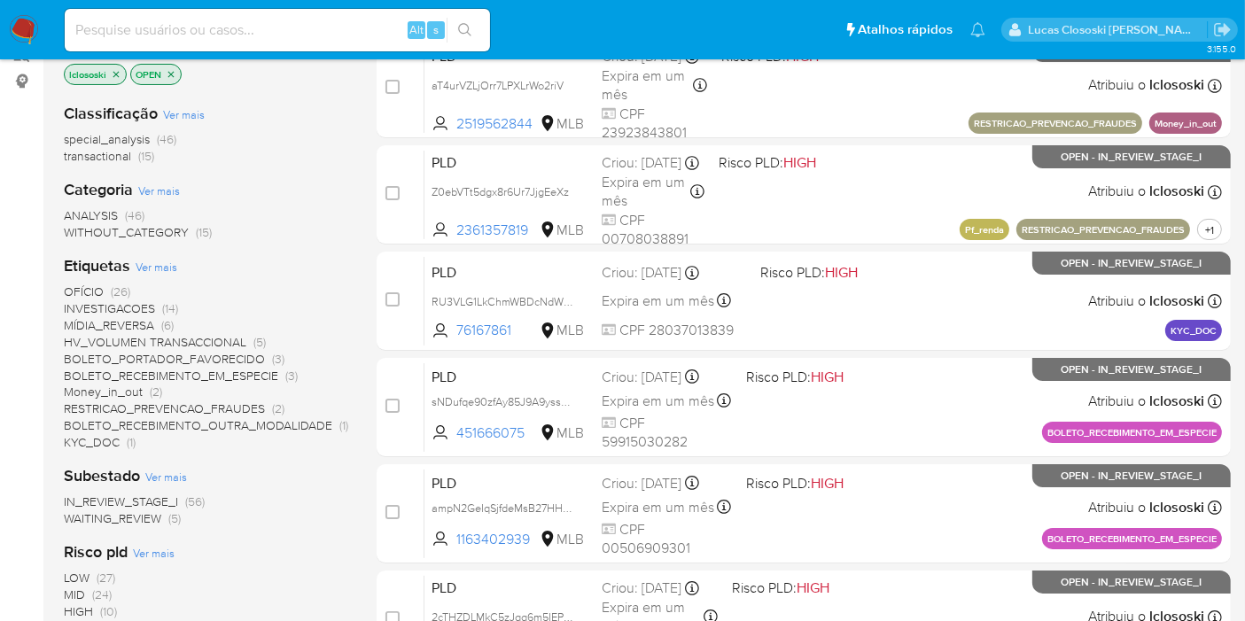
scroll to position [248, 0]
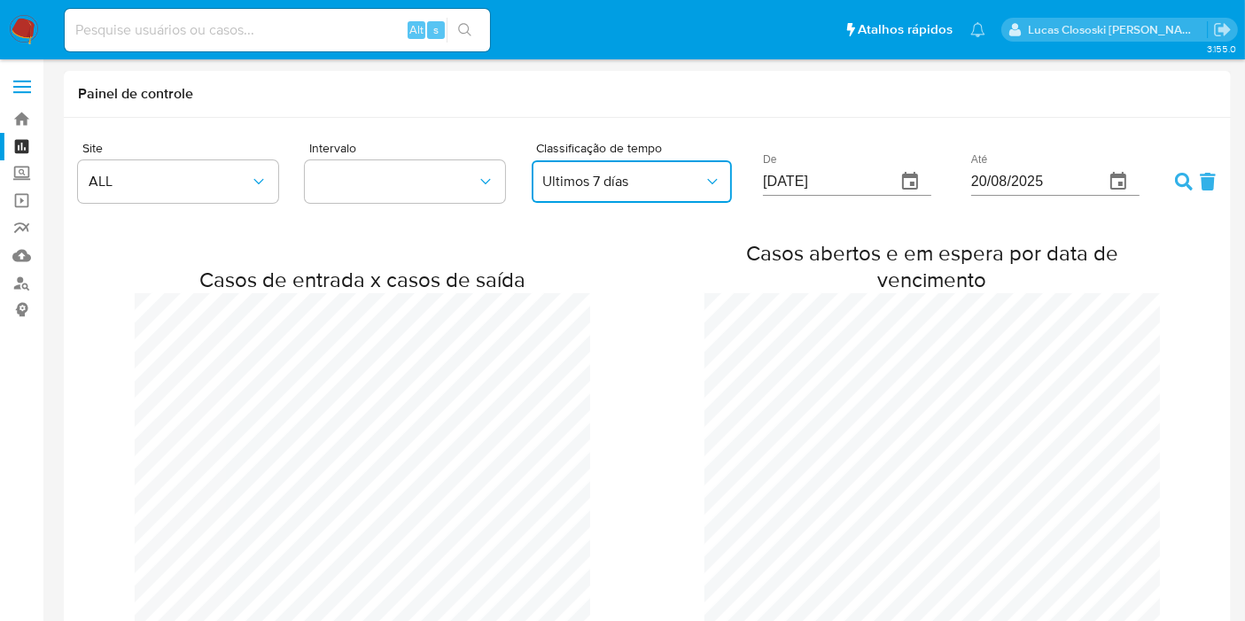
click at [630, 198] on button "Ultimos 7 días" at bounding box center [632, 181] width 200 height 43
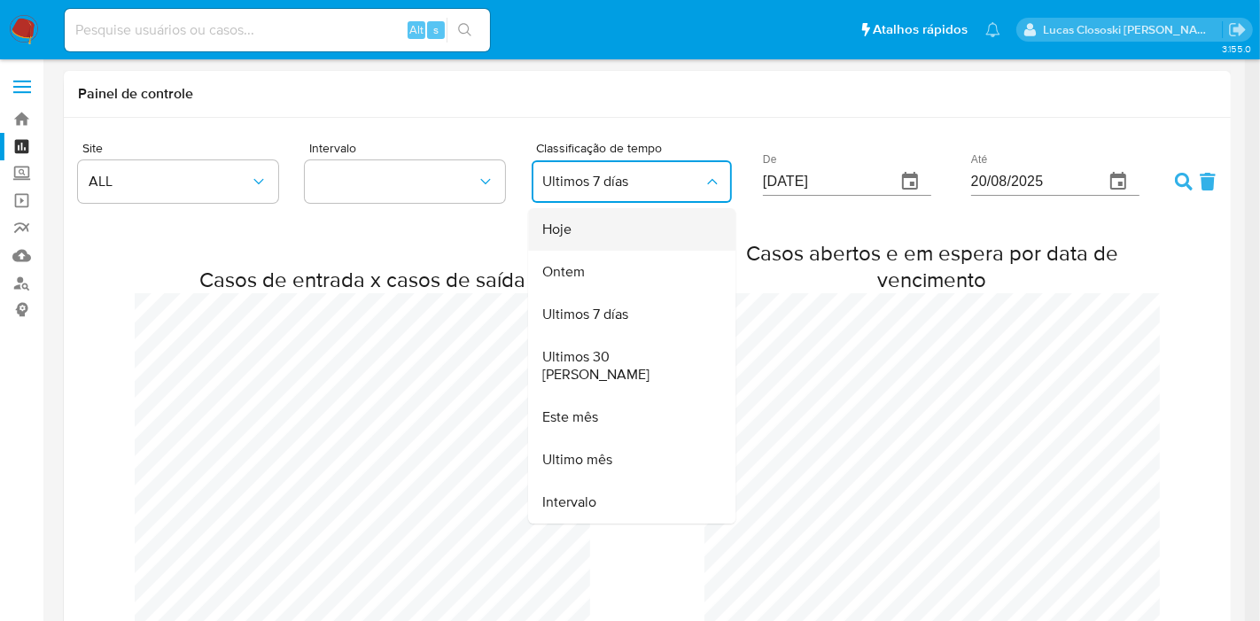
click at [604, 231] on div "Hoje" at bounding box center [626, 229] width 168 height 43
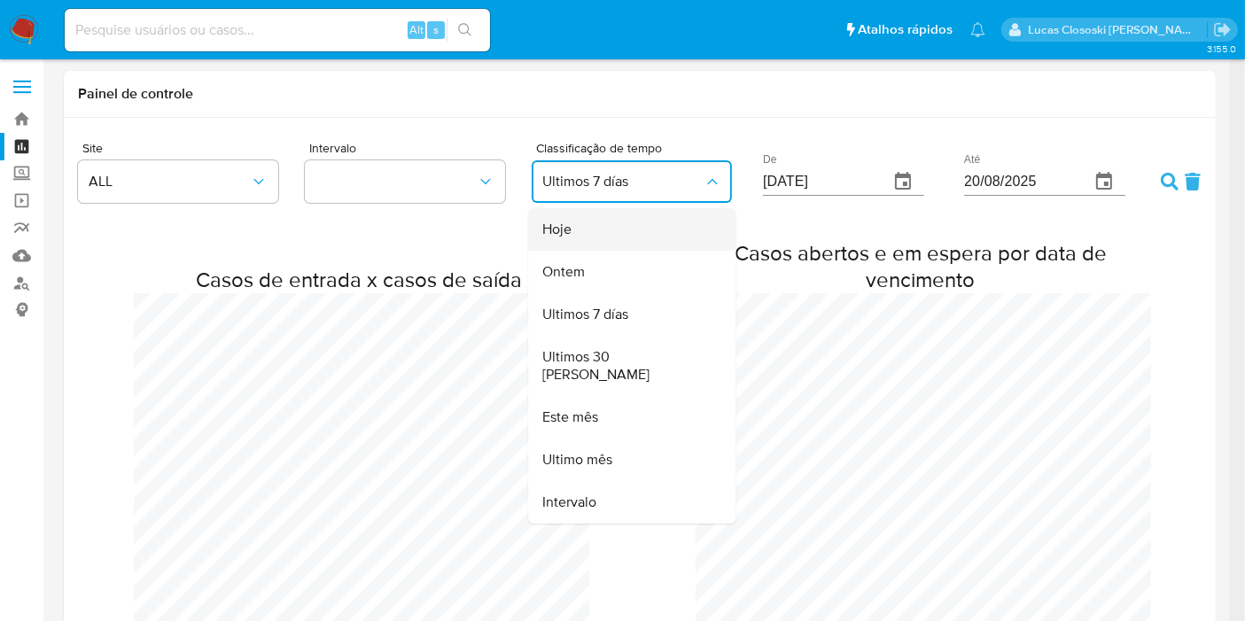
scroll to position [883268, 884822]
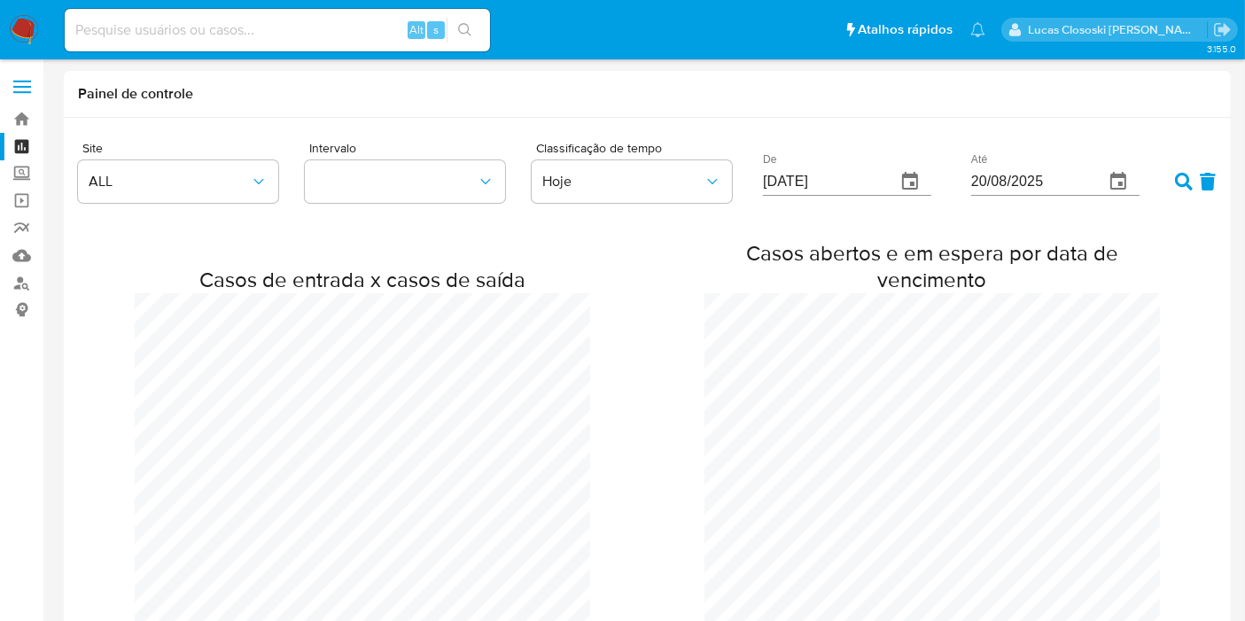
click at [1175, 179] on icon at bounding box center [1184, 182] width 18 height 18
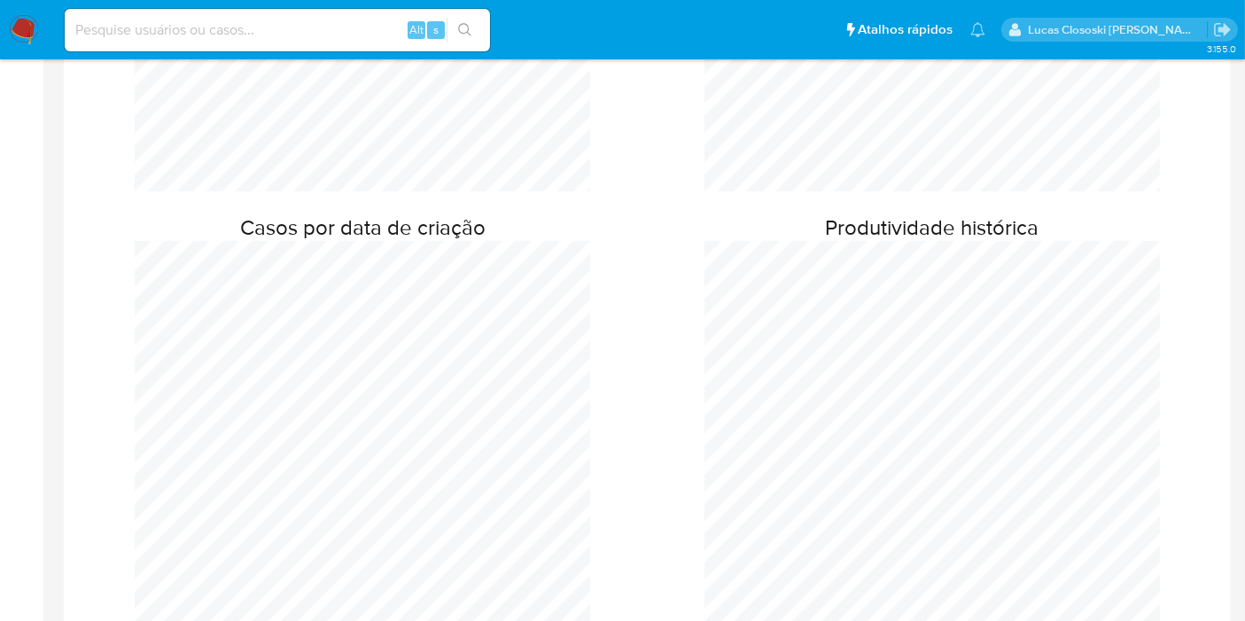
scroll to position [159, 0]
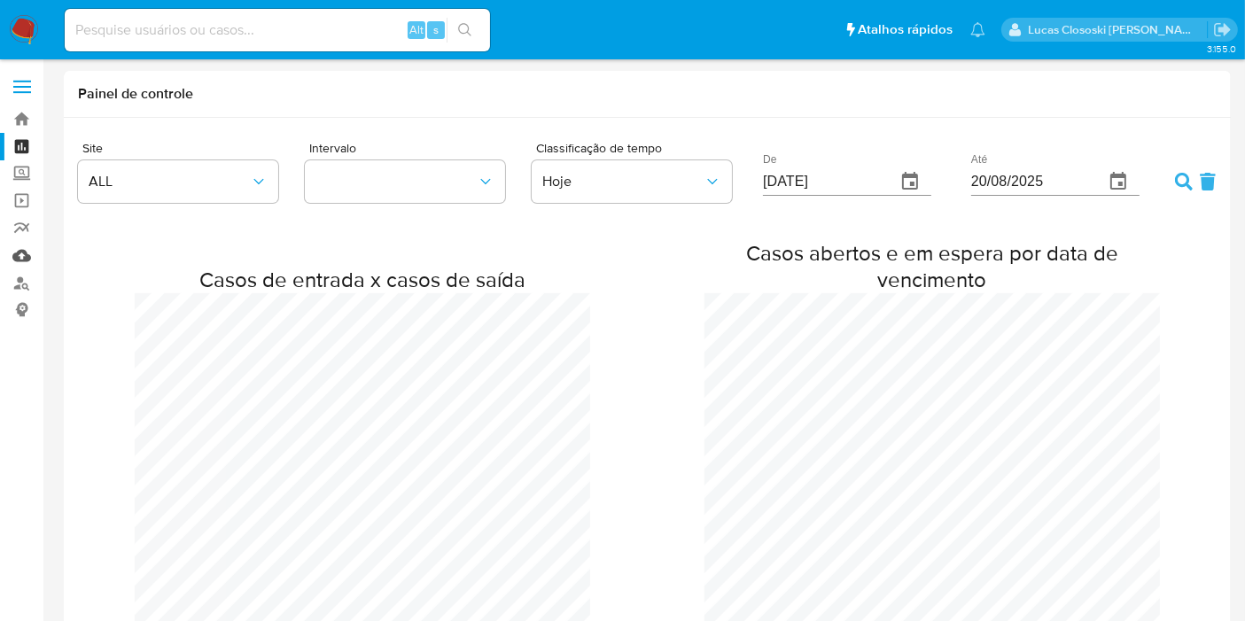
click at [12, 260] on link "Mulan" at bounding box center [105, 255] width 211 height 27
